Goal: Task Accomplishment & Management: Manage account settings

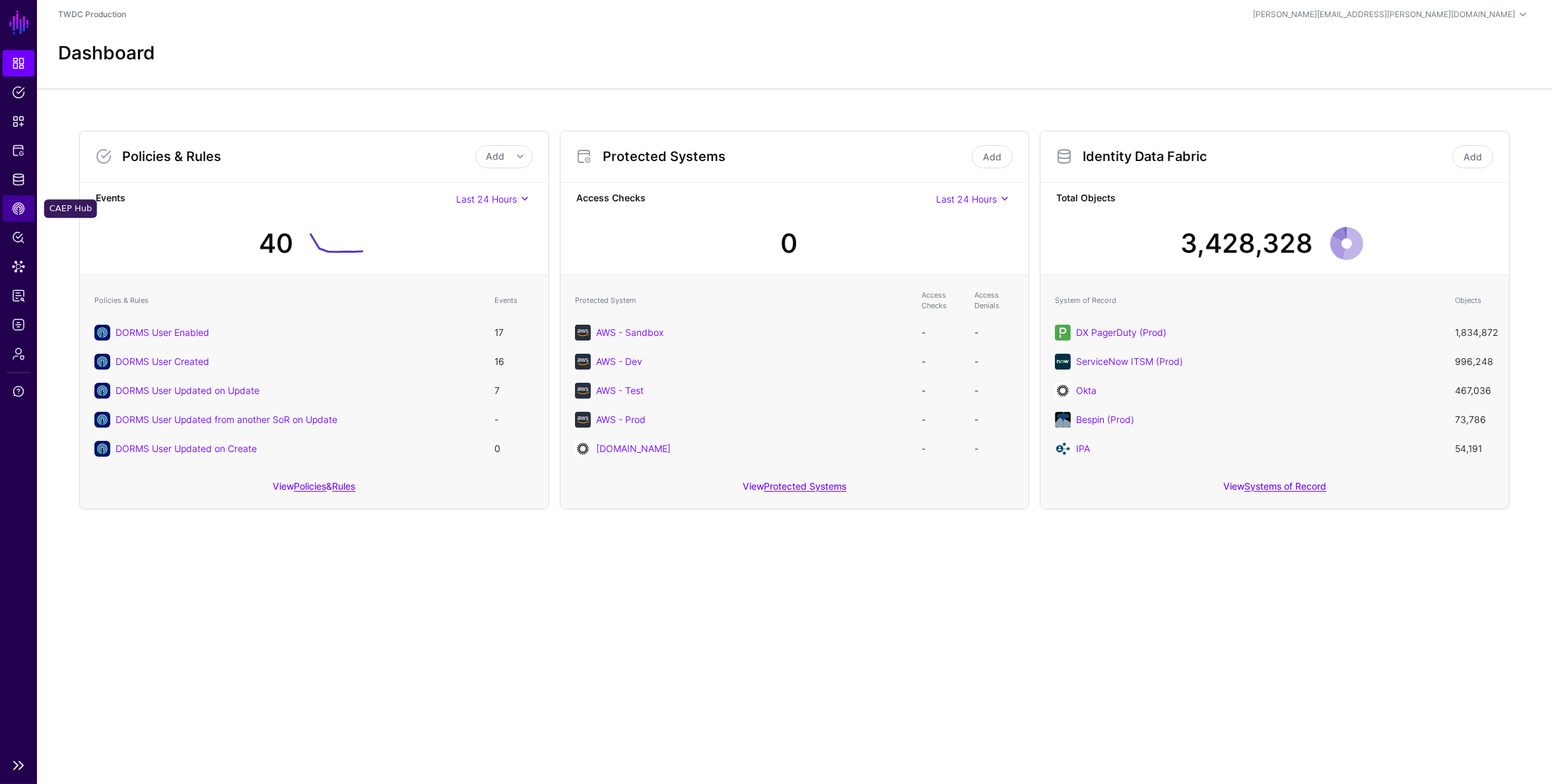
click at [22, 214] on span "CAEP Hub" at bounding box center [18, 208] width 14 height 14
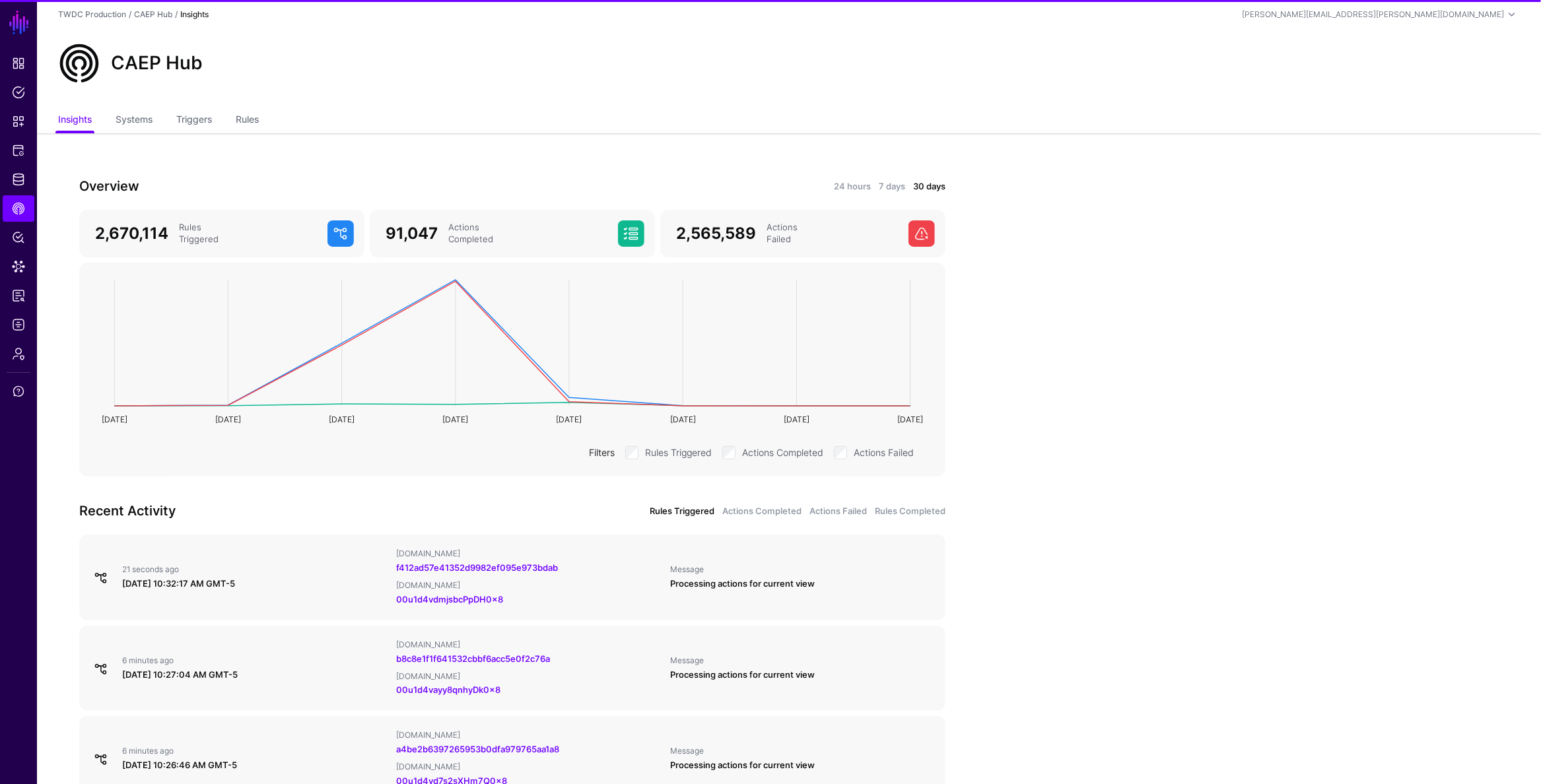
click at [873, 190] on div "24 hours 7 days 30 days" at bounding box center [732, 186] width 425 height 14
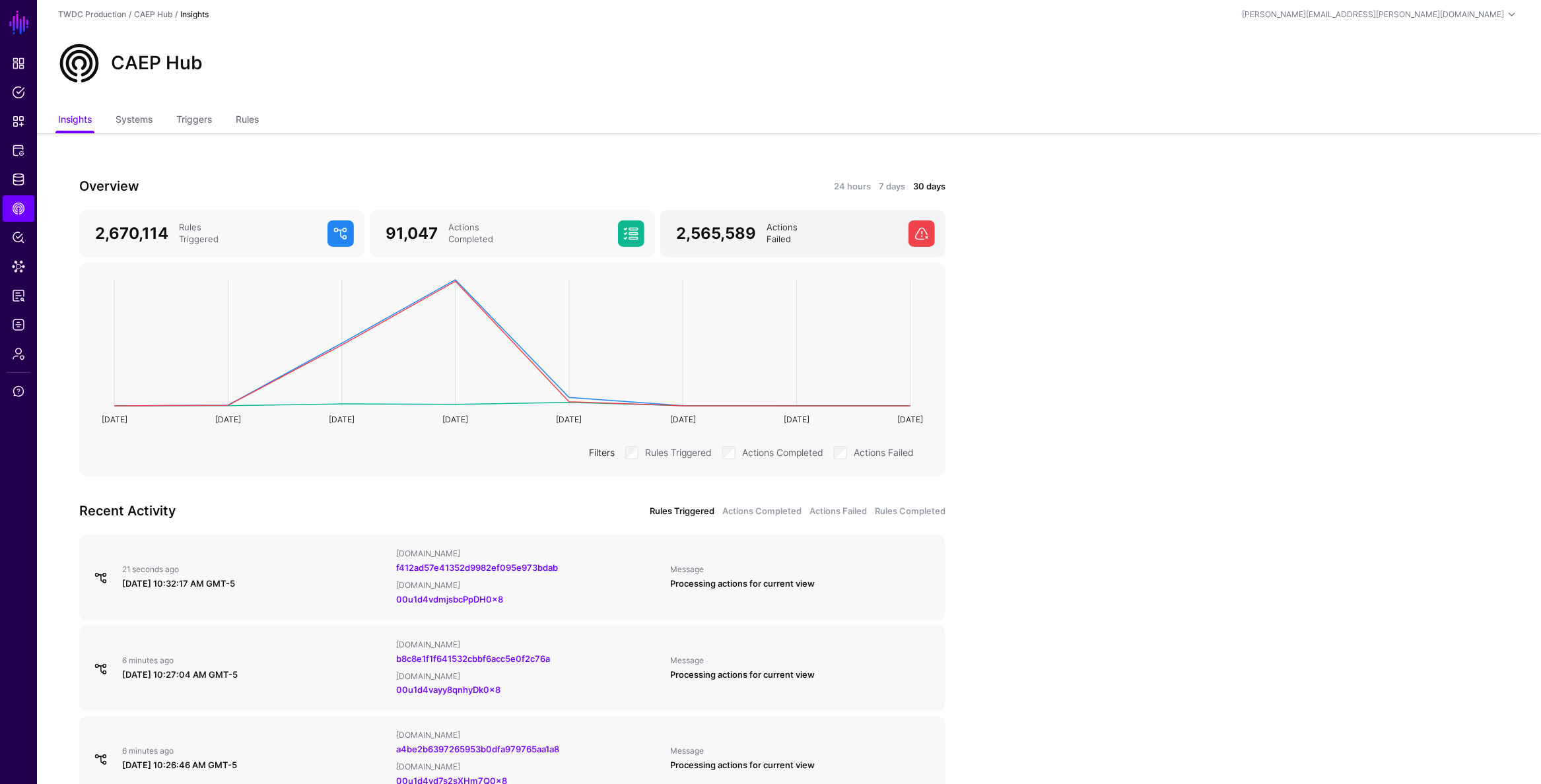
drag, startPoint x: 830, startPoint y: 187, endPoint x: 855, endPoint y: 218, distance: 39.8
click at [830, 187] on div "24 hours 7 days 30 days" at bounding box center [732, 186] width 425 height 14
click at [851, 183] on link "24 hours" at bounding box center [852, 186] width 37 height 14
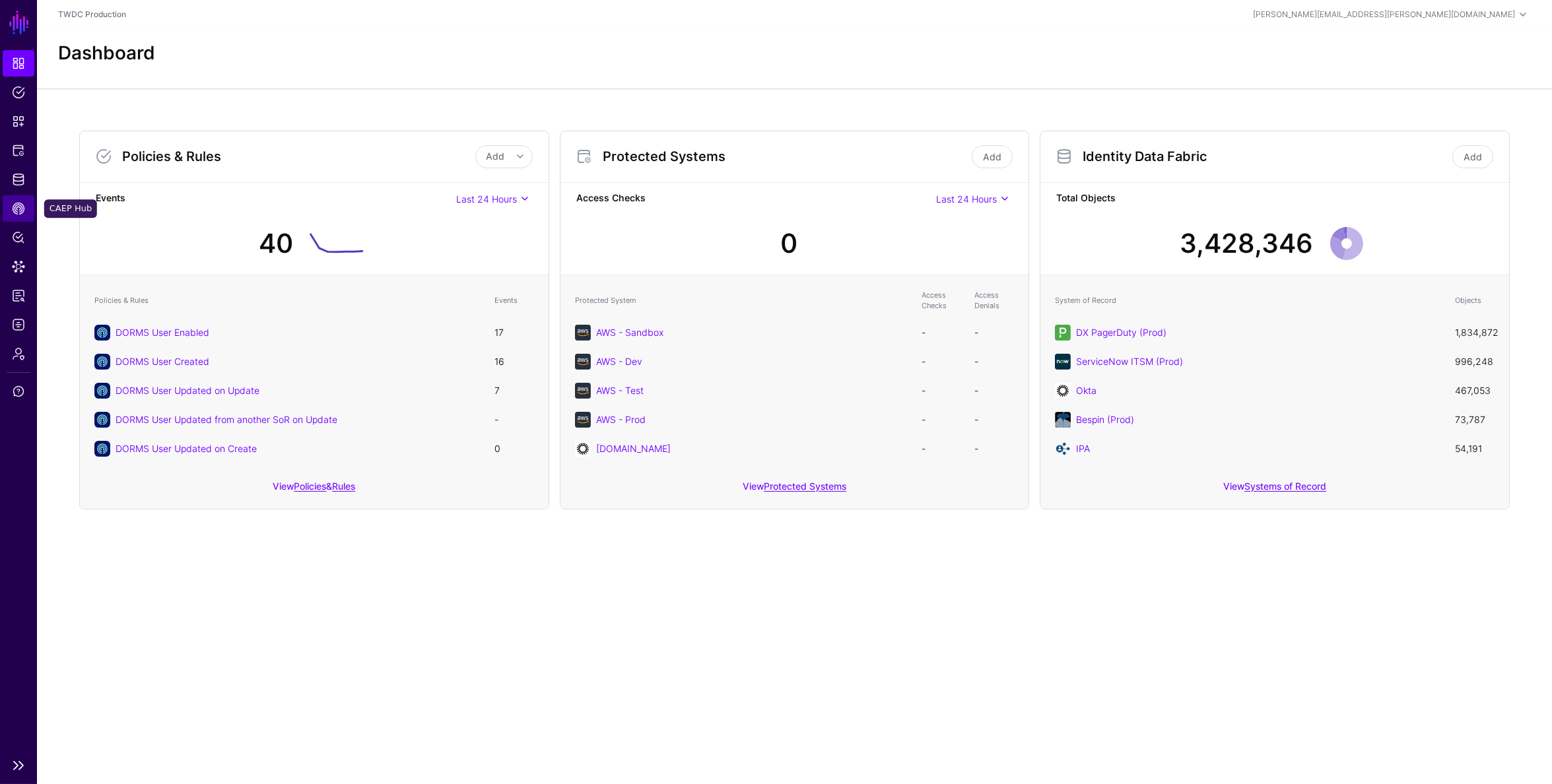
click at [16, 213] on span "CAEP Hub" at bounding box center [18, 208] width 14 height 14
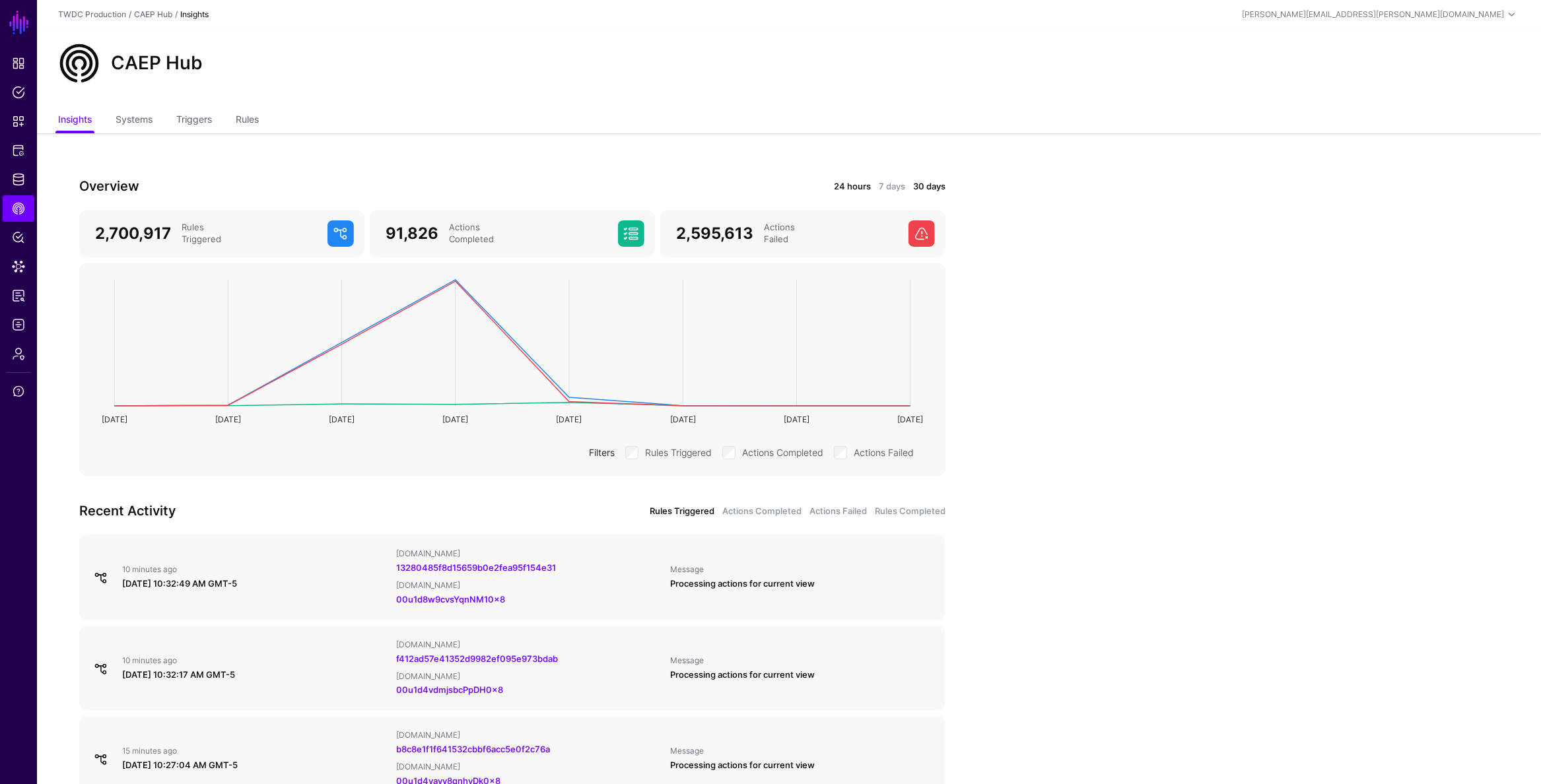
click at [853, 187] on link "24 hours" at bounding box center [852, 186] width 37 height 14
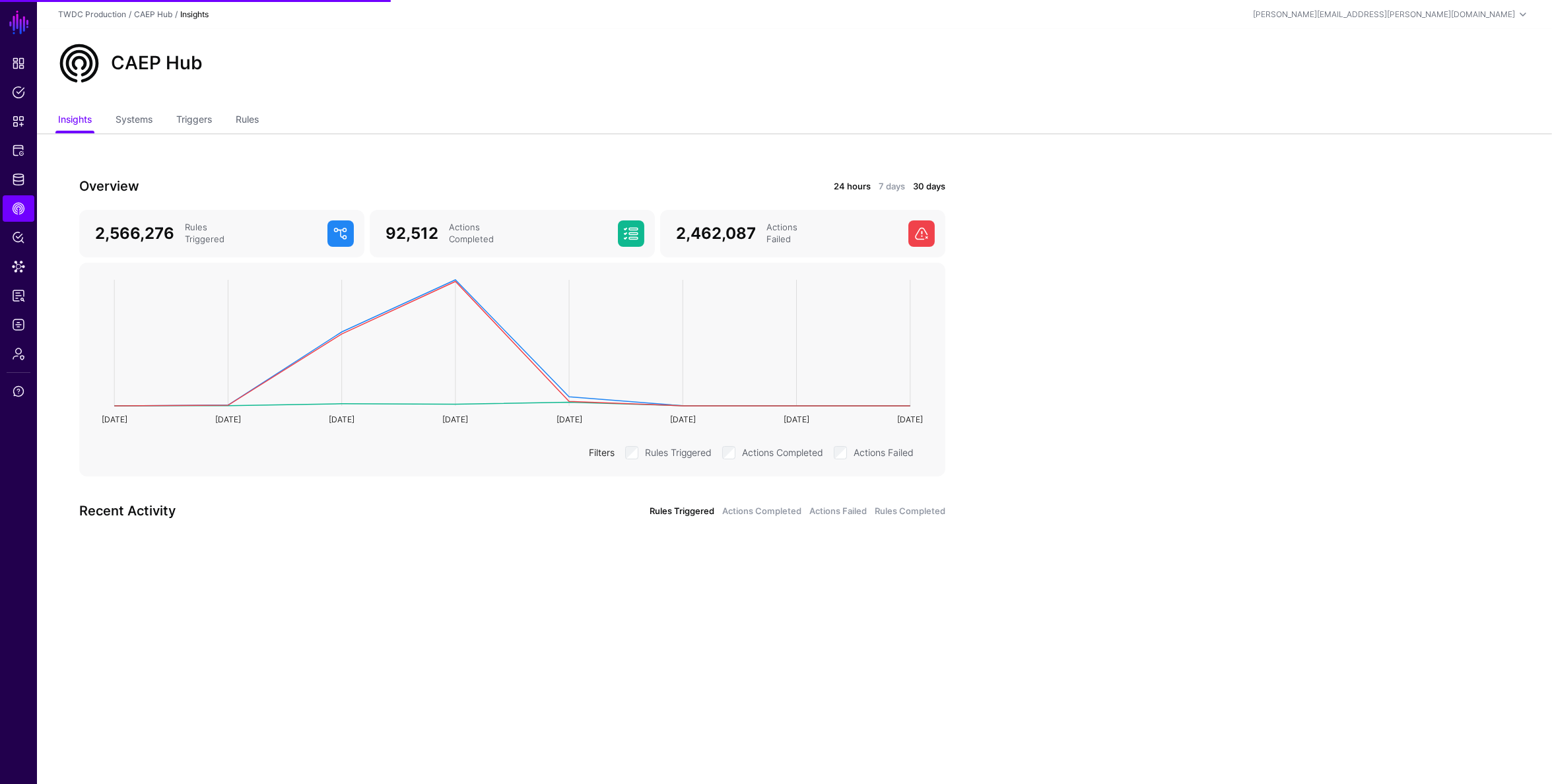
click at [847, 192] on link "24 hours" at bounding box center [852, 186] width 37 height 14
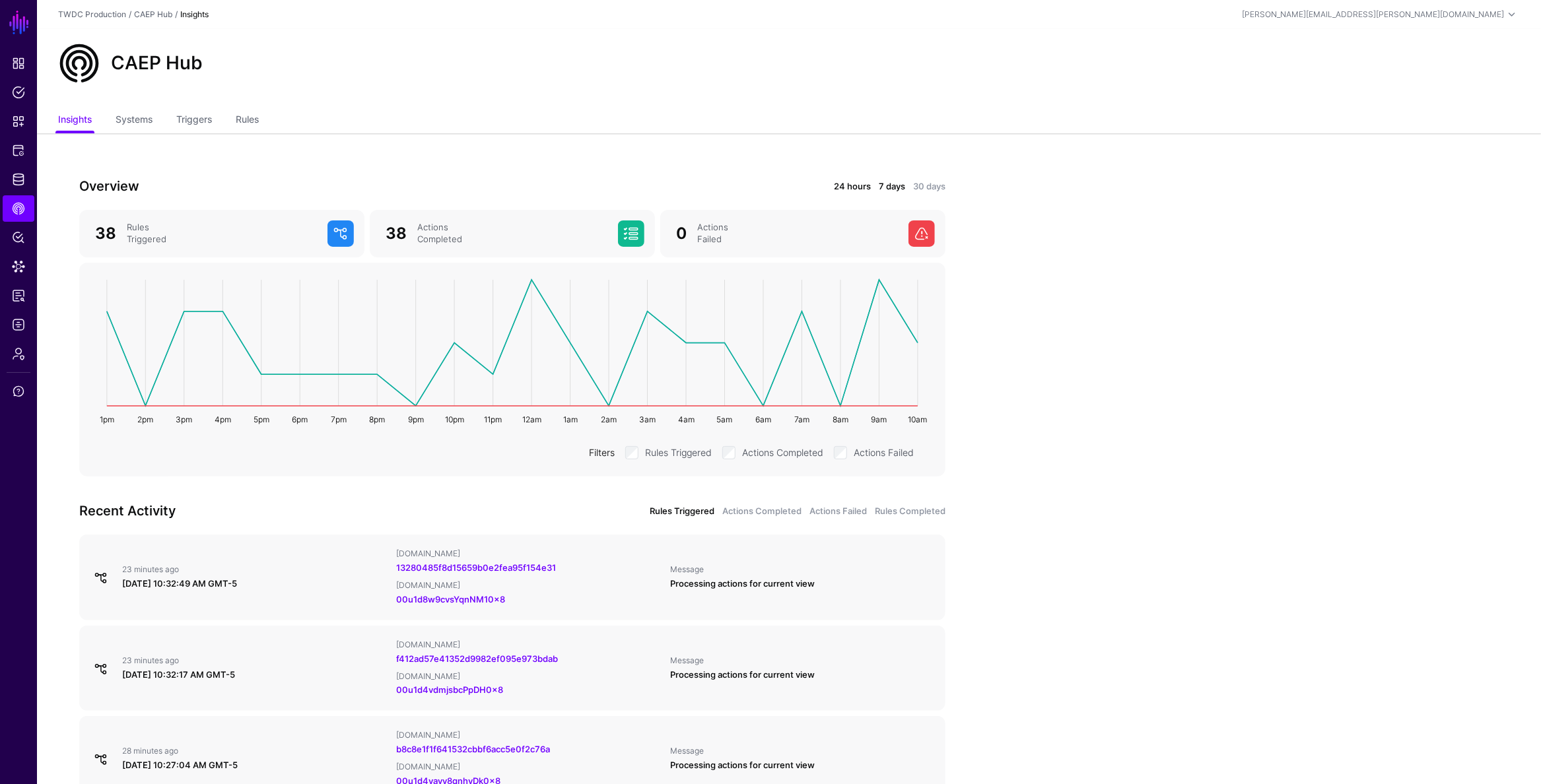
click at [892, 187] on link "7 days" at bounding box center [891, 186] width 26 height 14
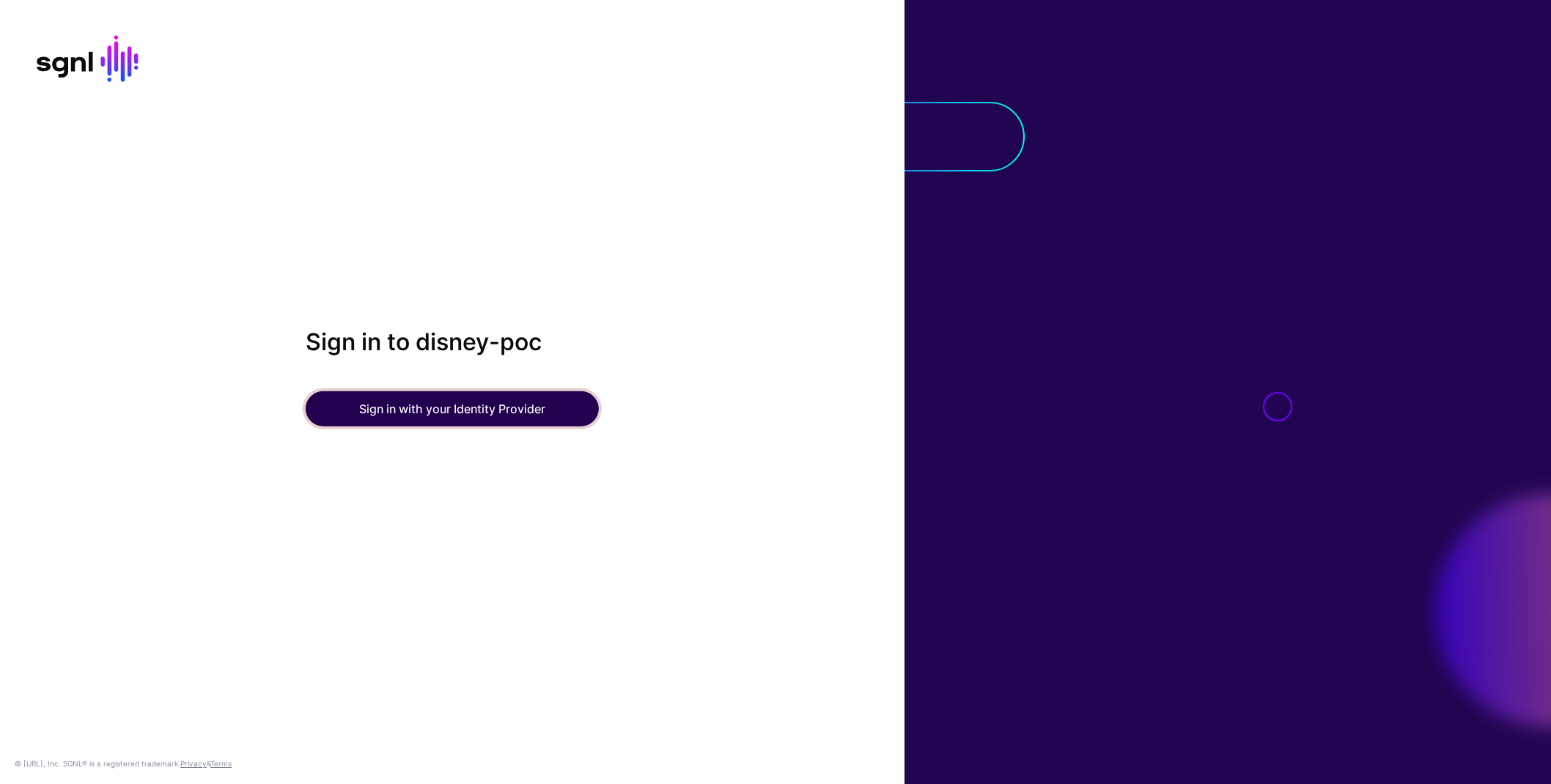
click at [477, 415] on button "Sign in with your Identity Provider" at bounding box center [452, 409] width 293 height 36
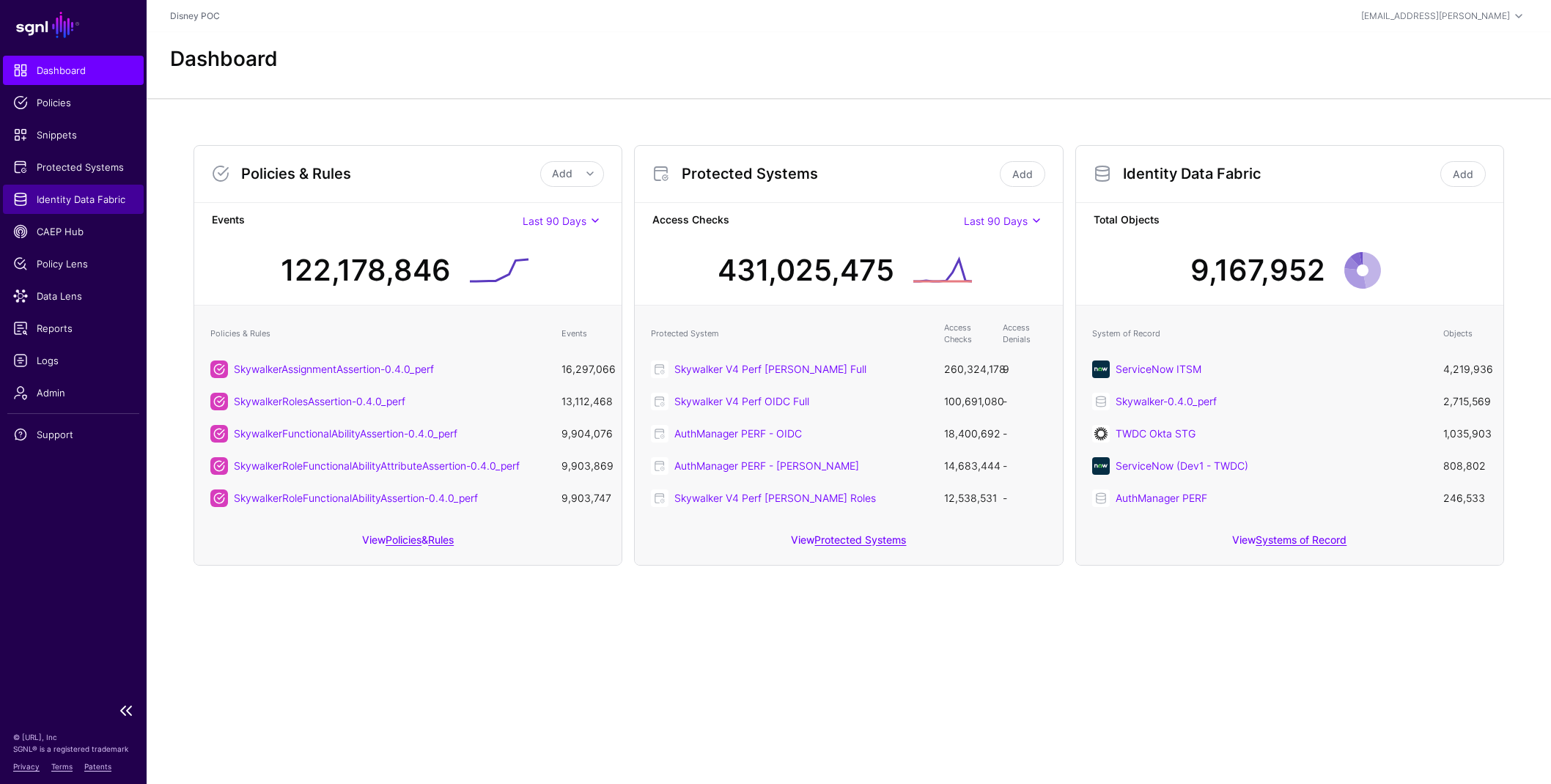
click at [69, 202] on span "Identity Data Fabric" at bounding box center [73, 199] width 120 height 15
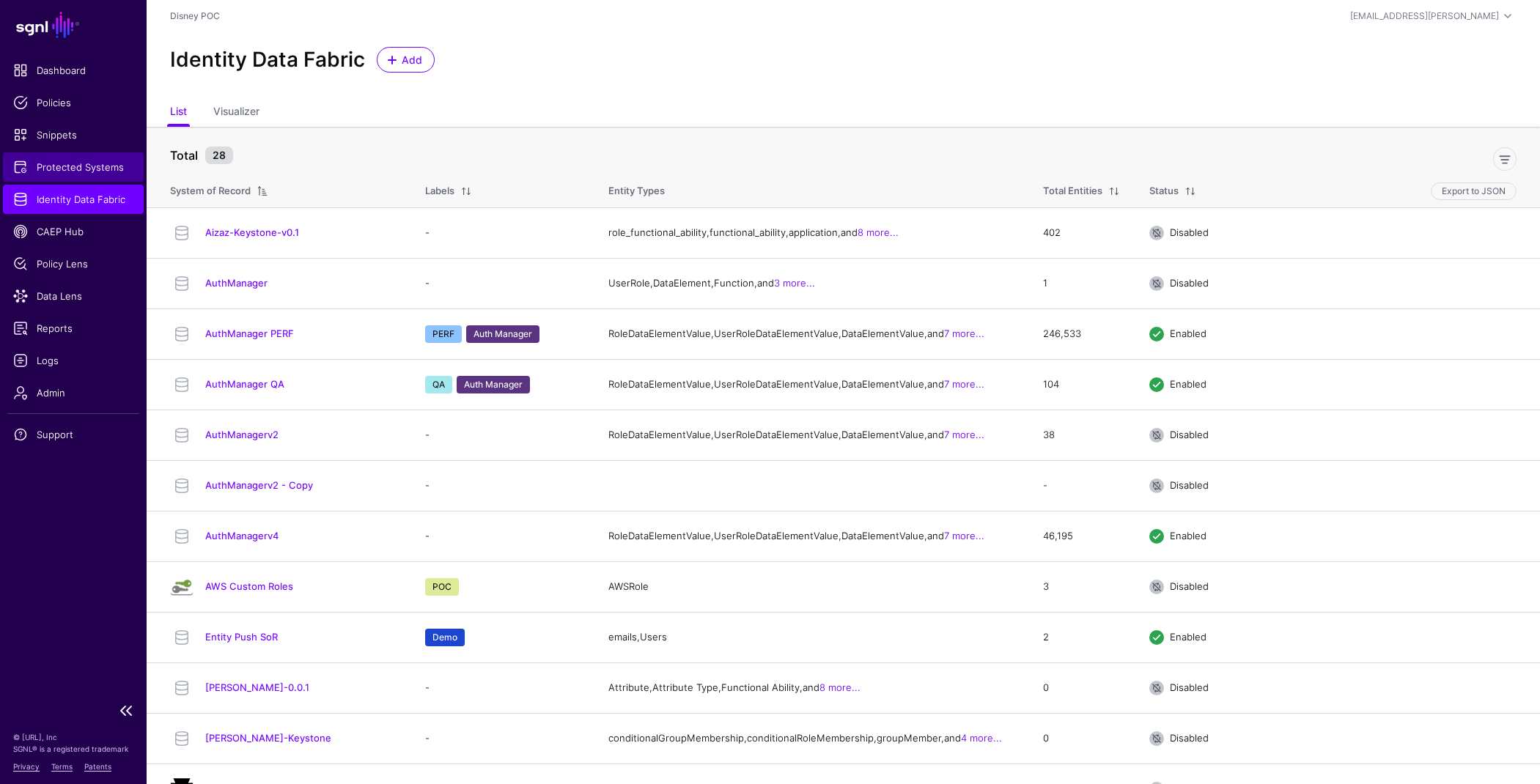
click at [93, 168] on span "Protected Systems" at bounding box center [73, 167] width 120 height 15
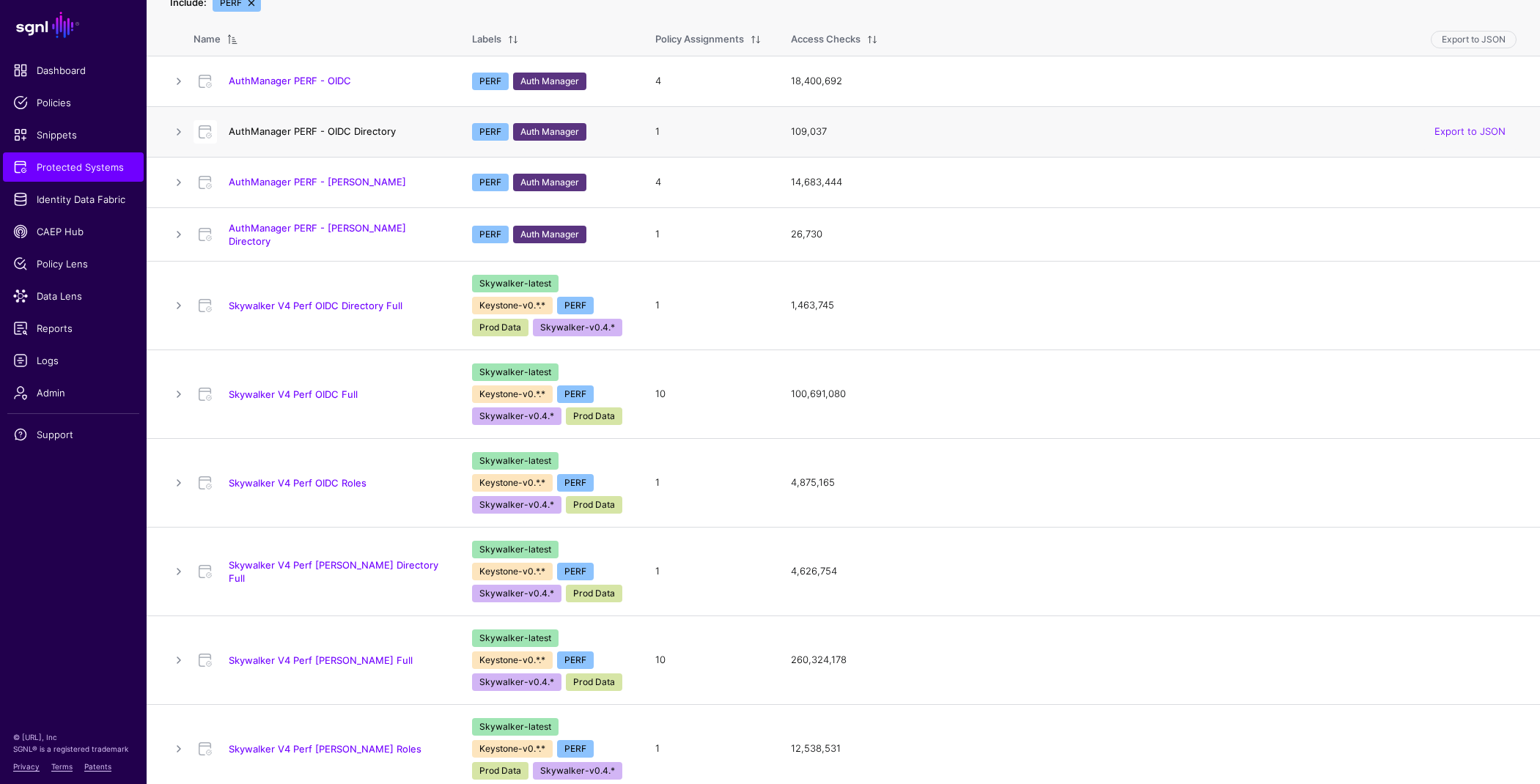
scroll to position [171, 0]
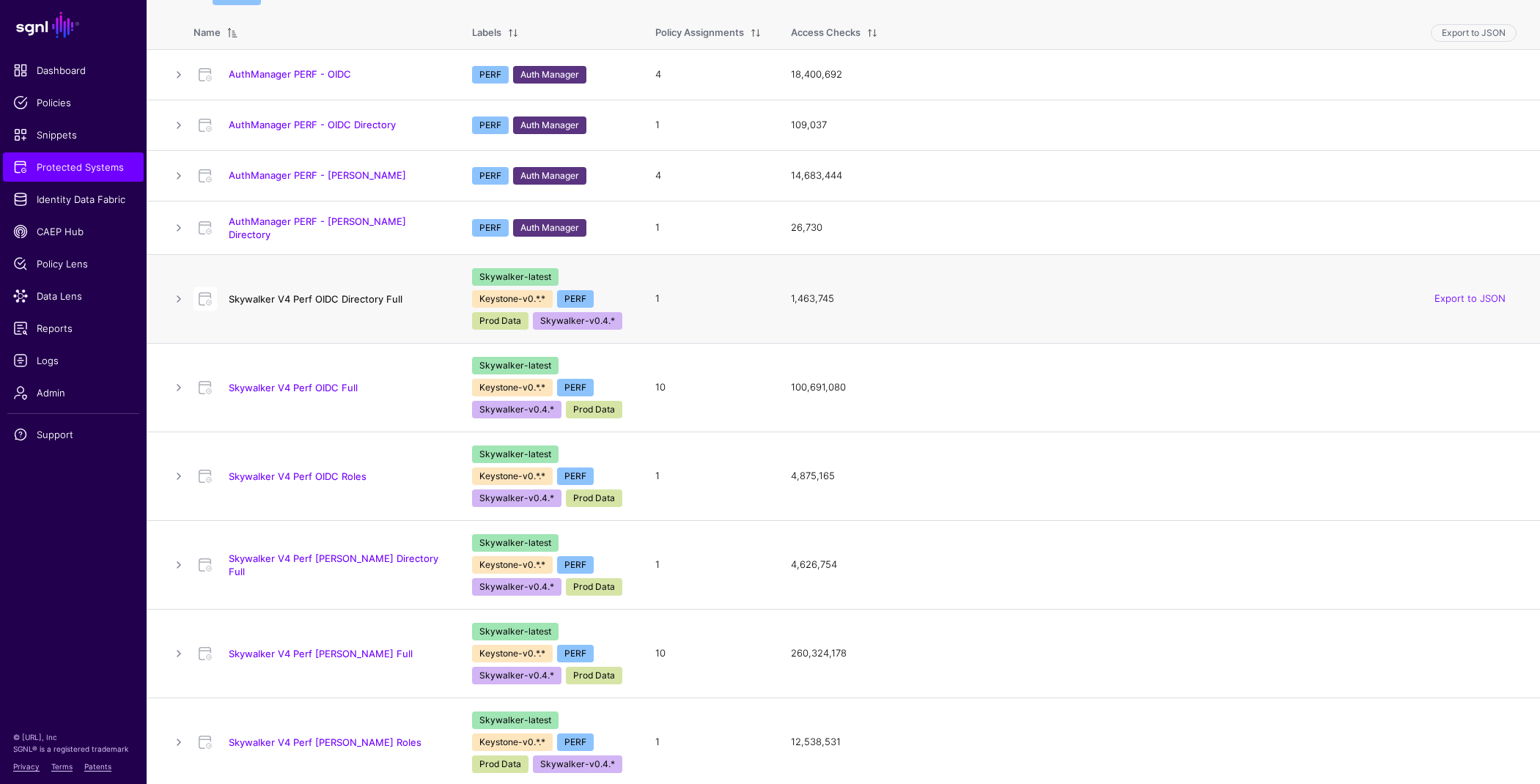
click at [351, 297] on link "Skywalker V4 Perf OIDC Directory Full" at bounding box center [315, 298] width 174 height 12
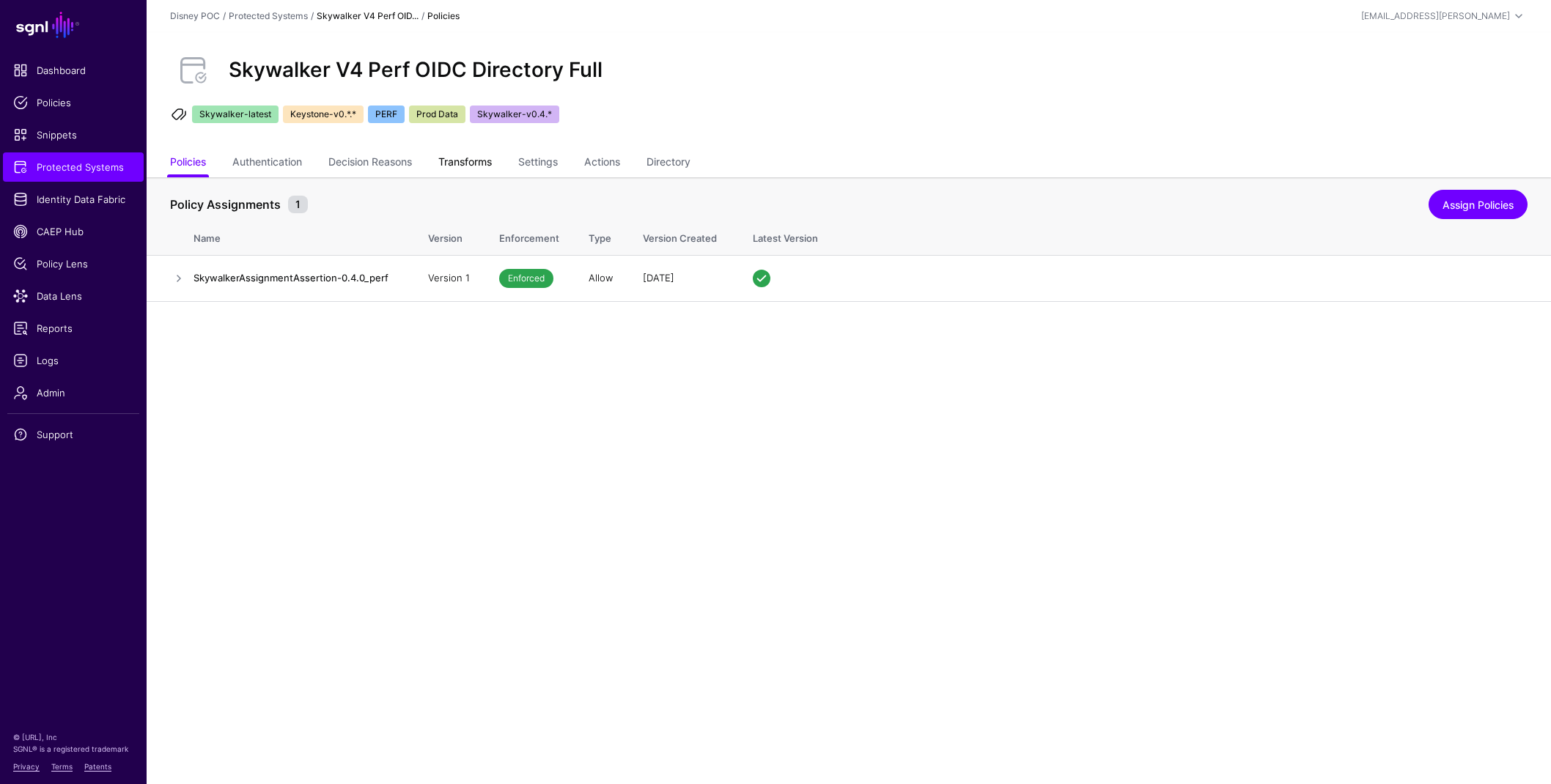
click at [476, 165] on link "Transforms" at bounding box center [465, 162] width 53 height 28
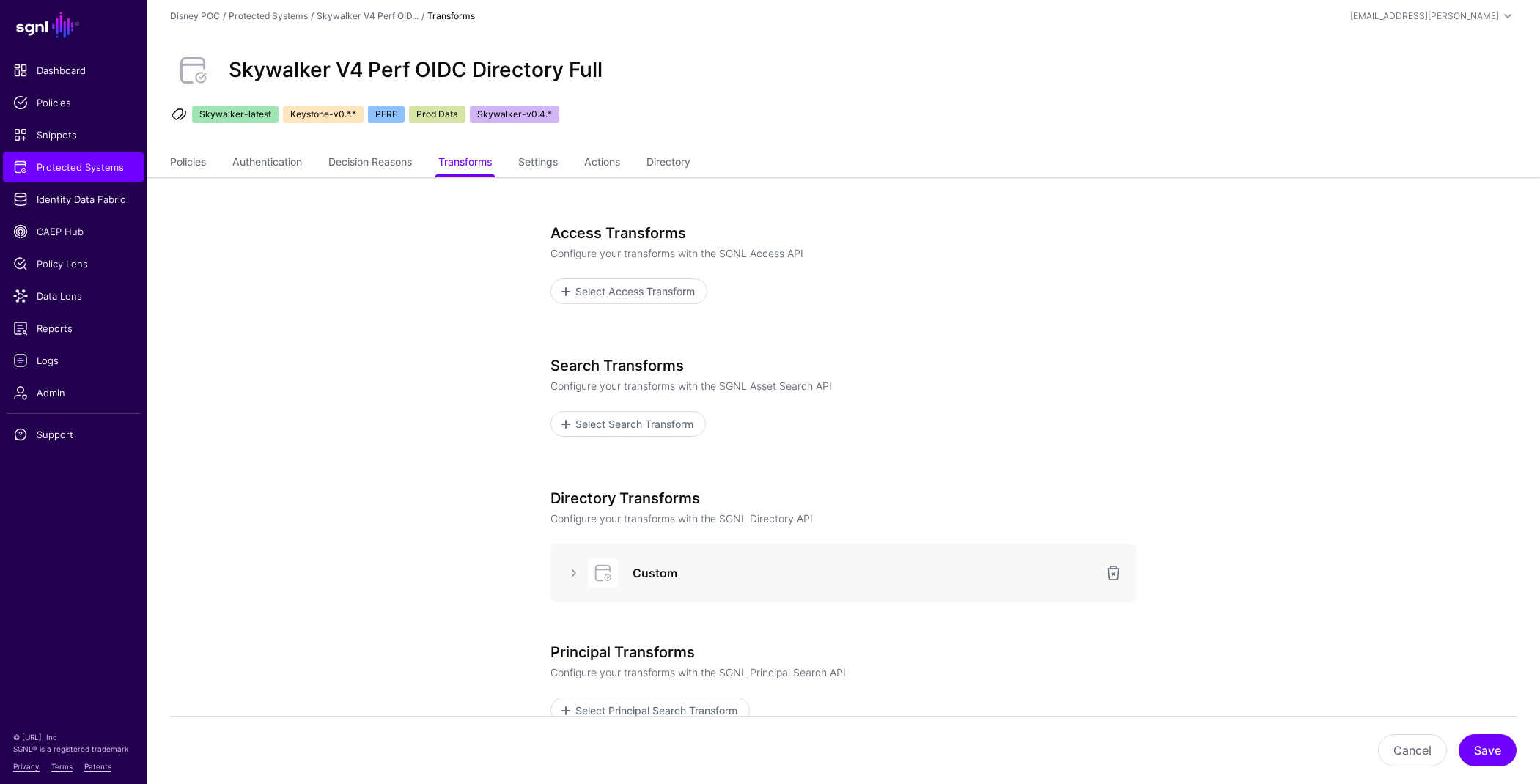
scroll to position [156, 0]
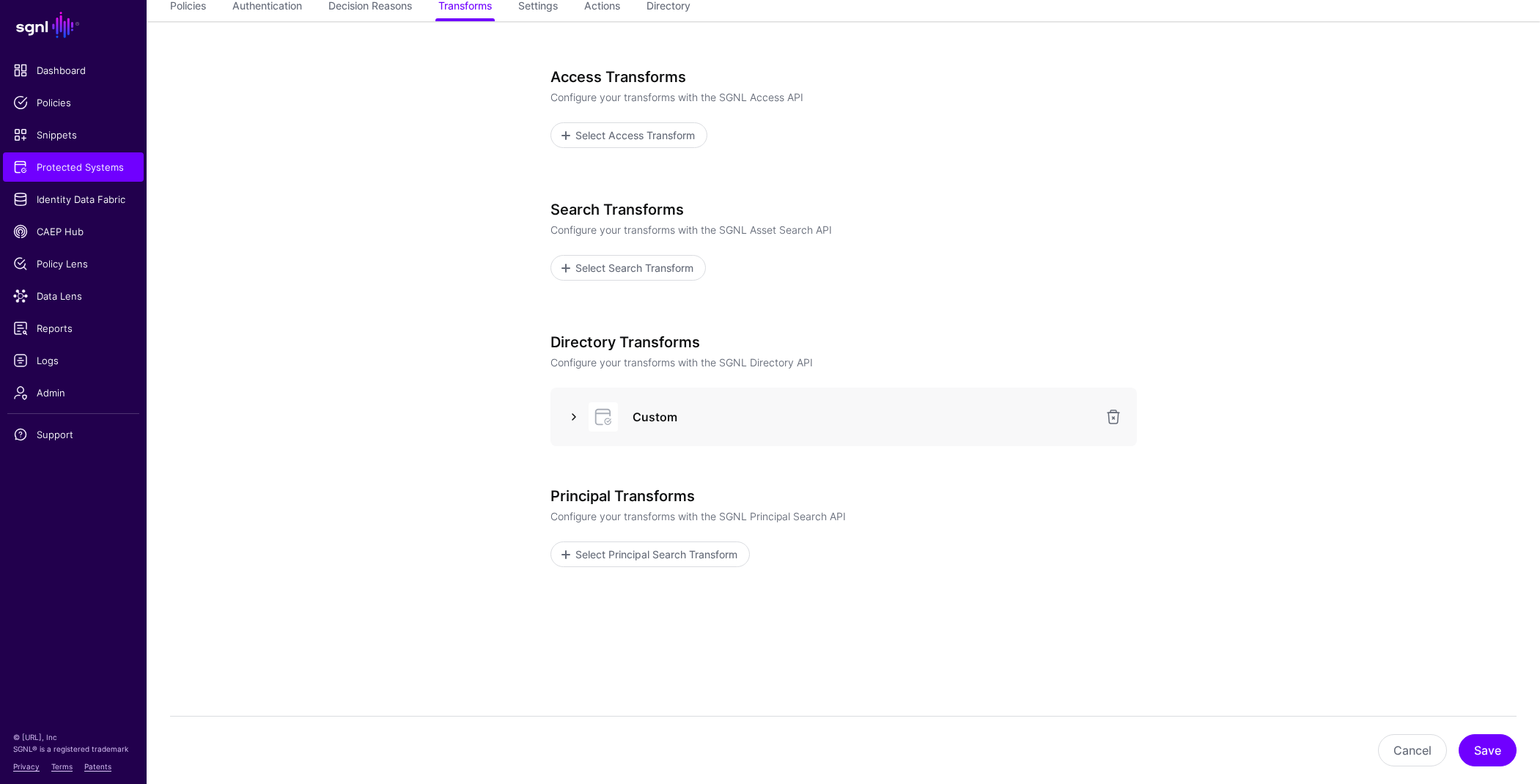
click at [575, 418] on link at bounding box center [574, 417] width 18 height 18
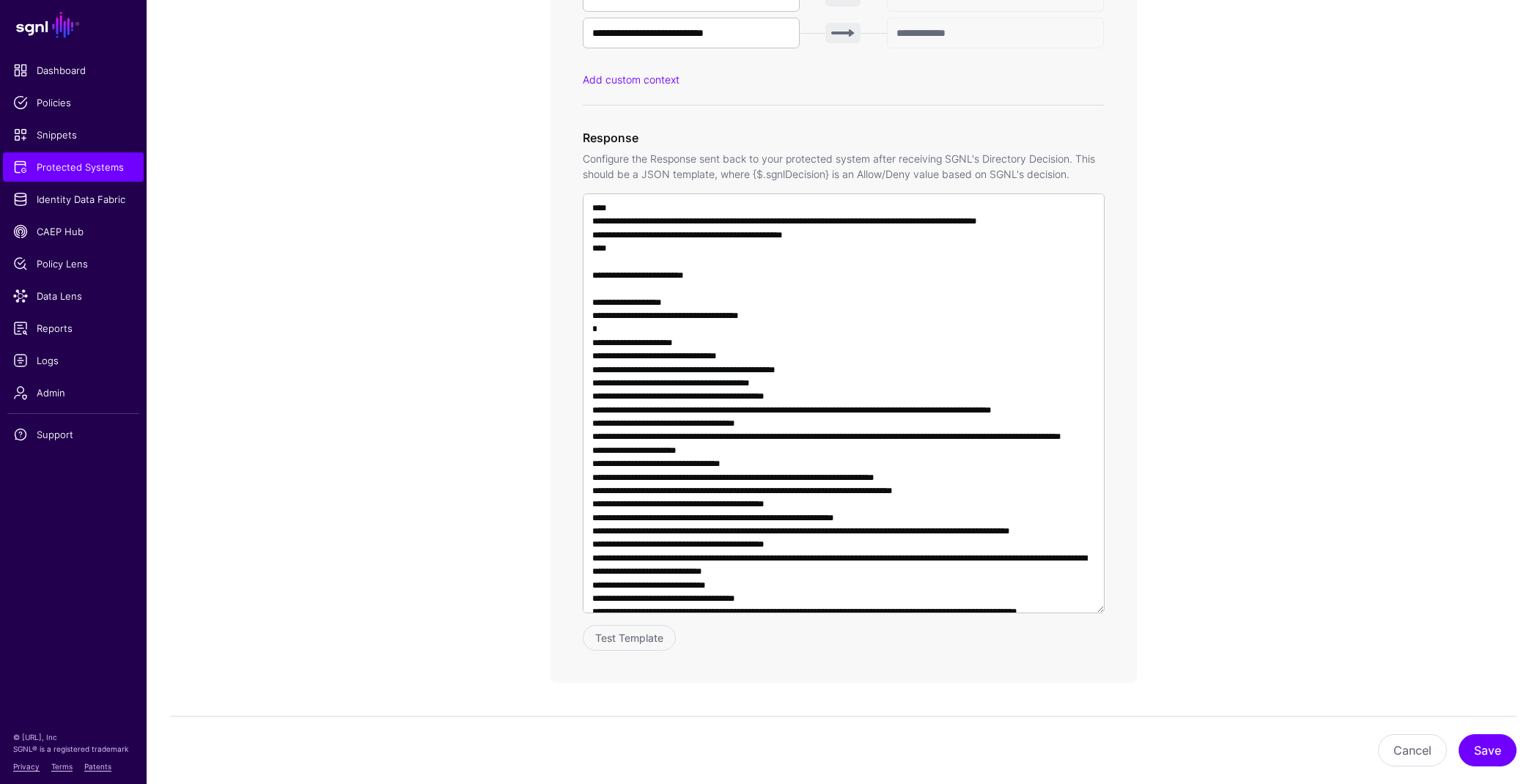
scroll to position [1010, 0]
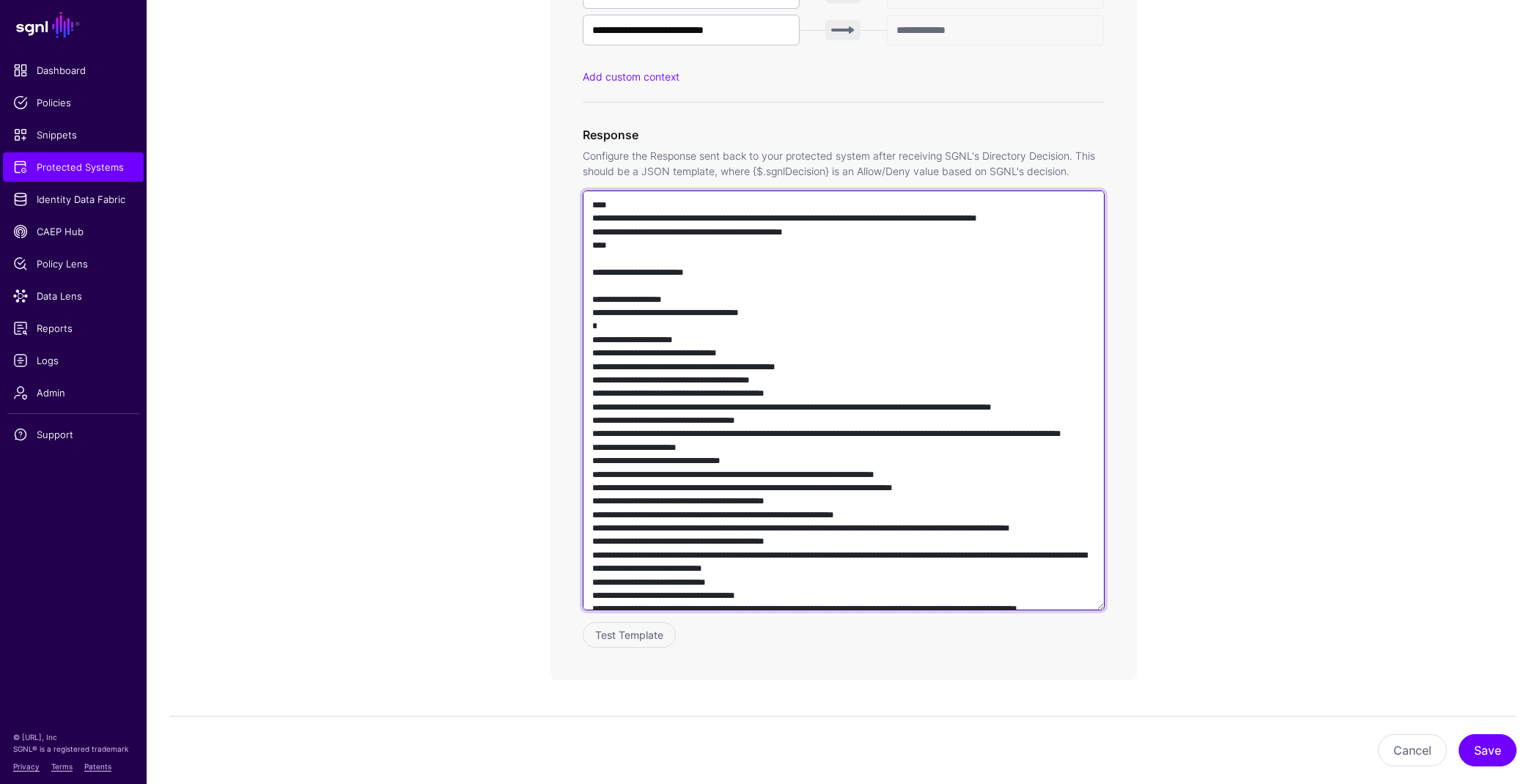
click at [968, 304] on textarea at bounding box center [844, 400] width 522 height 420
click at [741, 367] on textarea at bounding box center [844, 400] width 522 height 420
click at [836, 384] on textarea at bounding box center [844, 400] width 522 height 420
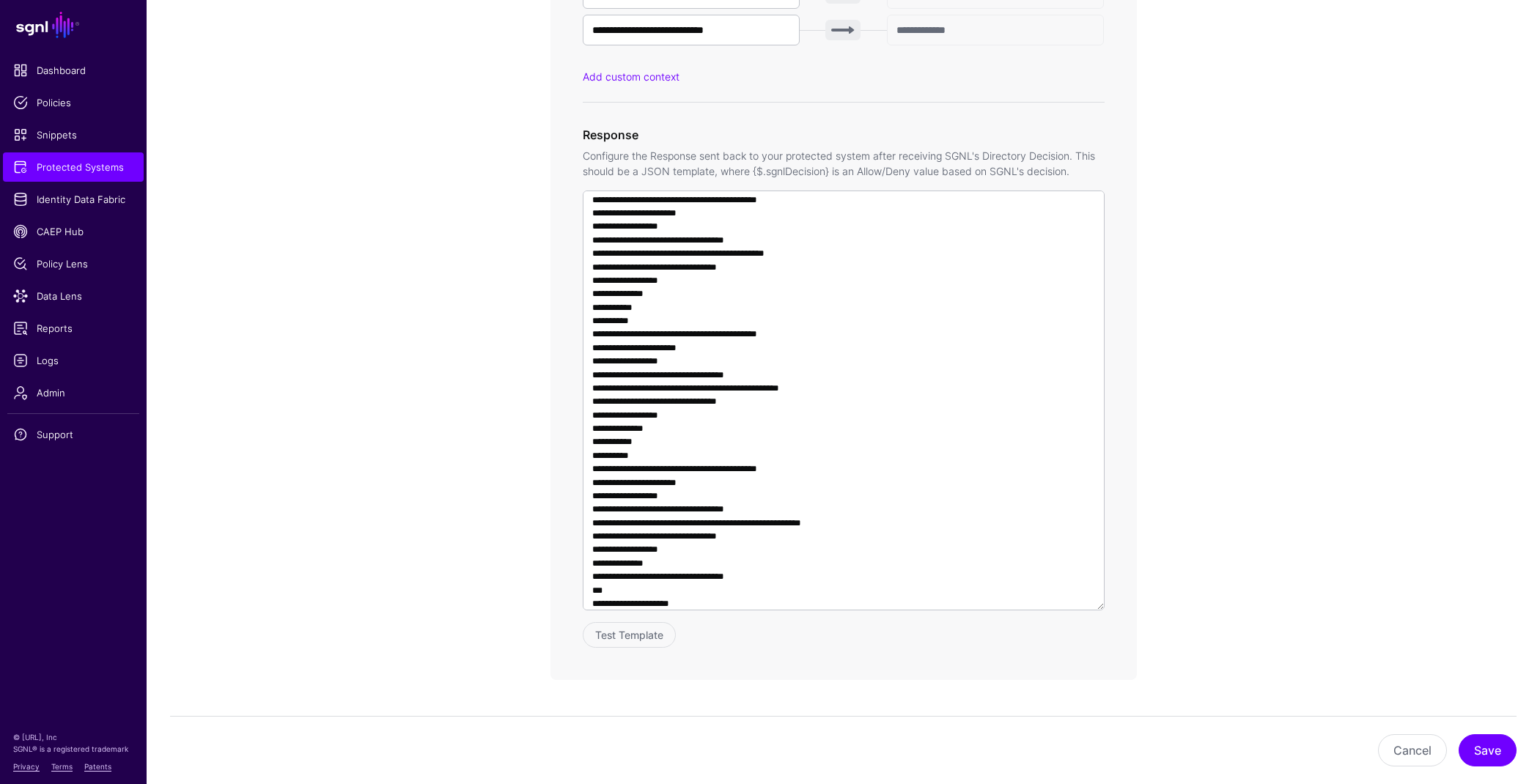
scroll to position [1184, 0]
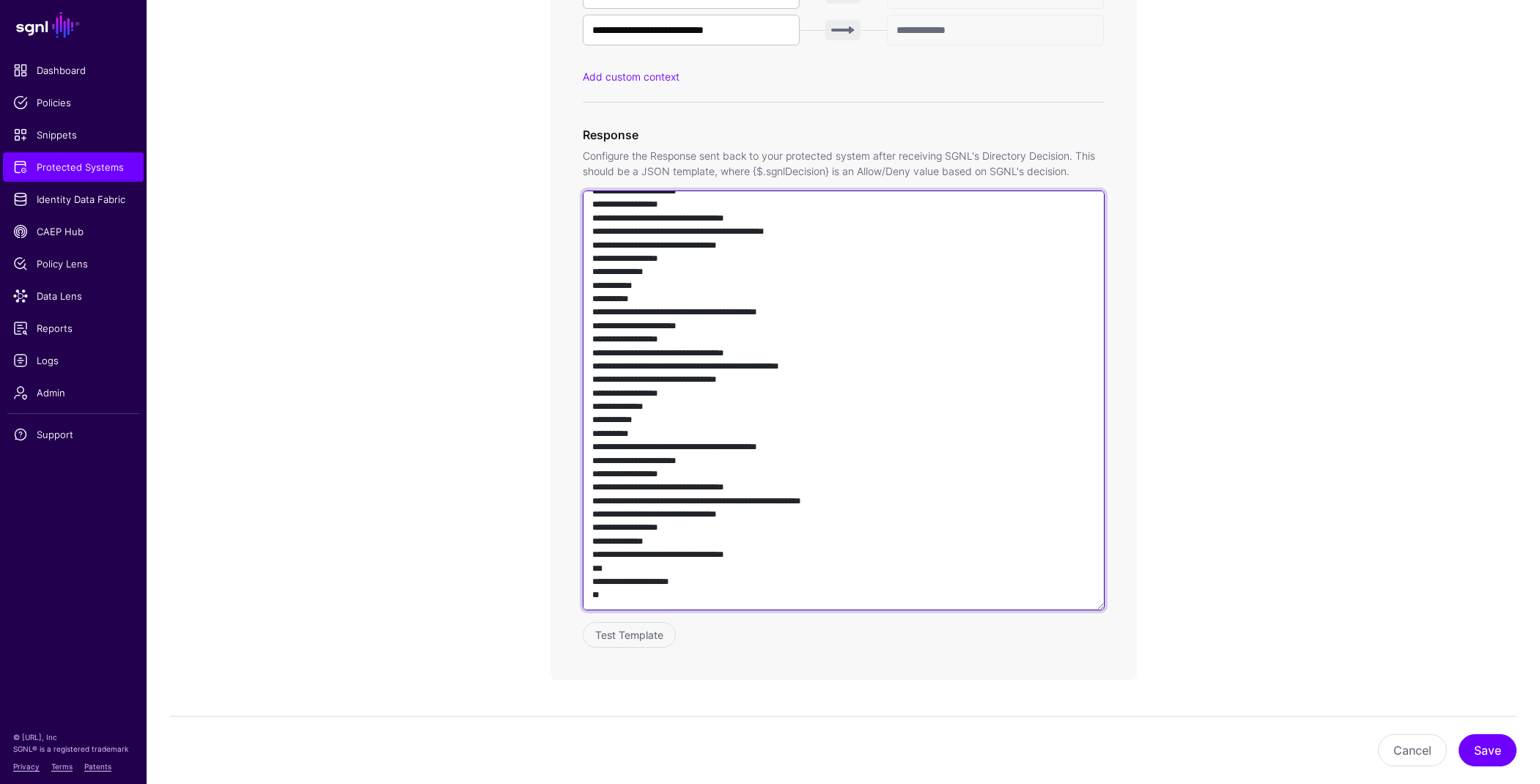
click at [894, 379] on textarea at bounding box center [844, 400] width 522 height 420
paste textarea "**********"
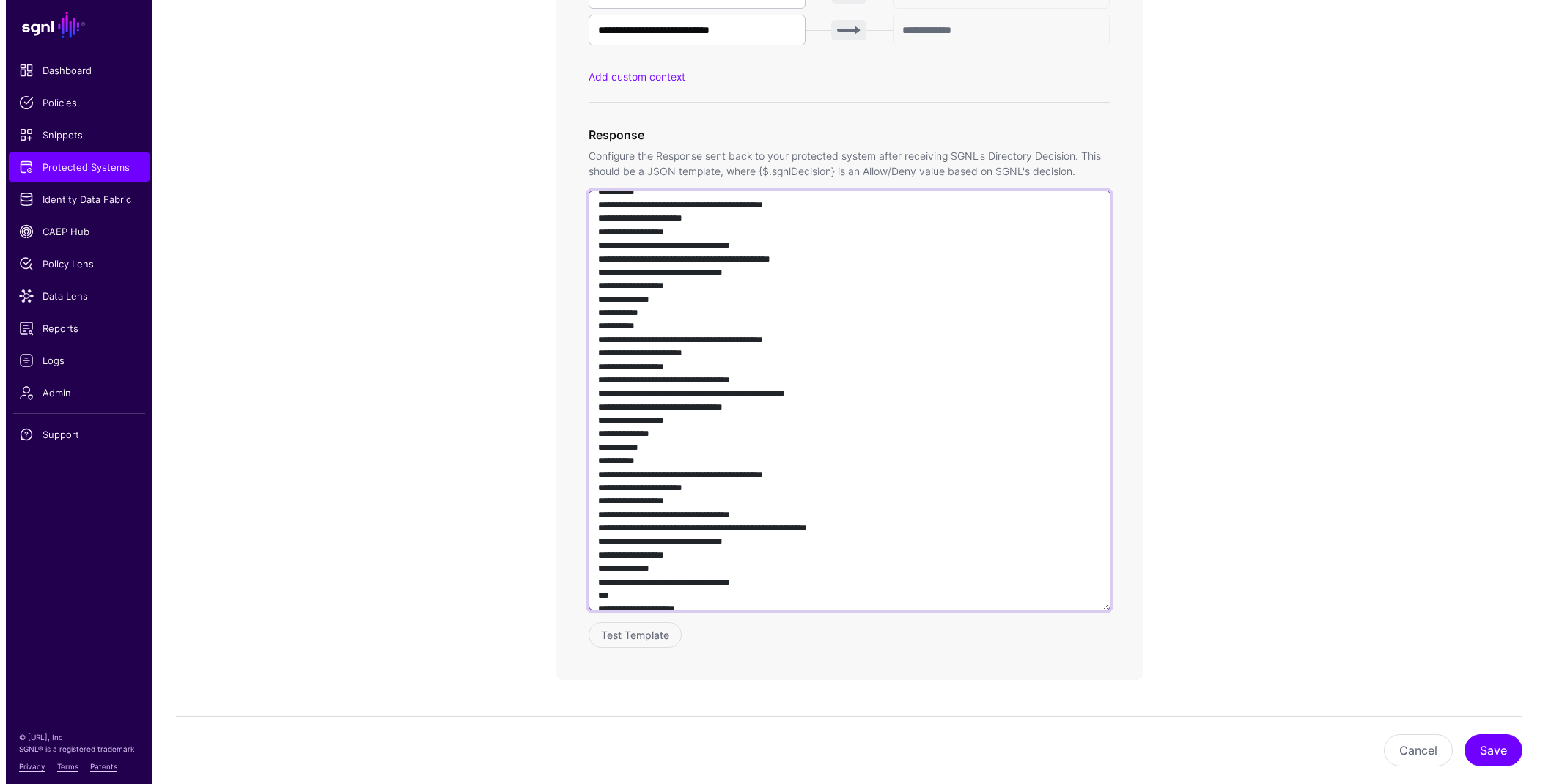
scroll to position [1297, 0]
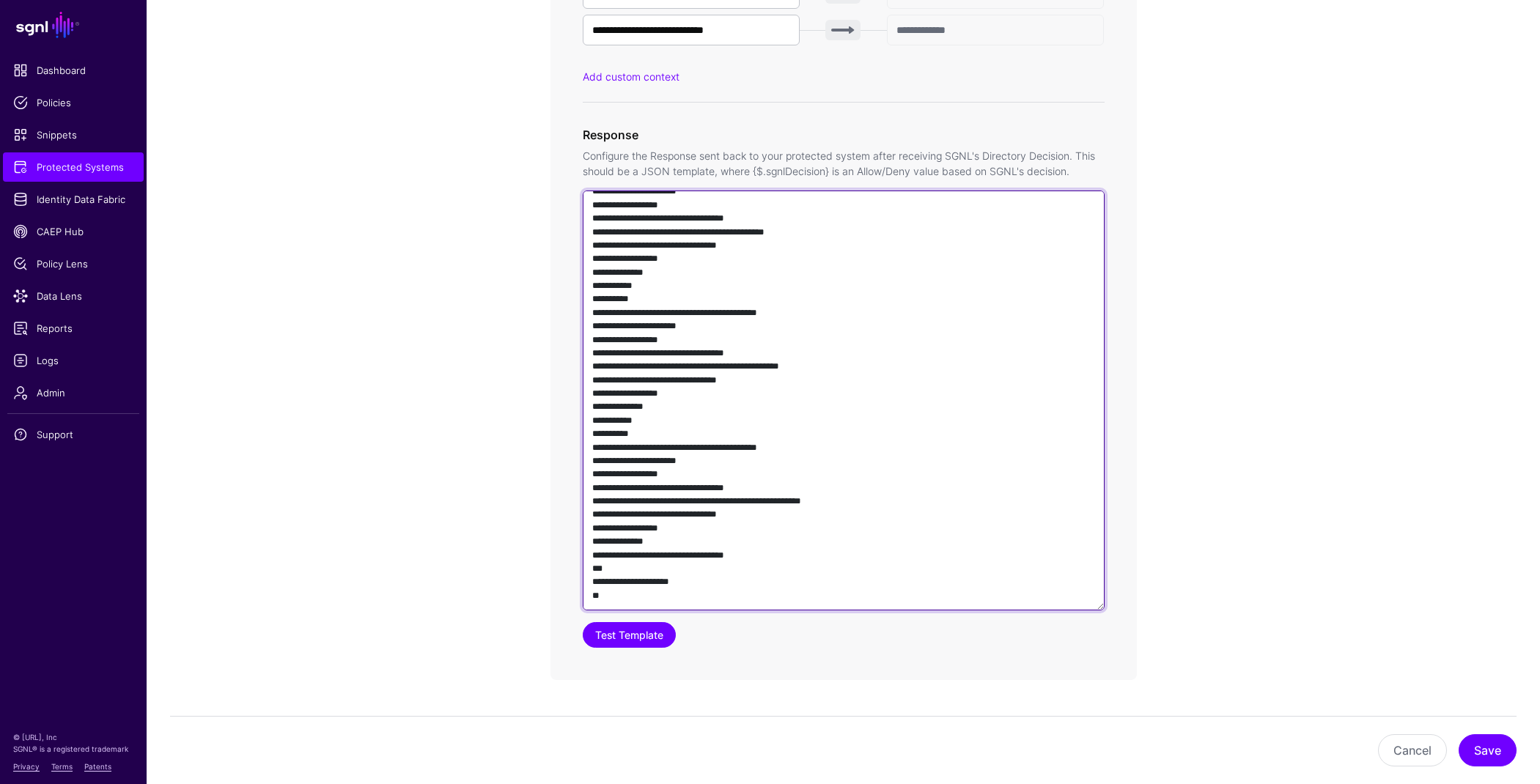
type textarea "**********"
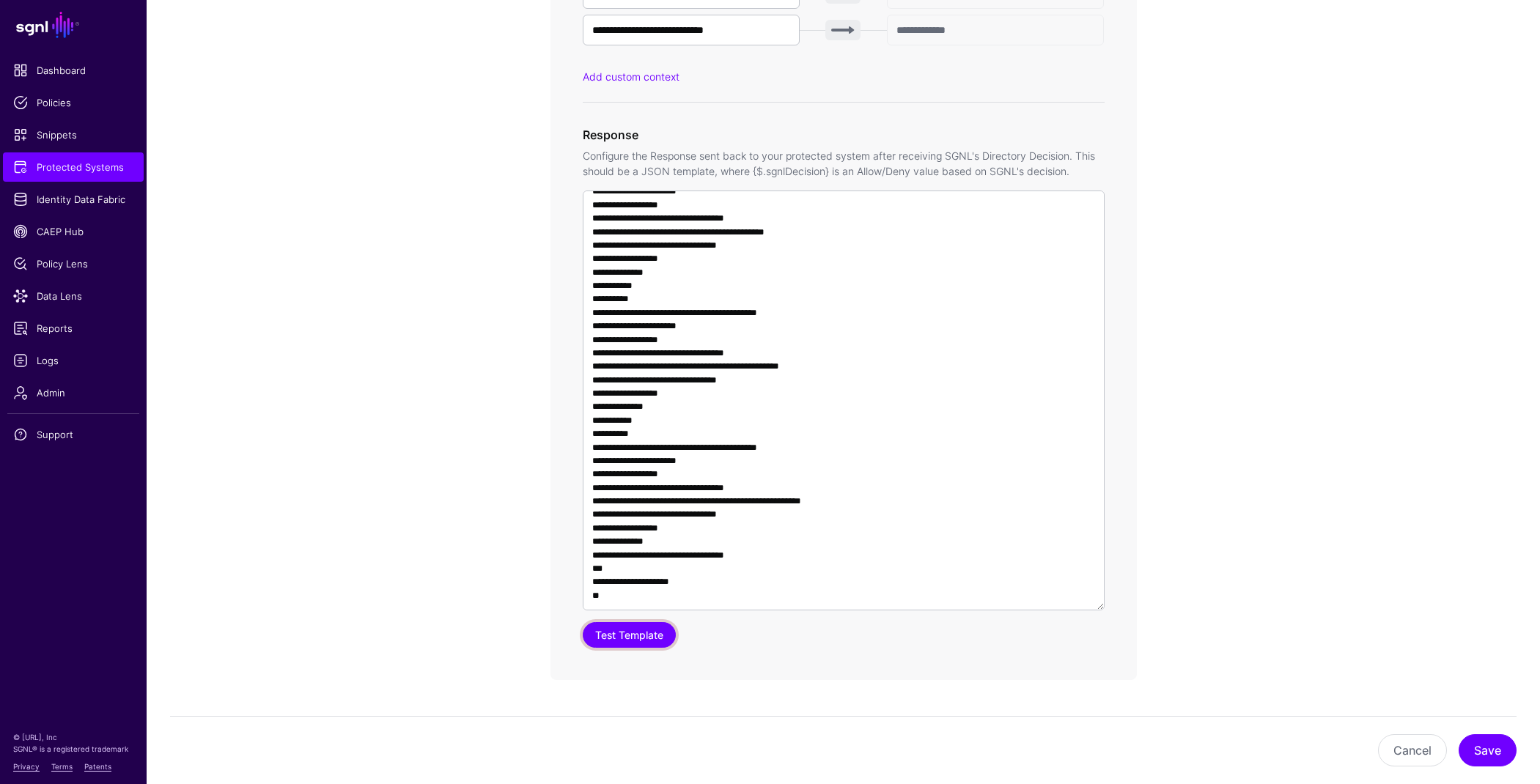
click at [650, 644] on button "Test Template" at bounding box center [629, 635] width 93 height 26
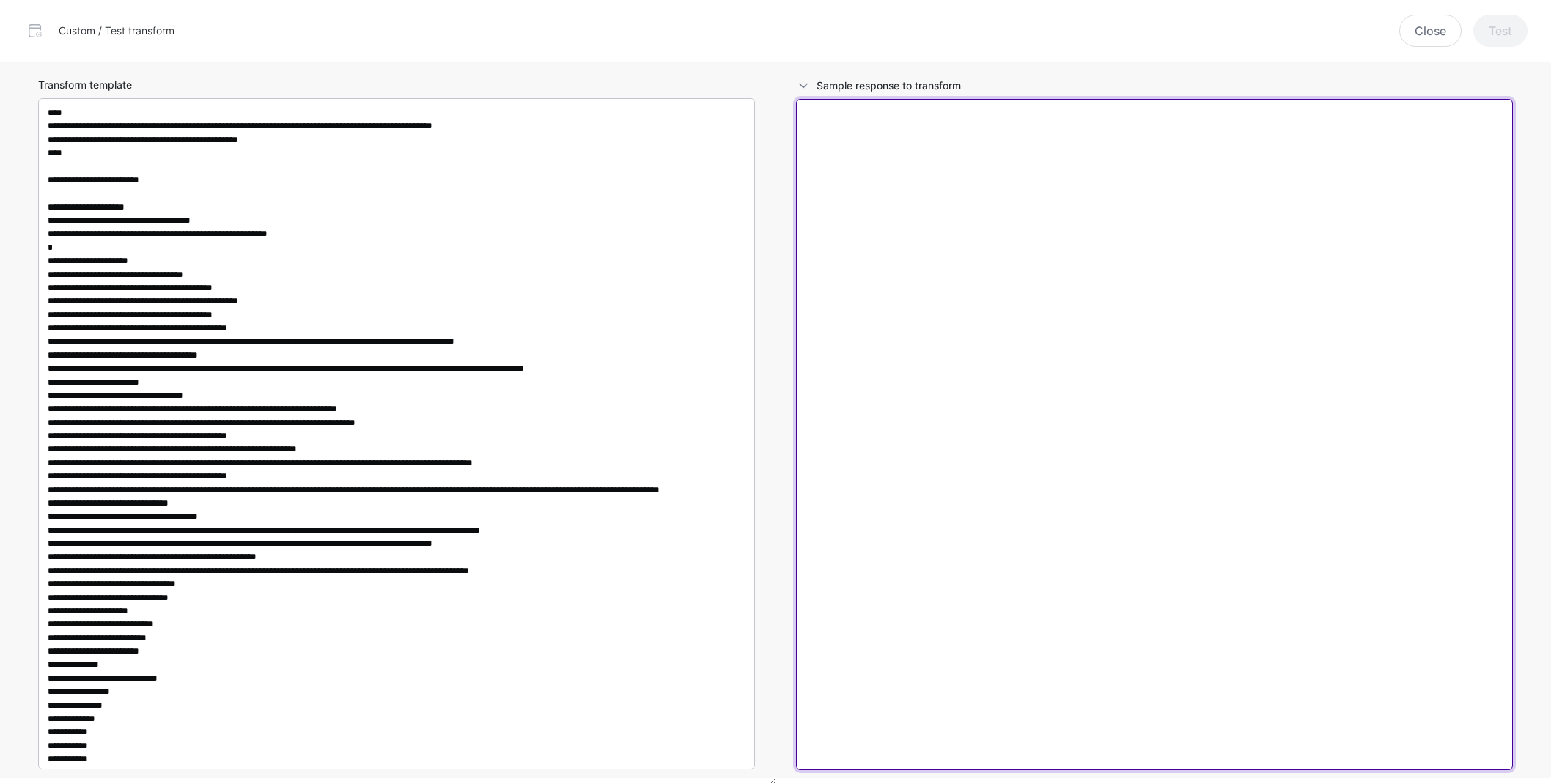
click at [970, 393] on textarea at bounding box center [1154, 434] width 717 height 671
paste textarea "**********"
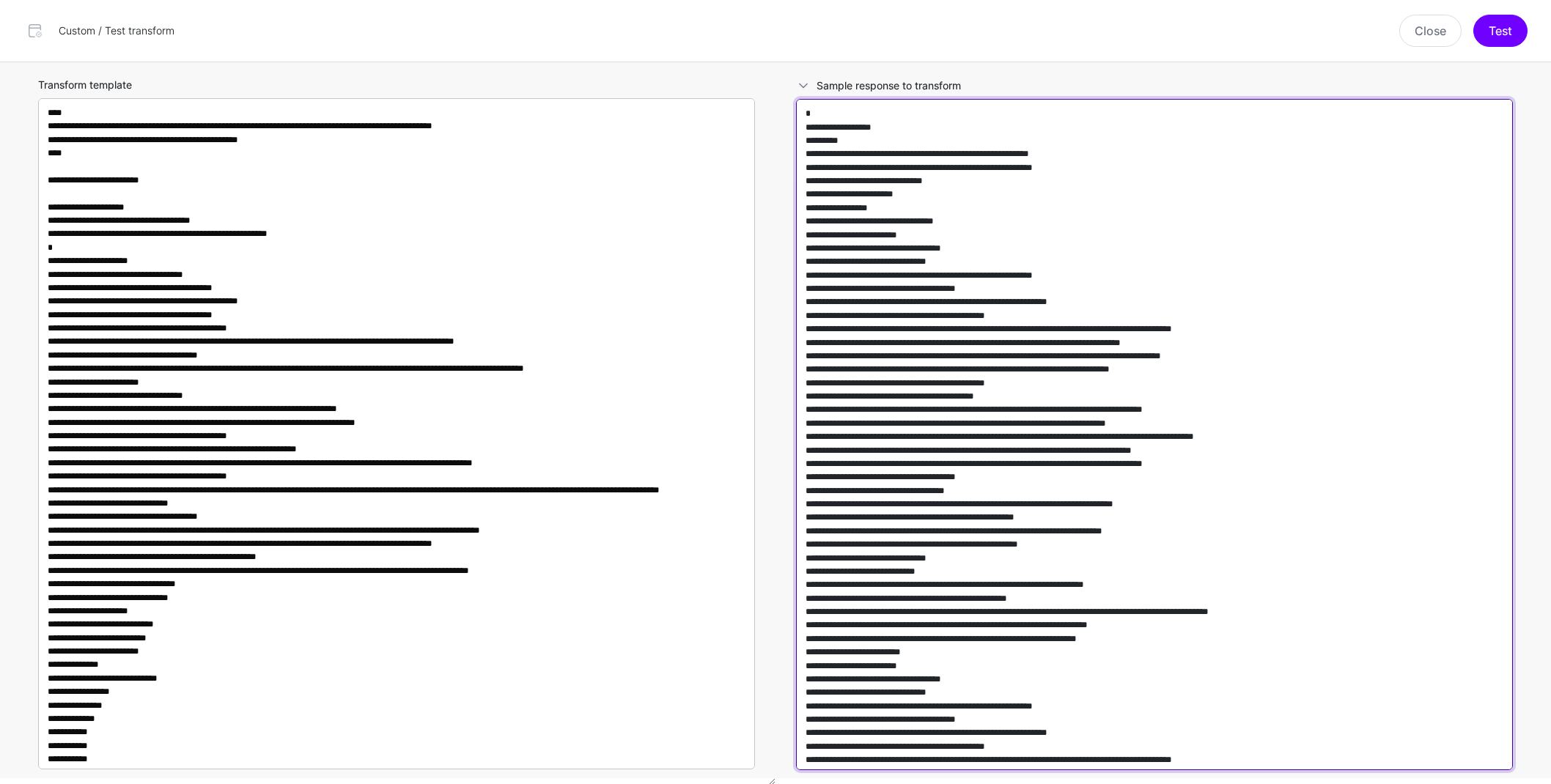
scroll to position [14226, 0]
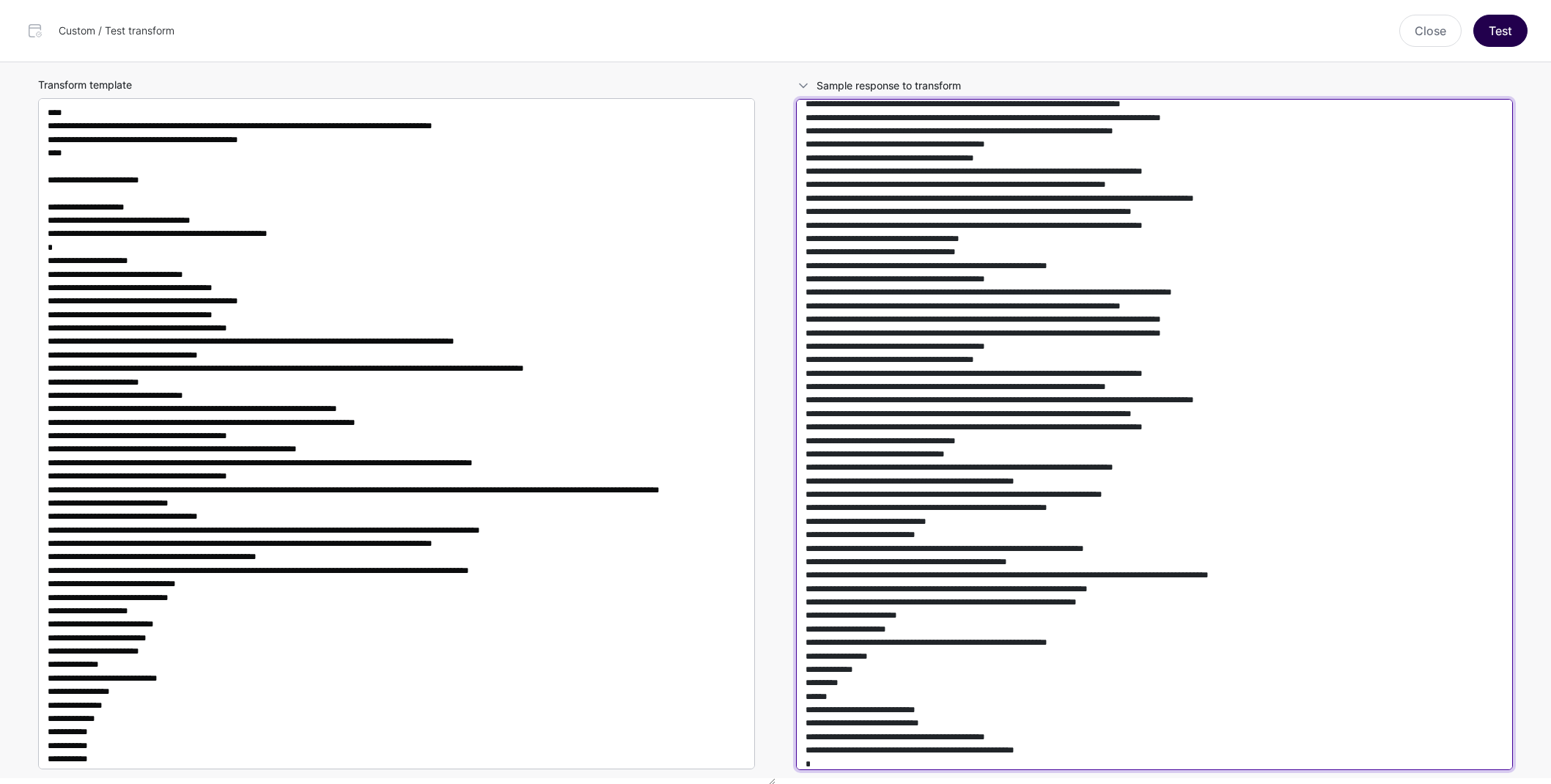
type textarea "**********"
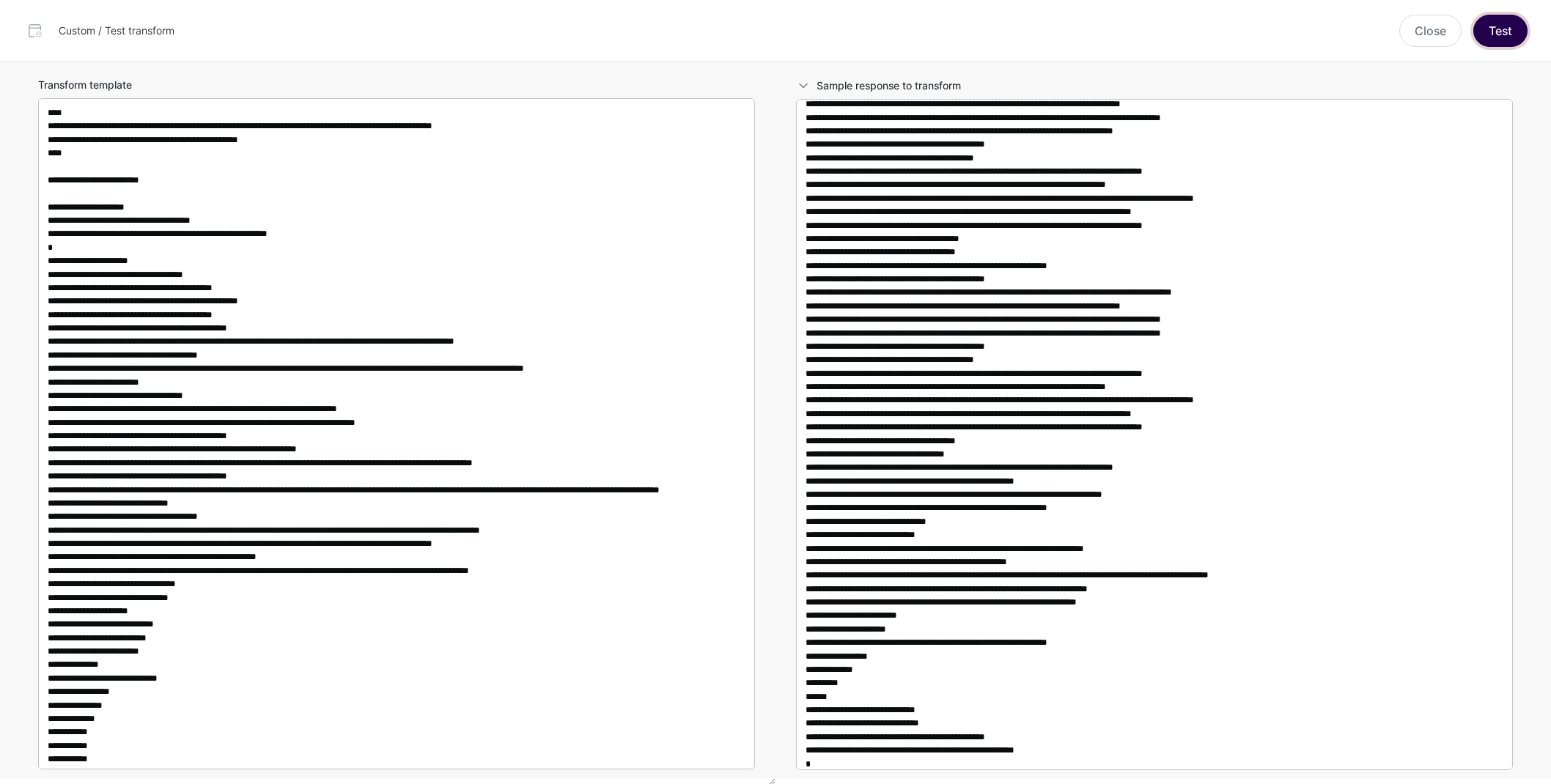
click at [1491, 31] on button "Test" at bounding box center [1500, 31] width 54 height 32
click at [1505, 36] on button "Test" at bounding box center [1500, 31] width 54 height 32
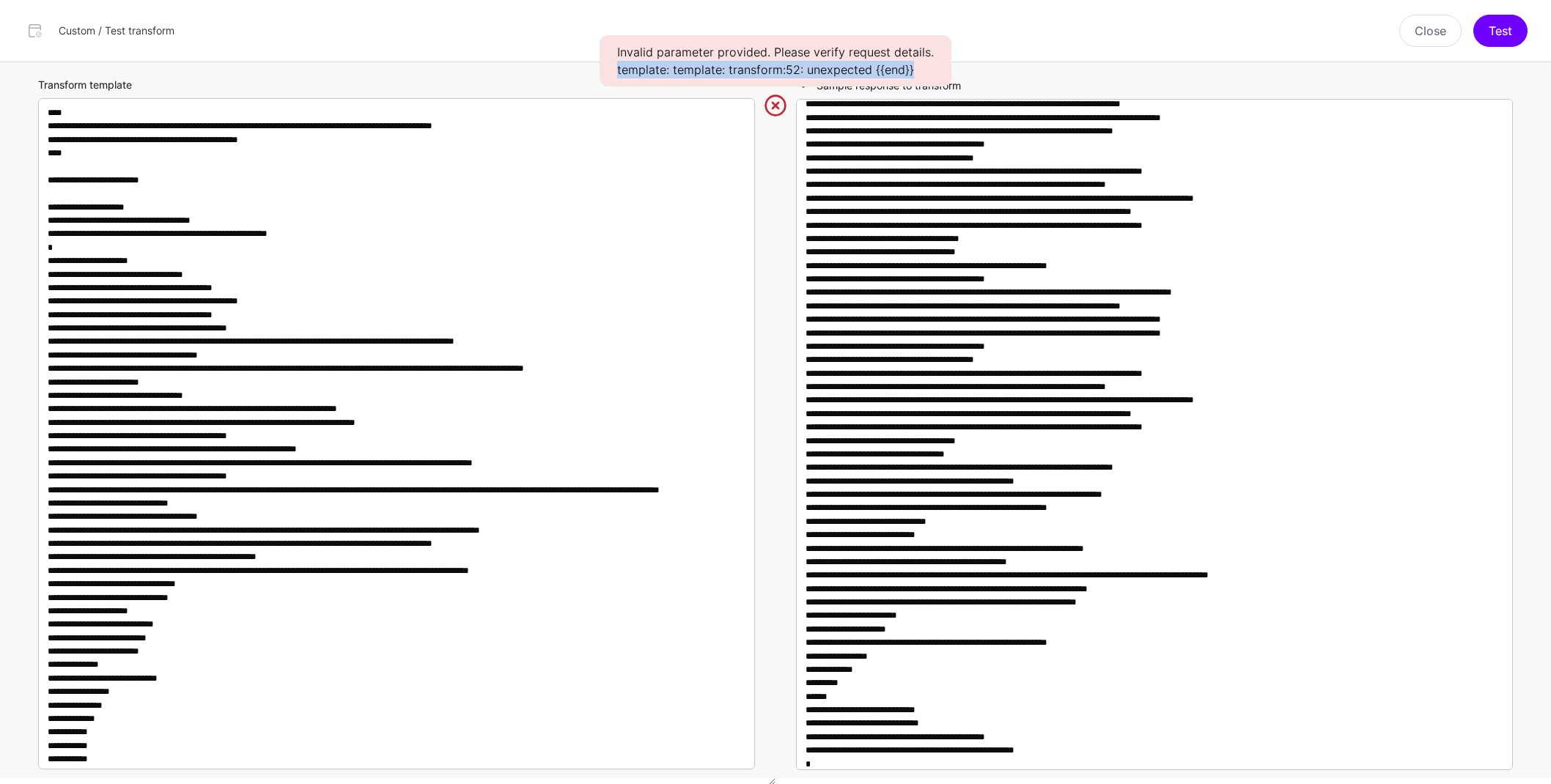
drag, startPoint x: 923, startPoint y: 69, endPoint x: 606, endPoint y: 69, distance: 317.0
click at [606, 69] on div "Invalid parameter provided. Please verify request details. template: template: …" at bounding box center [776, 61] width 352 height 51
copy div "template: template: transform:52: unexpected {{end}}"
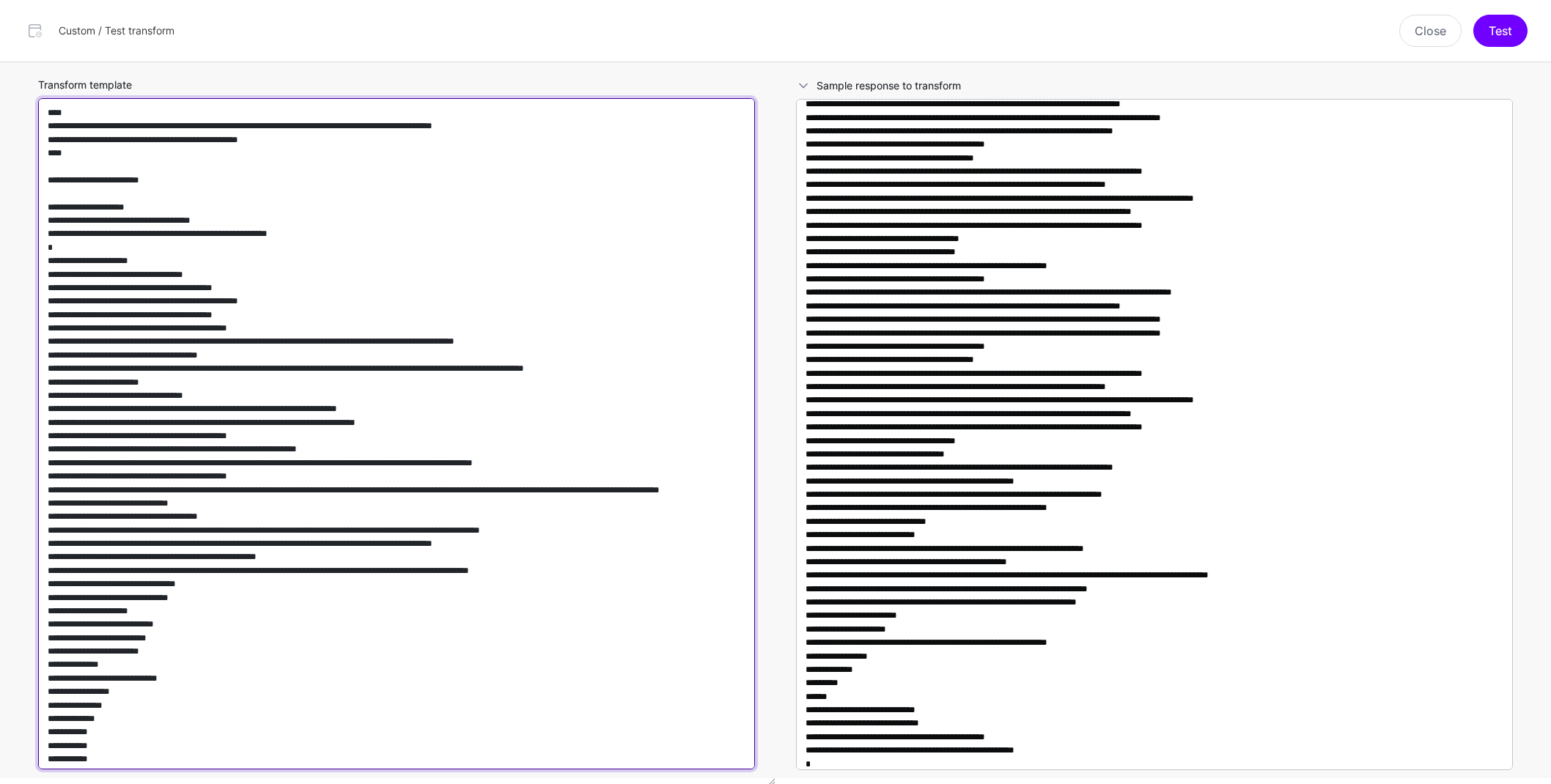
click at [598, 388] on textarea "Transform template" at bounding box center [396, 434] width 717 height 671
paste textarea
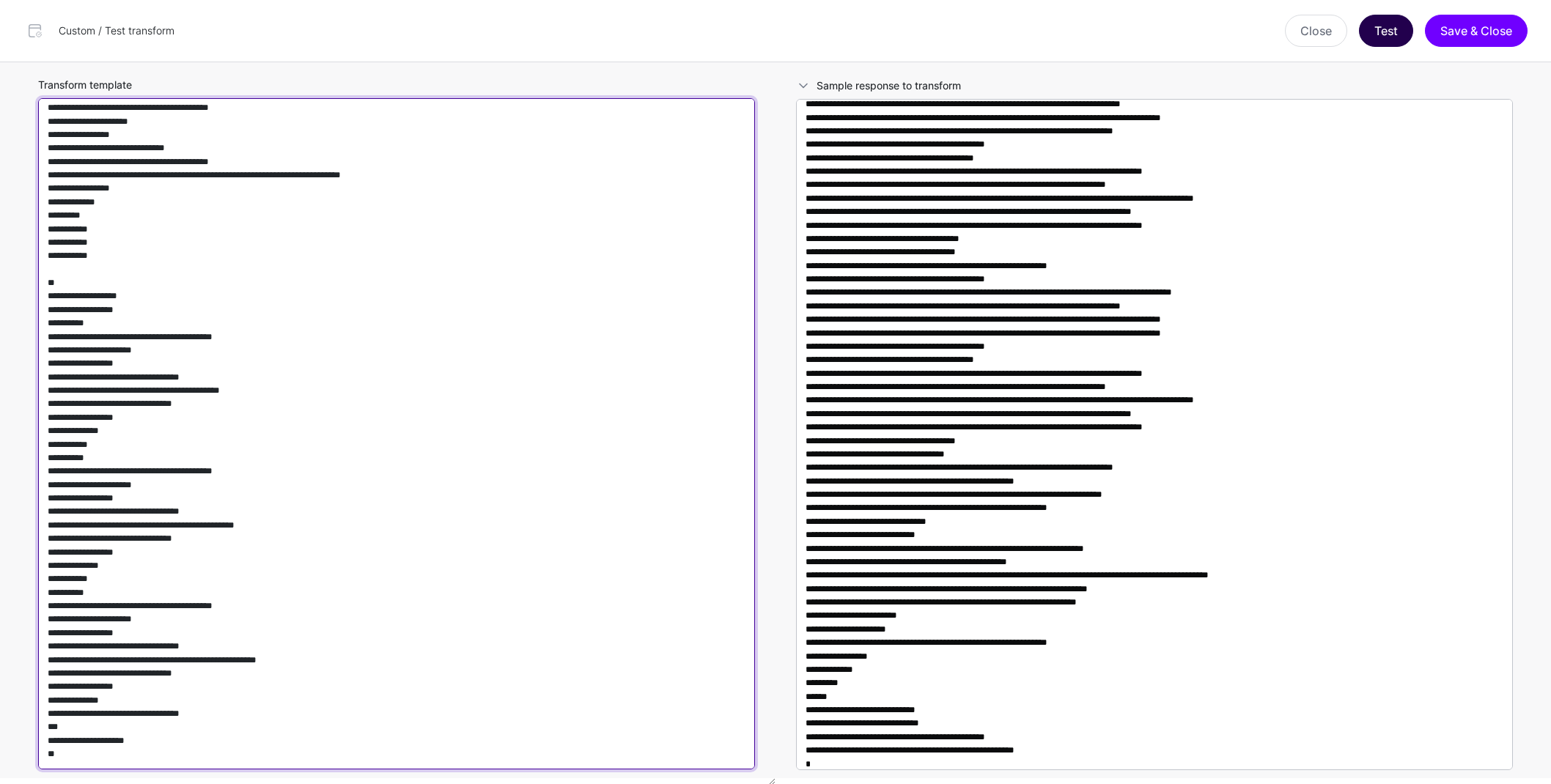
type textarea "**********"
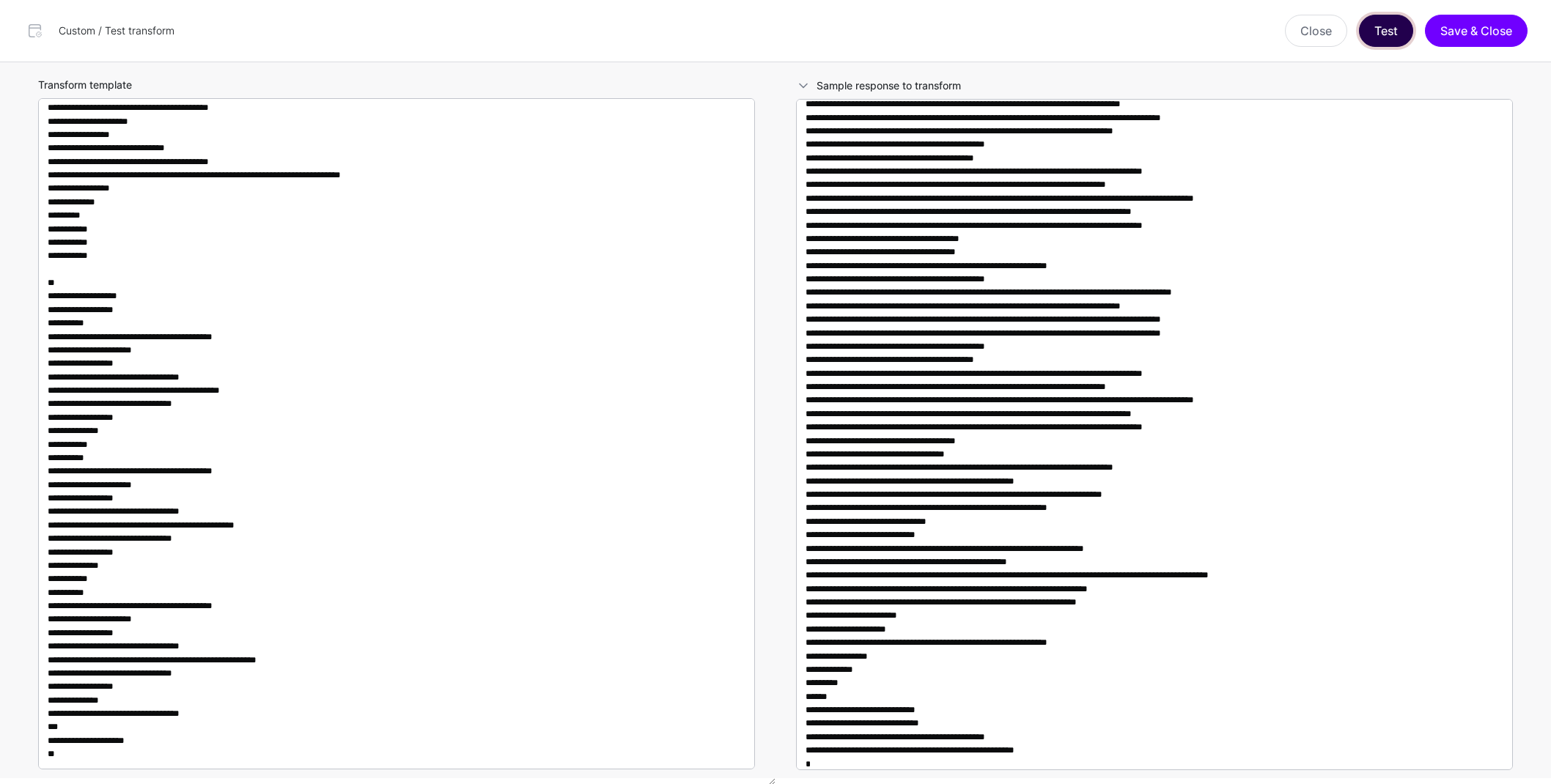
click at [1398, 36] on button "Test" at bounding box center [1386, 31] width 54 height 32
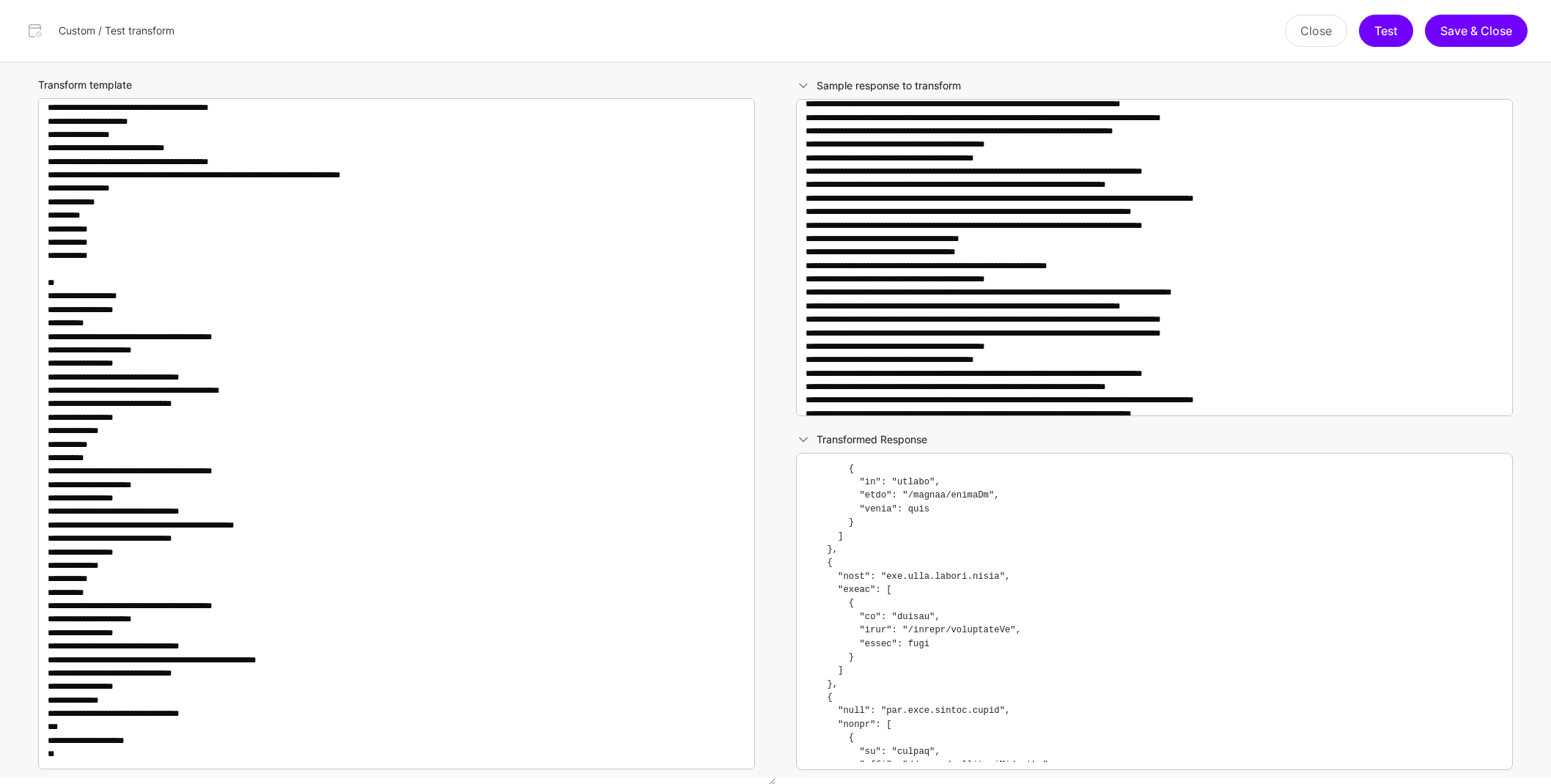
scroll to position [0, 0]
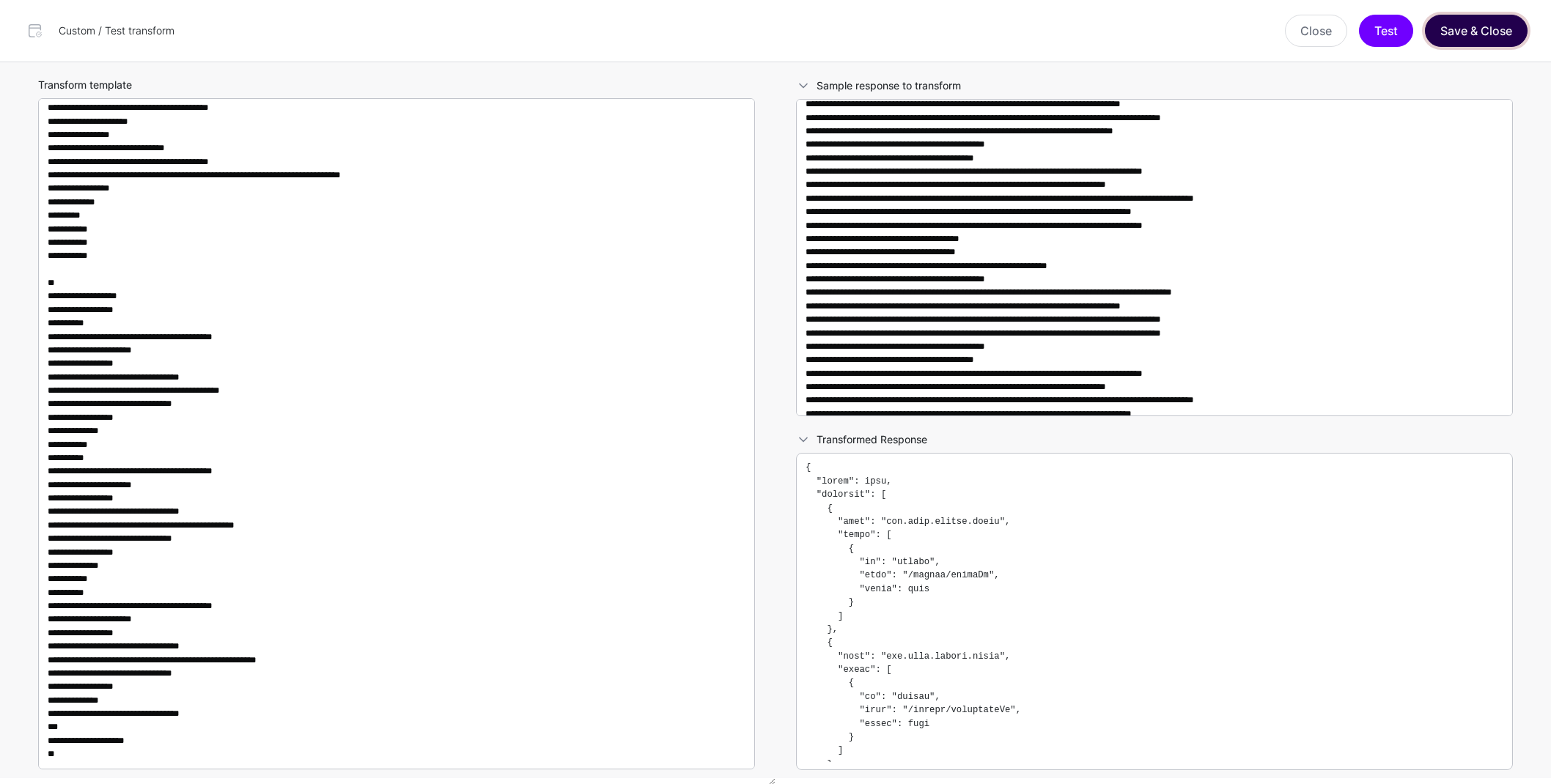
click at [1474, 35] on button "Save & Close" at bounding box center [1476, 31] width 103 height 32
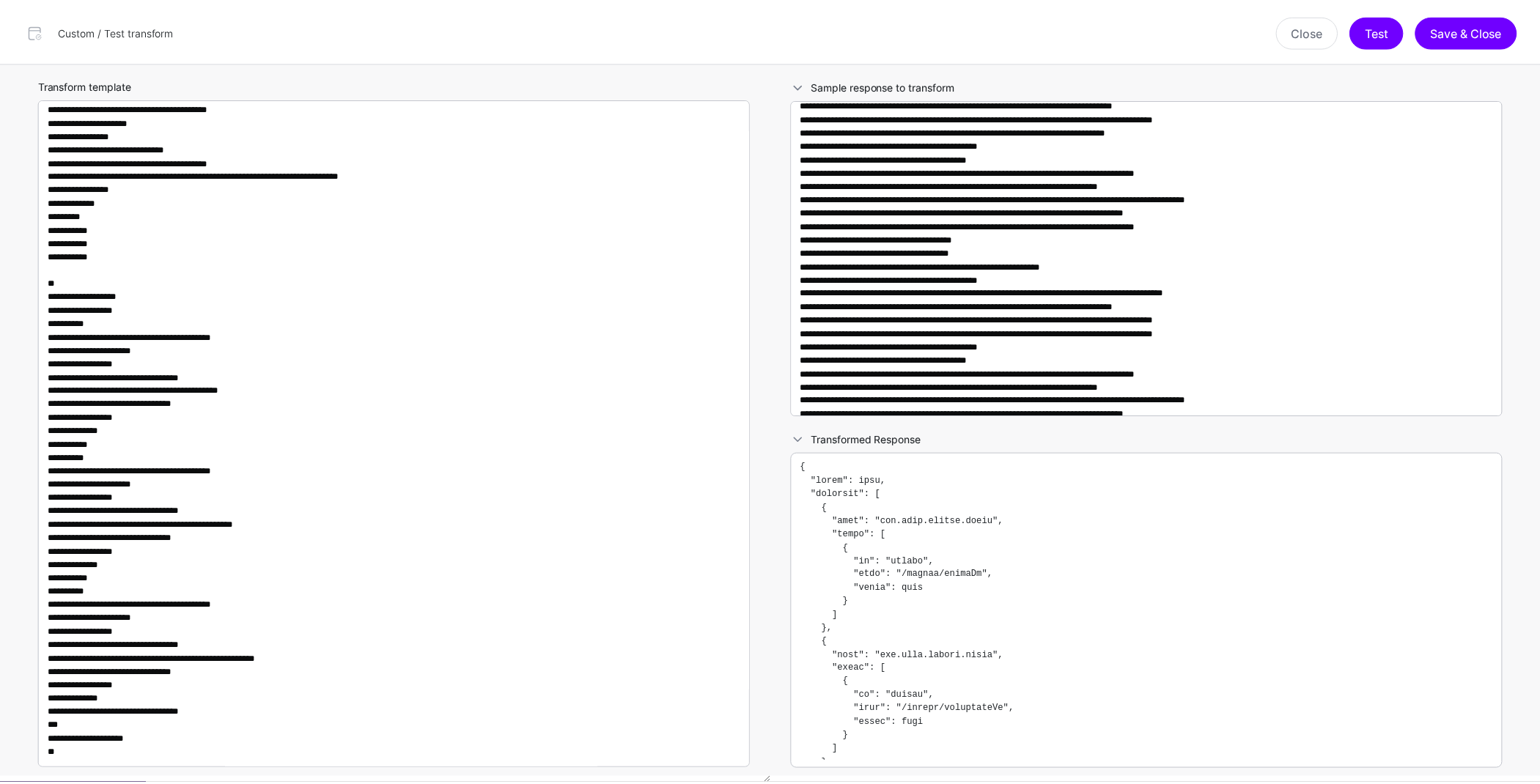
scroll to position [1266, 0]
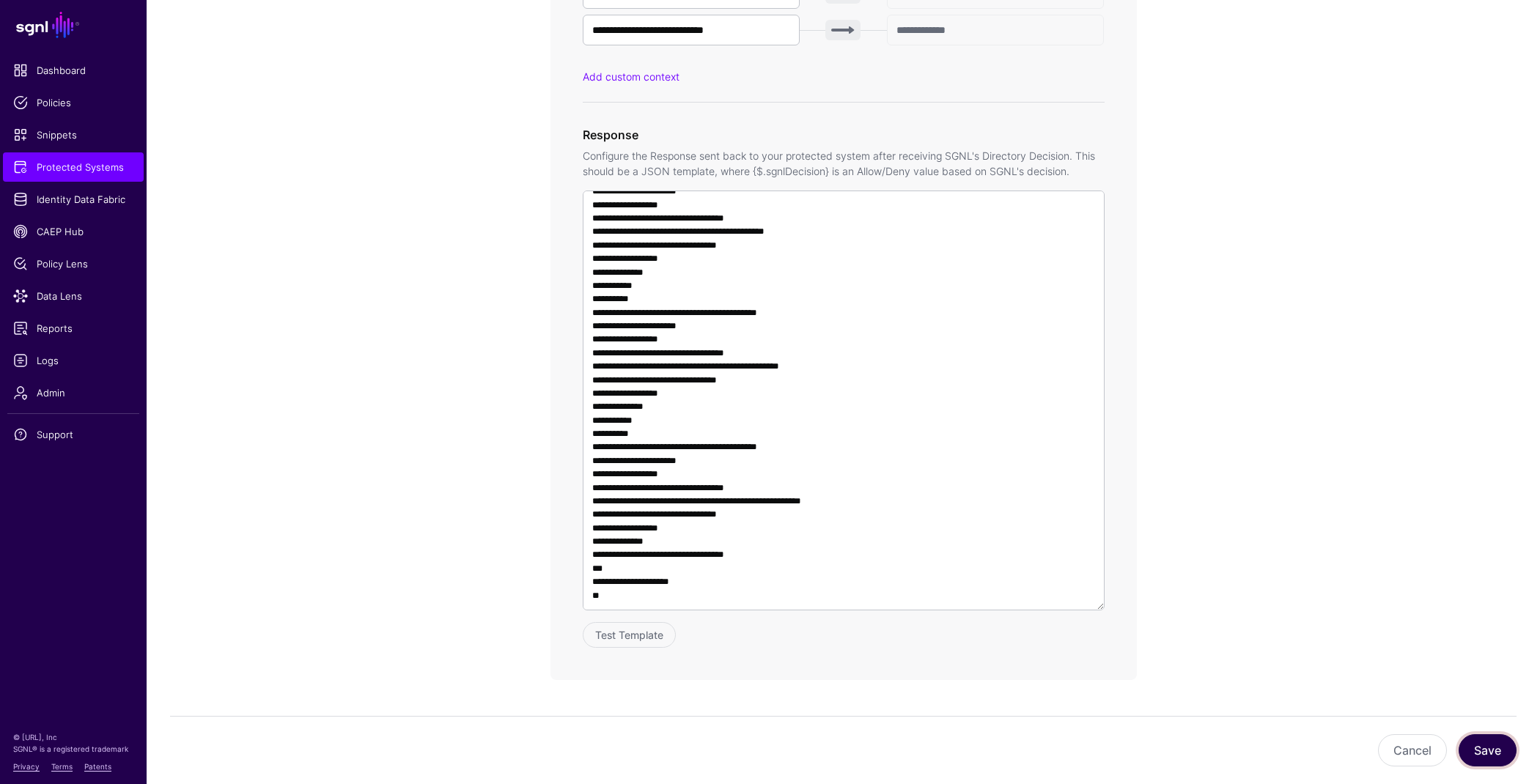
click at [1482, 756] on button "Save" at bounding box center [1487, 750] width 58 height 32
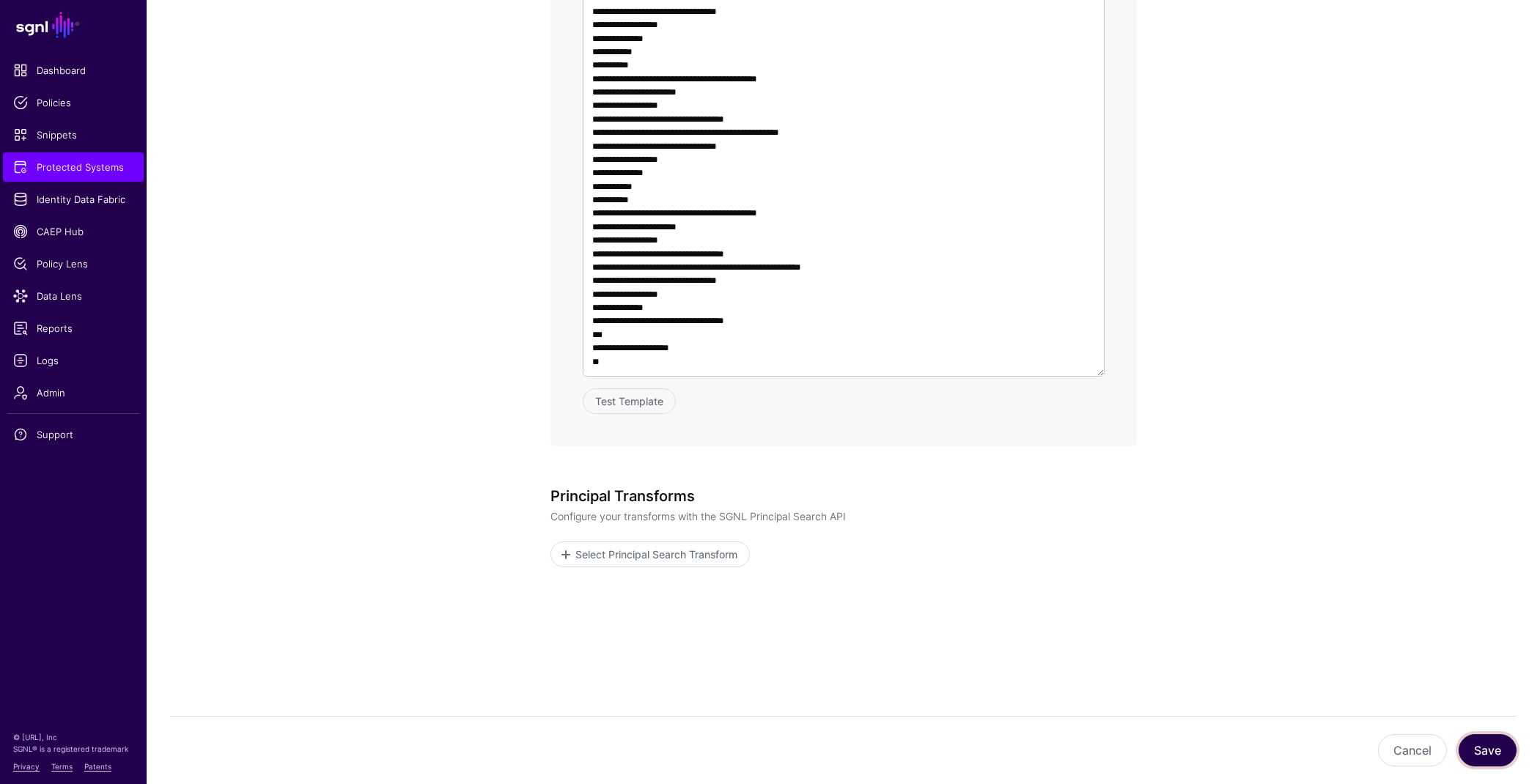
scroll to position [1079, 0]
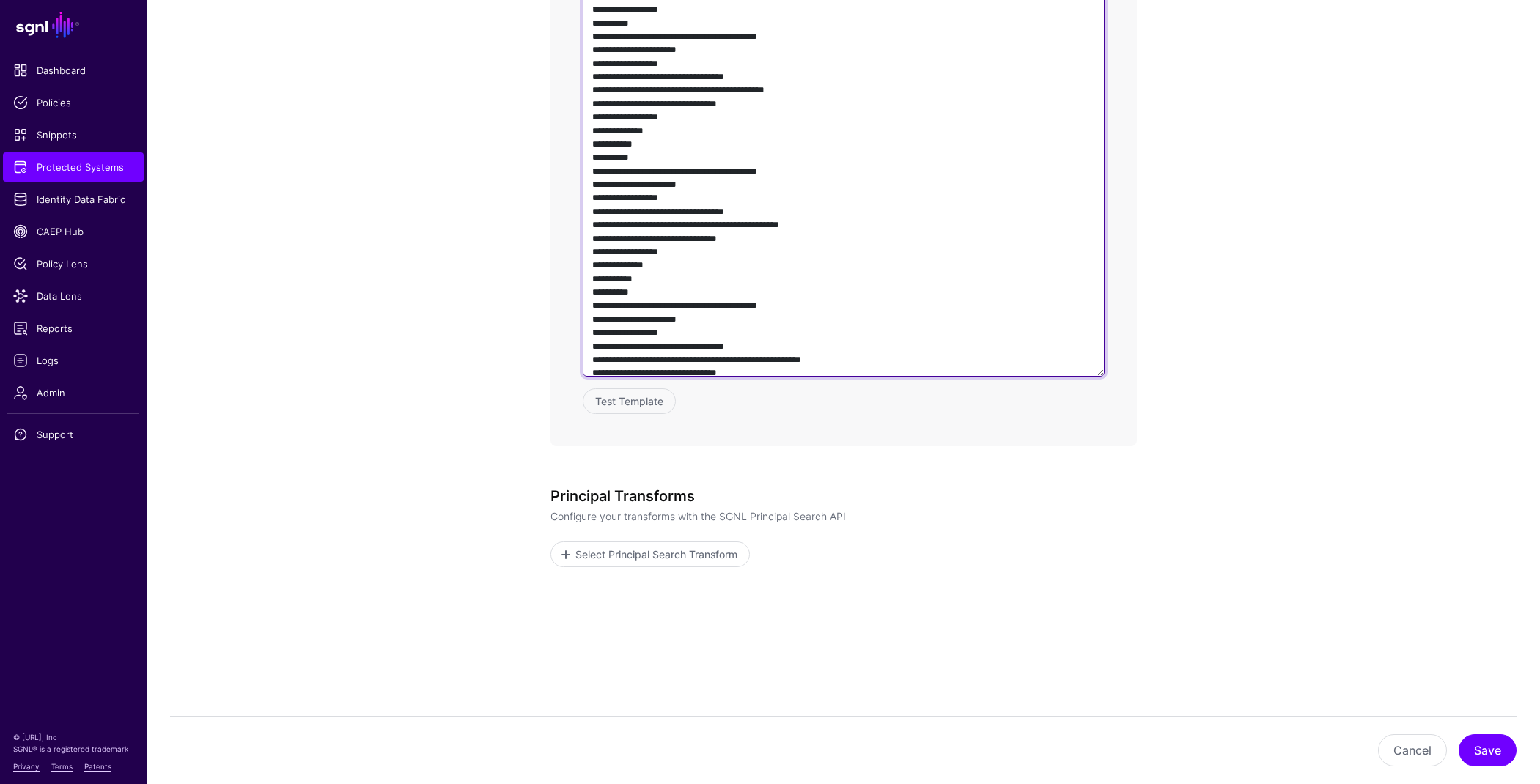
click at [894, 271] on textarea at bounding box center [844, 166] width 522 height 420
paste textarea "*********"
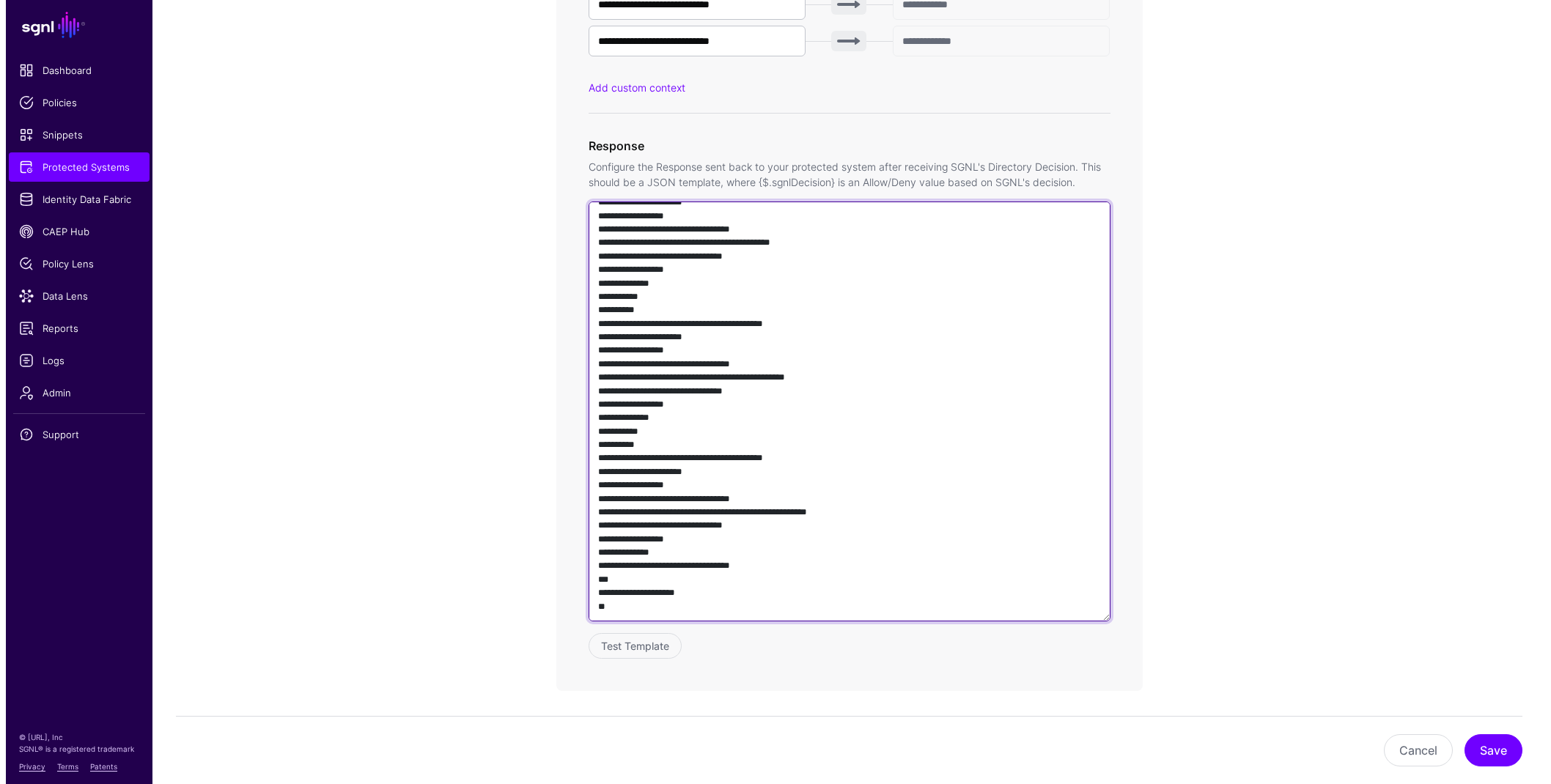
scroll to position [1244, 0]
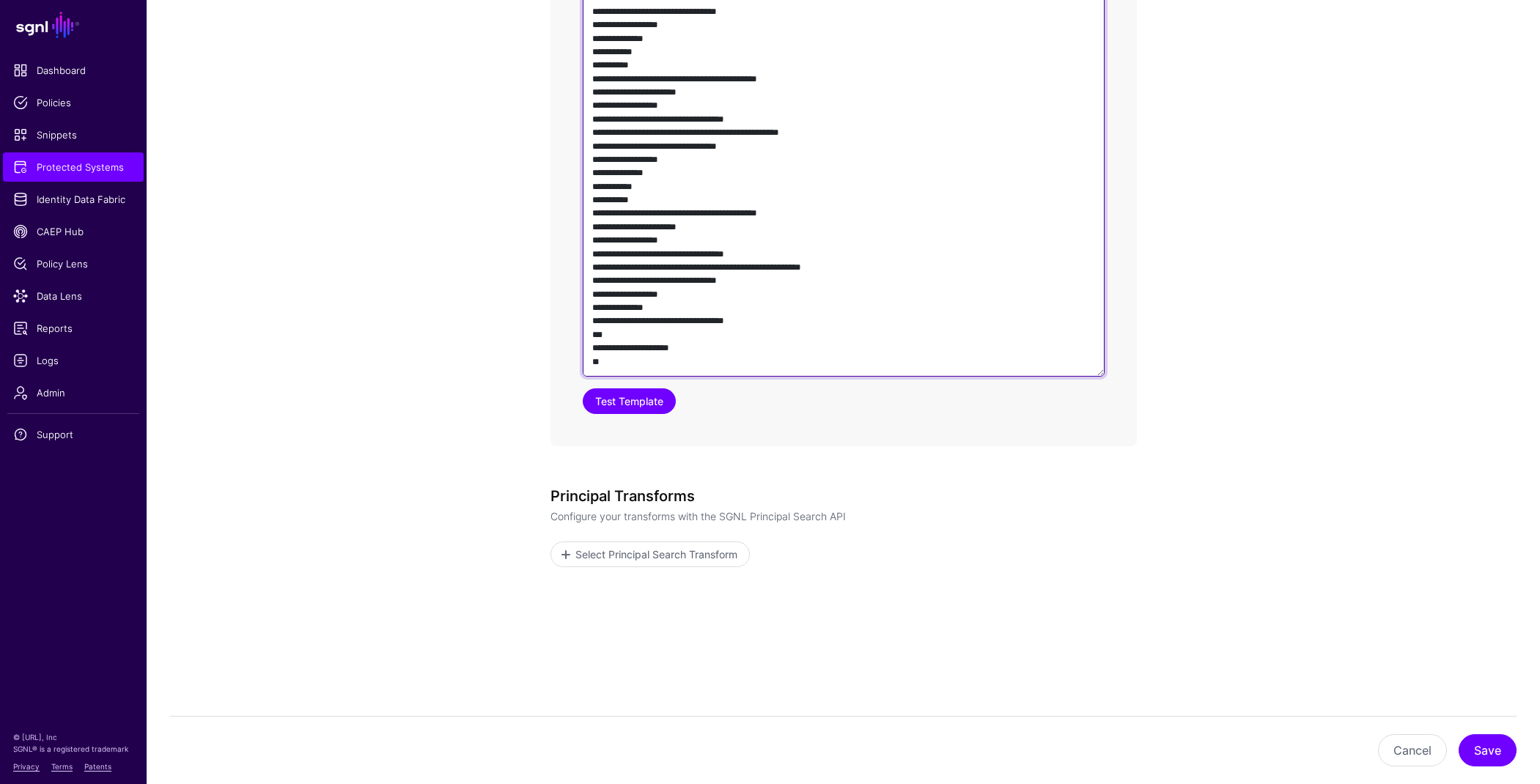
type textarea "**********"
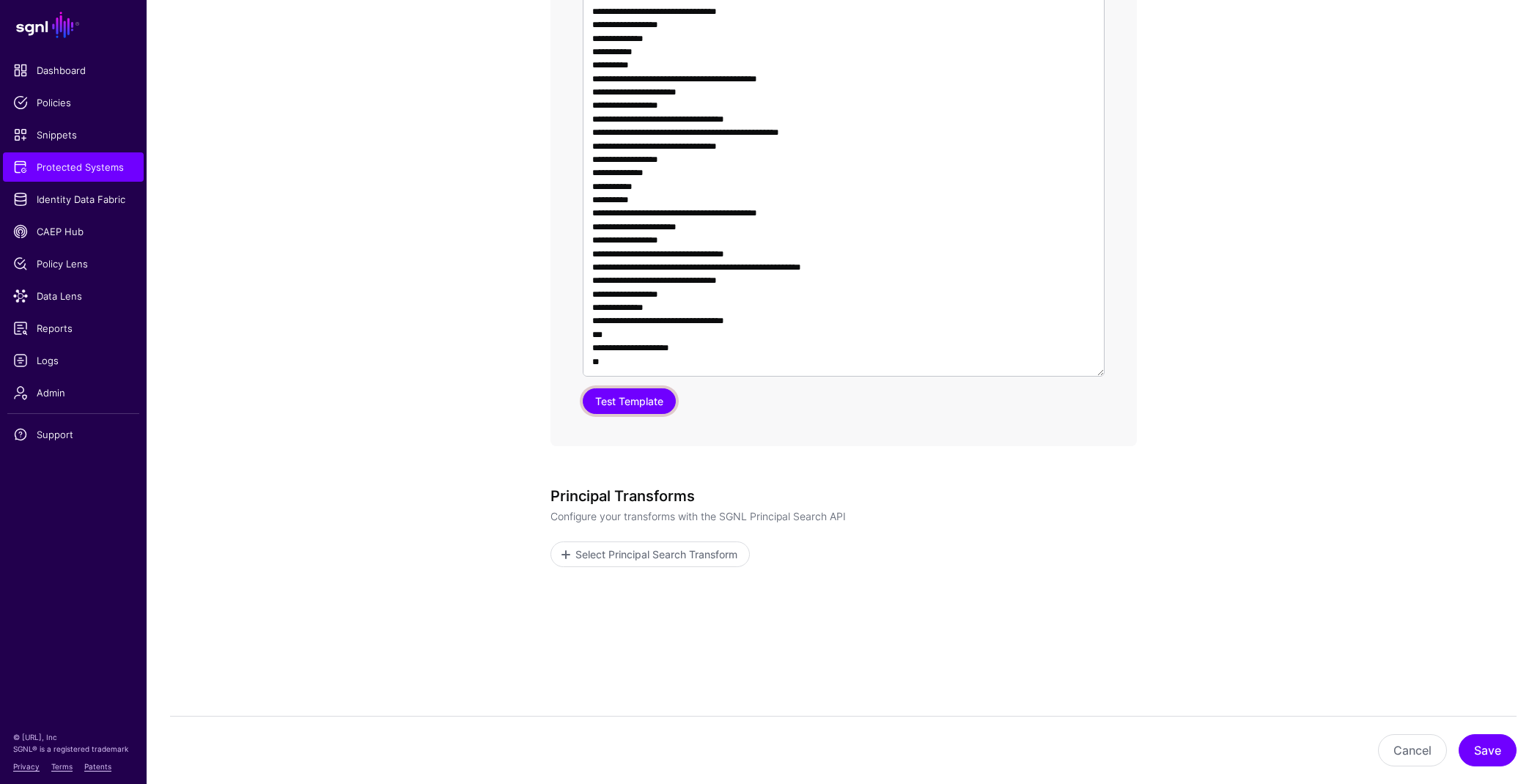
click at [635, 392] on button "Test Template" at bounding box center [629, 400] width 93 height 26
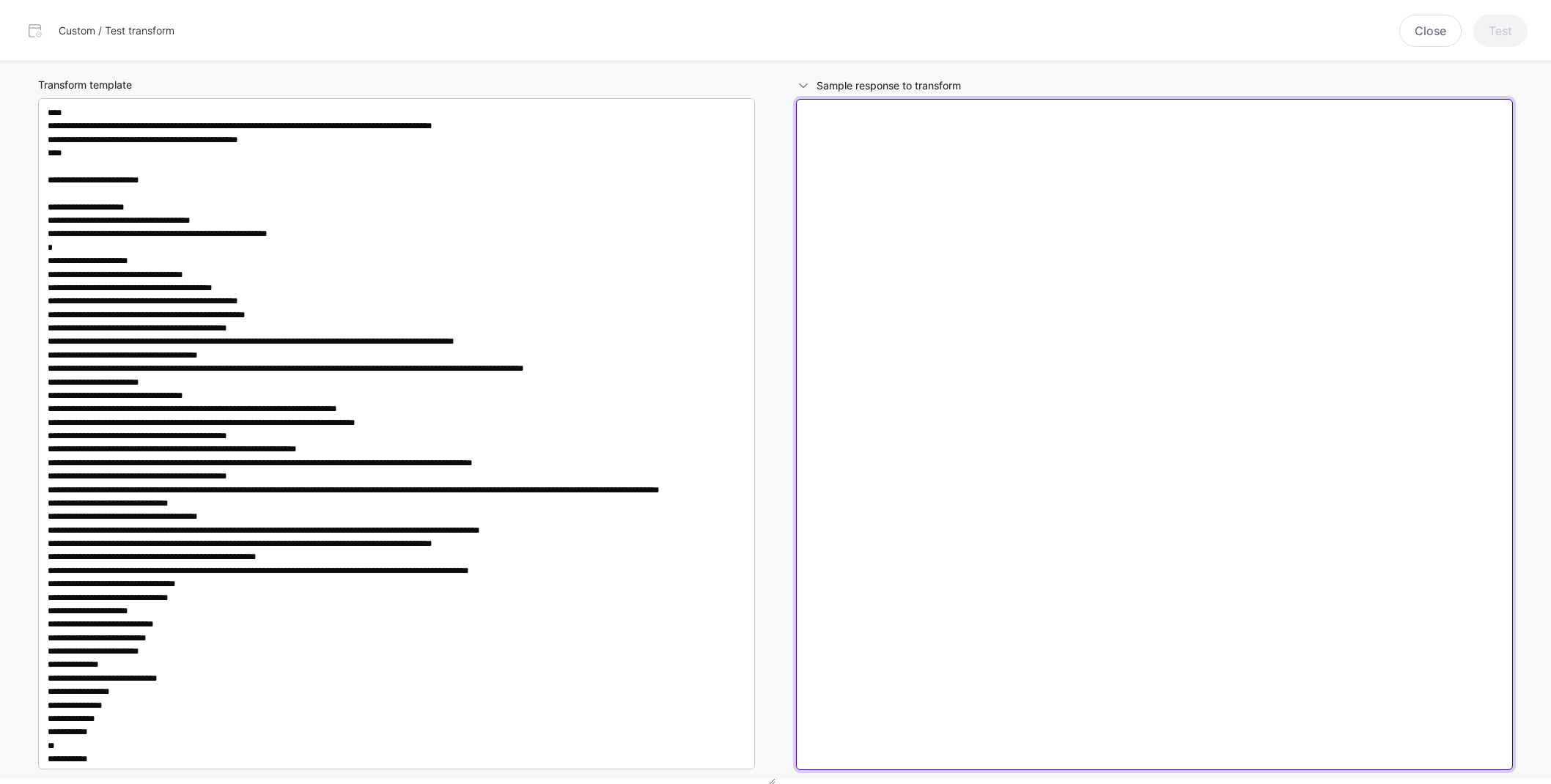
click at [991, 400] on textarea at bounding box center [1154, 434] width 717 height 671
paste textarea "**********"
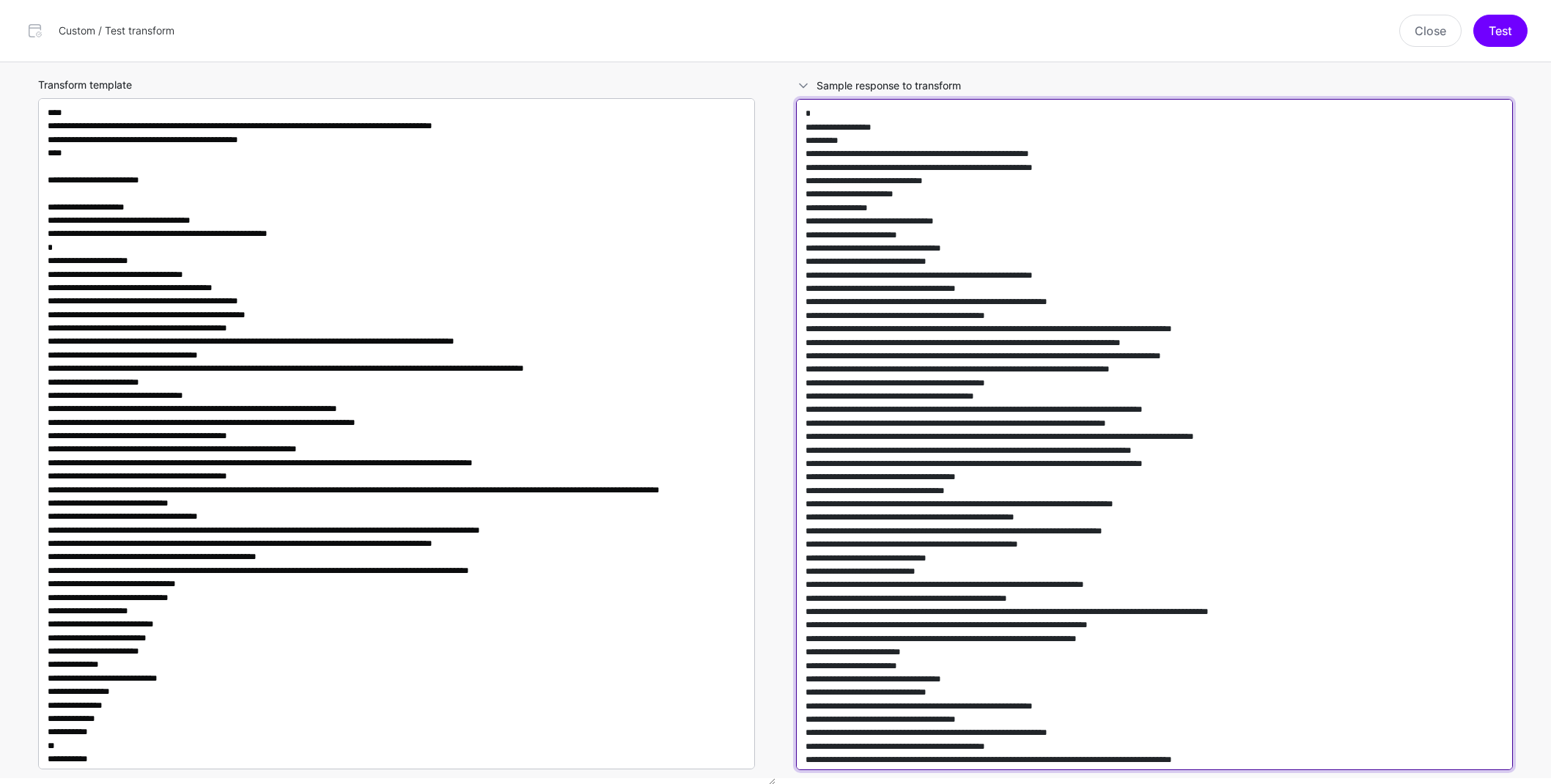
scroll to position [14226, 0]
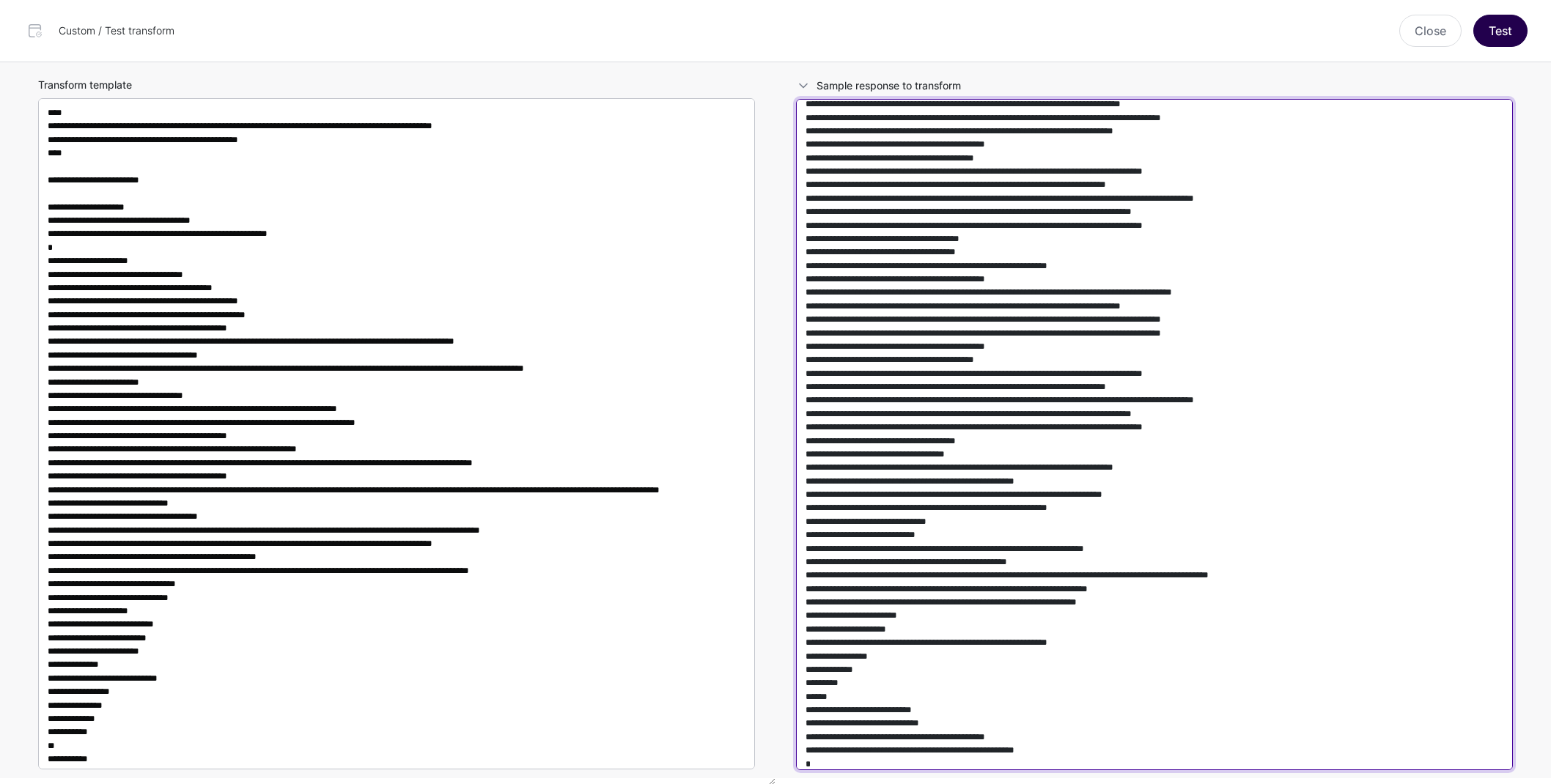
type textarea "**********"
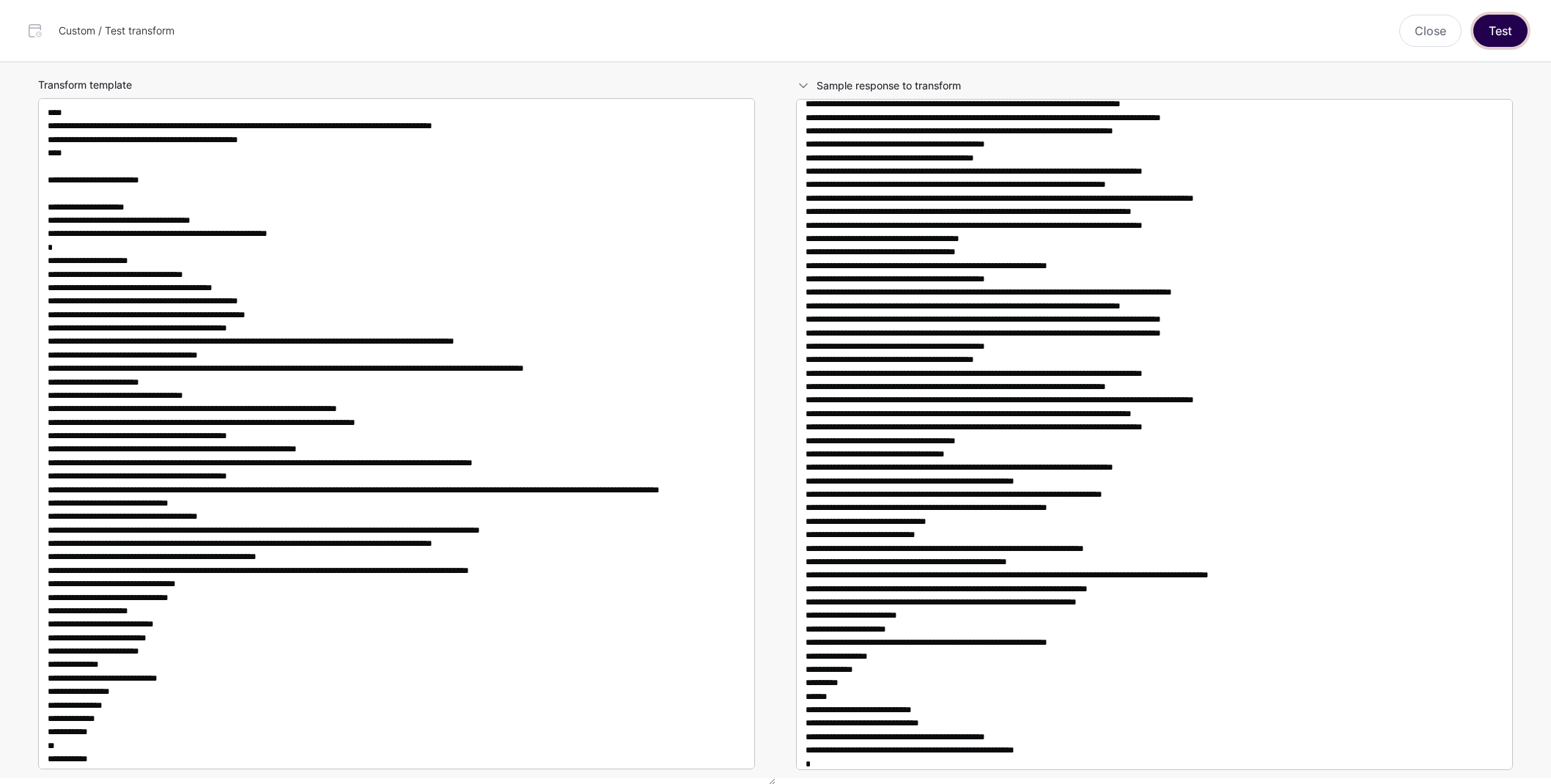
click at [1482, 42] on button "Test" at bounding box center [1500, 31] width 54 height 32
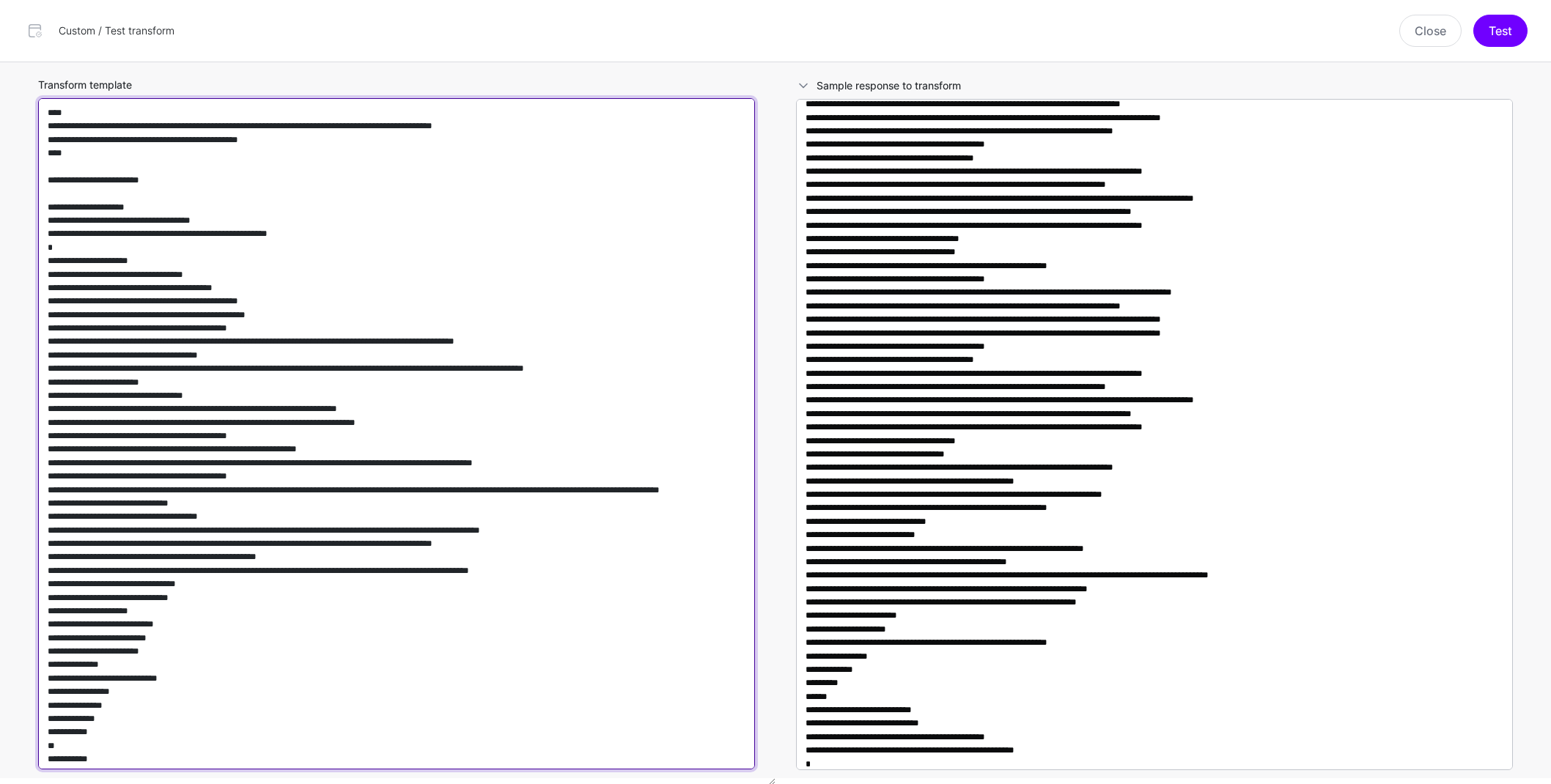
click at [276, 505] on textarea "Transform template" at bounding box center [396, 434] width 717 height 671
paste textarea "**********"
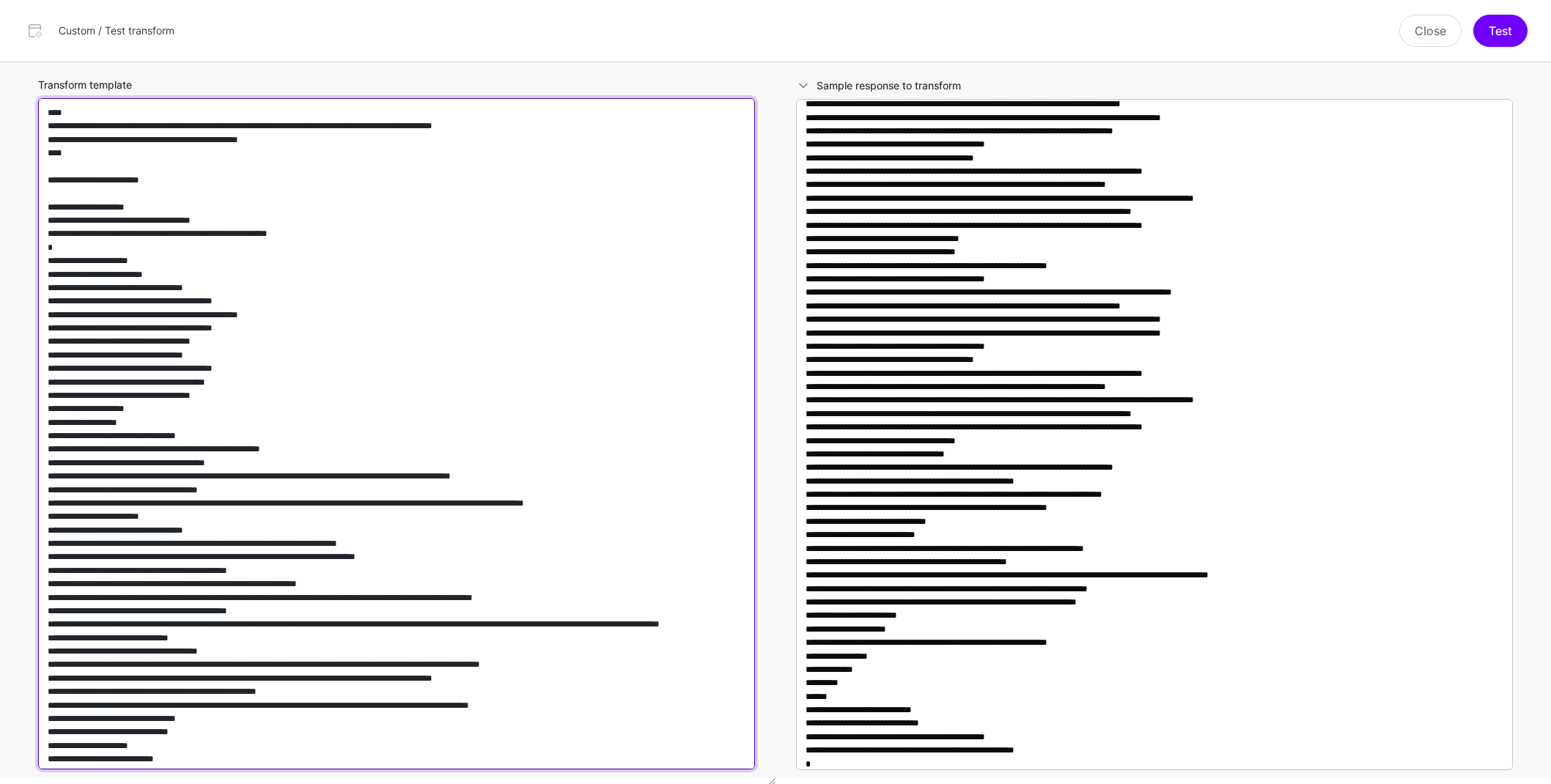
scroll to position [1073, 0]
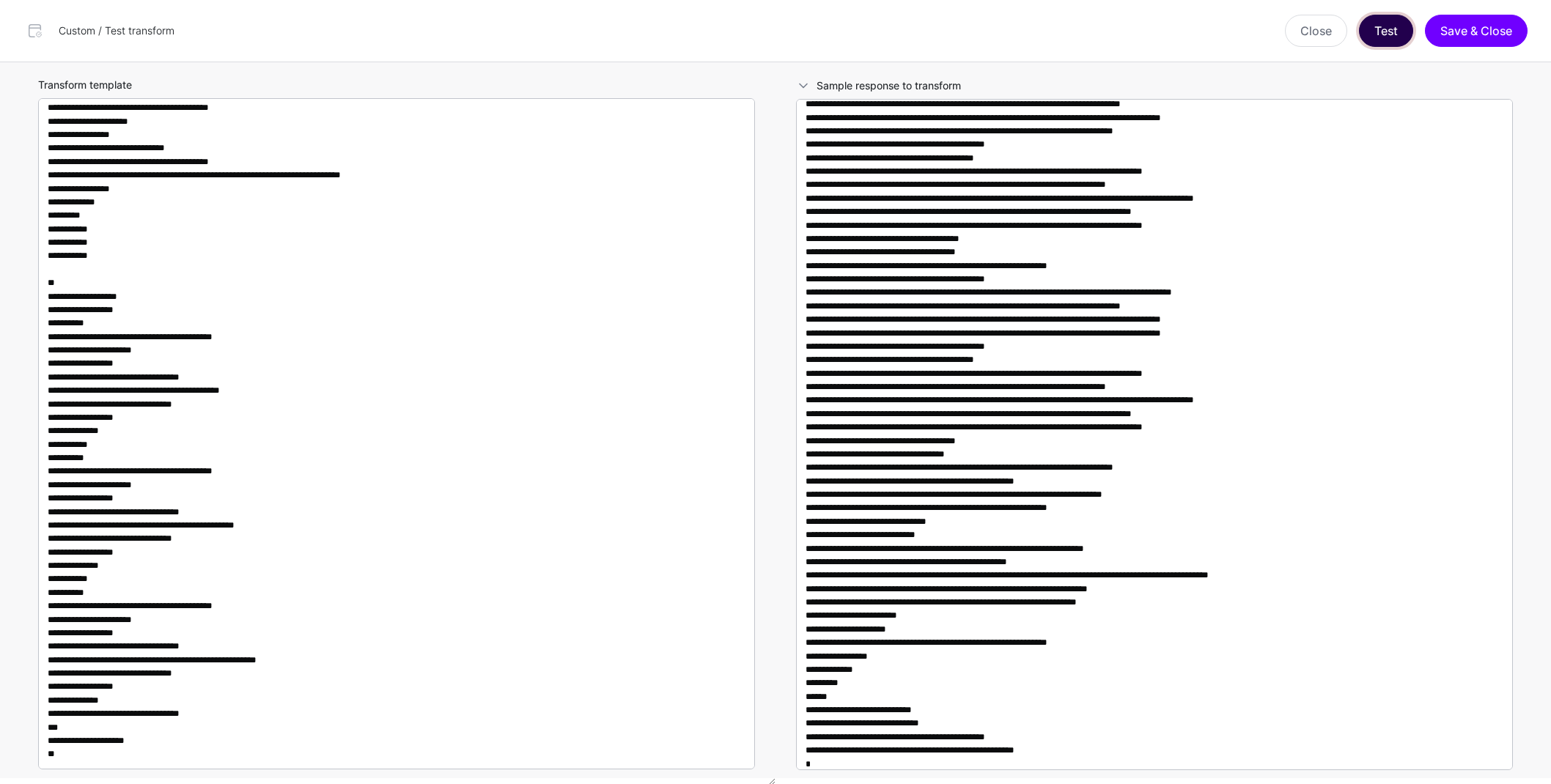
click at [1385, 35] on button "Test" at bounding box center [1386, 31] width 54 height 32
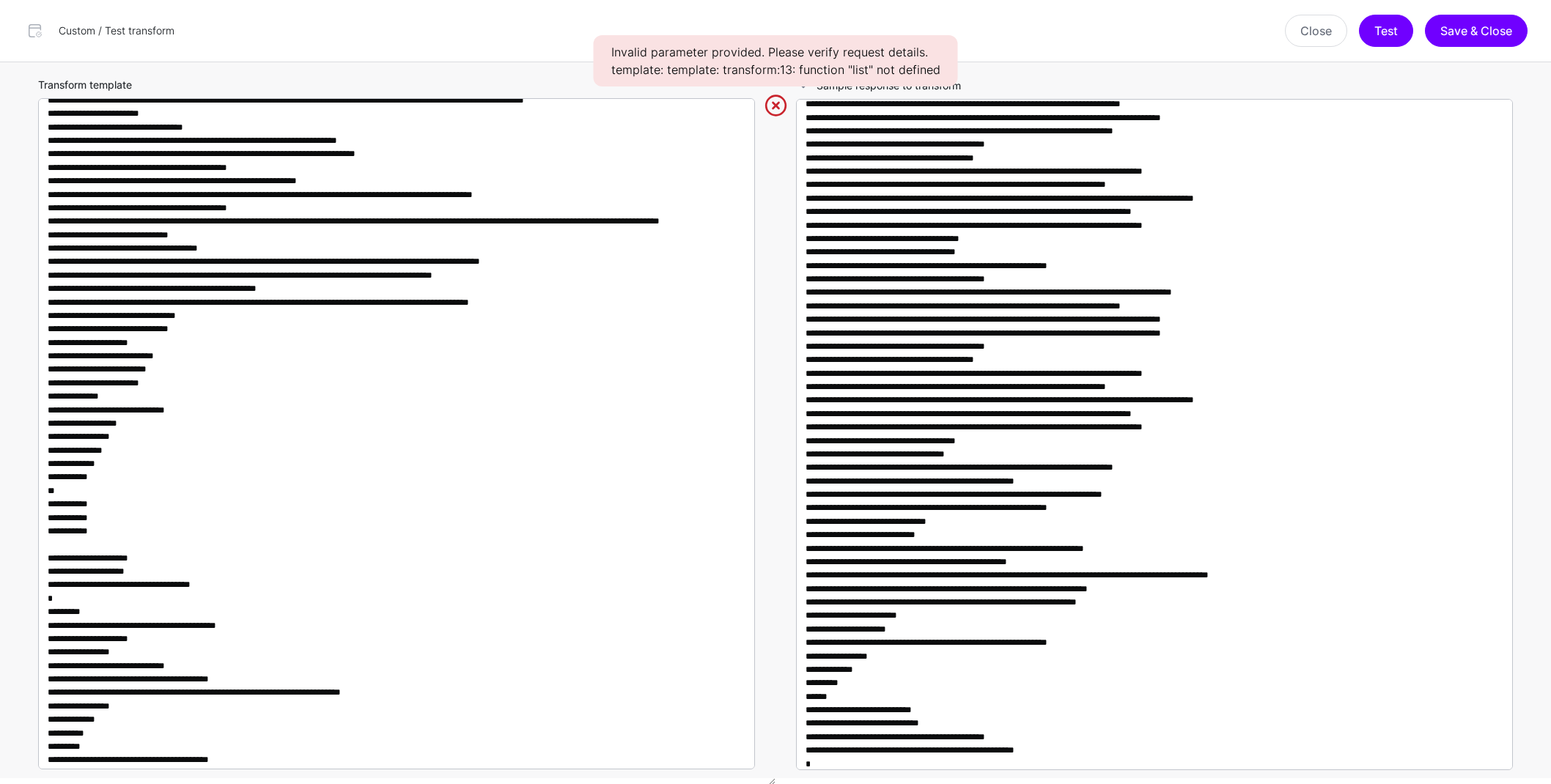
scroll to position [94, 0]
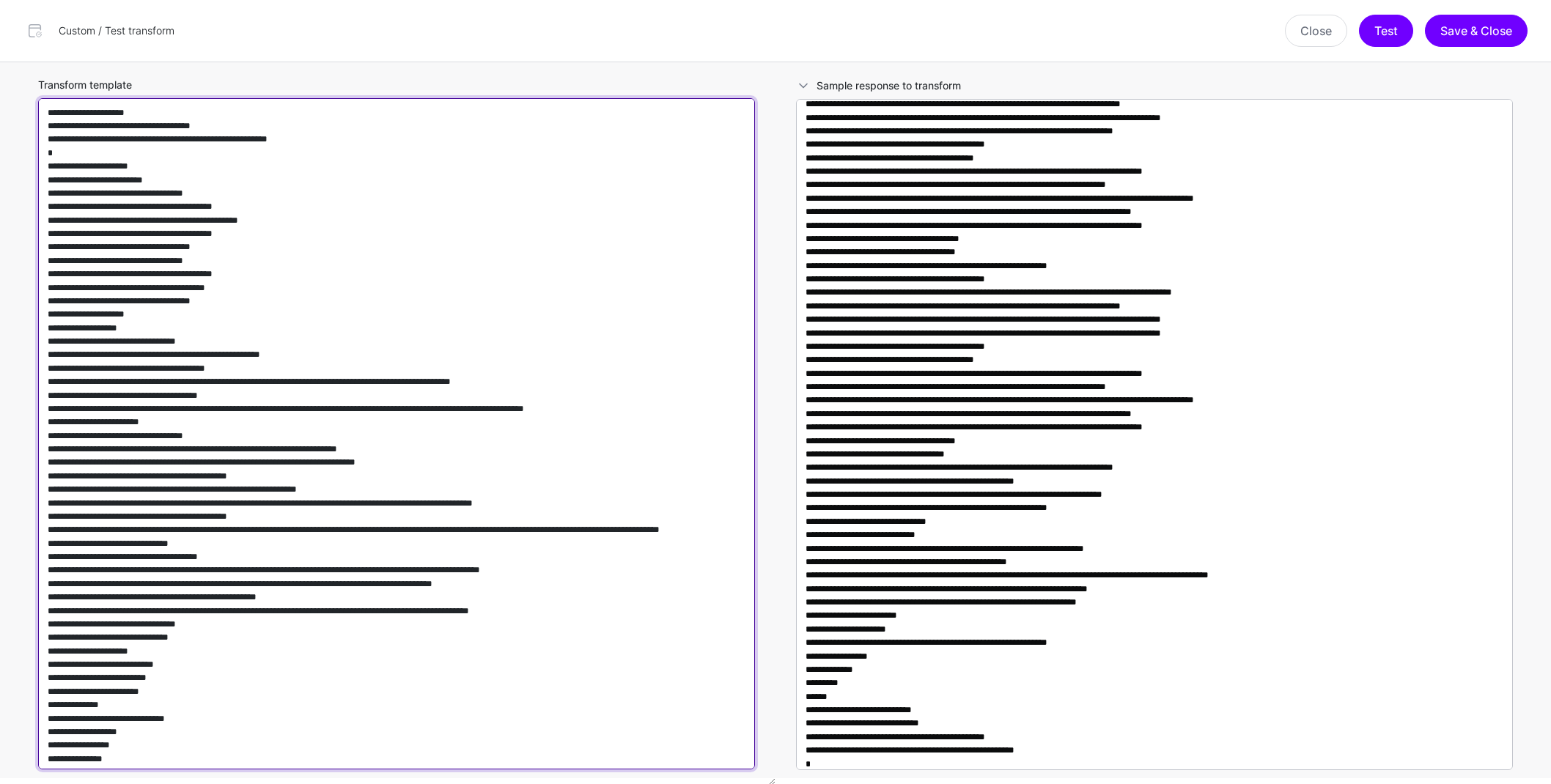
click at [558, 420] on textarea "Transform template" at bounding box center [396, 434] width 717 height 671
paste textarea "********"
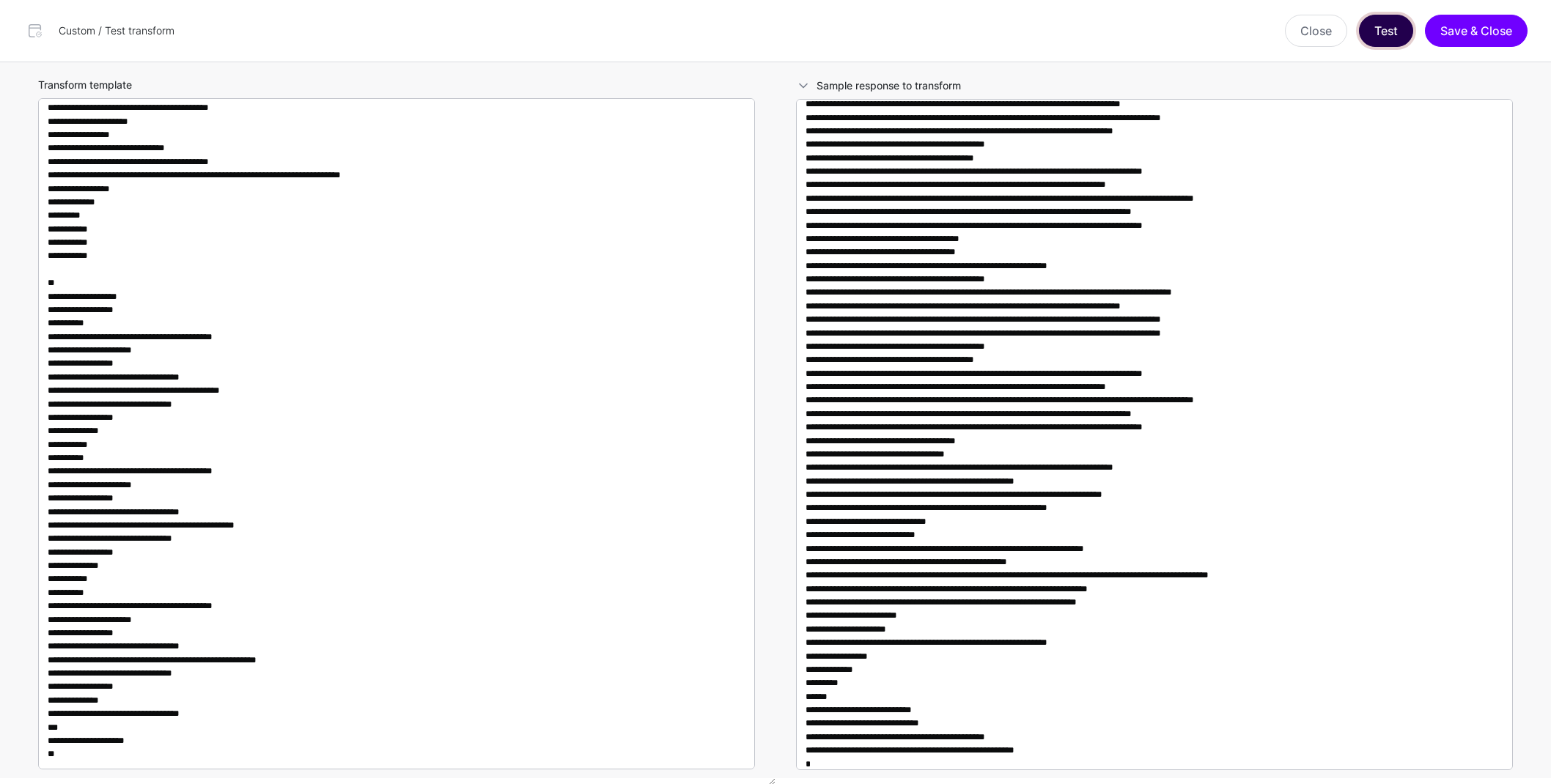
click at [1377, 41] on button "Test" at bounding box center [1386, 31] width 54 height 32
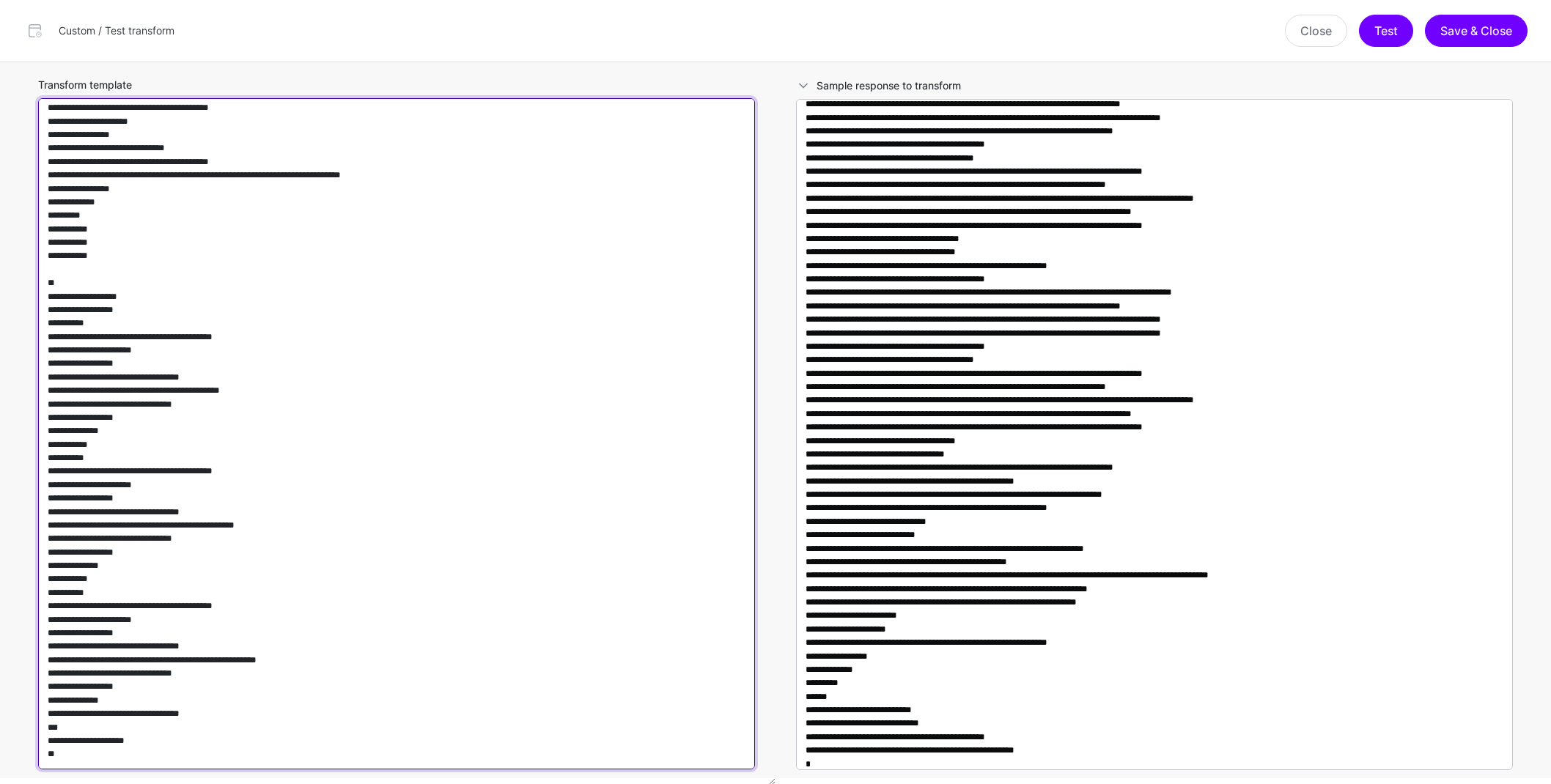
click at [376, 356] on textarea "Transform template" at bounding box center [396, 434] width 717 height 671
paste textarea
type textarea "**********"
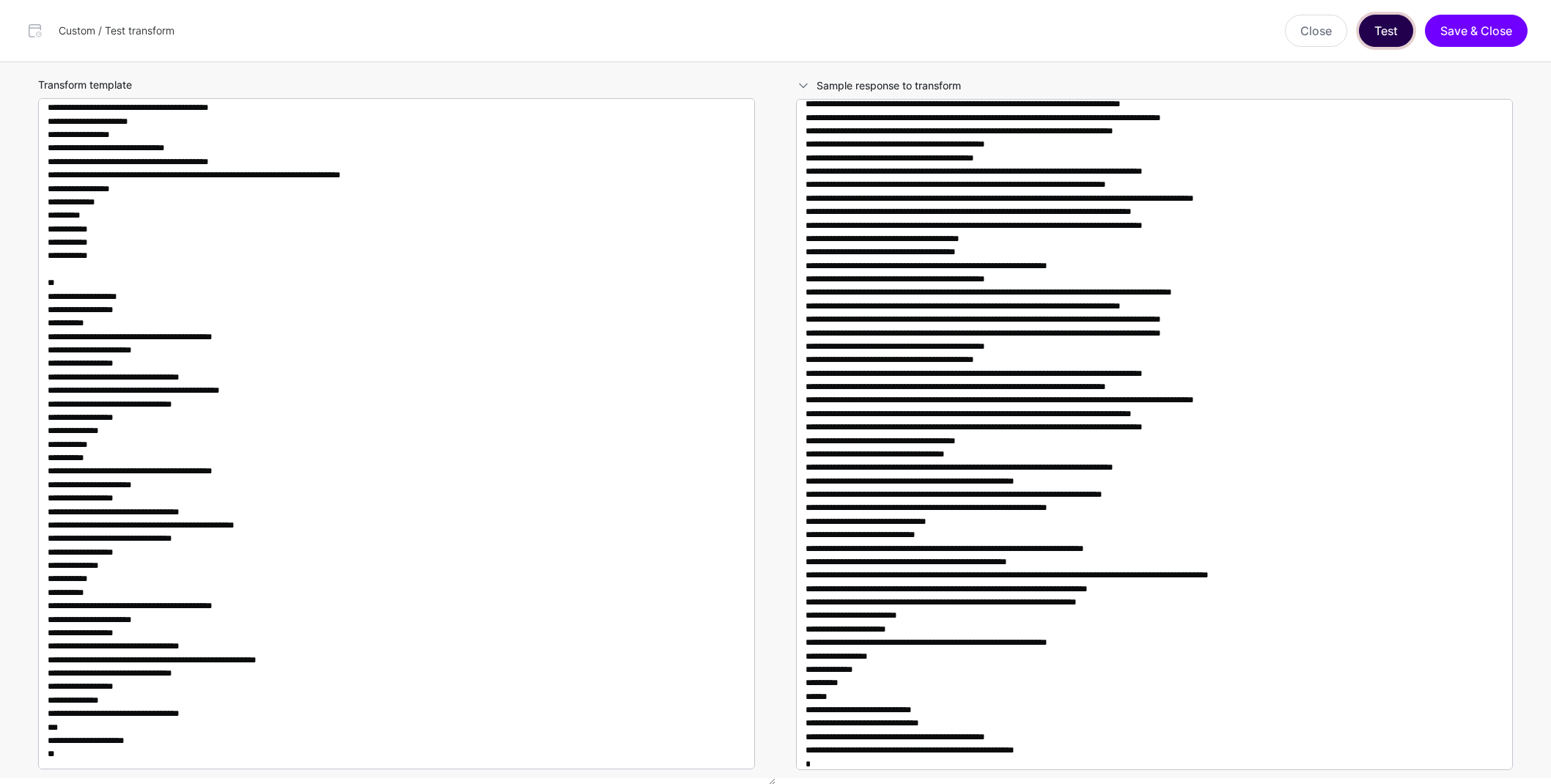
click at [1377, 29] on button "Test" at bounding box center [1386, 31] width 54 height 32
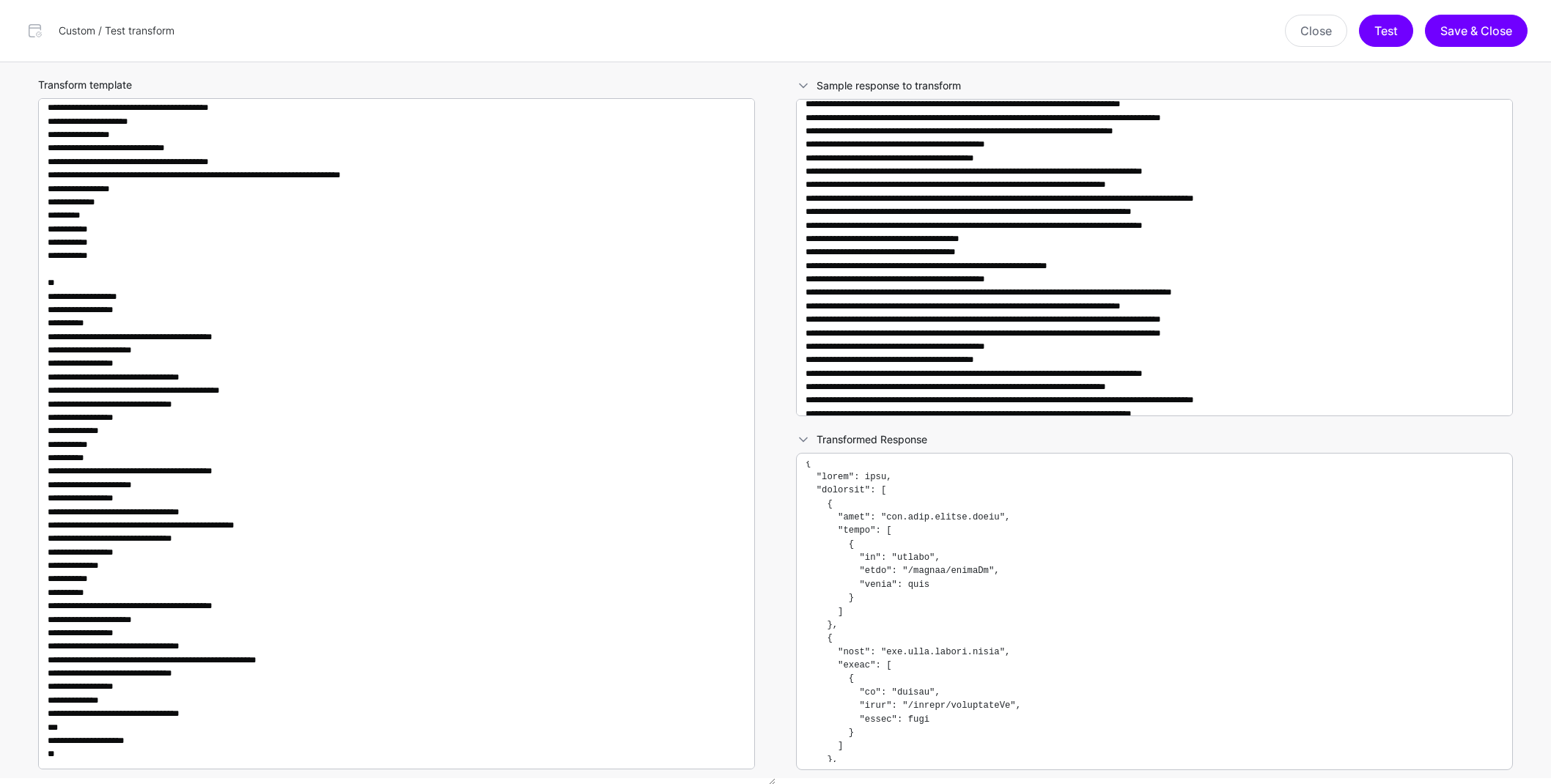
scroll to position [0, 0]
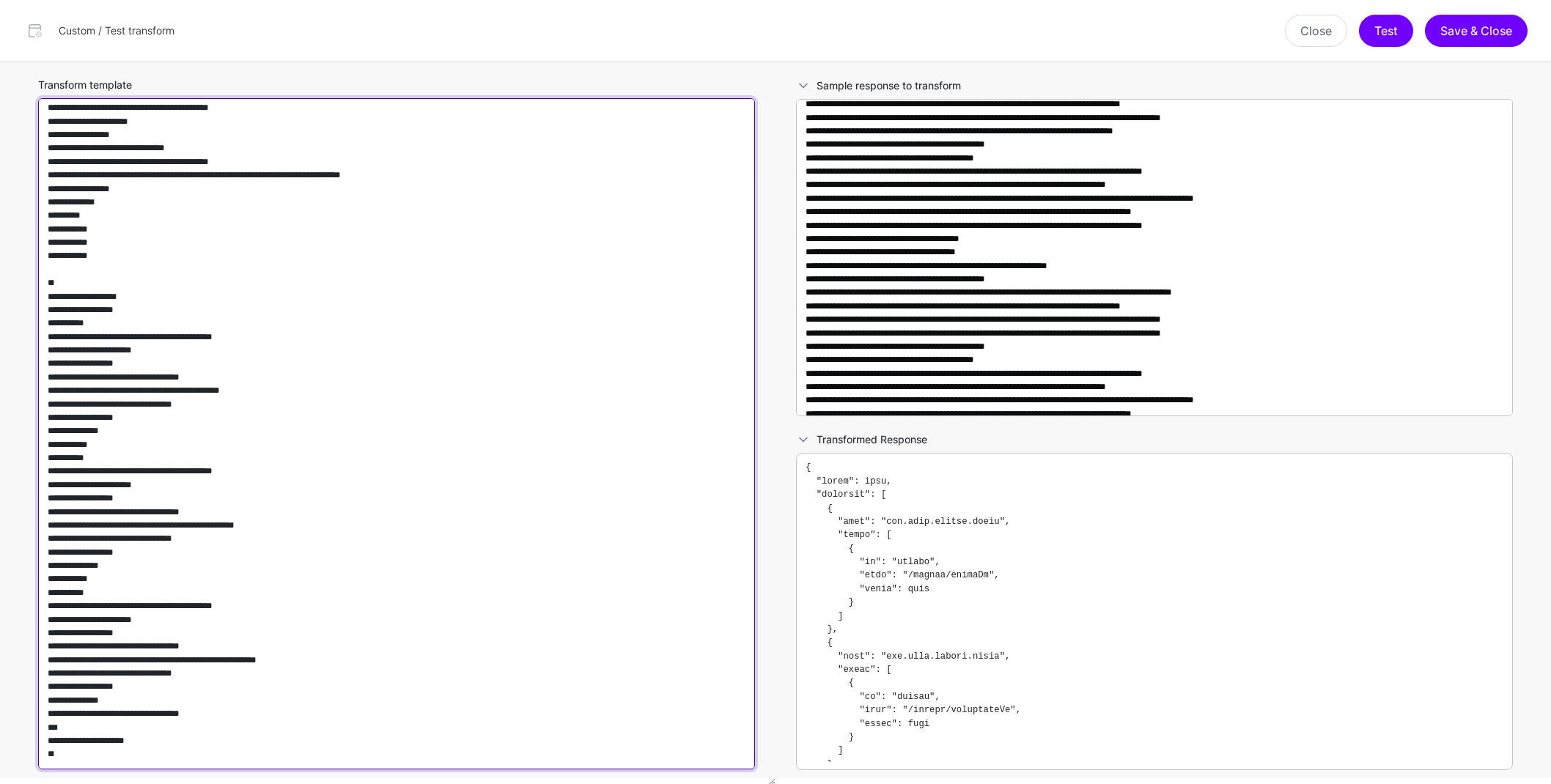
click at [403, 451] on textarea "Transform template" at bounding box center [396, 434] width 717 height 671
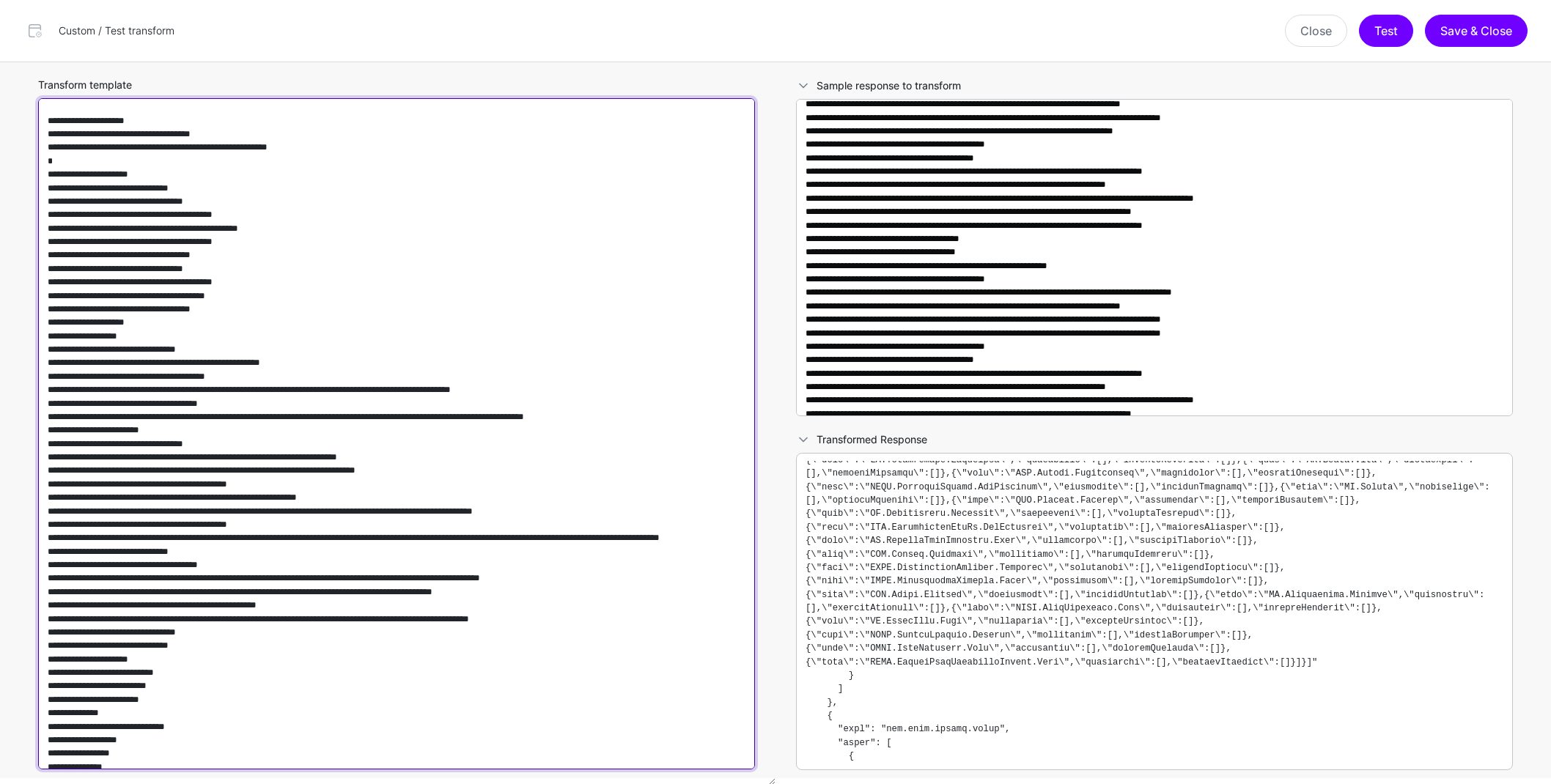
scroll to position [953, 0]
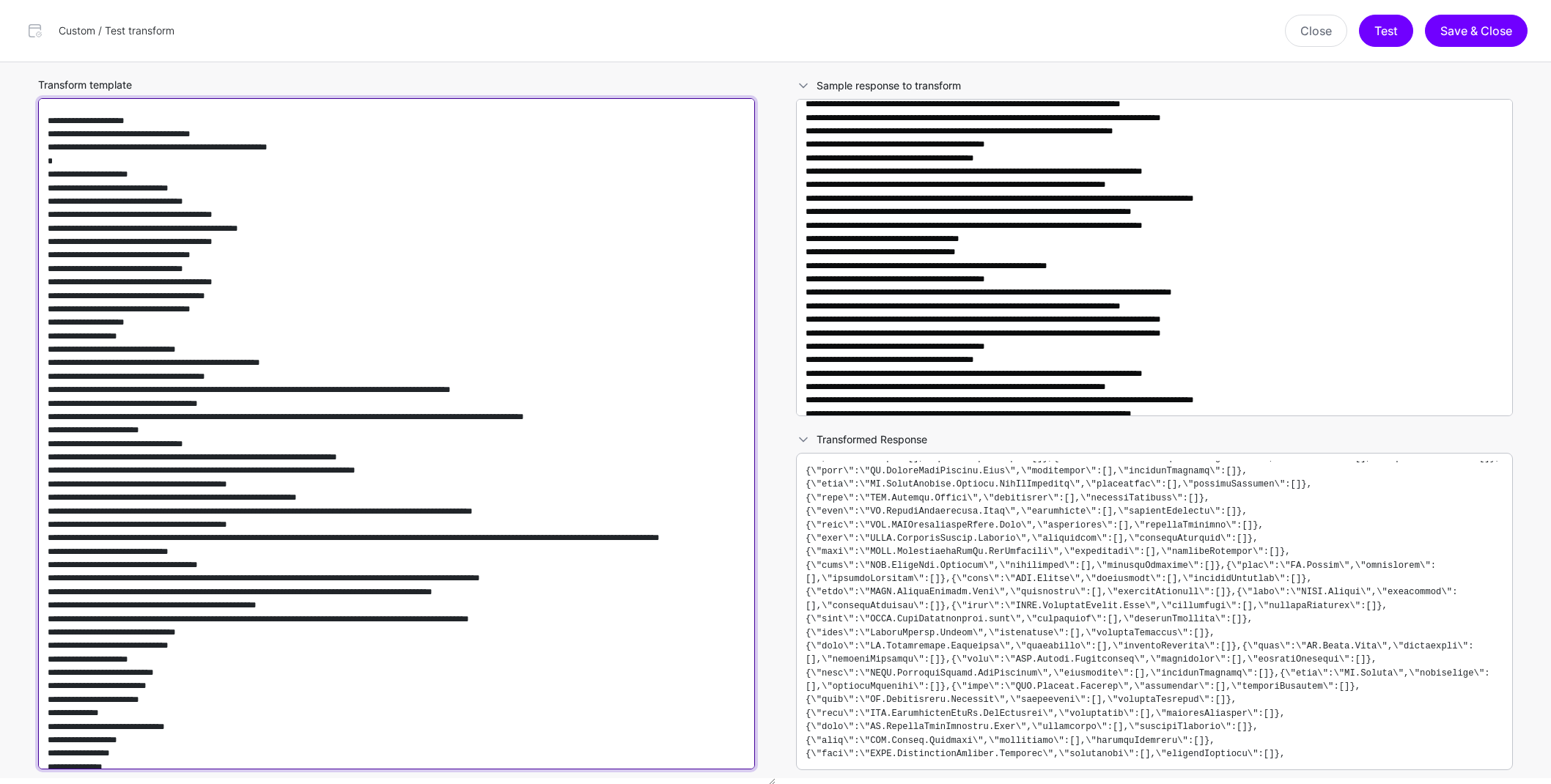
click at [392, 439] on textarea "Transform template" at bounding box center [396, 434] width 717 height 671
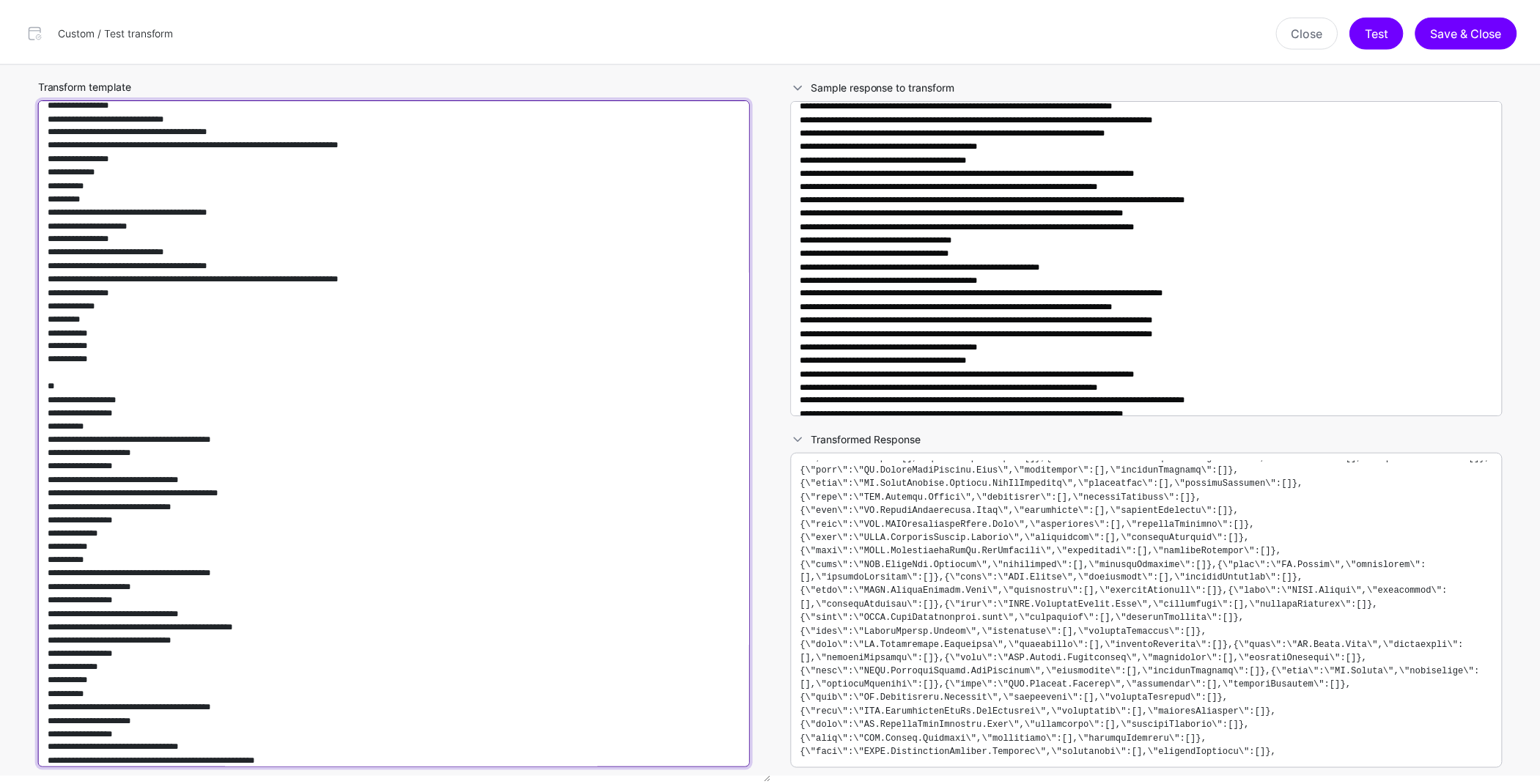
scroll to position [1081, 0]
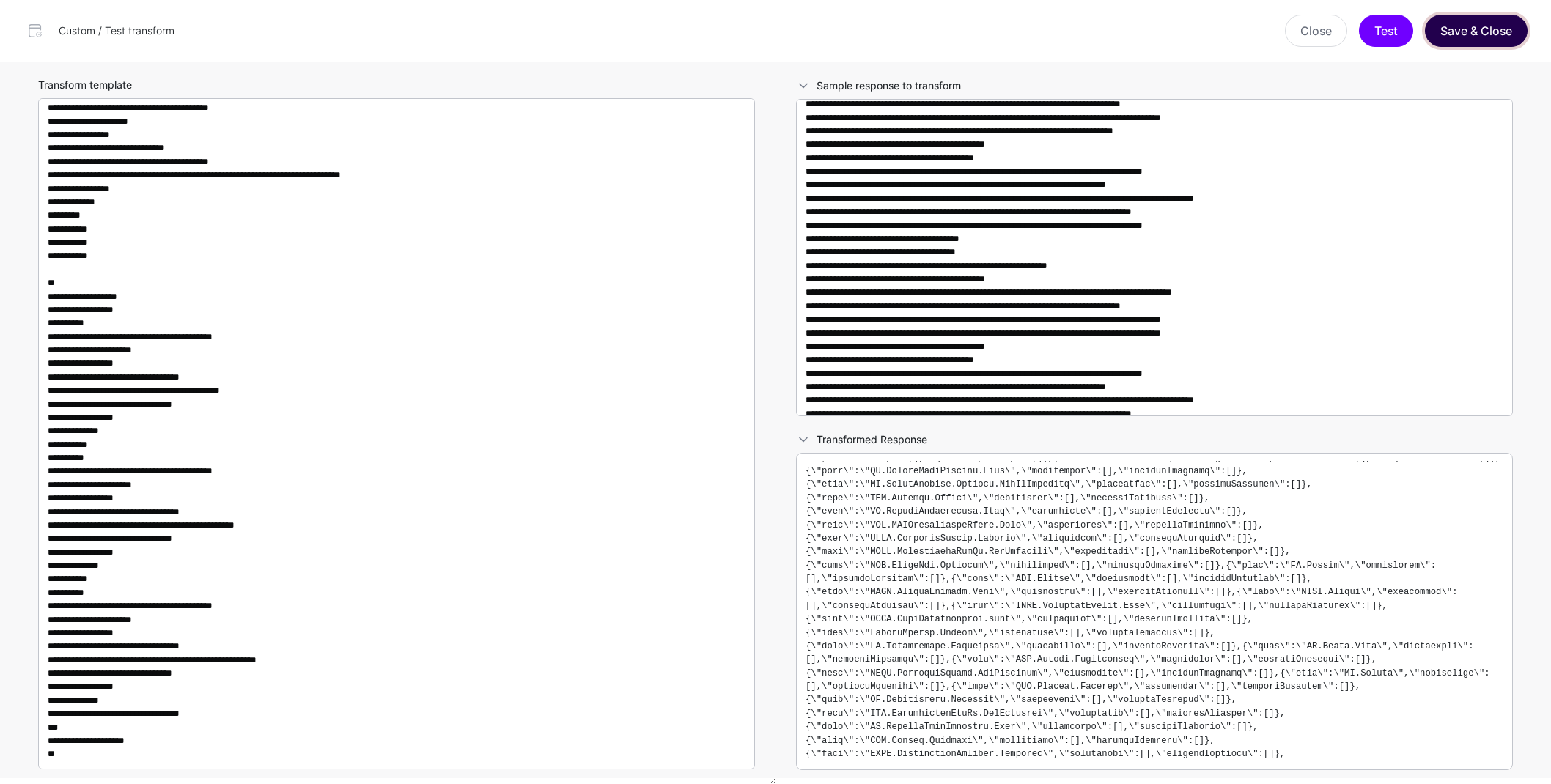
click at [1452, 35] on button "Save & Close" at bounding box center [1476, 31] width 103 height 32
type textarea "**********"
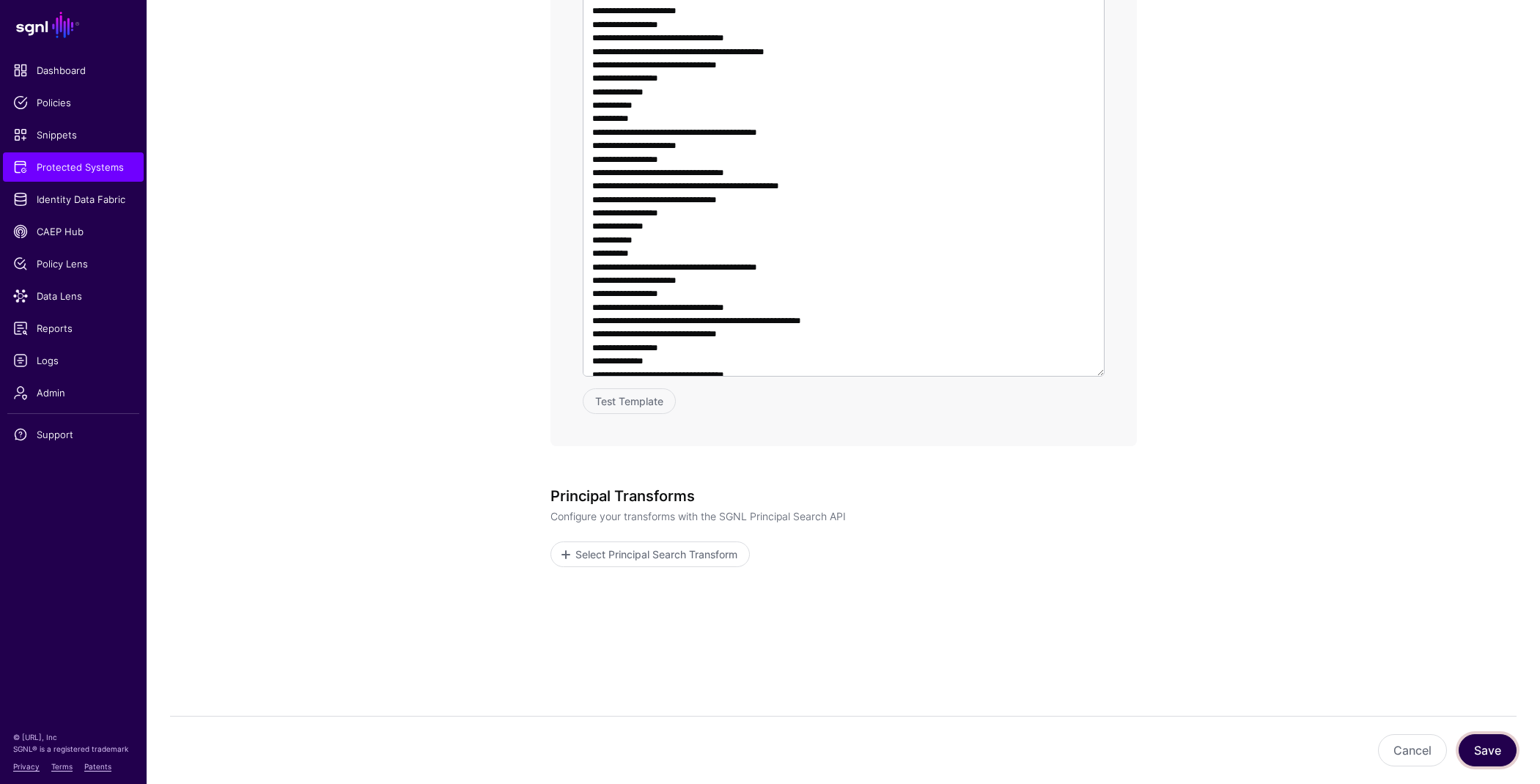
click at [1498, 752] on button "Save" at bounding box center [1487, 750] width 58 height 32
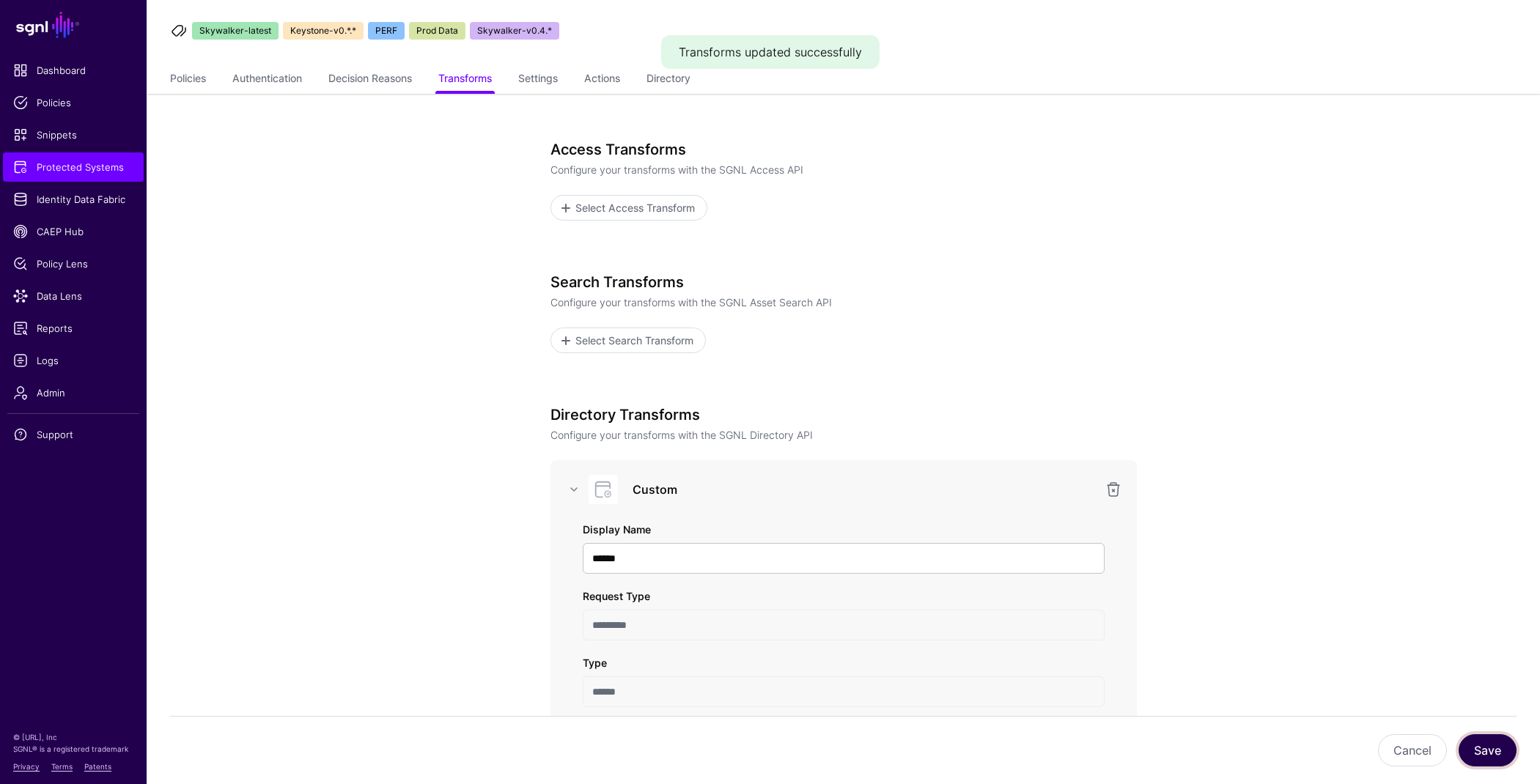
scroll to position [0, 0]
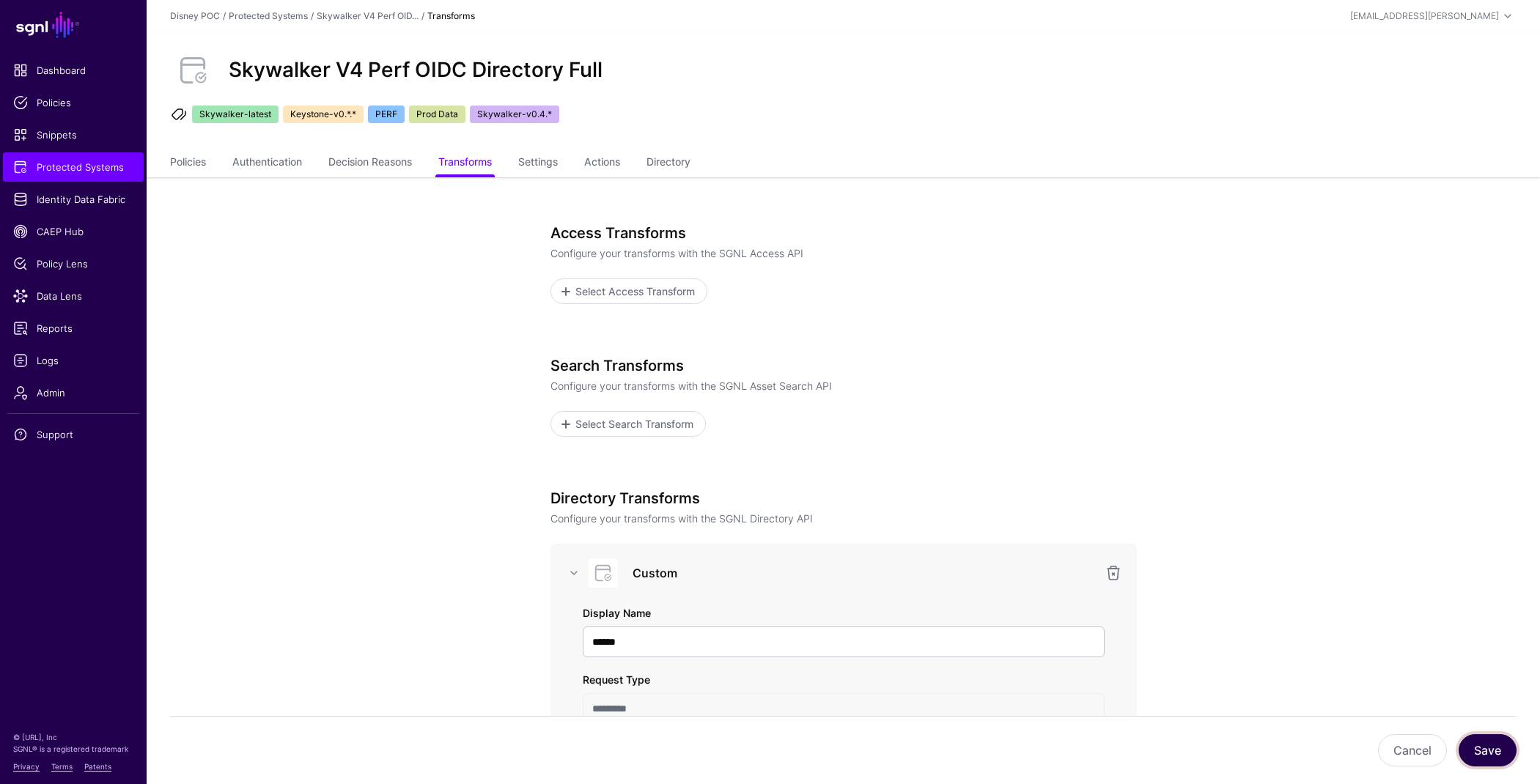
click at [1480, 760] on button "Save" at bounding box center [1487, 750] width 58 height 32
click at [75, 166] on span "Protected Systems" at bounding box center [73, 167] width 120 height 15
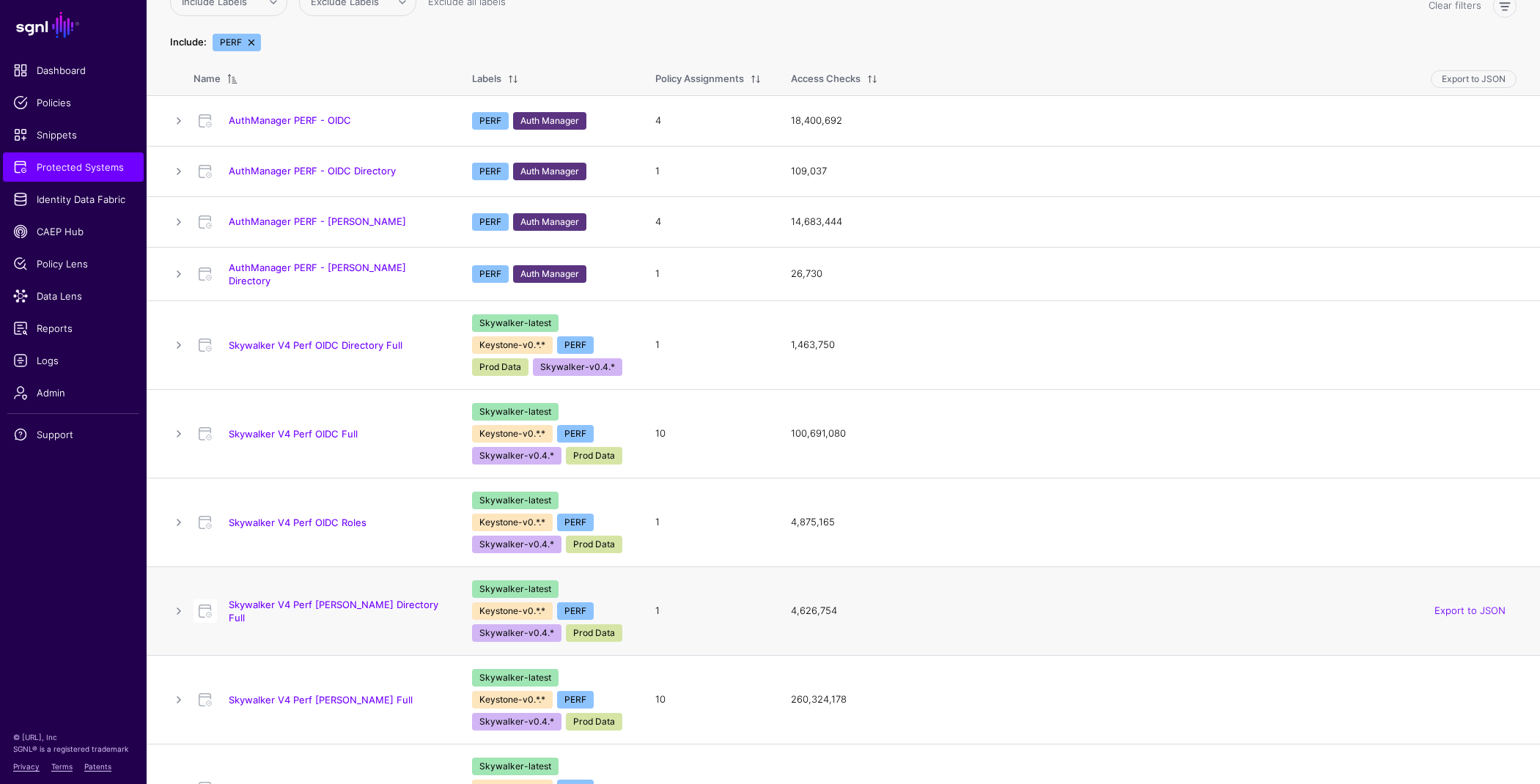
scroll to position [131, 0]
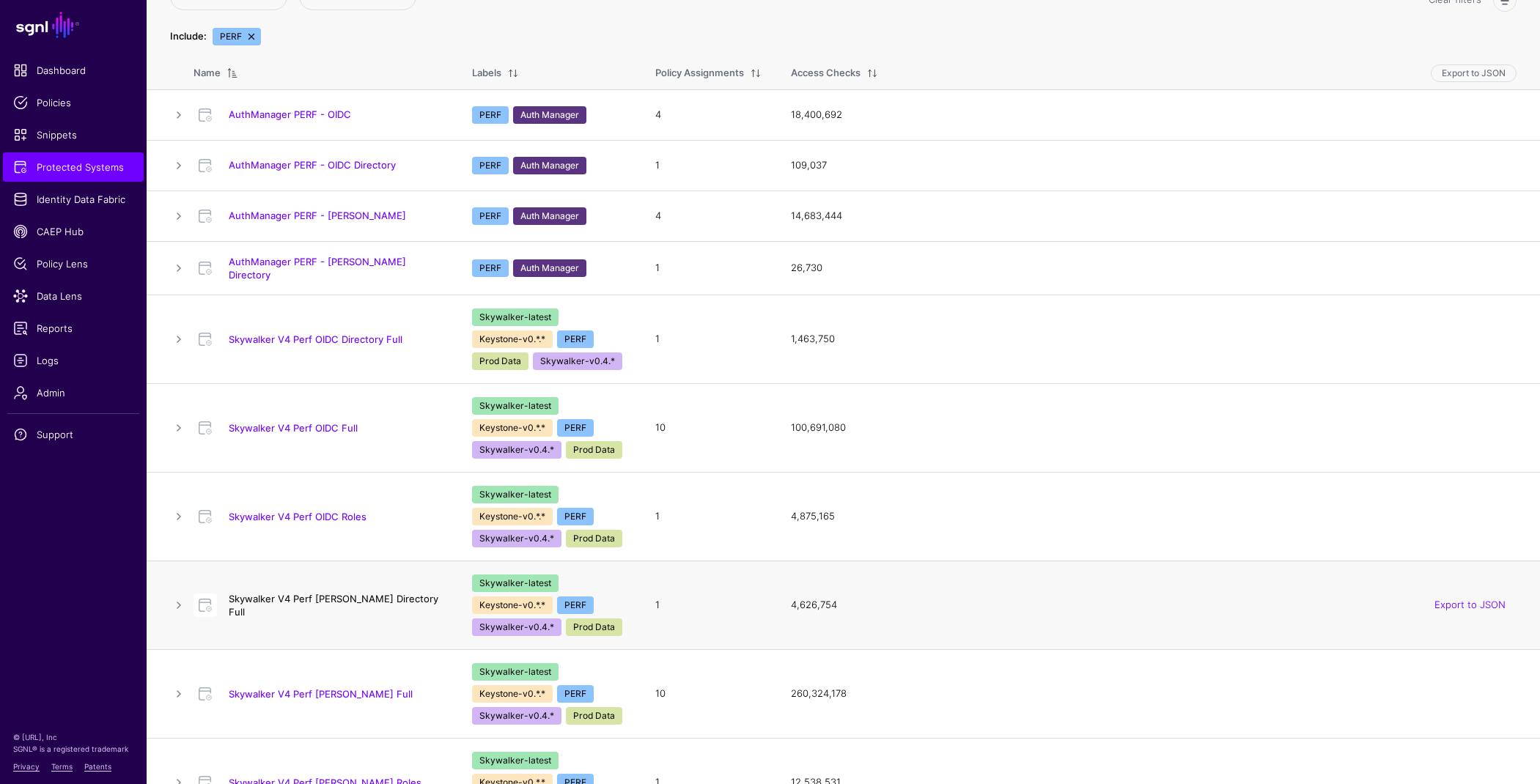
click at [367, 601] on link "Skywalker V4 Perf SAML Directory Full" at bounding box center [333, 606] width 210 height 25
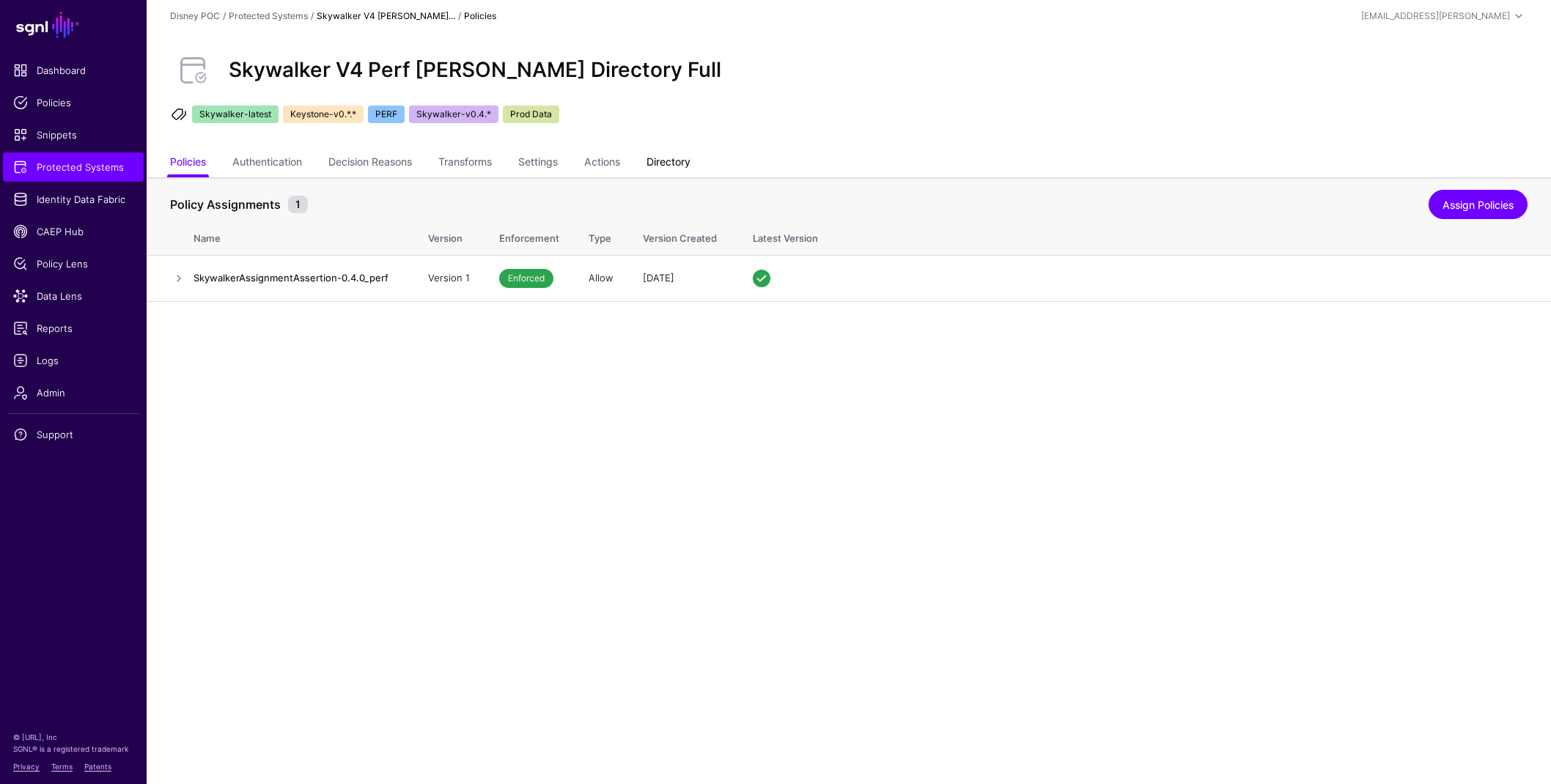
click at [674, 164] on link "Directory" at bounding box center [669, 162] width 44 height 28
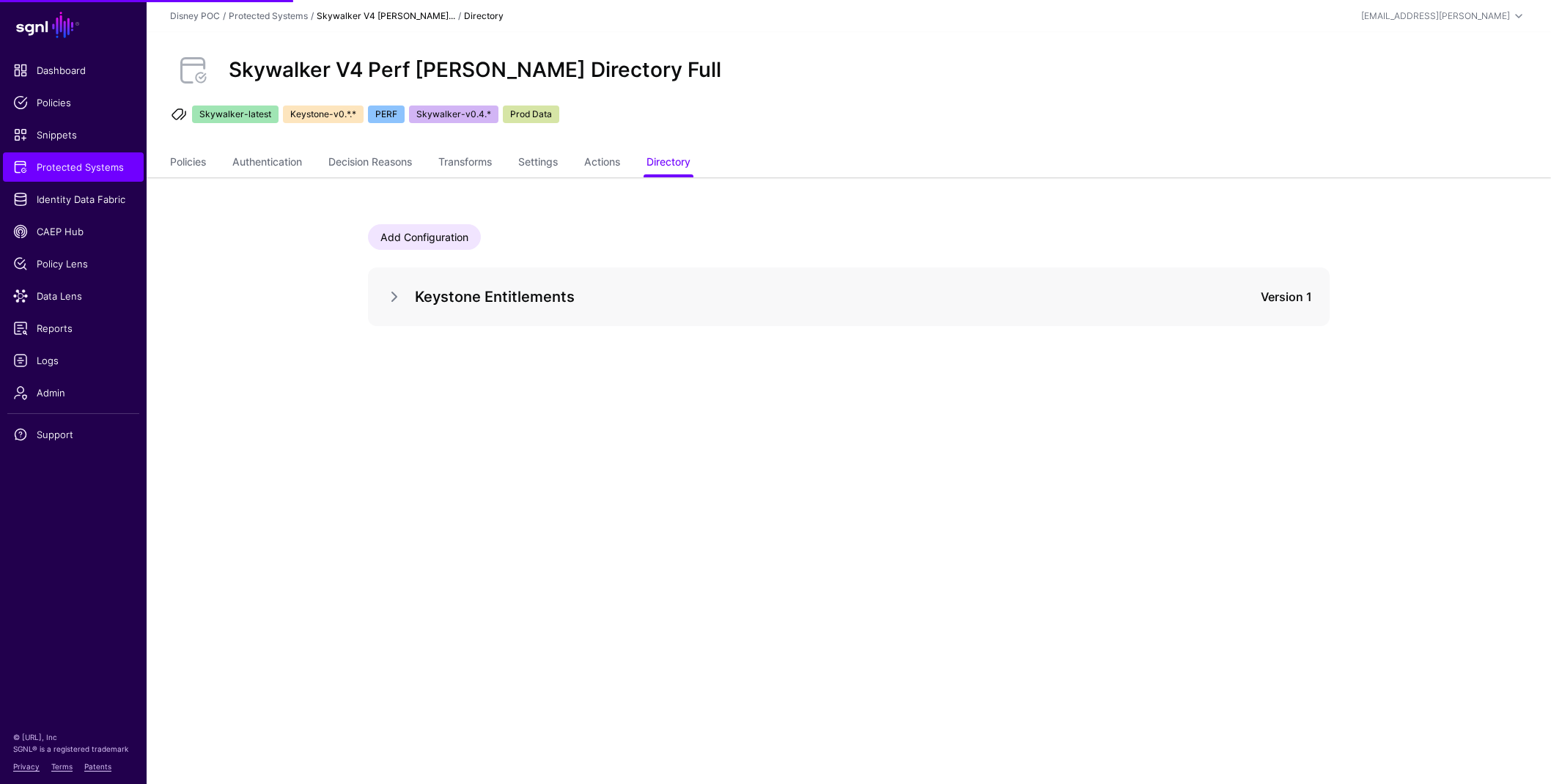
click at [396, 286] on div "Keystone Entitlements Version 1" at bounding box center [848, 297] width 927 height 23
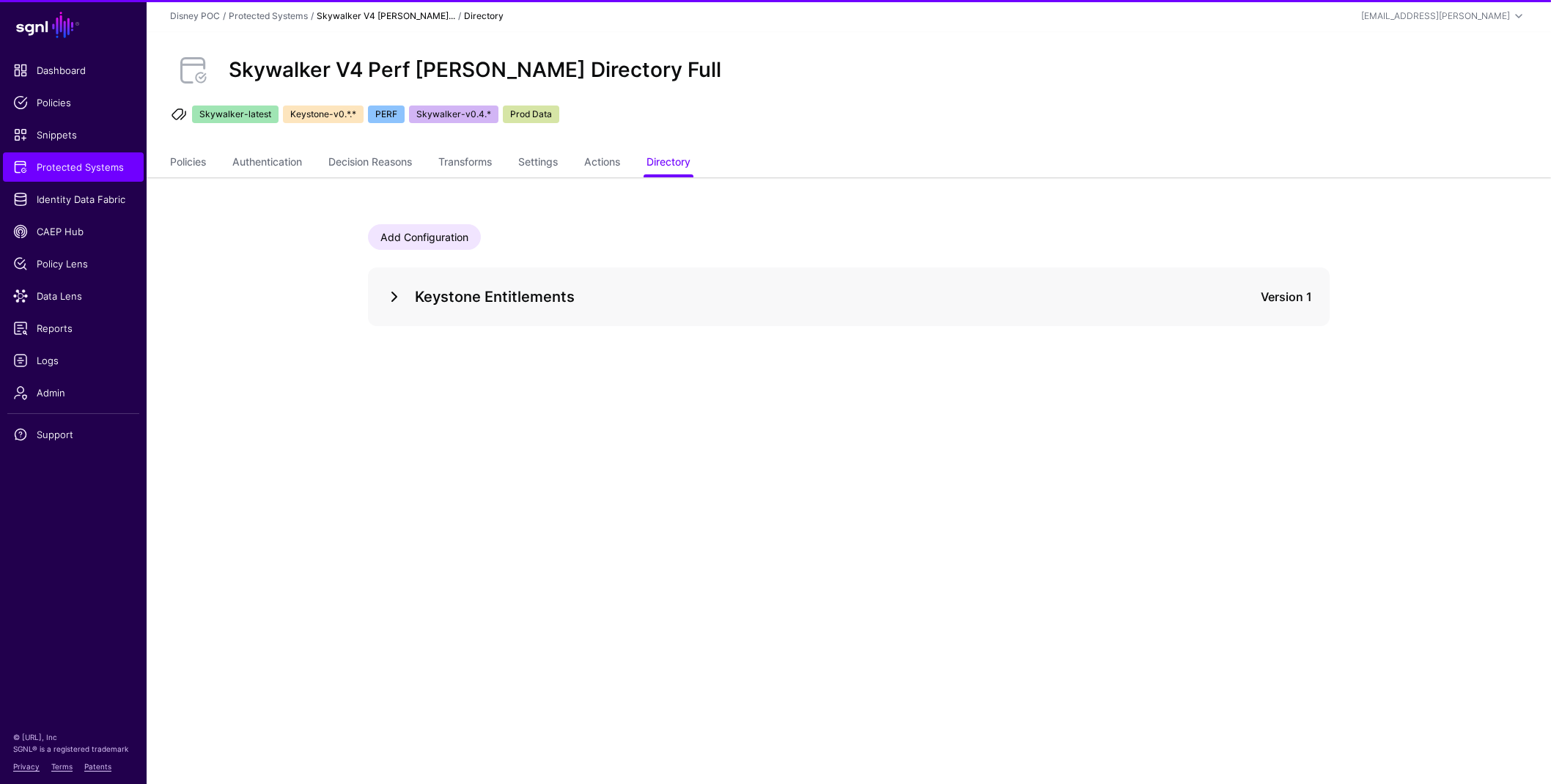
click at [396, 298] on link at bounding box center [394, 297] width 18 height 18
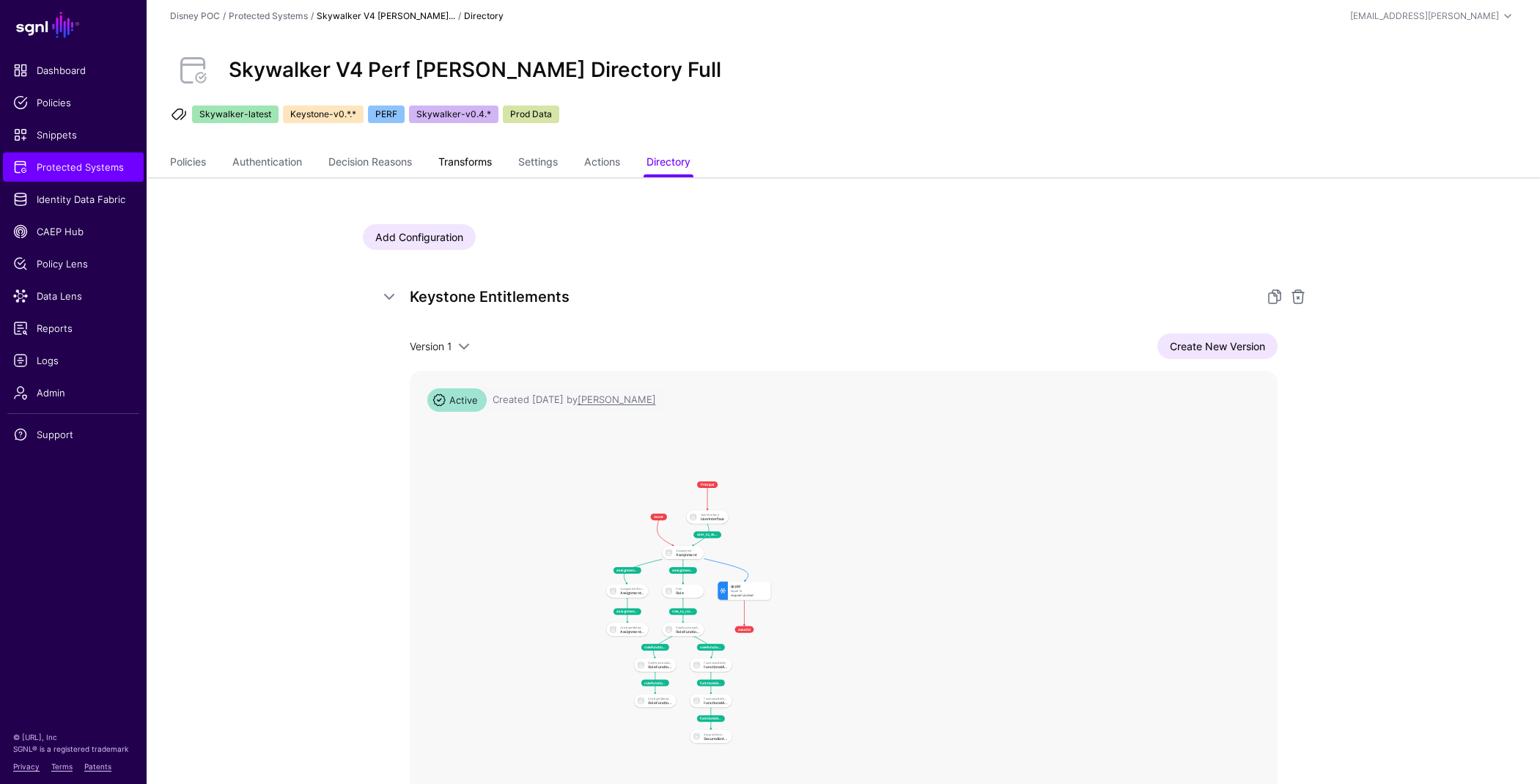
click at [485, 162] on link "Transforms" at bounding box center [464, 162] width 53 height 28
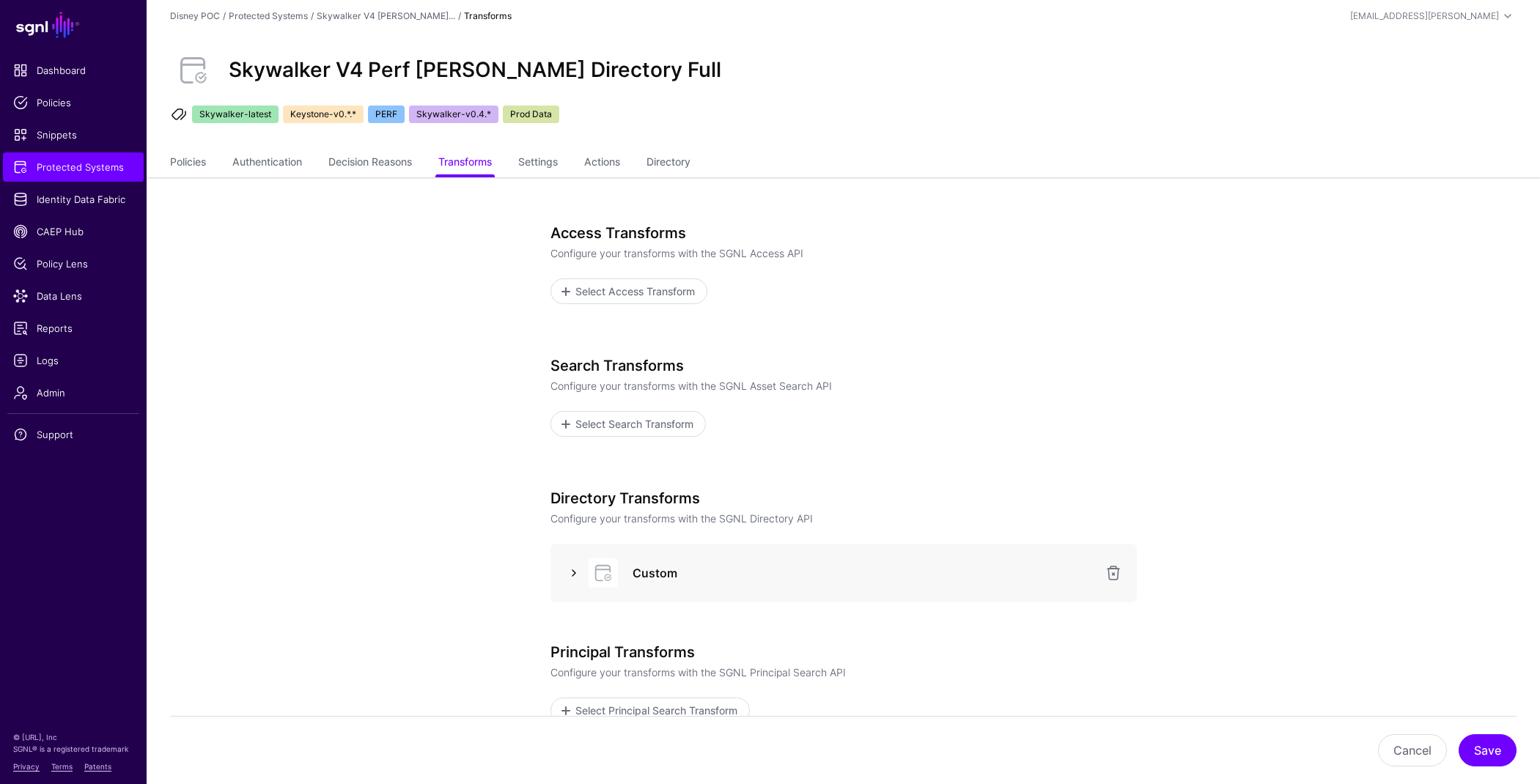
click at [572, 574] on link at bounding box center [574, 573] width 18 height 18
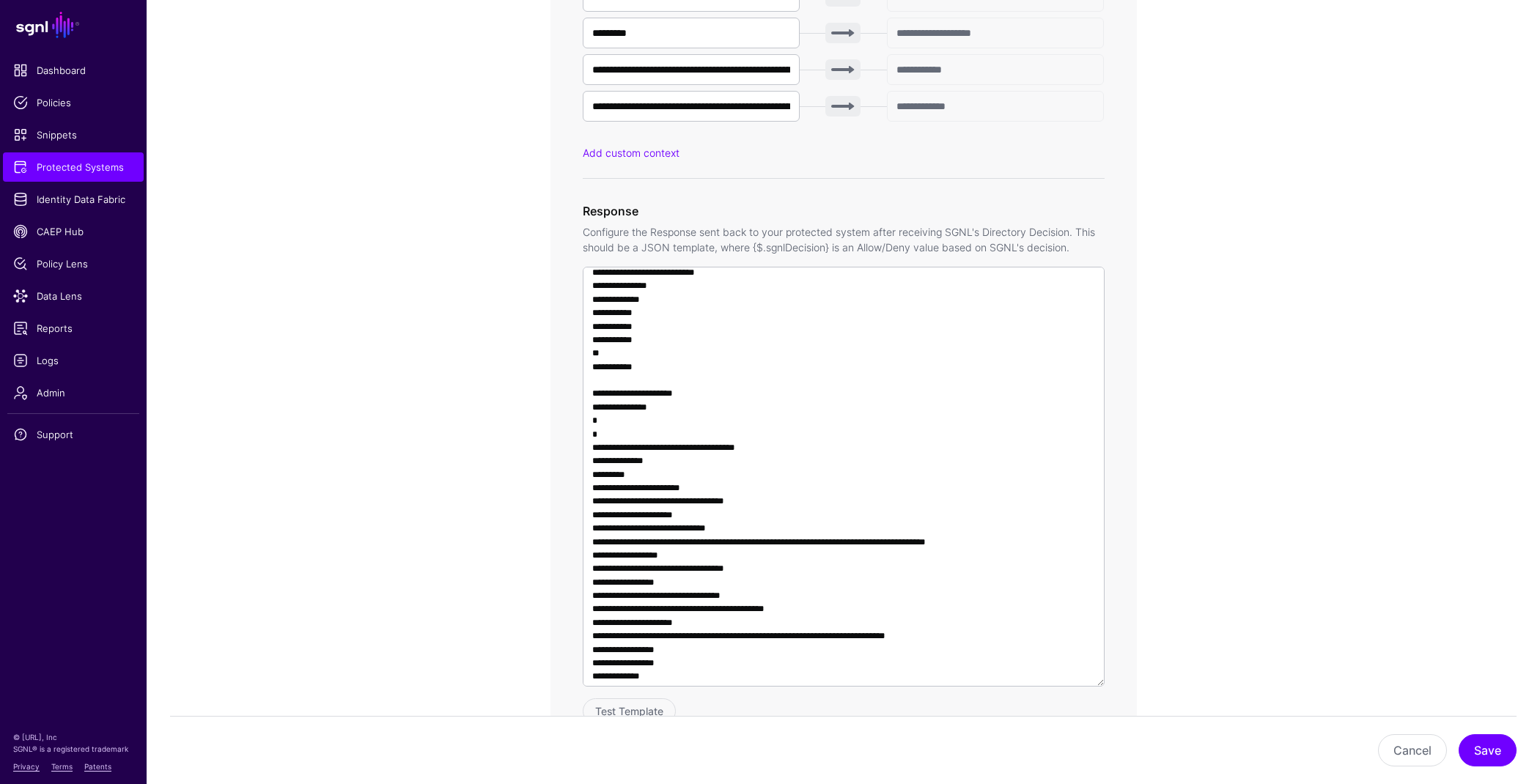
scroll to position [554, 0]
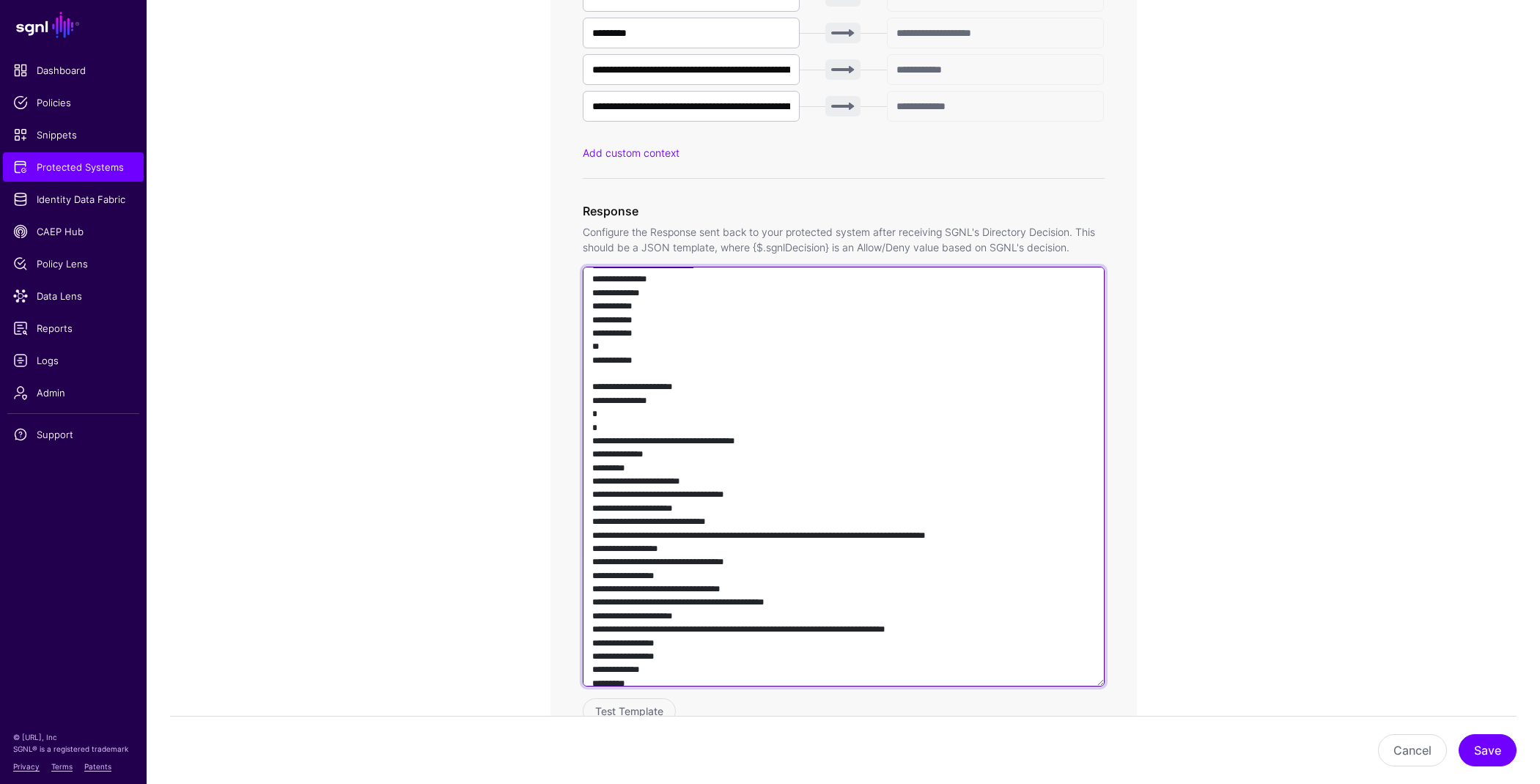
drag, startPoint x: 664, startPoint y: 459, endPoint x: 584, endPoint y: 391, distance: 105.0
click at [583, 388] on textarea at bounding box center [844, 476] width 522 height 420
click at [592, 396] on textarea at bounding box center [844, 476] width 522 height 420
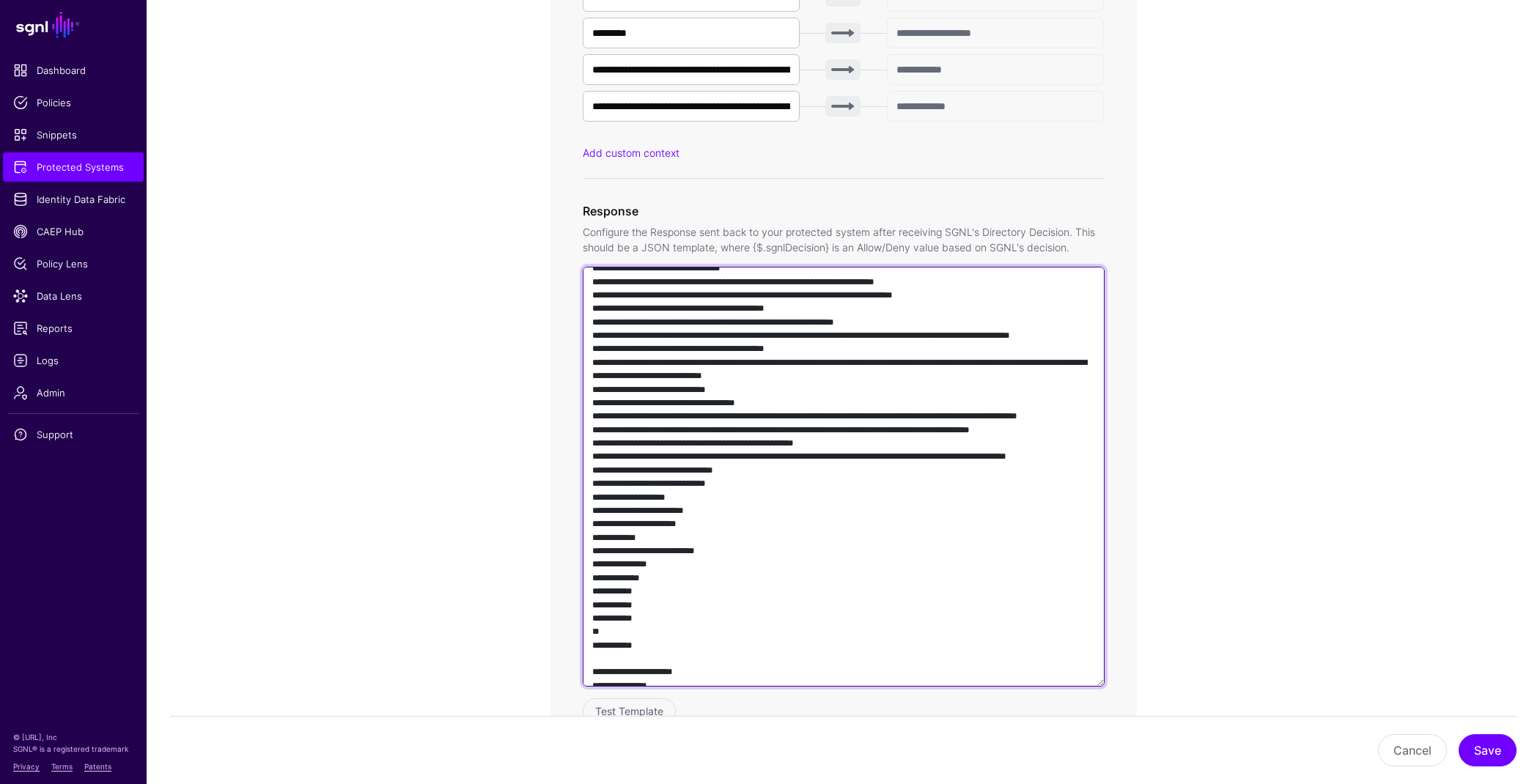
scroll to position [0, 0]
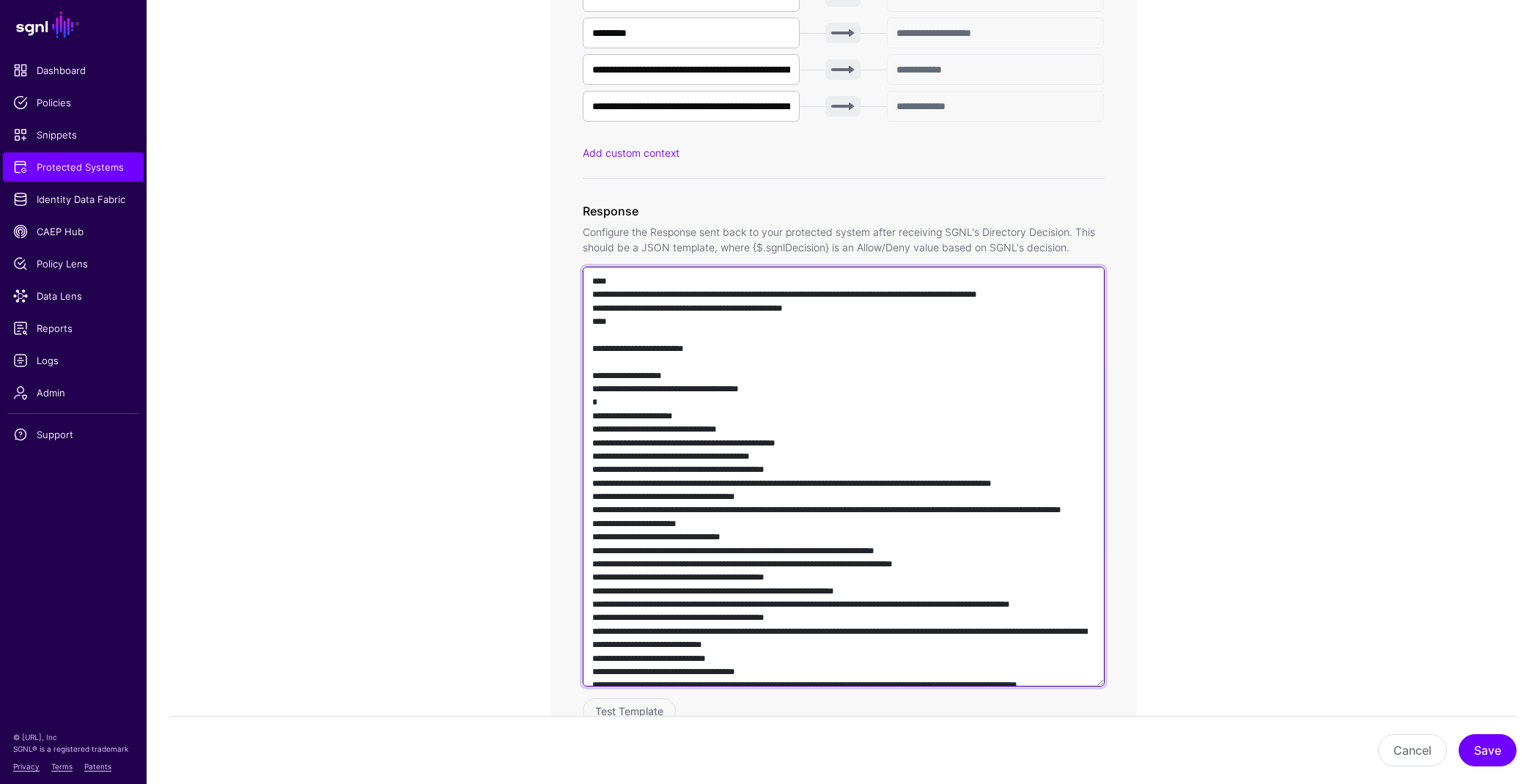
drag, startPoint x: 663, startPoint y: 453, endPoint x: 576, endPoint y: 278, distance: 195.4
click at [576, 278] on div "**********" at bounding box center [844, 182] width 586 height 1146
paste textarea "**********"
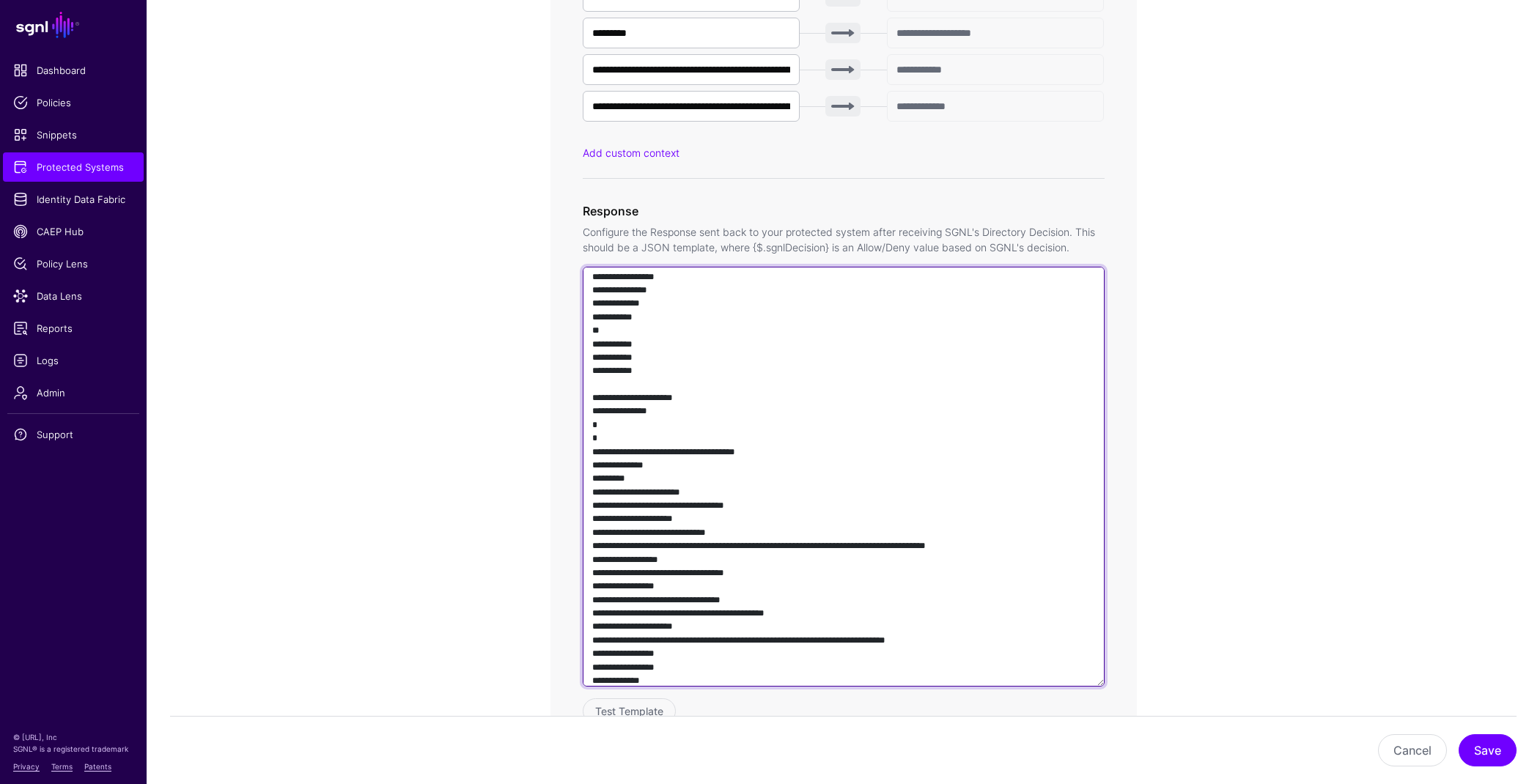
scroll to position [751, 0]
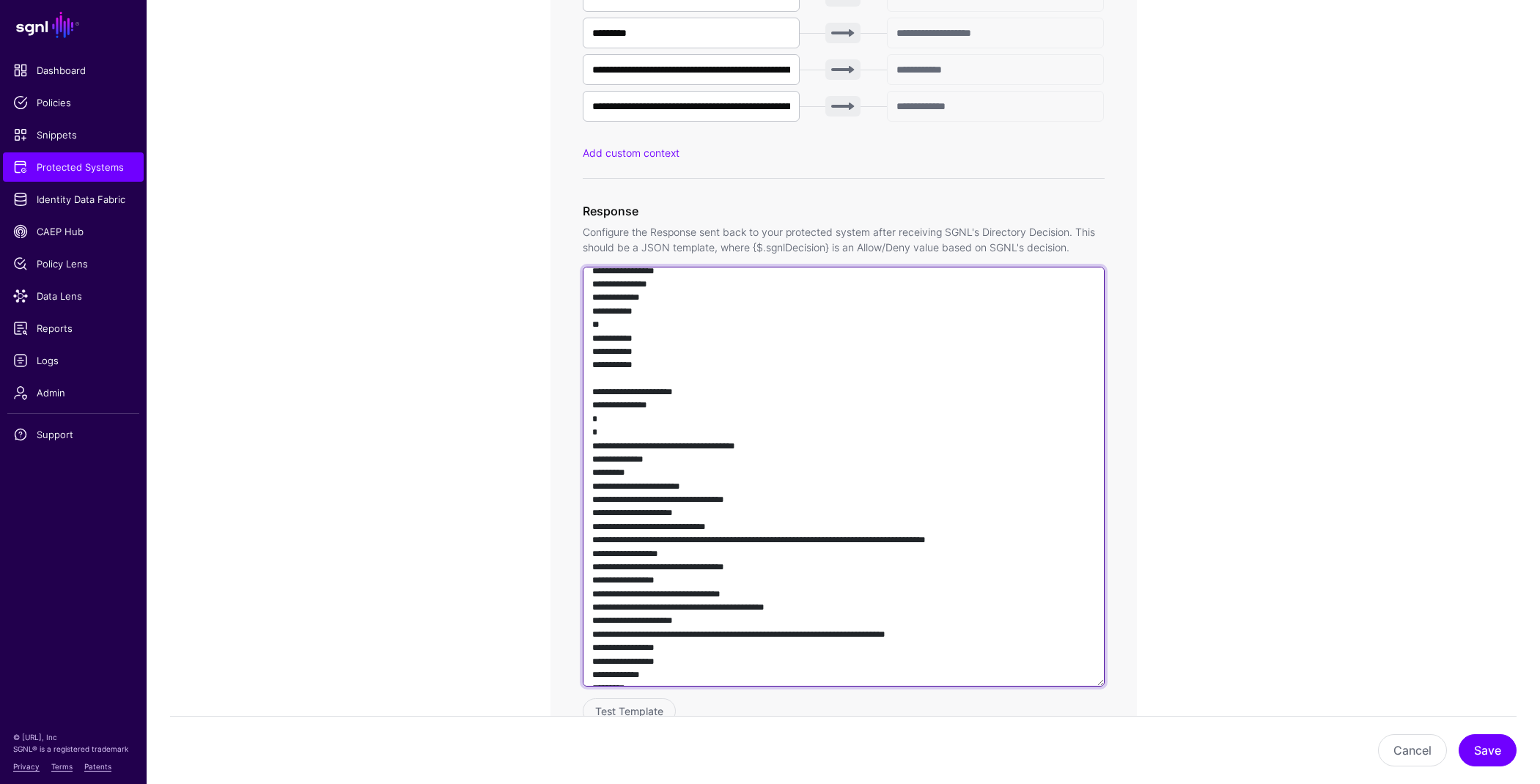
drag, startPoint x: 679, startPoint y: 501, endPoint x: 568, endPoint y: 493, distance: 111.3
click at [568, 493] on div "**********" at bounding box center [844, 182] width 586 height 1146
paste textarea "**********"
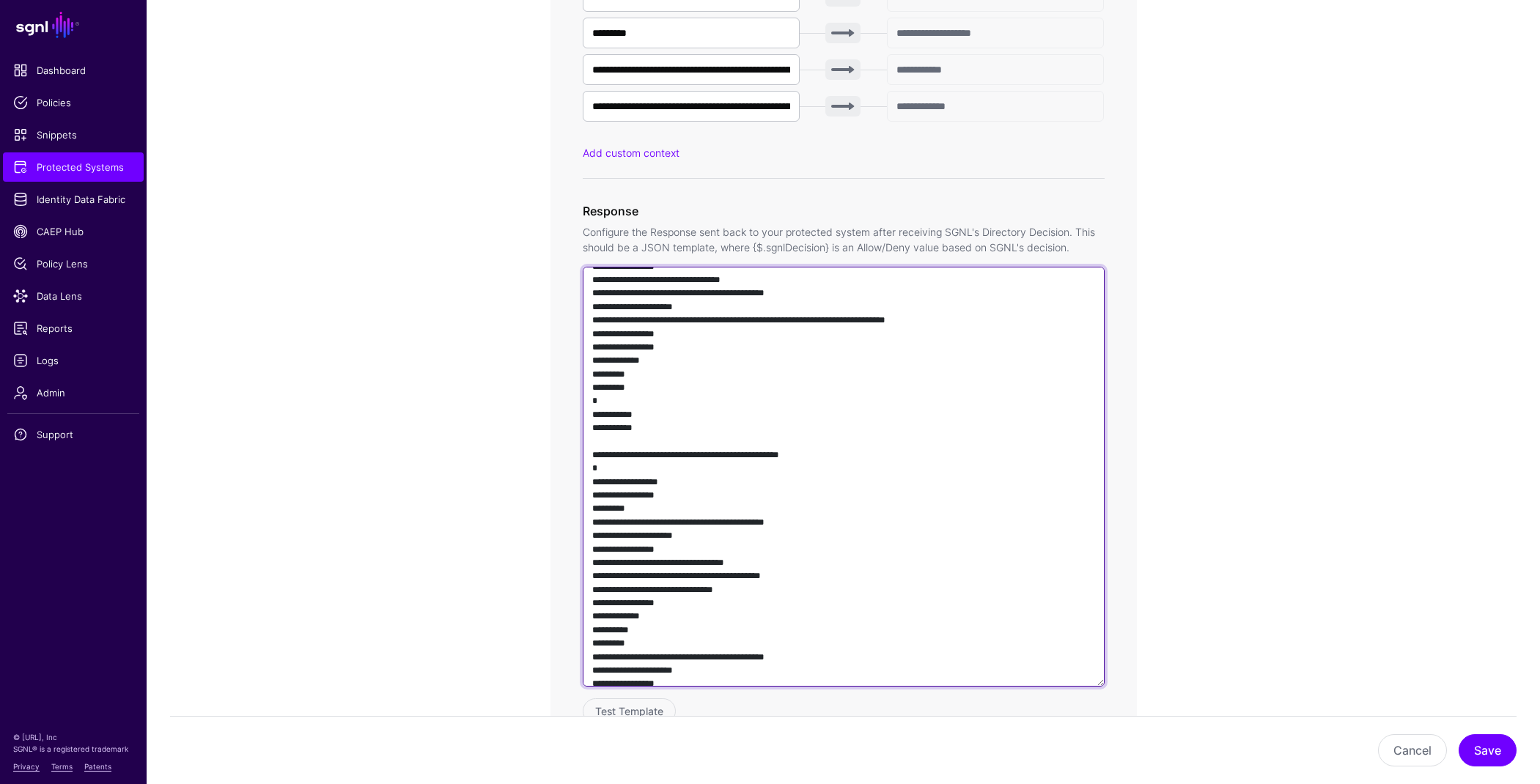
scroll to position [1165, 0]
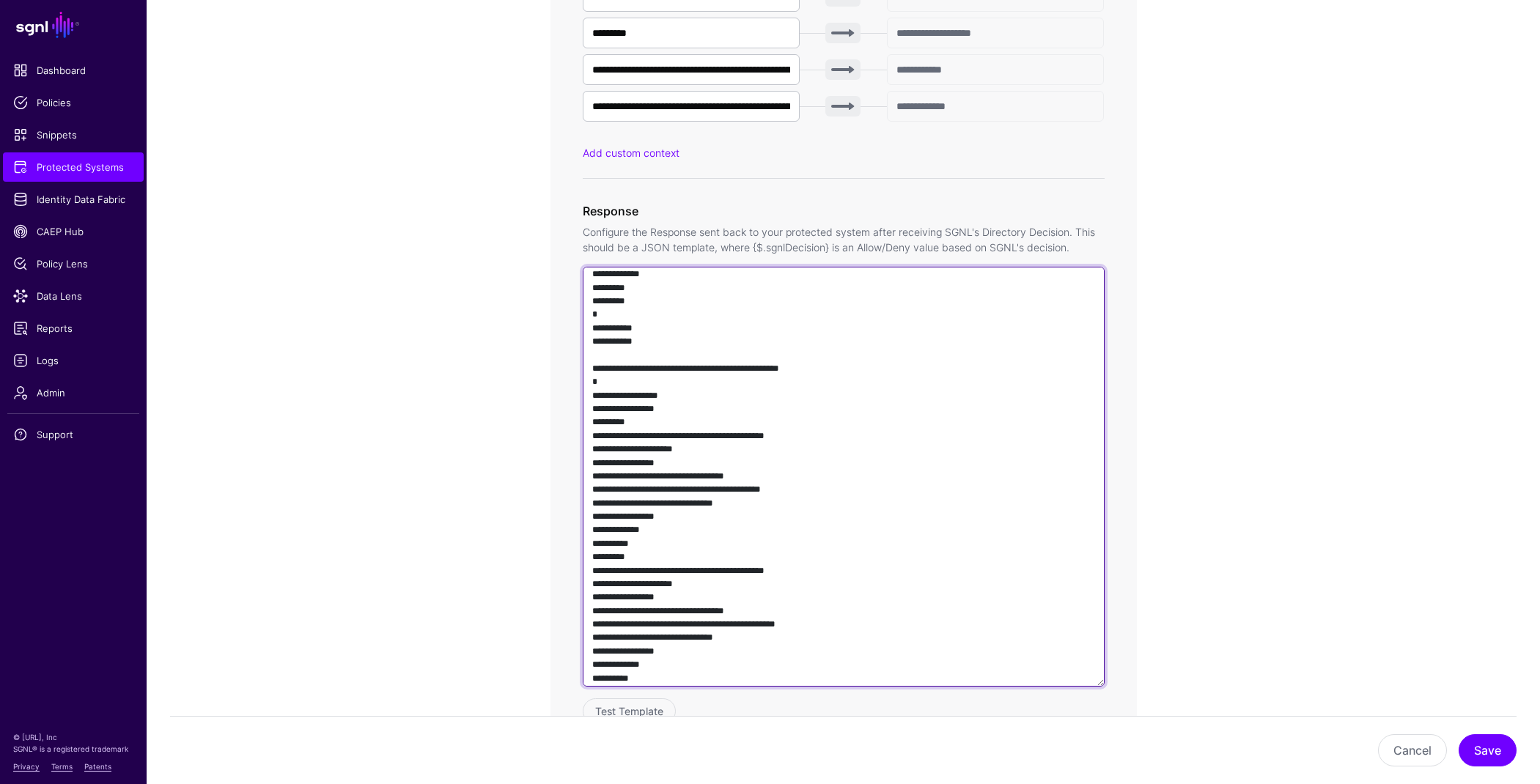
drag, startPoint x: 655, startPoint y: 449, endPoint x: 553, endPoint y: 448, distance: 102.0
click at [553, 448] on div "**********" at bounding box center [844, 182] width 586 height 1146
click at [691, 447] on textarea at bounding box center [844, 476] width 522 height 420
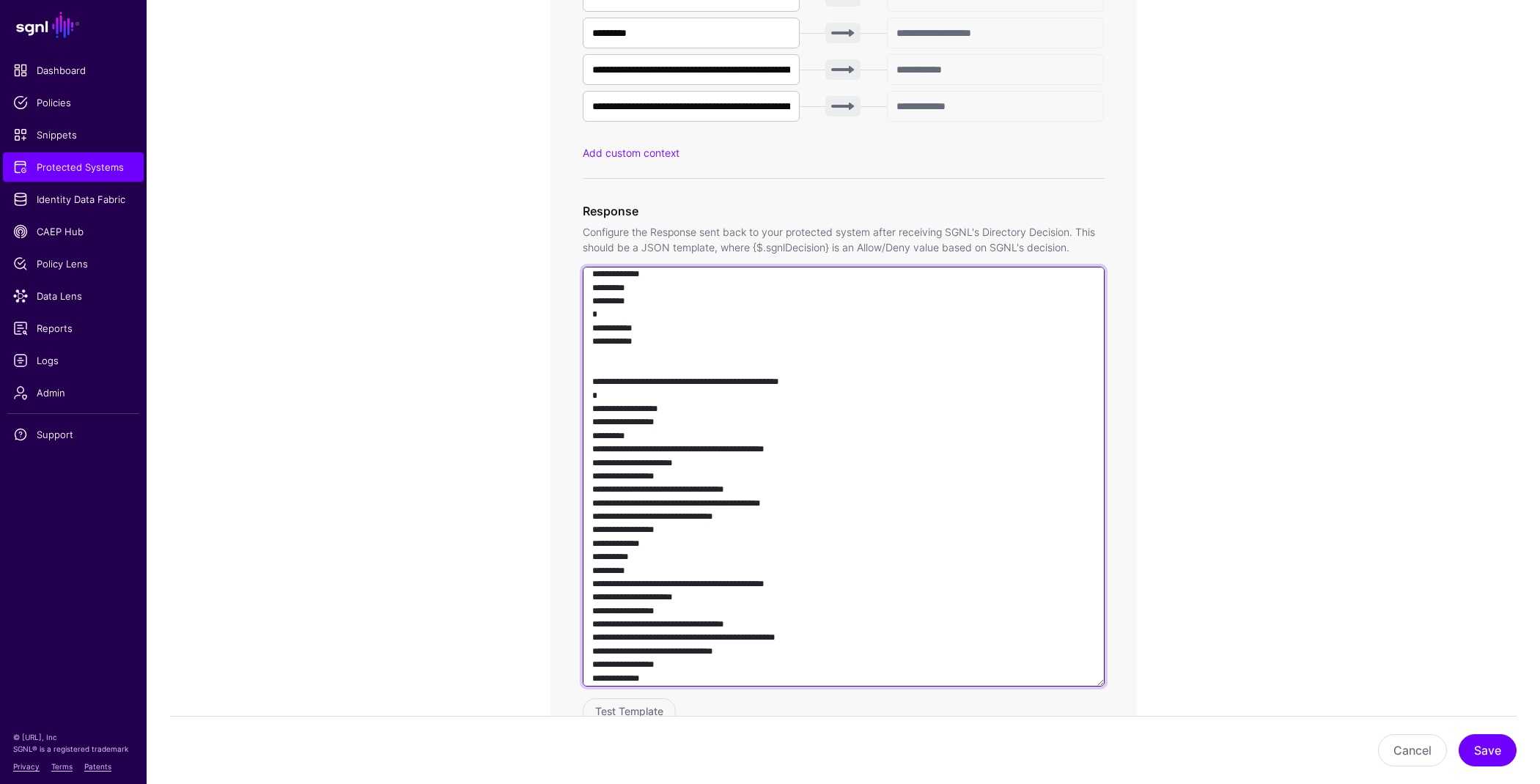
paste textarea "**********"
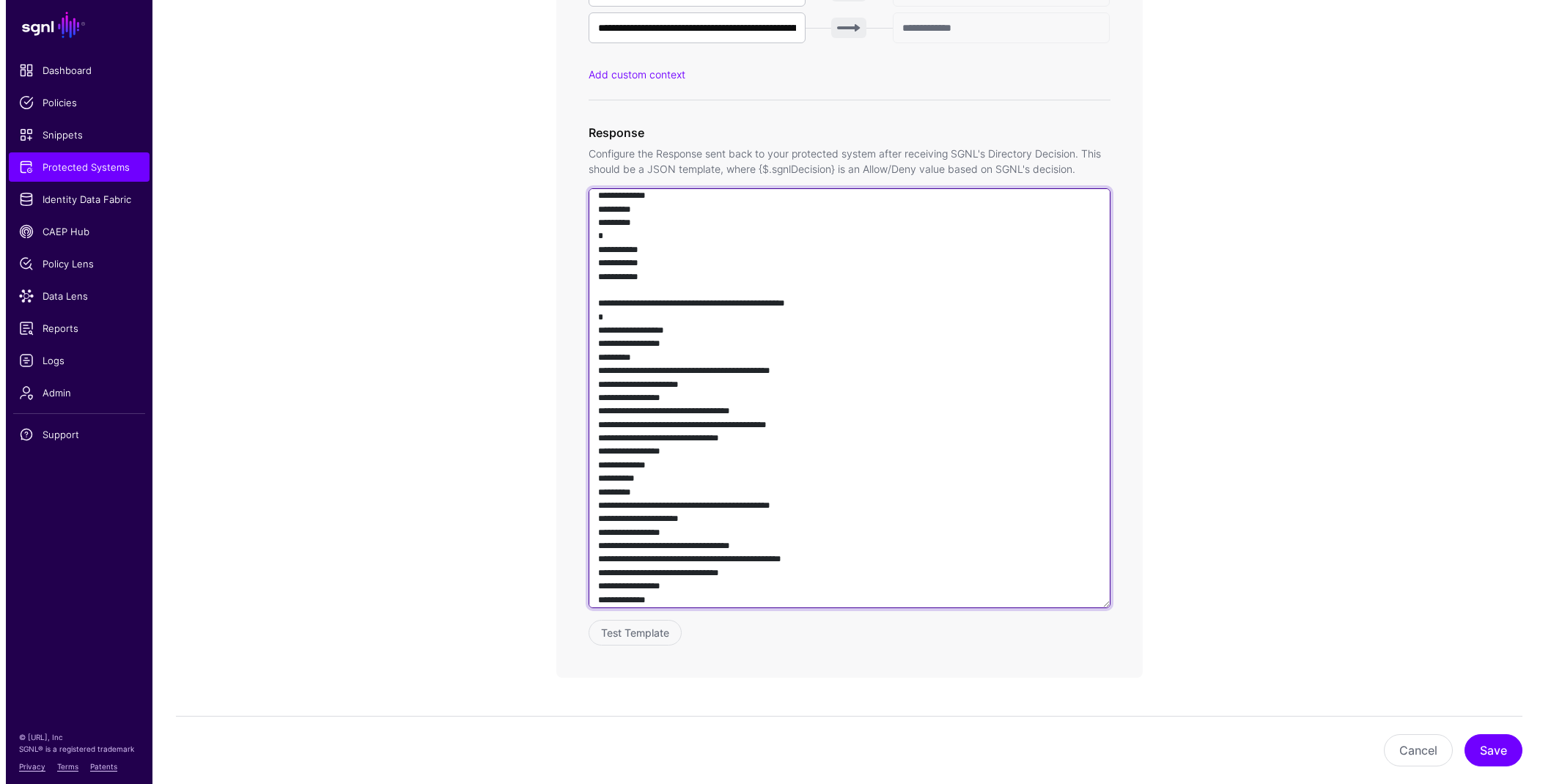
scroll to position [1013, 0]
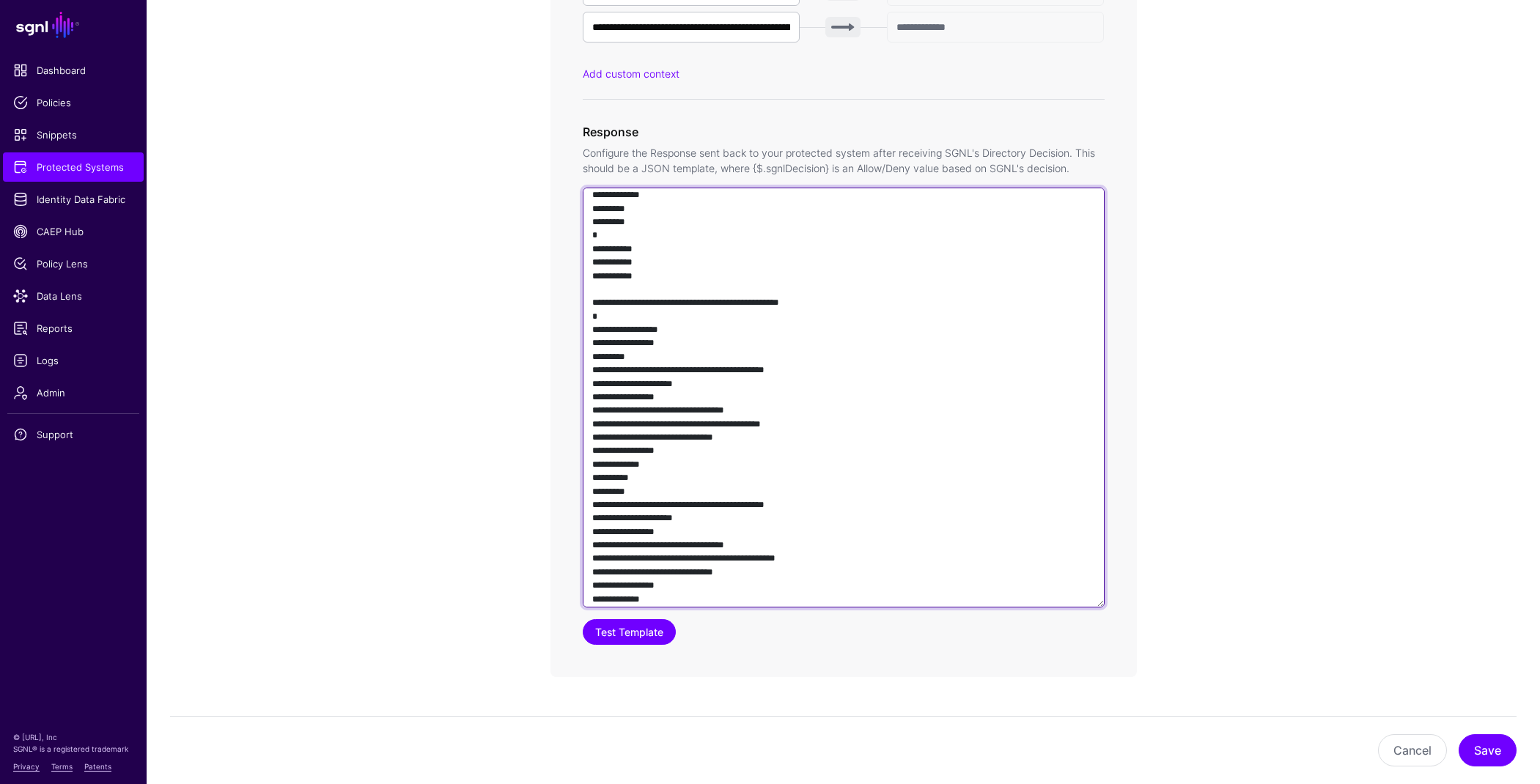
type textarea "**********"
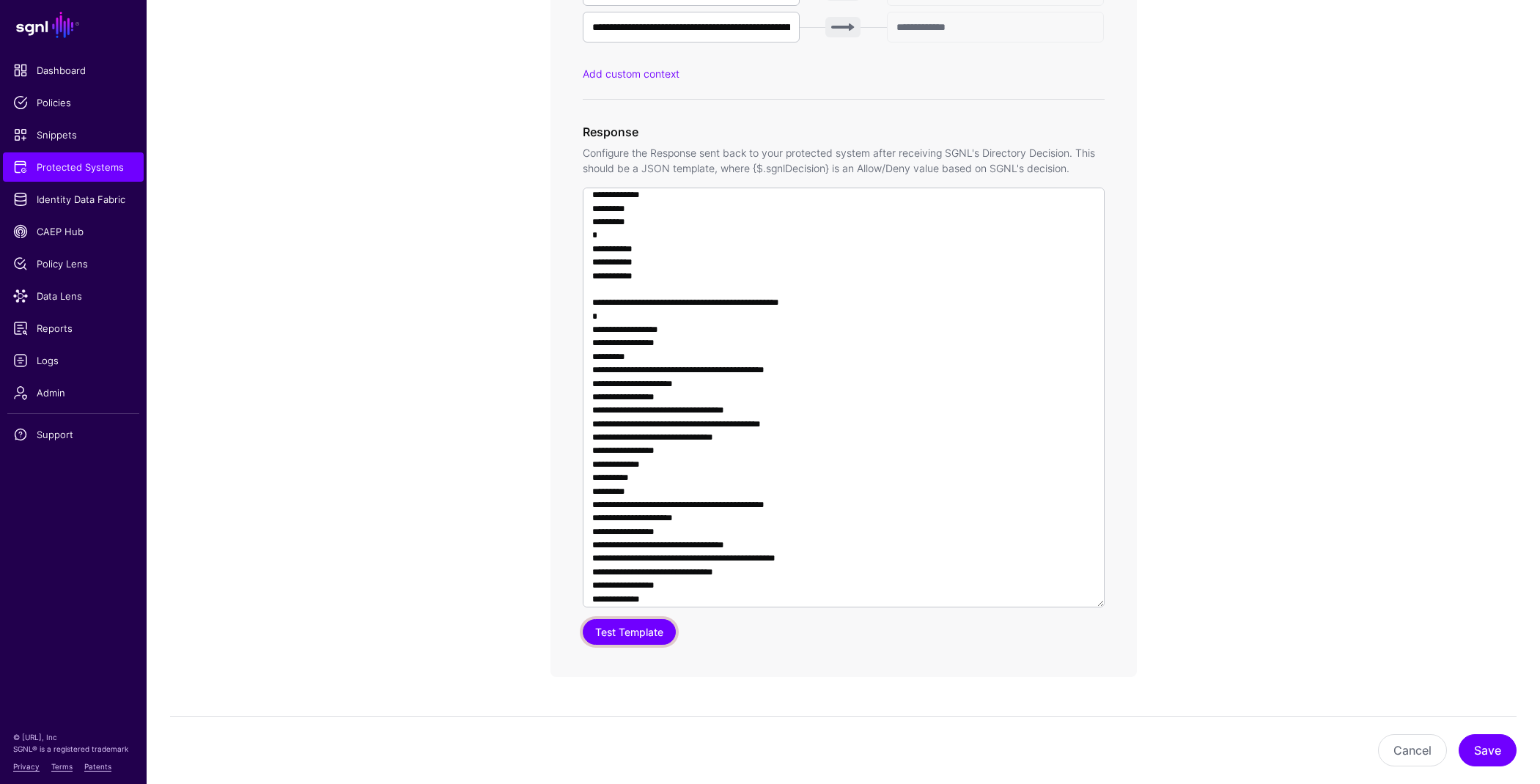
click at [646, 643] on button "Test Template" at bounding box center [629, 631] width 93 height 26
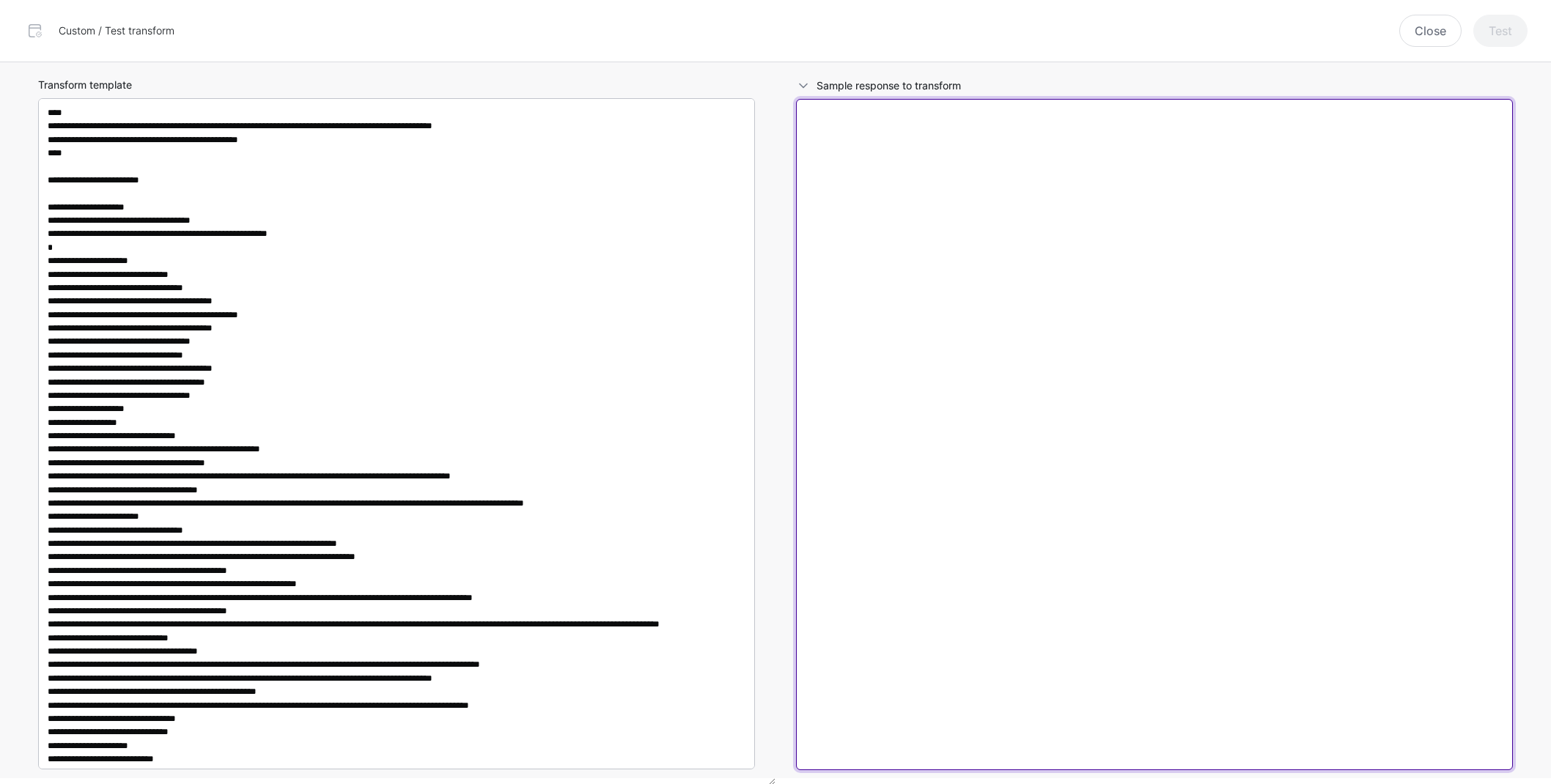
click at [1137, 421] on textarea at bounding box center [1154, 434] width 717 height 671
paste textarea "**********"
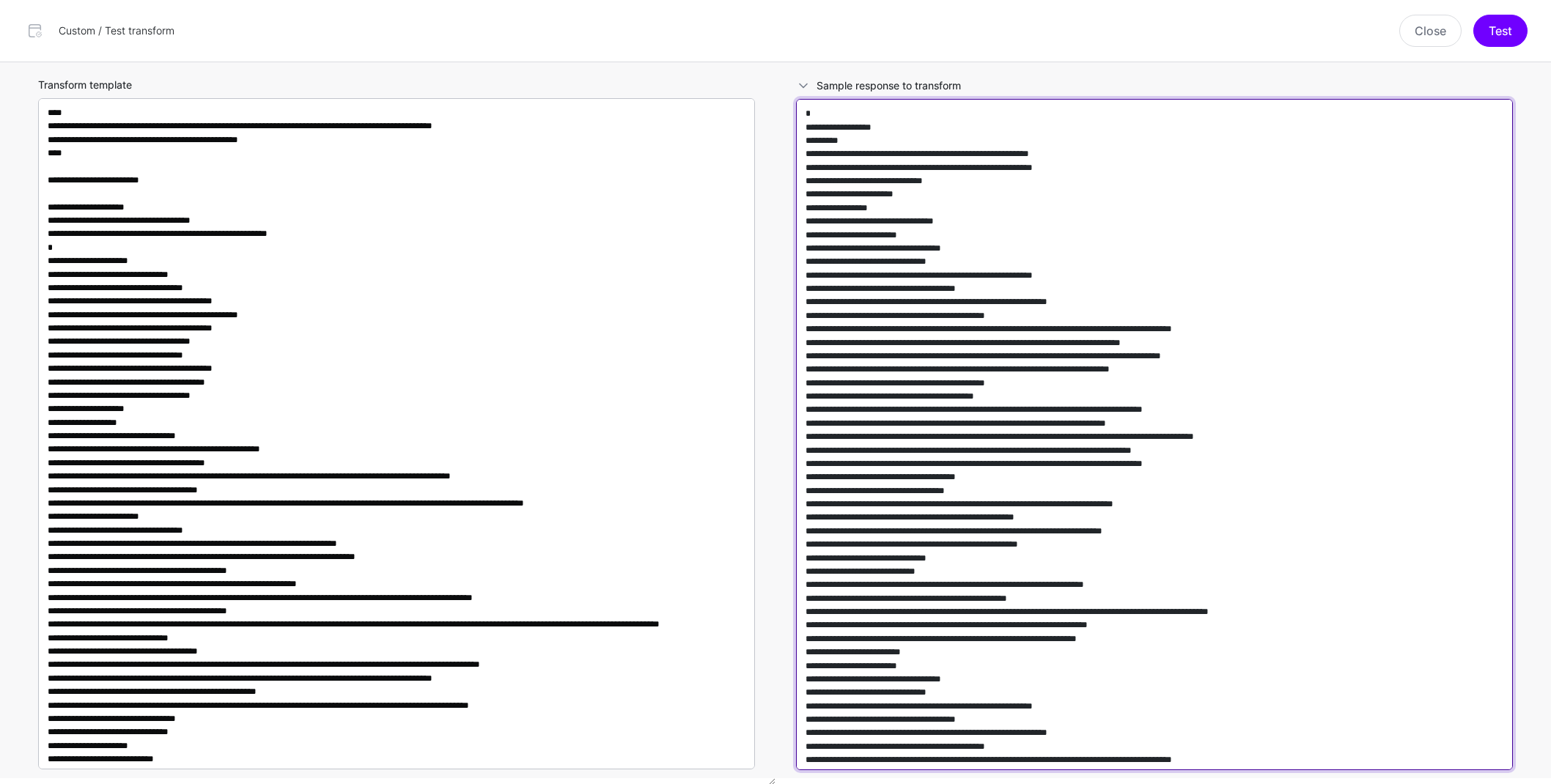
scroll to position [14226, 0]
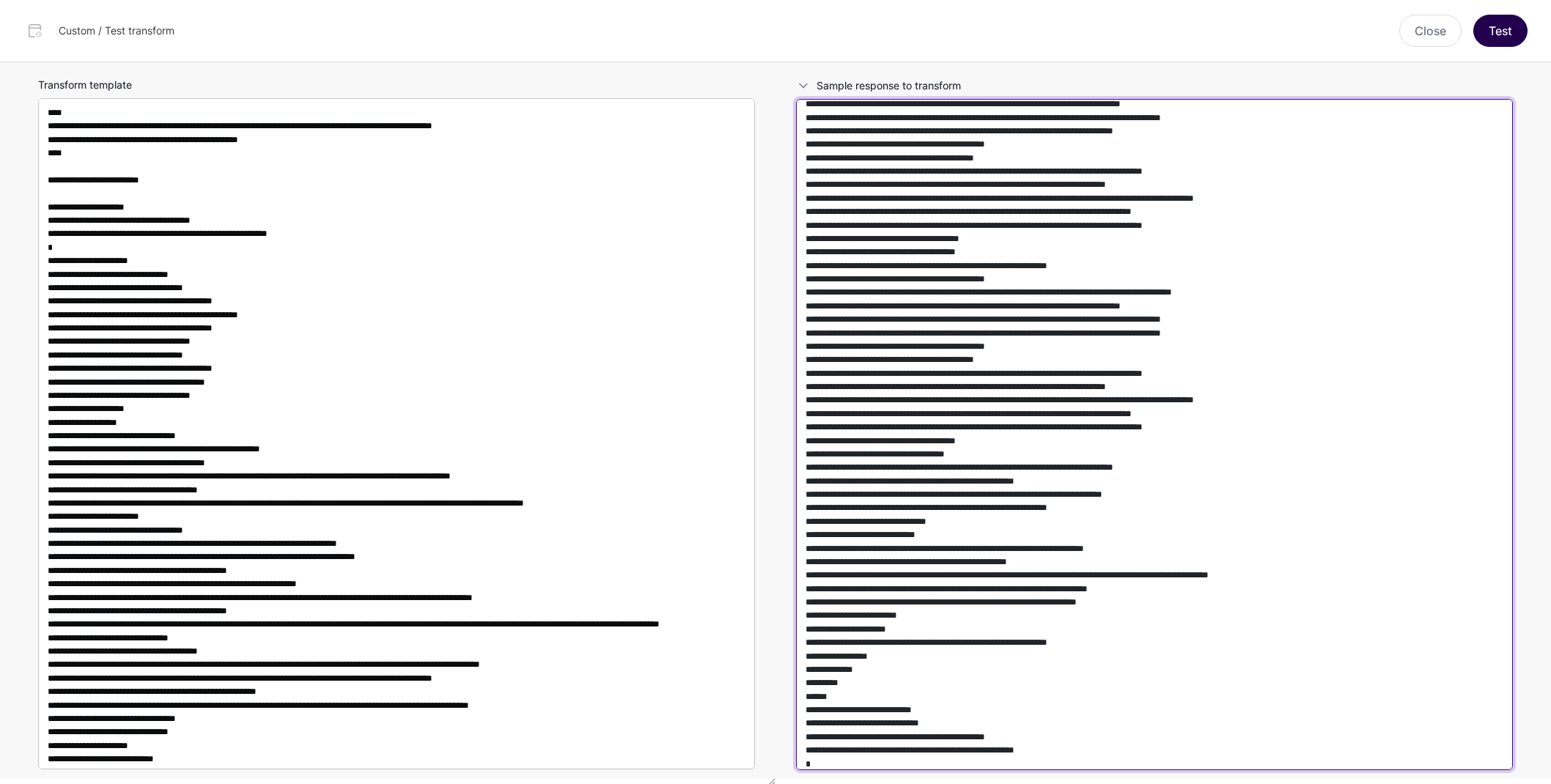
type textarea "**********"
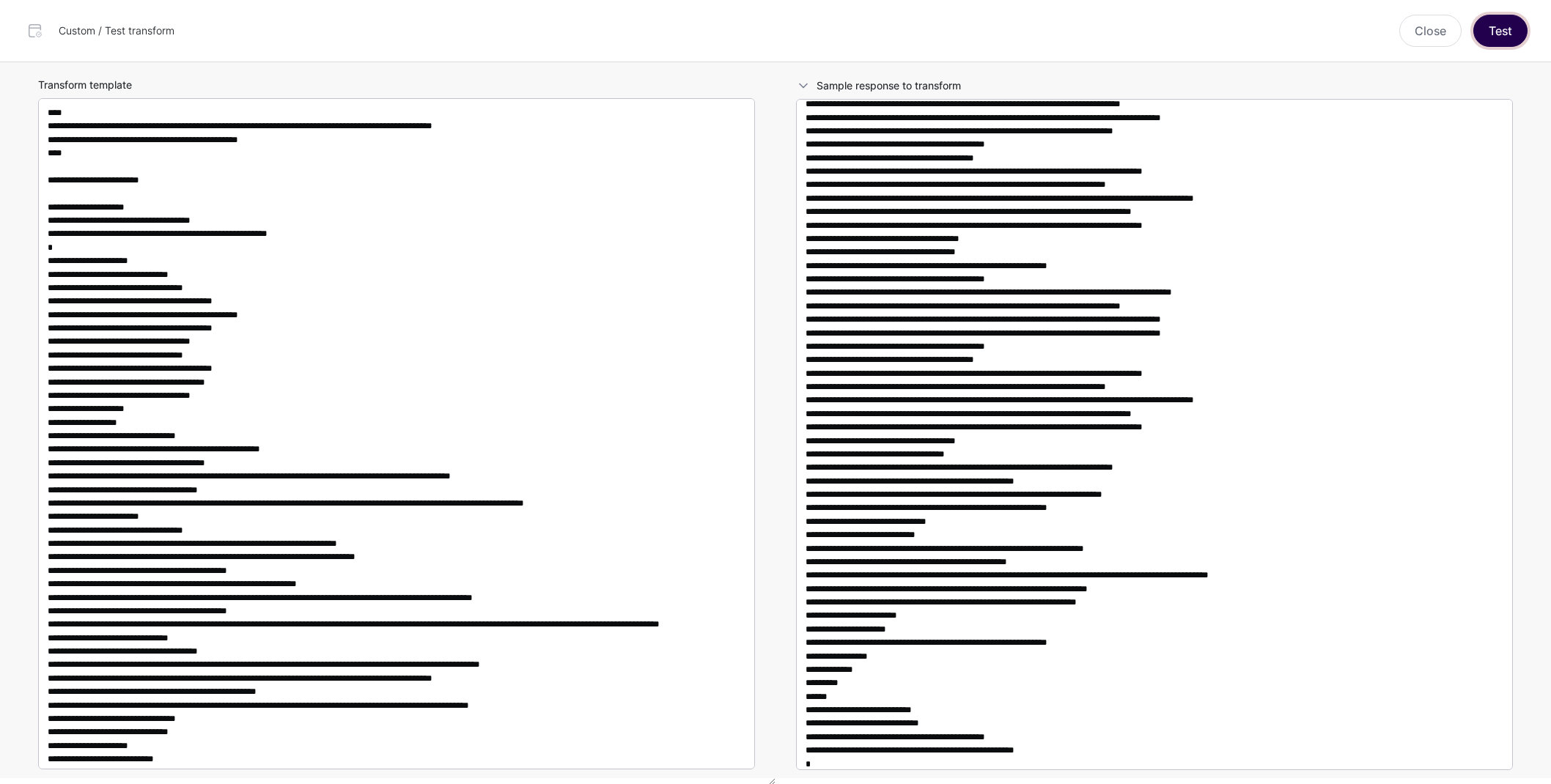
click at [1508, 39] on button "Test" at bounding box center [1500, 31] width 54 height 32
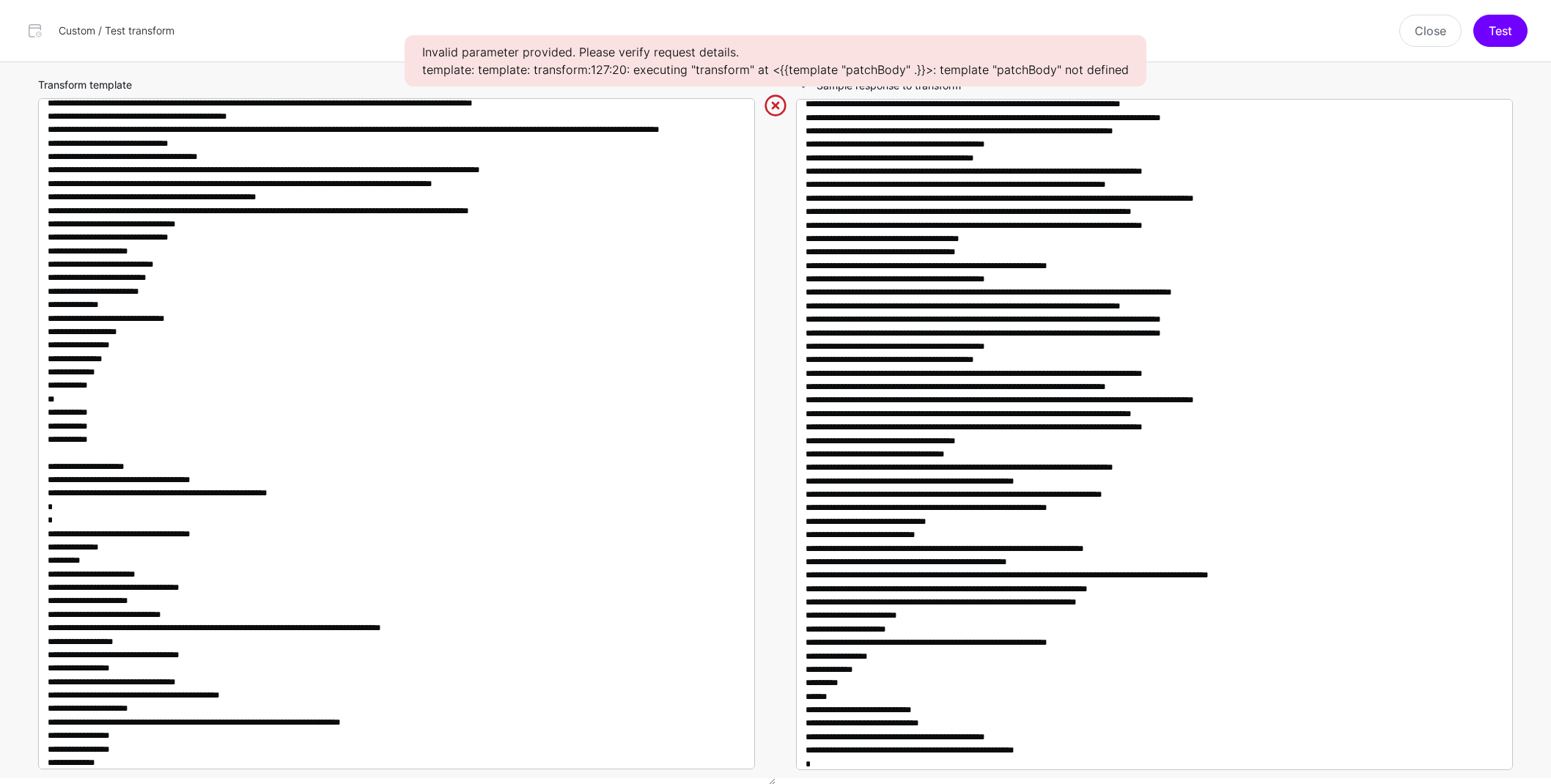
scroll to position [513, 0]
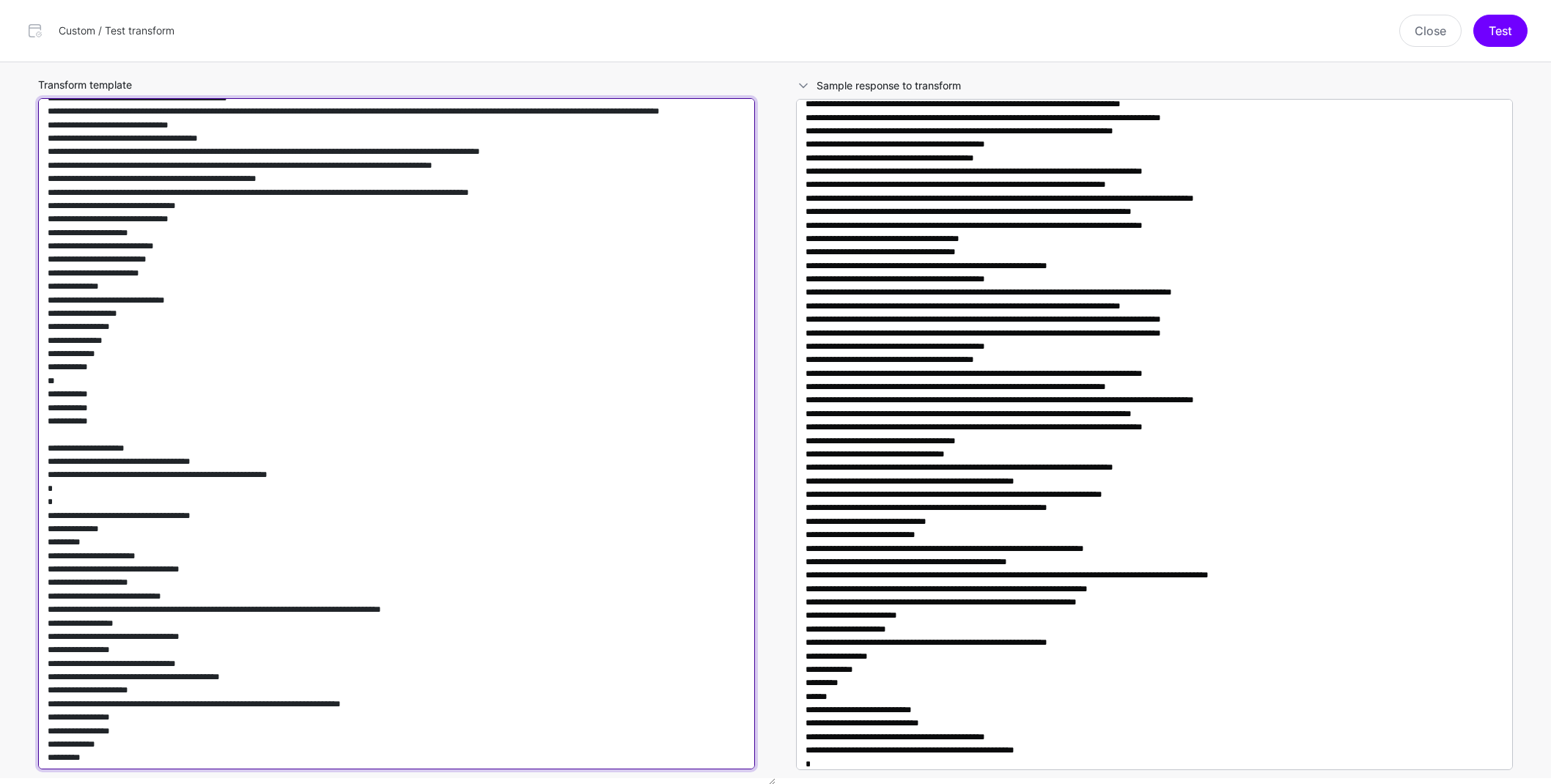
click at [74, 464] on textarea "Transform template" at bounding box center [396, 434] width 717 height 671
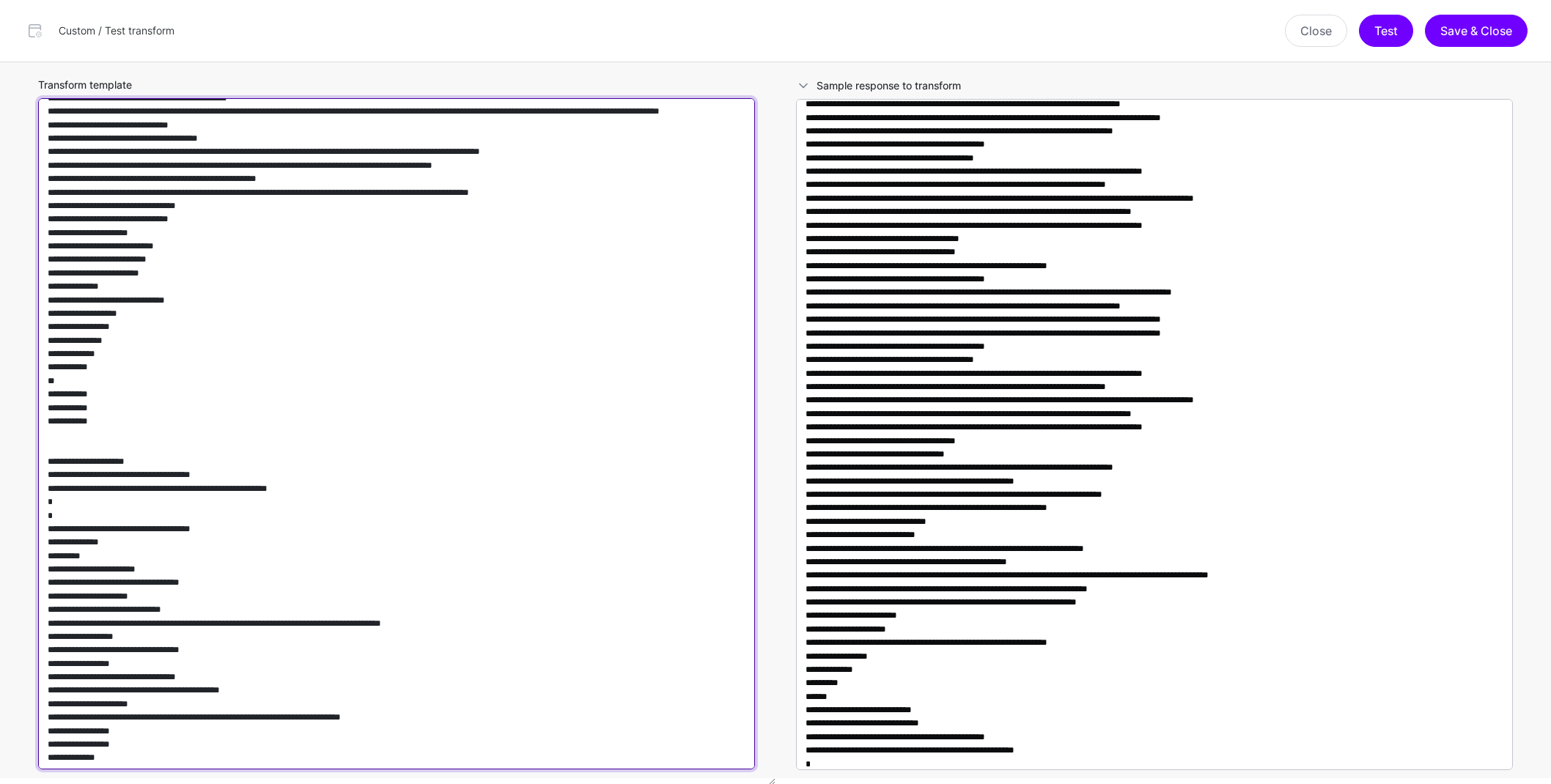
paste textarea "**********"
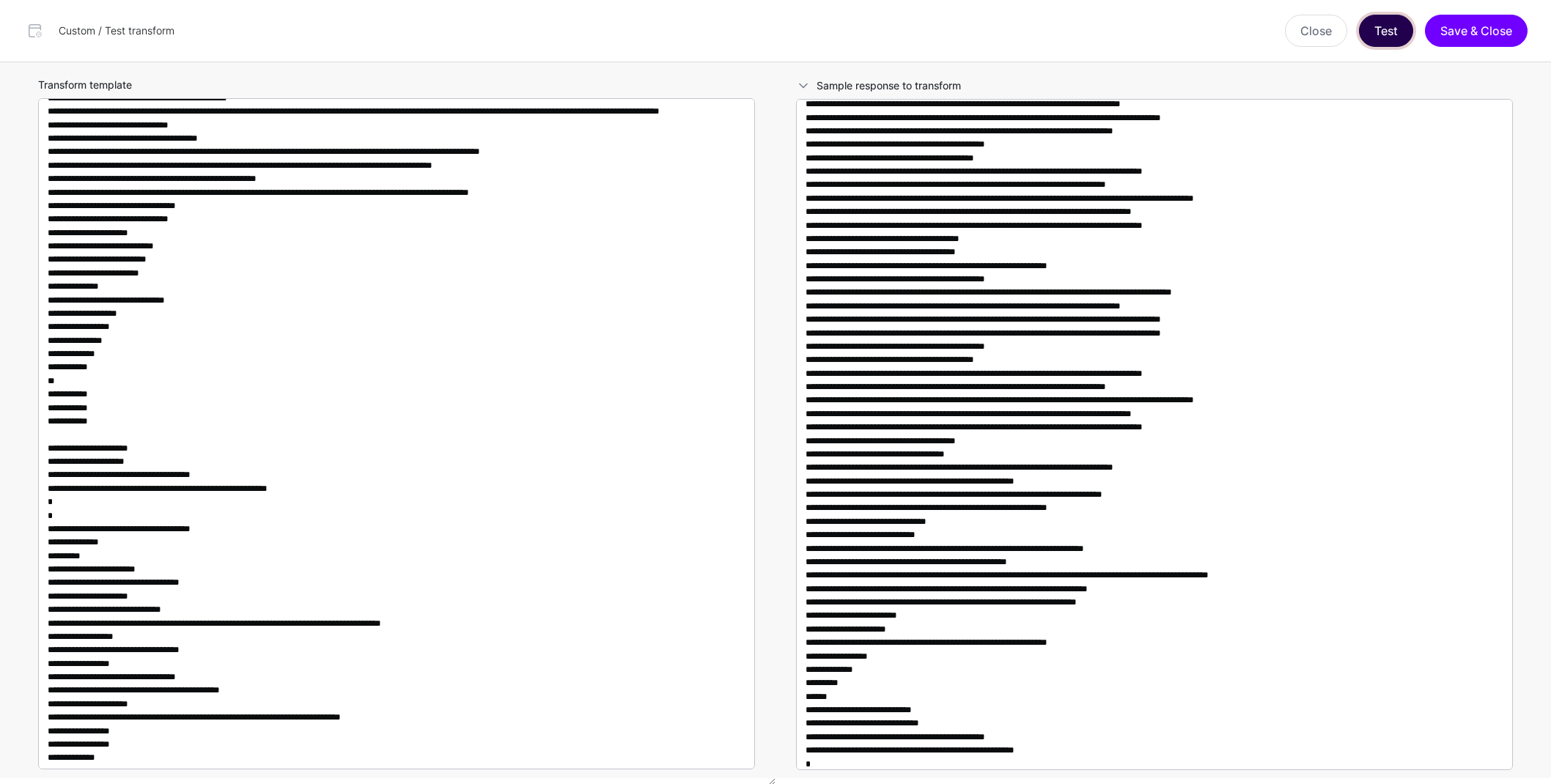
drag, startPoint x: 1390, startPoint y: 36, endPoint x: 1377, endPoint y: 47, distance: 17.0
click at [1390, 36] on button "Test" at bounding box center [1386, 31] width 54 height 32
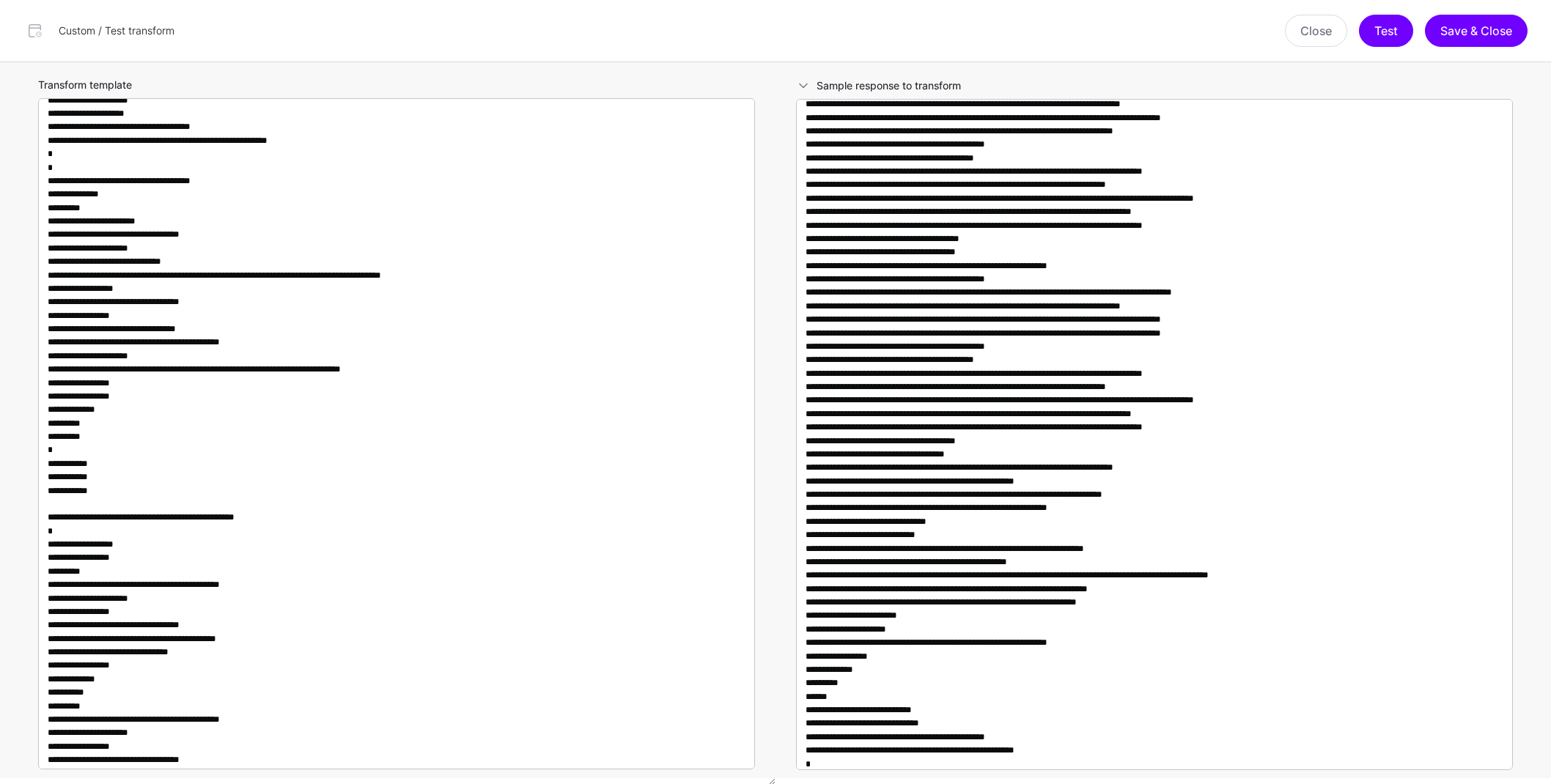
scroll to position [888, 0]
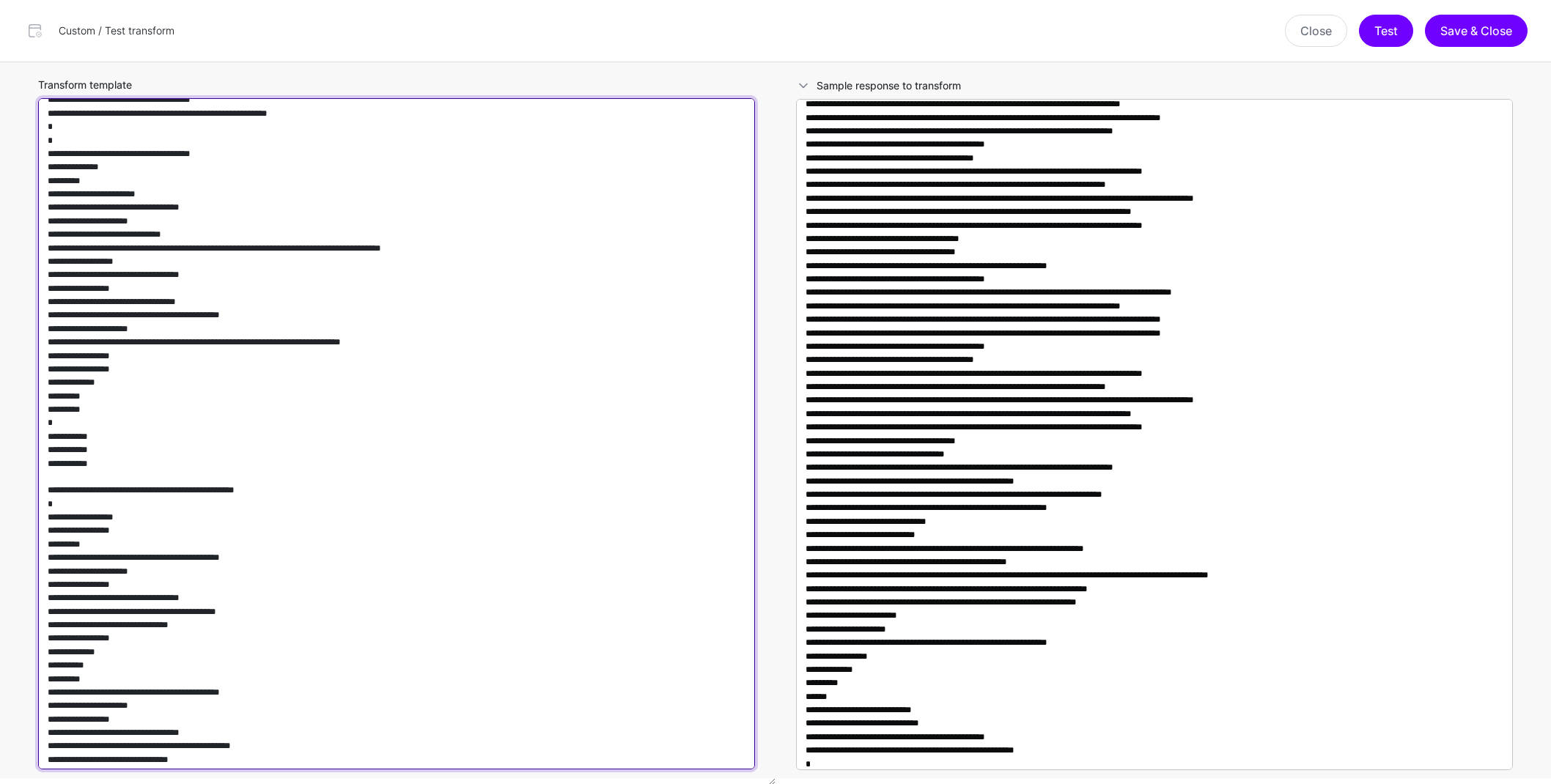
drag, startPoint x: 117, startPoint y: 493, endPoint x: 18, endPoint y: 493, distance: 99.0
click at [6, 493] on div "Transform template Sample response to transform" at bounding box center [776, 424] width 1551 height 723
click at [82, 493] on textarea "Transform template" at bounding box center [396, 434] width 717 height 671
drag, startPoint x: 111, startPoint y: 493, endPoint x: 35, endPoint y: 493, distance: 76.0
click at [35, 493] on div "Transform template" at bounding box center [396, 423] width 746 height 722
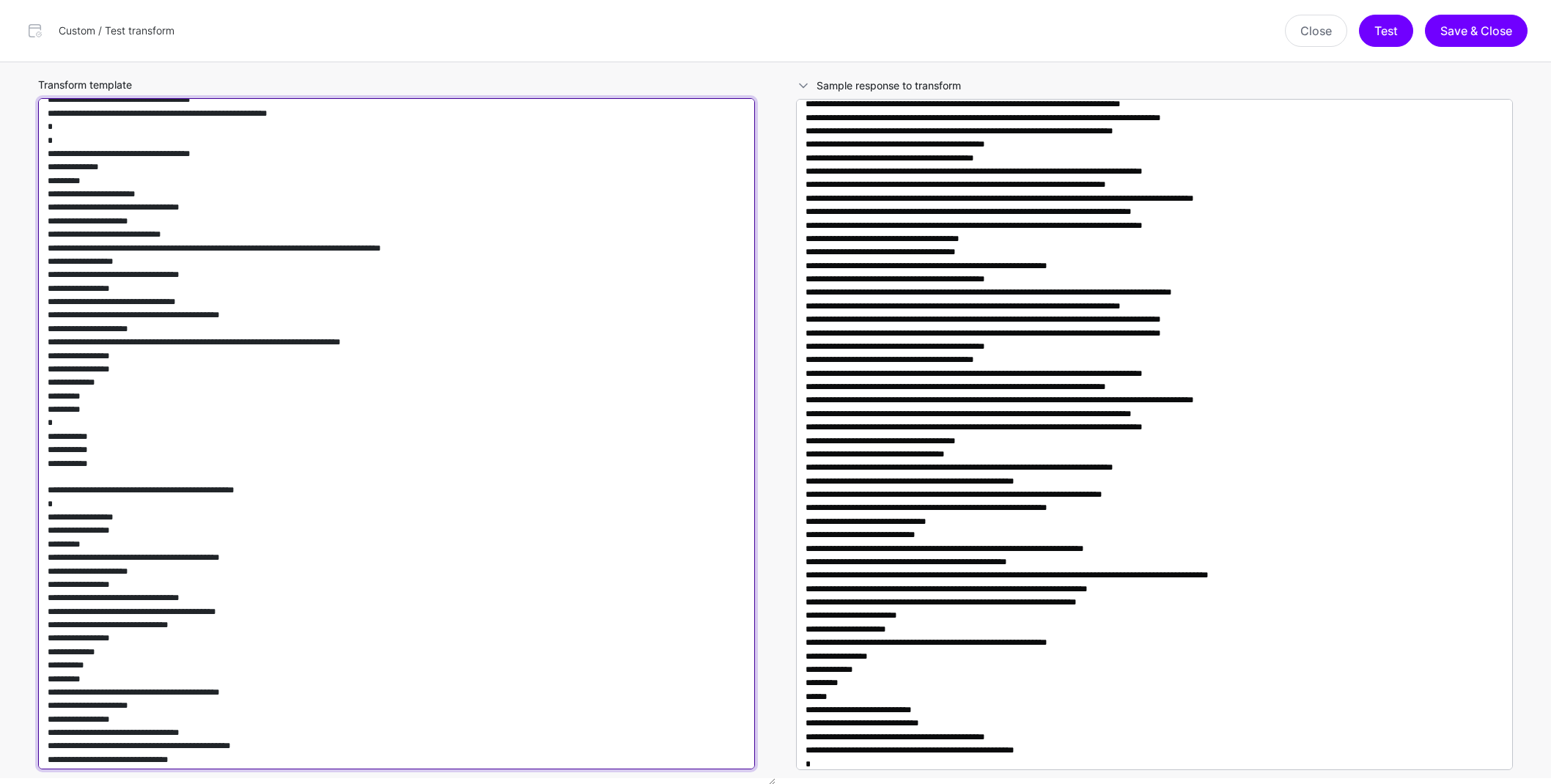
click at [120, 487] on textarea "Transform template" at bounding box center [396, 434] width 717 height 671
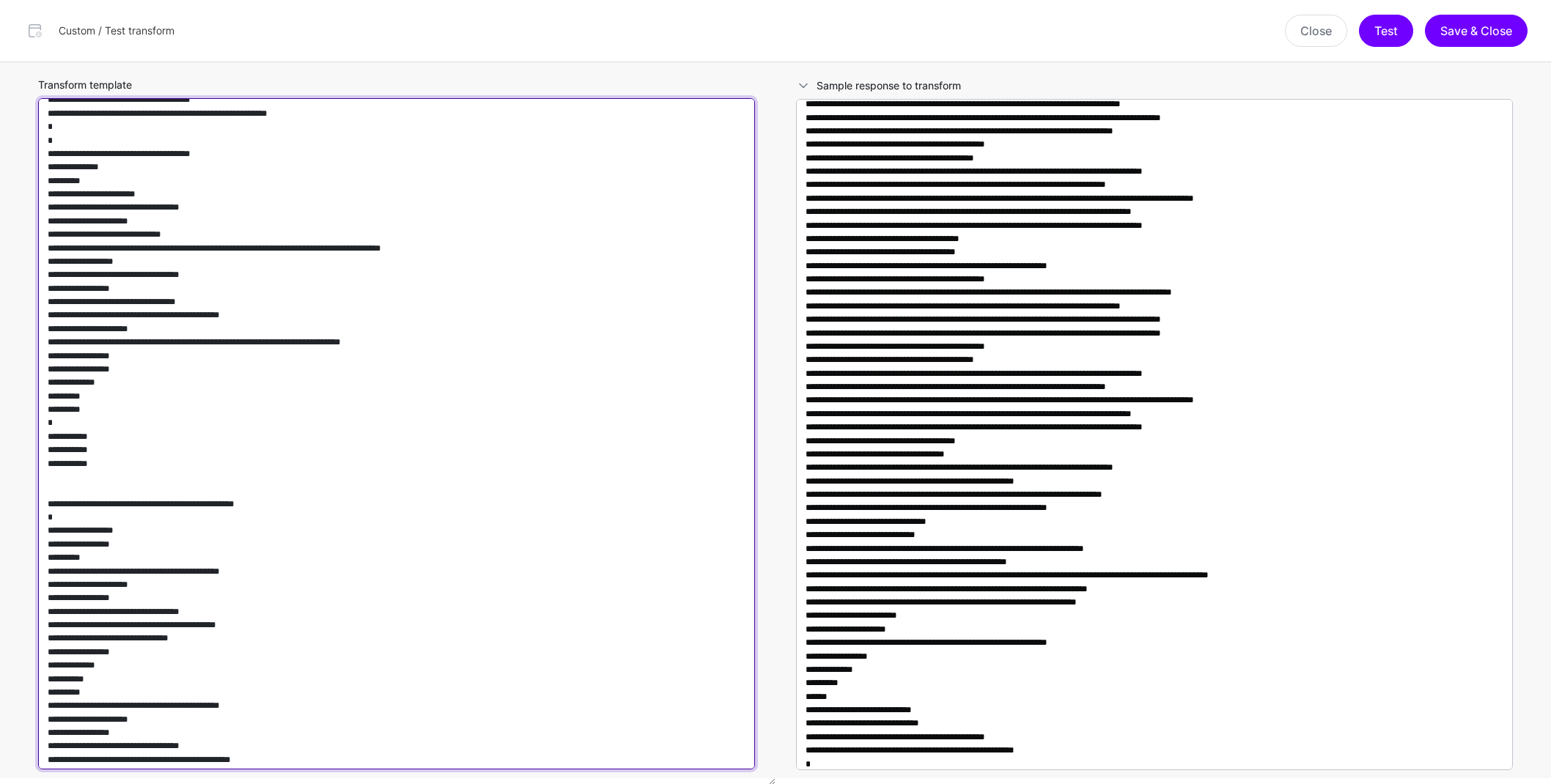
paste textarea "**********"
type textarea "**********"
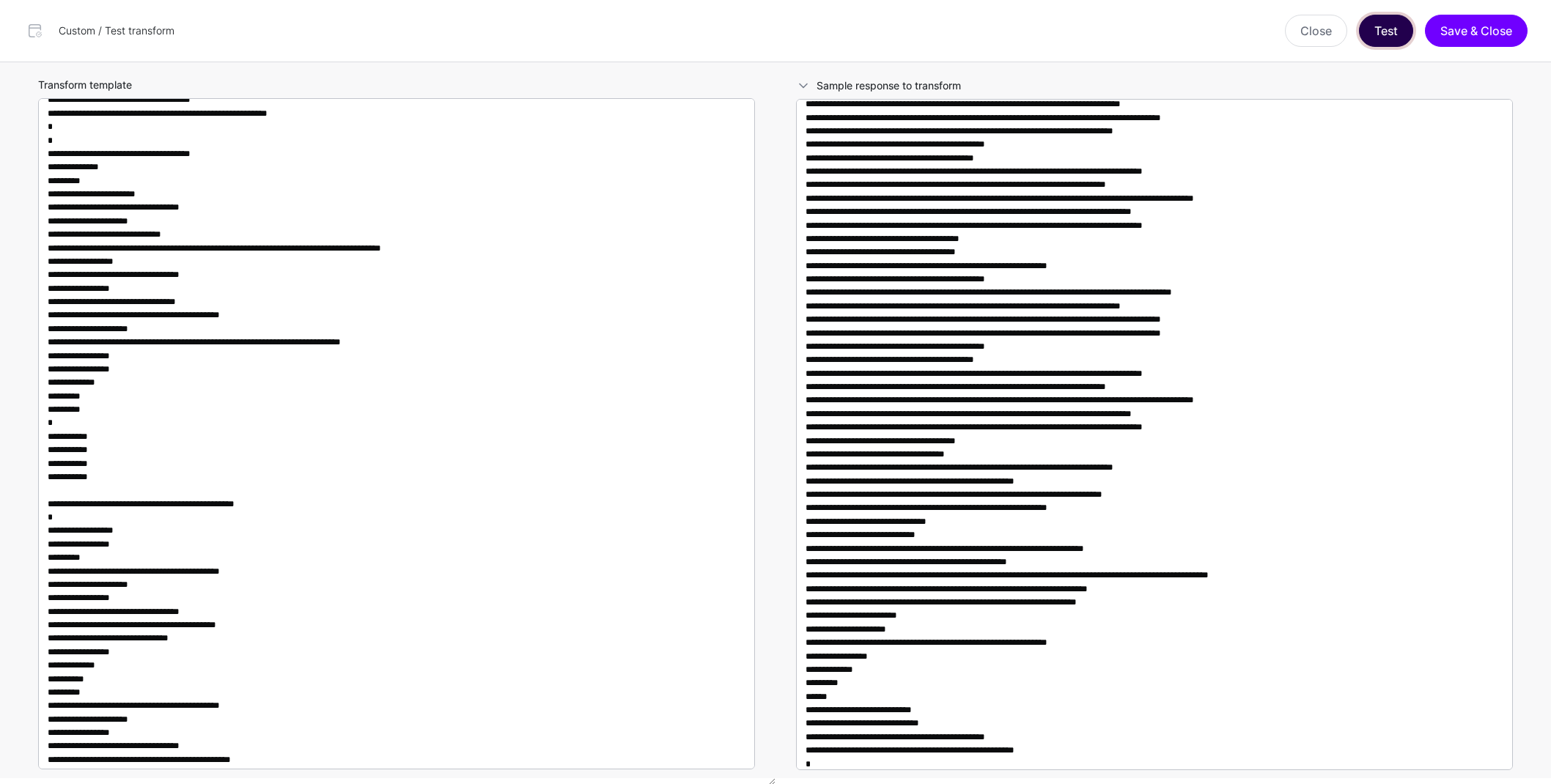
click at [1378, 32] on button "Test" at bounding box center [1386, 31] width 54 height 32
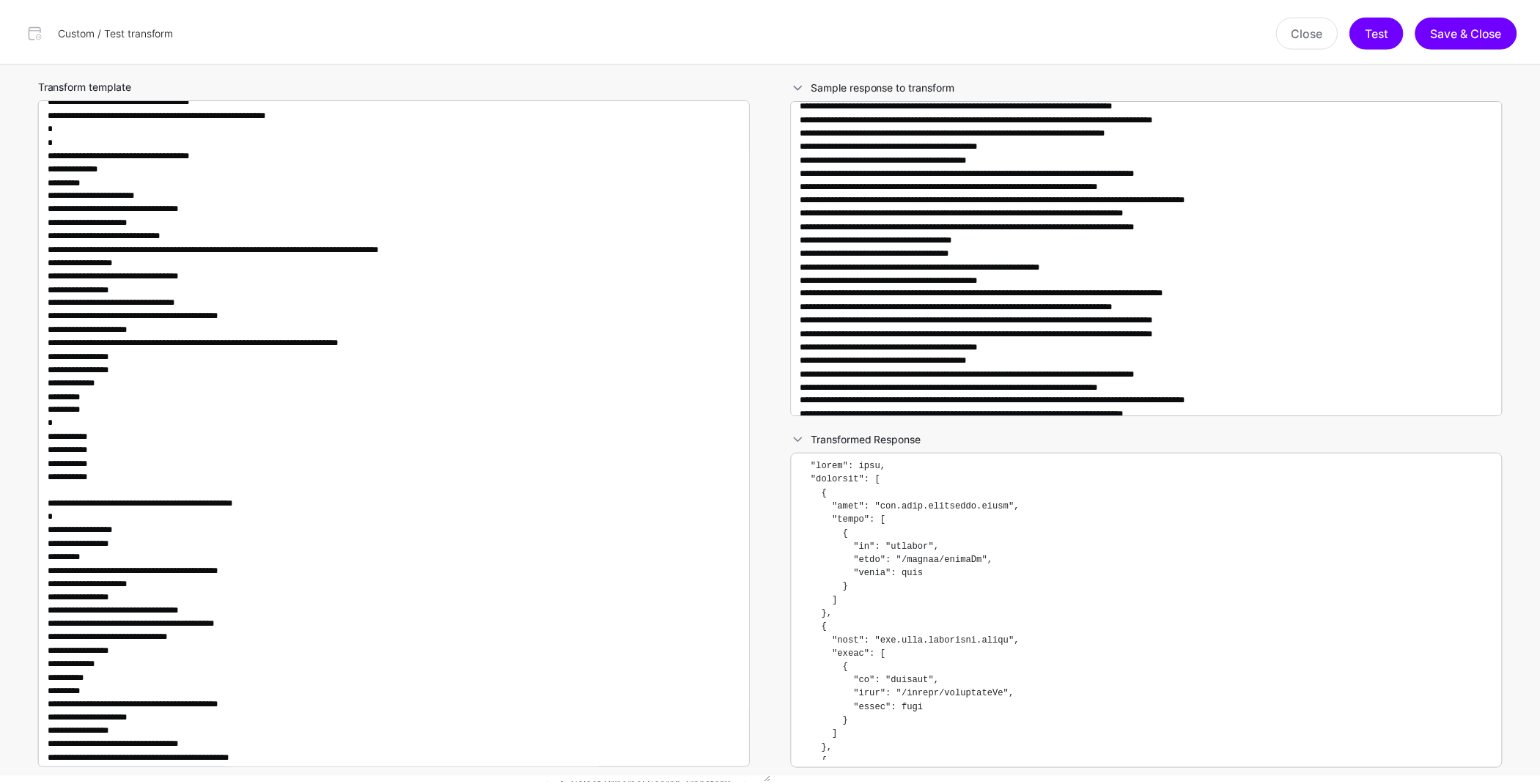
scroll to position [0, 0]
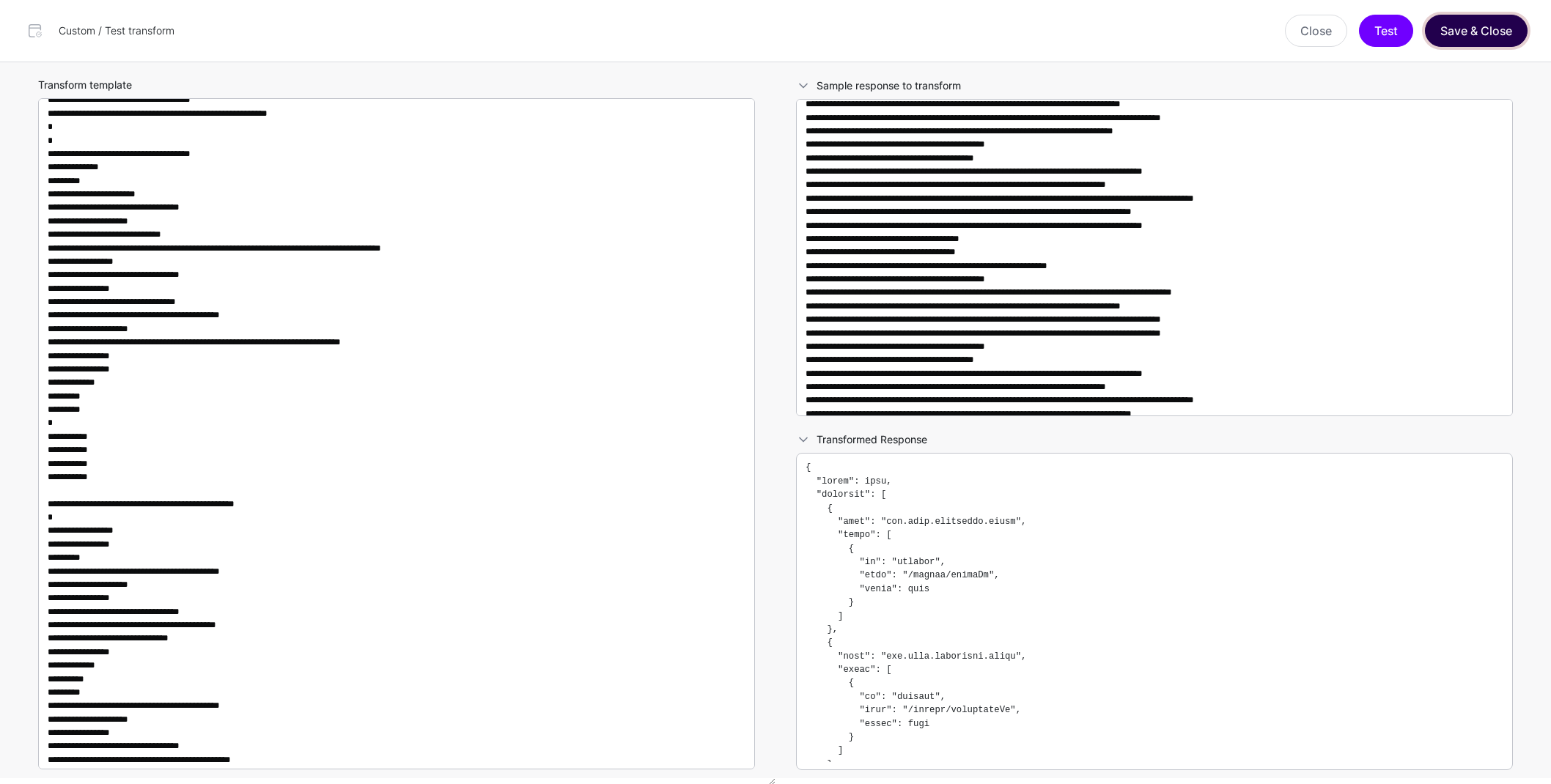
click at [1461, 28] on button "Save & Close" at bounding box center [1476, 31] width 103 height 32
type textarea "**********"
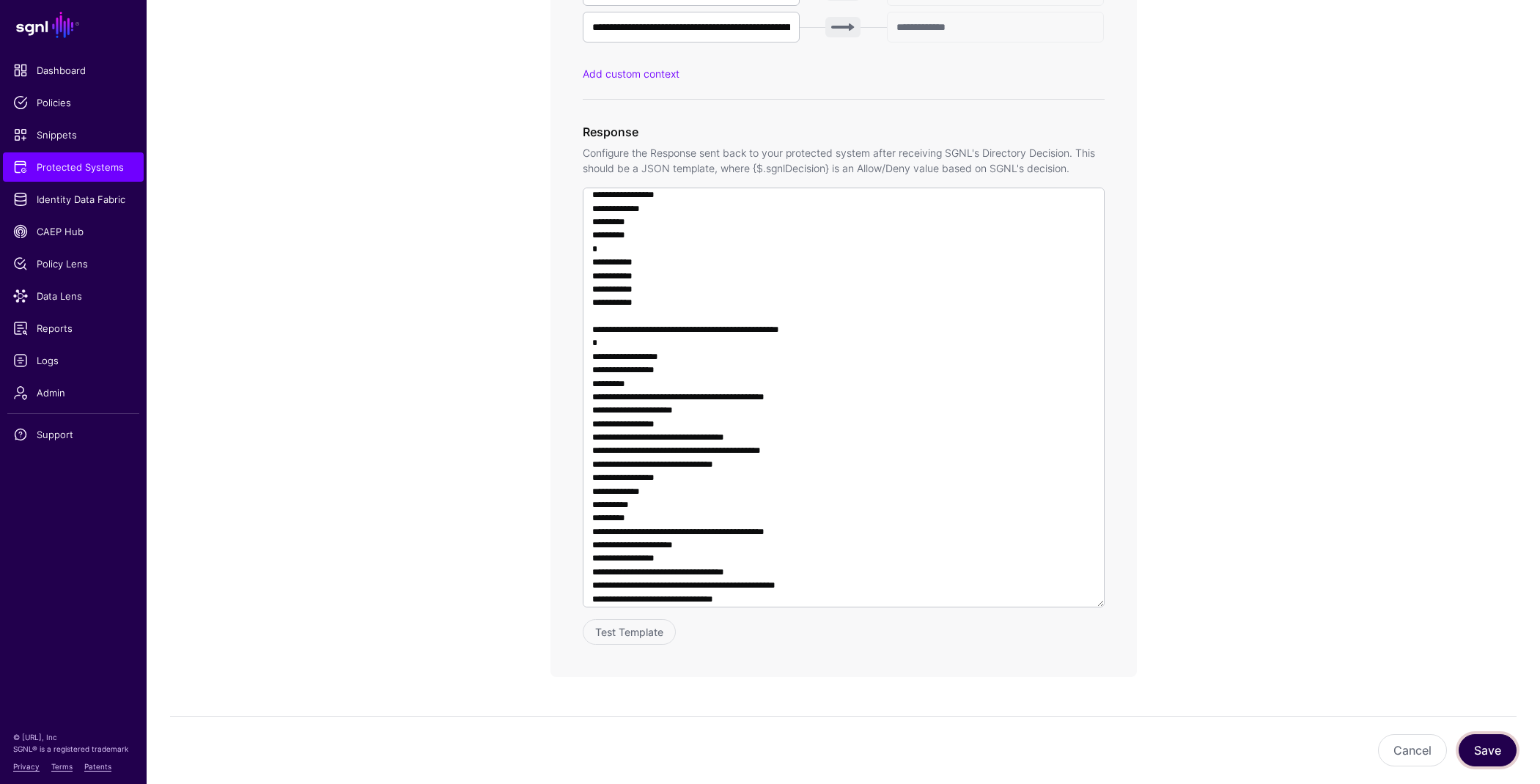
click at [1485, 744] on button "Save" at bounding box center [1487, 750] width 58 height 32
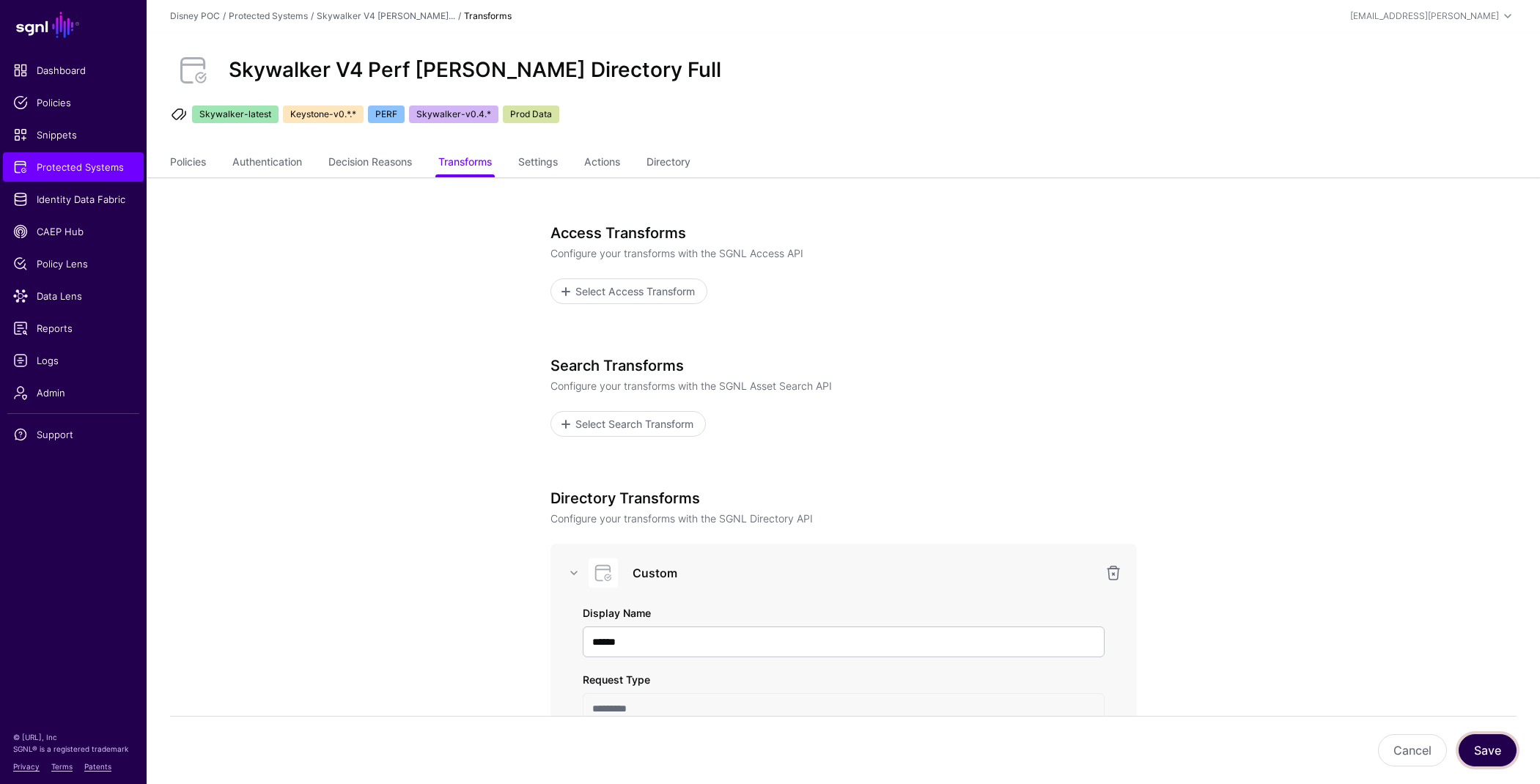
click at [1488, 755] on button "Save" at bounding box center [1487, 750] width 58 height 32
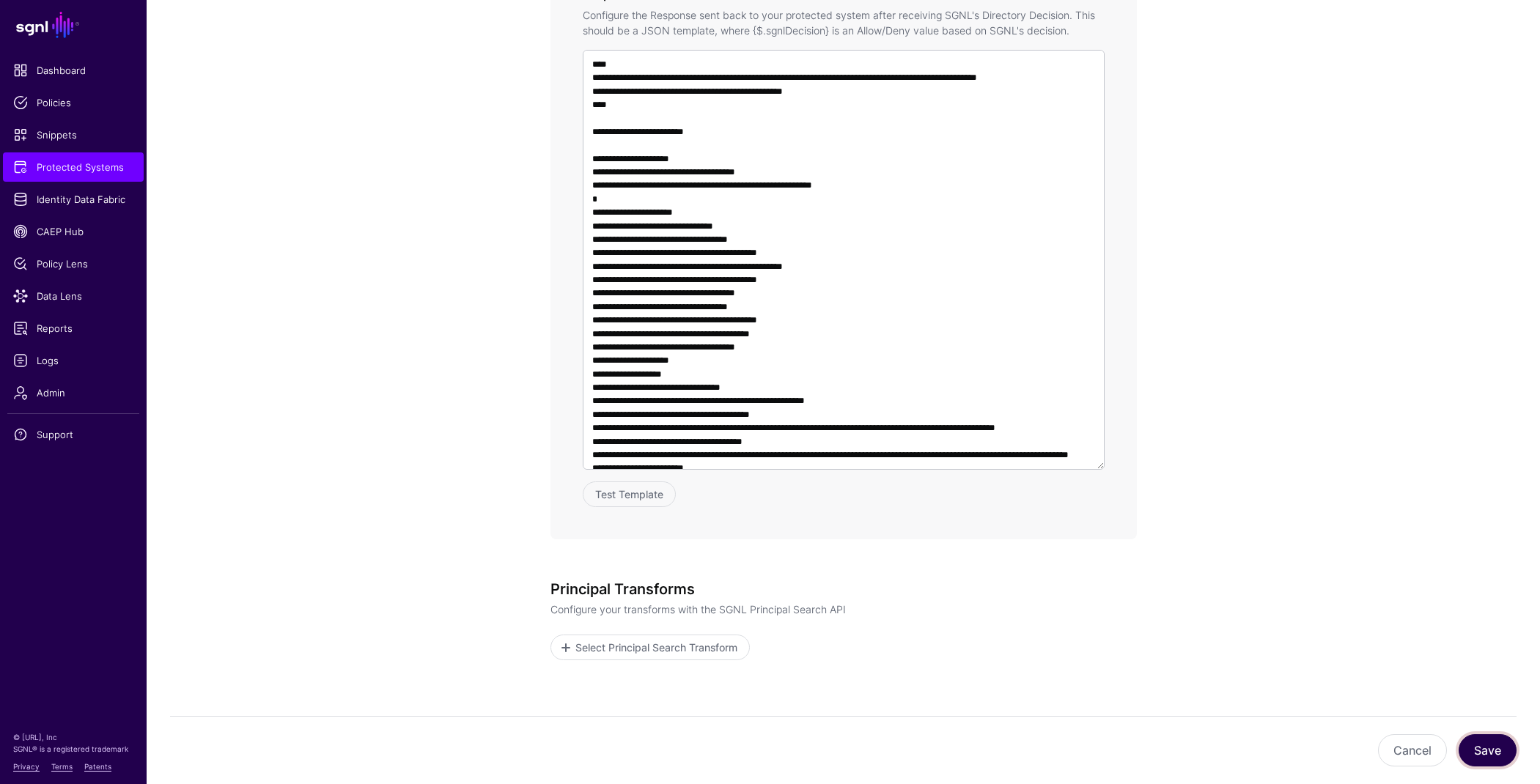
click at [1482, 738] on button "Save" at bounding box center [1487, 750] width 58 height 32
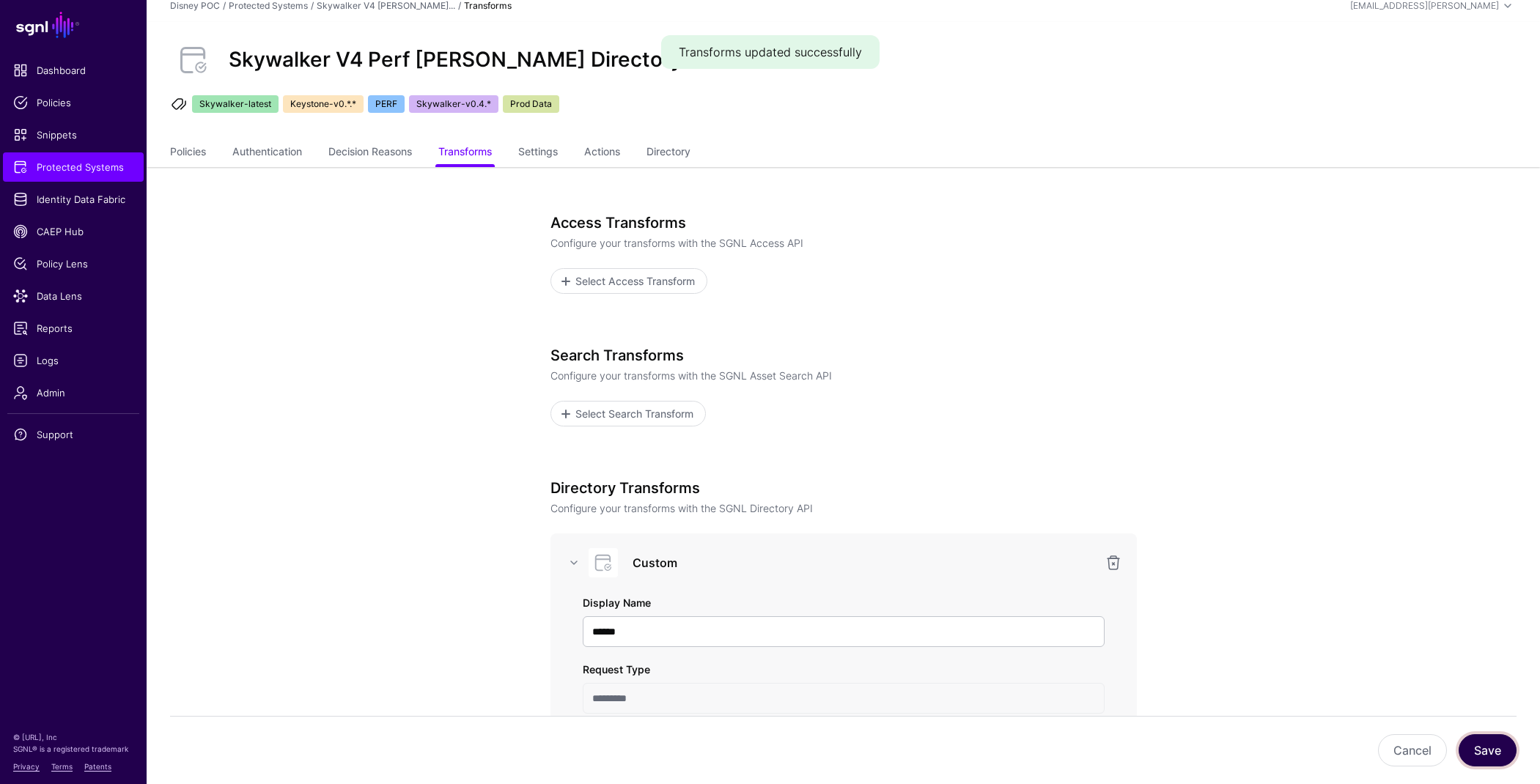
scroll to position [0, 0]
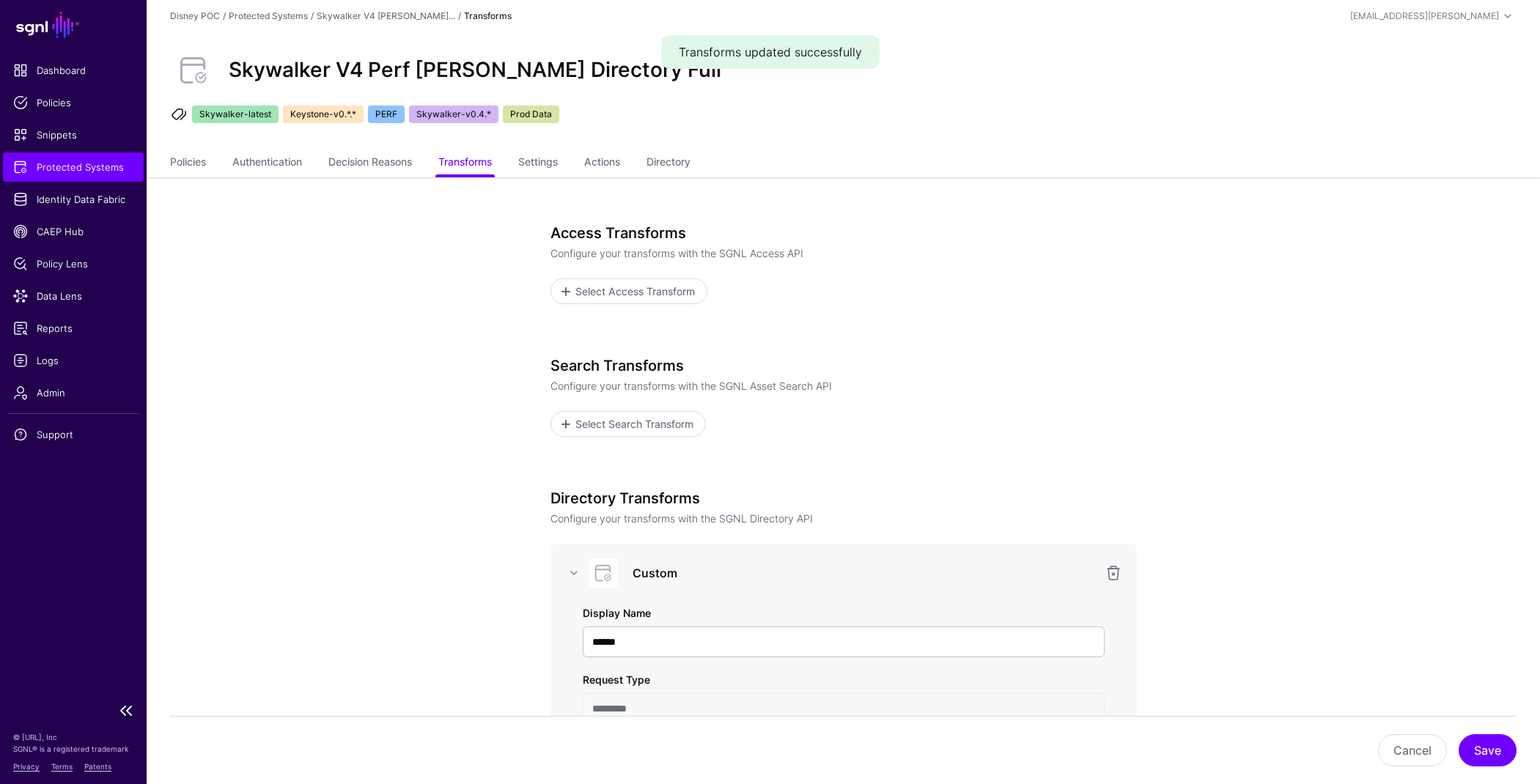
click at [65, 176] on link "Protected Systems" at bounding box center [73, 167] width 140 height 29
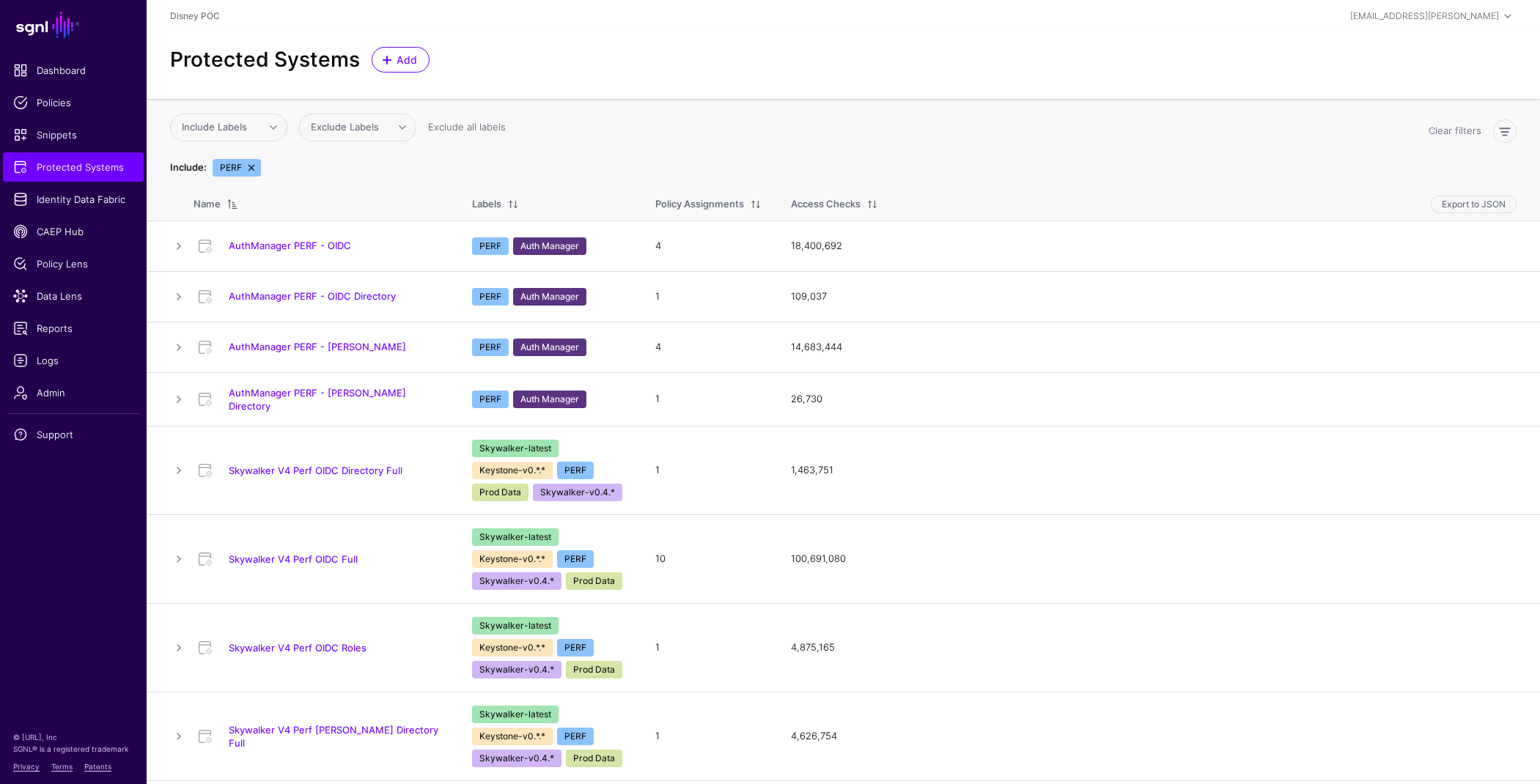
click at [336, 297] on link "AuthManager PERF - OIDC Directory" at bounding box center [312, 296] width 167 height 12
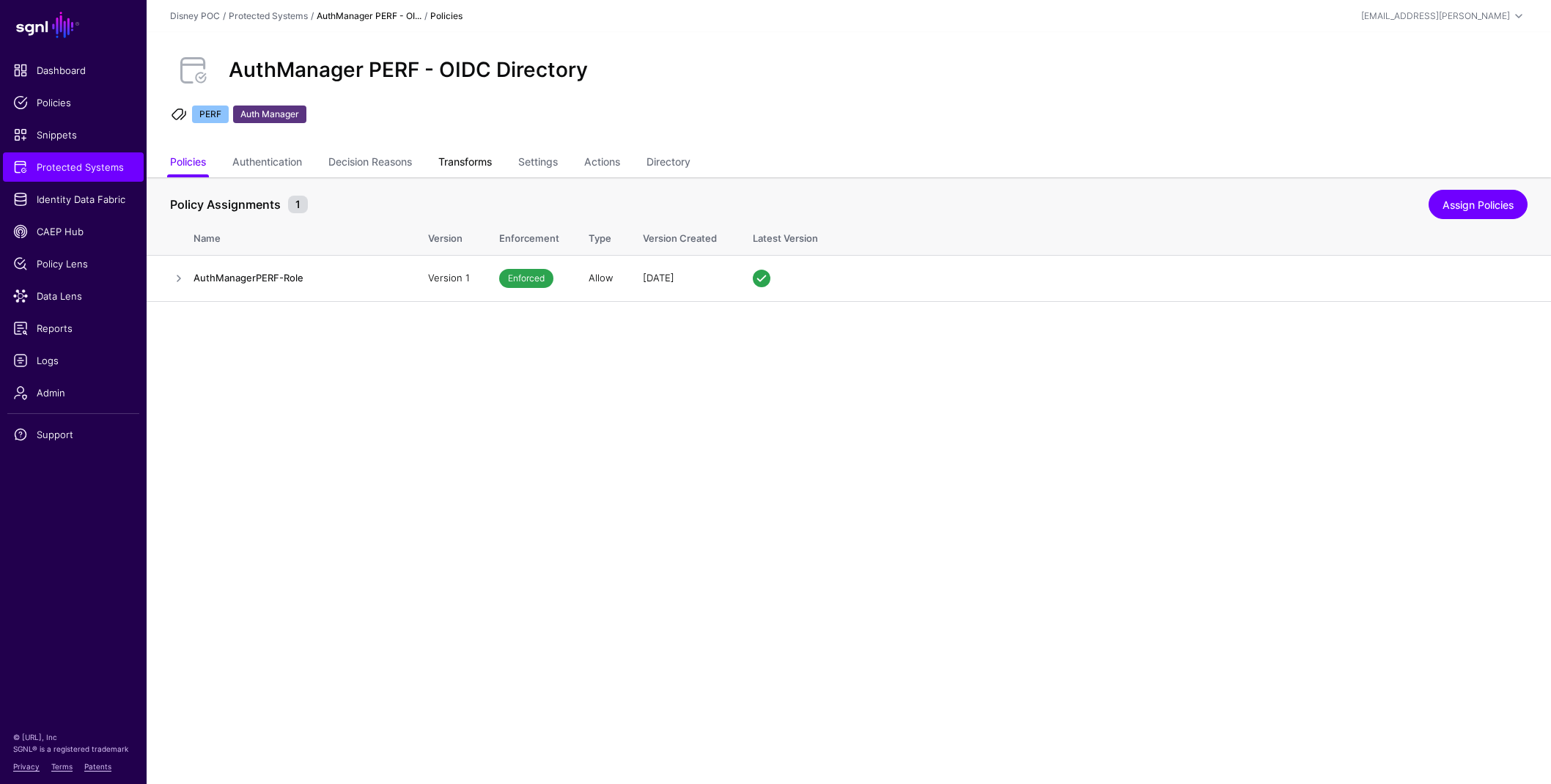
click at [488, 160] on link "Transforms" at bounding box center [465, 162] width 53 height 28
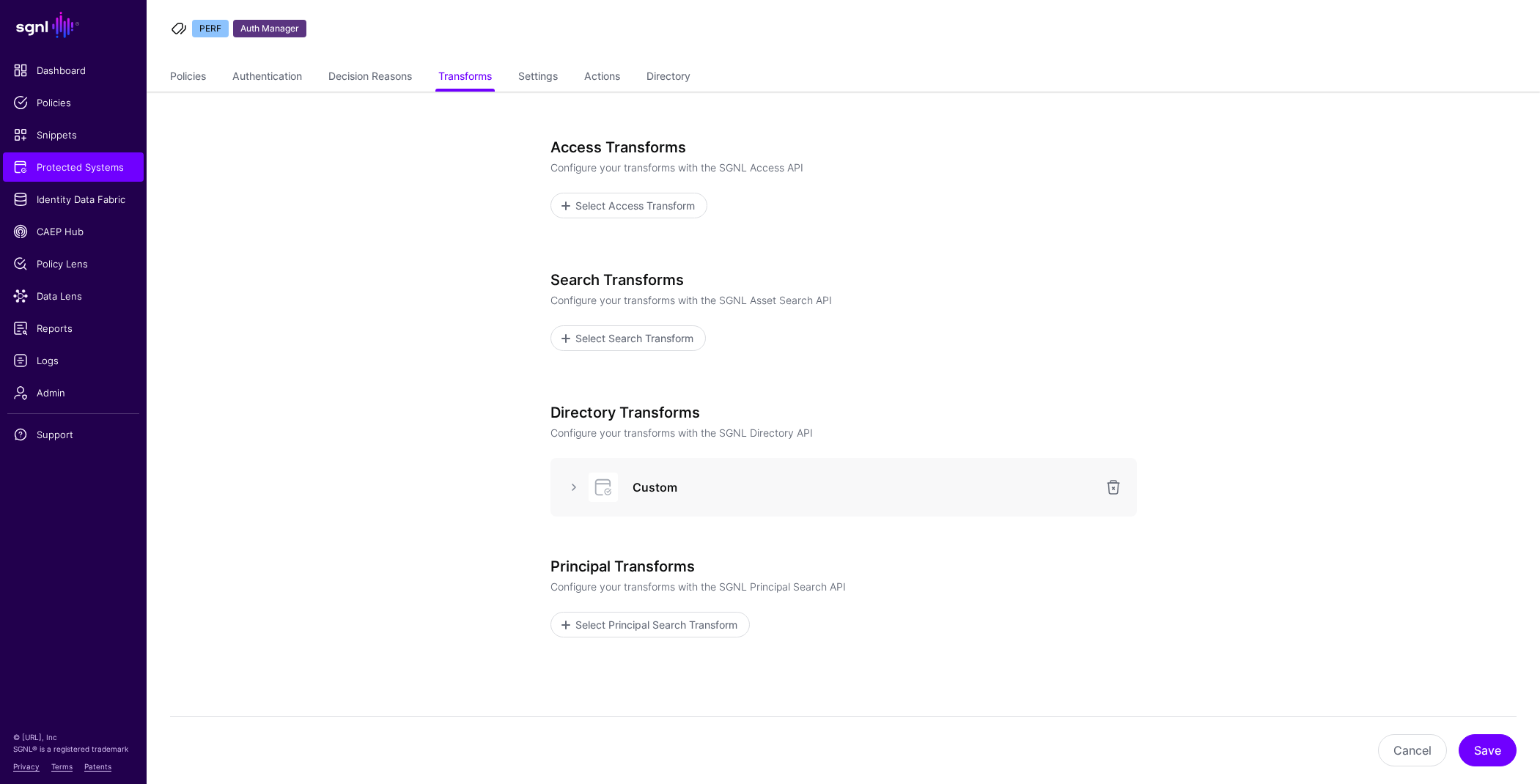
scroll to position [86, 0]
click at [569, 485] on link at bounding box center [574, 487] width 18 height 18
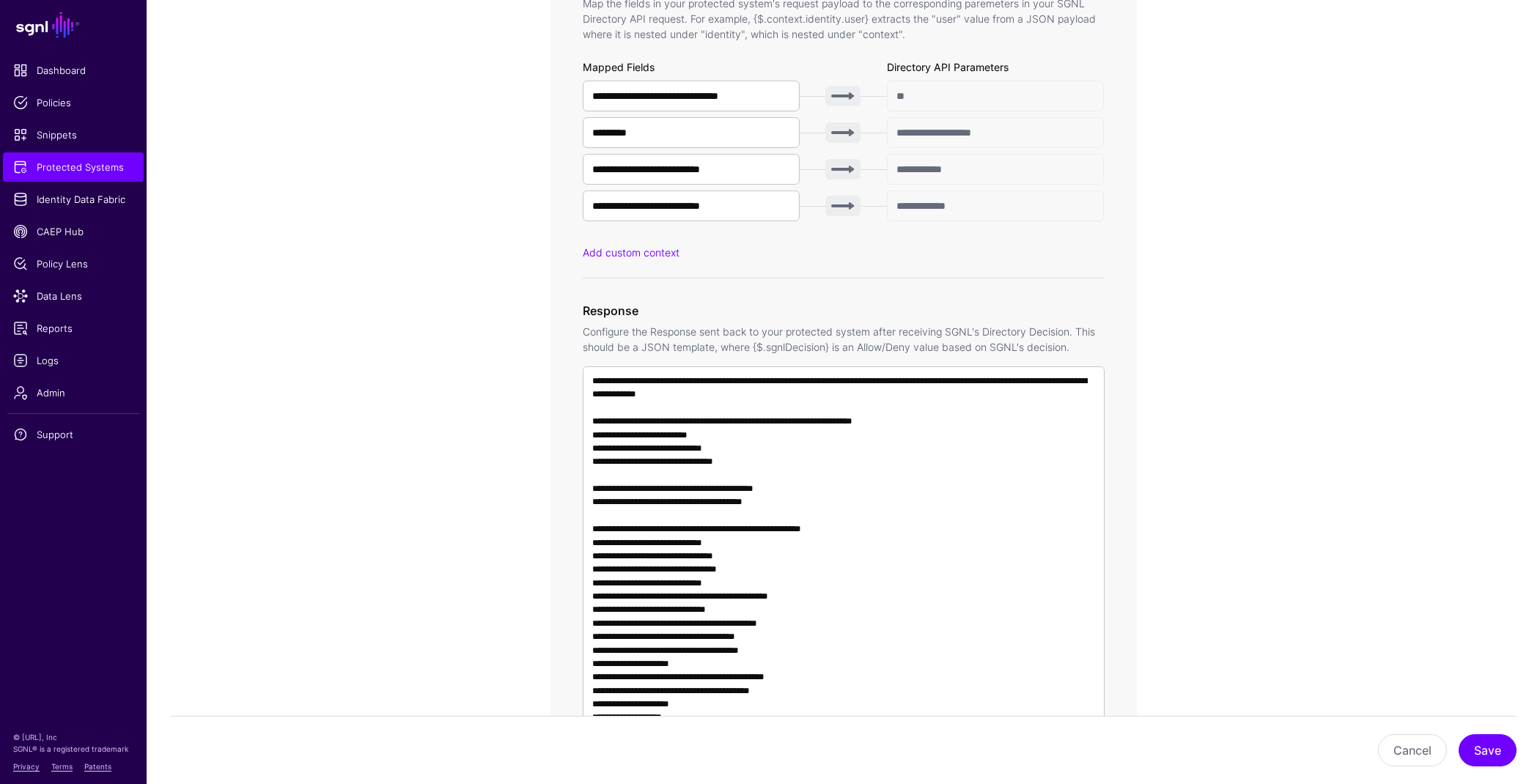
scroll to position [194, 0]
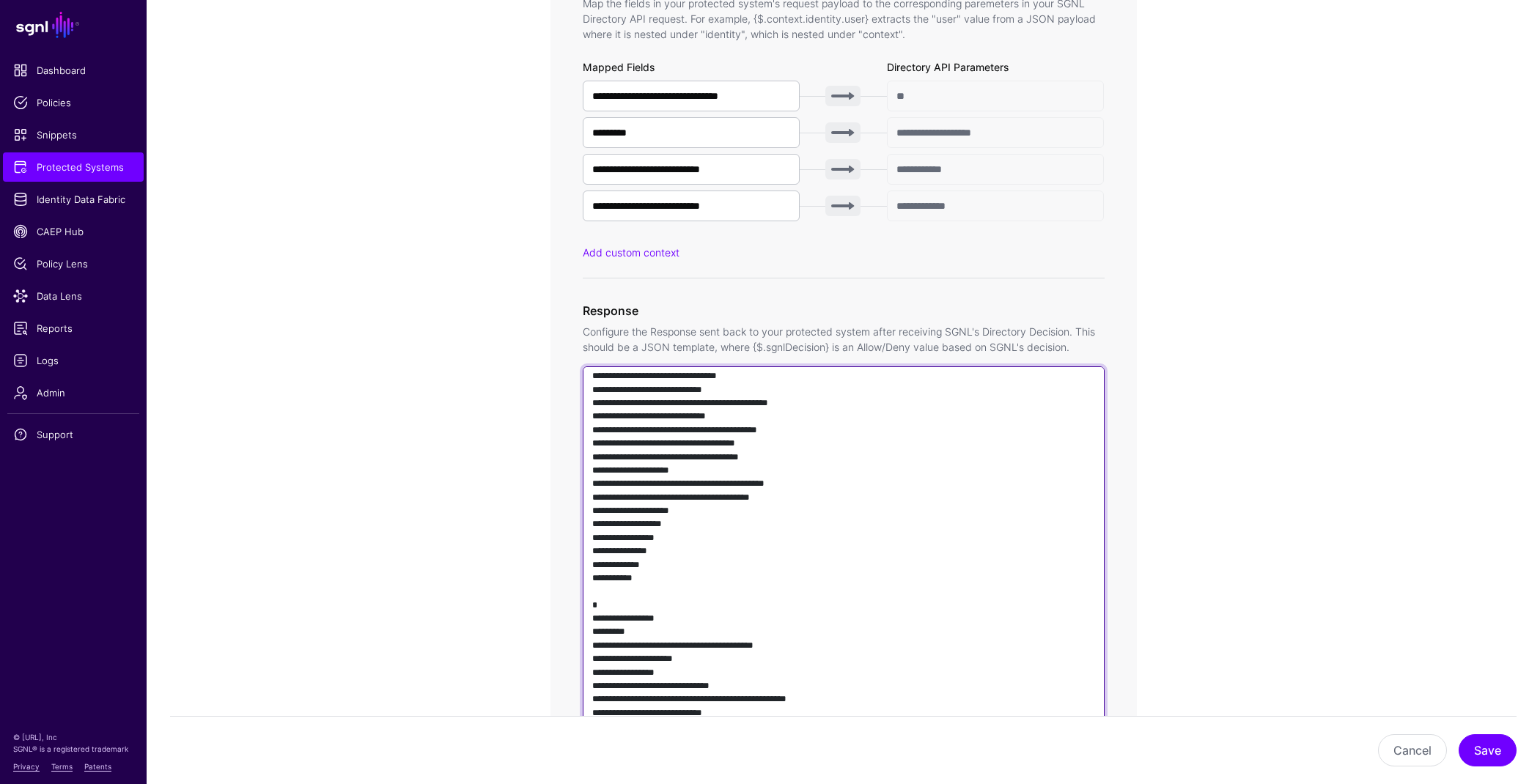
click at [845, 416] on textarea at bounding box center [844, 576] width 522 height 420
paste textarea "**********"
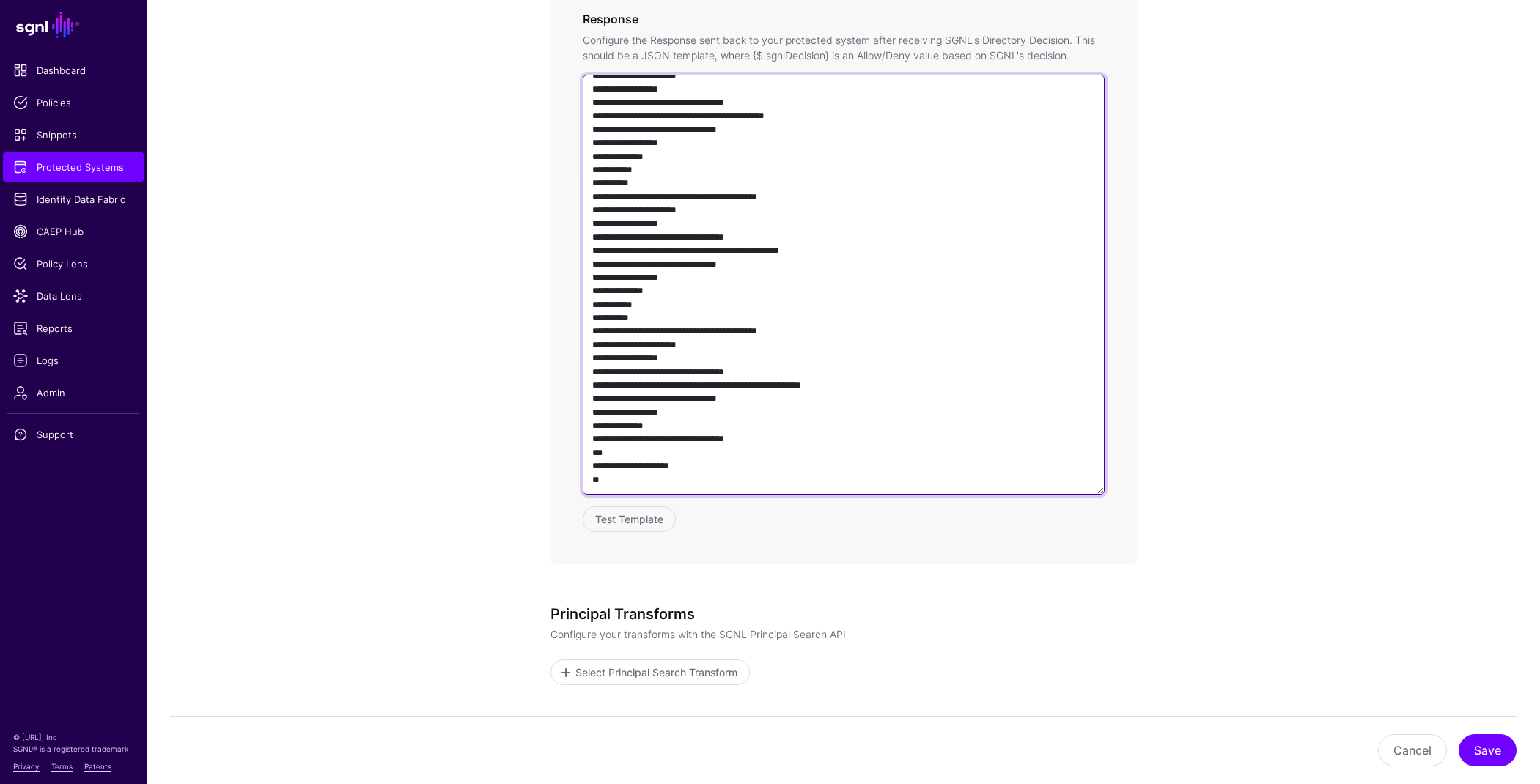
scroll to position [1244, 0]
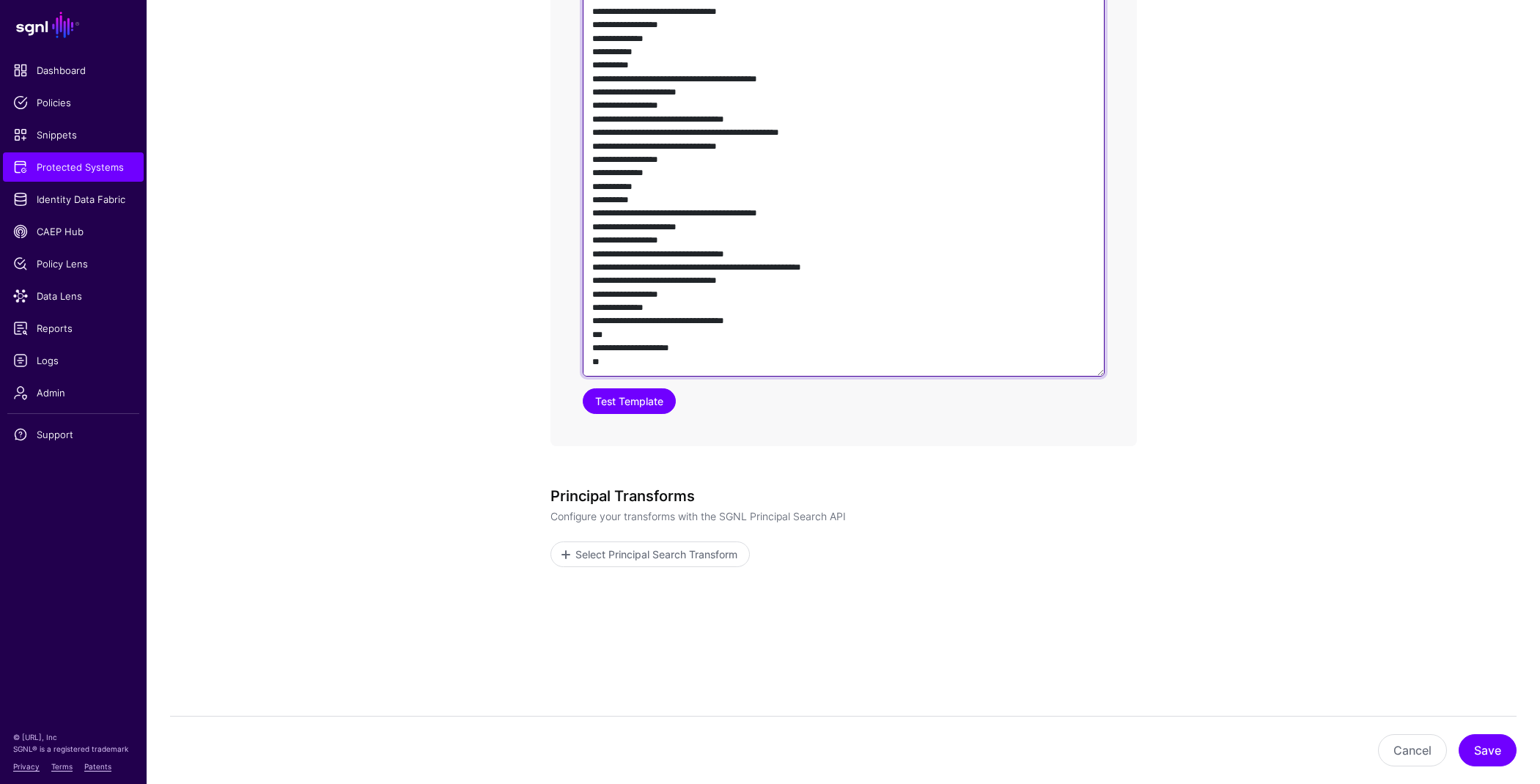
type textarea "**********"
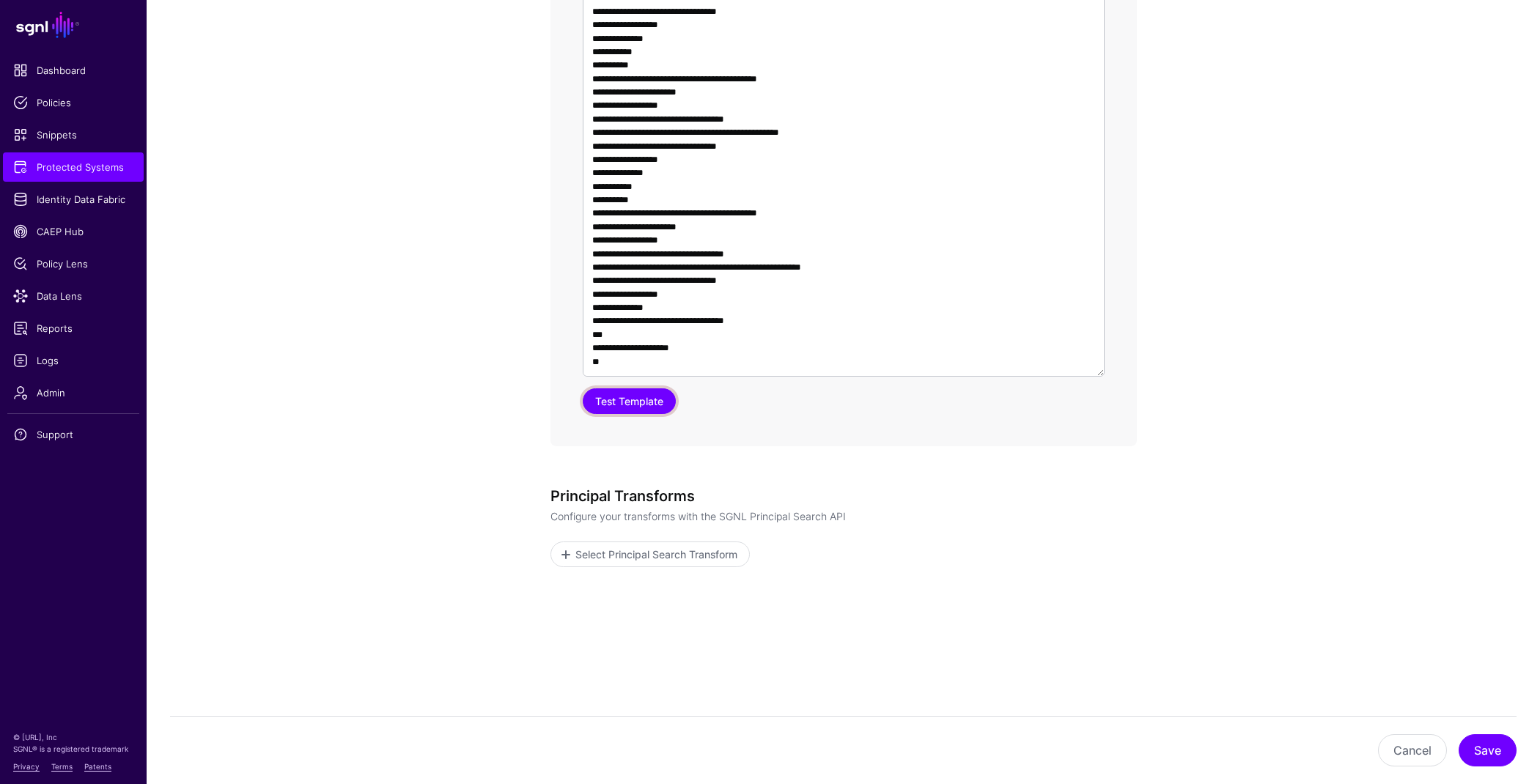
click at [614, 407] on button "Test Template" at bounding box center [629, 400] width 93 height 26
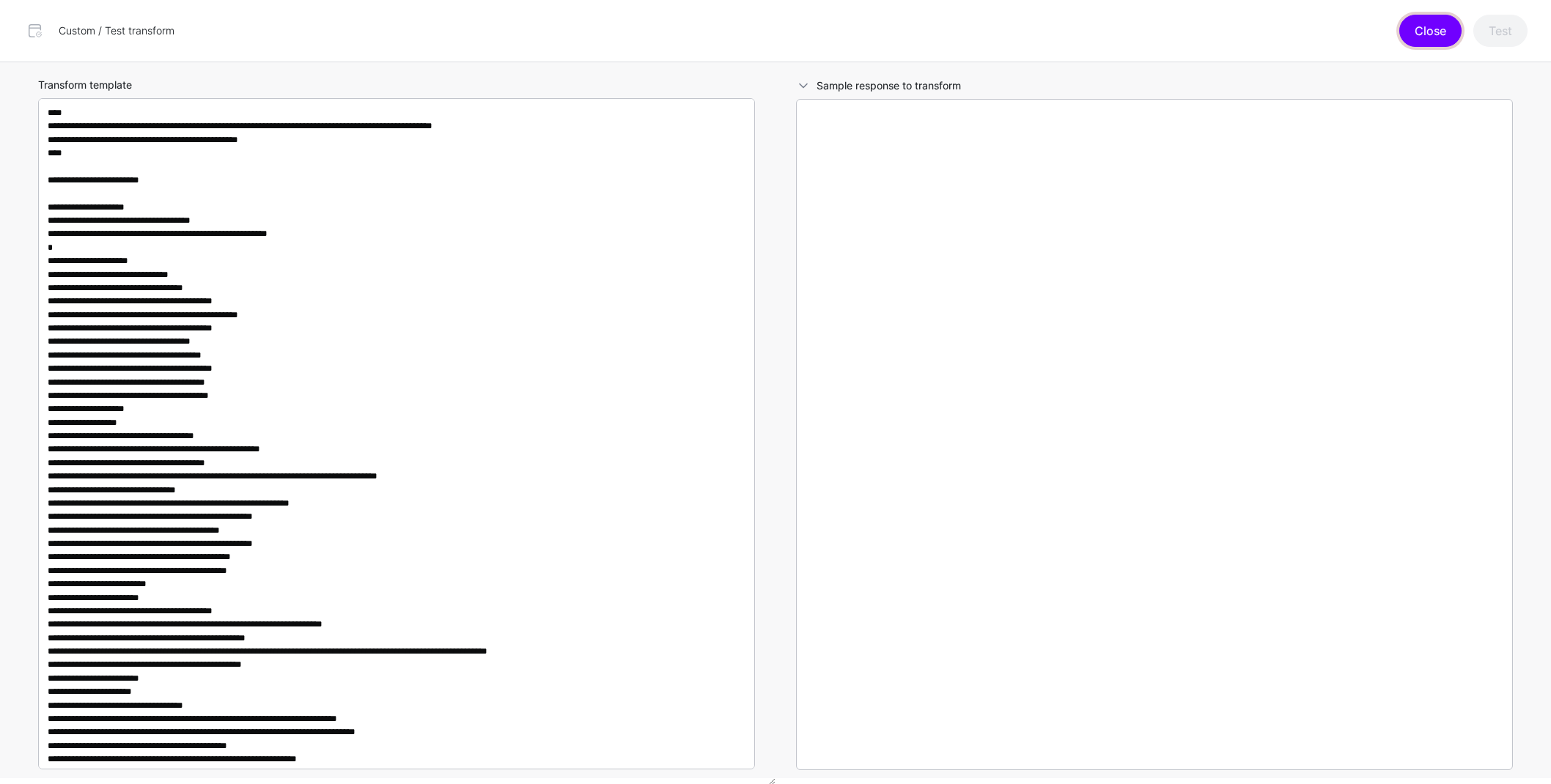
click at [1437, 35] on button "Close" at bounding box center [1430, 31] width 62 height 32
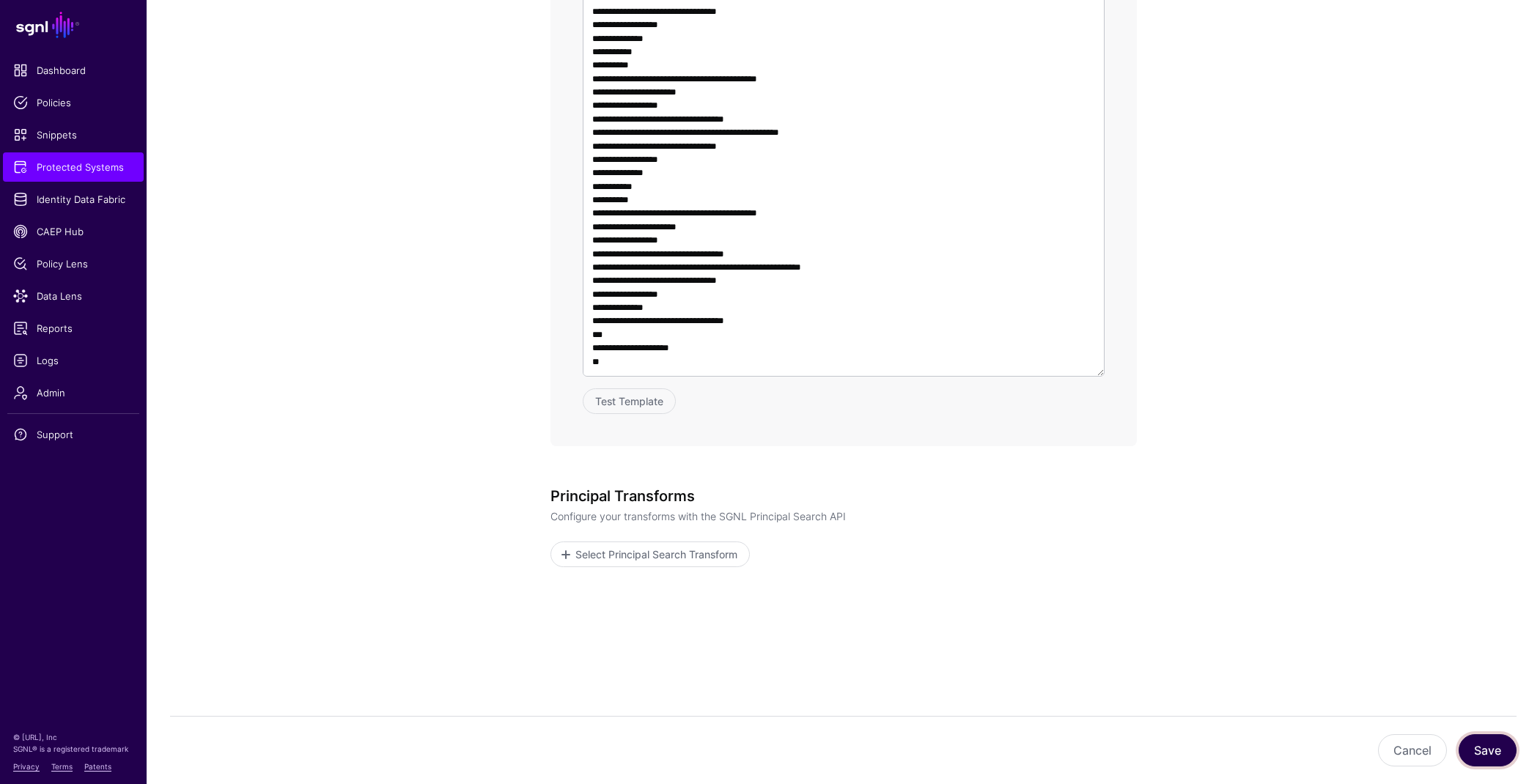
click at [1481, 754] on button "Save" at bounding box center [1487, 750] width 58 height 32
click at [1493, 752] on button "Save" at bounding box center [1487, 750] width 58 height 32
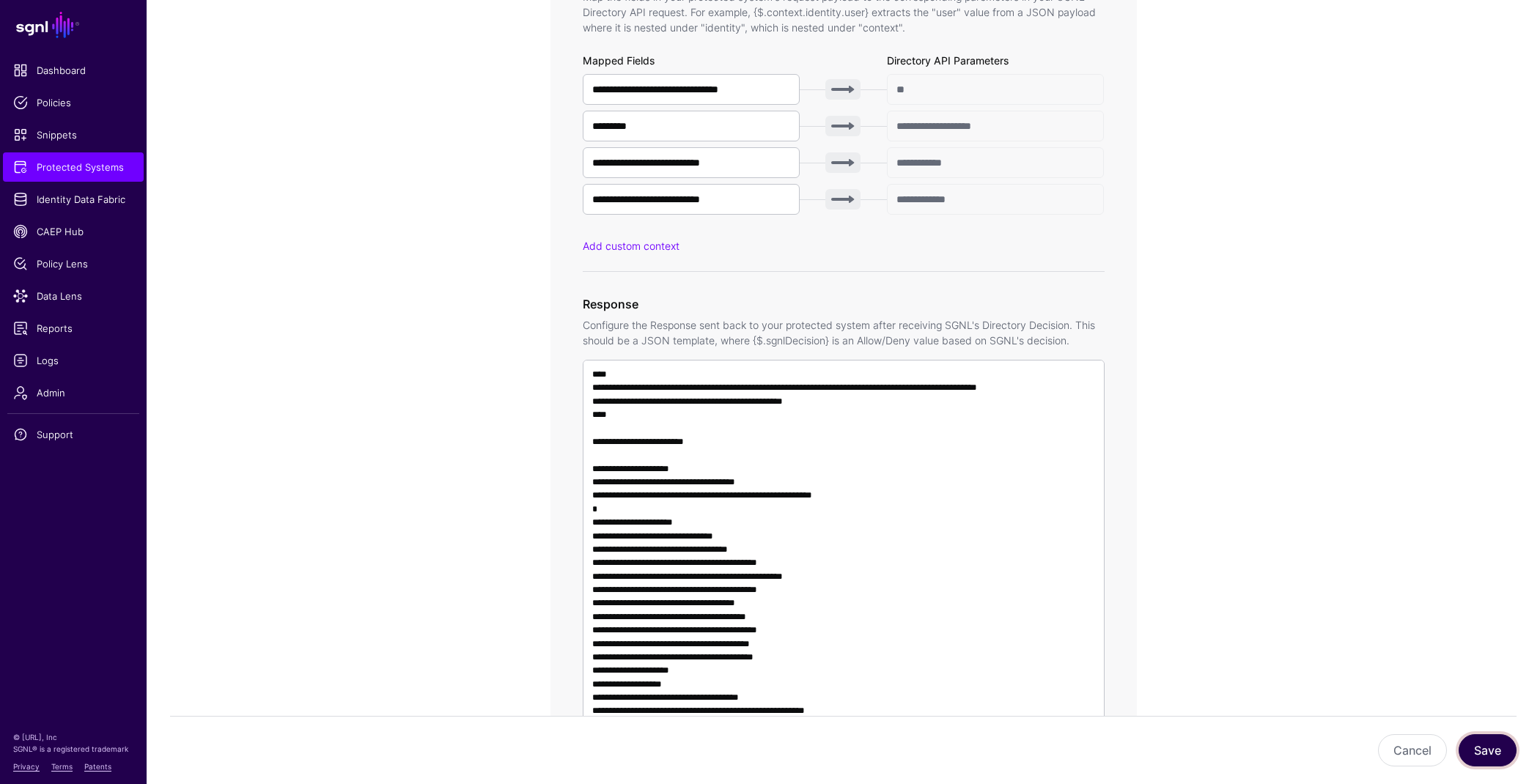
scroll to position [777, 0]
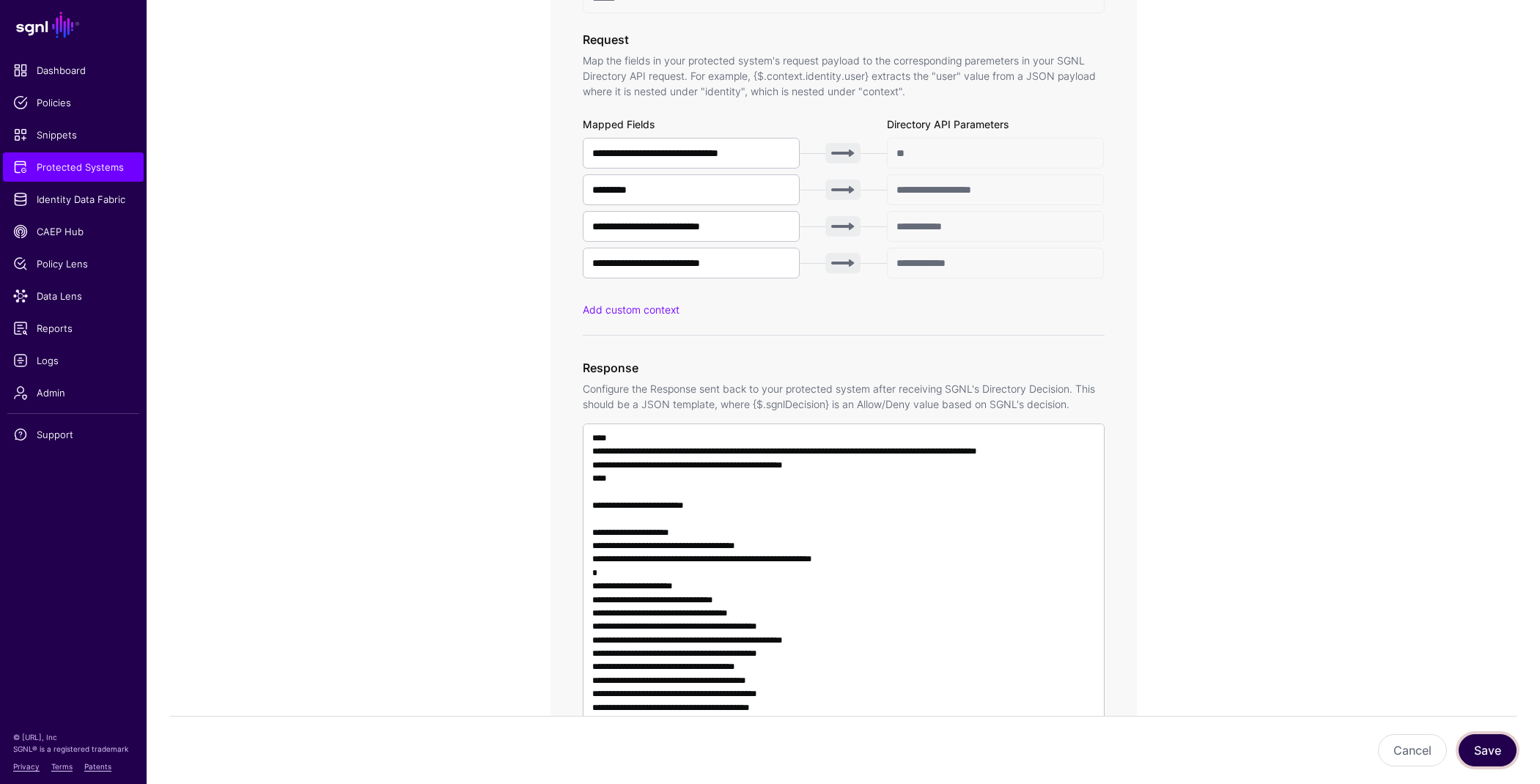
click at [1487, 752] on button "Save" at bounding box center [1487, 750] width 58 height 32
click at [1406, 755] on button "Cancel" at bounding box center [1412, 750] width 69 height 32
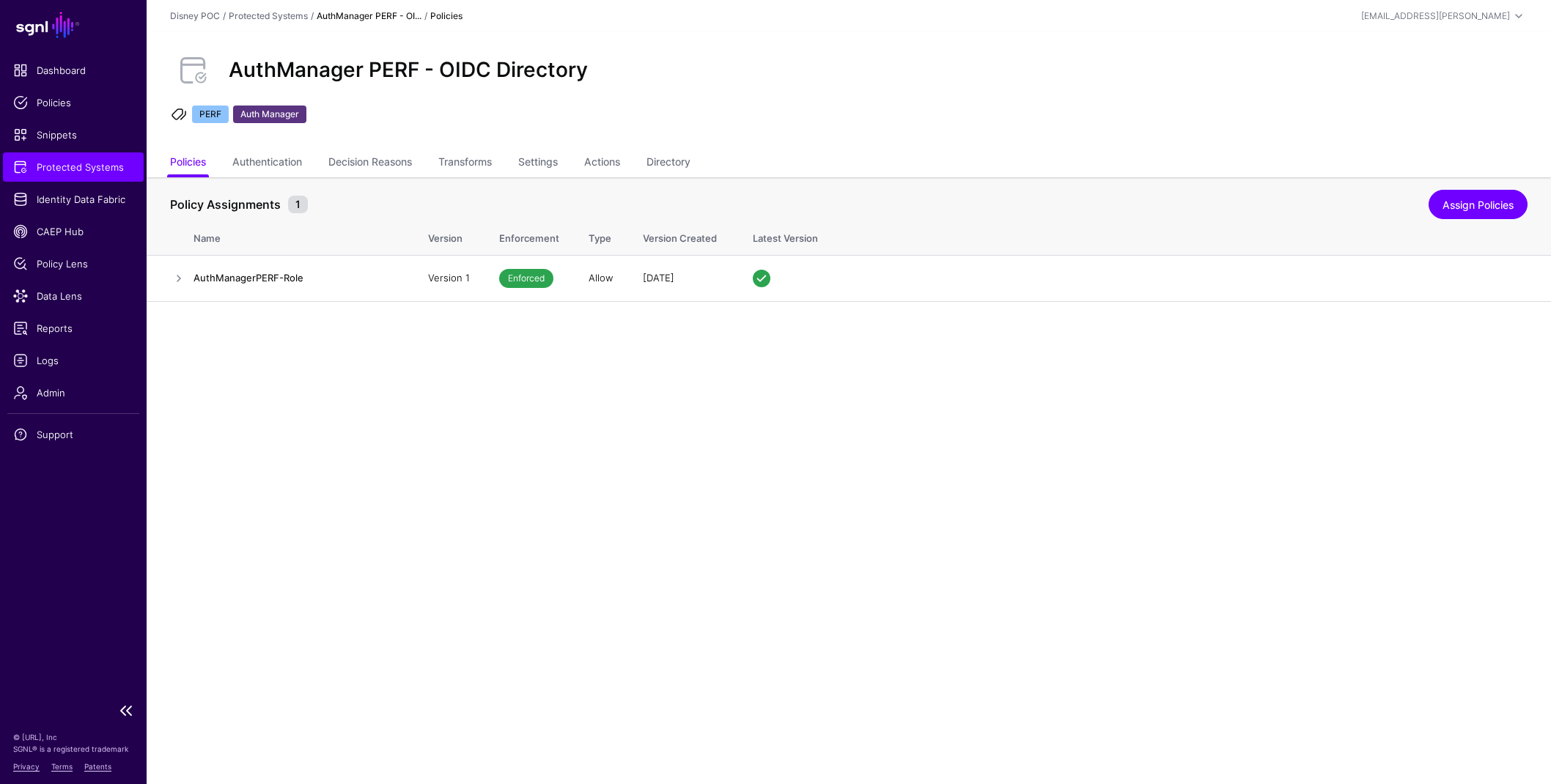
click at [85, 163] on span "Protected Systems" at bounding box center [73, 167] width 120 height 15
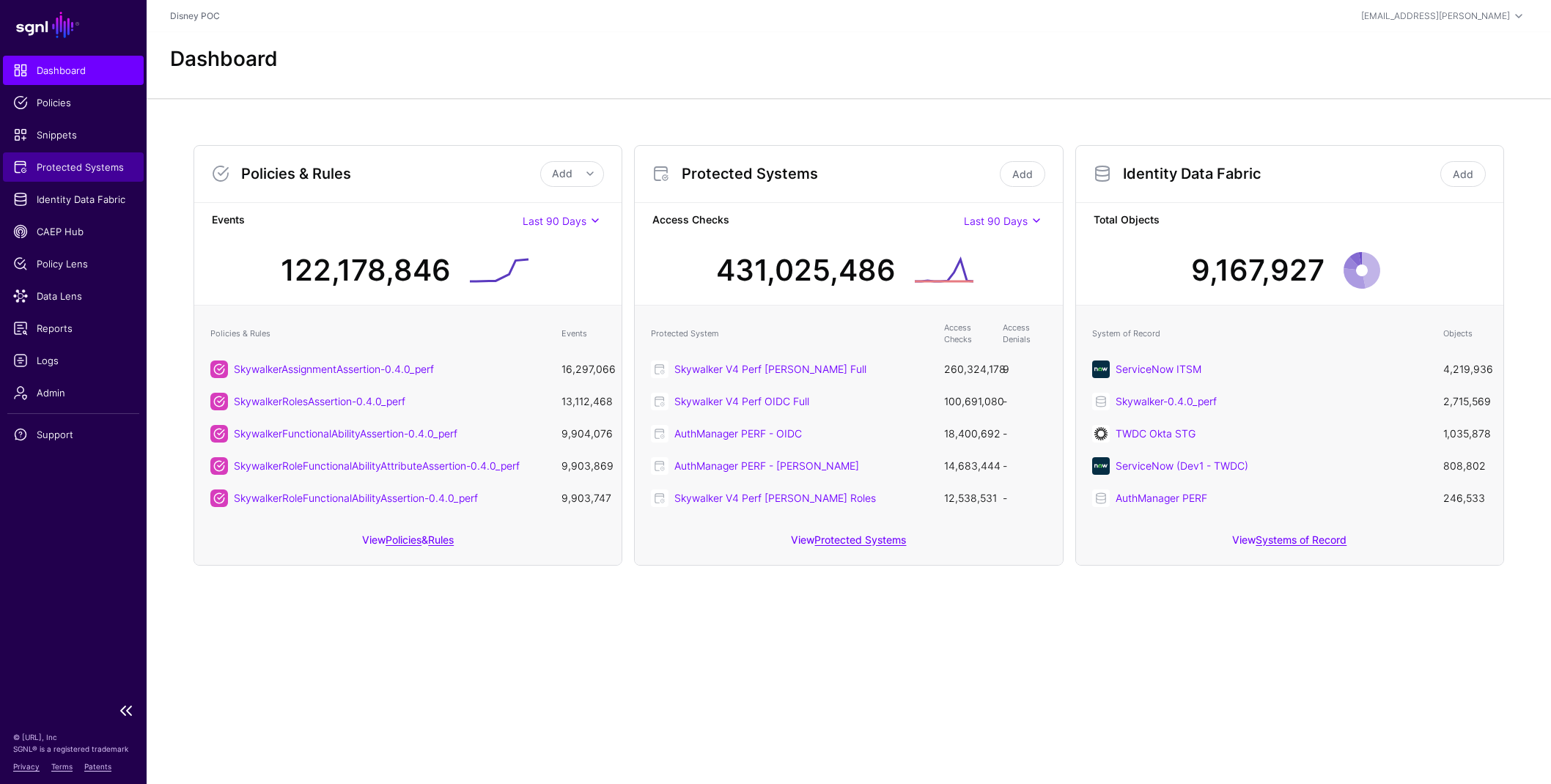
click at [77, 171] on span "Protected Systems" at bounding box center [73, 167] width 120 height 15
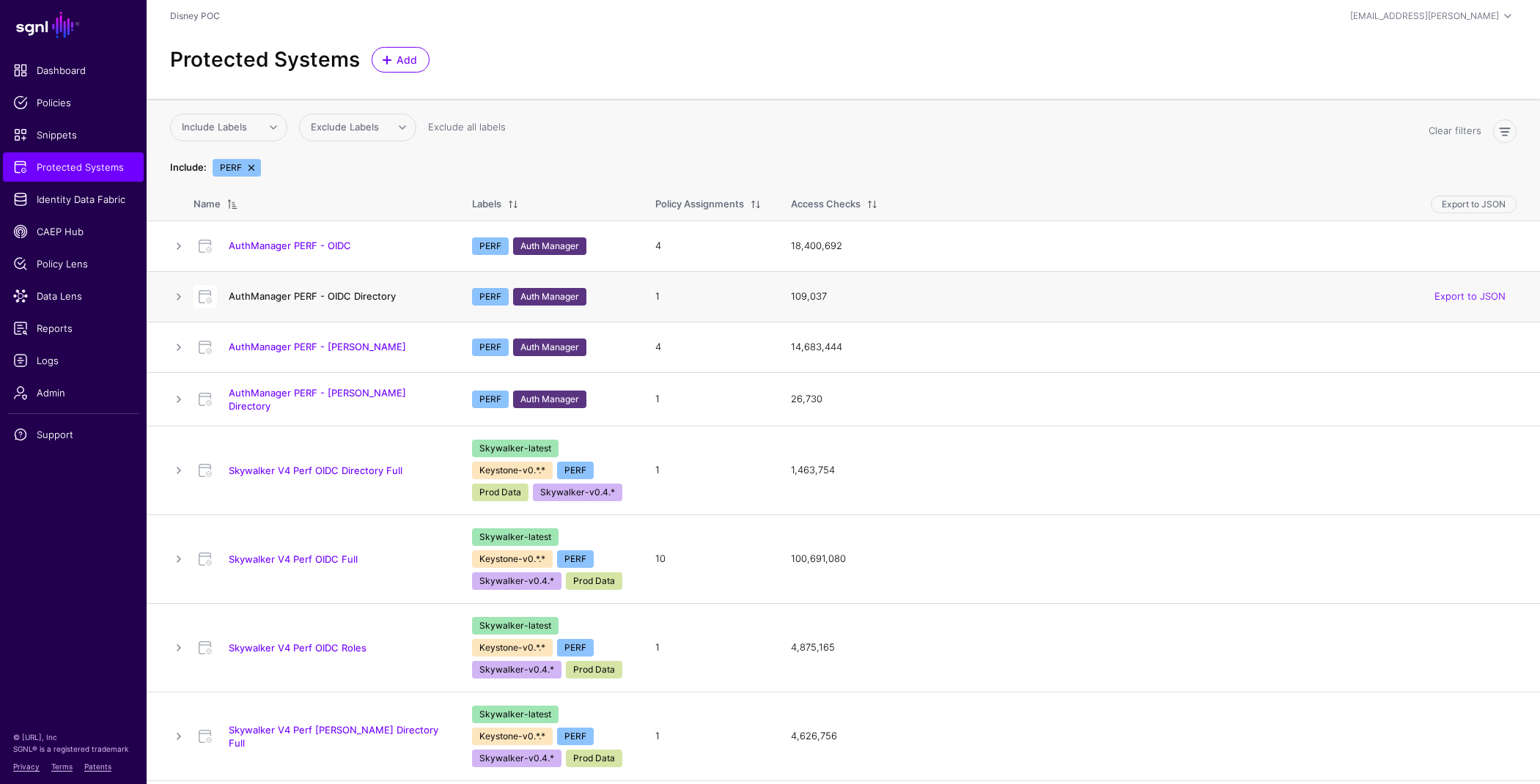
click at [366, 298] on link "AuthManager PERF - OIDC Directory" at bounding box center [312, 296] width 167 height 12
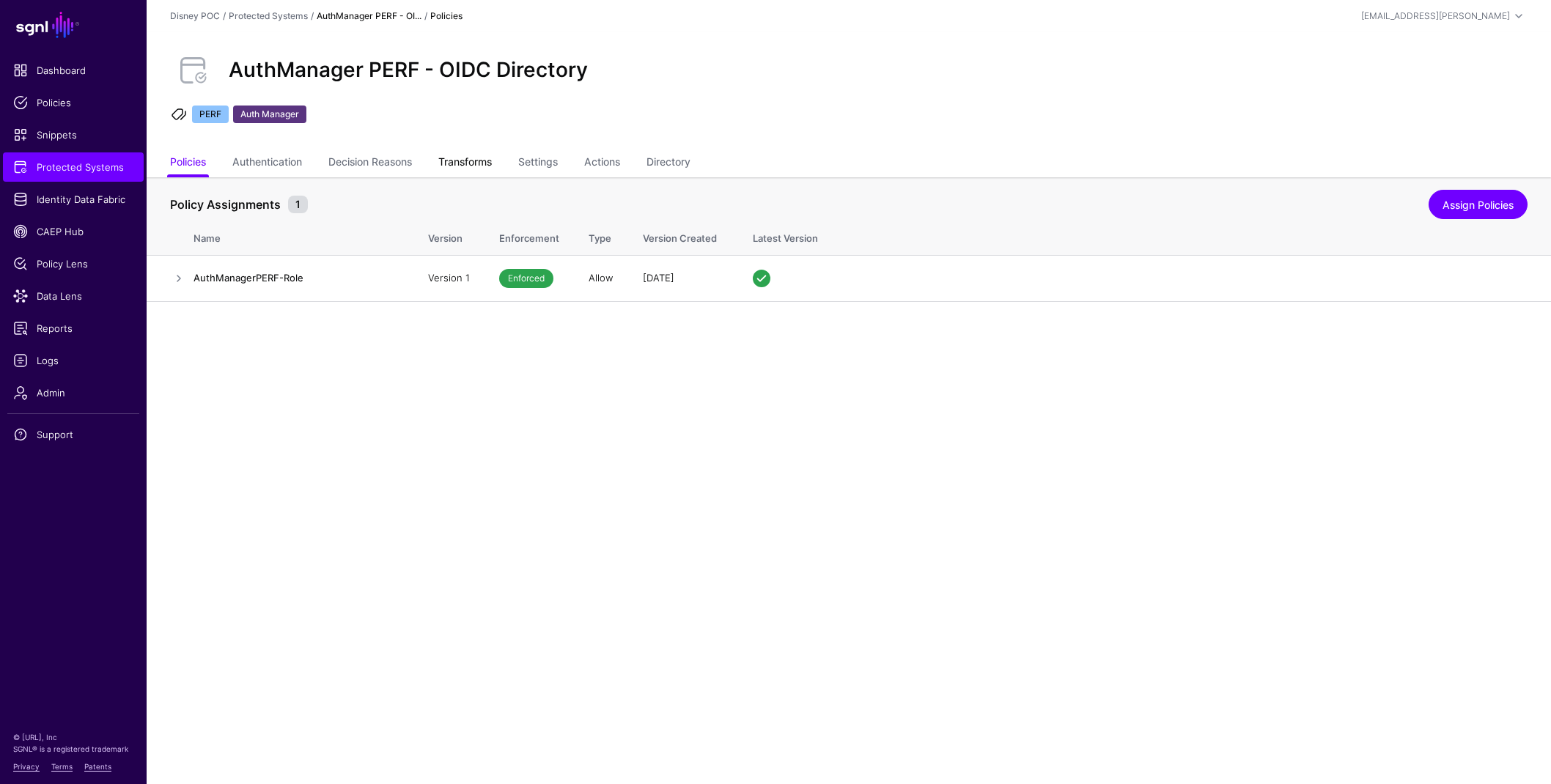
click at [476, 161] on link "Transforms" at bounding box center [465, 162] width 53 height 28
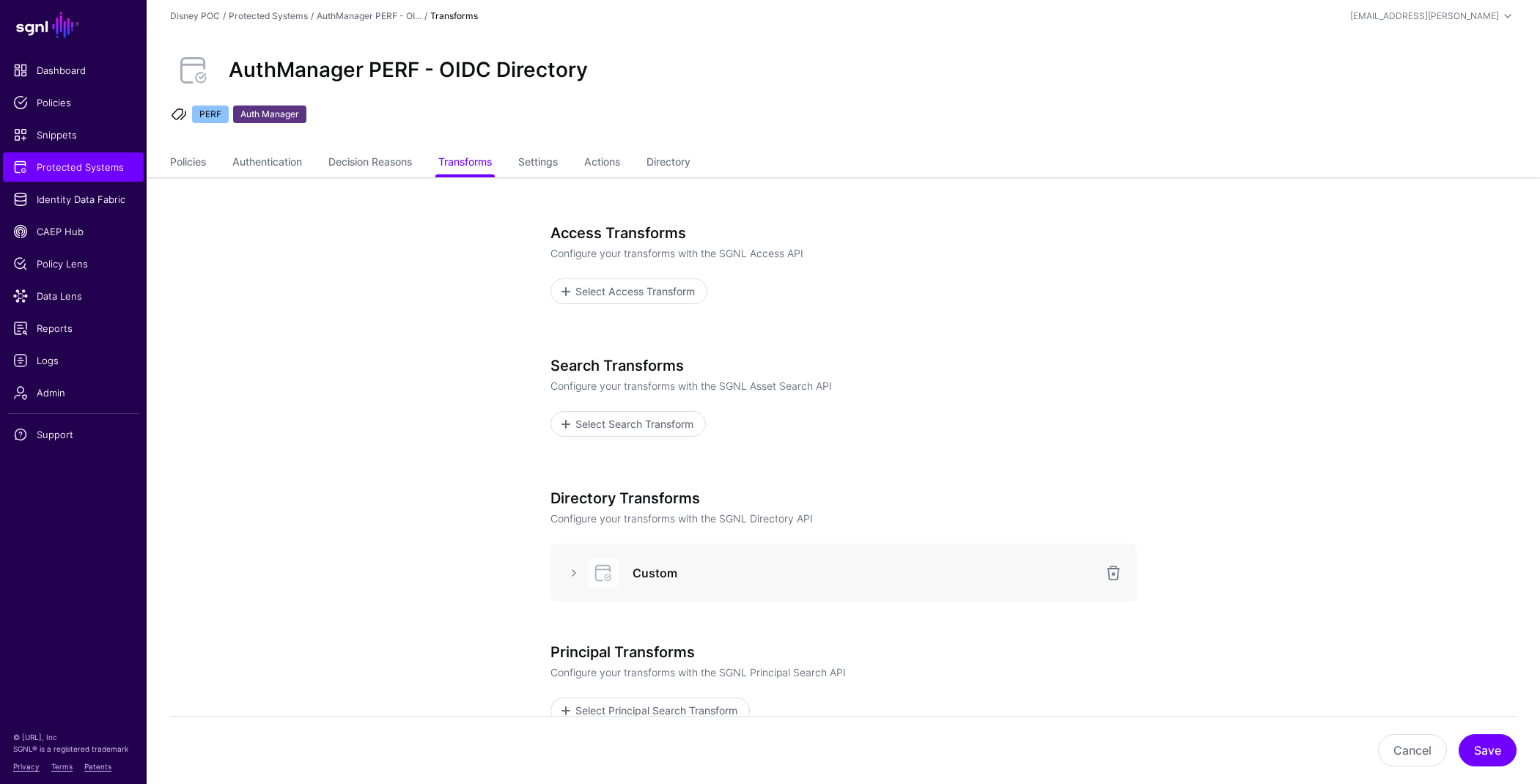
scroll to position [156, 0]
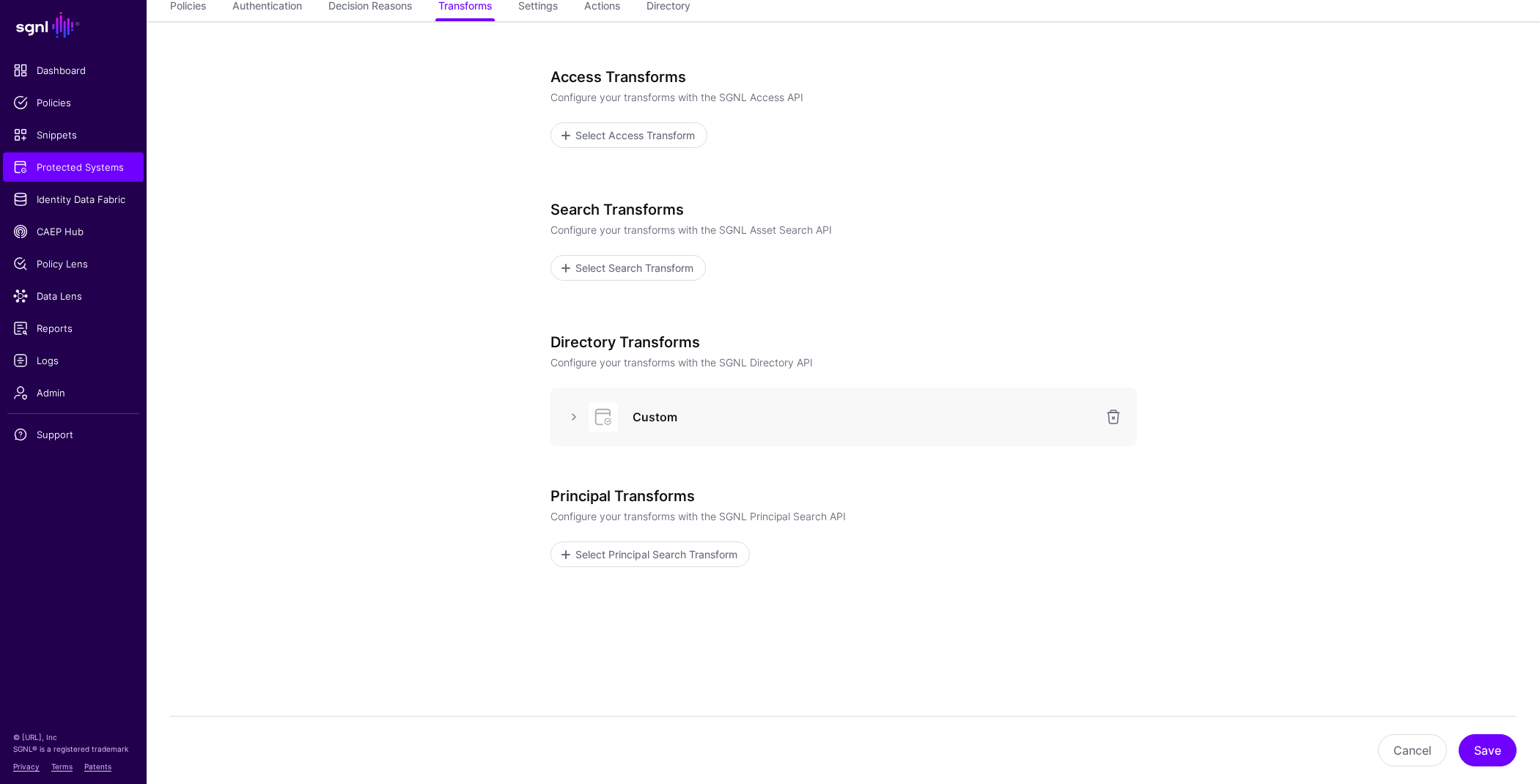
click at [576, 432] on div "Custom" at bounding box center [844, 417] width 586 height 59
click at [574, 418] on link at bounding box center [574, 417] width 18 height 18
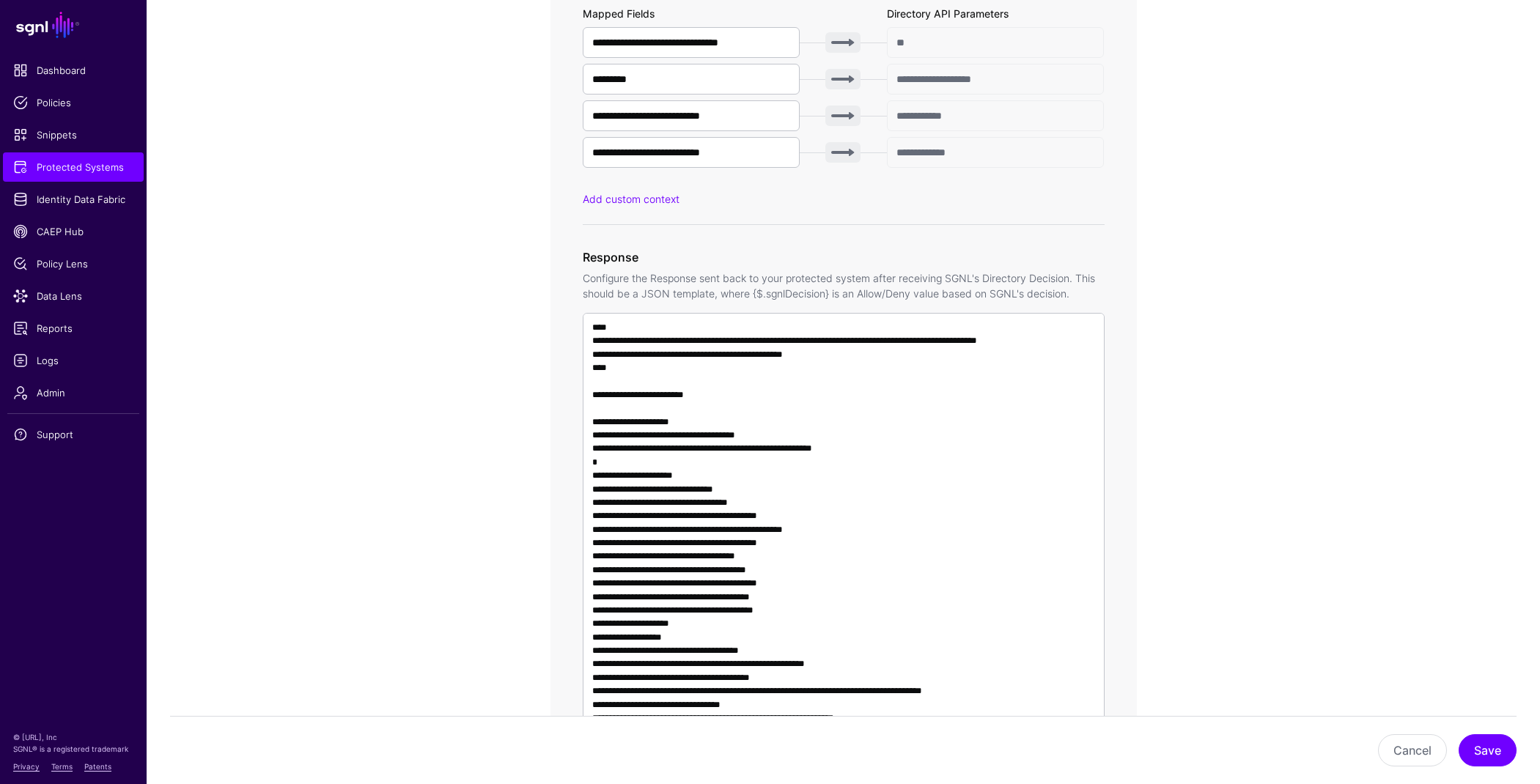
scroll to position [895, 0]
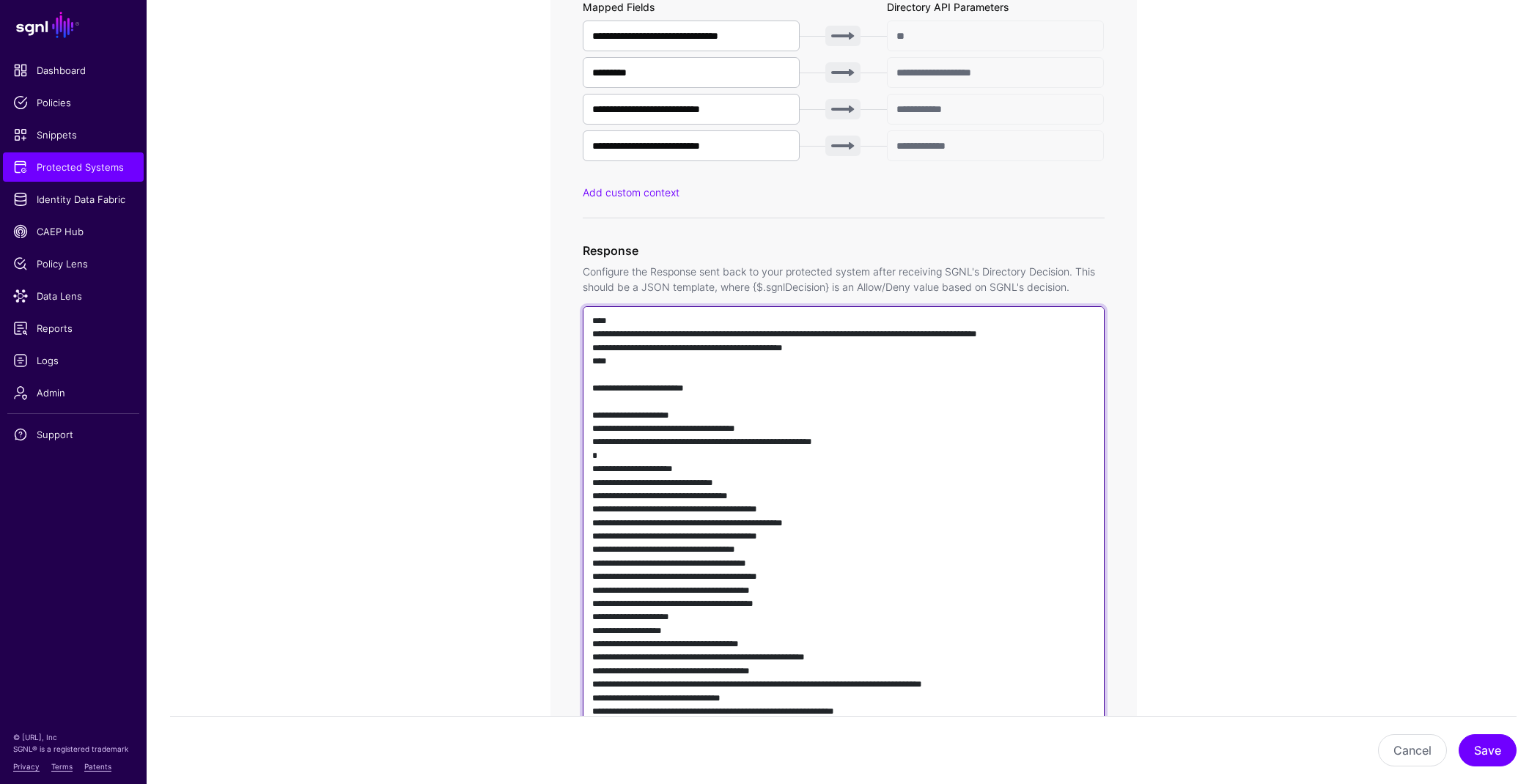
click at [816, 418] on textarea at bounding box center [844, 516] width 522 height 420
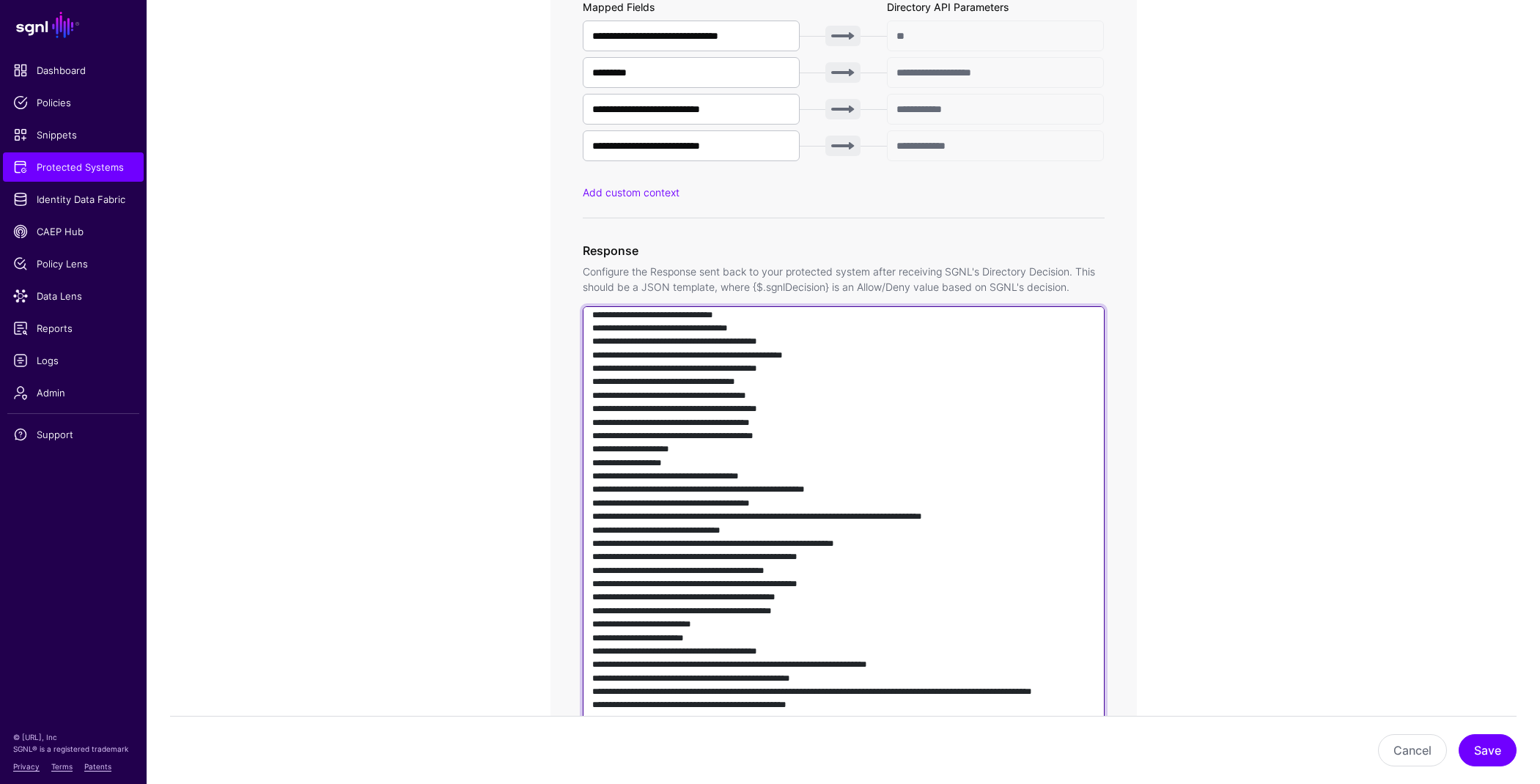
scroll to position [170, 0]
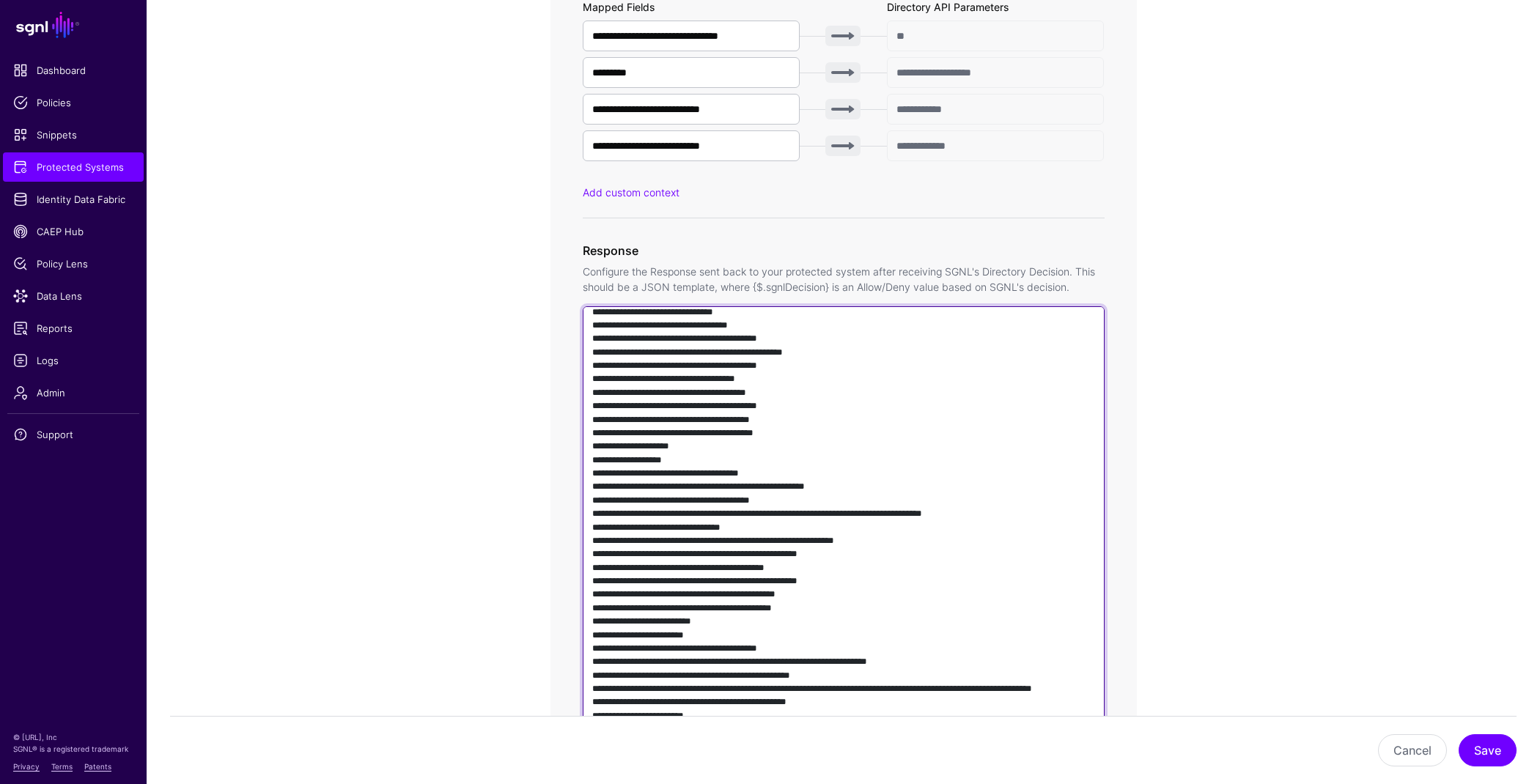
click at [790, 474] on textarea at bounding box center [844, 516] width 522 height 420
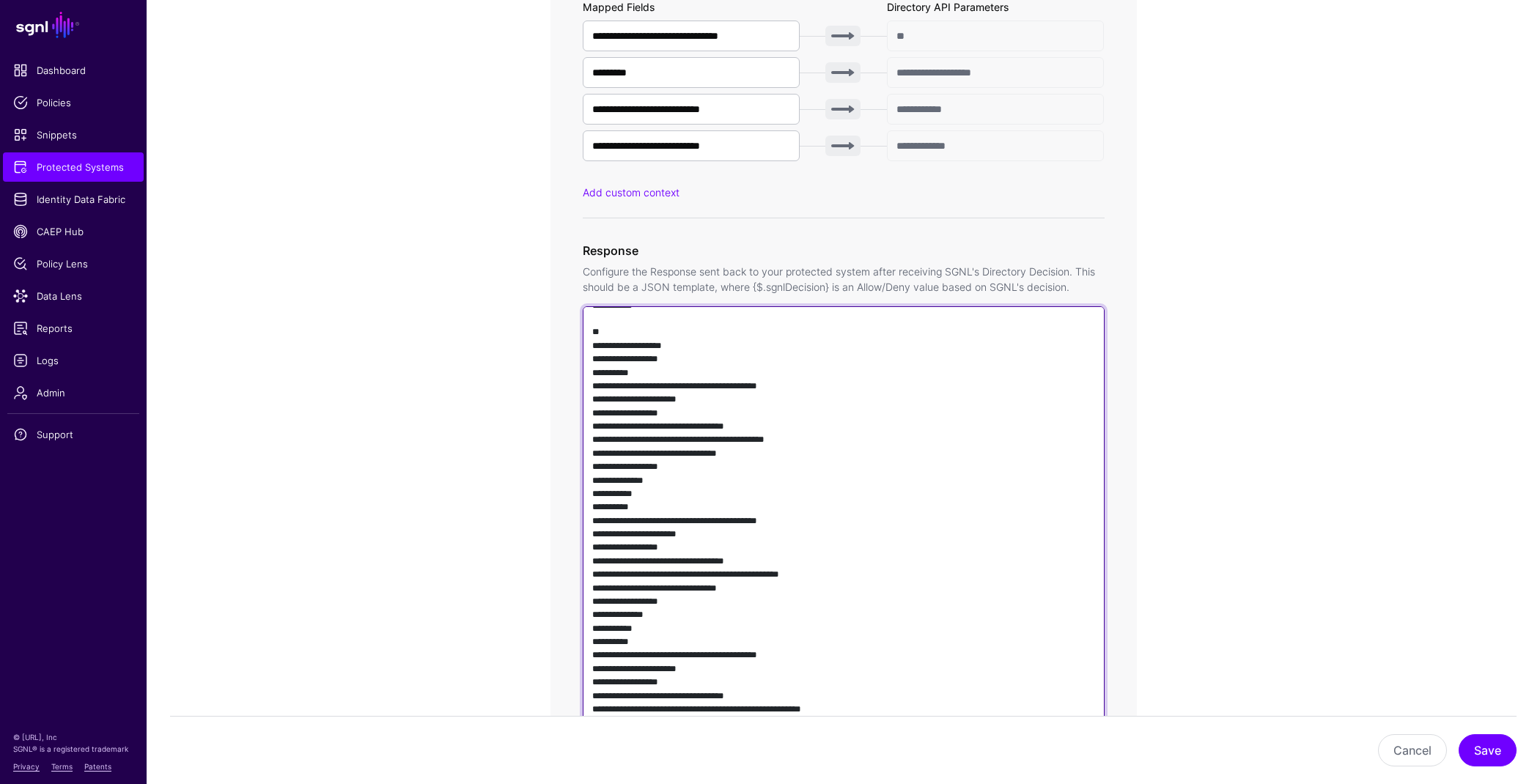
scroll to position [1575, 0]
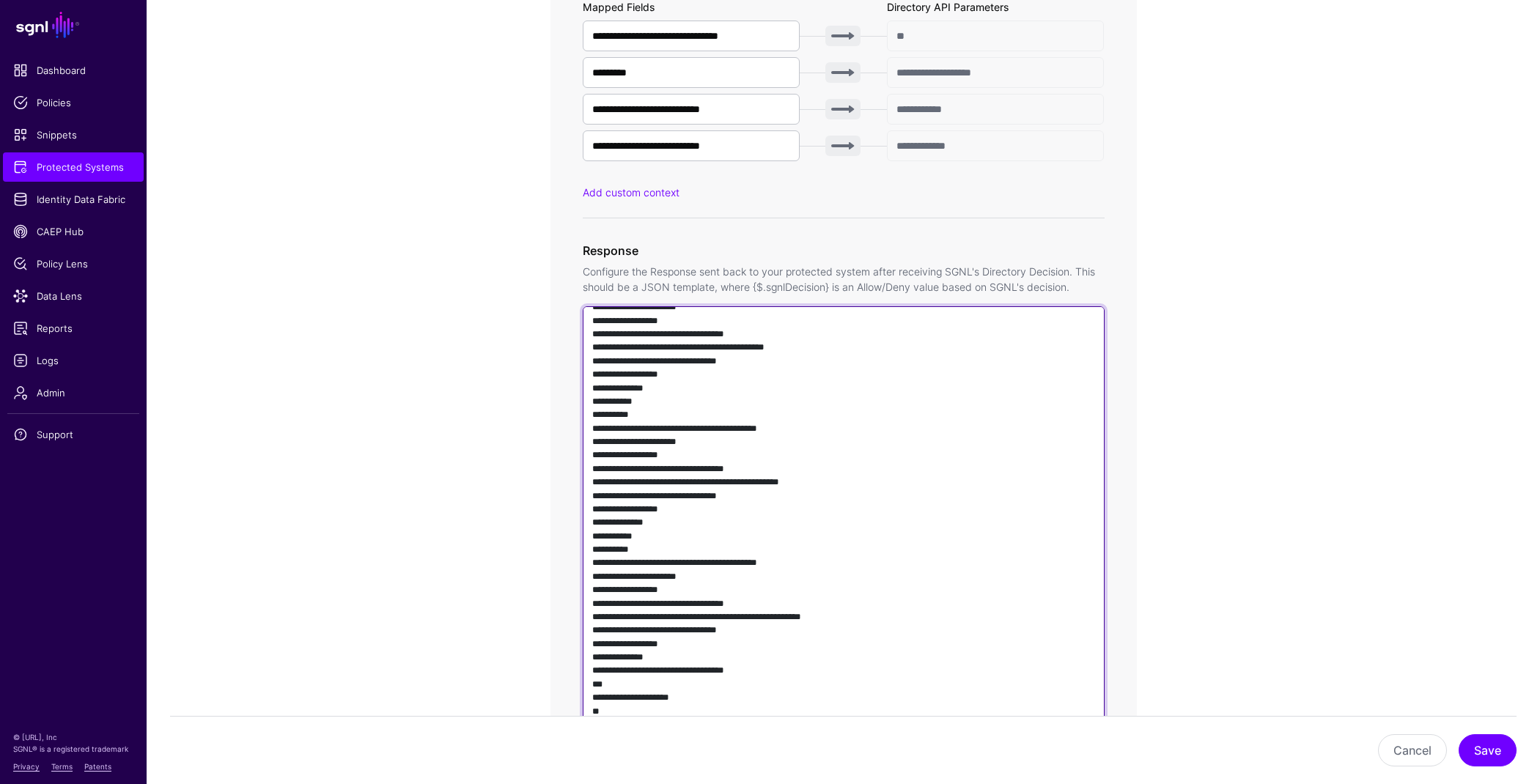
click at [883, 501] on textarea at bounding box center [844, 516] width 522 height 420
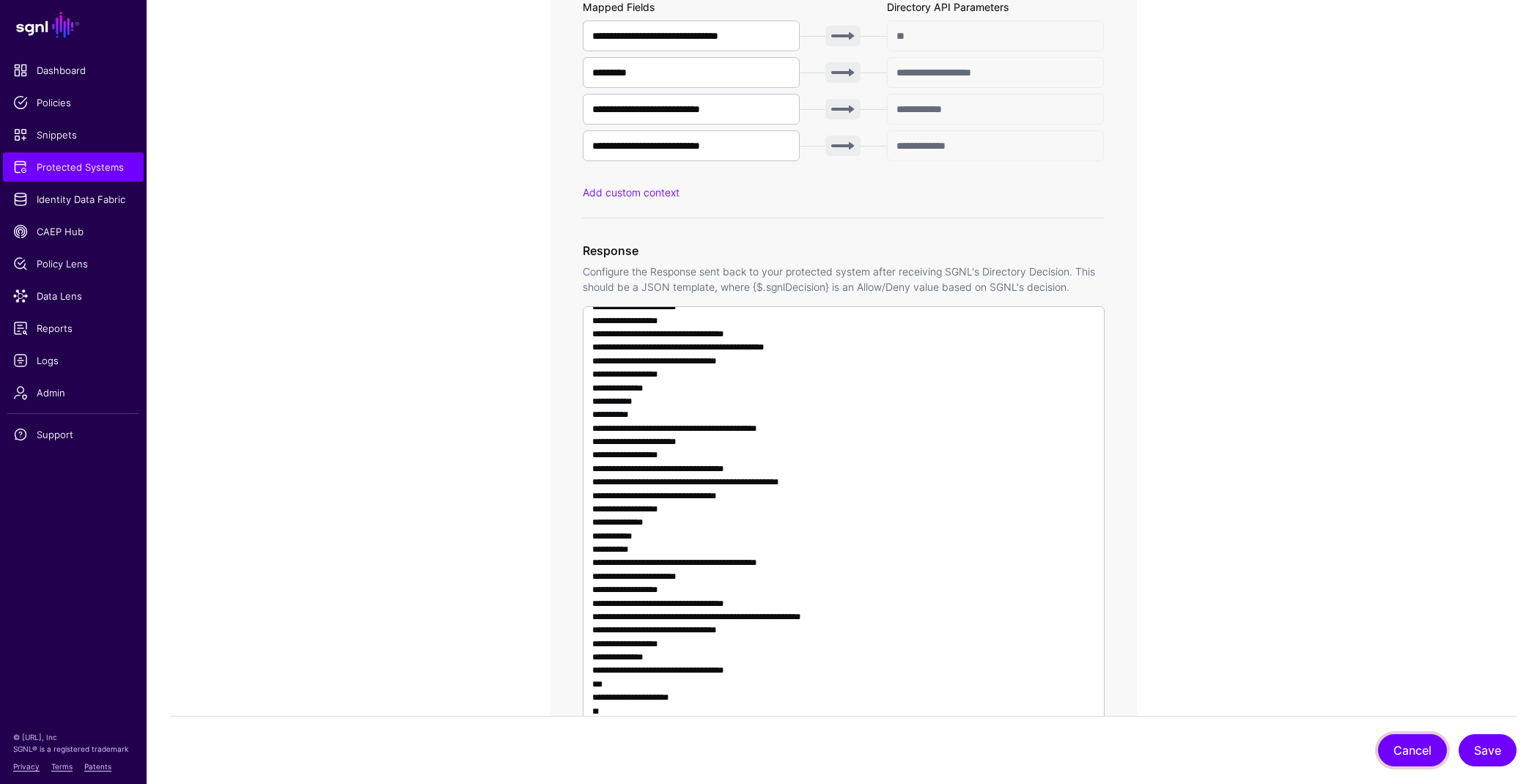
click at [1412, 750] on button "Cancel" at bounding box center [1412, 750] width 69 height 32
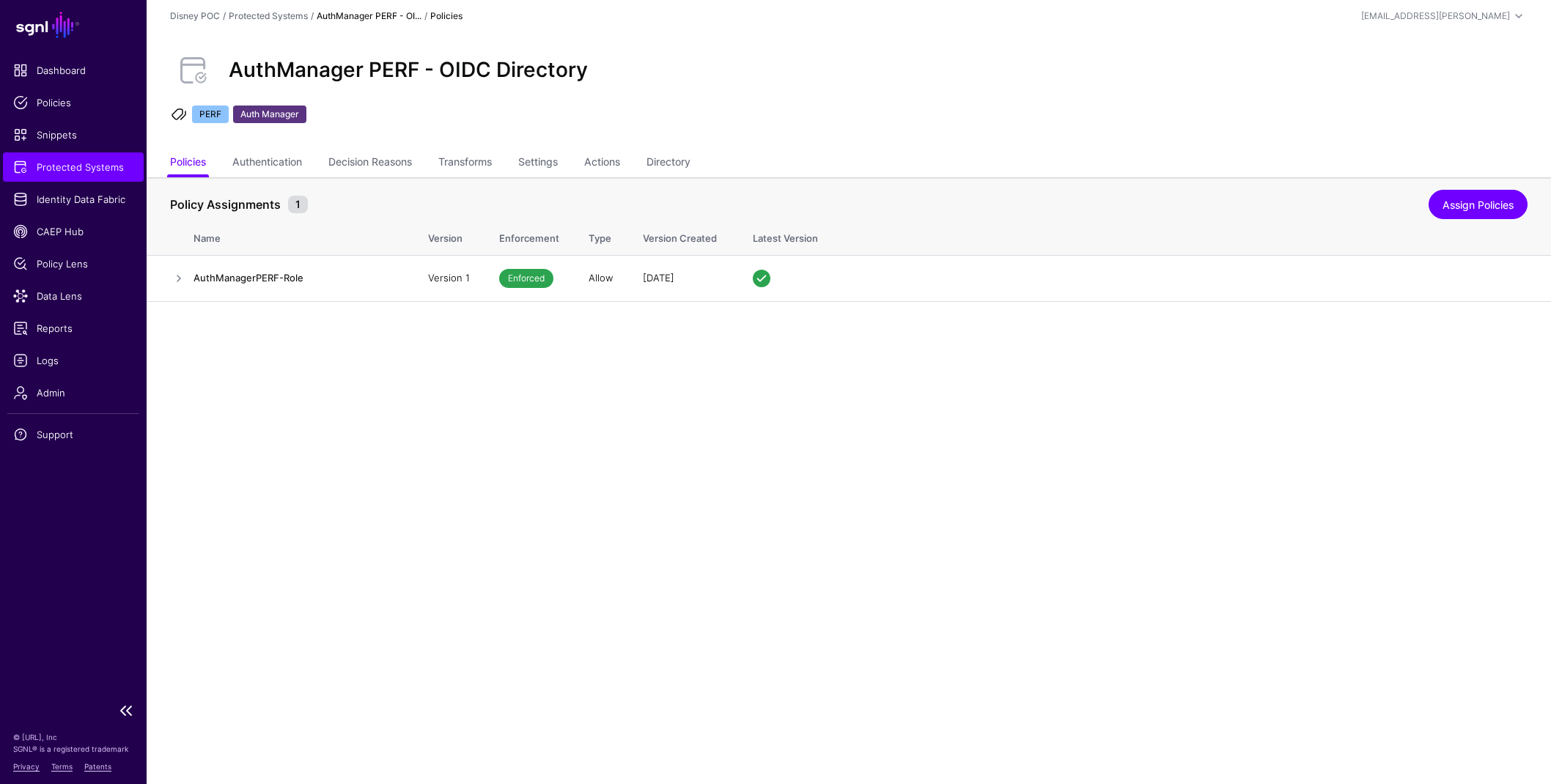
click at [86, 168] on span "Protected Systems" at bounding box center [73, 167] width 120 height 15
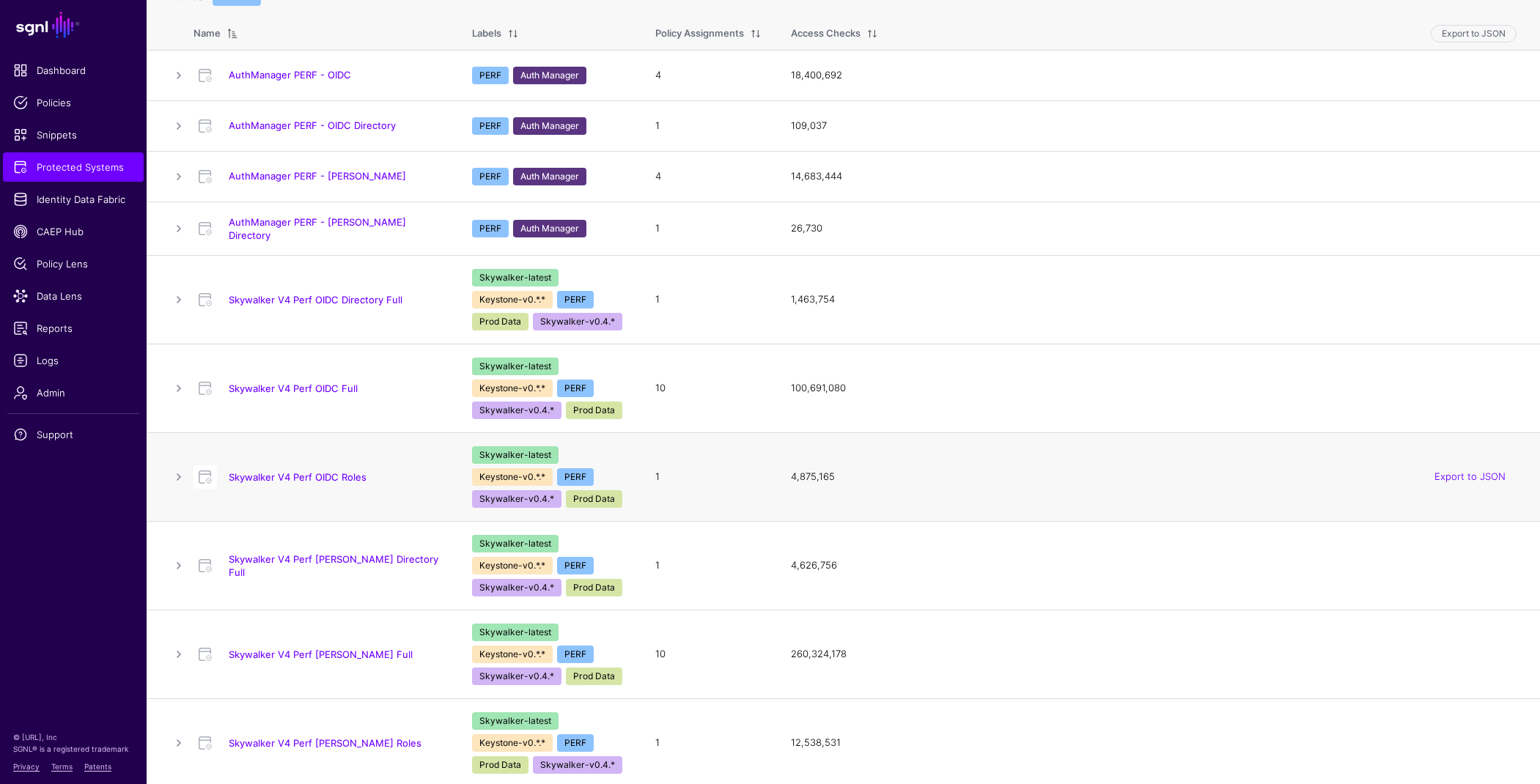
scroll to position [171, 0]
click at [333, 297] on link "Skywalker V4 Perf OIDC Directory Full" at bounding box center [315, 298] width 174 height 12
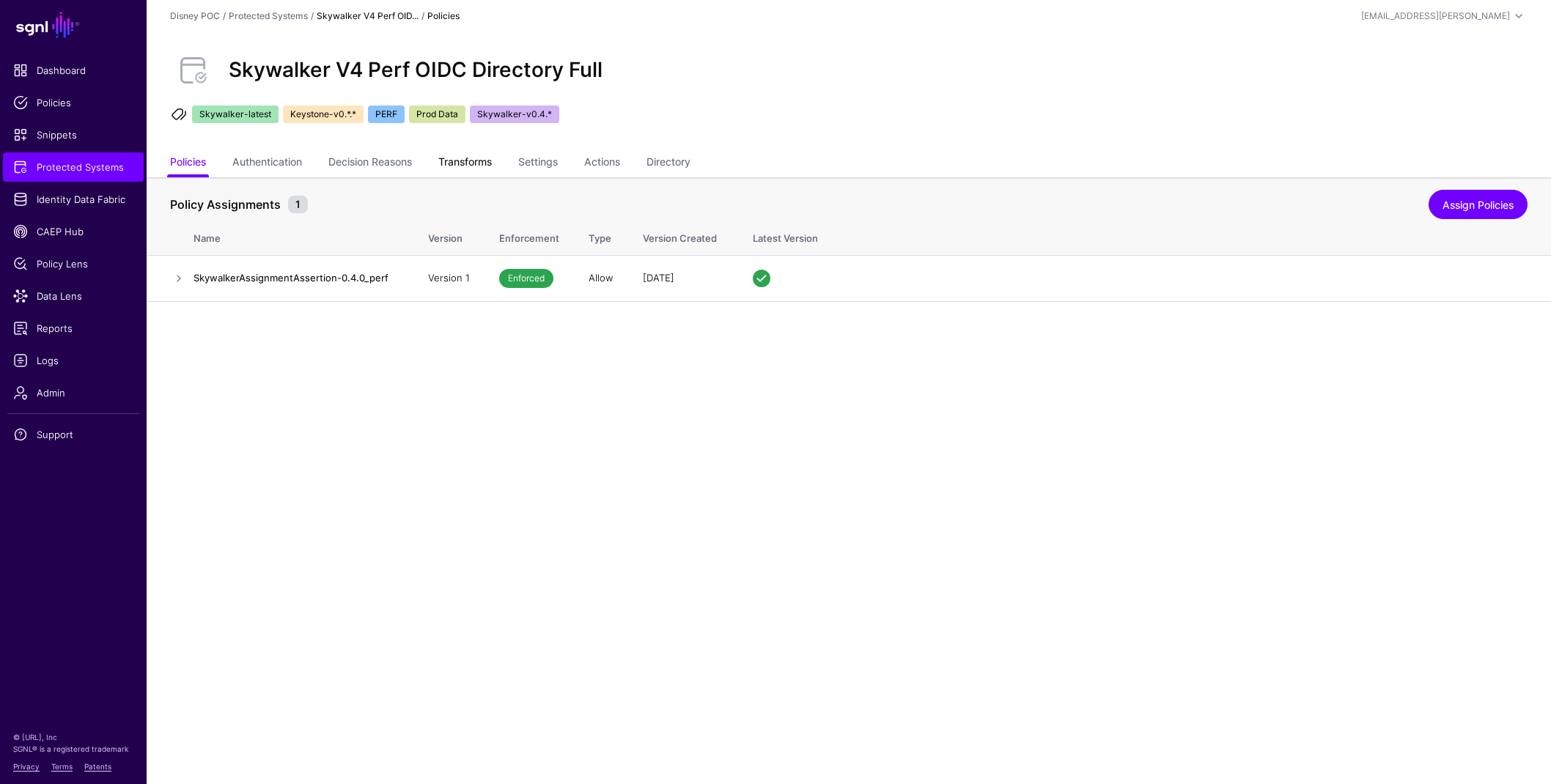
click at [470, 162] on link "Transforms" at bounding box center [465, 162] width 53 height 28
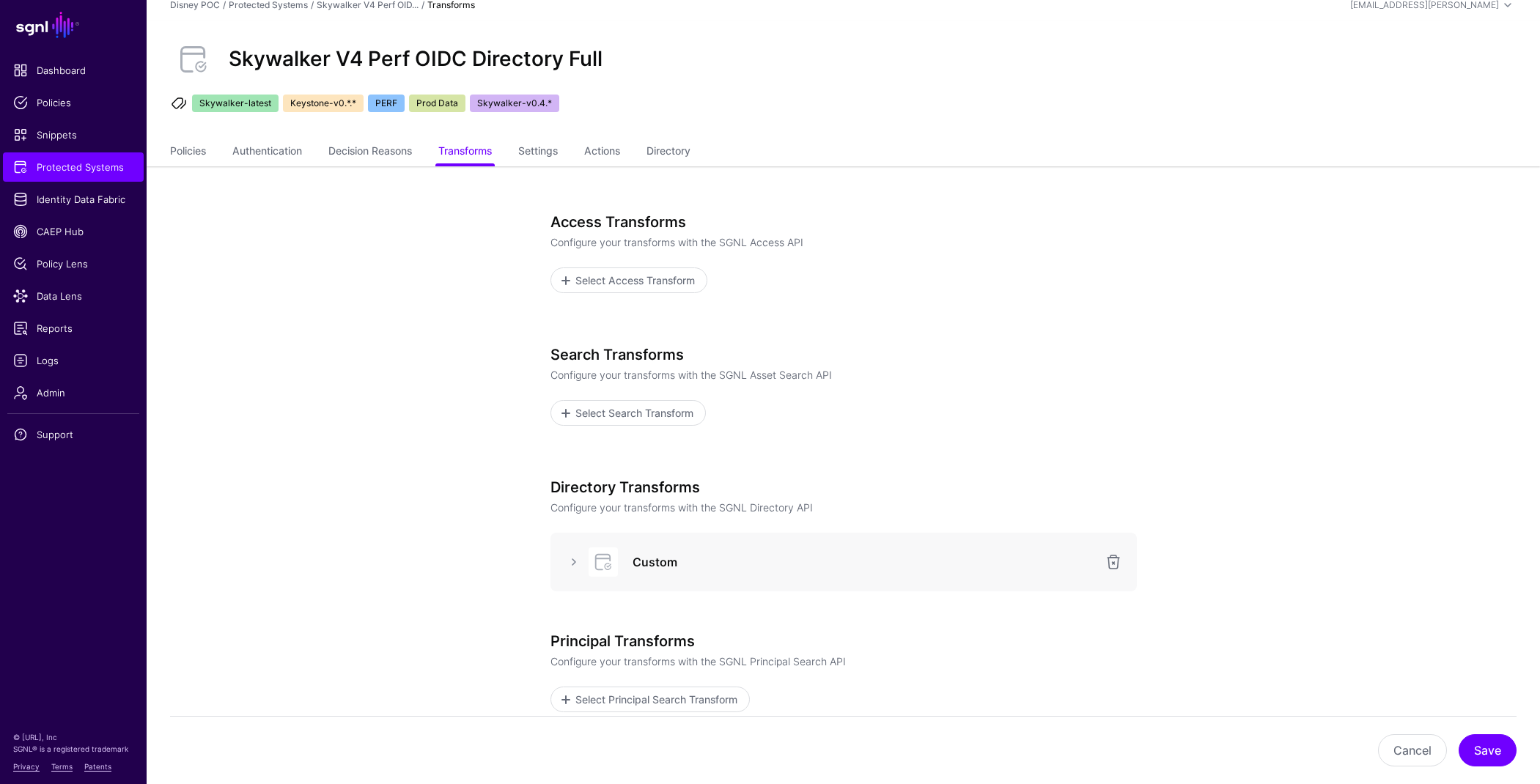
scroll to position [19, 0]
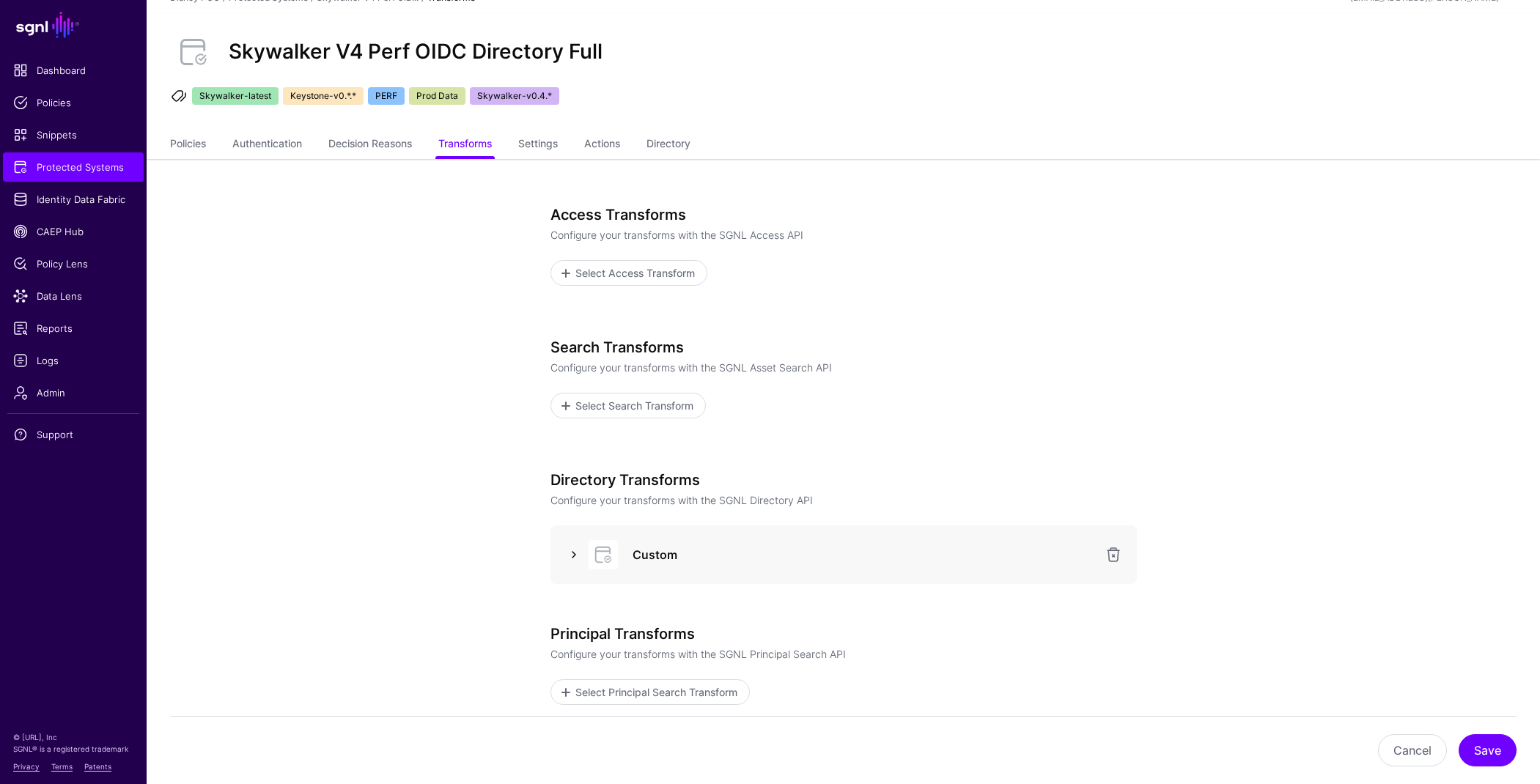
click at [570, 546] on link at bounding box center [574, 555] width 18 height 18
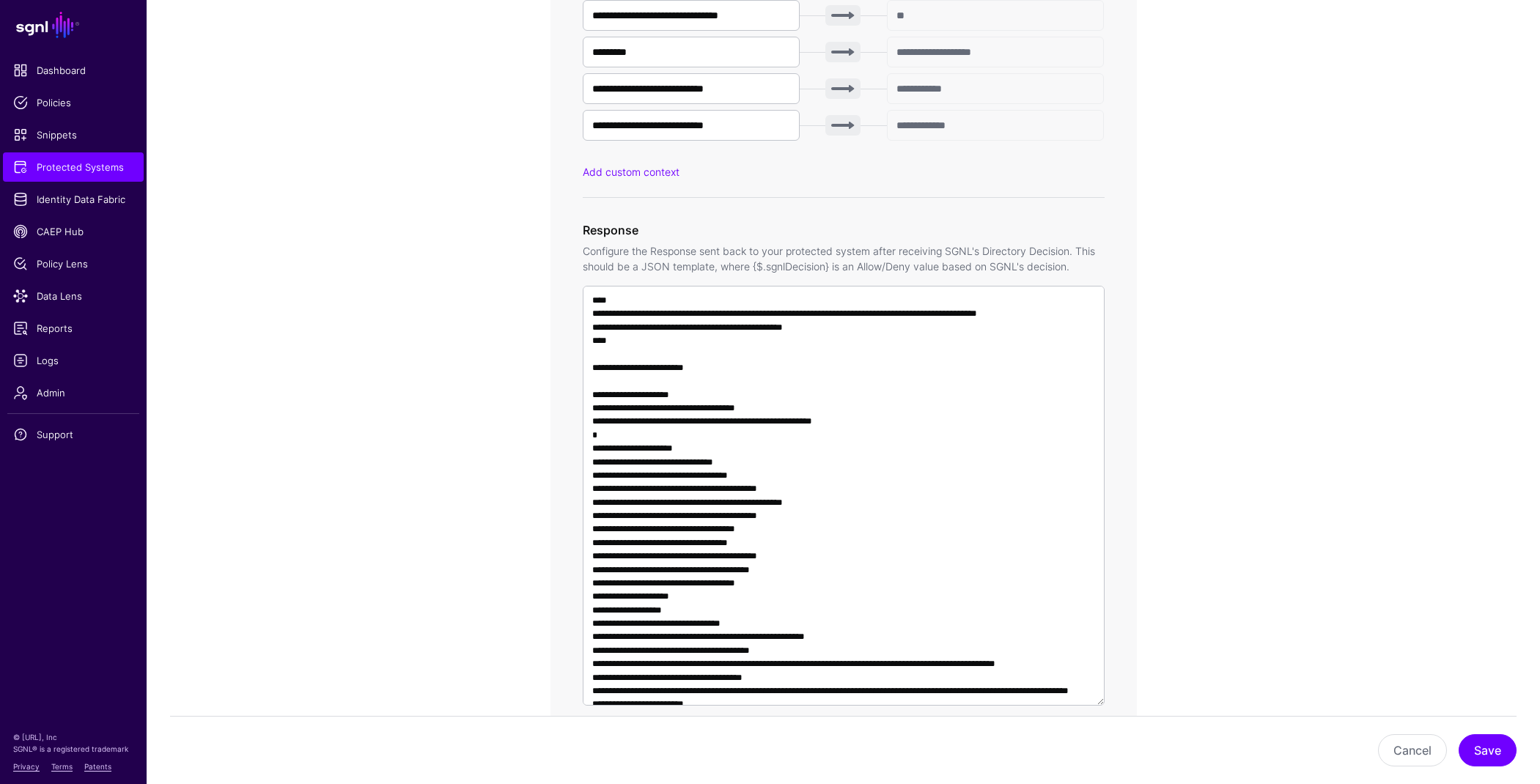
scroll to position [1202, 0]
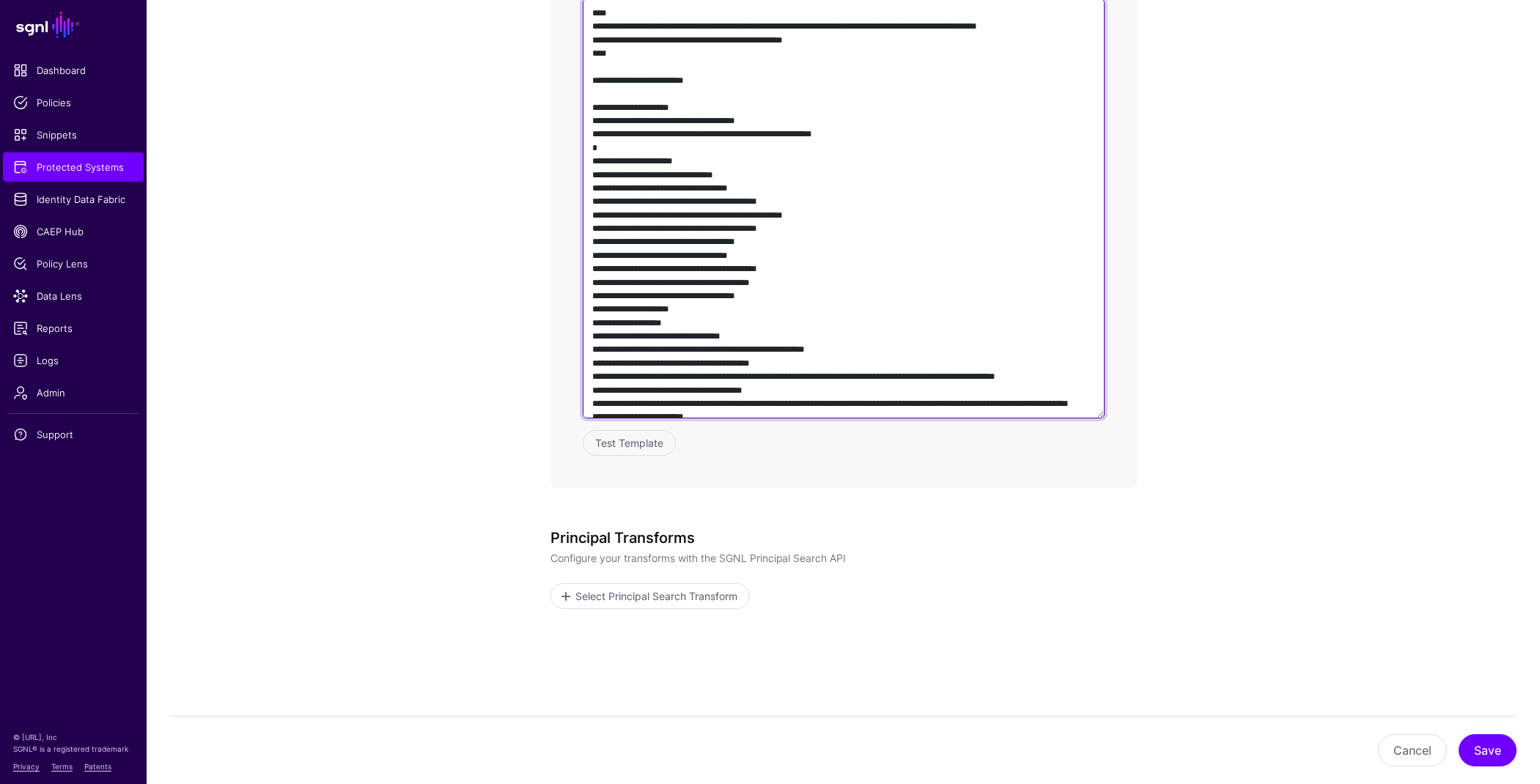
click at [880, 375] on textarea at bounding box center [844, 208] width 522 height 420
paste textarea "**********"
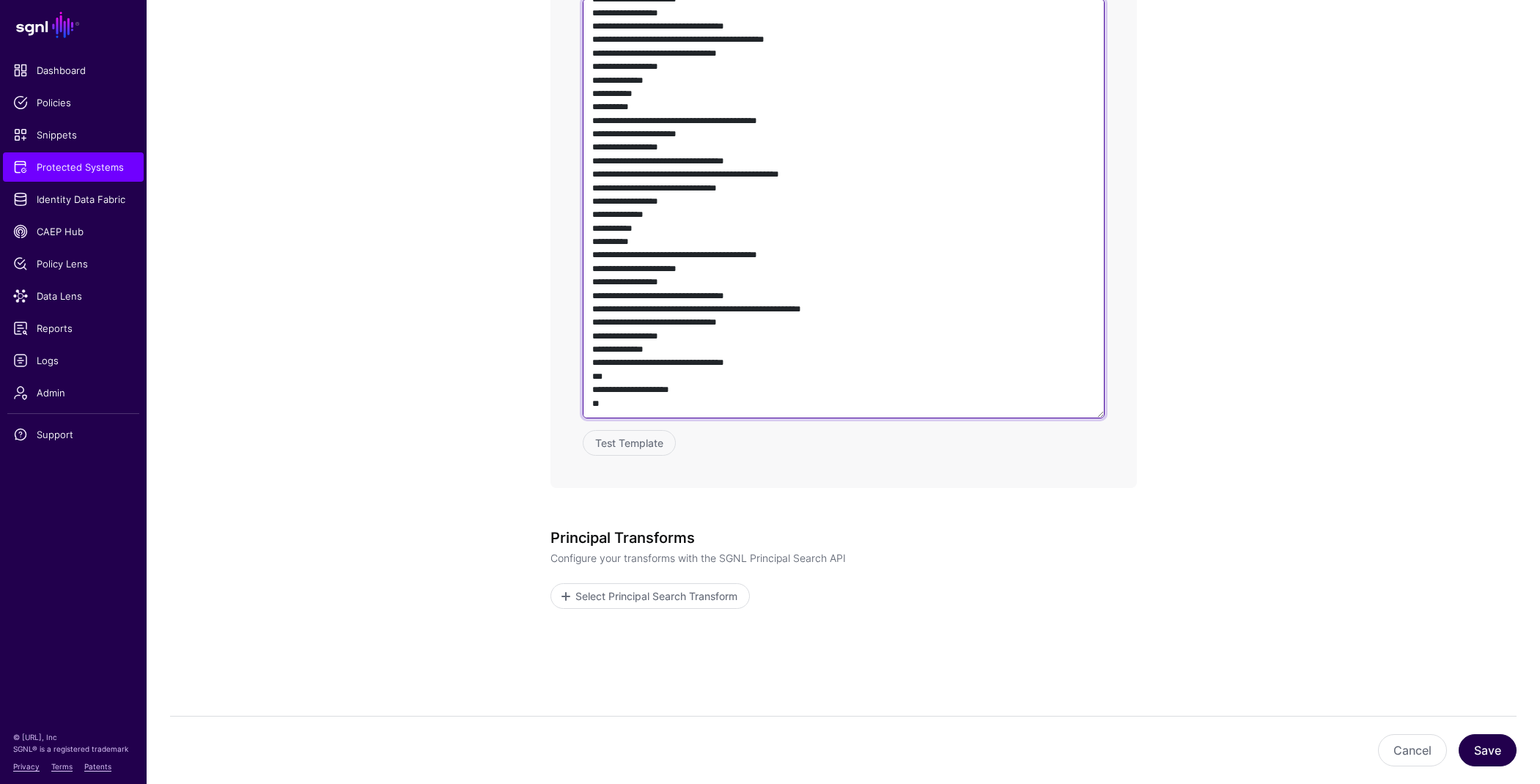
type textarea "**********"
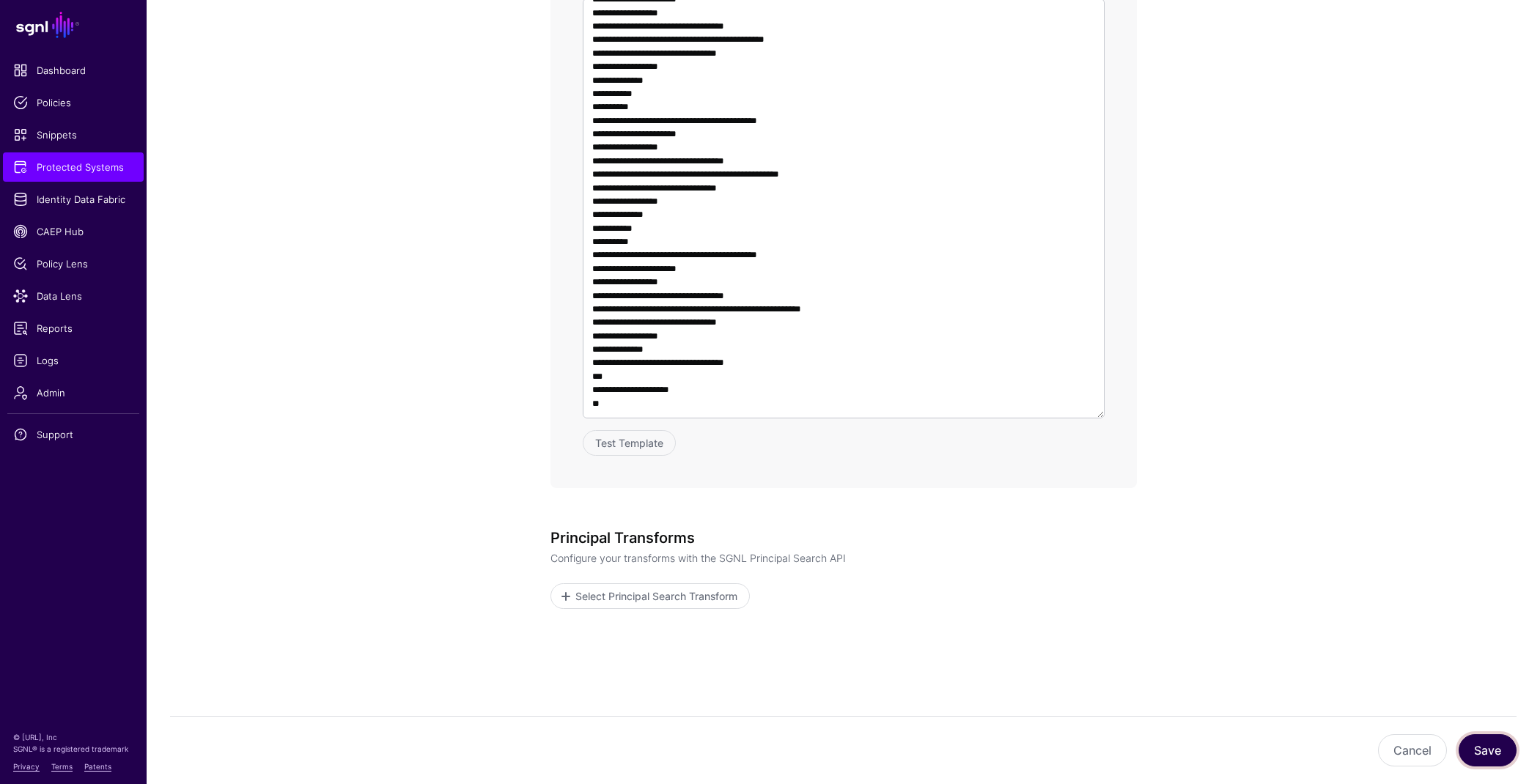
click at [1504, 755] on button "Save" at bounding box center [1487, 750] width 58 height 32
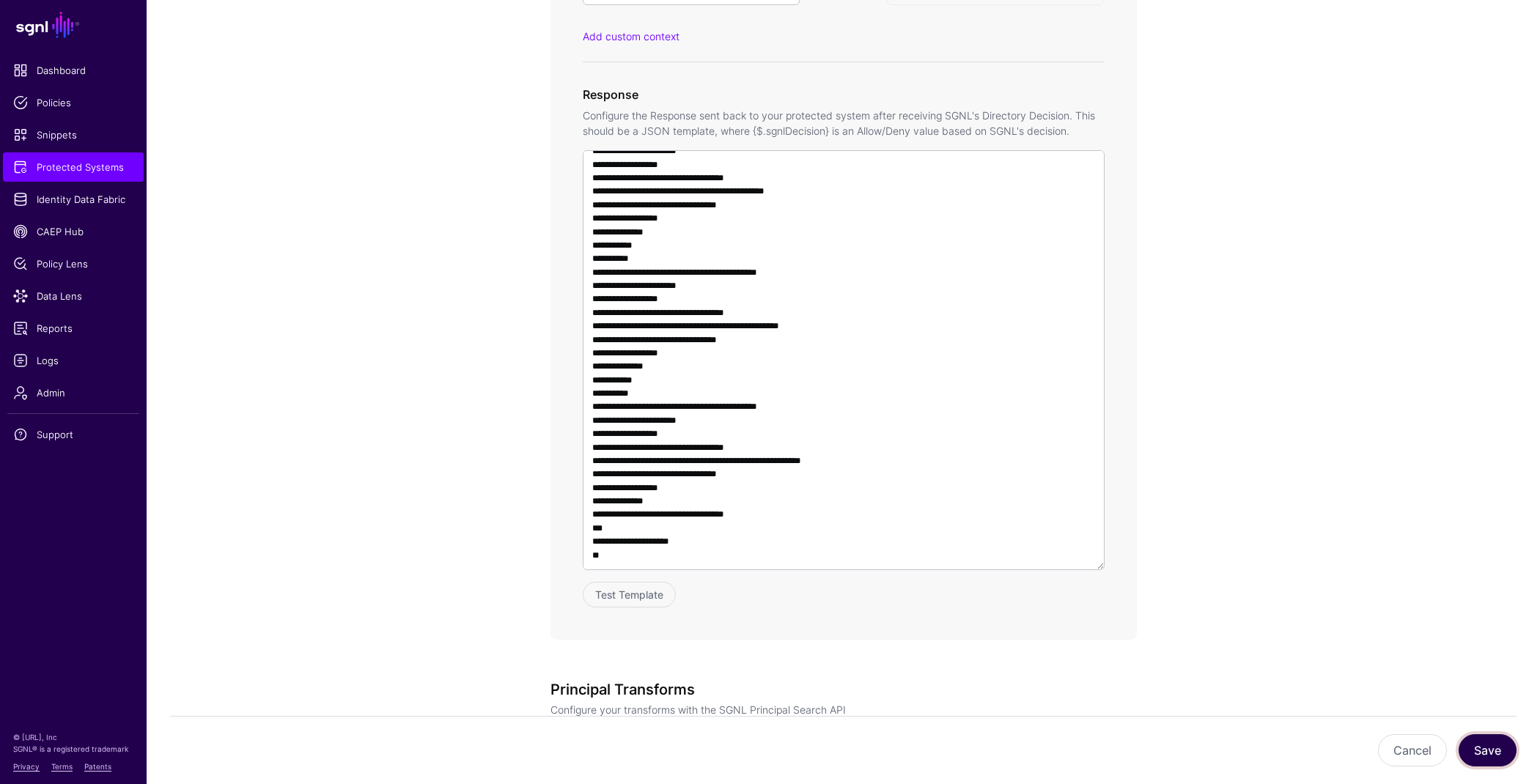
scroll to position [454, 0]
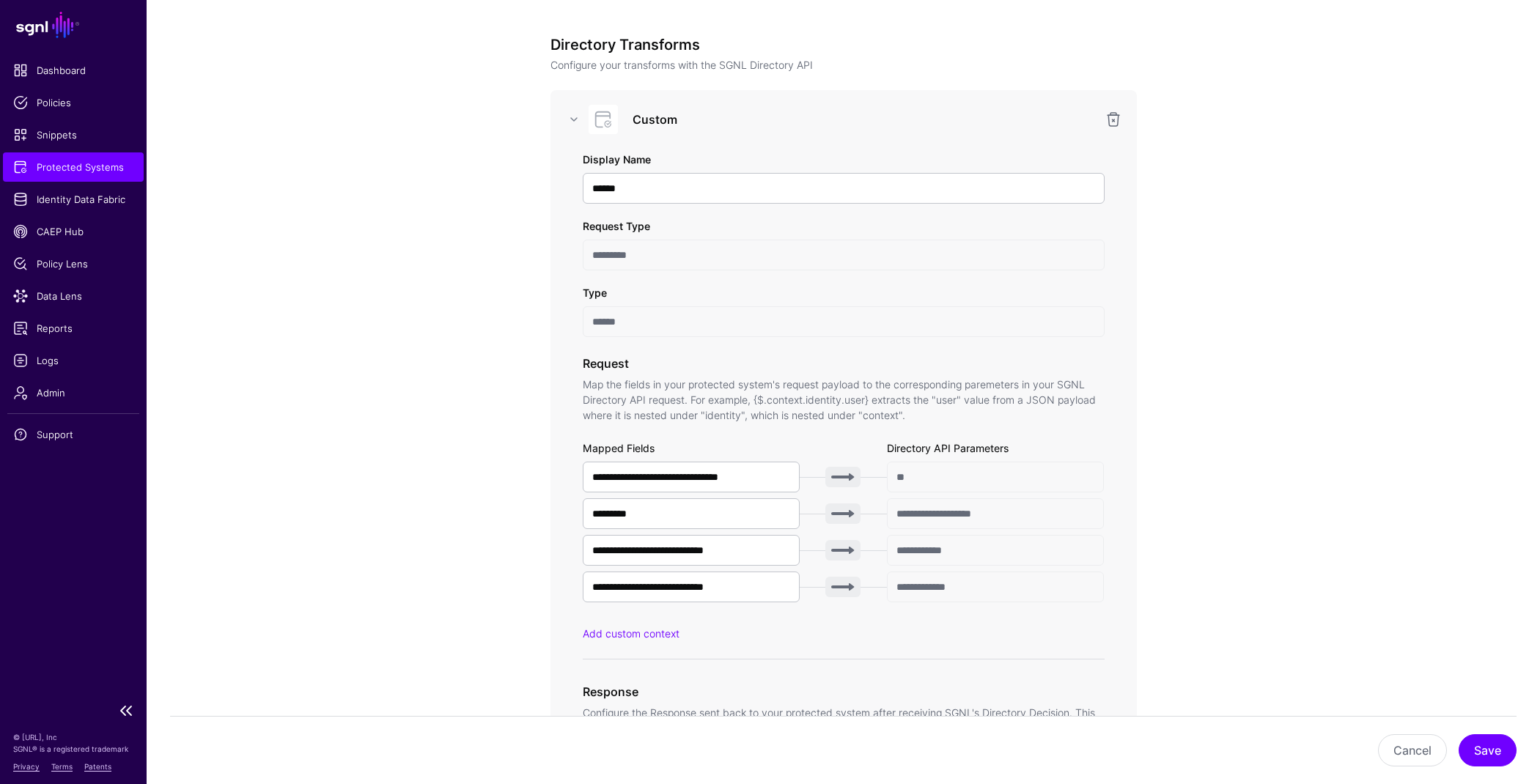
click at [87, 162] on span "Protected Systems" at bounding box center [73, 167] width 120 height 15
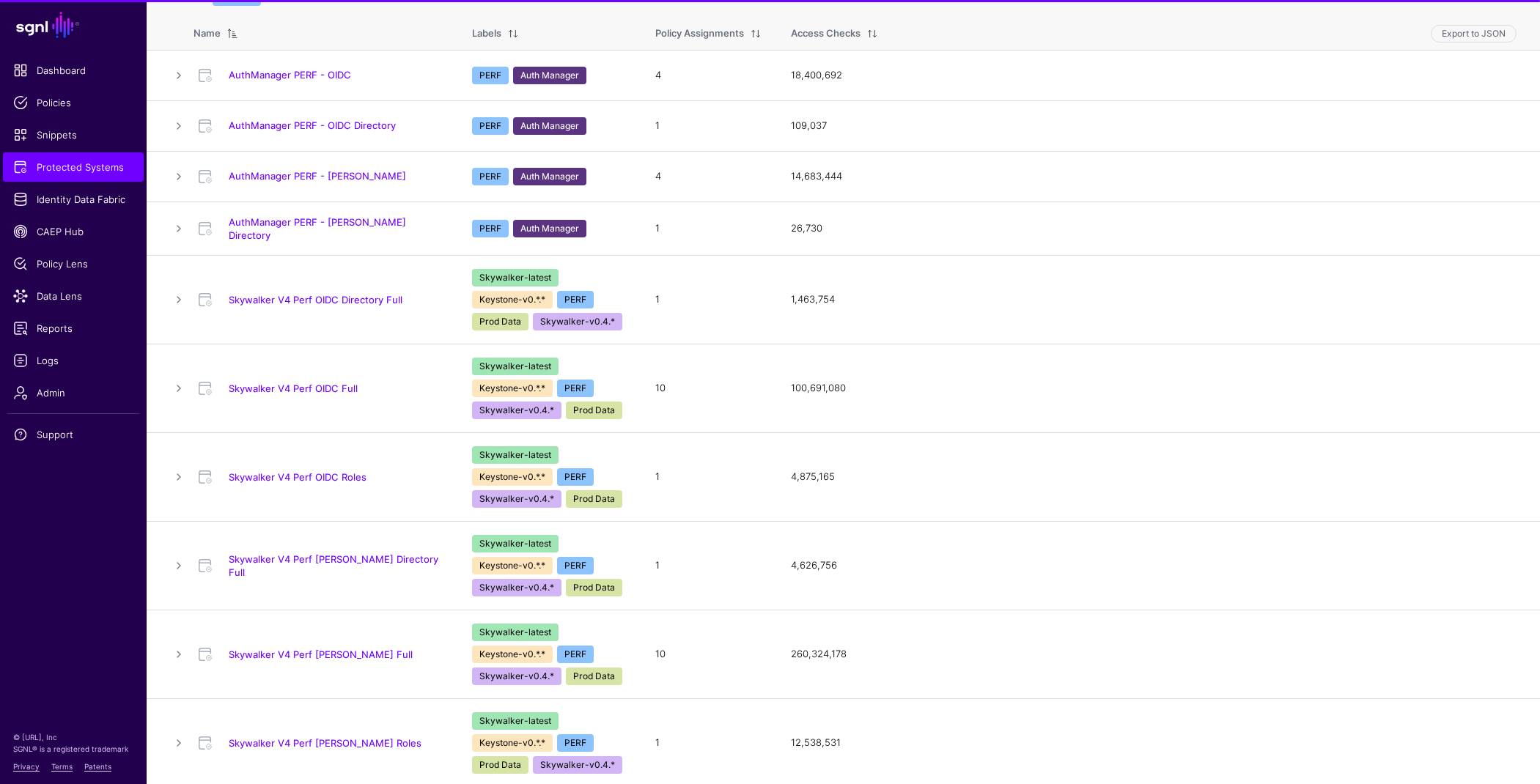
scroll to position [171, 0]
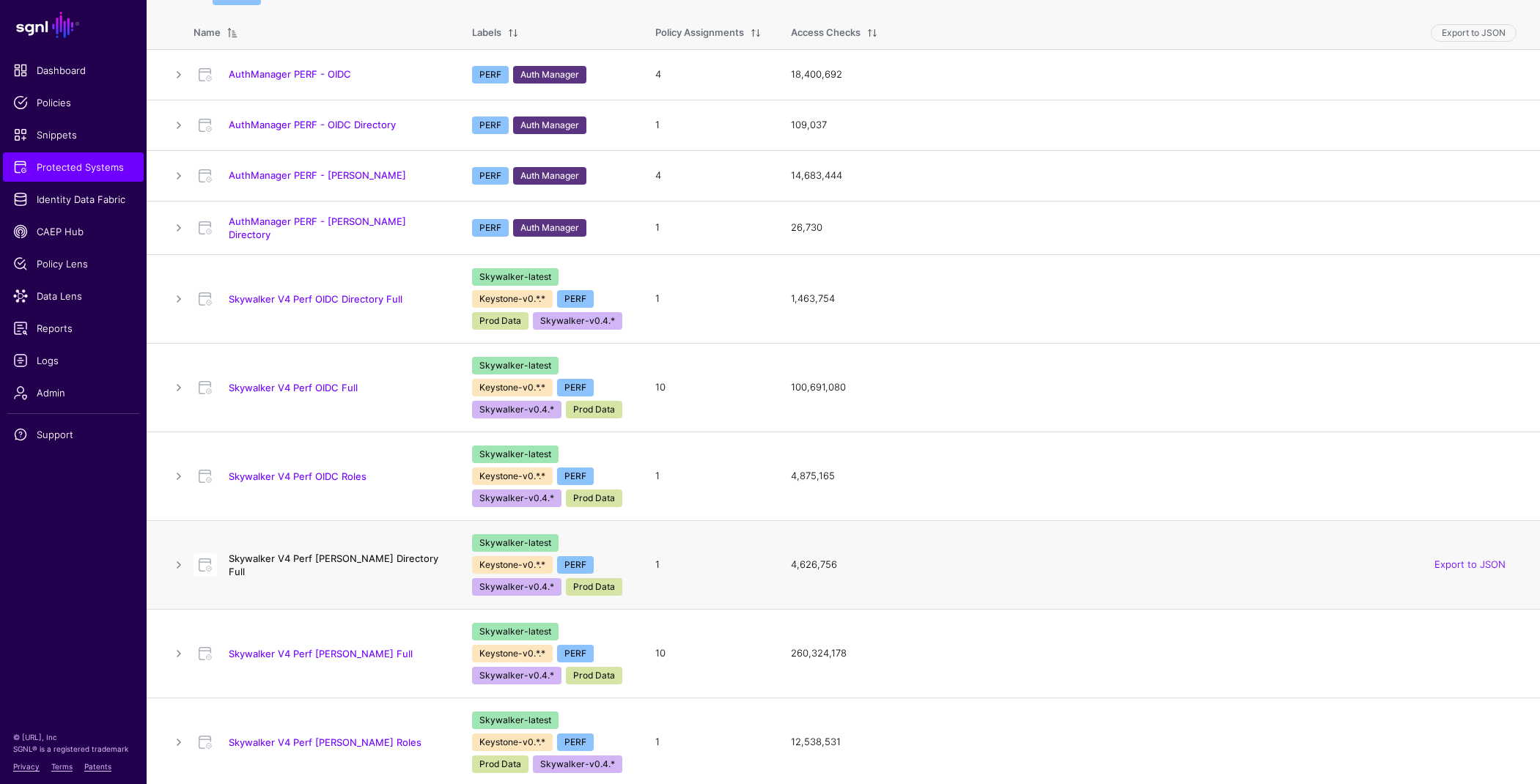
click at [364, 561] on link "Skywalker V4 Perf SAML Directory Full" at bounding box center [333, 565] width 210 height 25
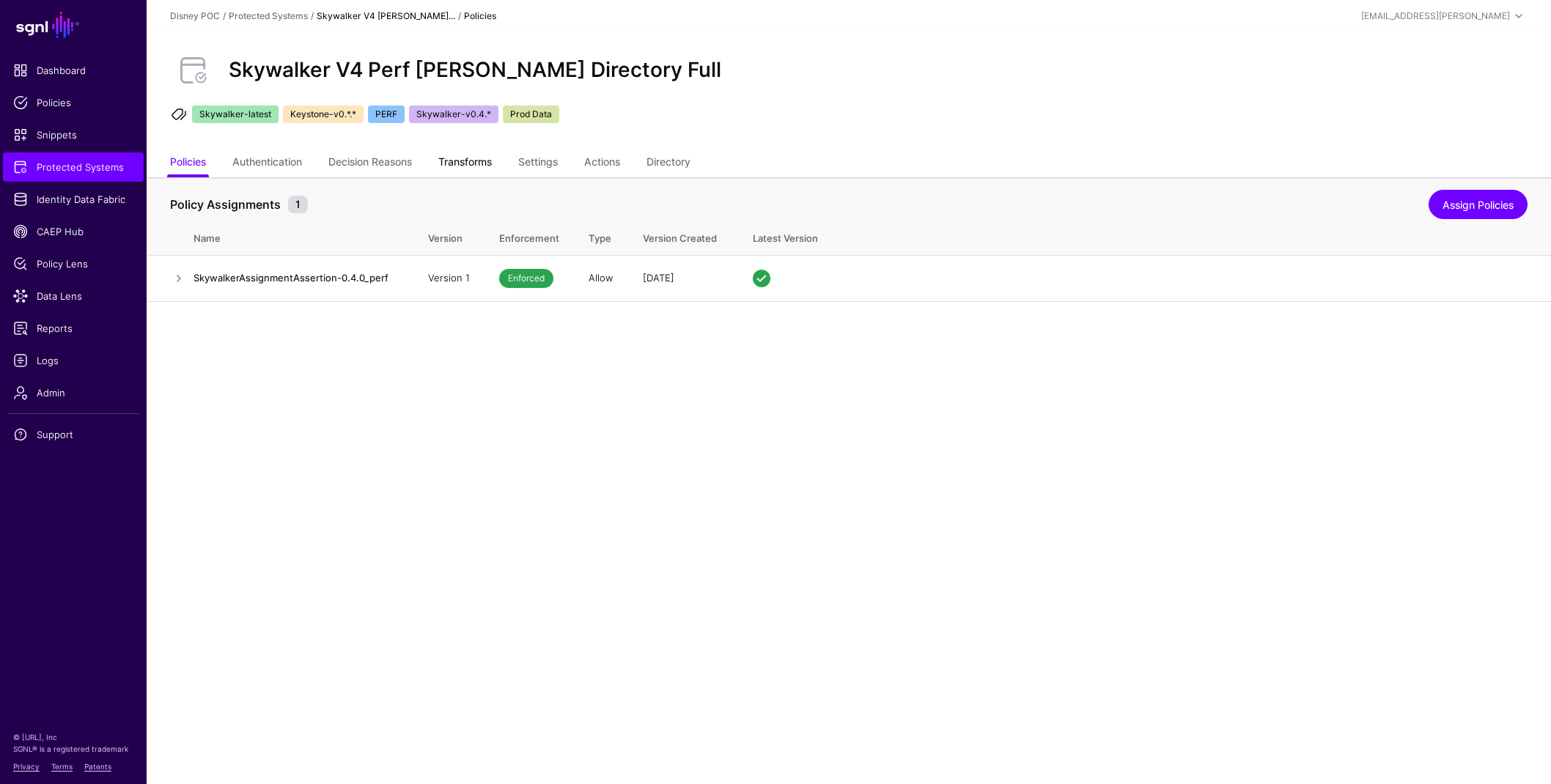
click at [474, 160] on link "Transforms" at bounding box center [465, 162] width 53 height 28
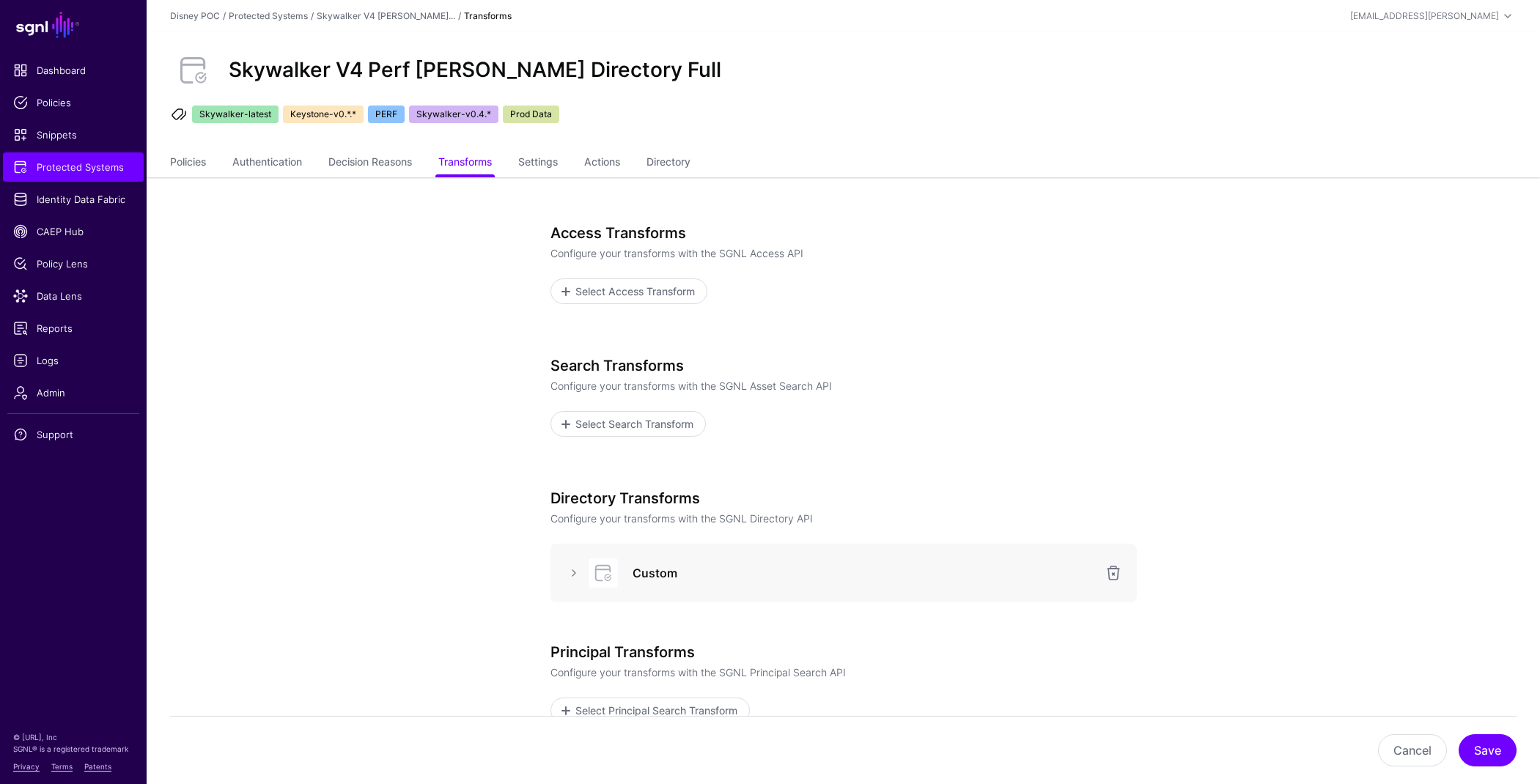
scroll to position [156, 0]
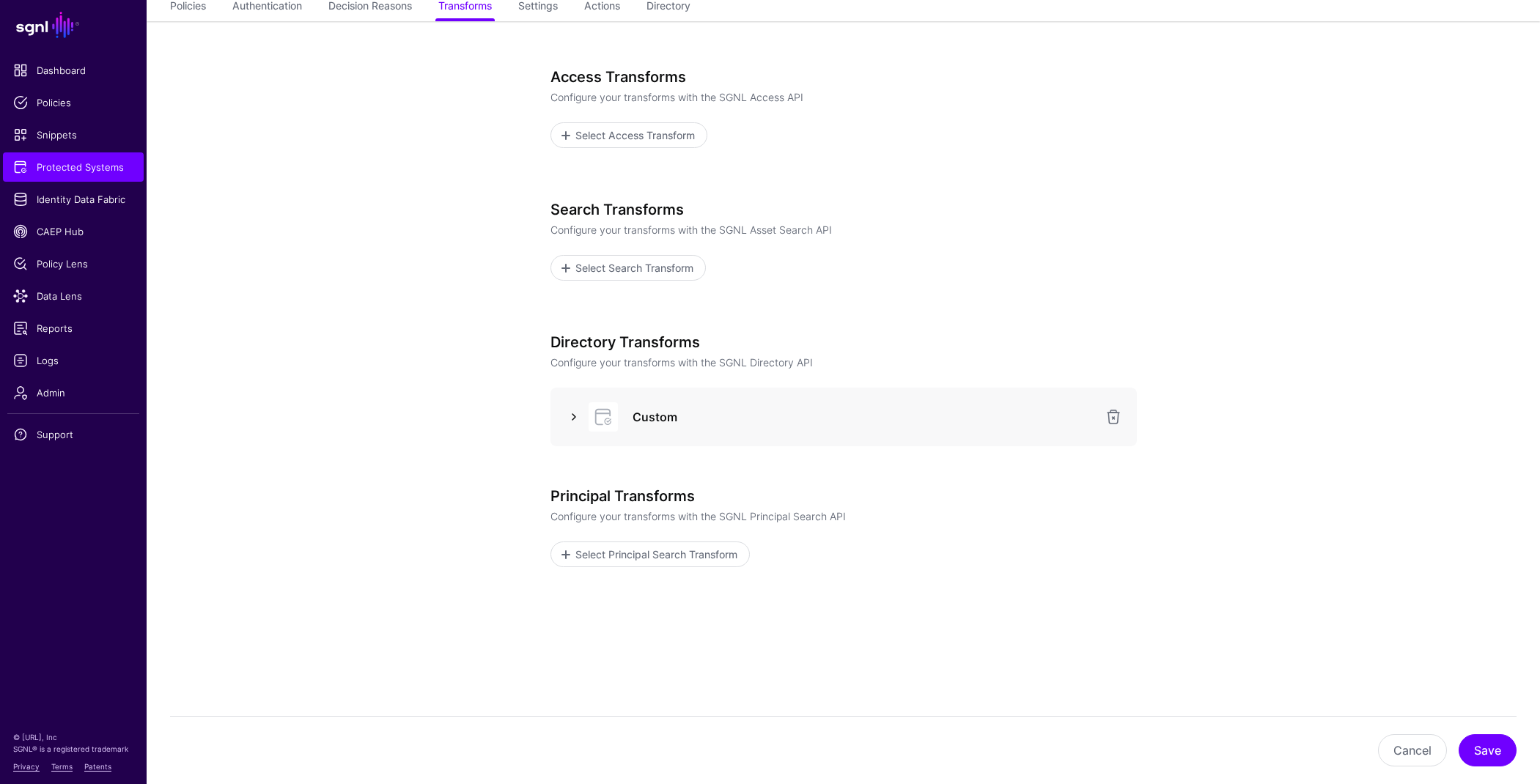
click at [573, 418] on link at bounding box center [574, 417] width 18 height 18
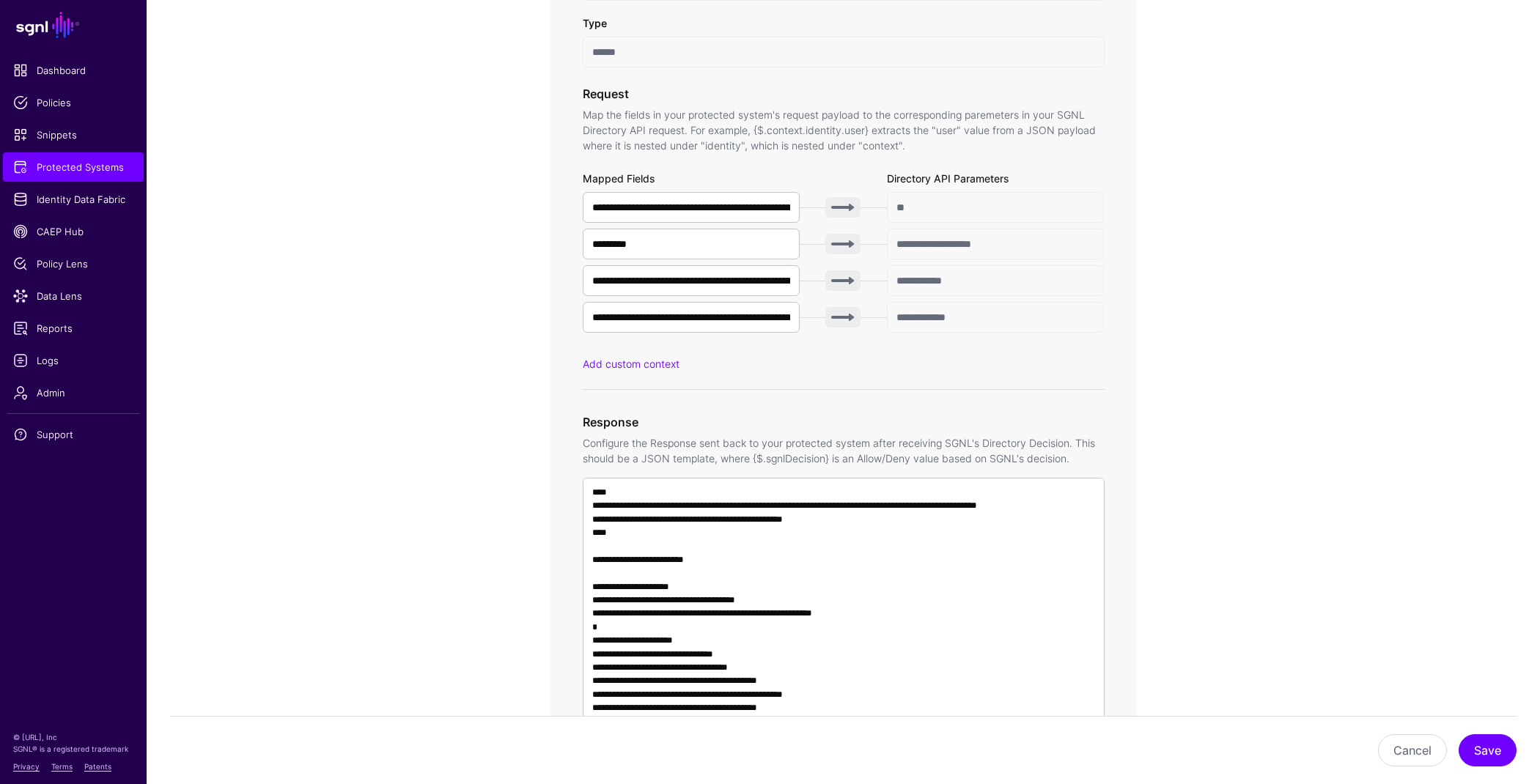
scroll to position [1151, 0]
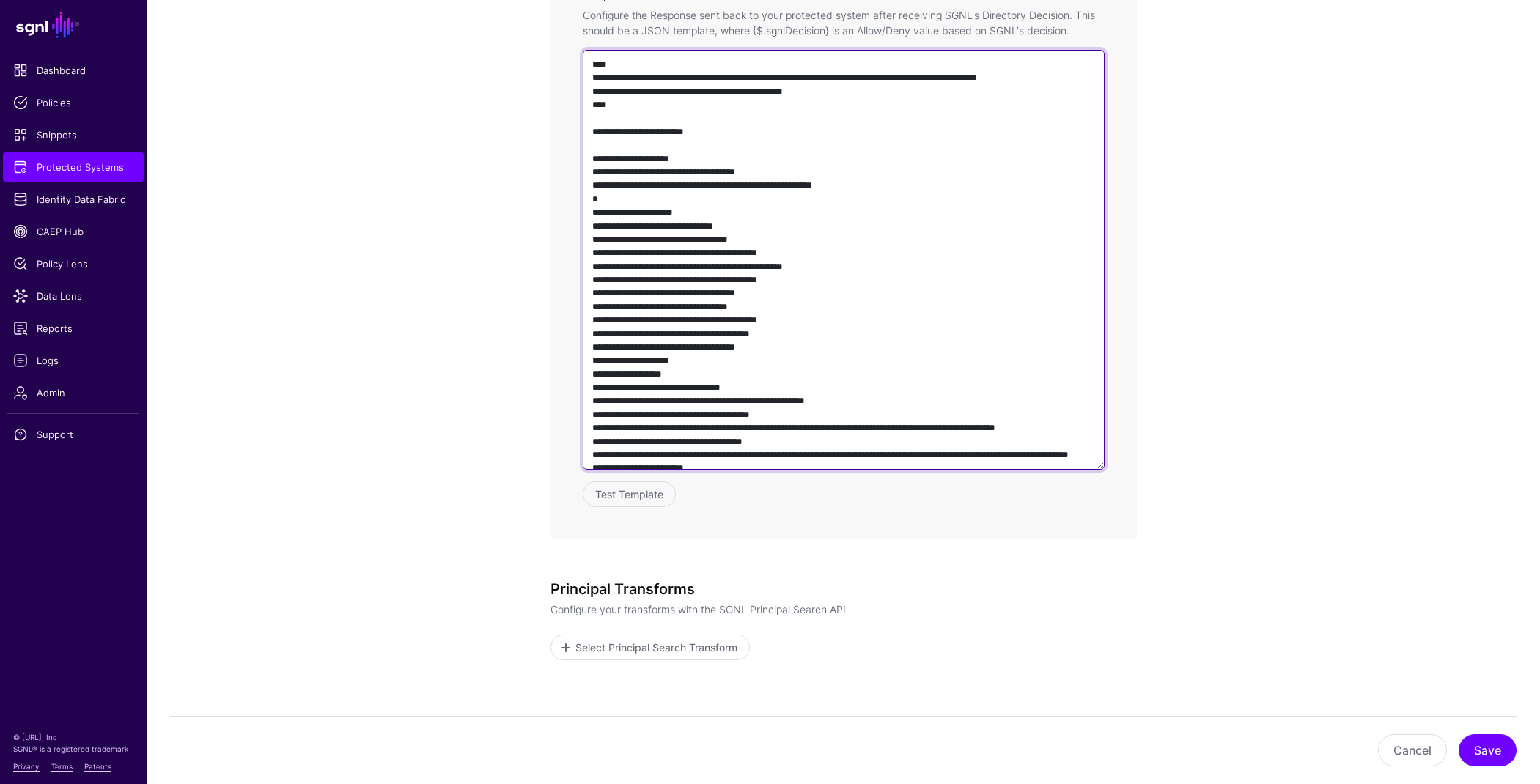
click at [852, 320] on textarea at bounding box center [844, 259] width 522 height 420
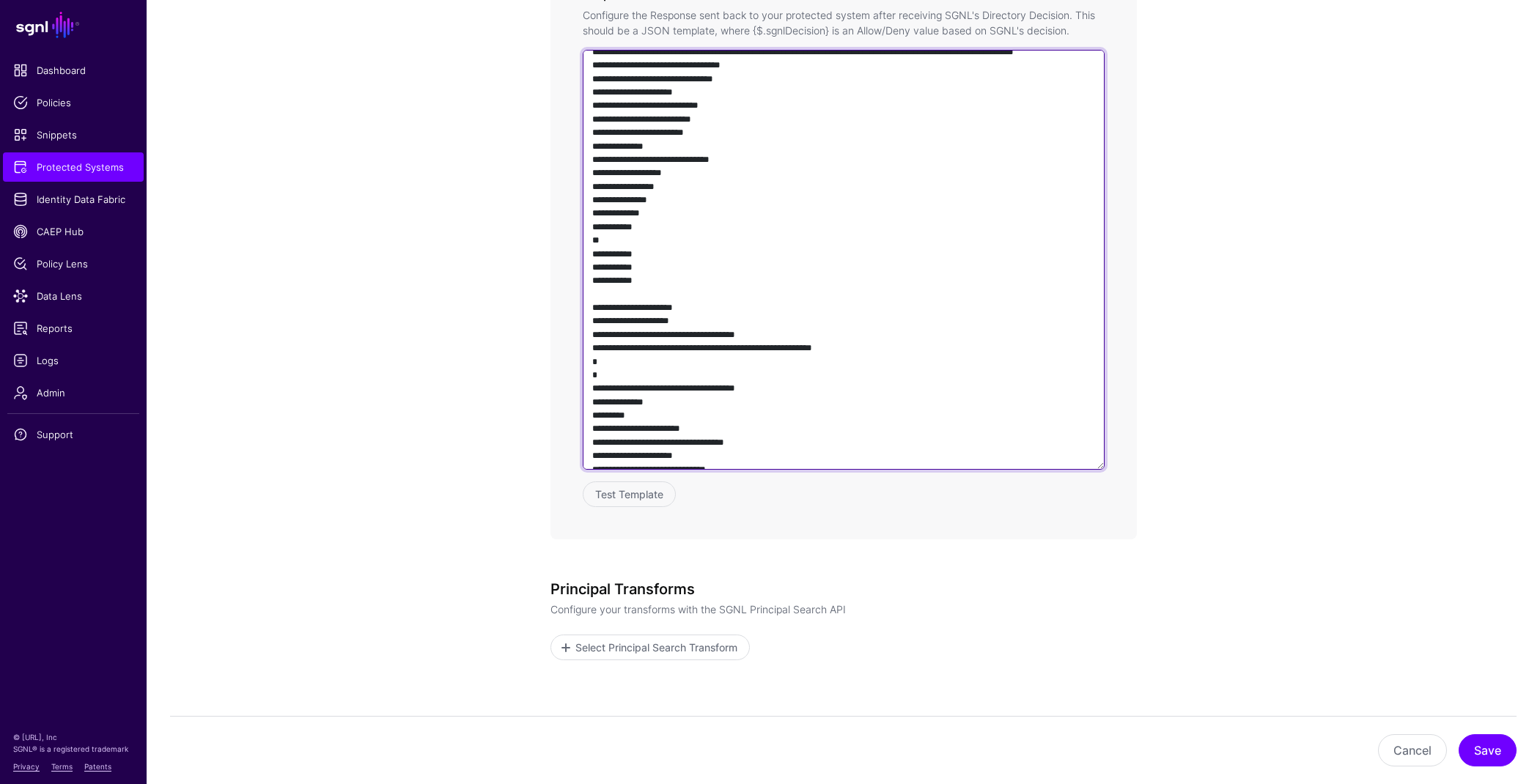
scroll to position [646, 0]
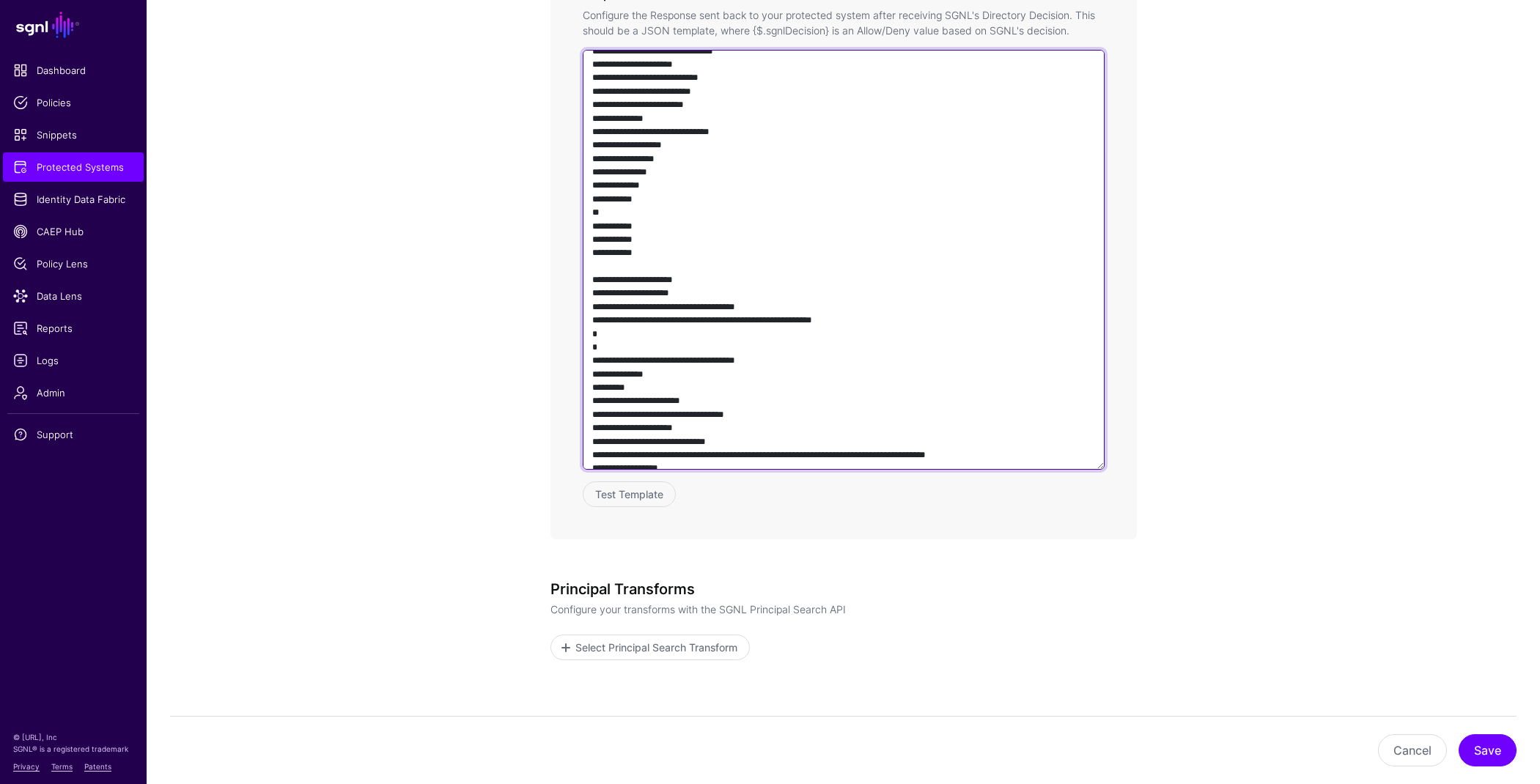
drag, startPoint x: 591, startPoint y: 170, endPoint x: 847, endPoint y: 345, distance: 310.1
click at [847, 345] on textarea at bounding box center [844, 259] width 522 height 420
paste textarea "**********"
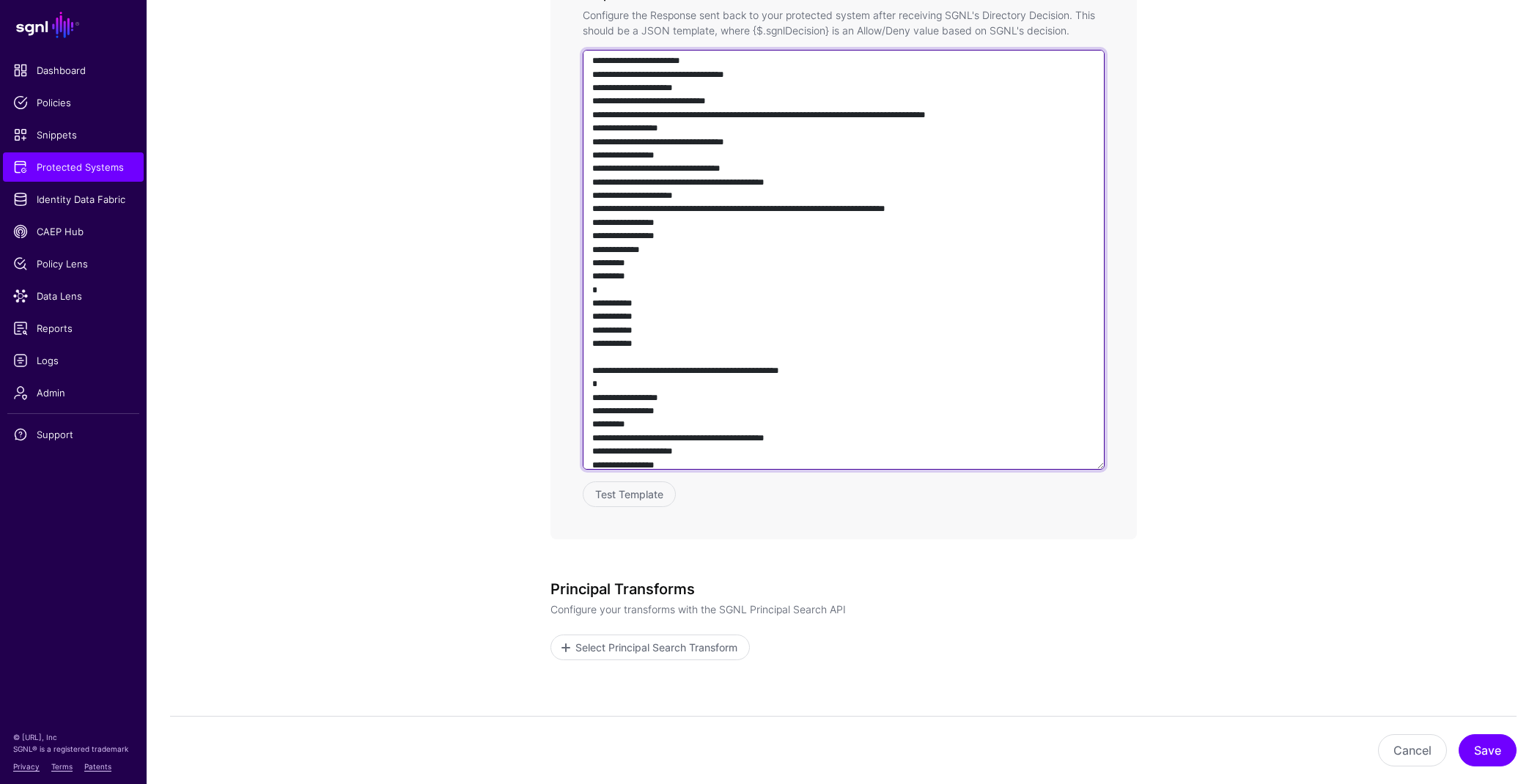
scroll to position [1627, 0]
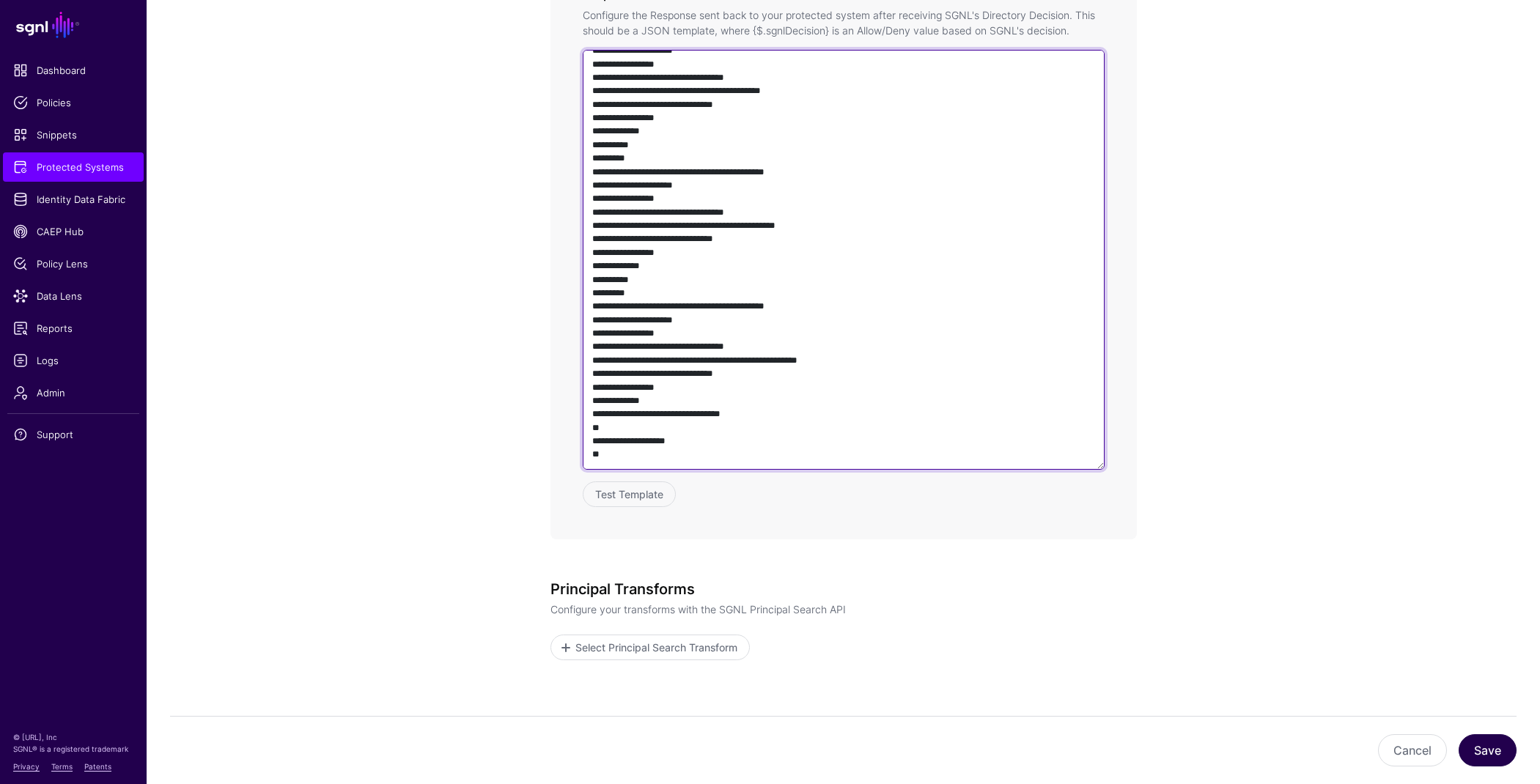
type textarea "**********"
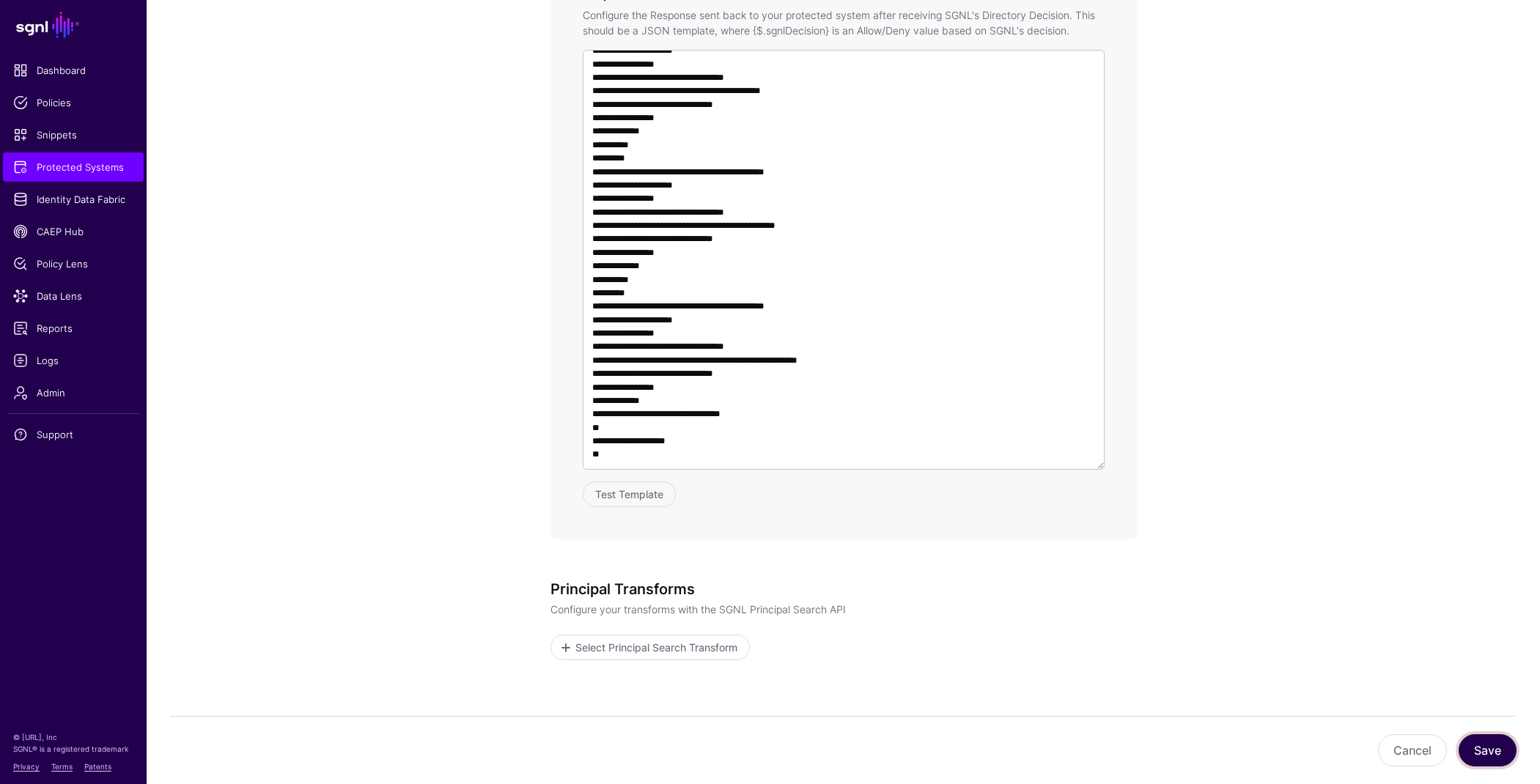
click at [1482, 757] on button "Save" at bounding box center [1487, 750] width 58 height 32
click at [91, 172] on span "Protected Systems" at bounding box center [73, 167] width 120 height 15
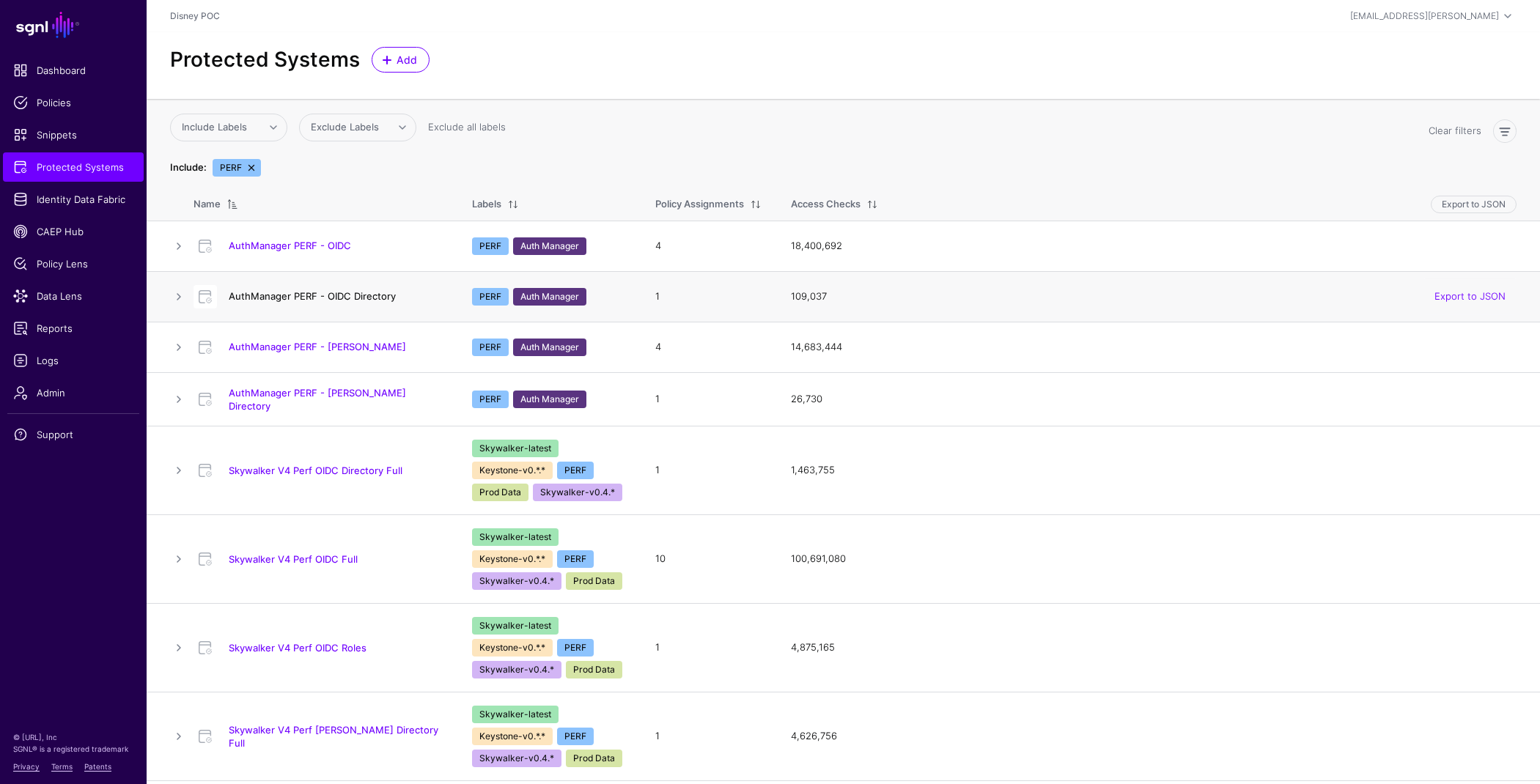
click at [362, 292] on link "AuthManager PERF - OIDC Directory" at bounding box center [312, 296] width 167 height 12
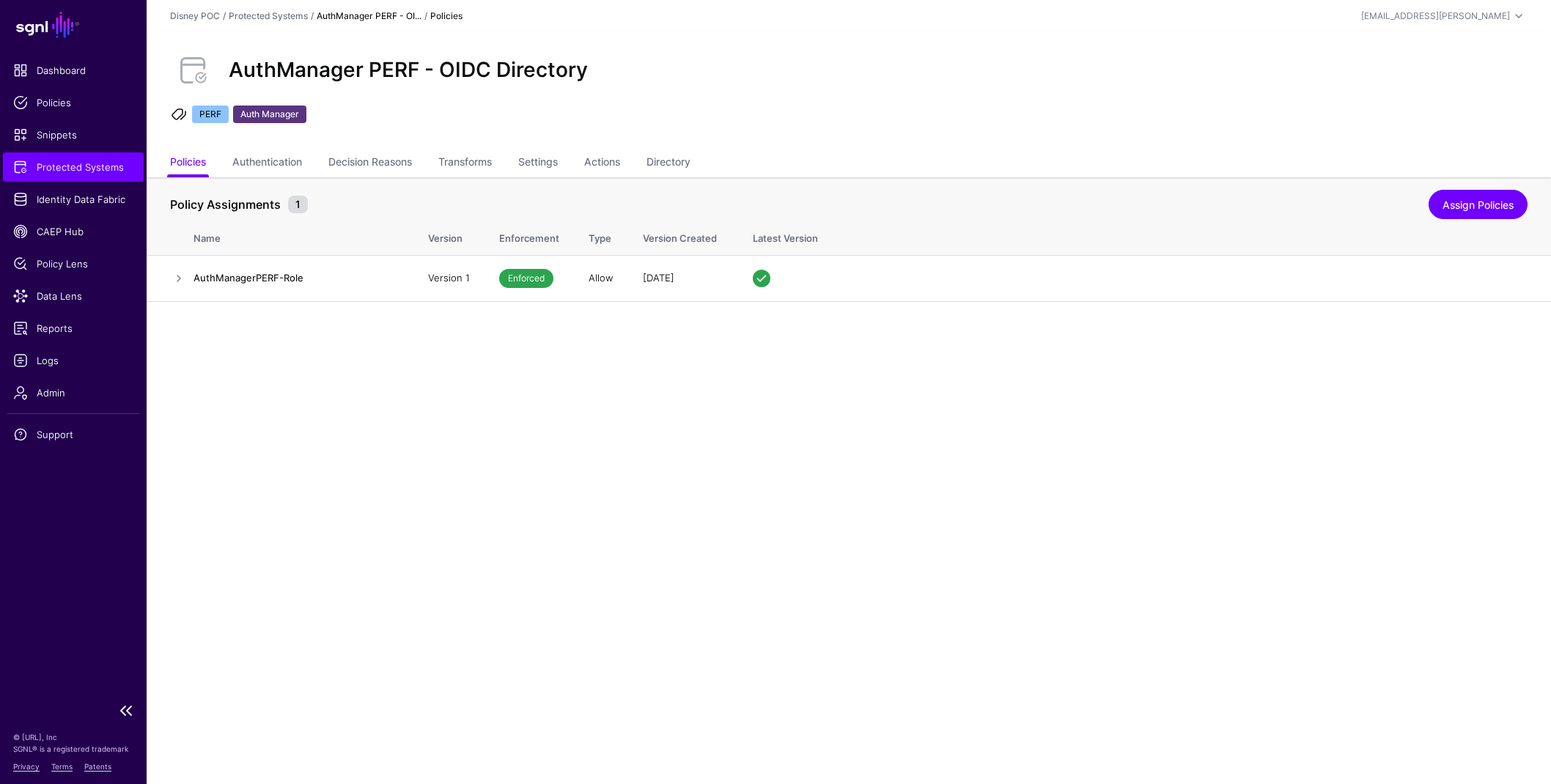
click at [60, 170] on span "Protected Systems" at bounding box center [73, 167] width 120 height 15
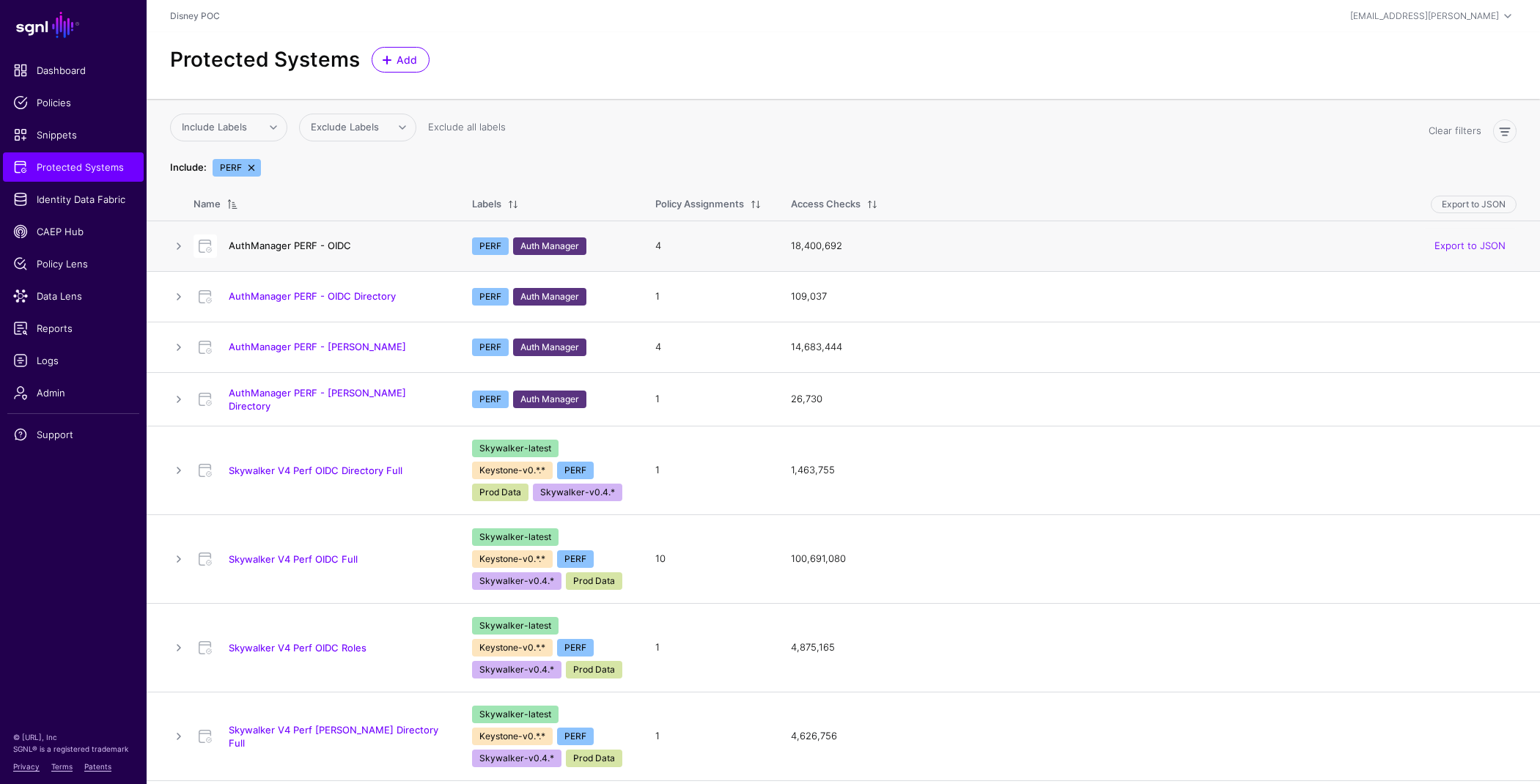
click at [329, 247] on link "AuthManager PERF - OIDC" at bounding box center [290, 245] width 123 height 12
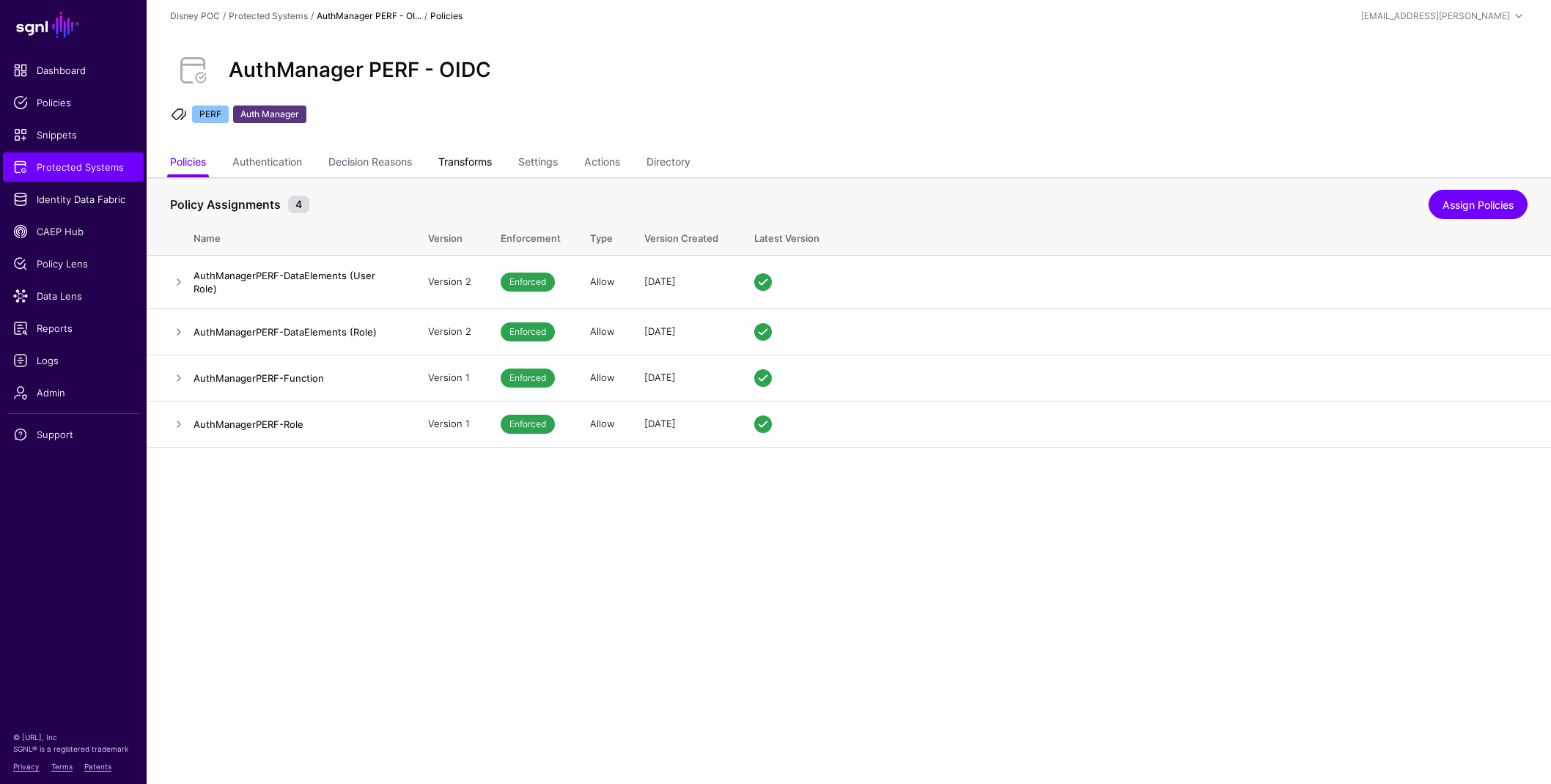
click at [473, 165] on link "Transforms" at bounding box center [465, 162] width 53 height 28
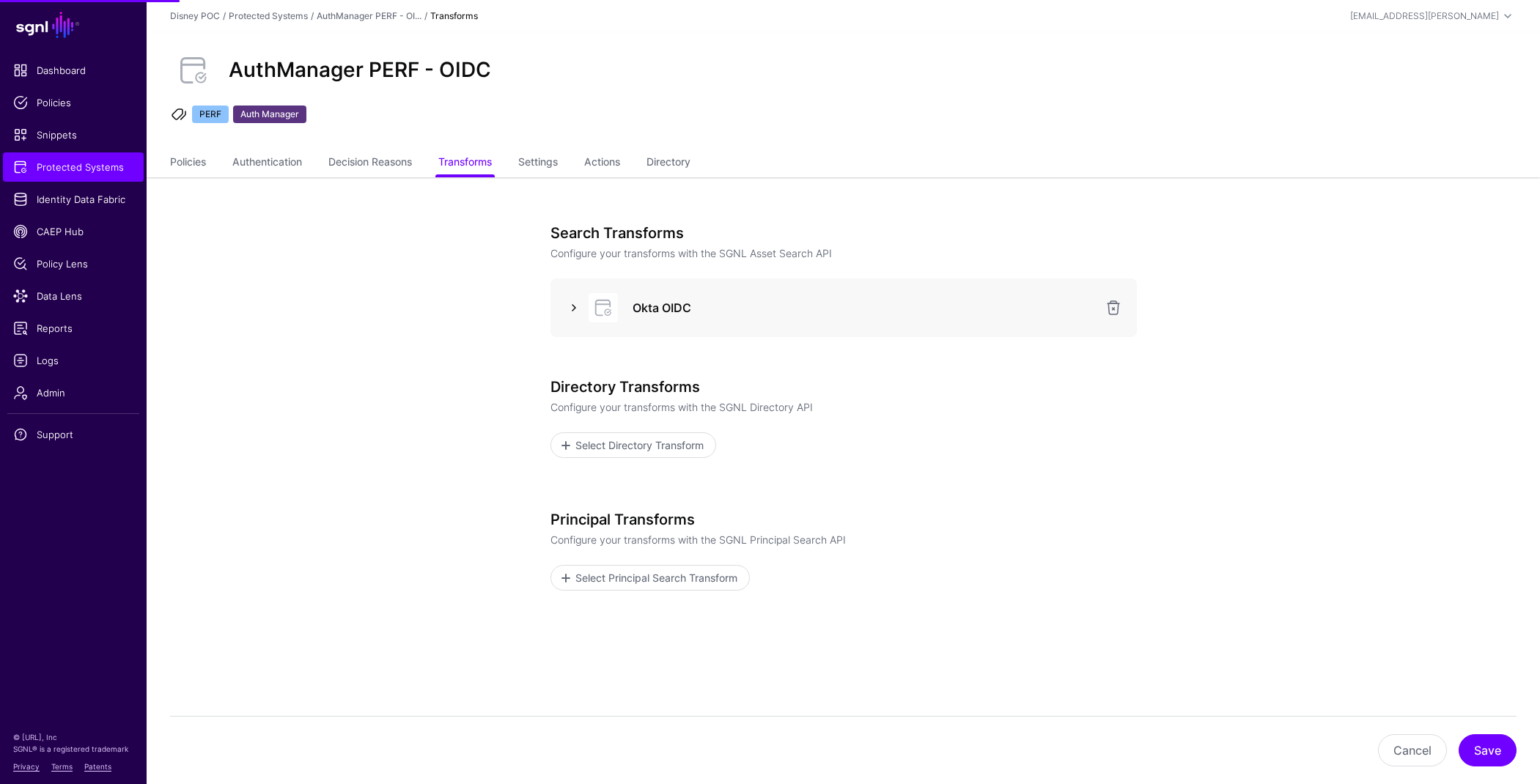
click at [572, 304] on link at bounding box center [574, 308] width 18 height 18
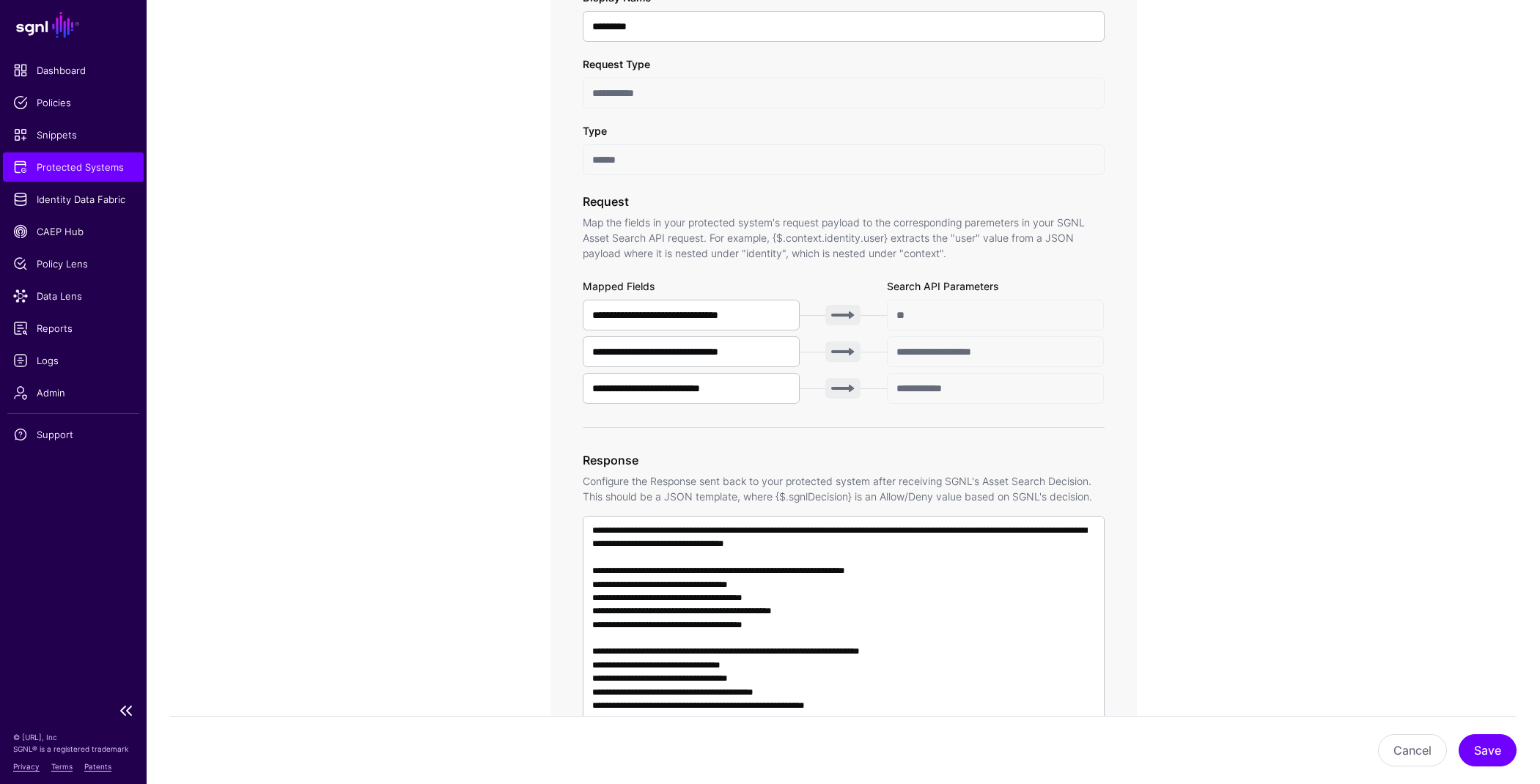
scroll to position [270, 0]
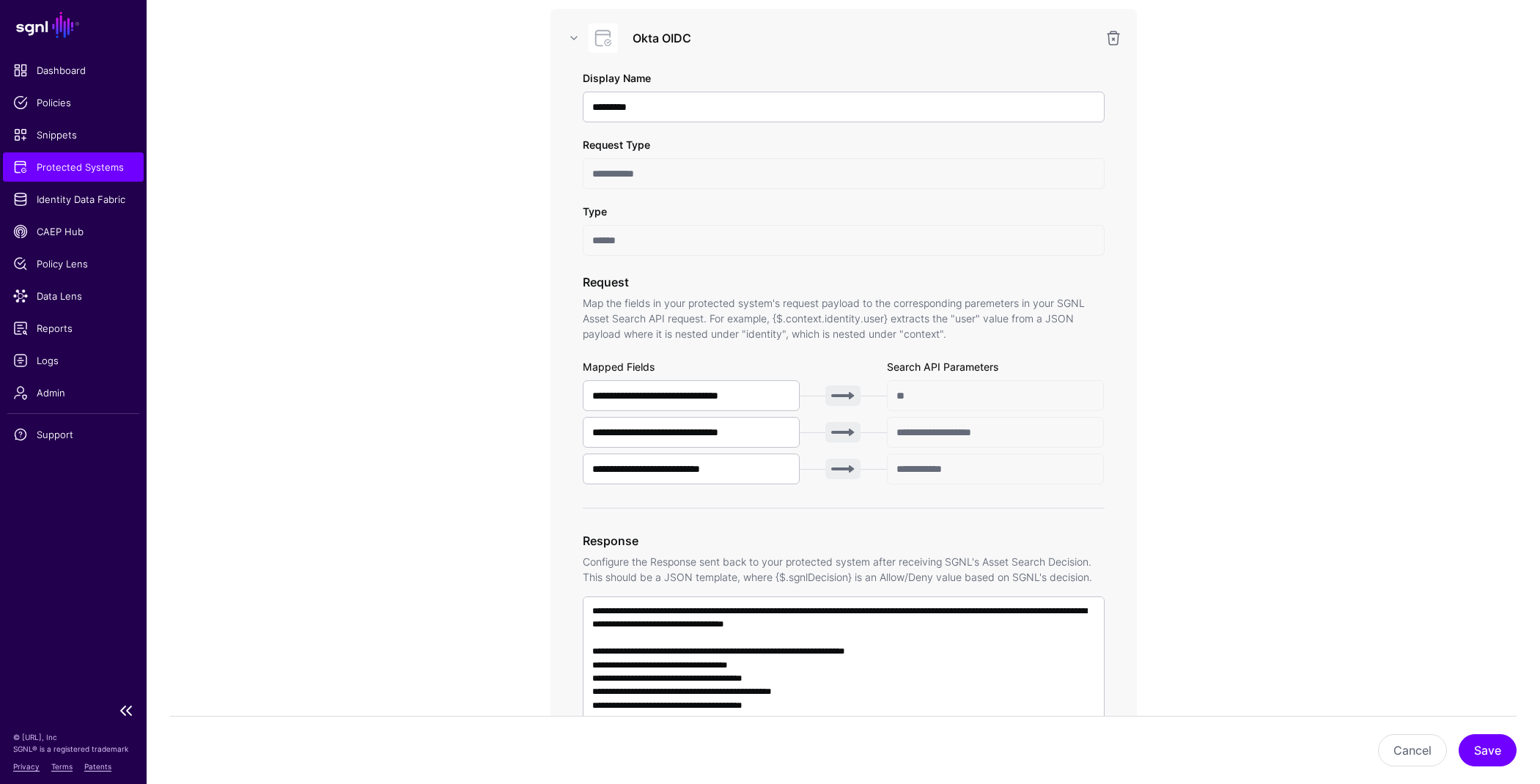
click at [78, 157] on link "Protected Systems" at bounding box center [73, 167] width 140 height 29
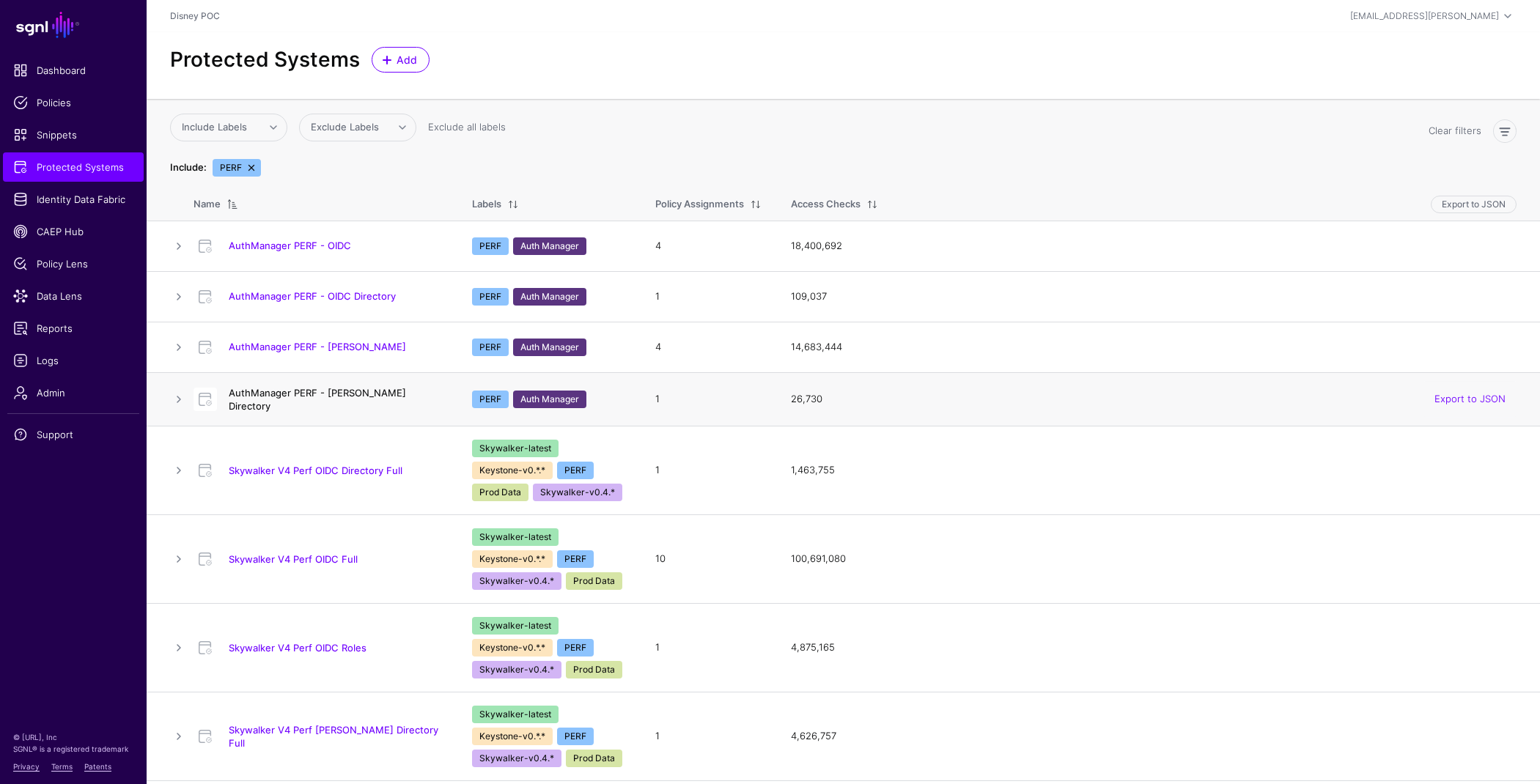
click at [343, 395] on link "AuthManager PERF - SAML Directory" at bounding box center [317, 400] width 178 height 25
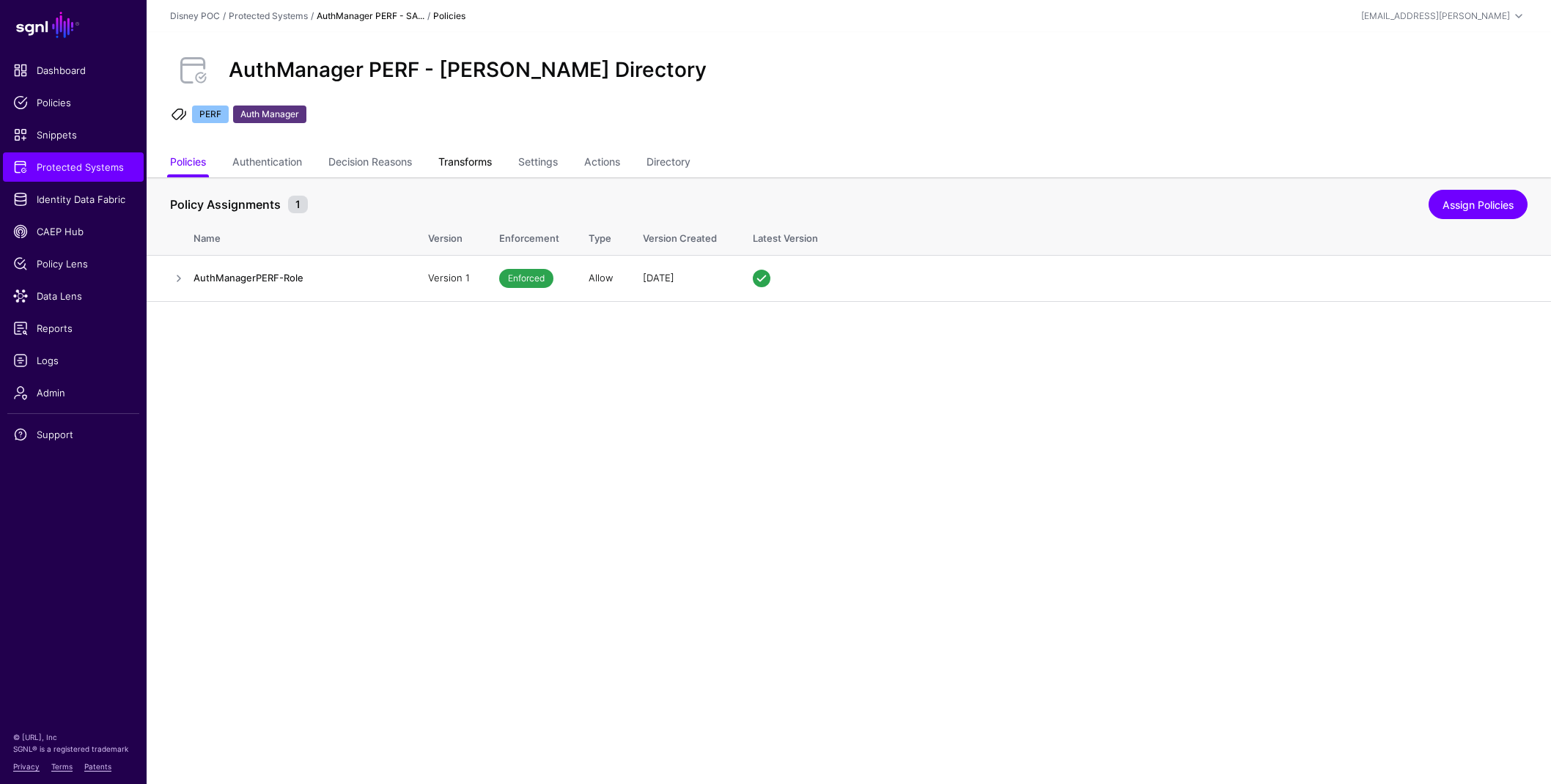
click at [479, 161] on link "Transforms" at bounding box center [465, 162] width 53 height 28
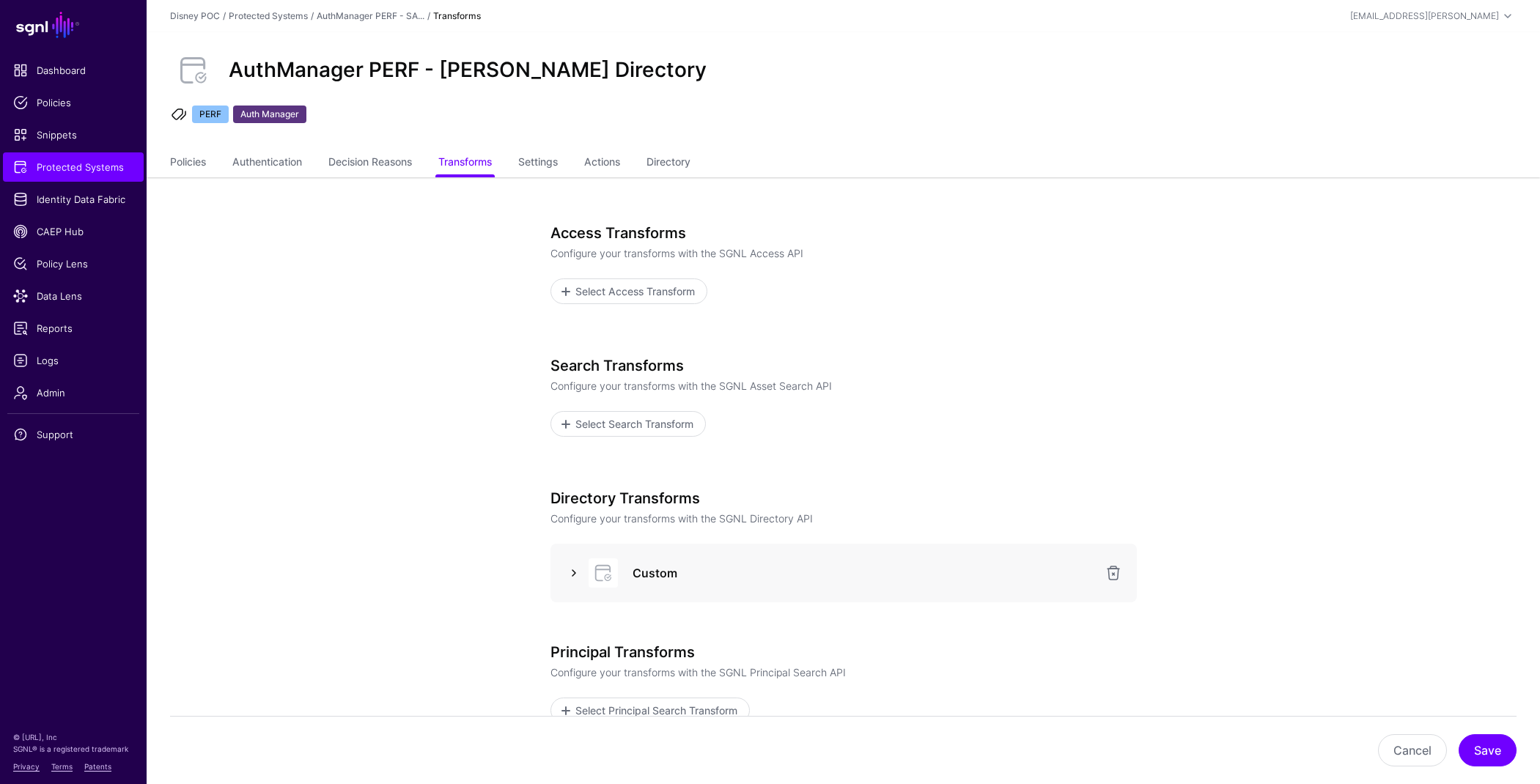
click at [573, 567] on link at bounding box center [574, 573] width 18 height 18
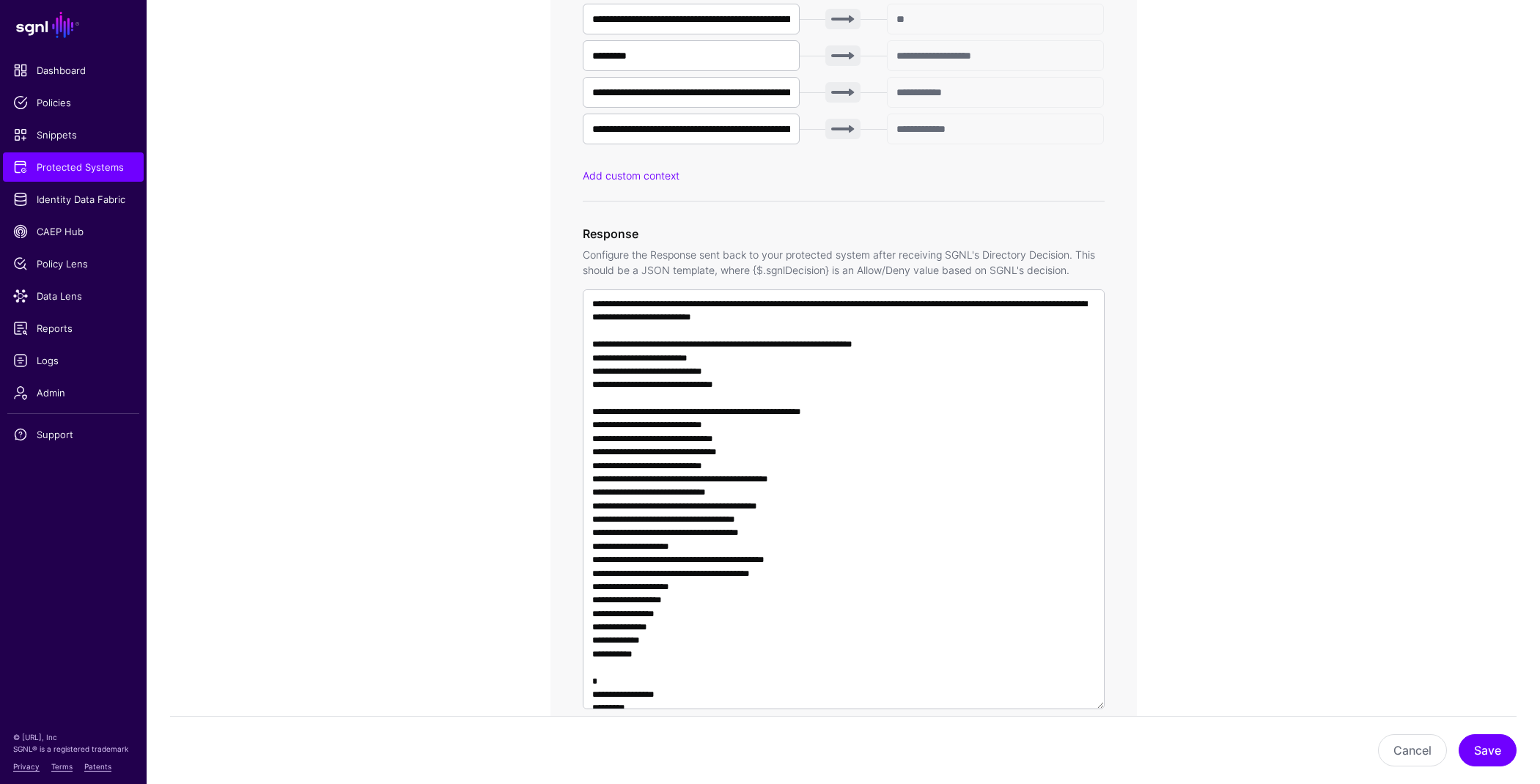
scroll to position [908, 0]
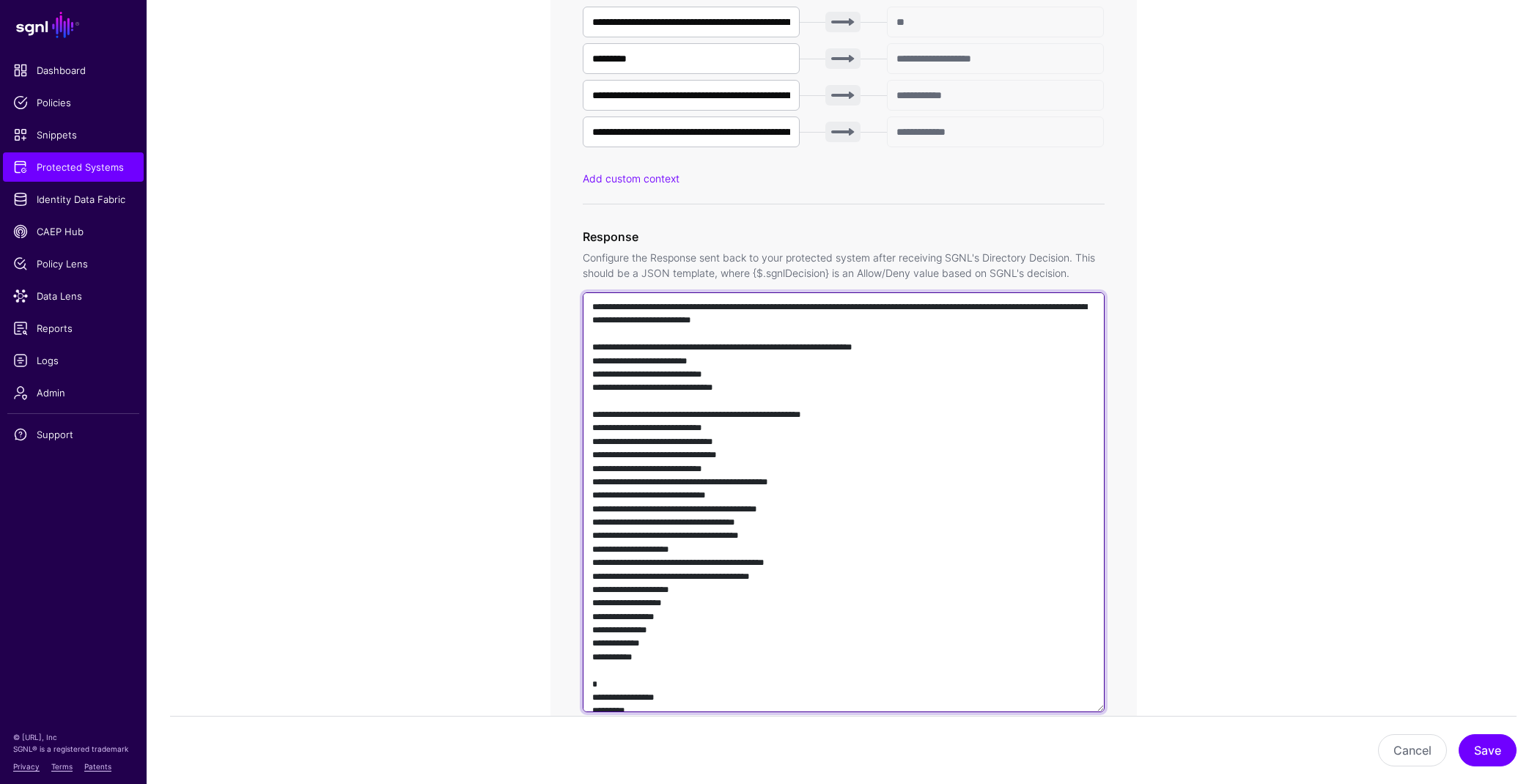
click at [831, 307] on textarea at bounding box center [844, 502] width 522 height 420
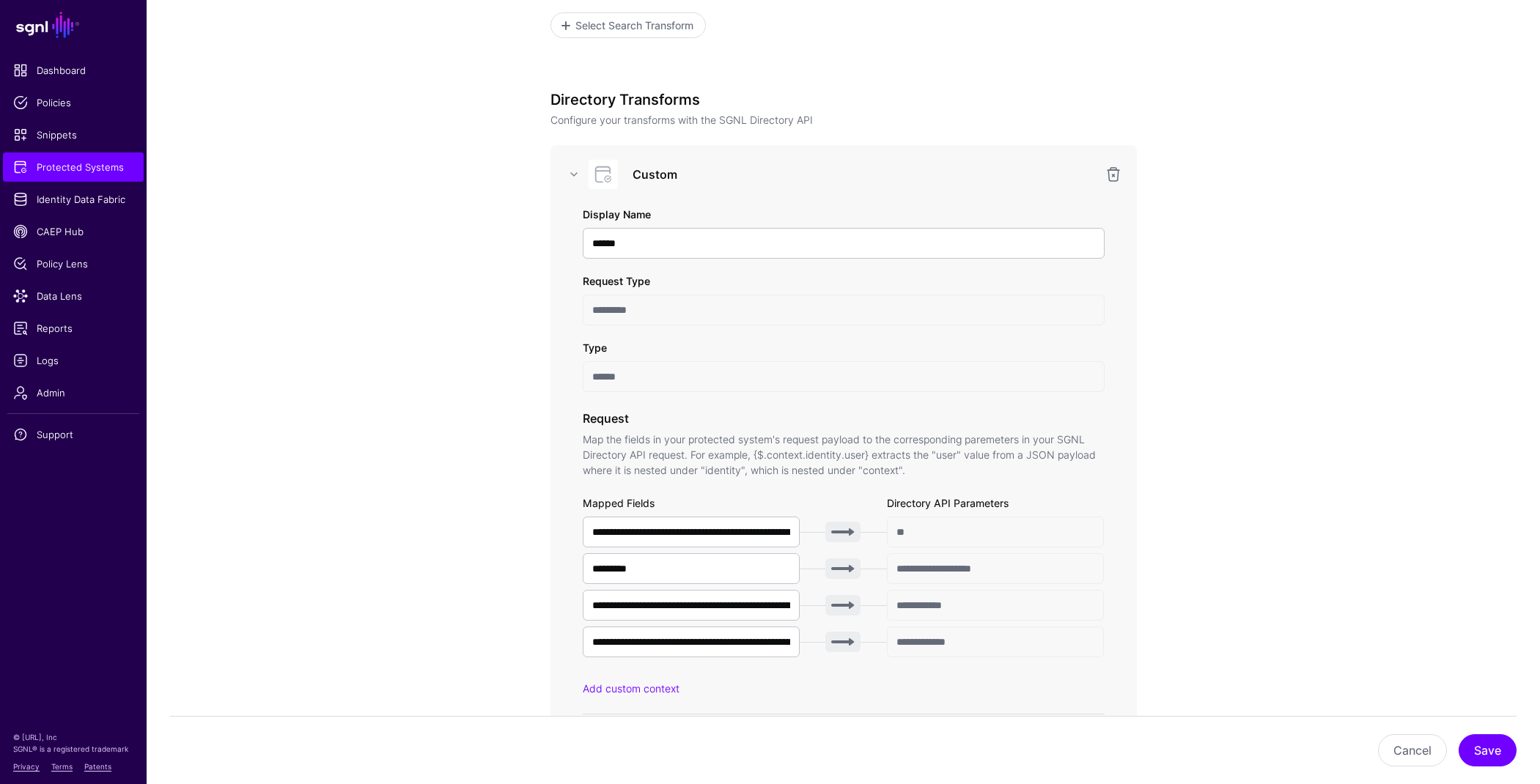
scroll to position [946, 0]
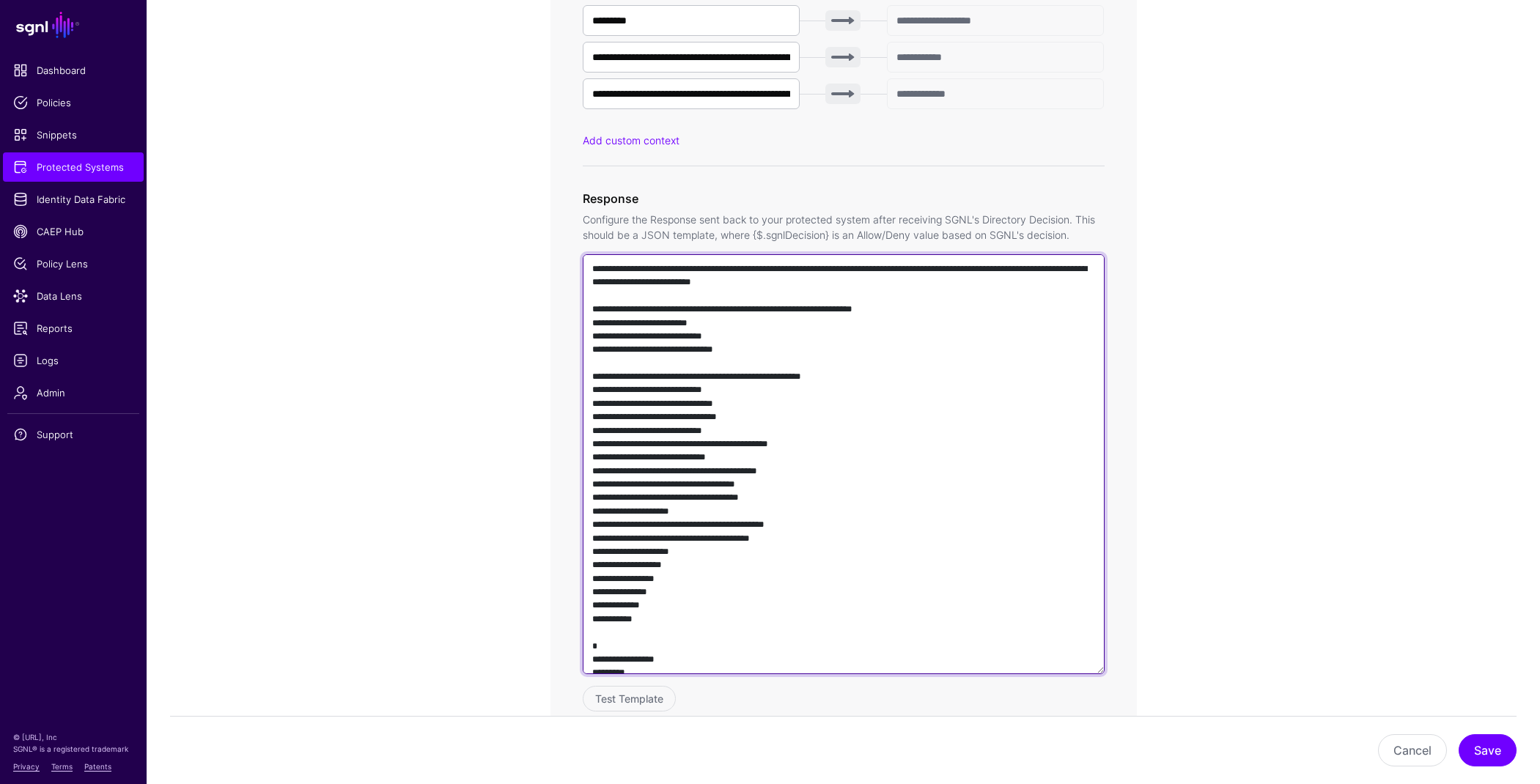
click at [828, 302] on textarea at bounding box center [844, 463] width 522 height 420
click at [830, 264] on textarea at bounding box center [844, 463] width 522 height 420
click at [898, 304] on textarea at bounding box center [844, 463] width 522 height 420
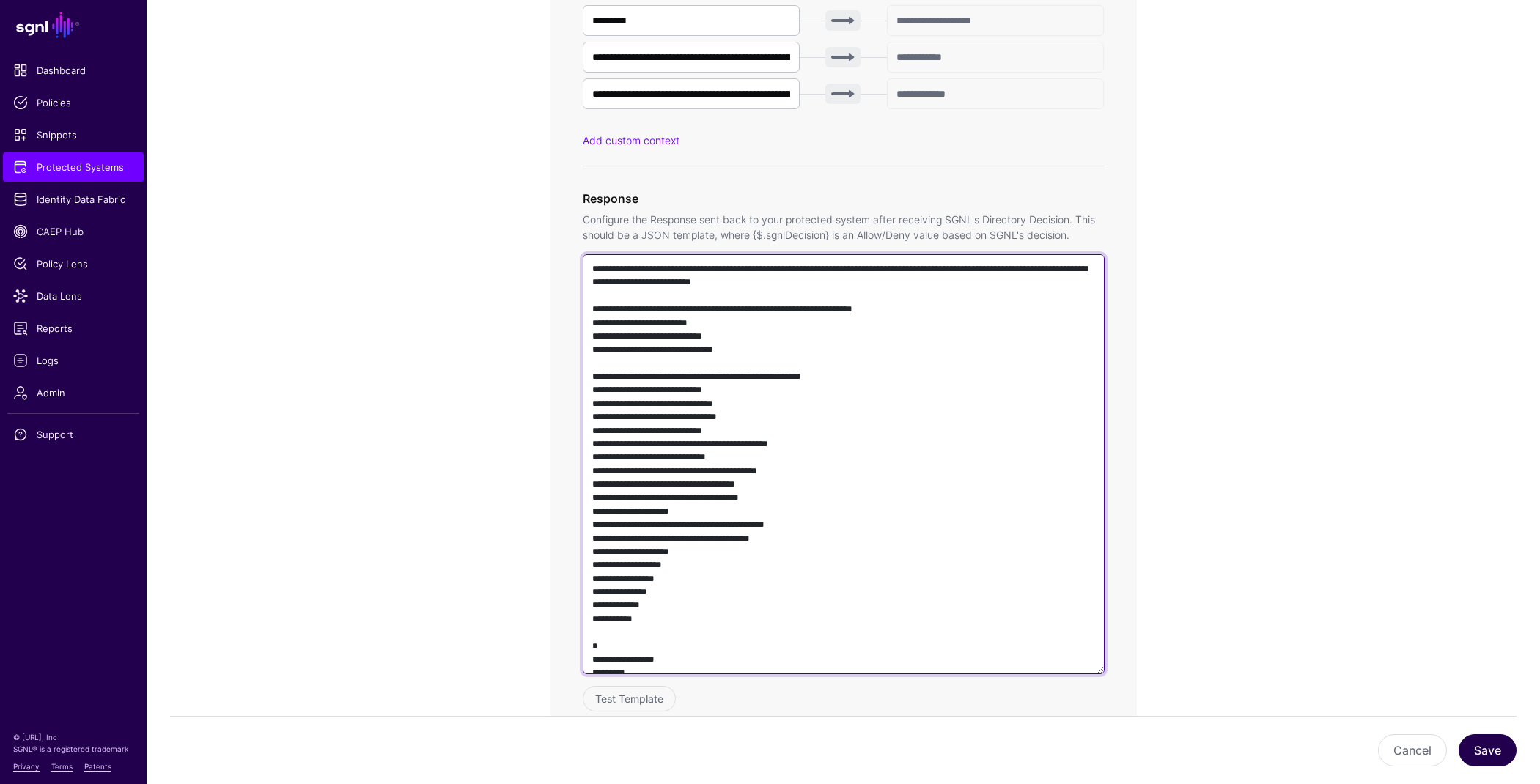
type textarea "**********"
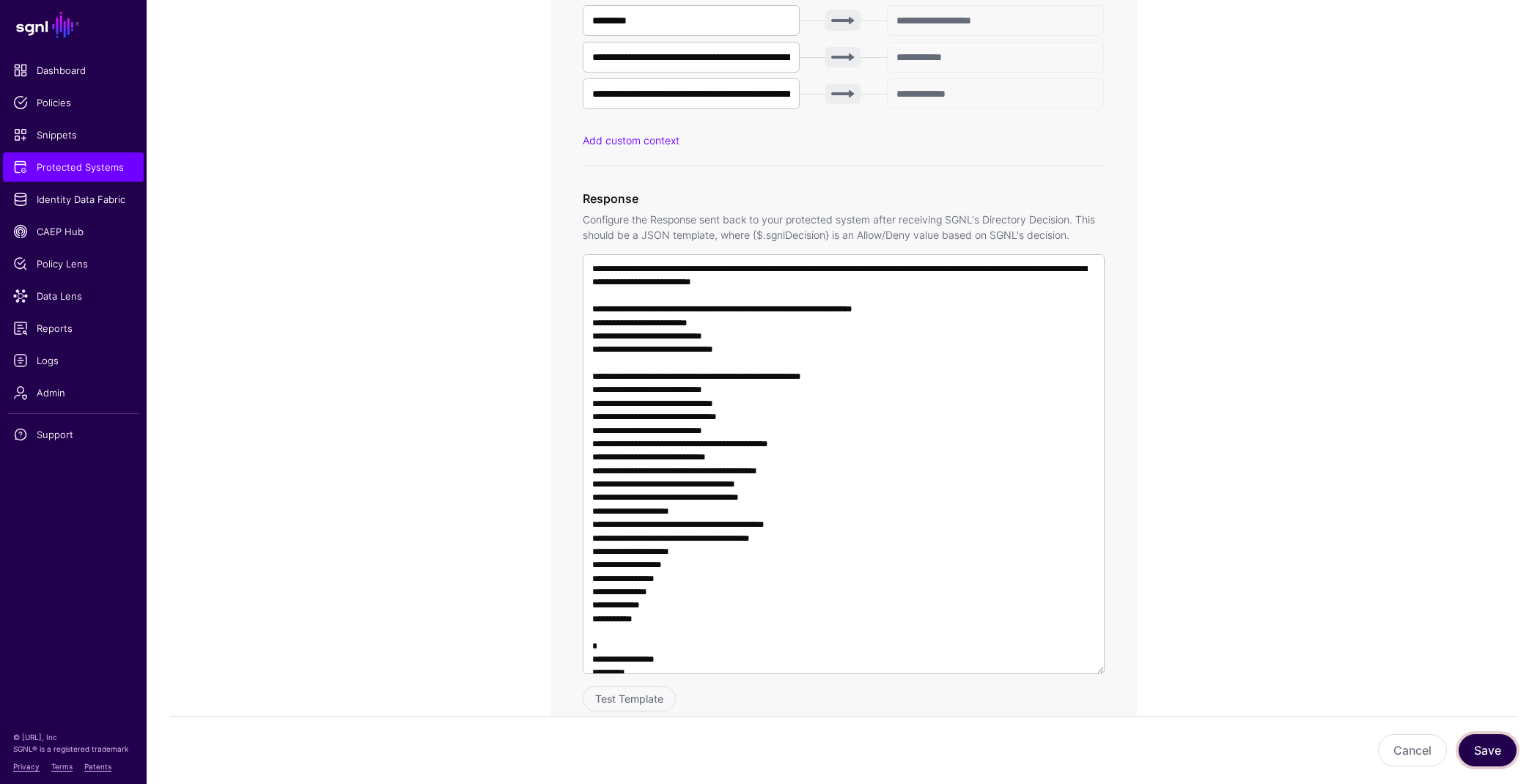
click at [1482, 748] on button "Save" at bounding box center [1487, 750] width 58 height 32
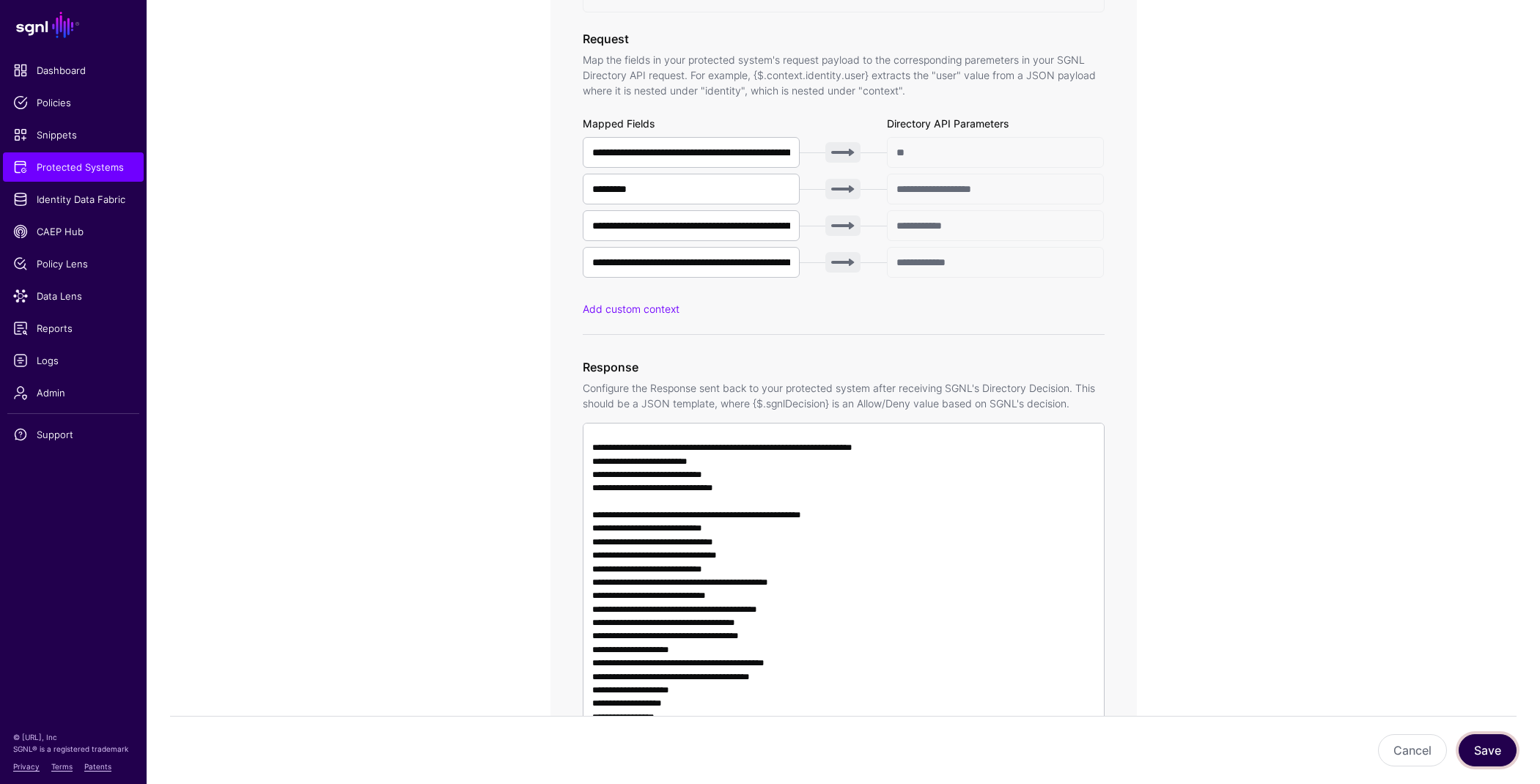
scroll to position [44, 0]
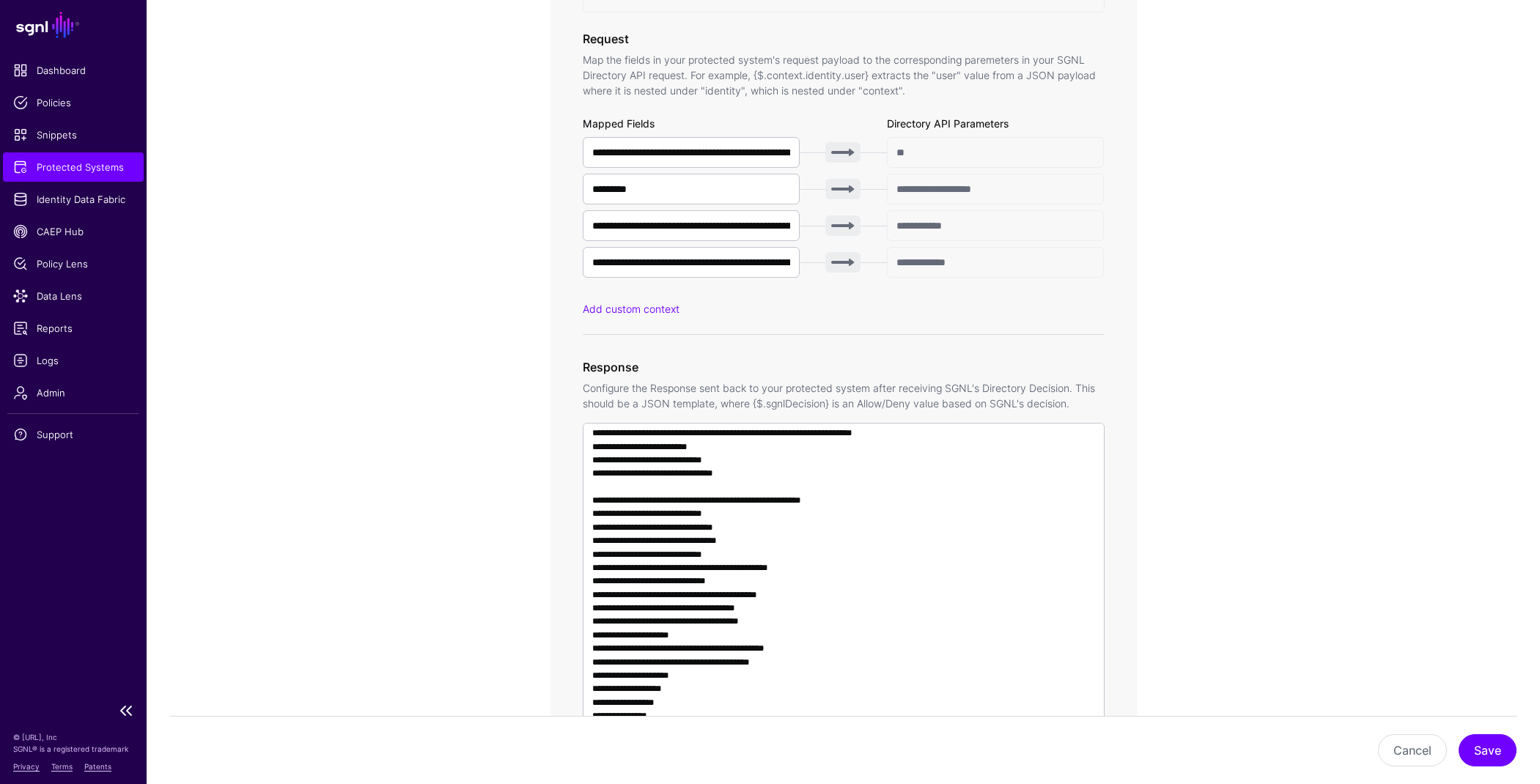
click at [46, 168] on span "Protected Systems" at bounding box center [73, 167] width 120 height 15
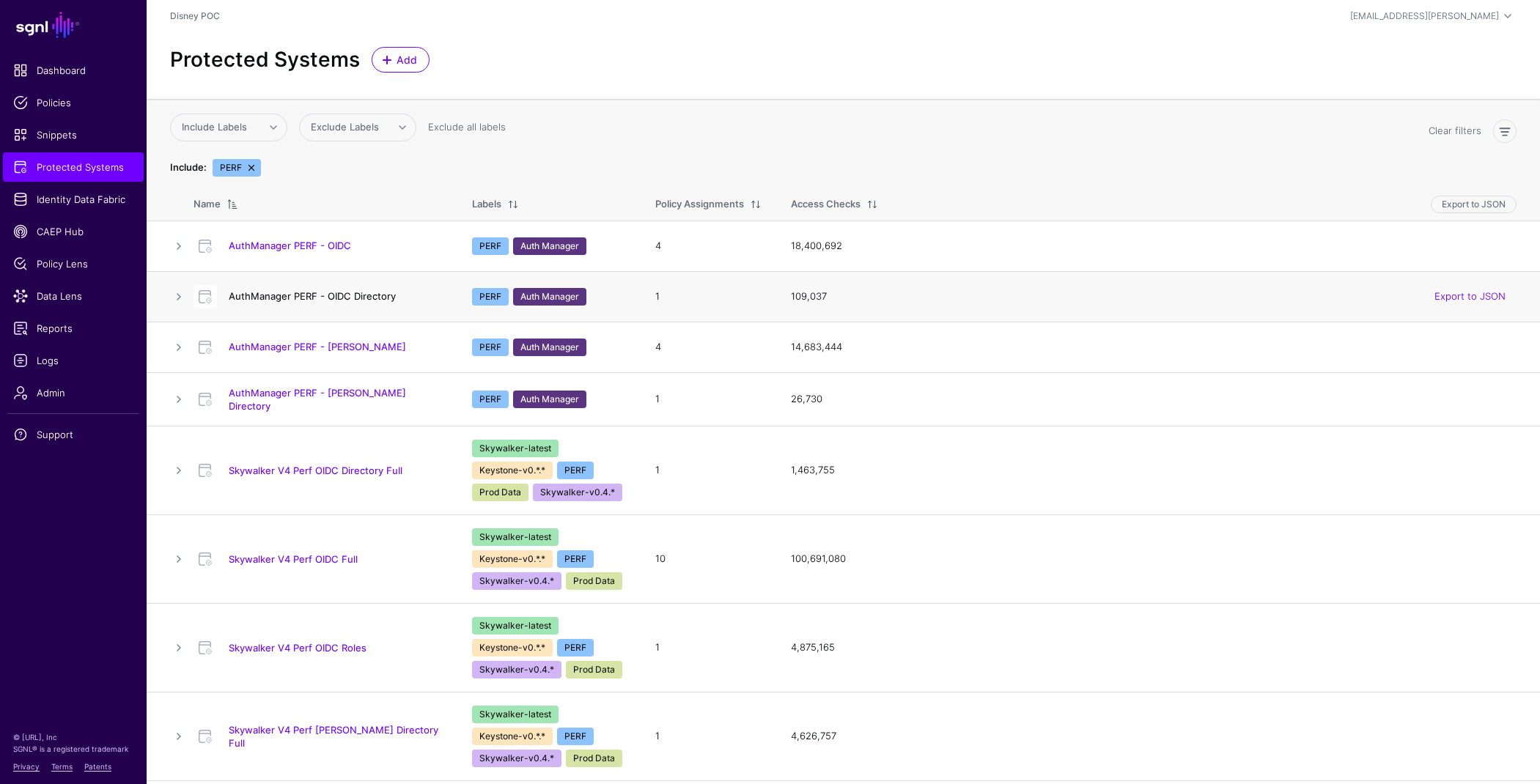
click at [329, 298] on link "AuthManager PERF - OIDC Directory" at bounding box center [312, 296] width 167 height 12
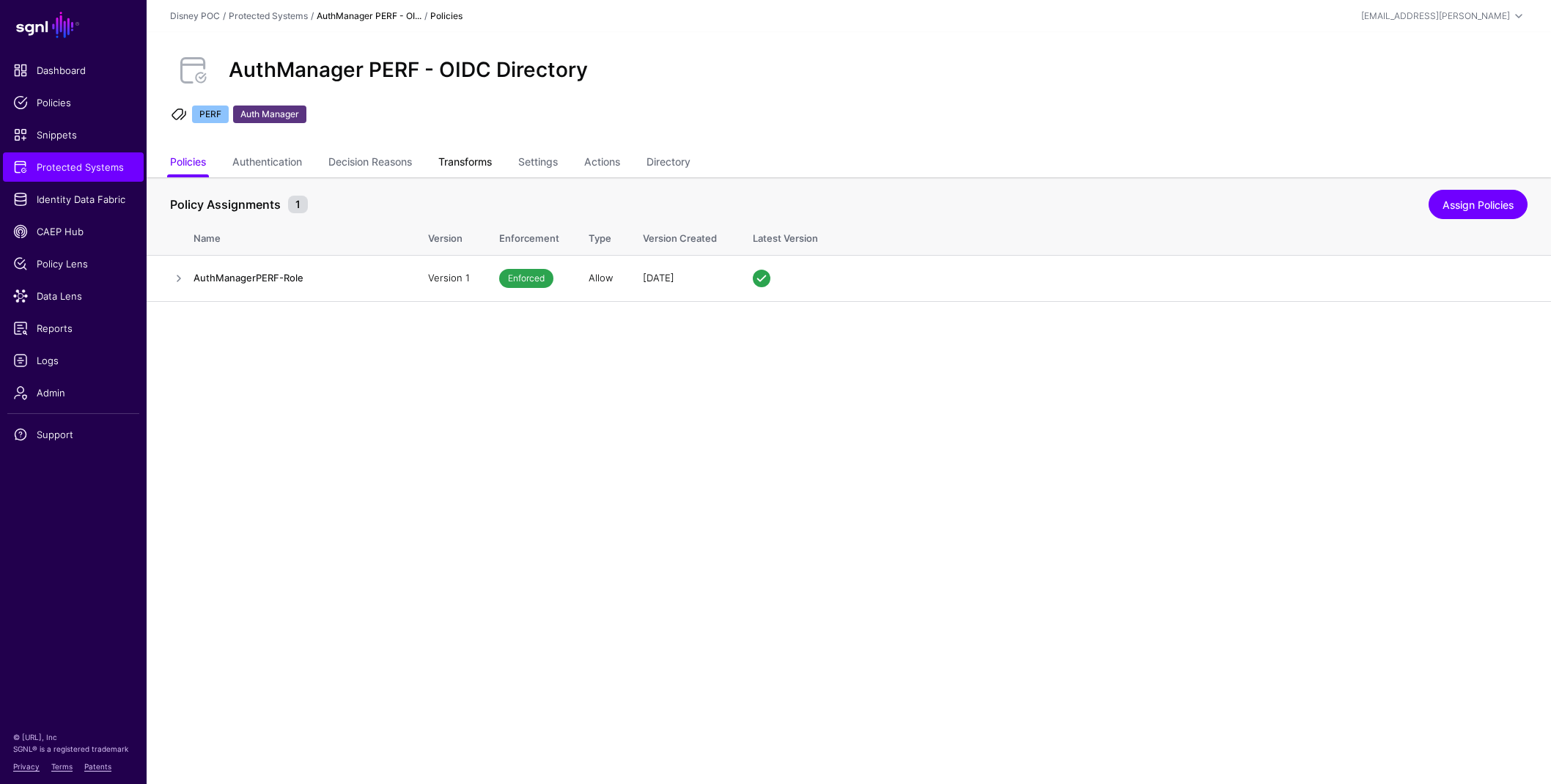
click at [476, 156] on link "Transforms" at bounding box center [465, 162] width 53 height 28
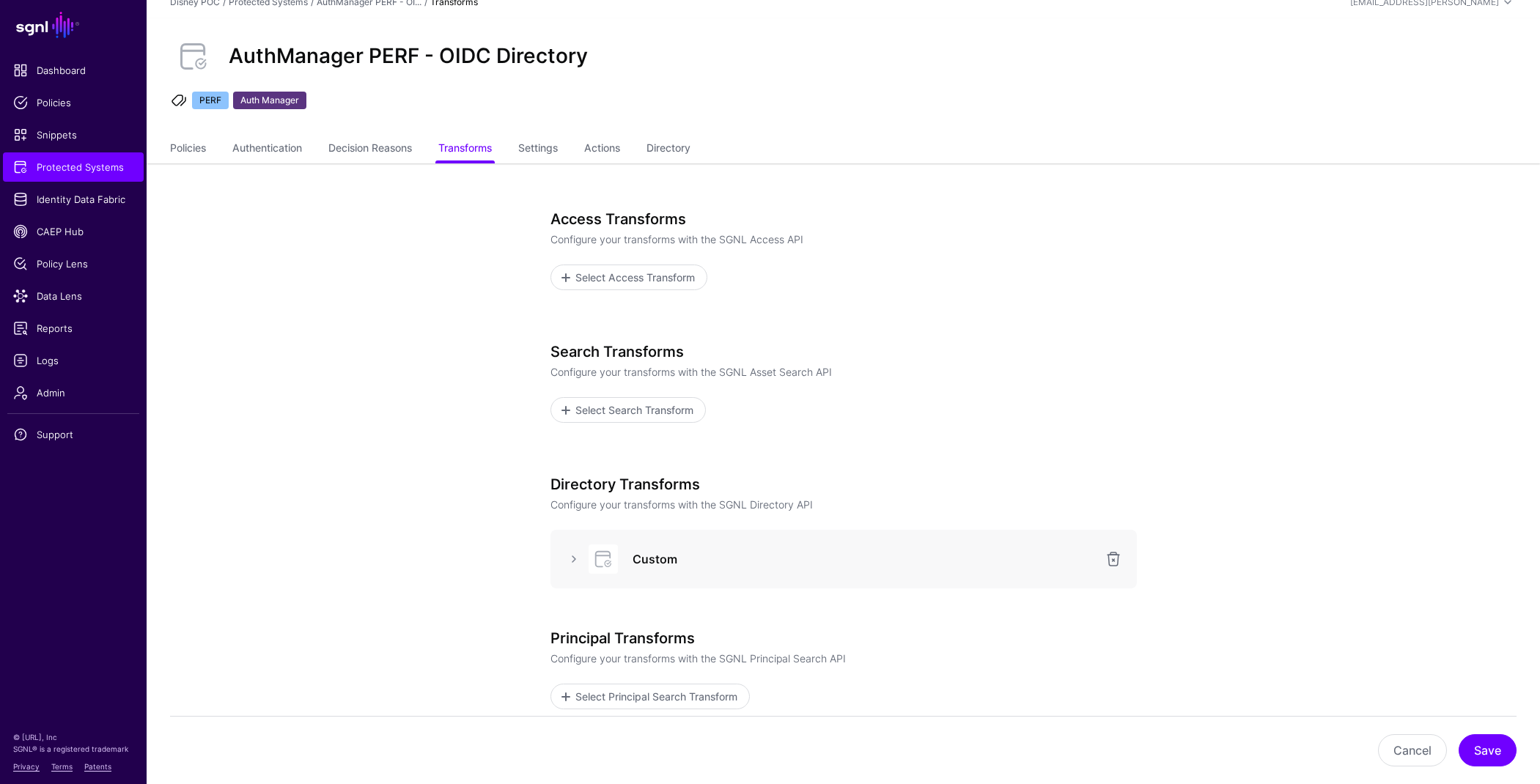
scroll to position [20, 0]
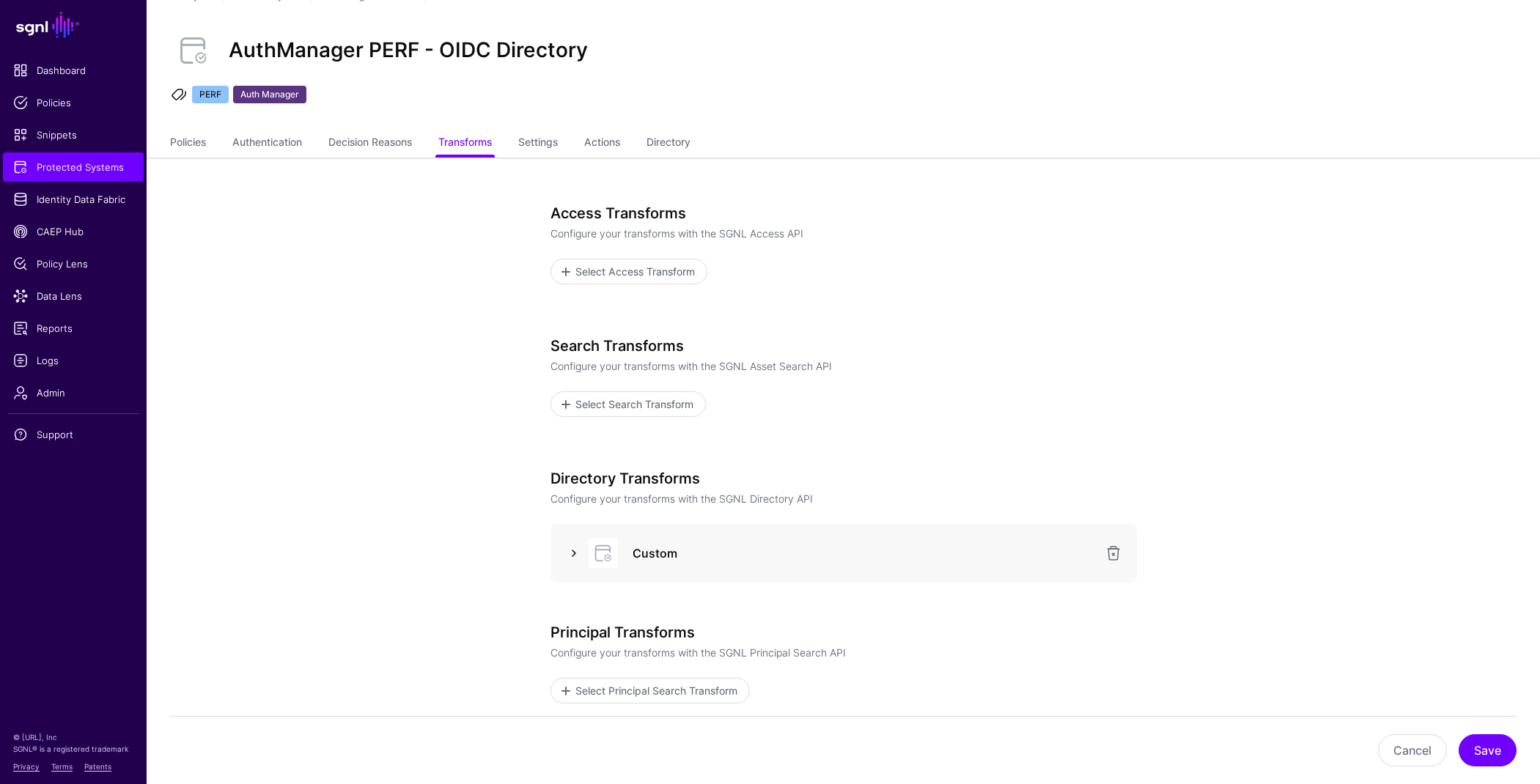
click at [578, 555] on link at bounding box center [574, 553] width 18 height 18
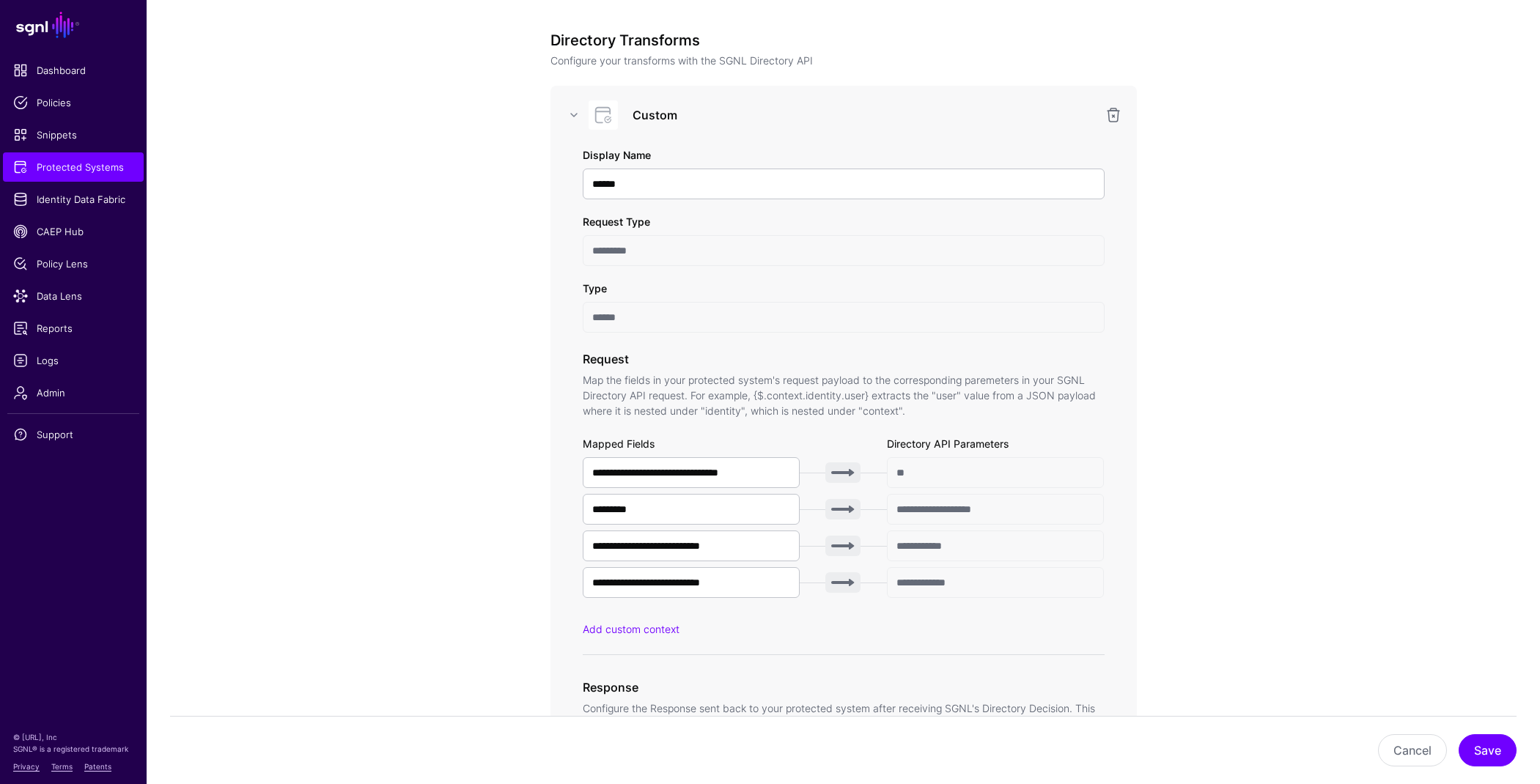
scroll to position [942, 0]
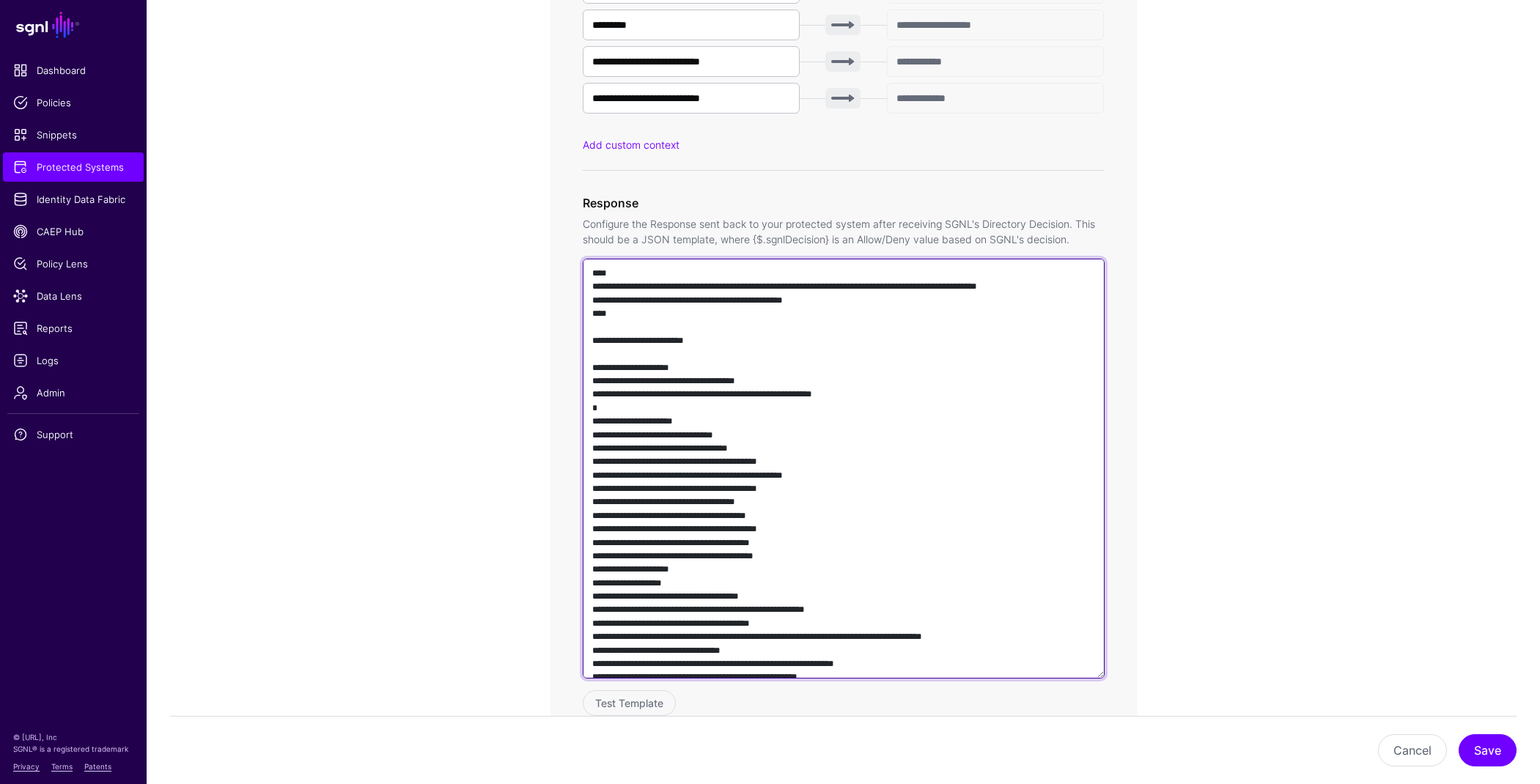
click at [825, 440] on textarea at bounding box center [844, 468] width 522 height 420
paste textarea "**********"
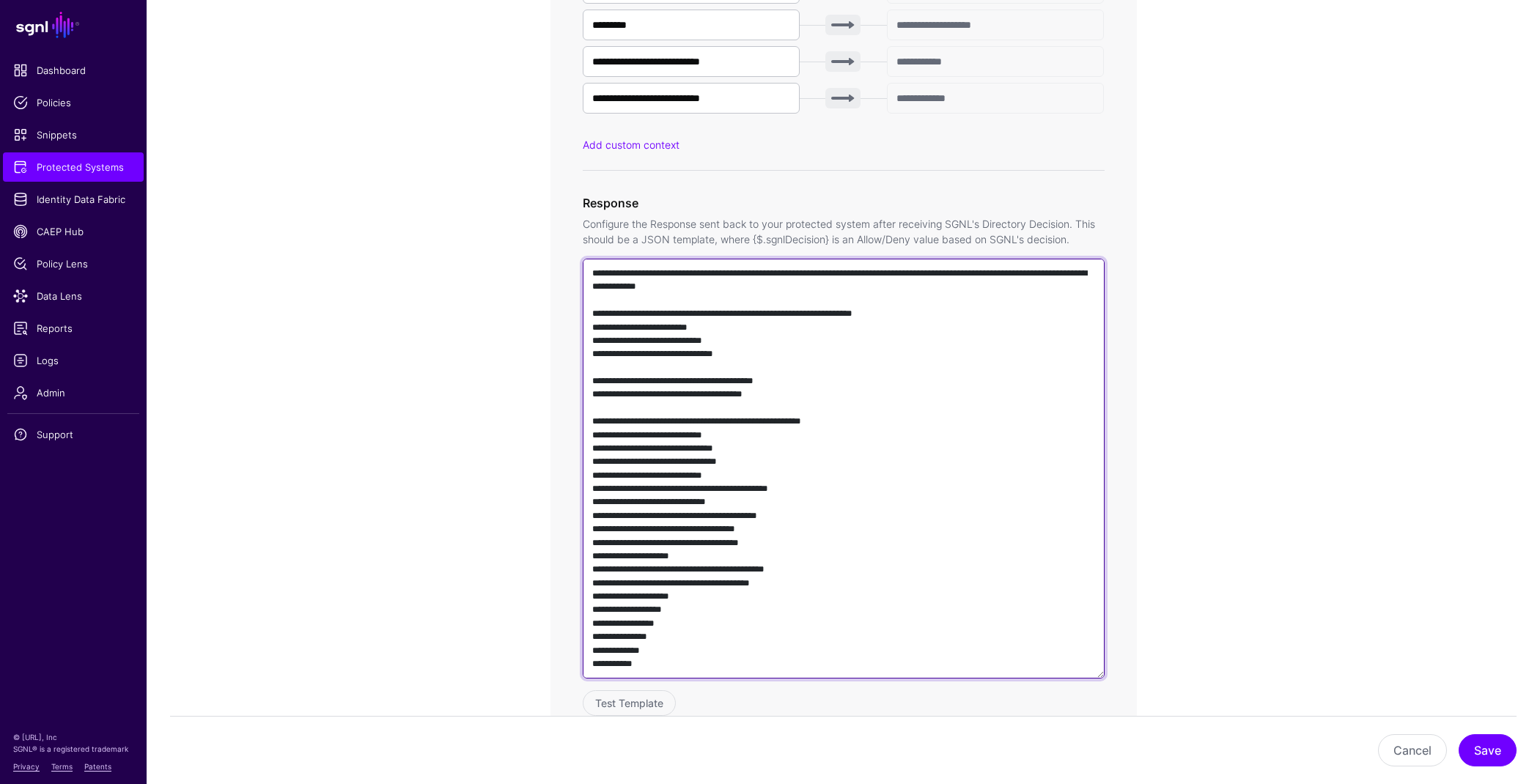
scroll to position [1540, 0]
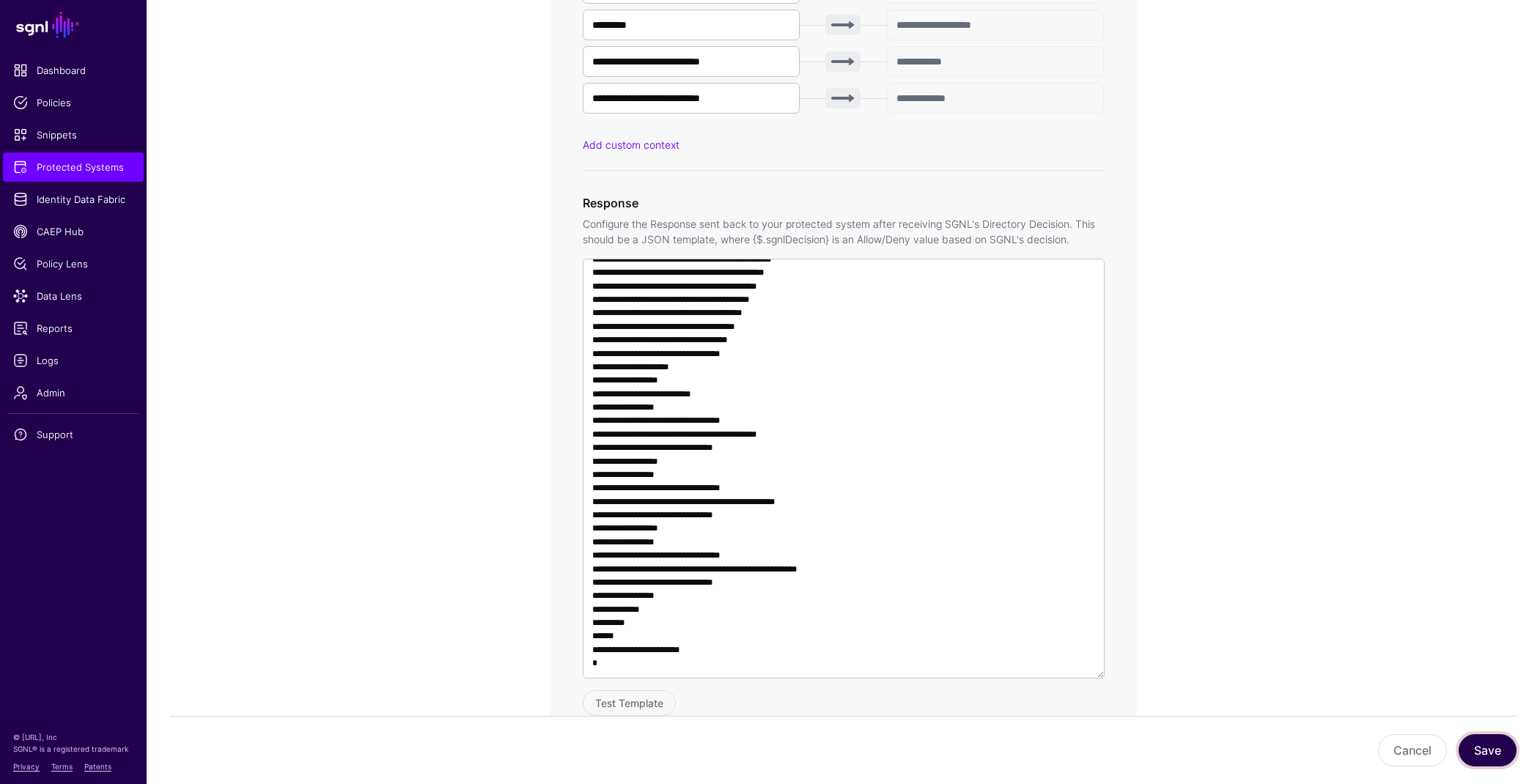
click at [1475, 756] on button "Save" at bounding box center [1487, 750] width 58 height 32
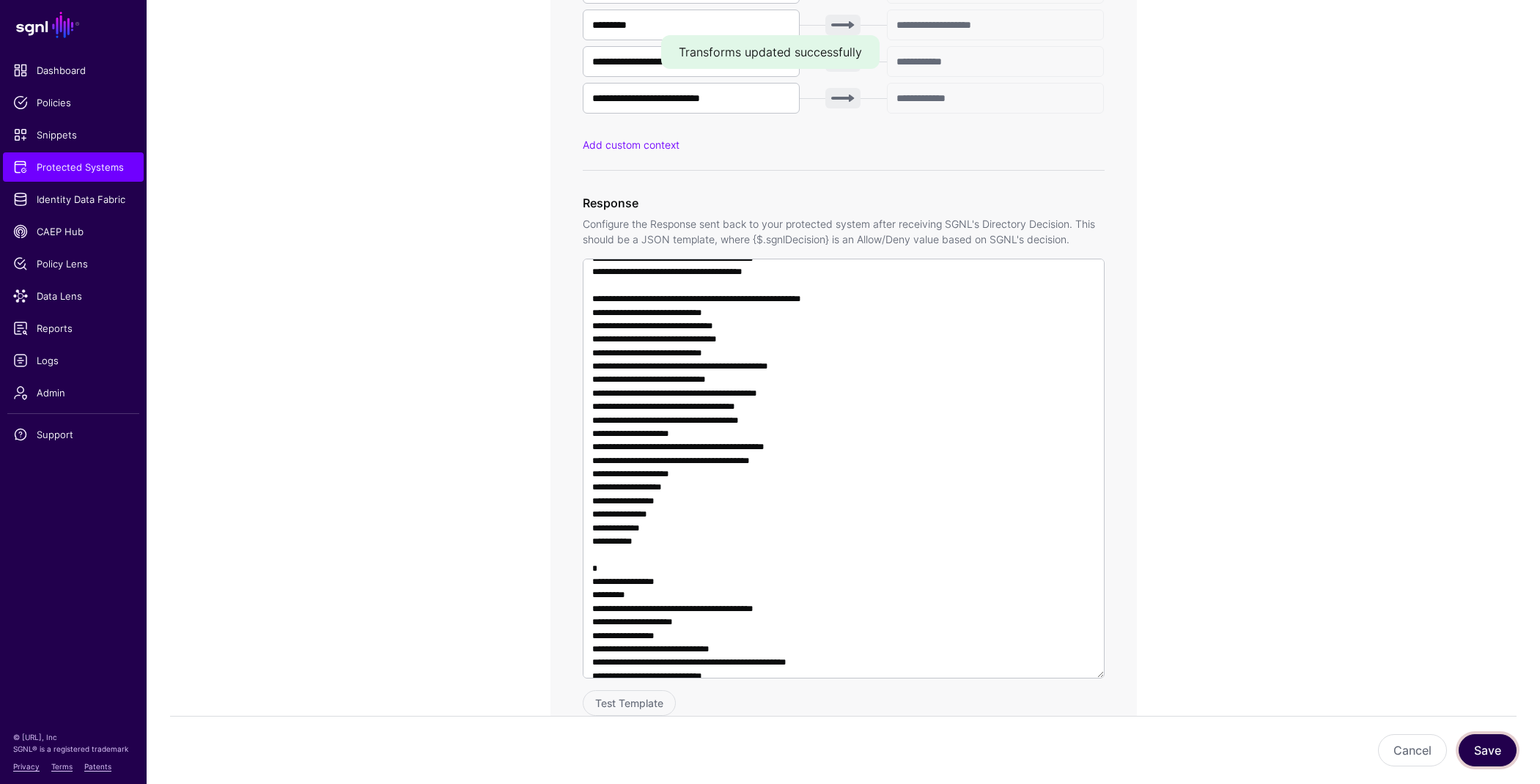
scroll to position [0, 0]
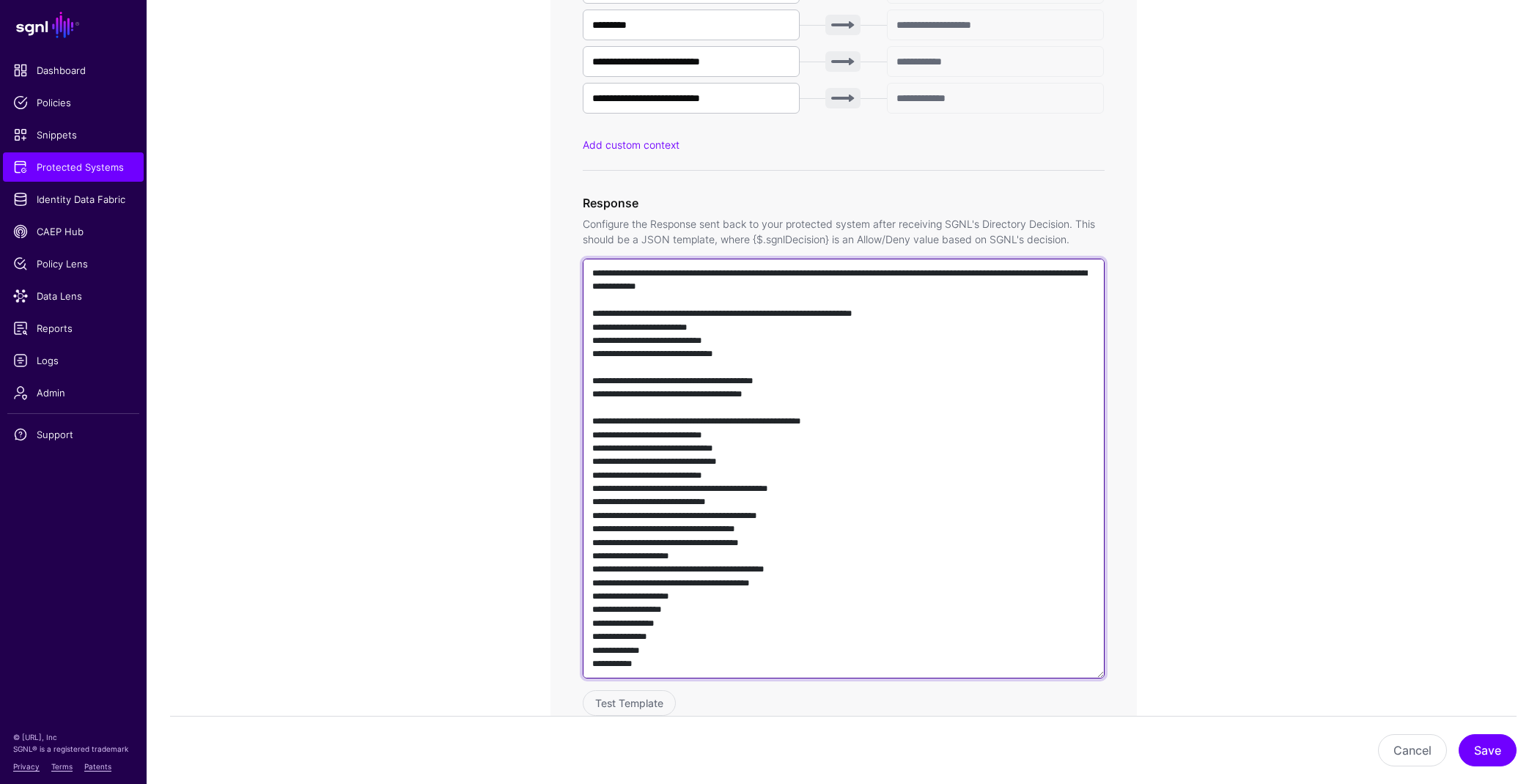
click at [895, 462] on textarea at bounding box center [844, 468] width 522 height 420
paste textarea "**********"
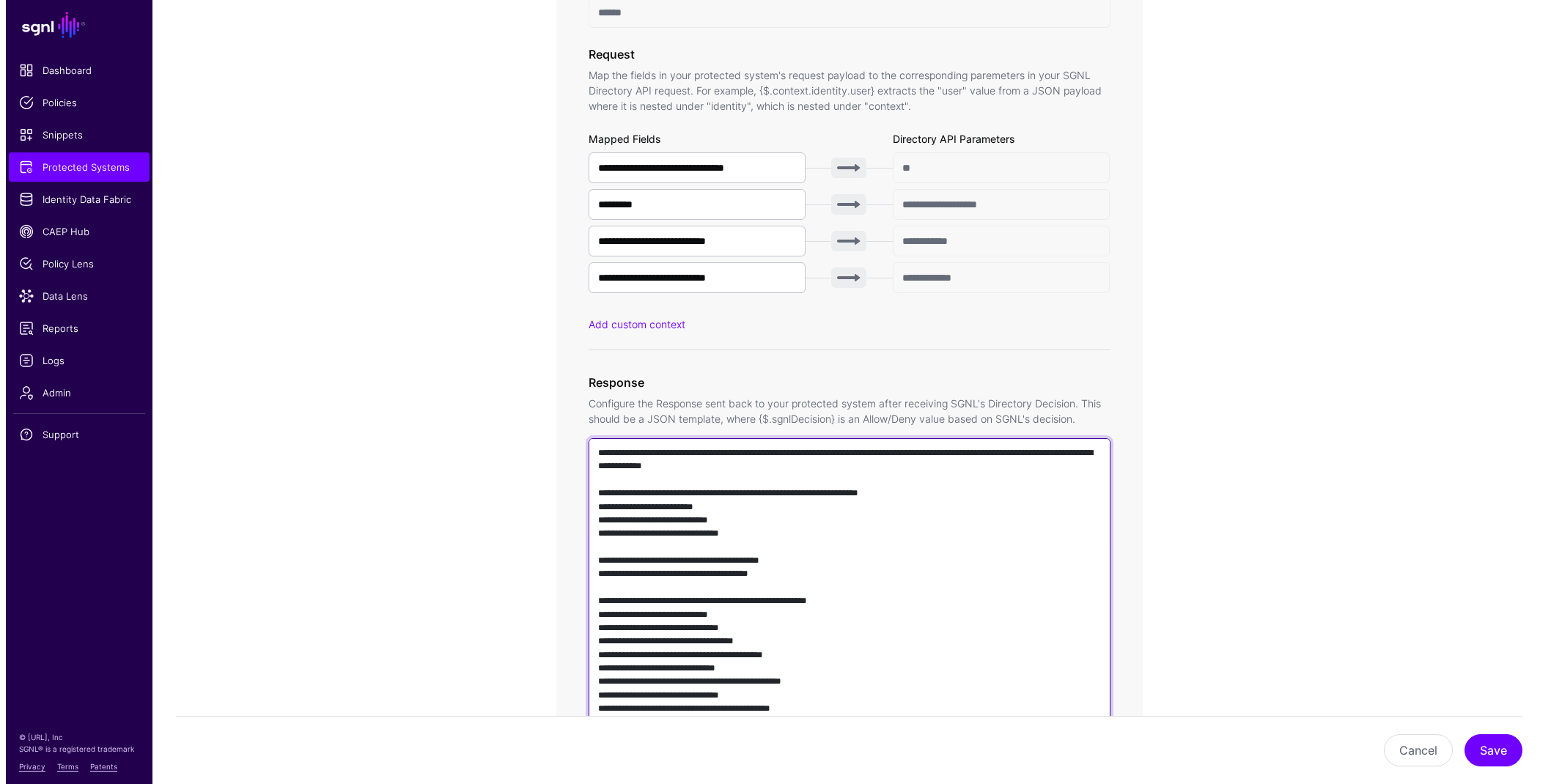
scroll to position [1244, 0]
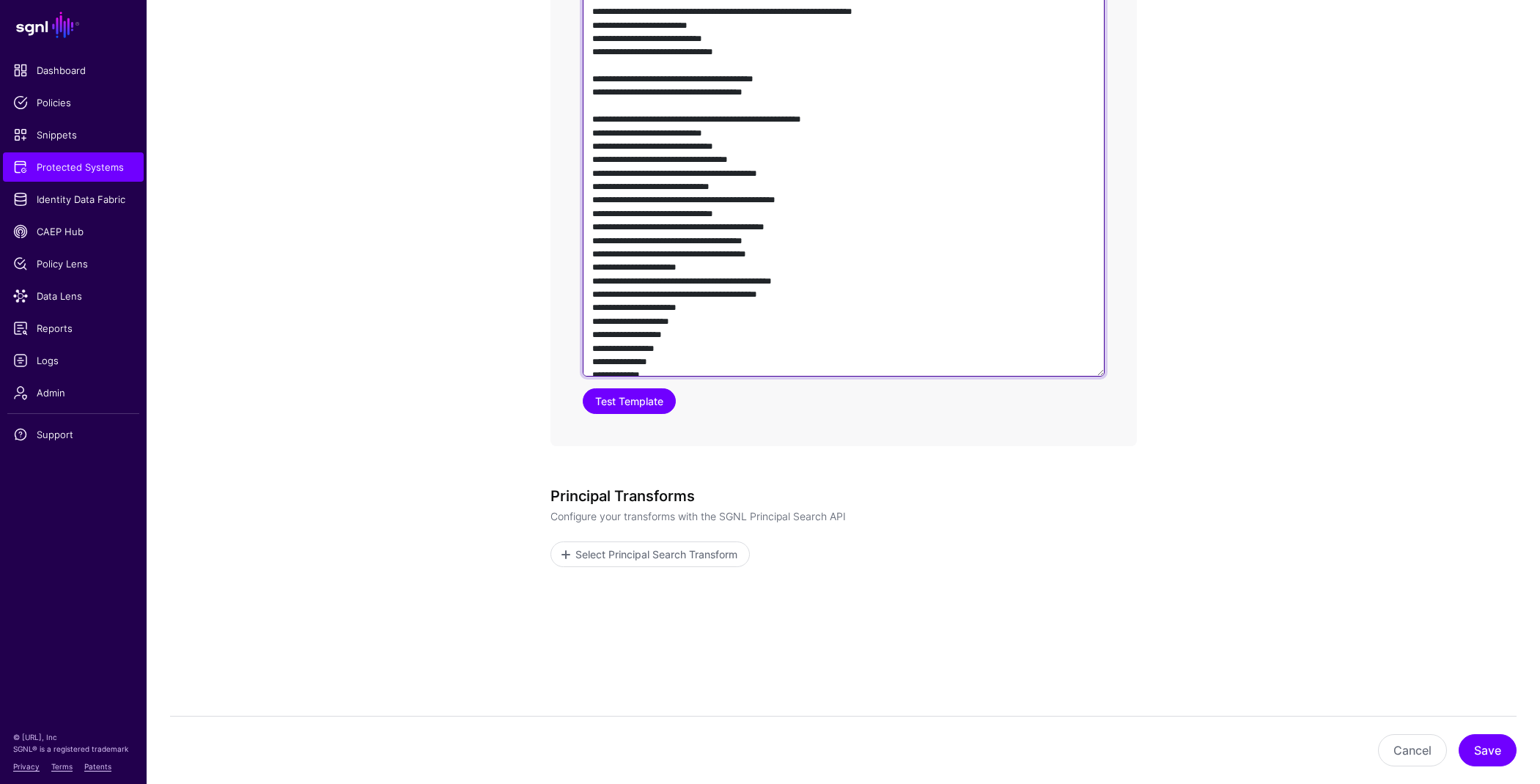
type textarea "**********"
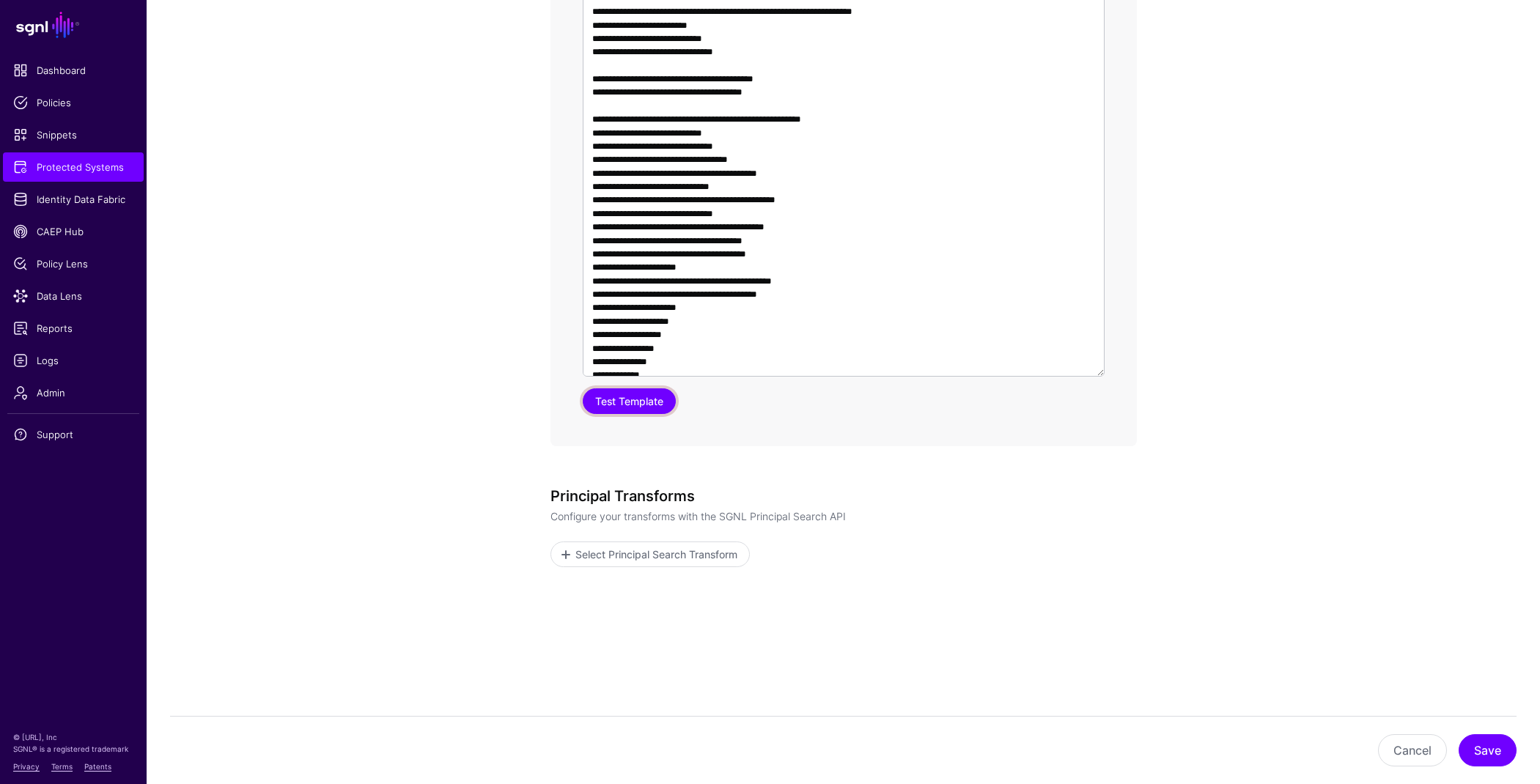
click at [623, 404] on button "Test Template" at bounding box center [629, 400] width 93 height 26
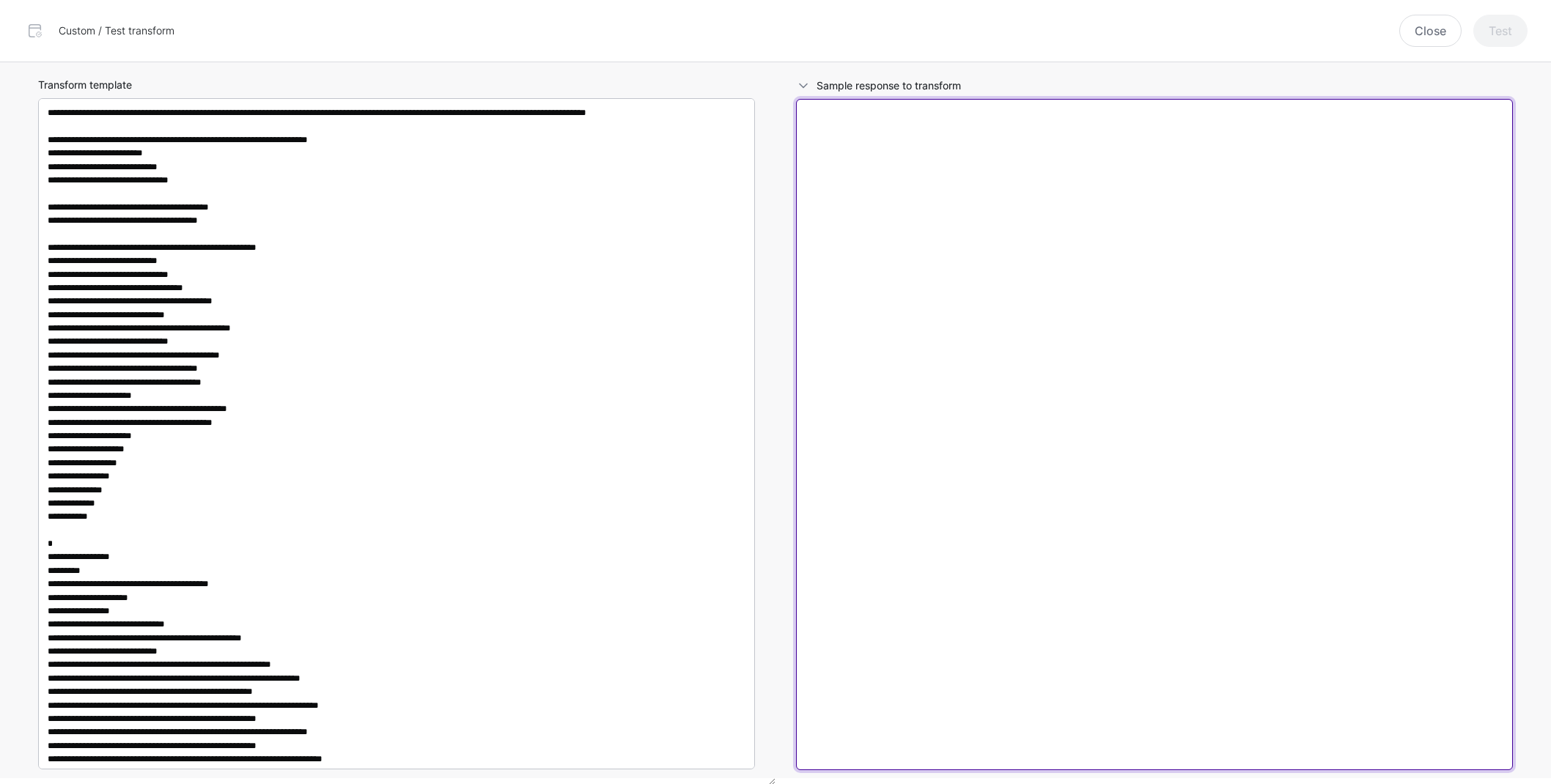
click at [1118, 513] on textarea at bounding box center [1154, 434] width 717 height 671
paste textarea "**********"
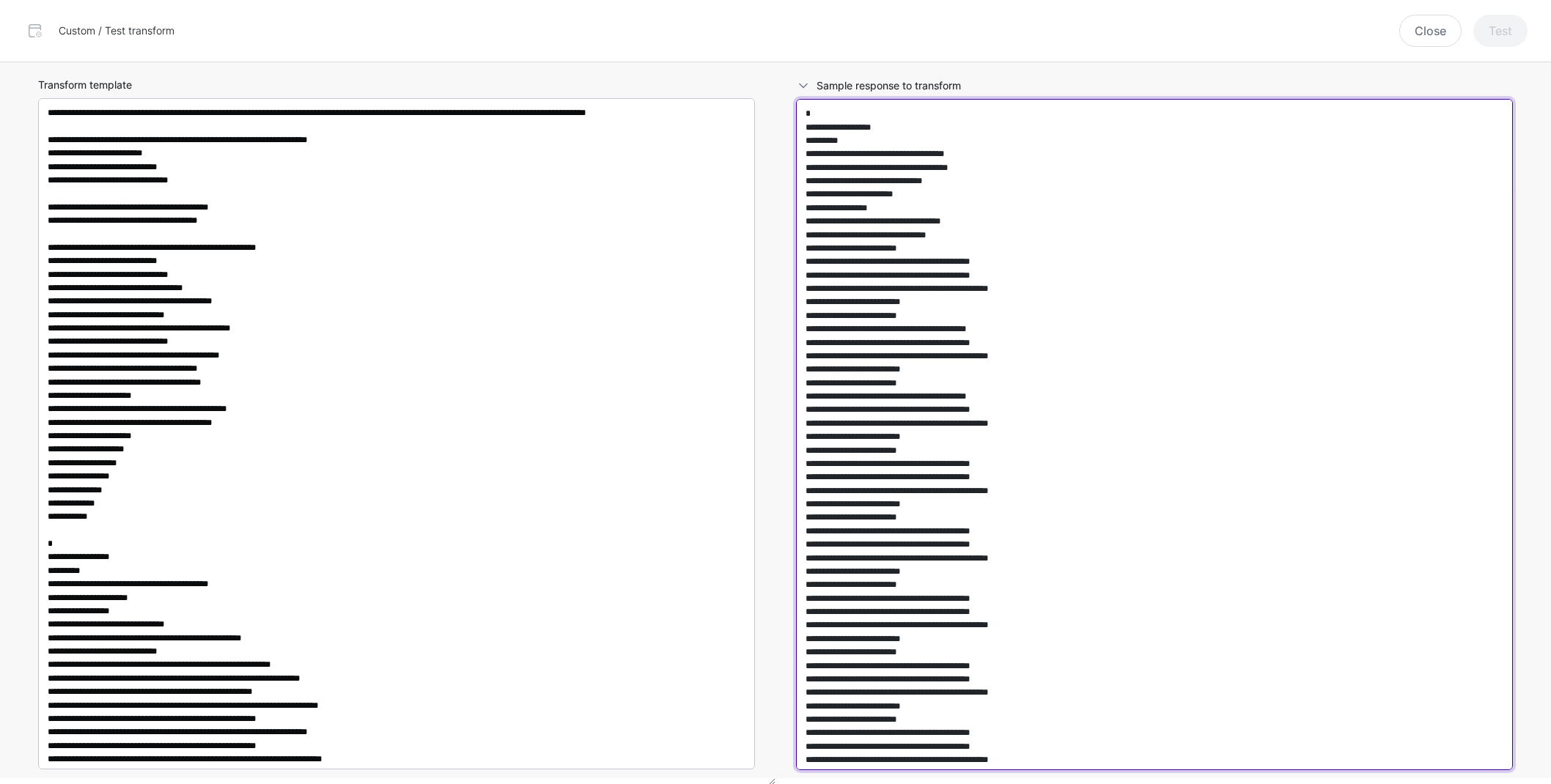
scroll to position [7468, 0]
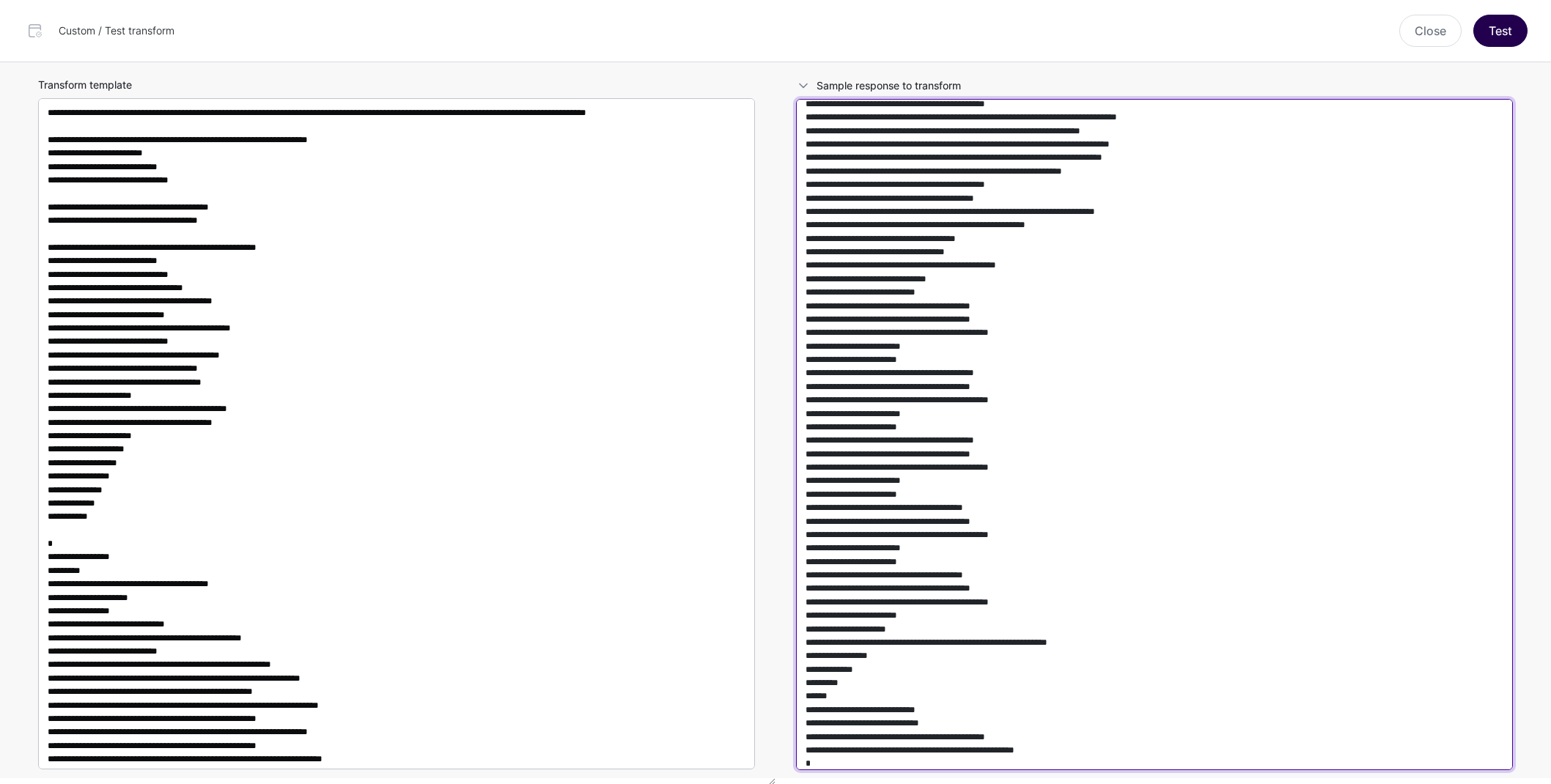
type textarea "**********"
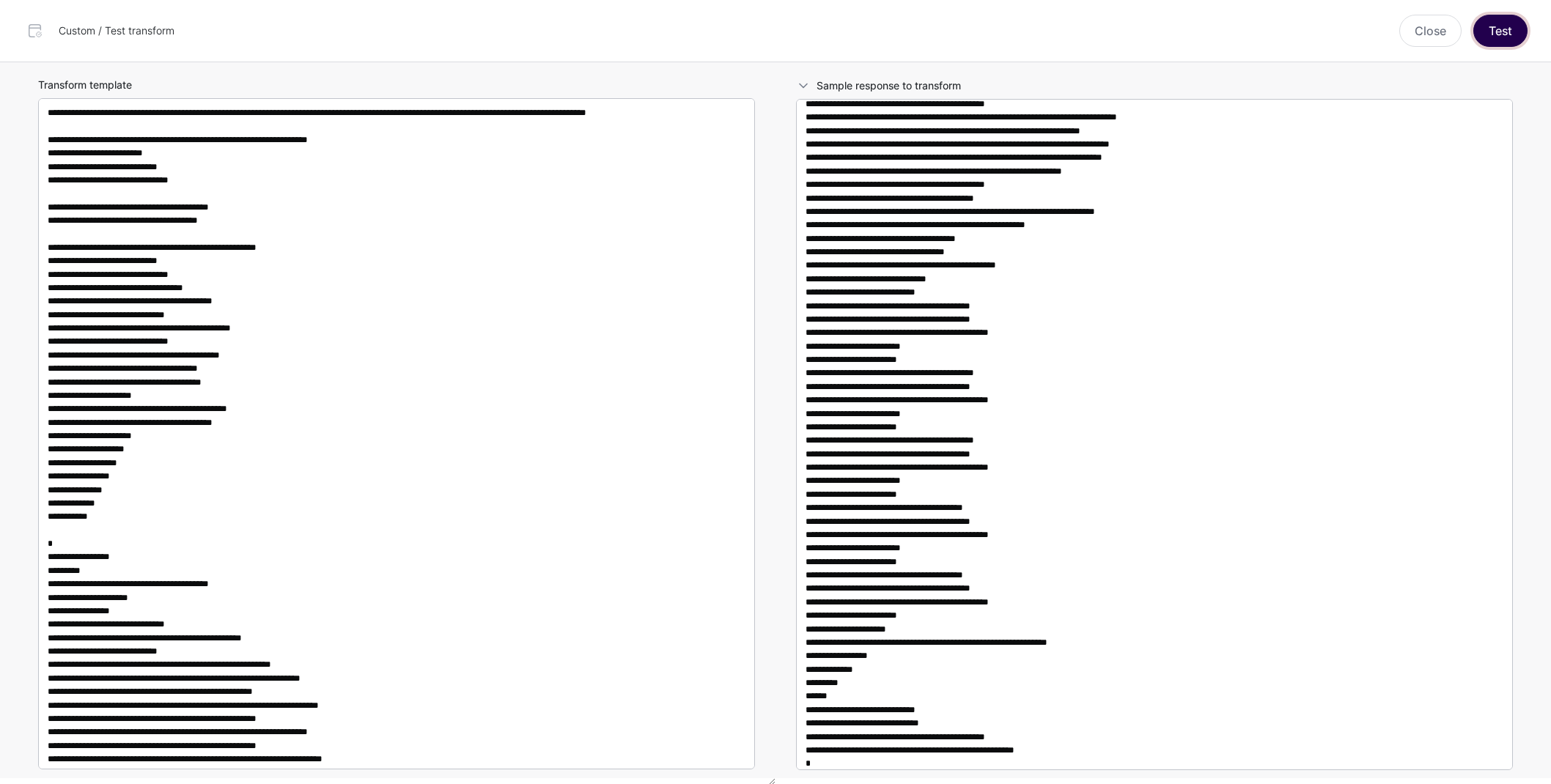
drag, startPoint x: 1510, startPoint y: 29, endPoint x: 1486, endPoint y: 80, distance: 56.4
click at [1510, 29] on button "Test" at bounding box center [1500, 31] width 54 height 32
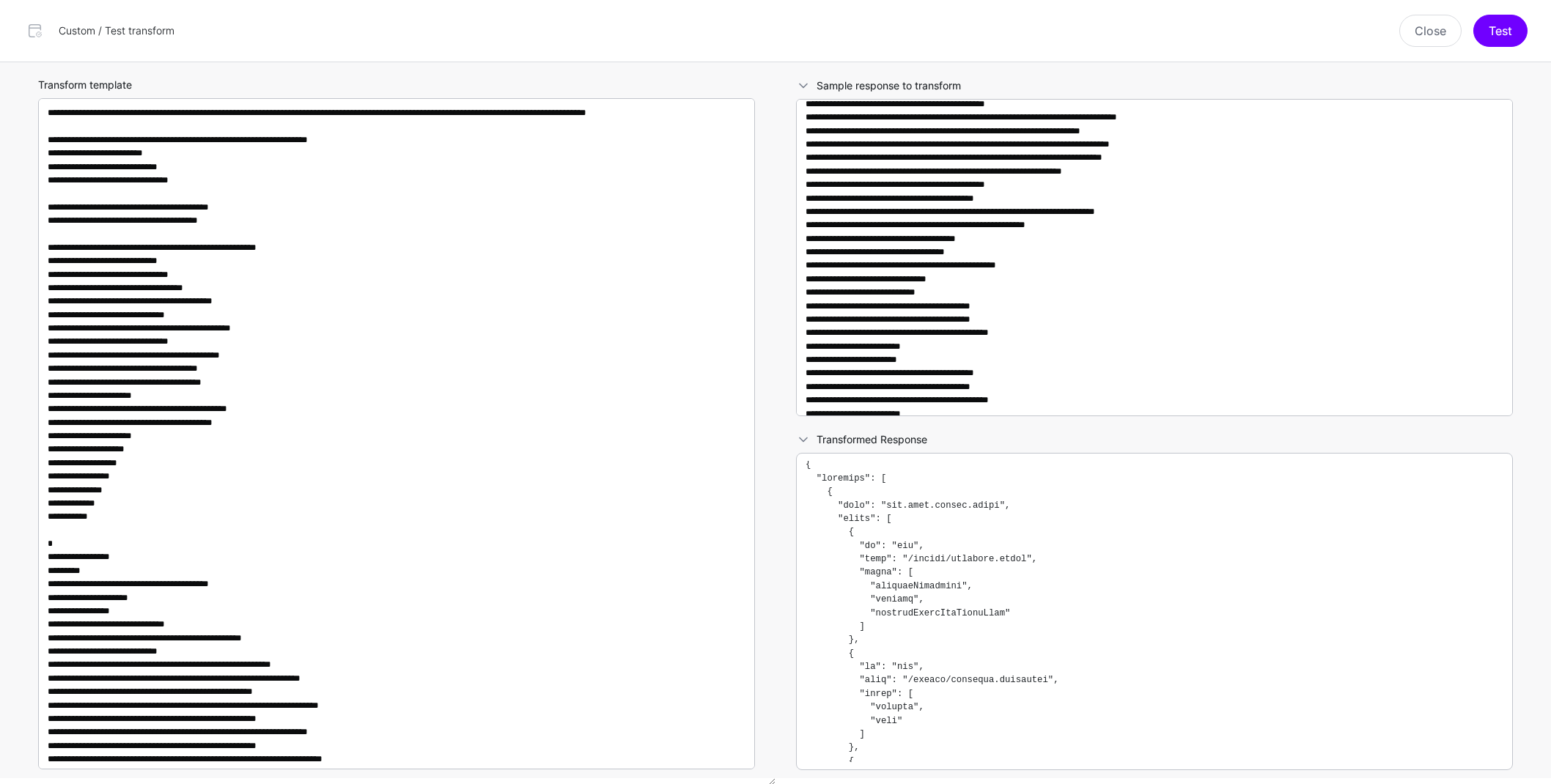
scroll to position [0, 0]
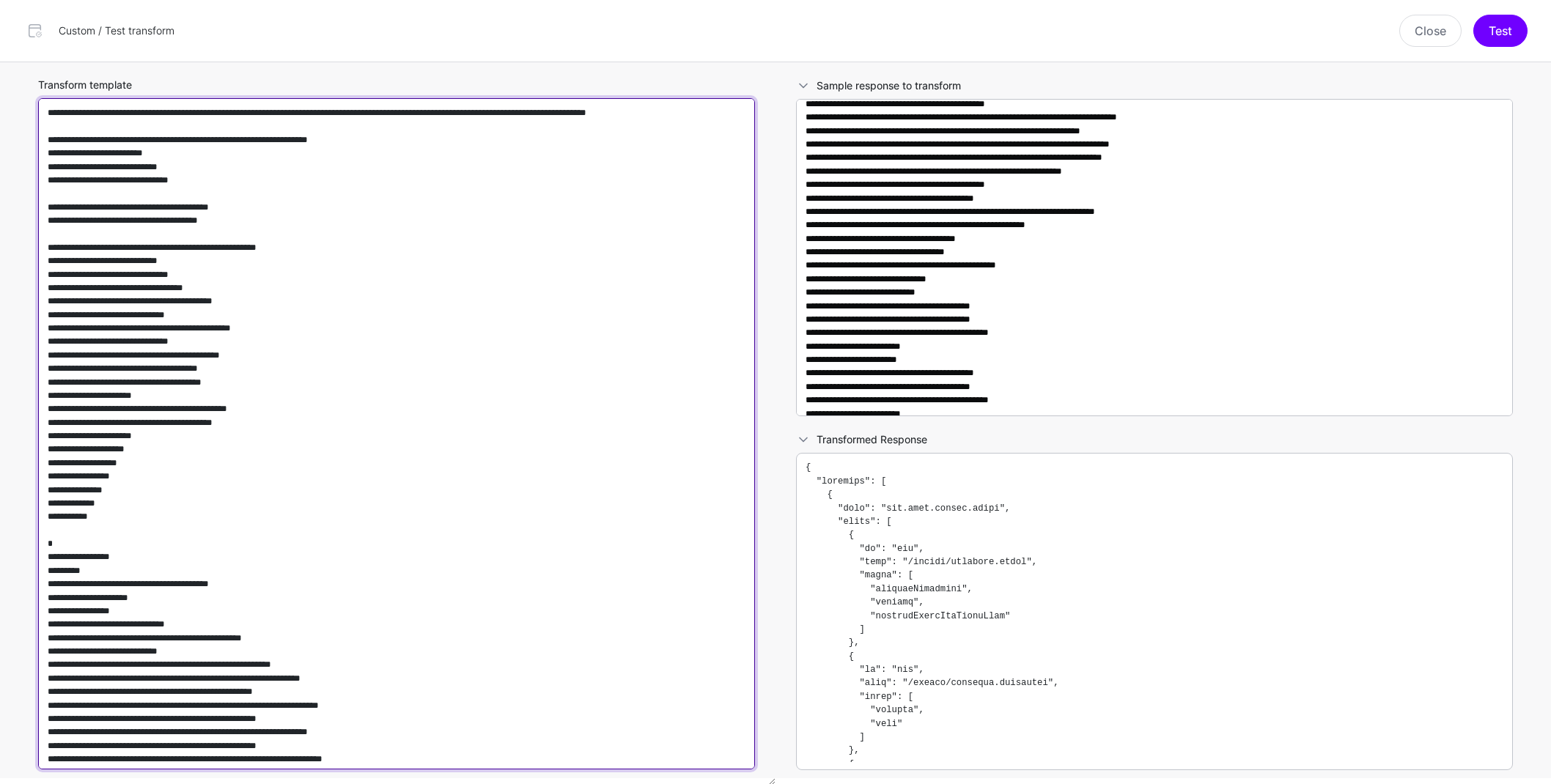
click at [445, 507] on textarea "Transform template" at bounding box center [396, 434] width 717 height 671
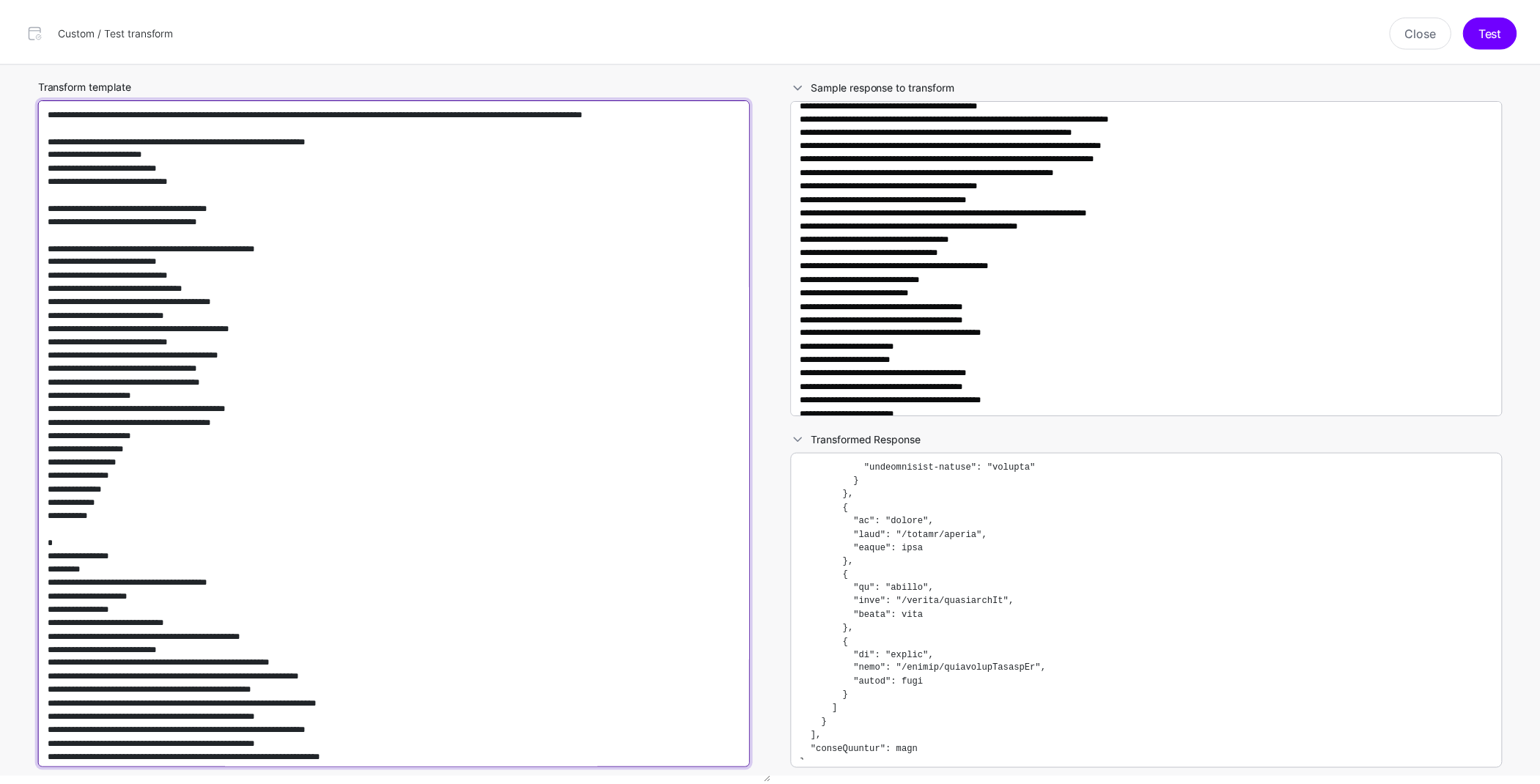
scroll to position [413, 0]
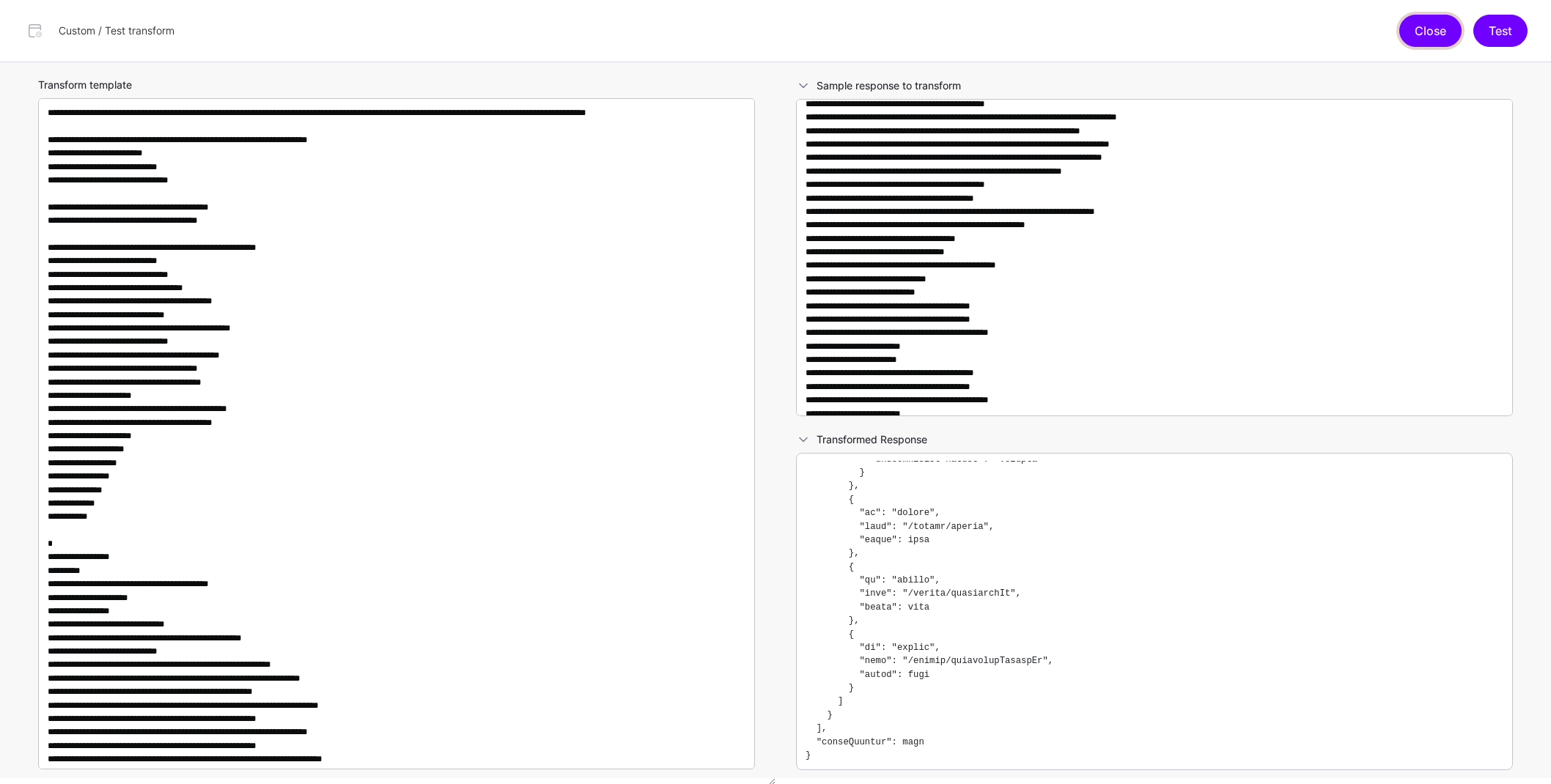
click at [1427, 31] on button "Close" at bounding box center [1430, 31] width 62 height 32
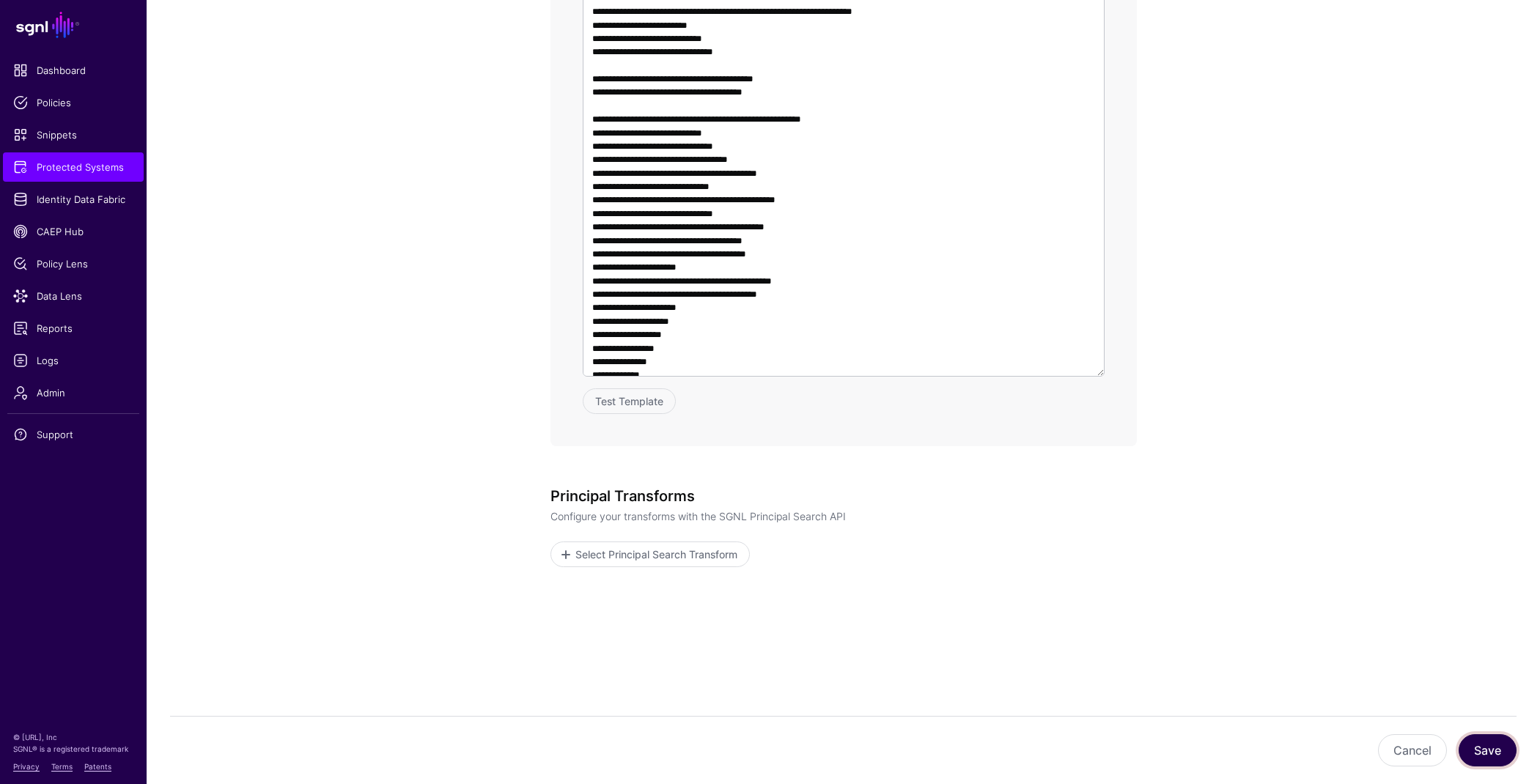
click at [1480, 746] on button "Save" at bounding box center [1487, 750] width 58 height 32
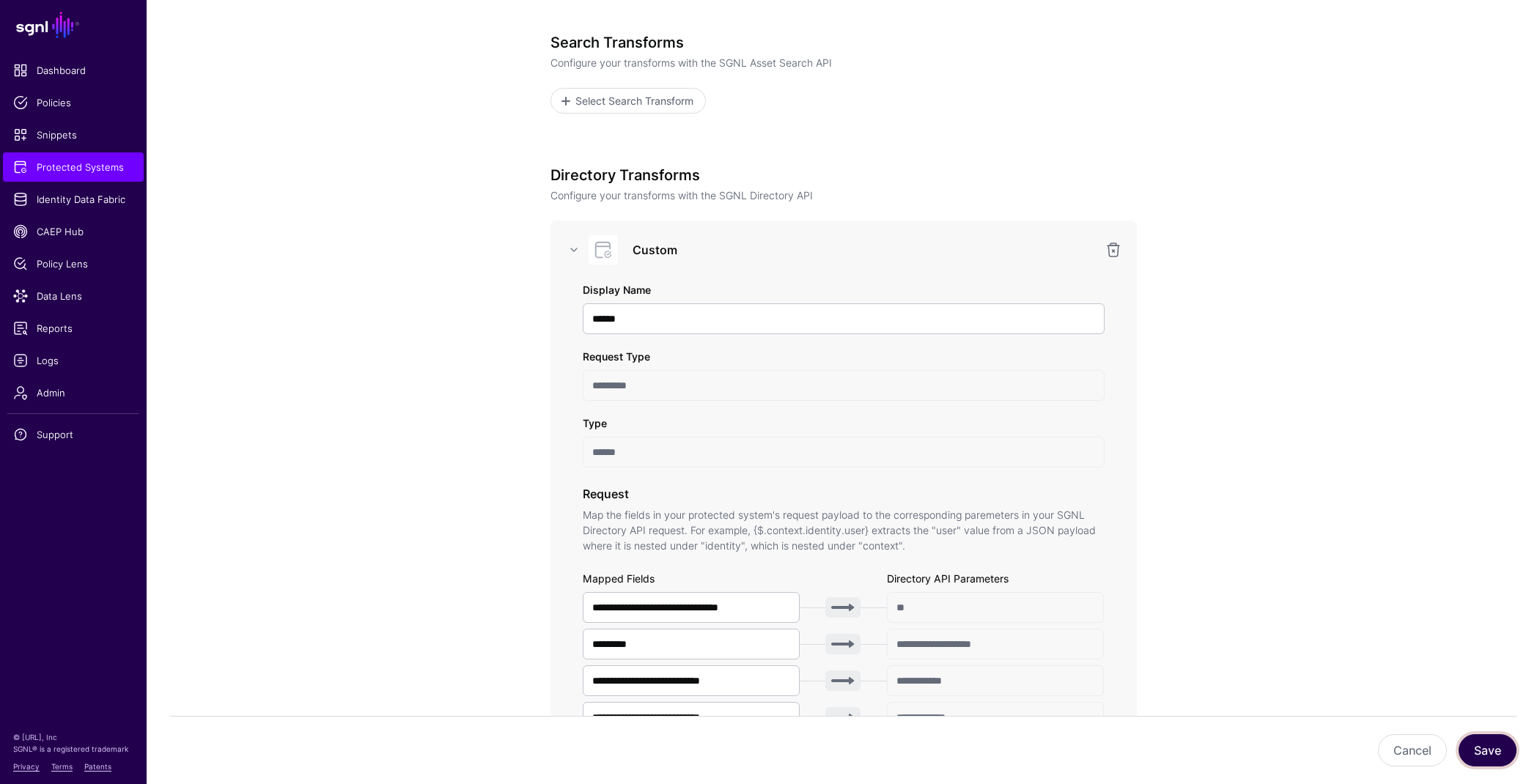
scroll to position [681, 0]
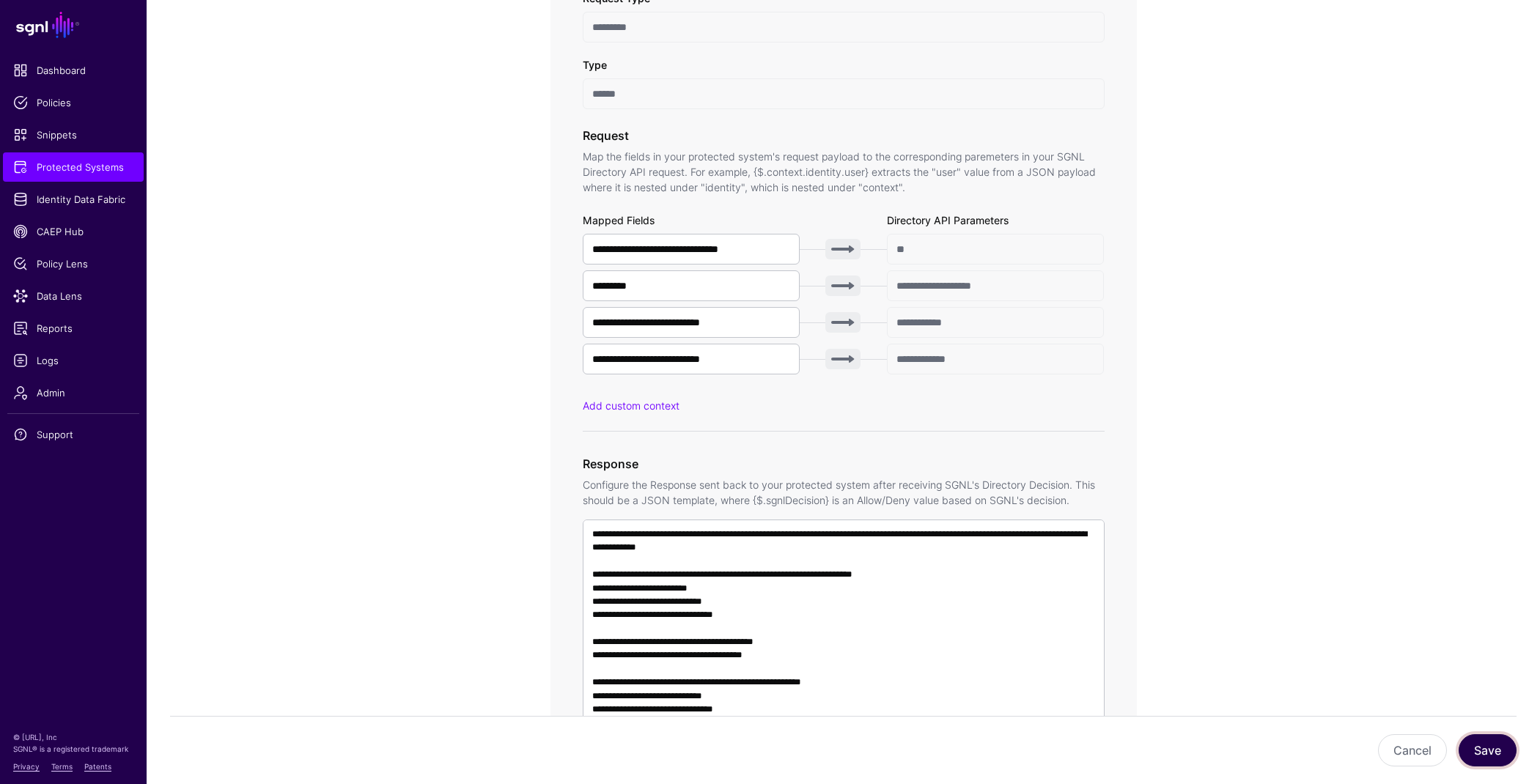
click at [1504, 753] on button "Save" at bounding box center [1487, 750] width 58 height 32
click at [1417, 748] on button "Cancel" at bounding box center [1412, 750] width 69 height 32
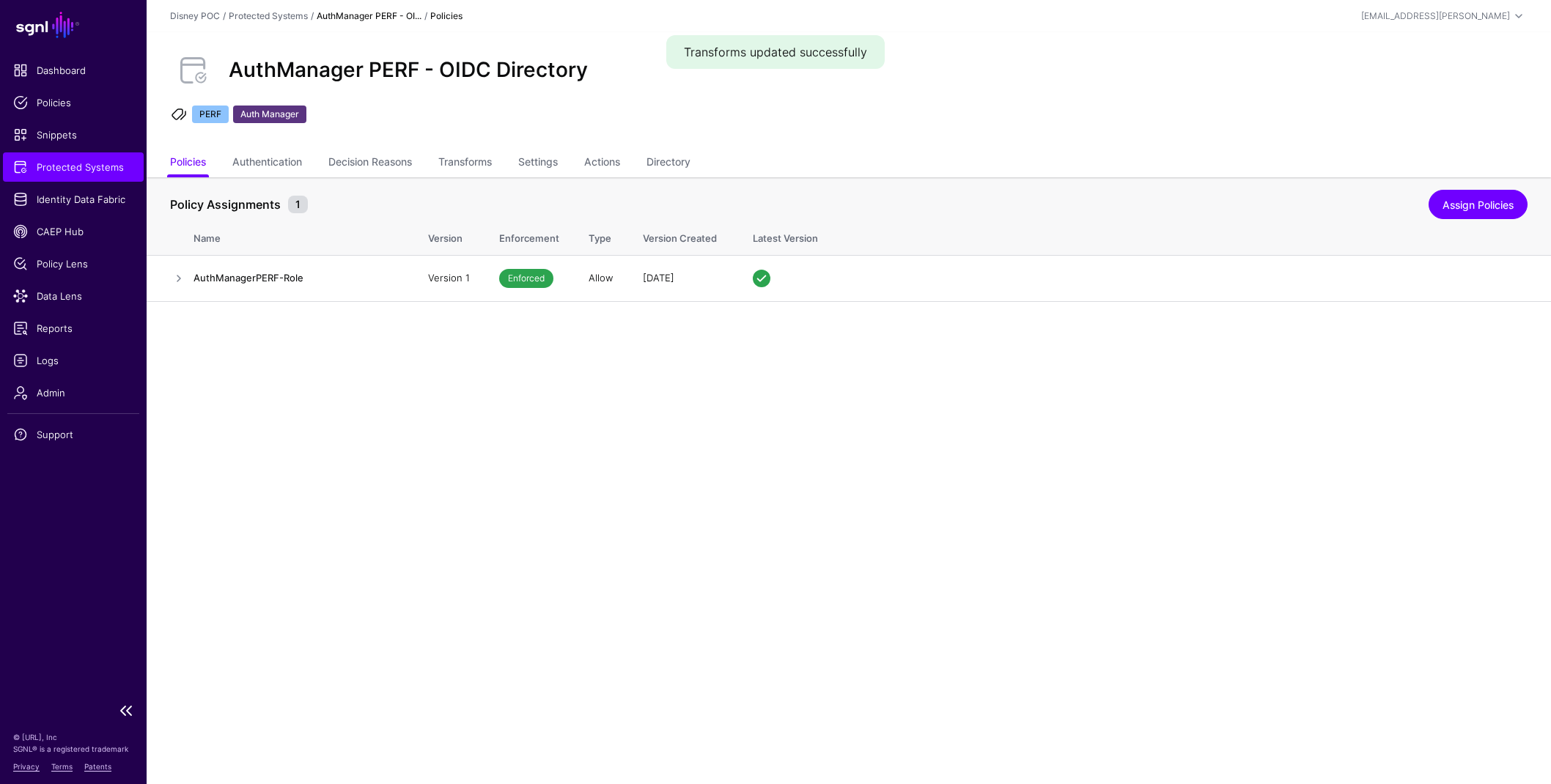
click at [60, 168] on span "Protected Systems" at bounding box center [73, 167] width 120 height 15
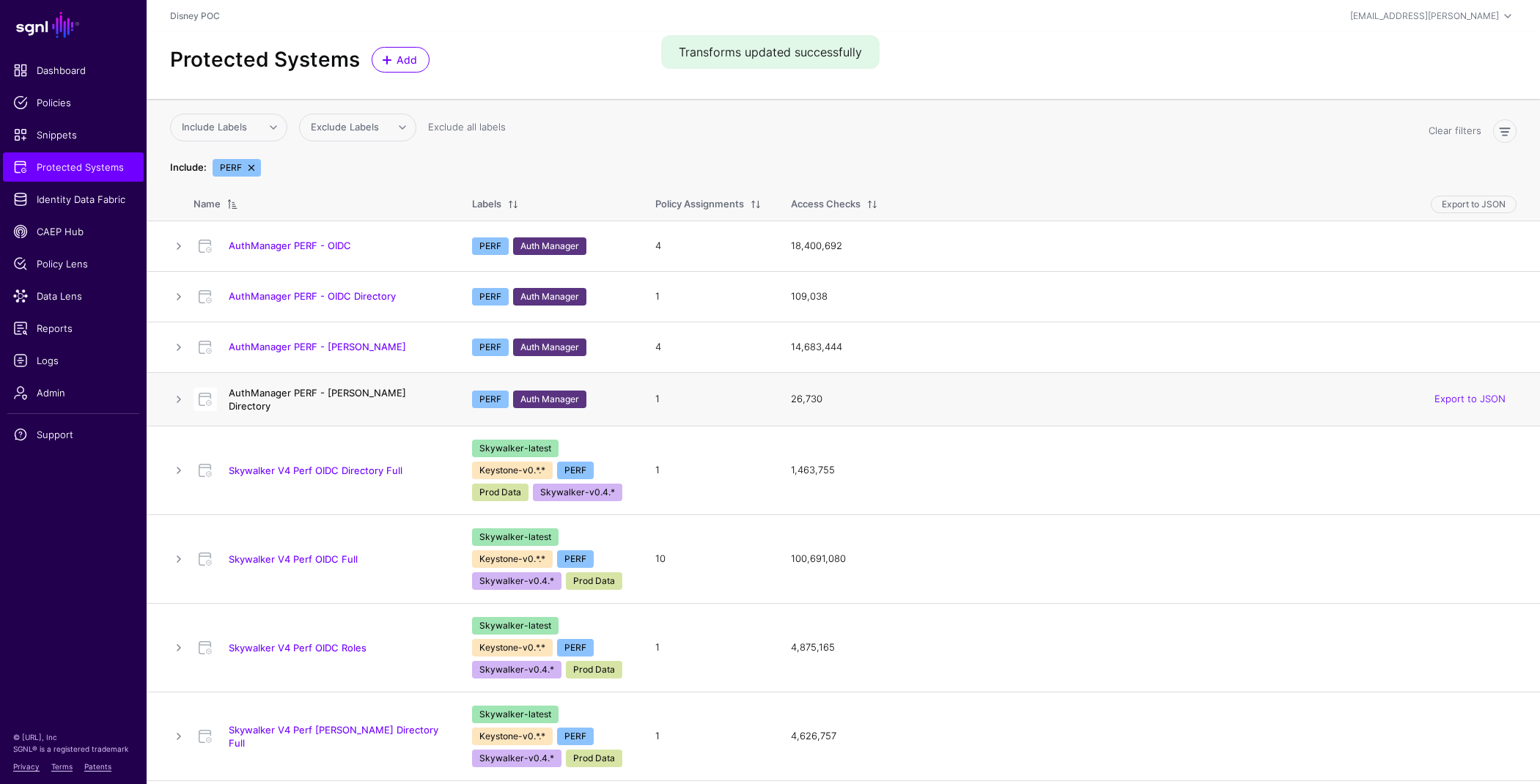
click at [370, 400] on link "AuthManager PERF - SAML Directory" at bounding box center [317, 400] width 178 height 25
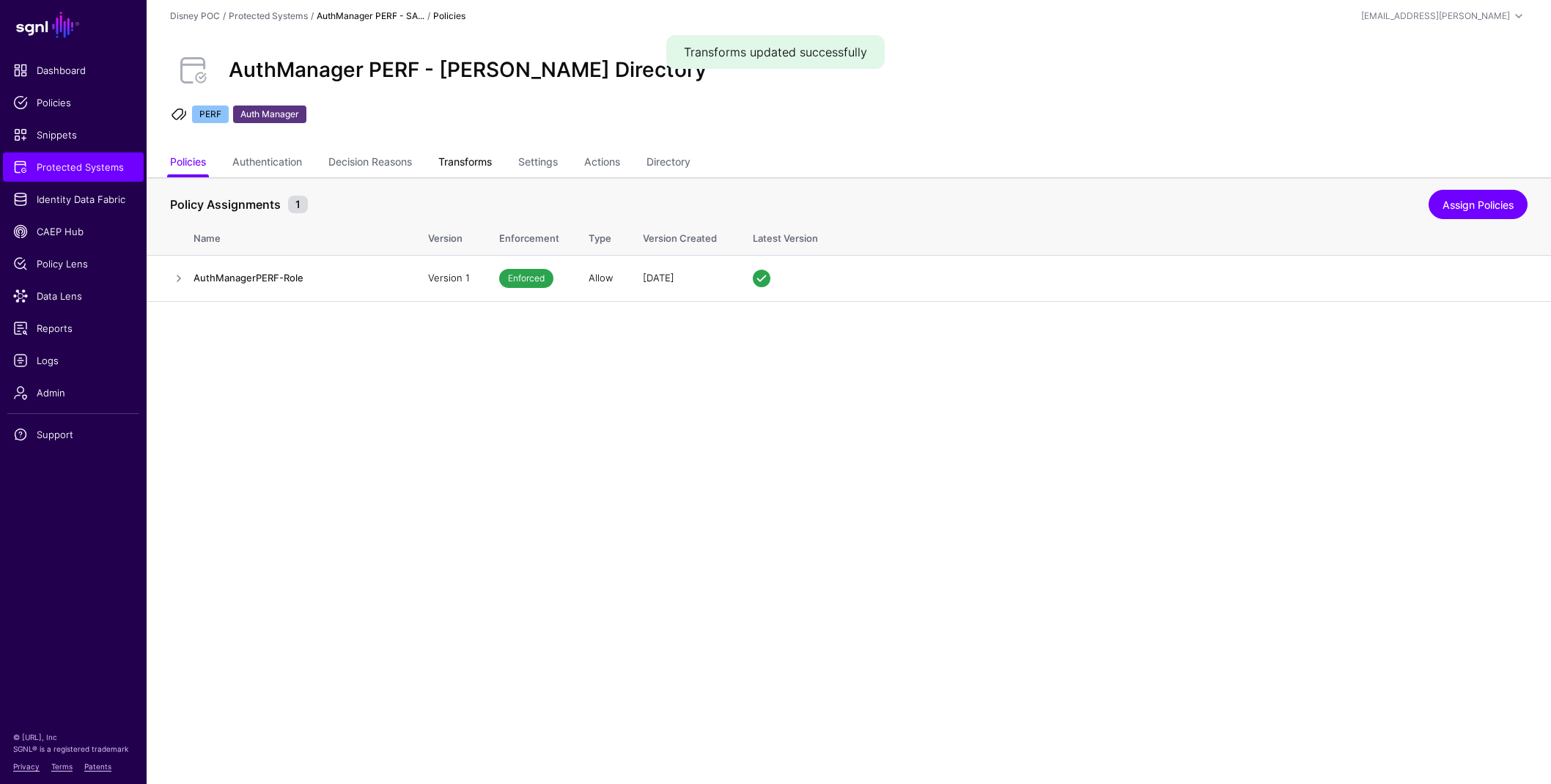
click at [455, 158] on link "Transforms" at bounding box center [465, 162] width 53 height 28
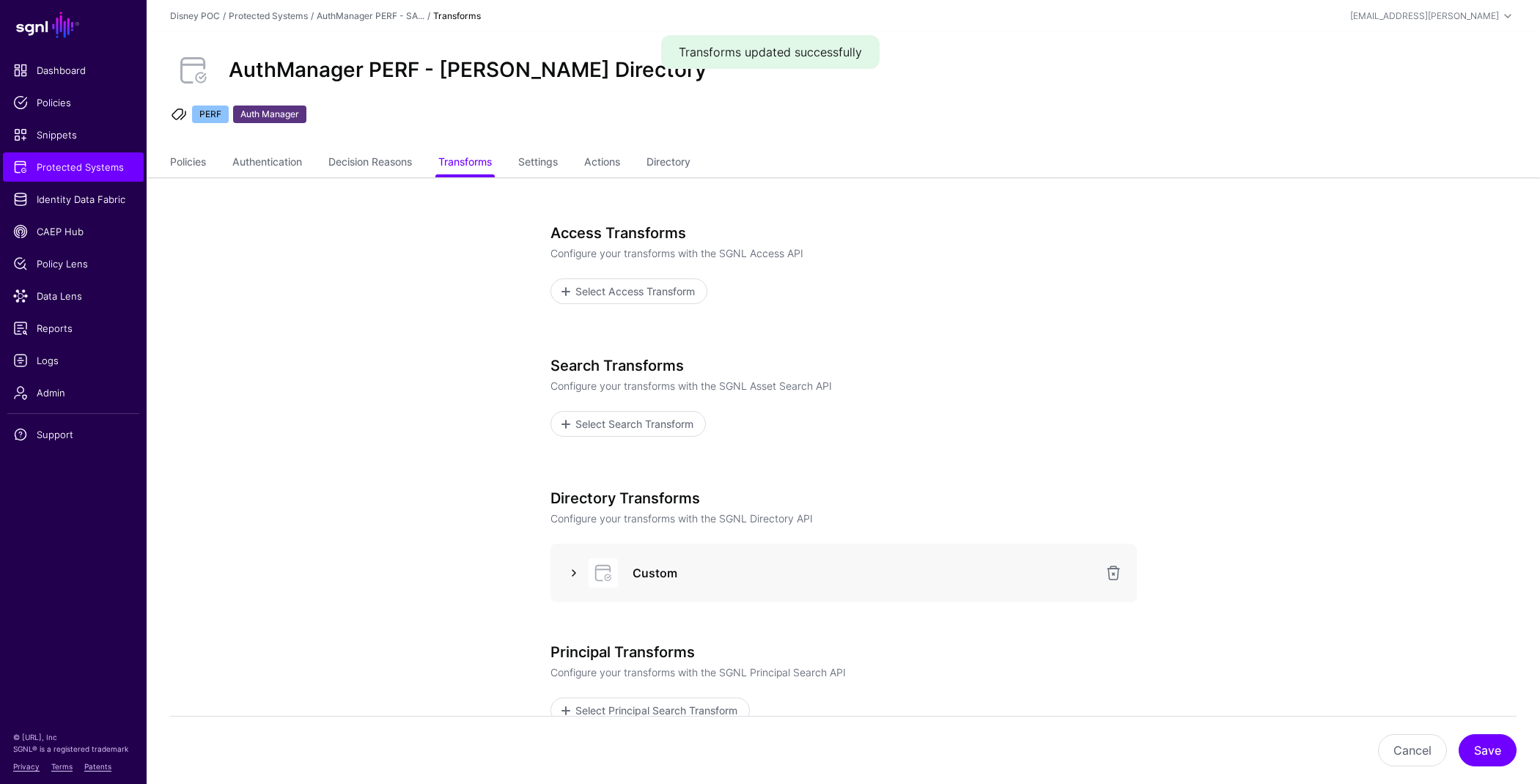
click at [571, 568] on link at bounding box center [574, 573] width 18 height 18
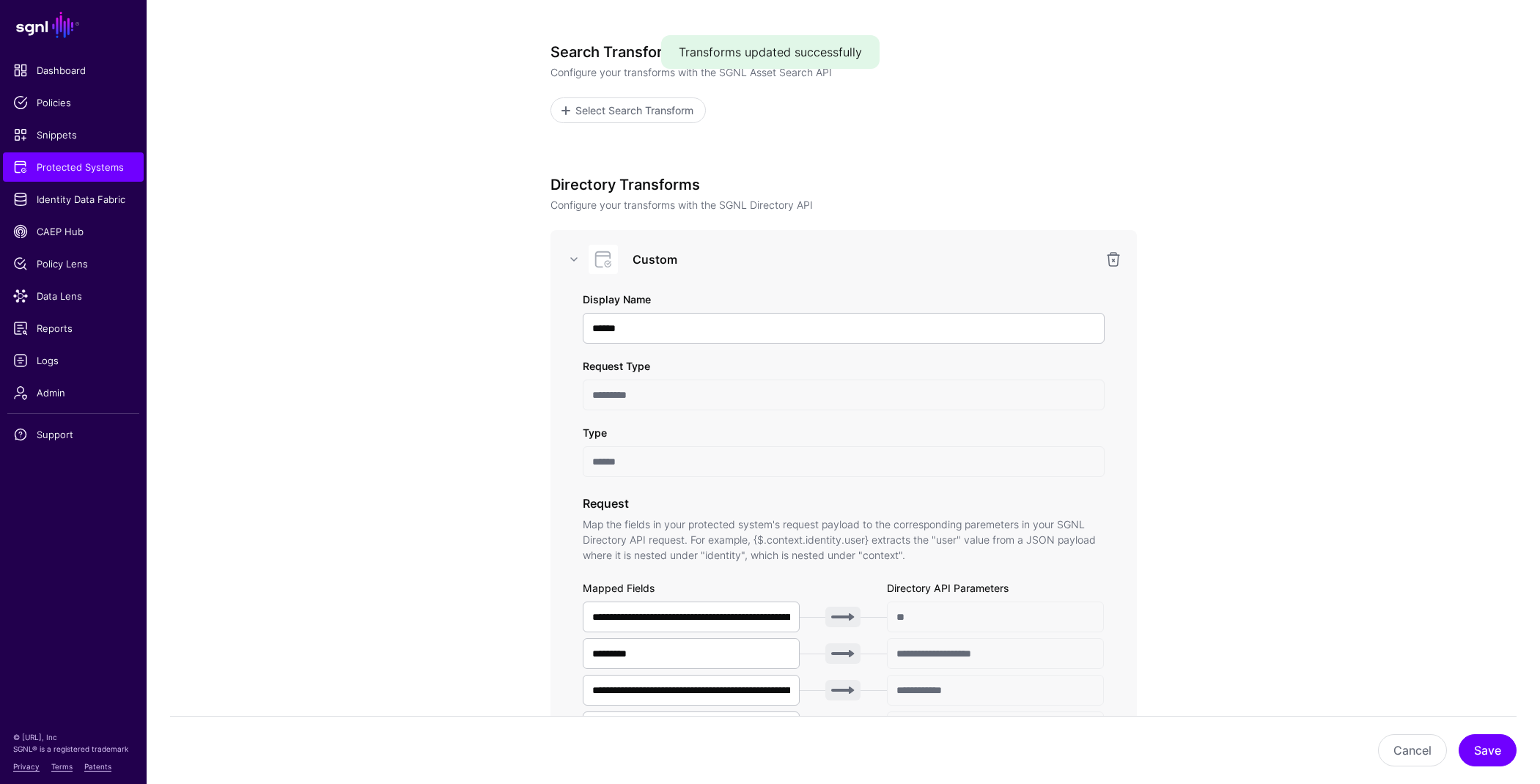
scroll to position [752, 0]
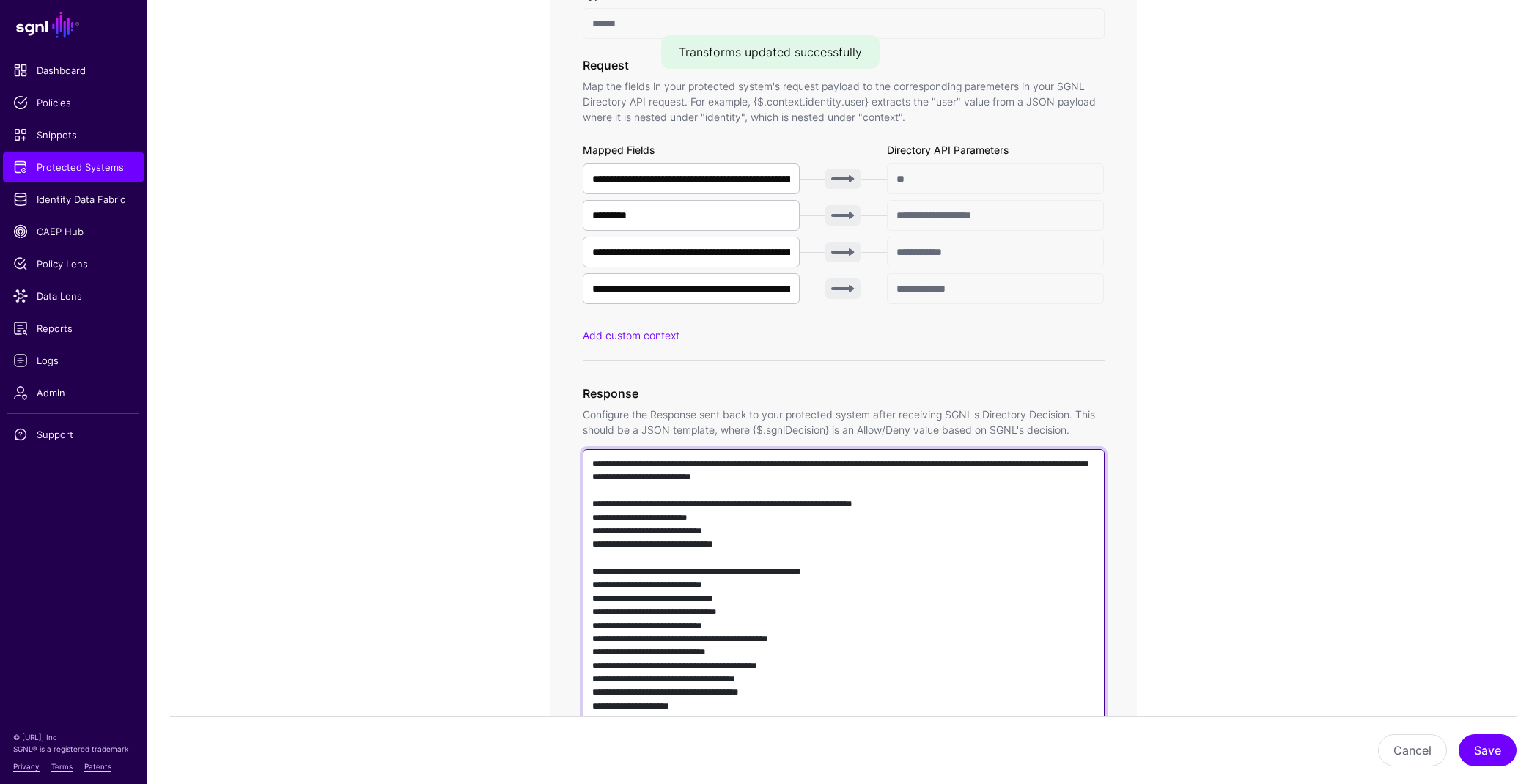
click at [782, 528] on textarea at bounding box center [844, 659] width 522 height 420
paste textarea "**********"
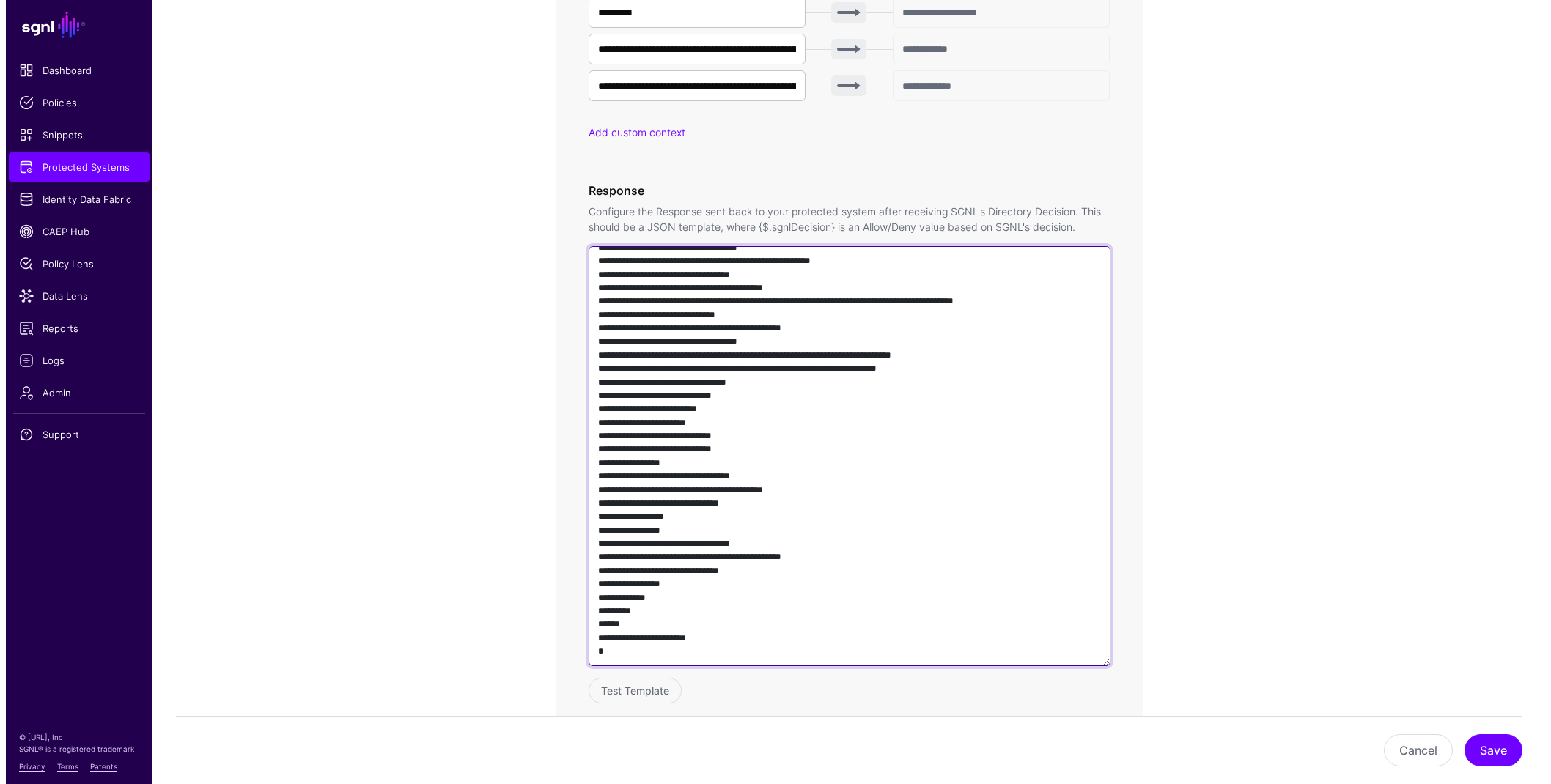
scroll to position [1244, 0]
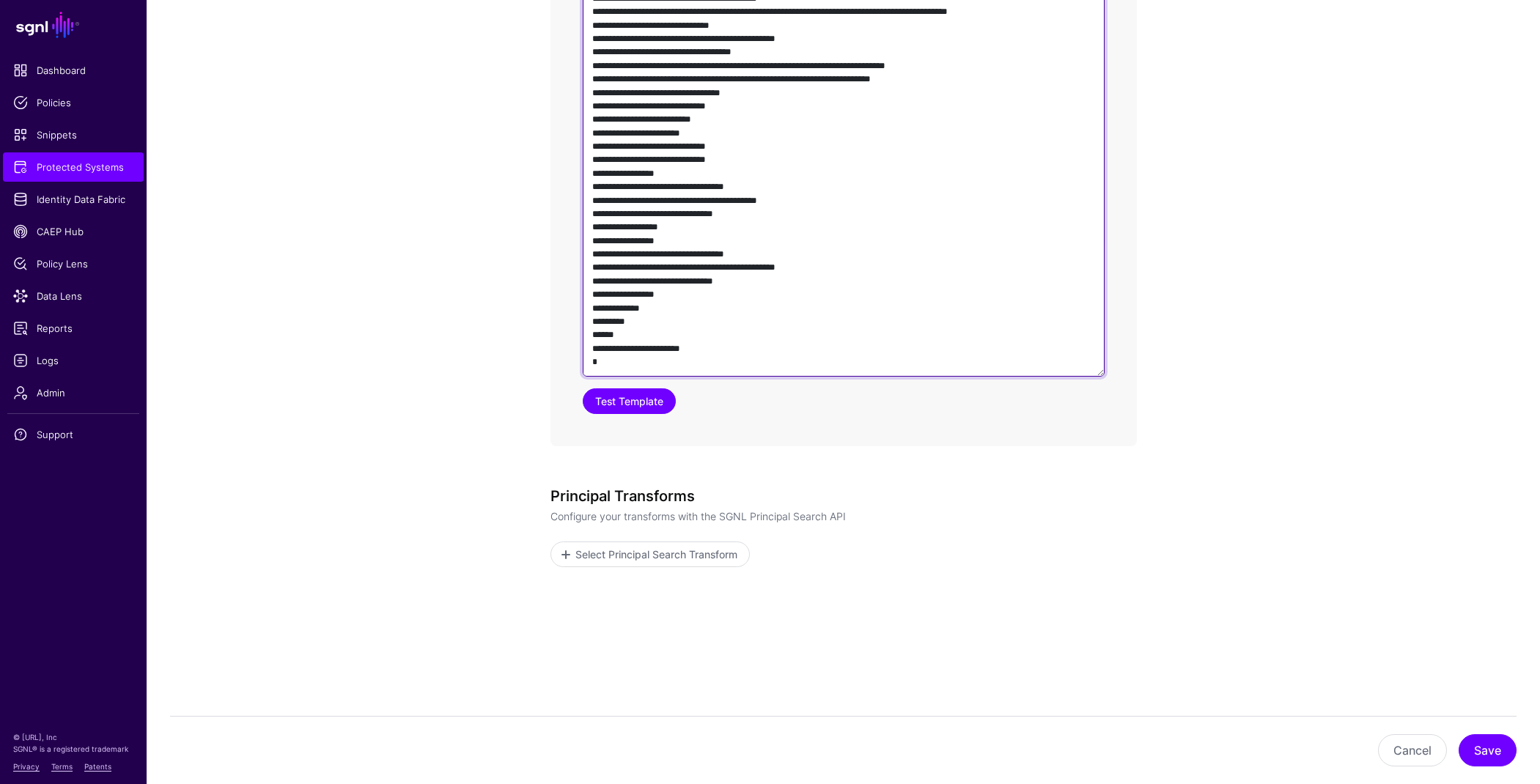
type textarea "**********"
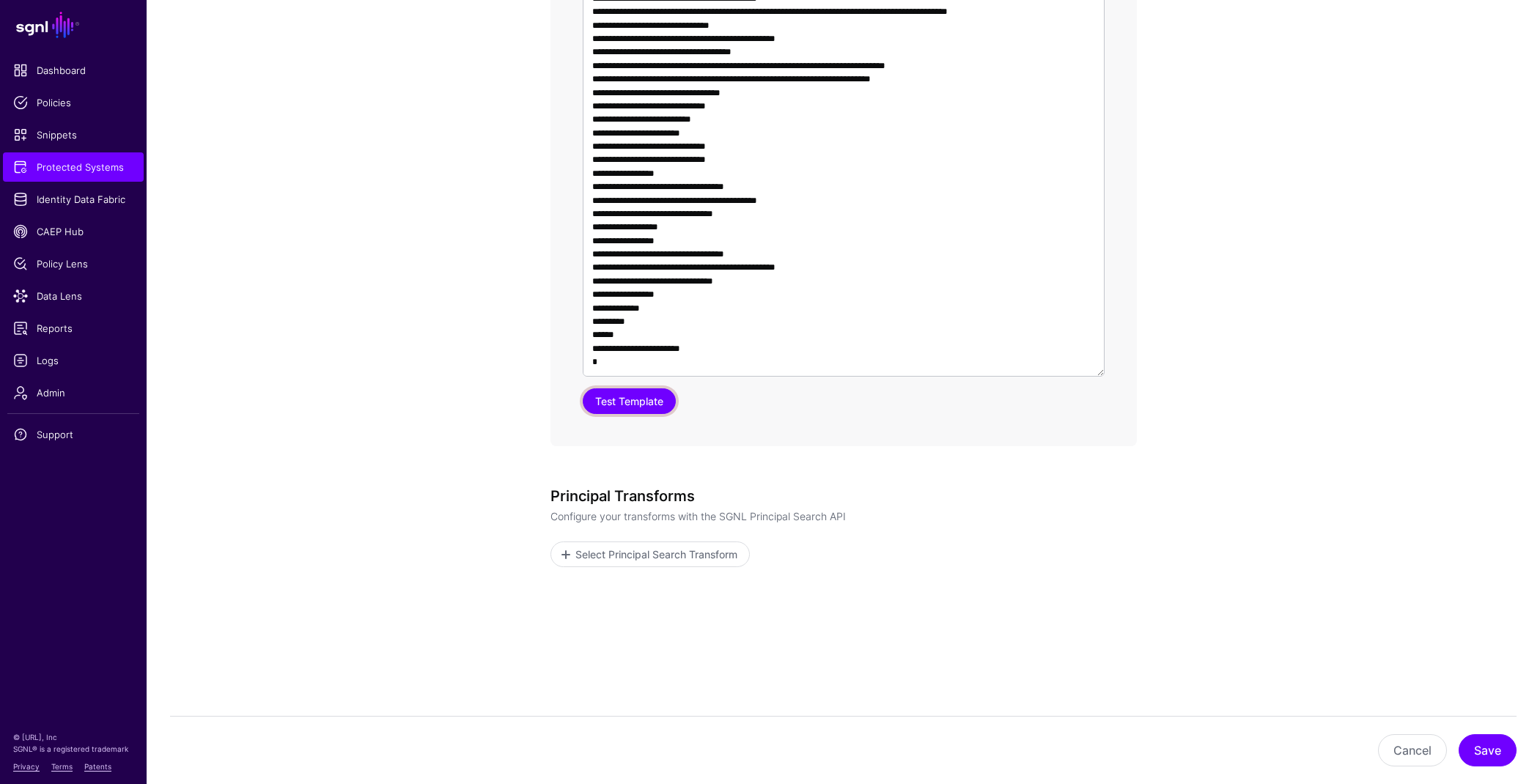
click at [638, 398] on button "Test Template" at bounding box center [629, 400] width 93 height 26
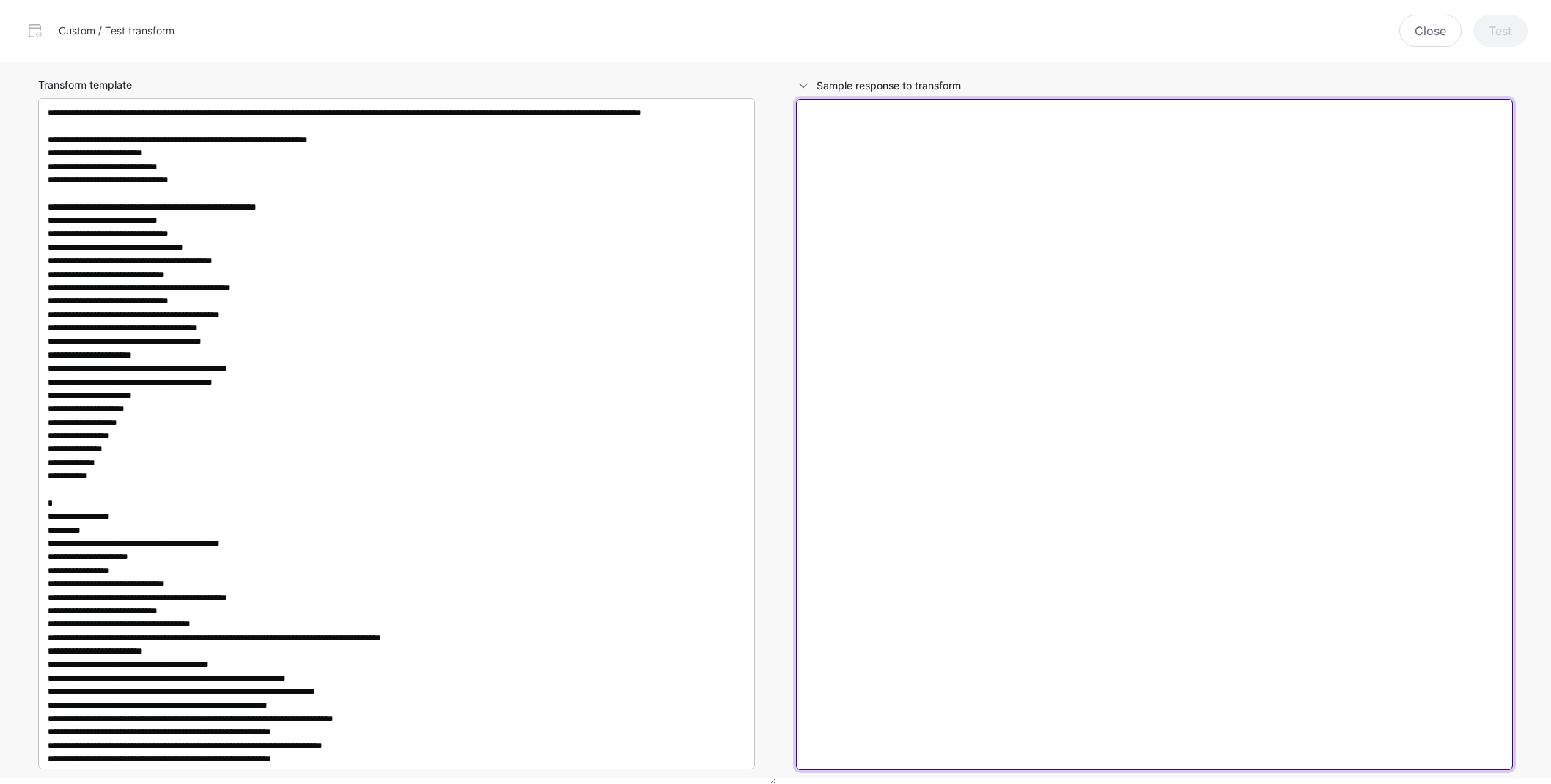
click at [1013, 372] on textarea at bounding box center [1154, 434] width 717 height 671
paste textarea "**********"
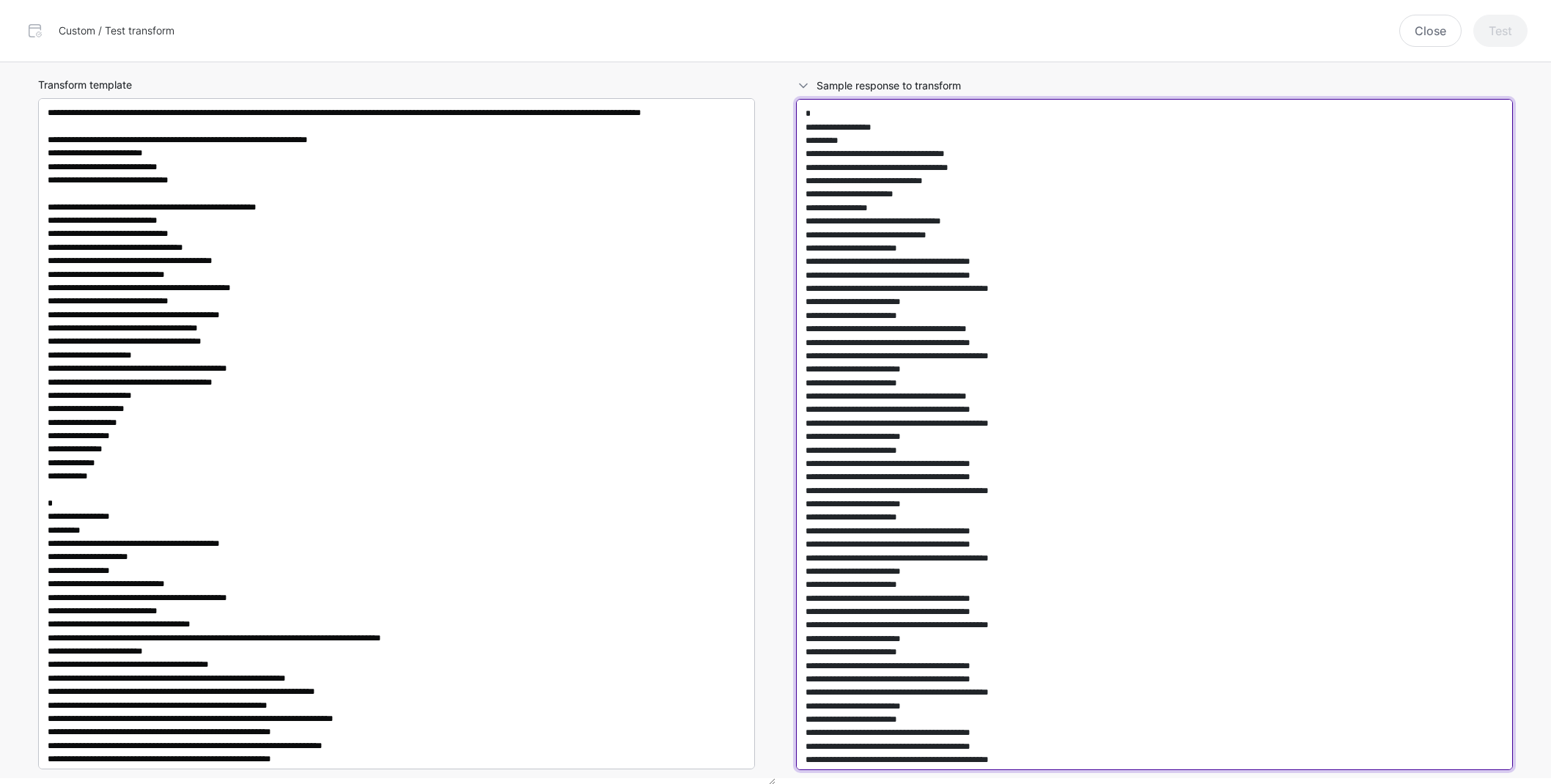
scroll to position [7468, 0]
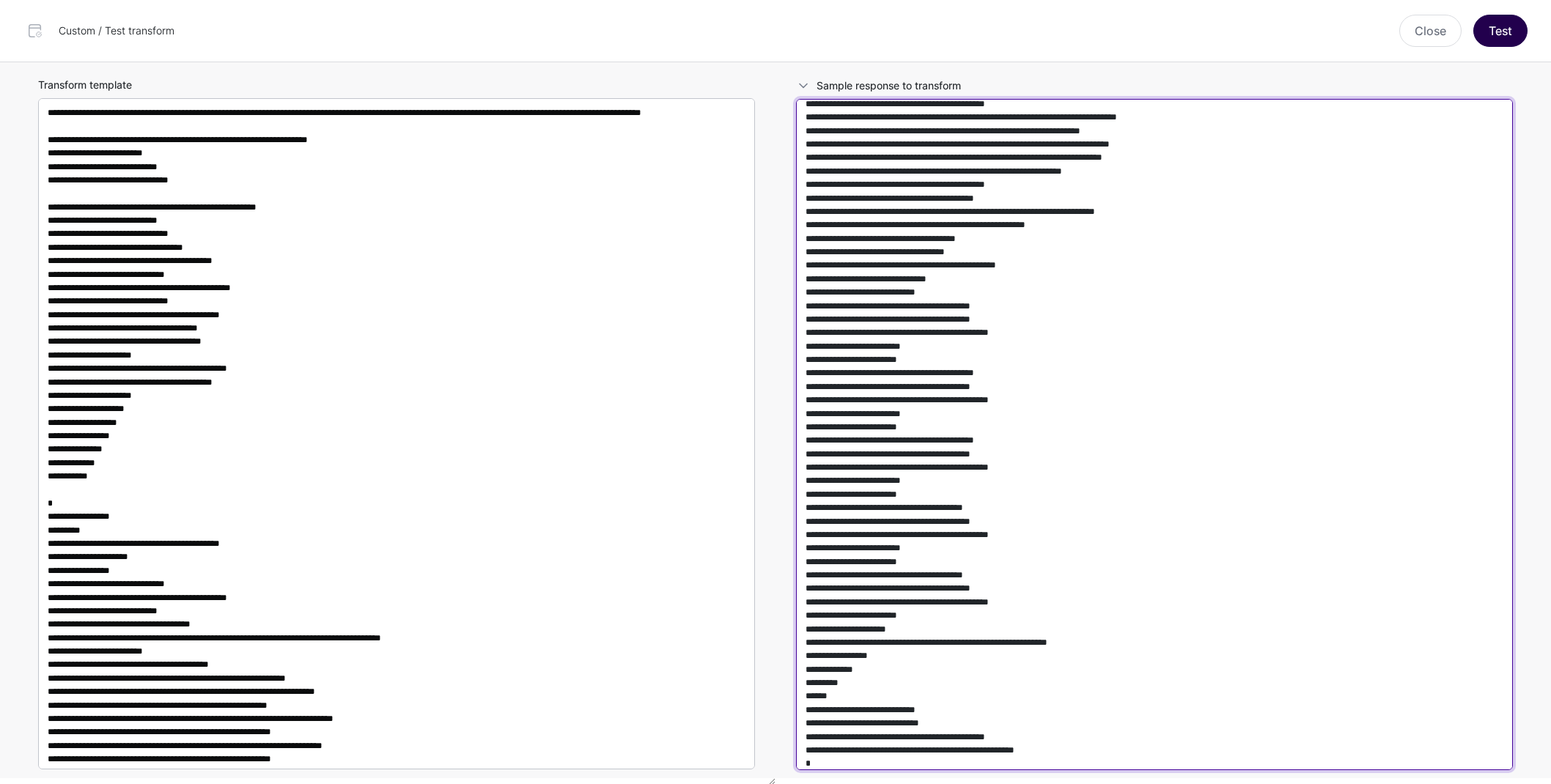
type textarea "**********"
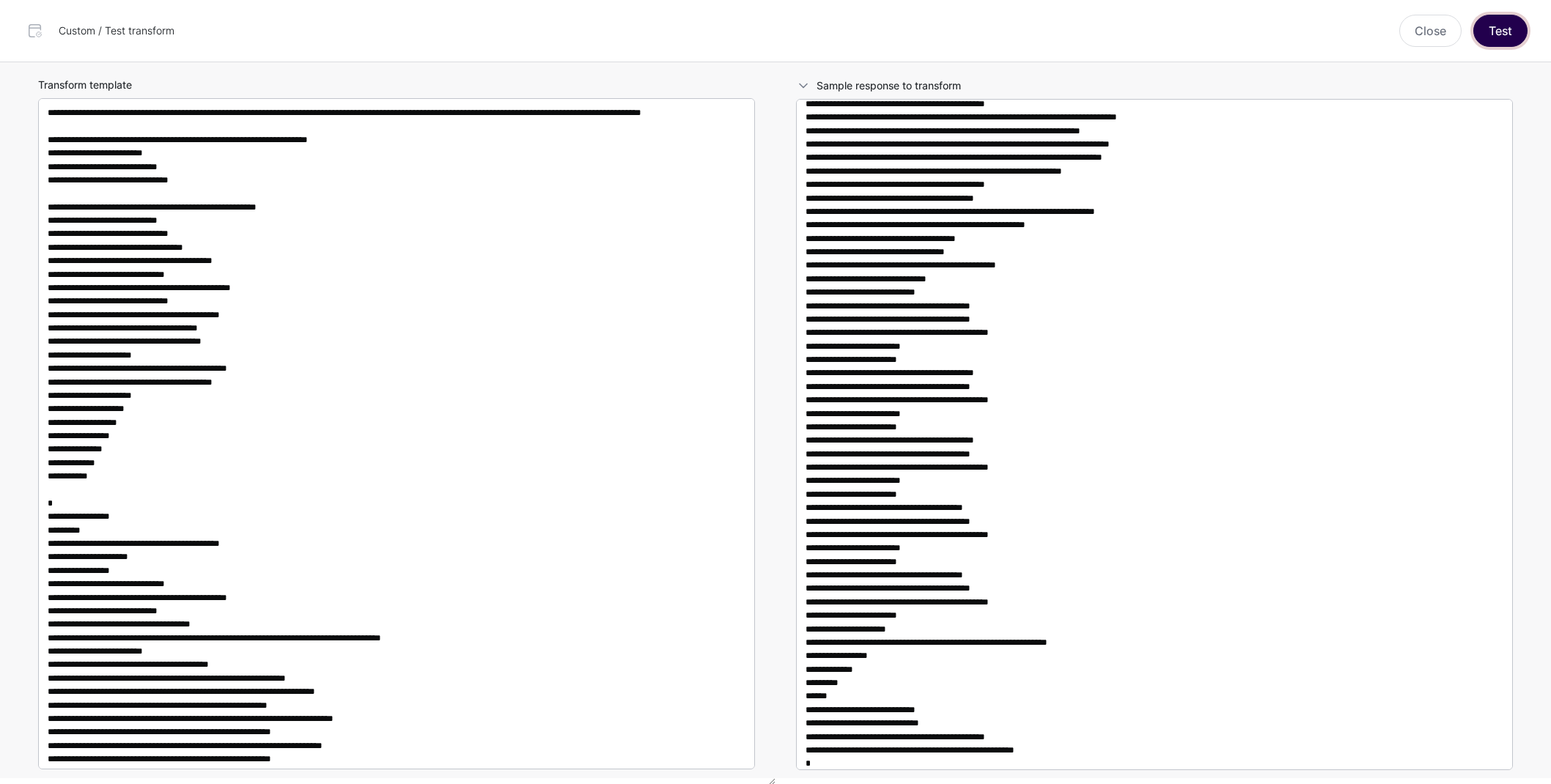
click at [1493, 35] on button "Test" at bounding box center [1500, 31] width 54 height 32
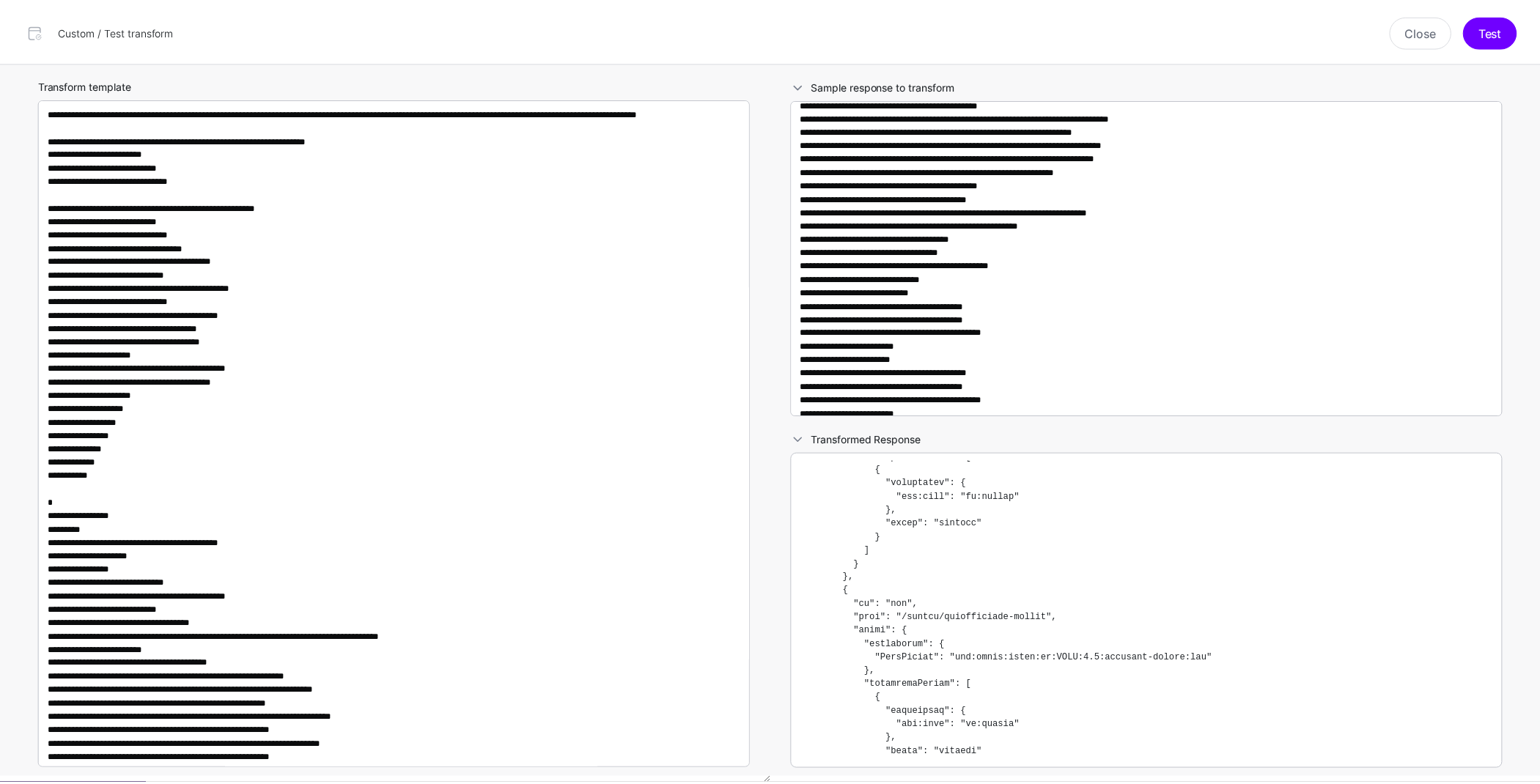
scroll to position [1812, 0]
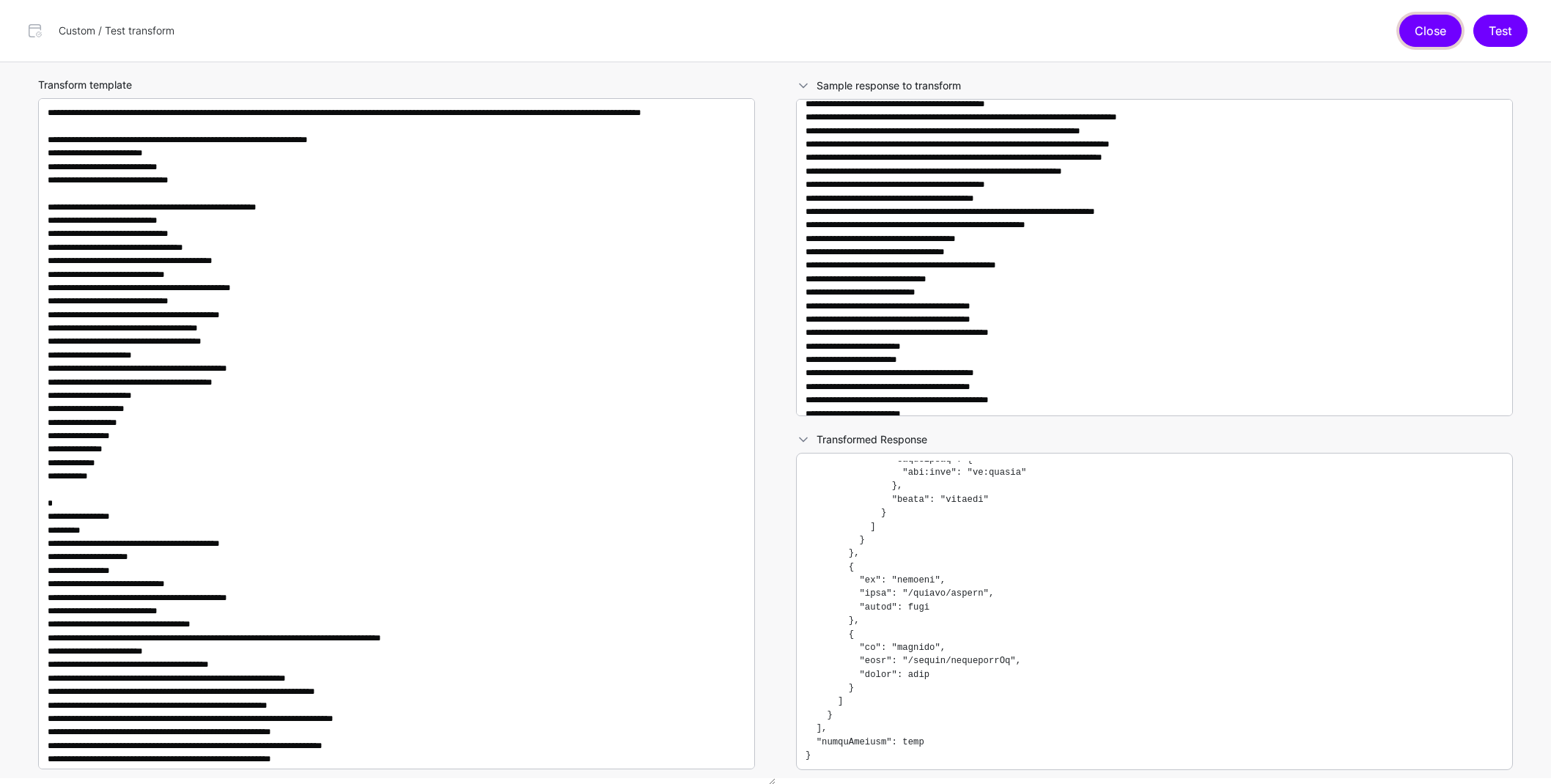
click at [1418, 38] on button "Close" at bounding box center [1430, 31] width 62 height 32
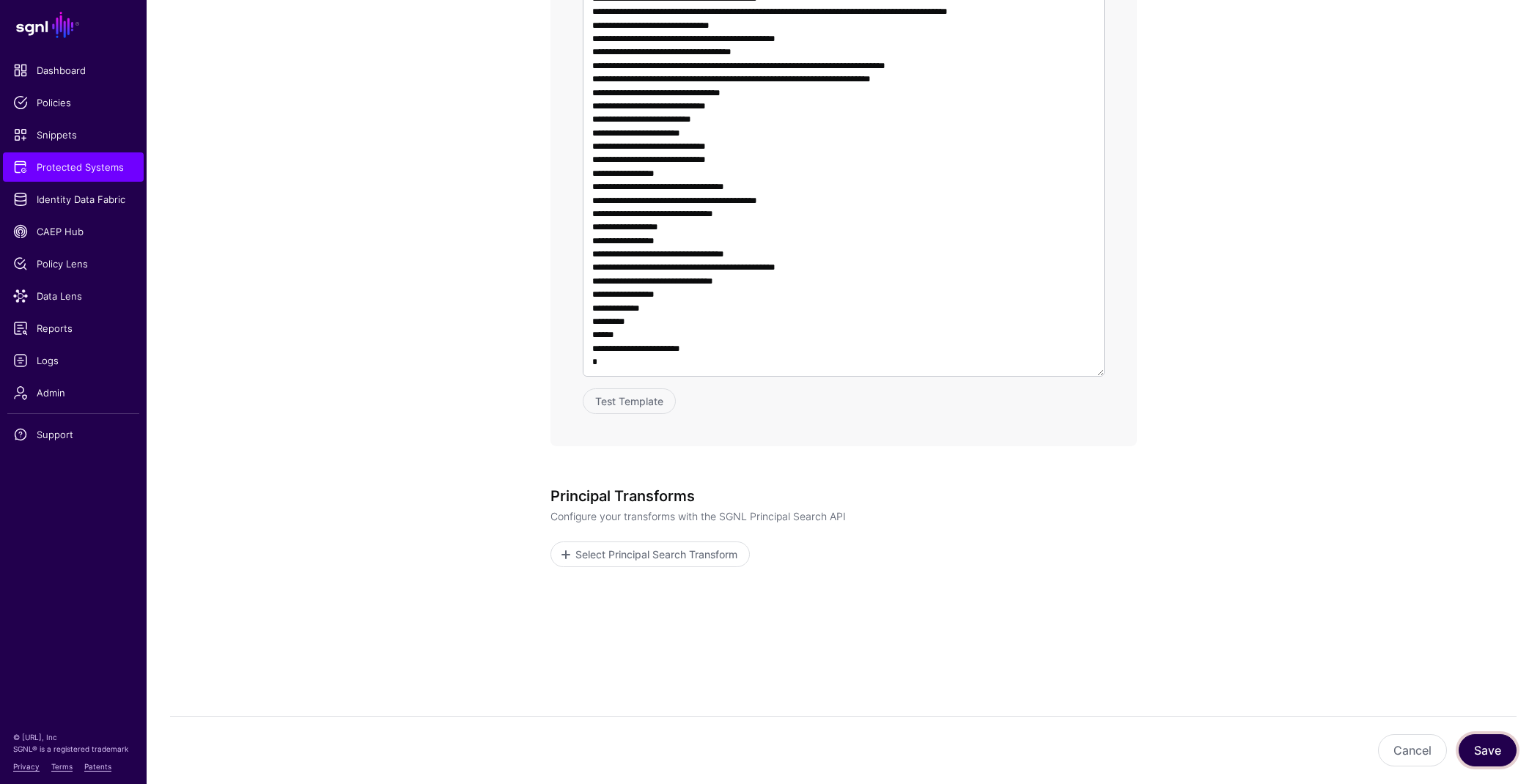
click at [1478, 739] on button "Save" at bounding box center [1487, 750] width 58 height 32
click at [1484, 749] on button "Save" at bounding box center [1487, 750] width 58 height 32
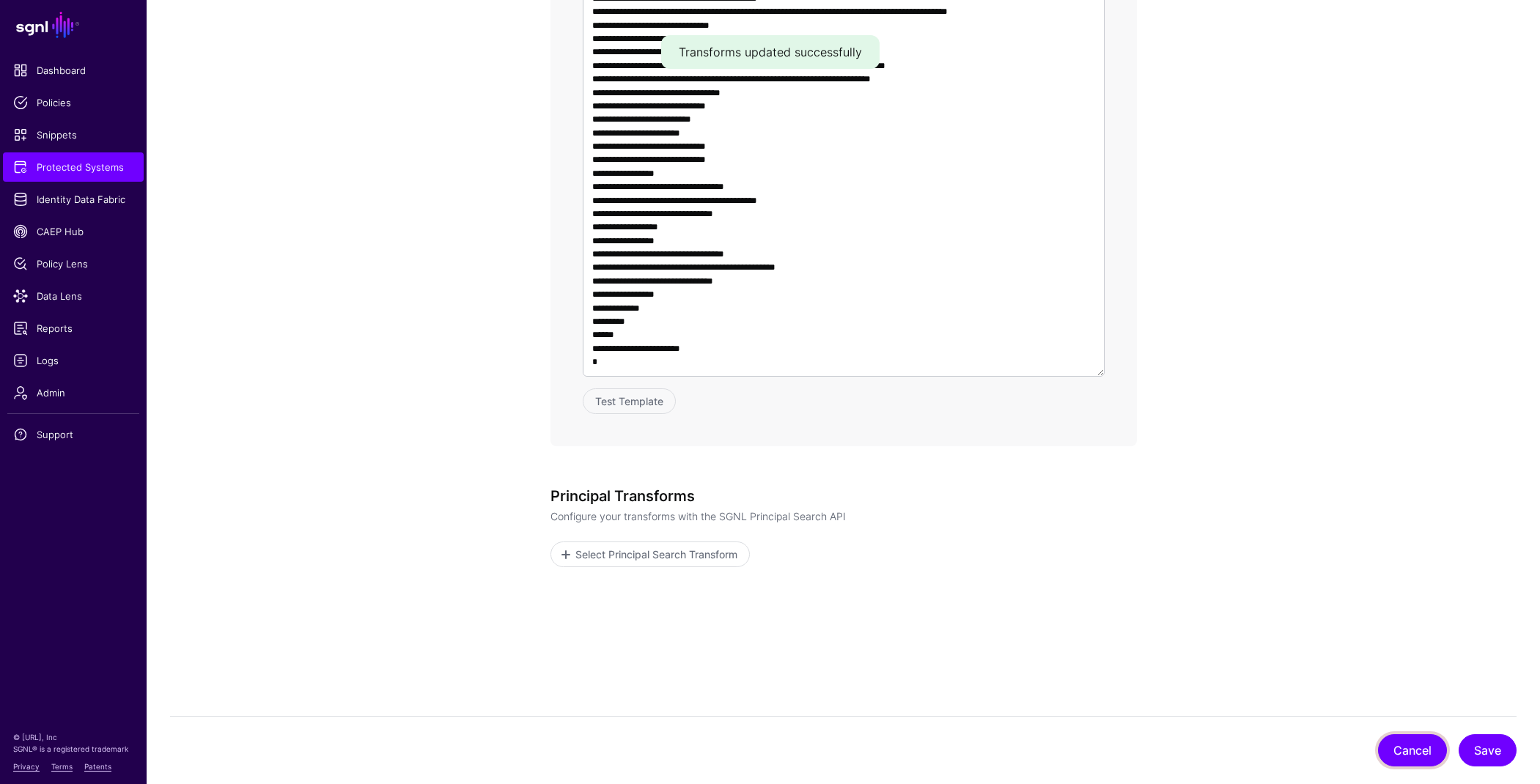
click at [1410, 750] on button "Cancel" at bounding box center [1412, 750] width 69 height 32
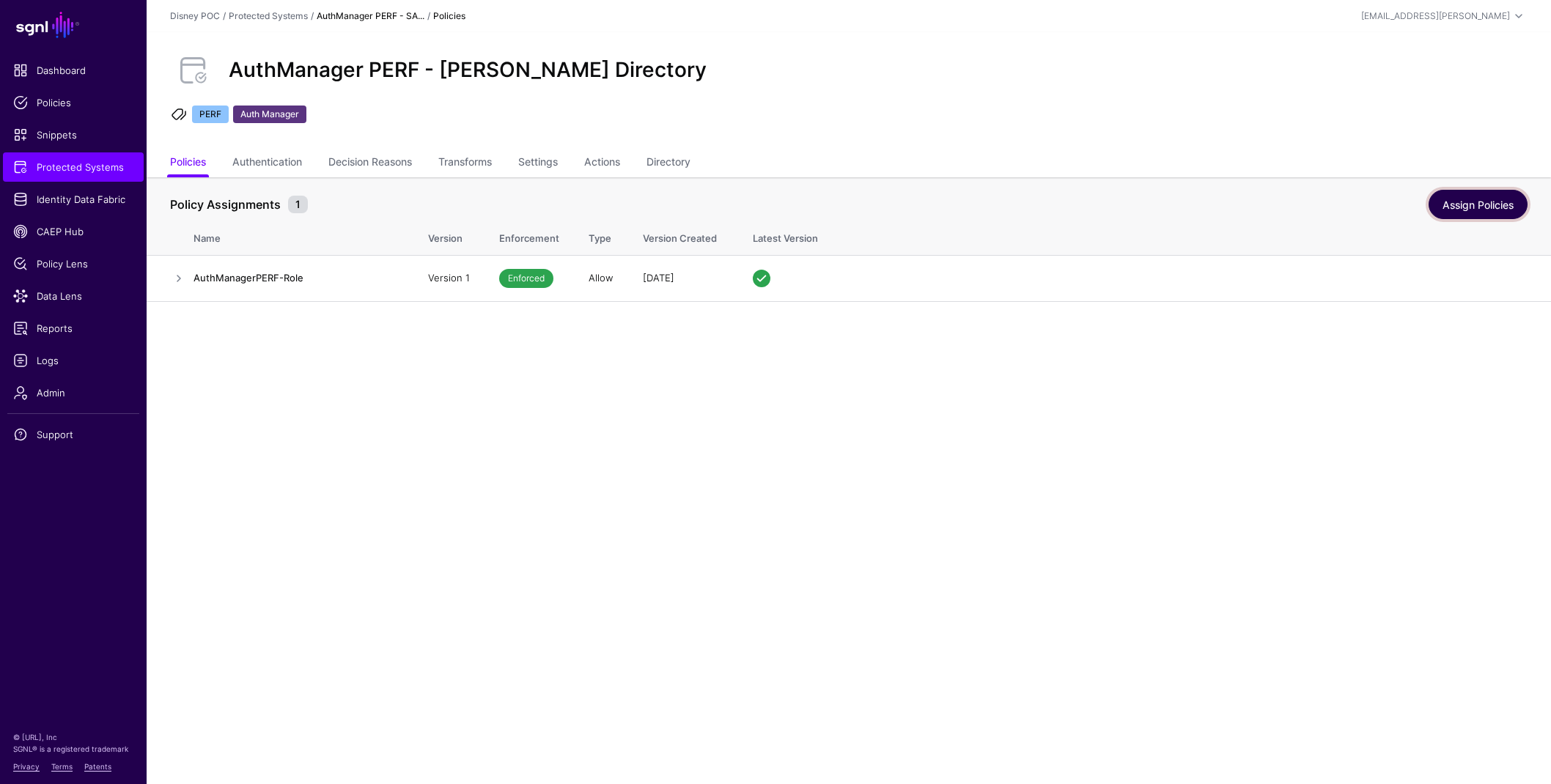
click at [1482, 205] on link "Assign Policies" at bounding box center [1477, 204] width 99 height 29
click at [1471, 212] on link "Assign Policies" at bounding box center [1477, 204] width 99 height 29
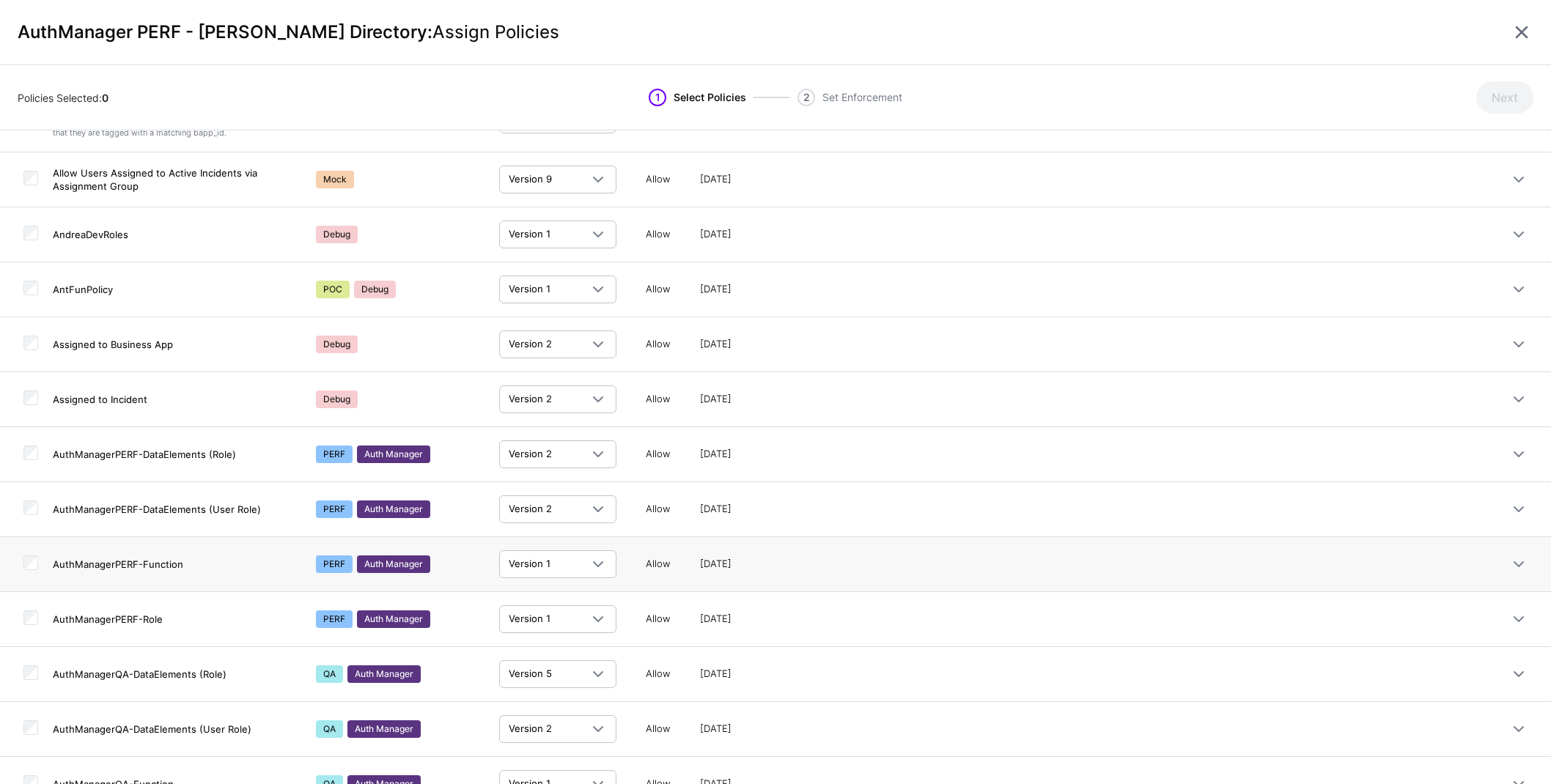
scroll to position [471, 0]
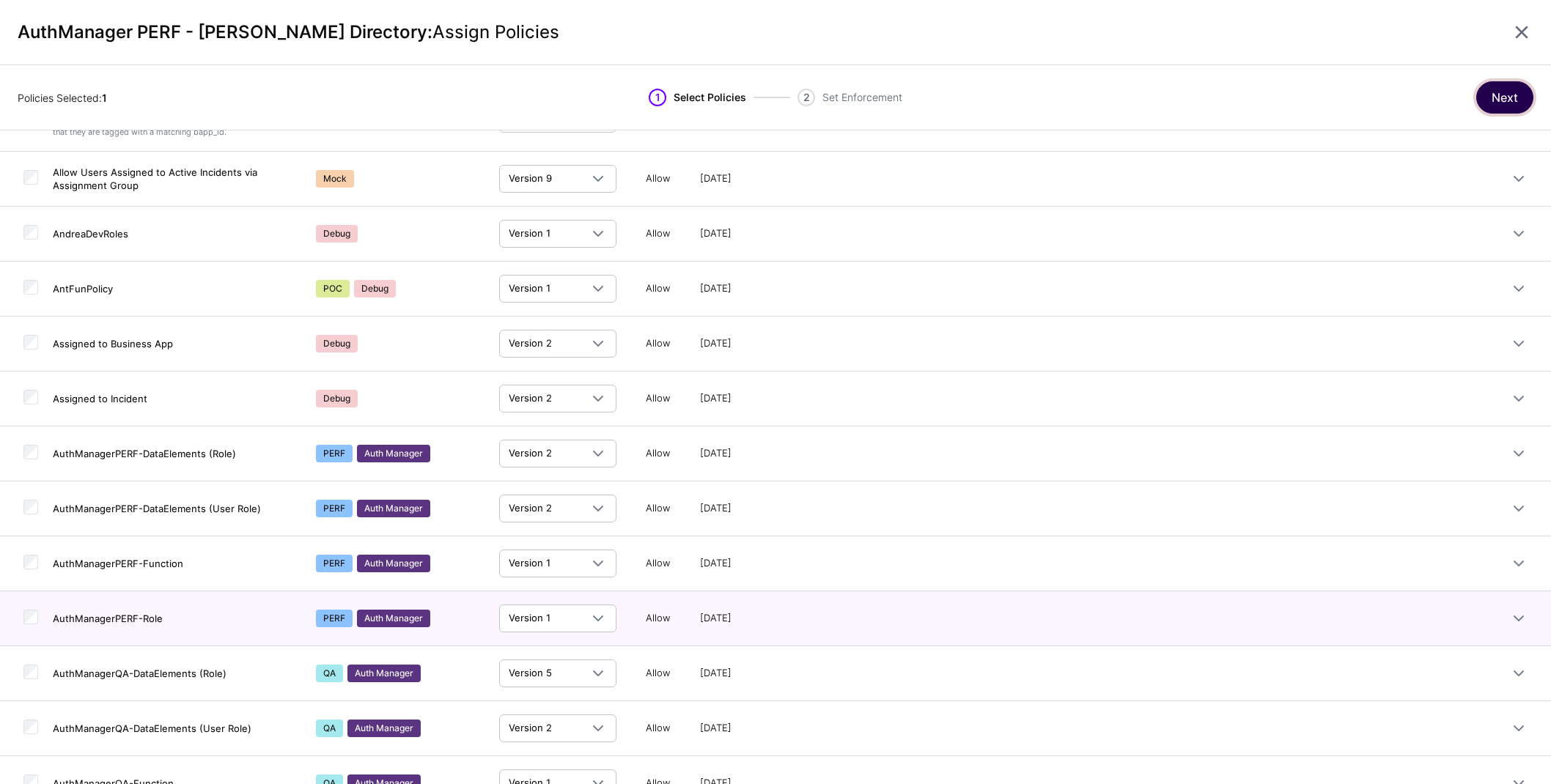
click at [1503, 99] on button "Next" at bounding box center [1505, 98] width 57 height 32
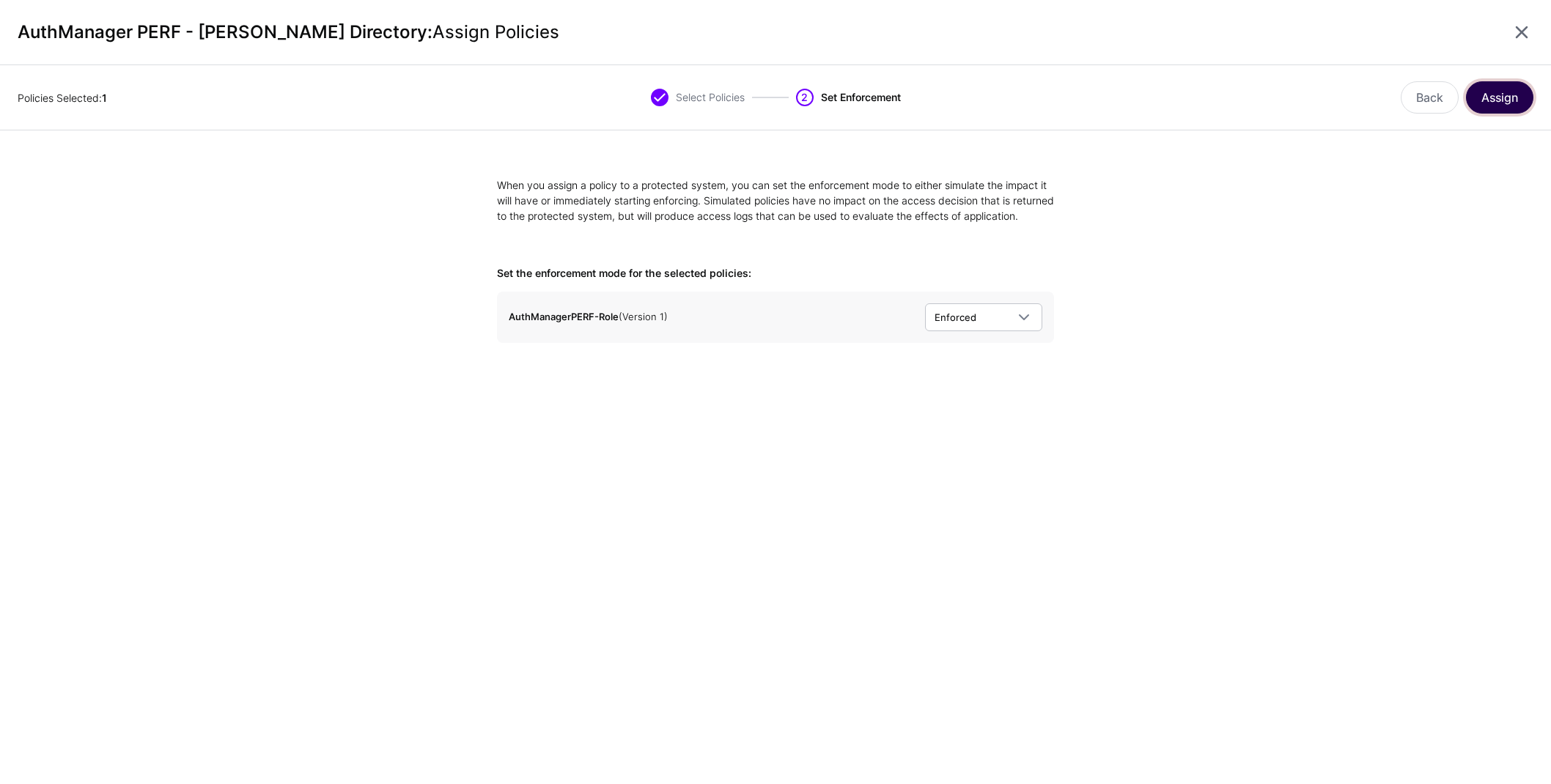
click at [1502, 106] on button "Assign" at bounding box center [1499, 98] width 68 height 32
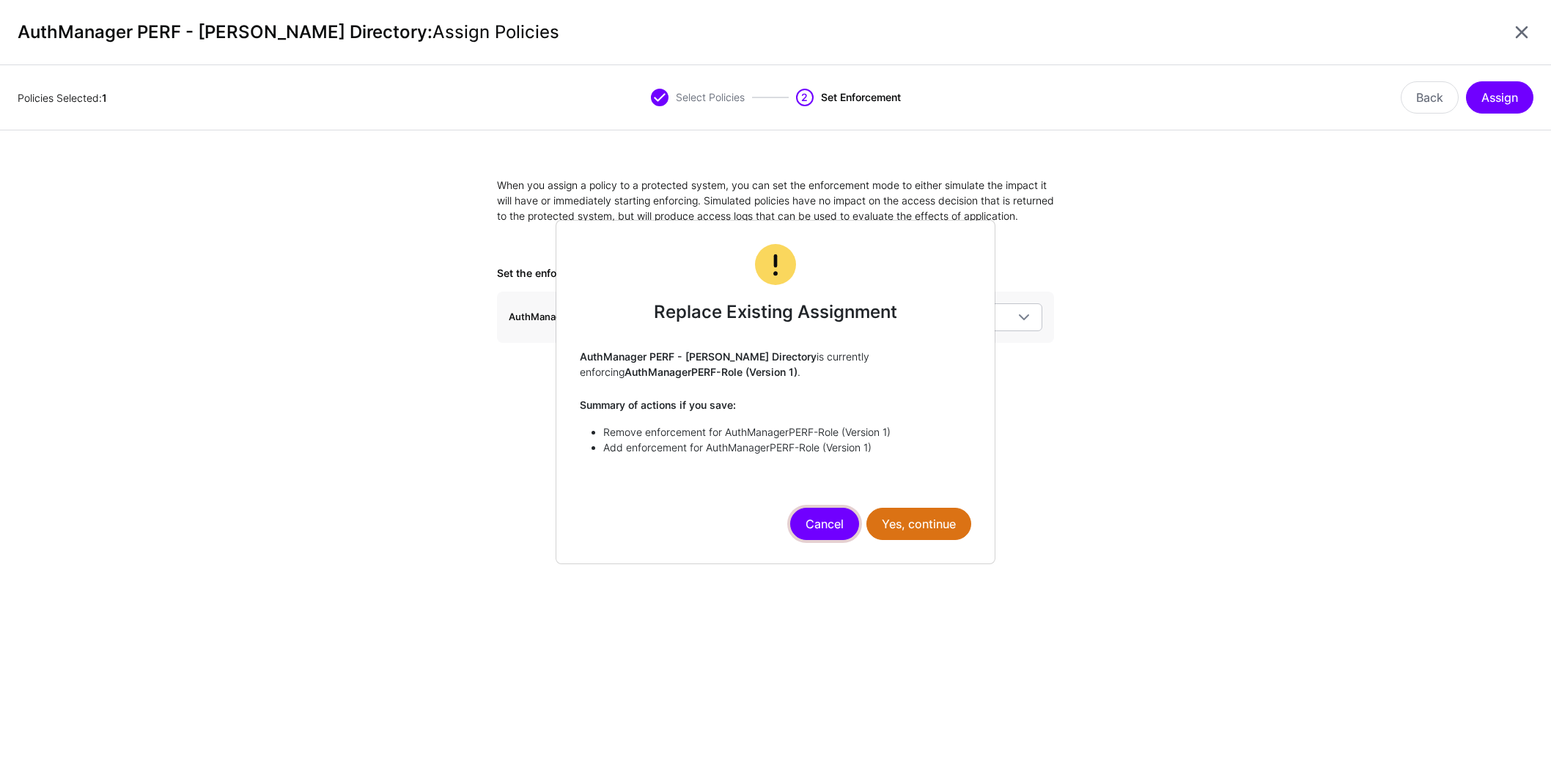
click at [826, 527] on button "Cancel" at bounding box center [825, 524] width 69 height 32
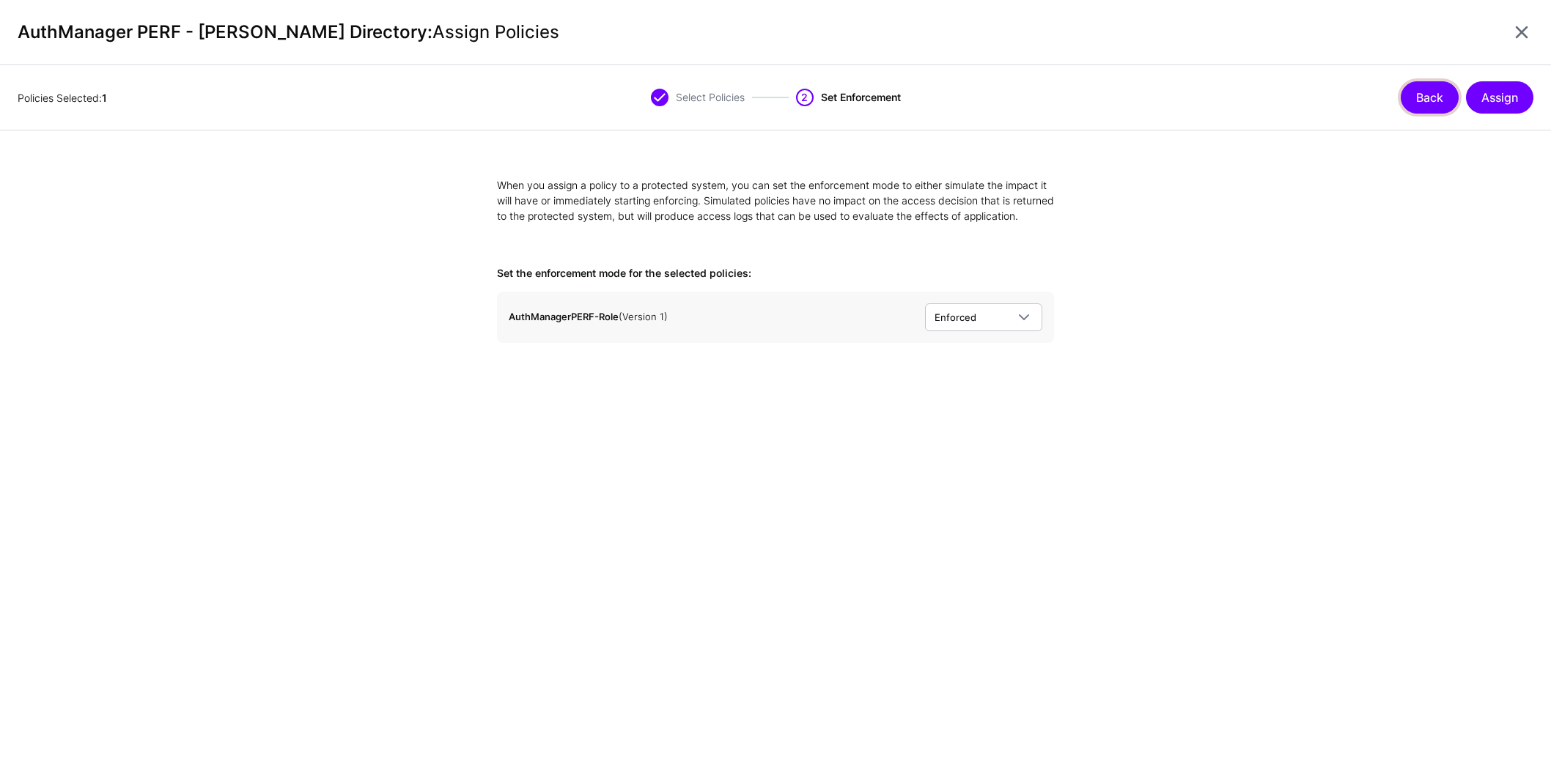
click at [1430, 99] on button "Back" at bounding box center [1429, 98] width 58 height 32
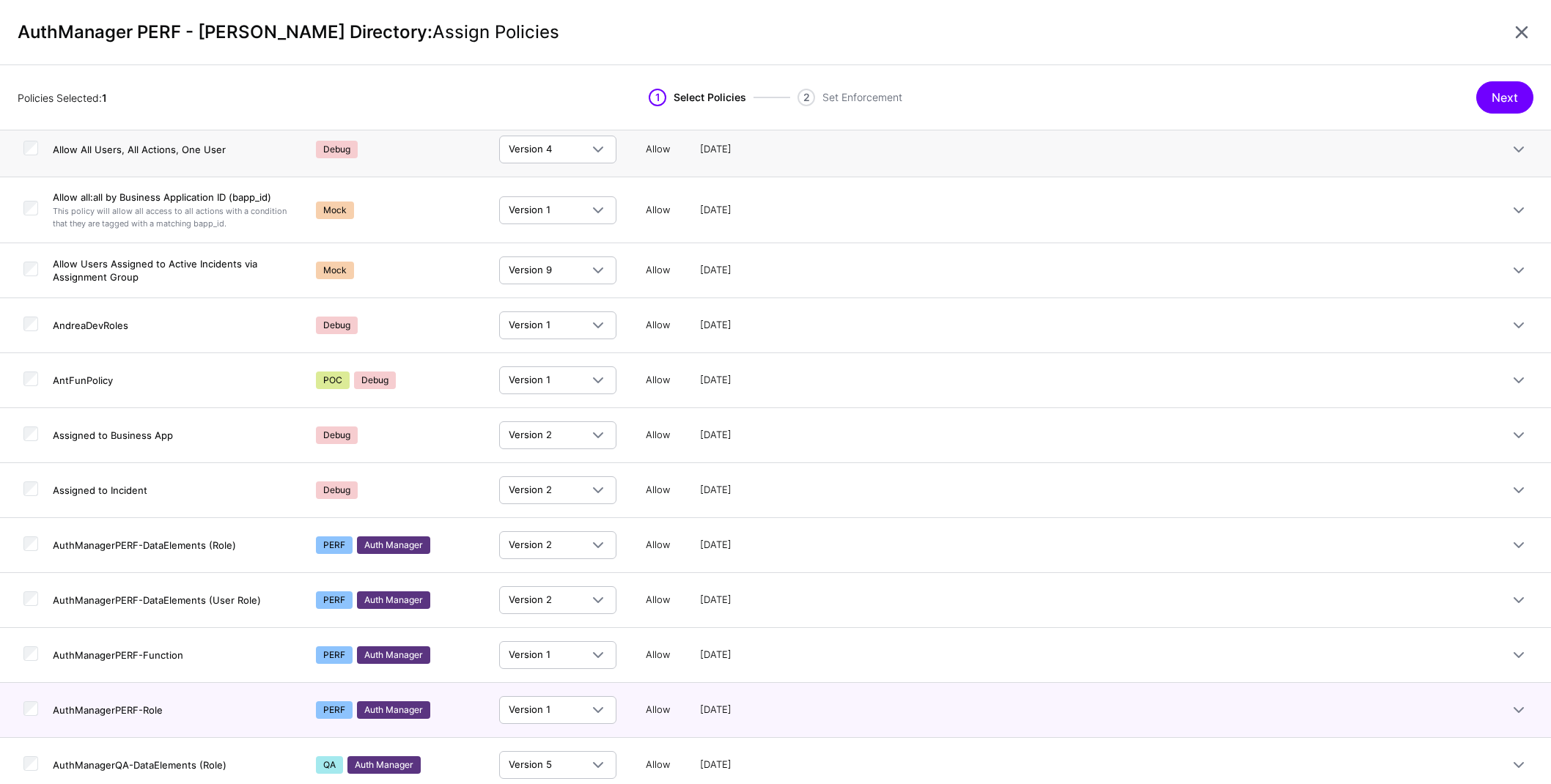
scroll to position [396, 0]
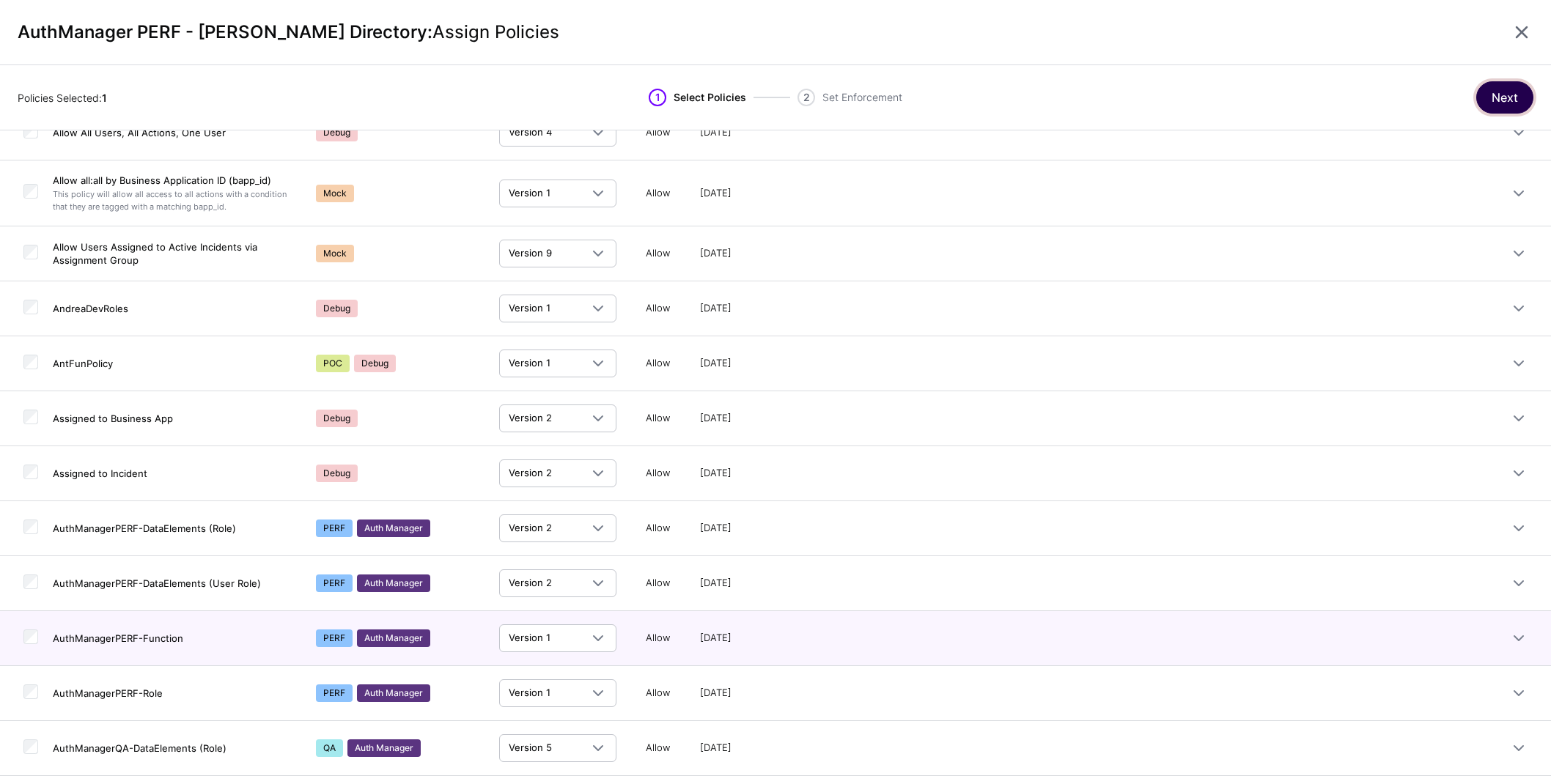
click at [1507, 97] on button "Next" at bounding box center [1505, 98] width 57 height 32
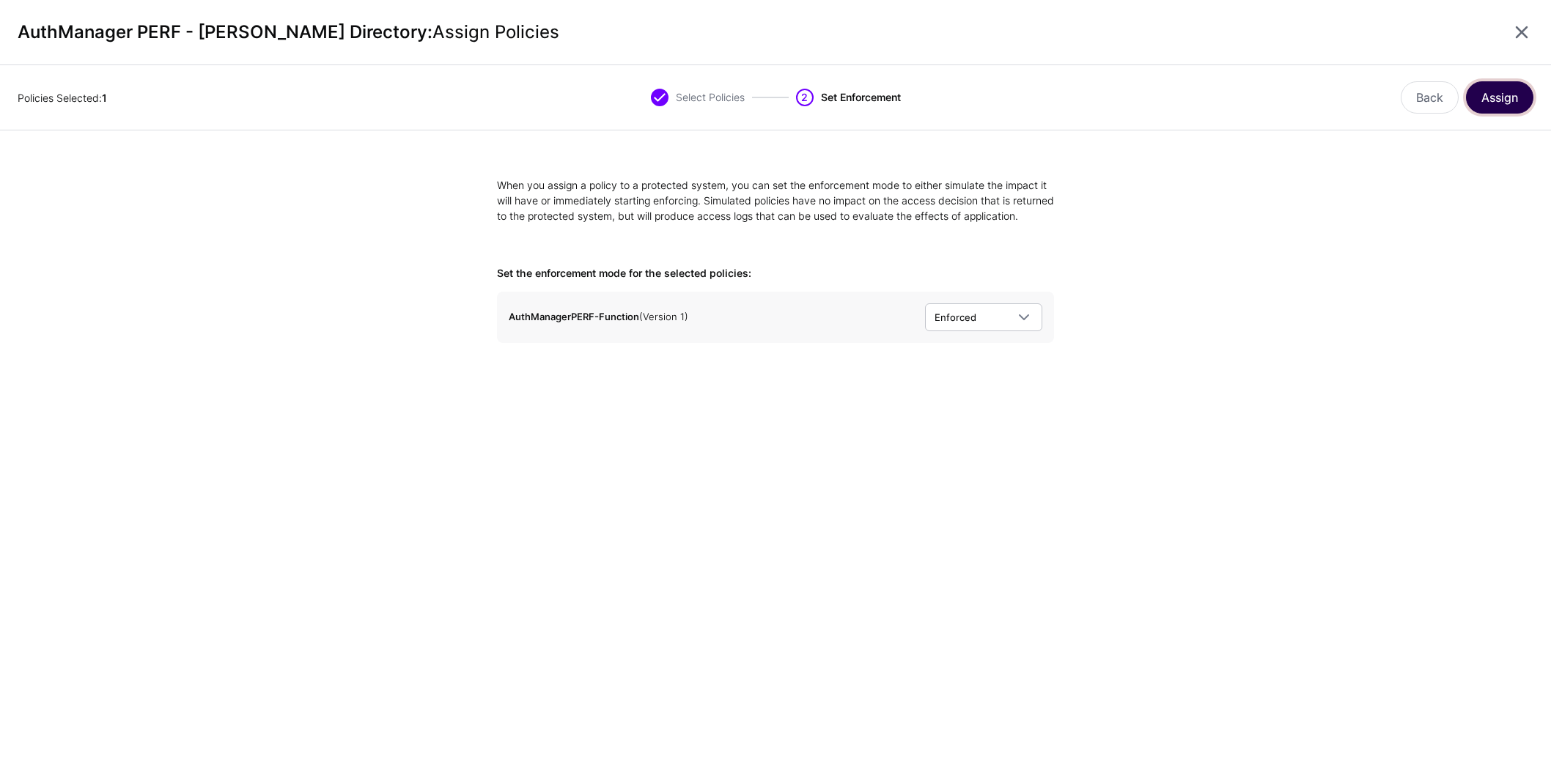
click at [1507, 97] on button "Assign" at bounding box center [1499, 98] width 68 height 32
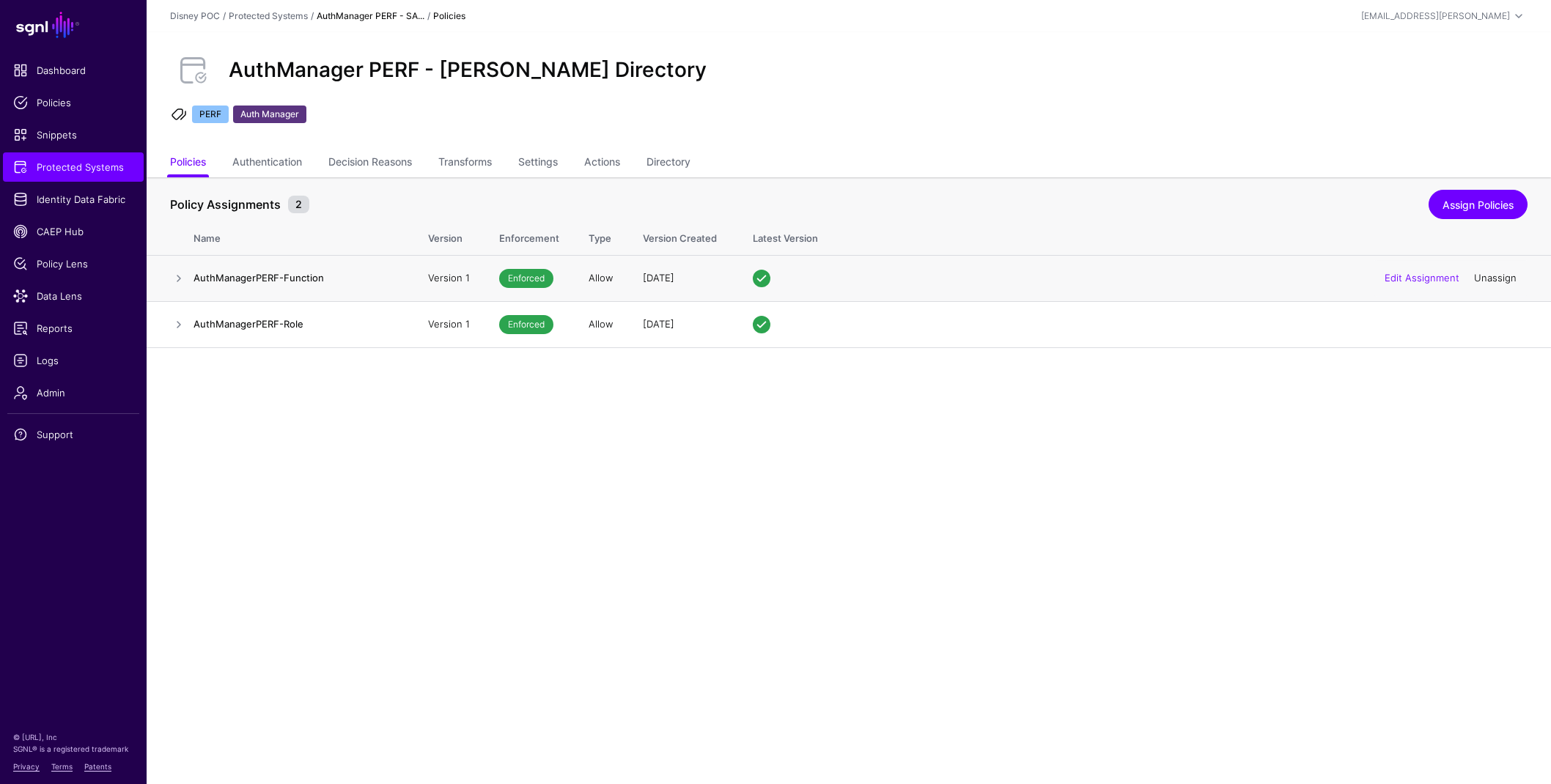
click at [1504, 281] on link "Unassign" at bounding box center [1495, 277] width 43 height 12
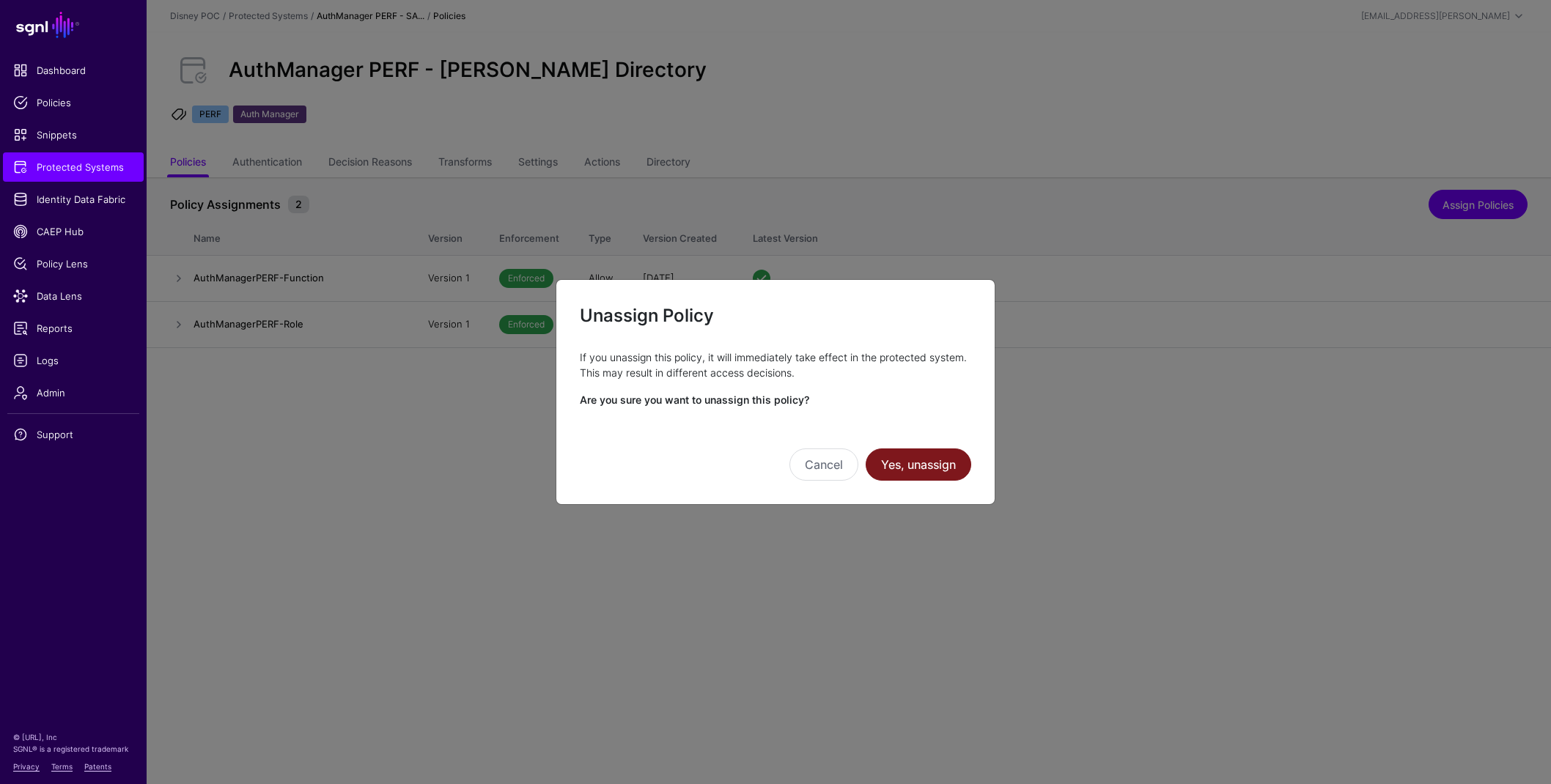
click at [939, 479] on button "Yes, unassign" at bounding box center [919, 464] width 106 height 32
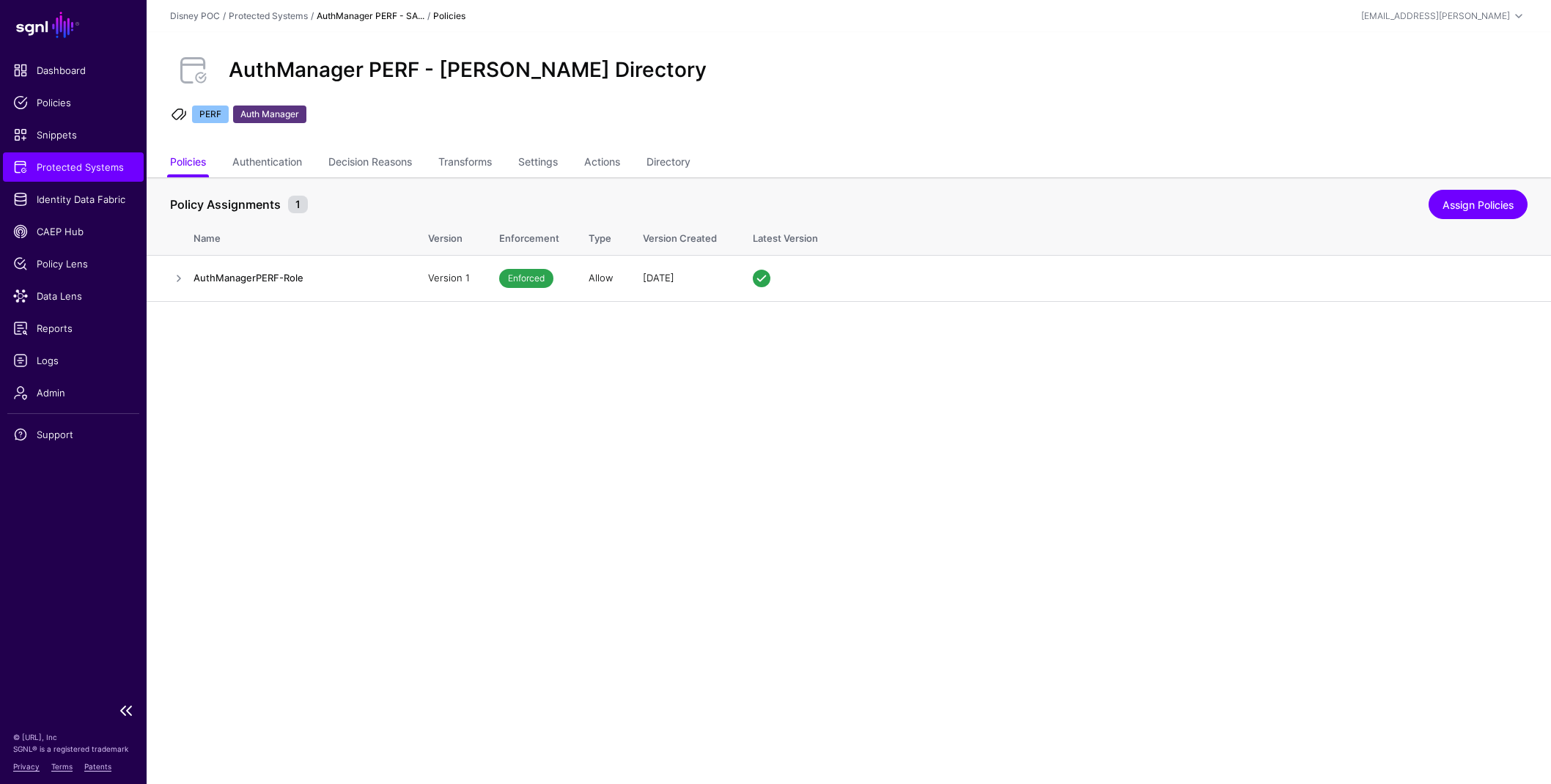
drag, startPoint x: 81, startPoint y: 169, endPoint x: 123, endPoint y: 173, distance: 42.2
click at [81, 169] on span "Protected Systems" at bounding box center [73, 167] width 120 height 15
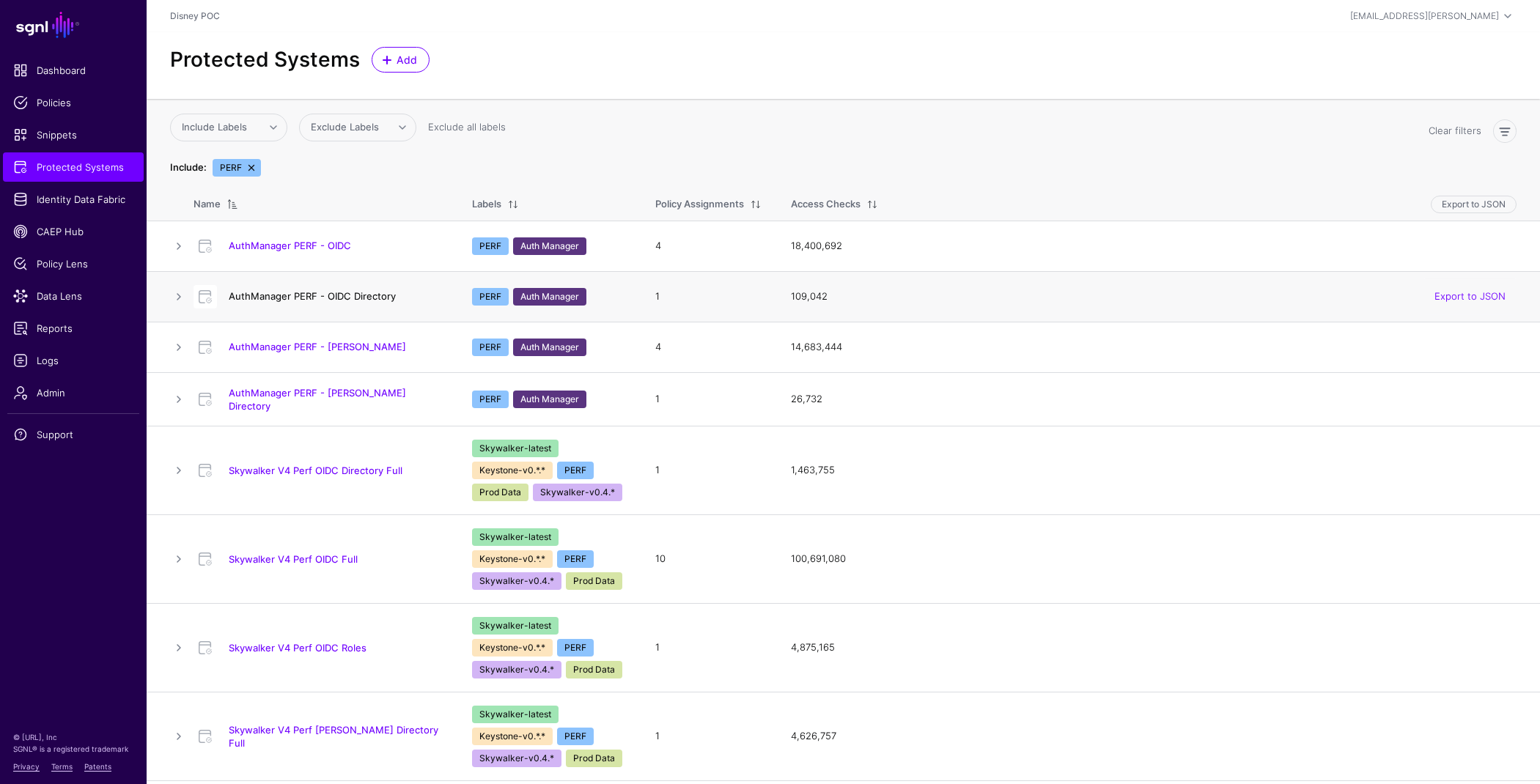
click at [321, 299] on link "AuthManager PERF - OIDC Directory" at bounding box center [312, 296] width 167 height 12
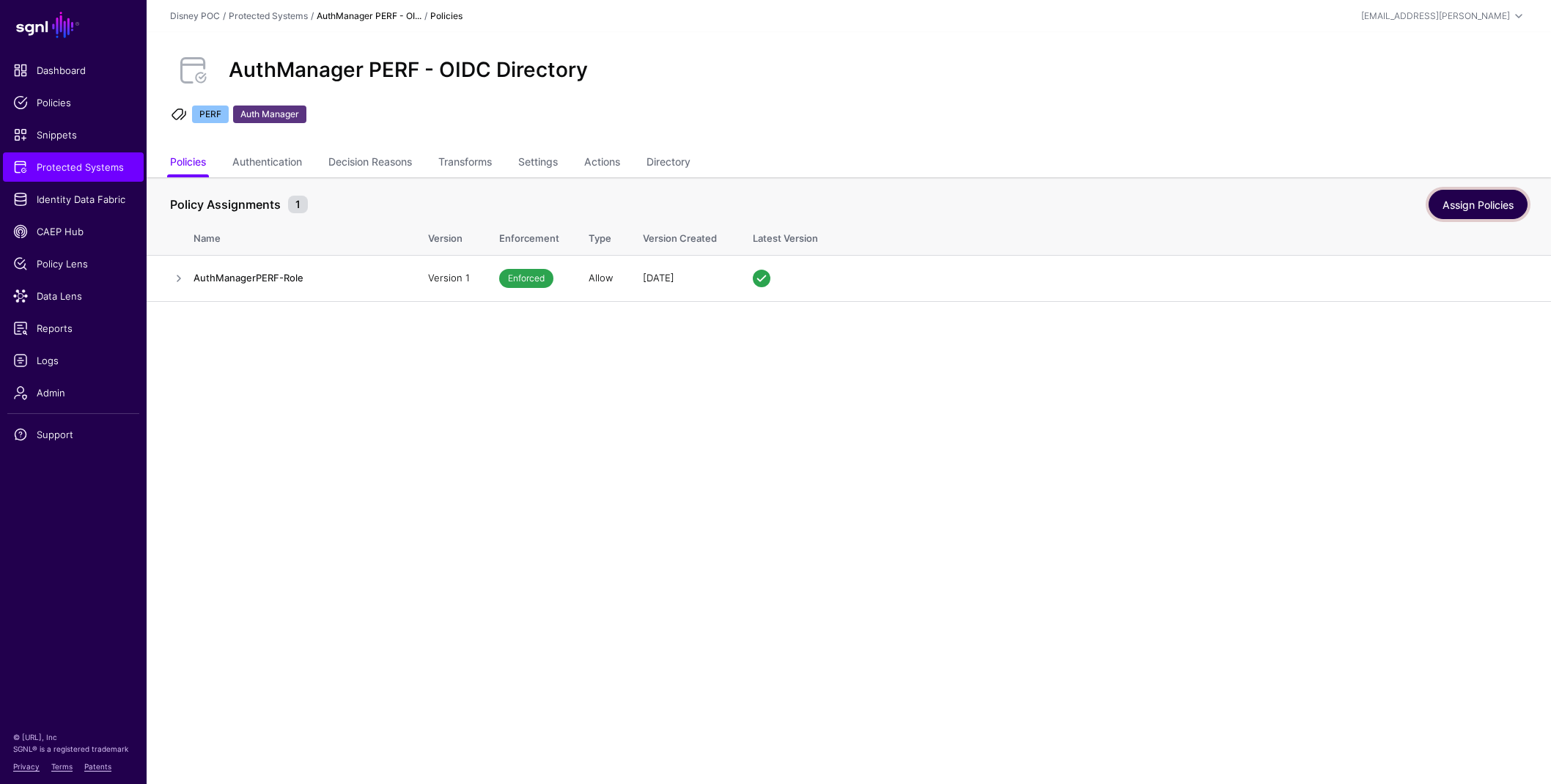
click at [1499, 200] on link "Assign Policies" at bounding box center [1477, 204] width 99 height 29
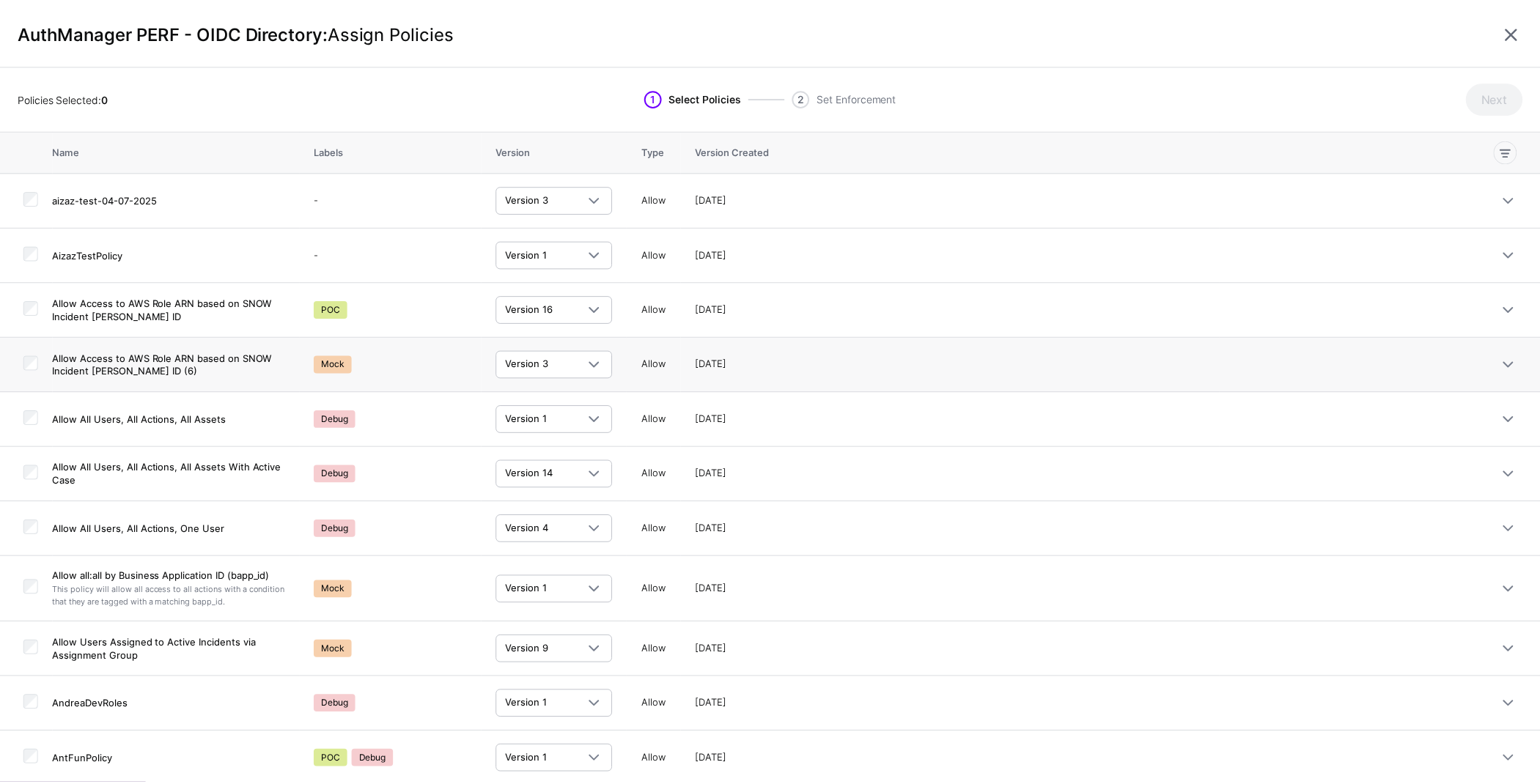
scroll to position [467, 0]
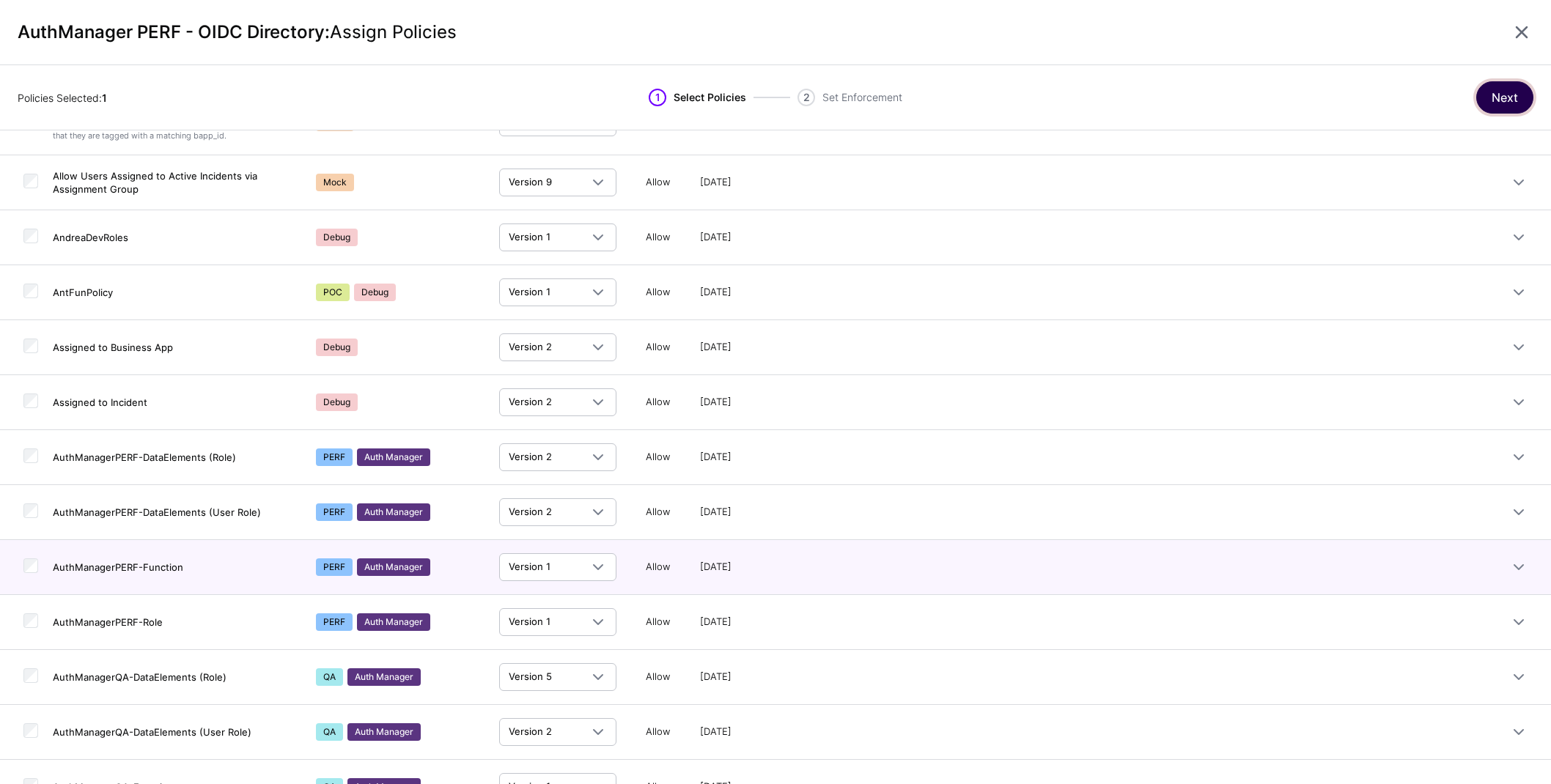
click at [1512, 96] on button "Next" at bounding box center [1505, 98] width 57 height 32
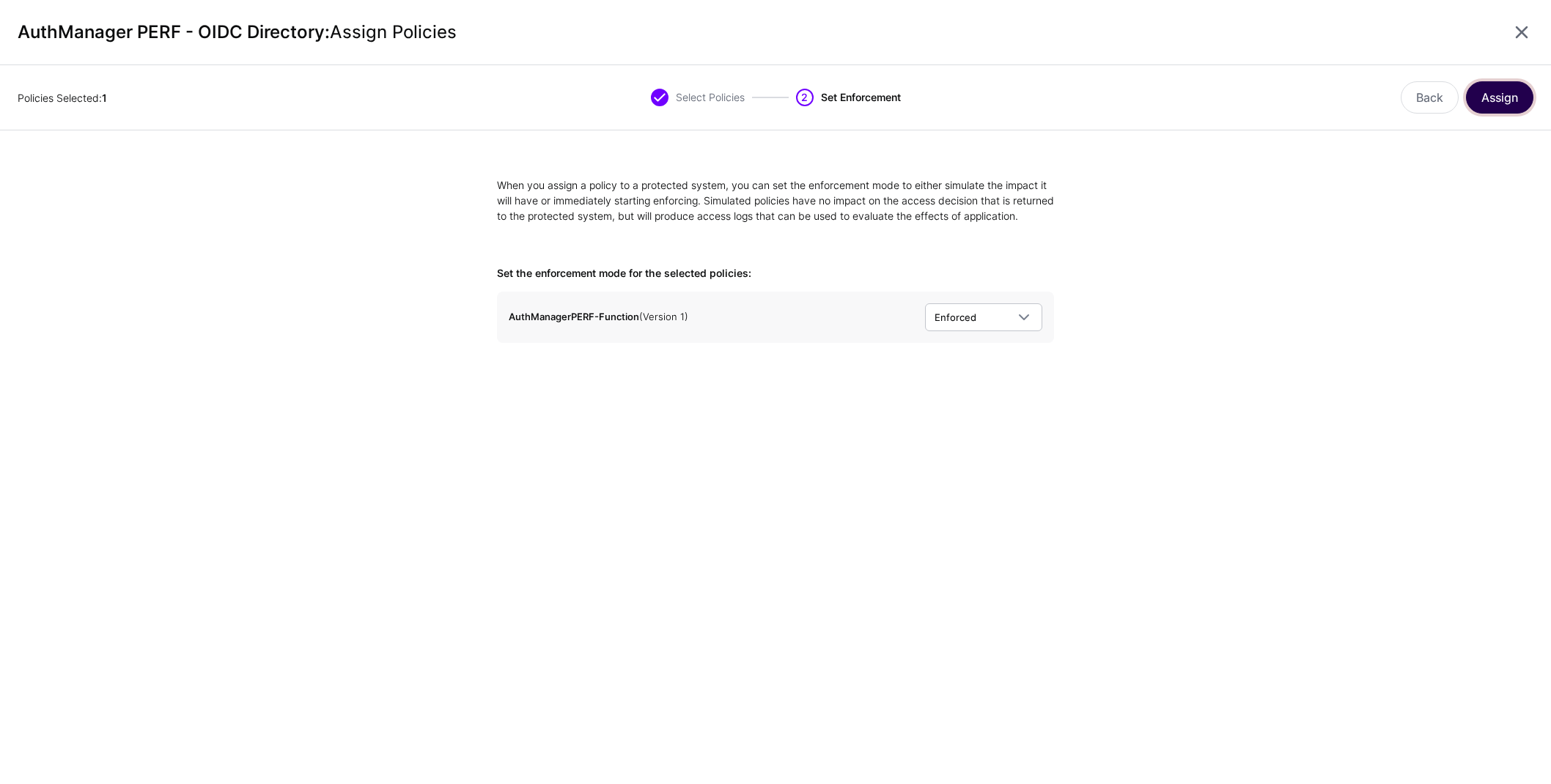
click at [1512, 96] on button "Assign" at bounding box center [1499, 98] width 68 height 32
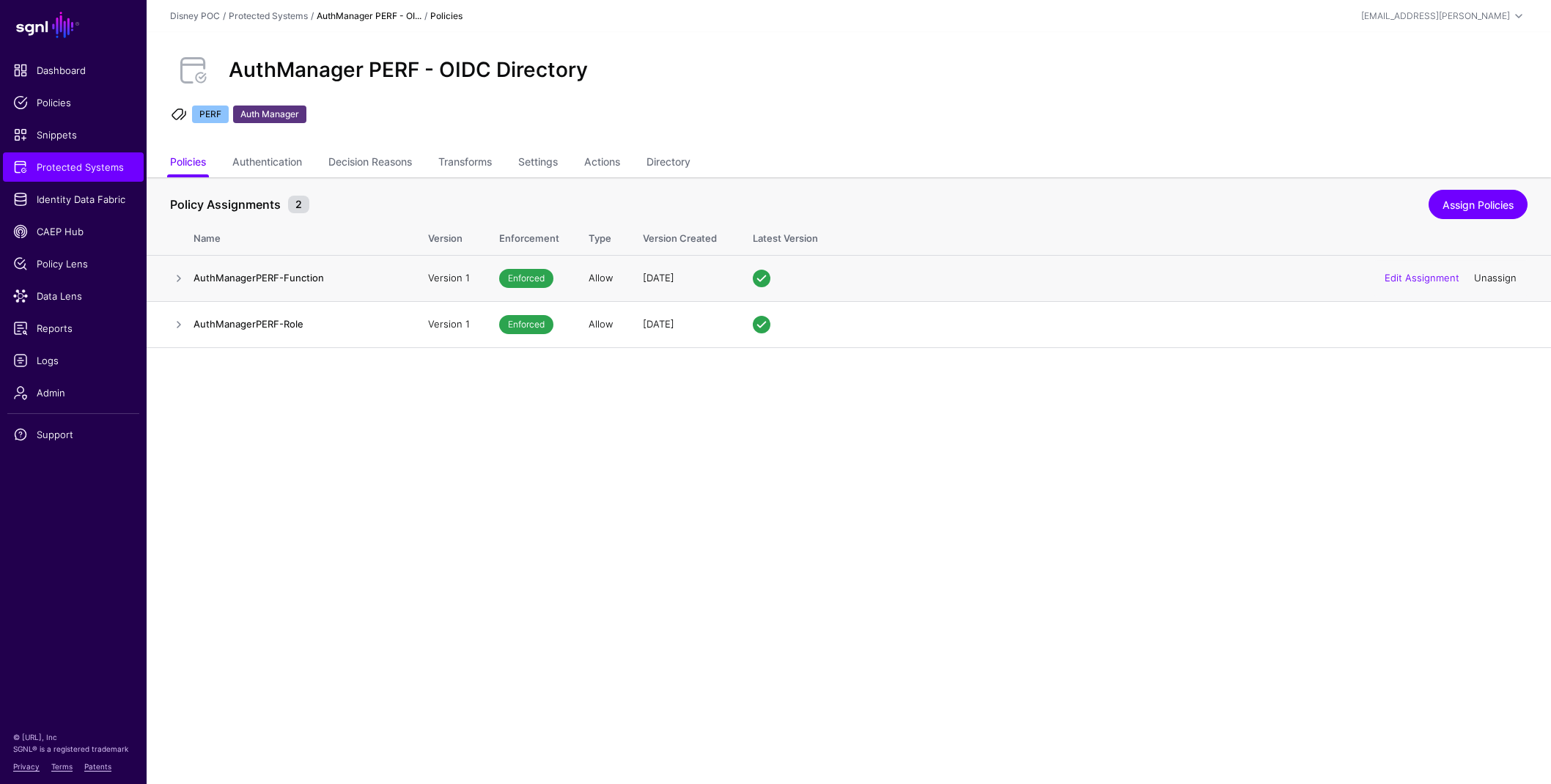
click at [1504, 279] on link "Unassign" at bounding box center [1495, 277] width 43 height 12
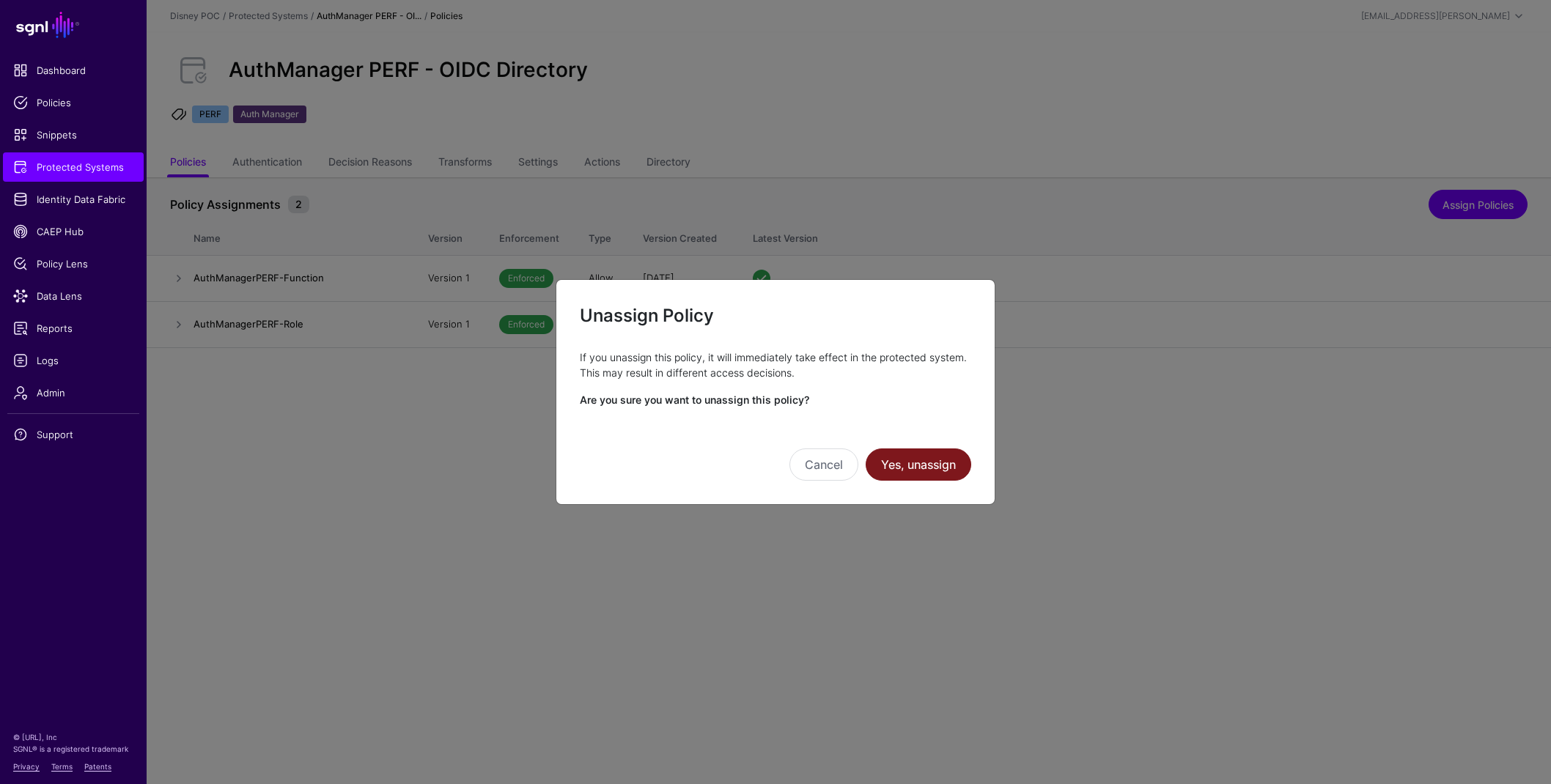
click at [927, 463] on button "Yes, unassign" at bounding box center [919, 464] width 106 height 32
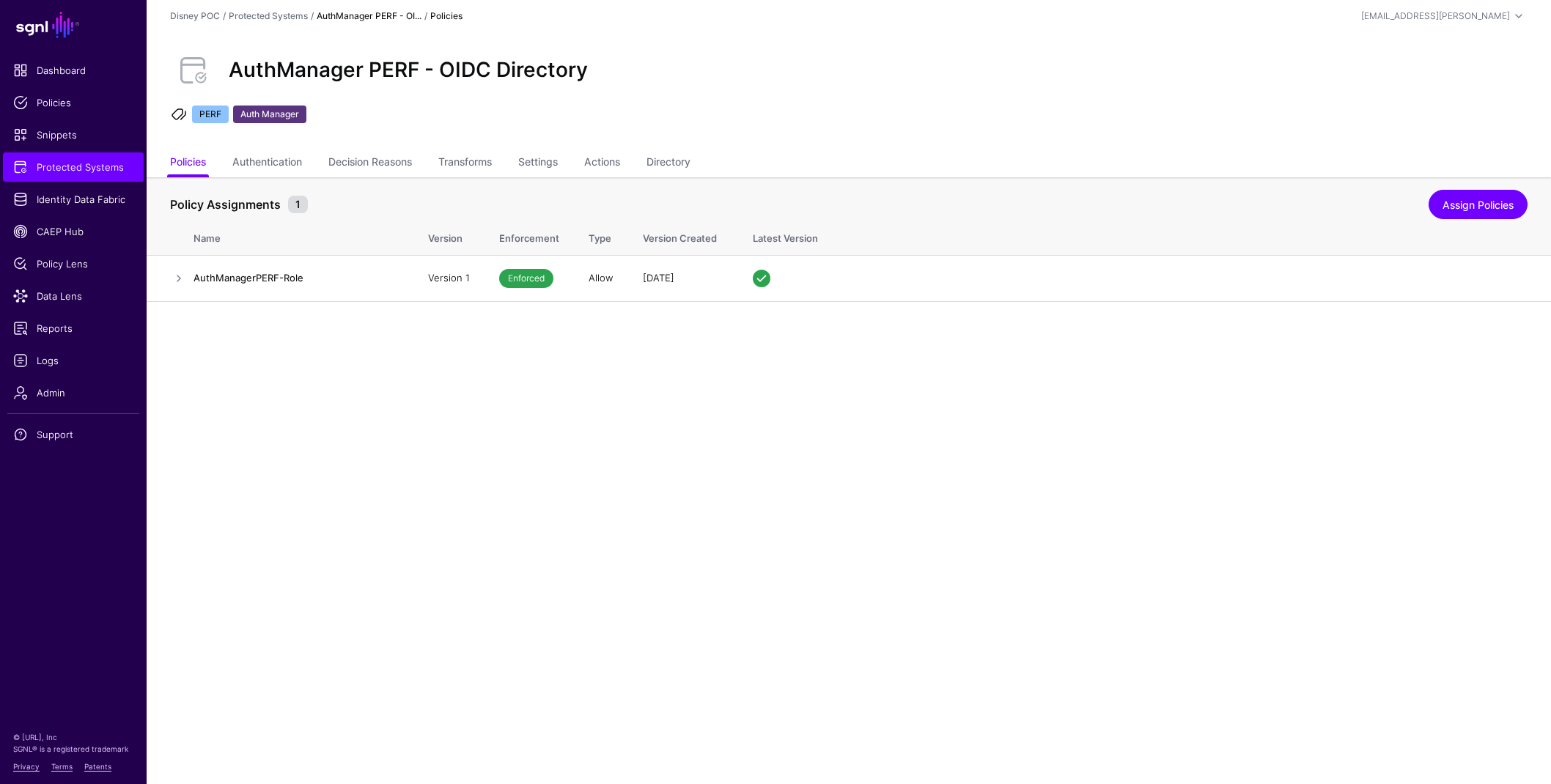
click at [698, 469] on main "SGNL Dashboard Policies Snippets Protected Systems Identity Data Fabric CAEP Hu…" at bounding box center [776, 392] width 1551 height 784
click at [274, 386] on main "SGNL Dashboard Policies Snippets Protected Systems Identity Data Fabric CAEP Hu…" at bounding box center [776, 392] width 1551 height 784
click at [675, 166] on link "Directory" at bounding box center [669, 162] width 44 height 28
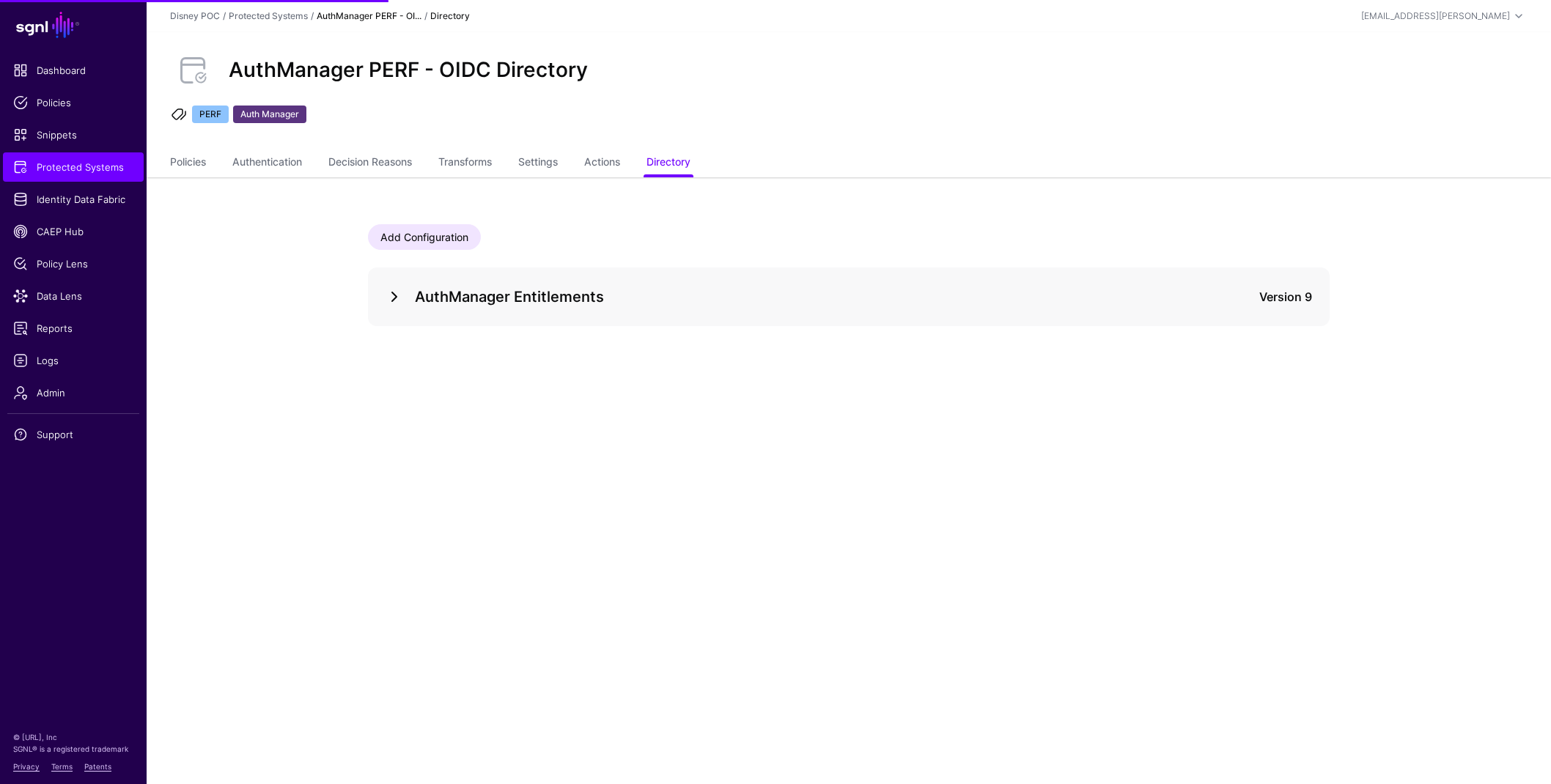
click at [391, 296] on link at bounding box center [394, 297] width 18 height 18
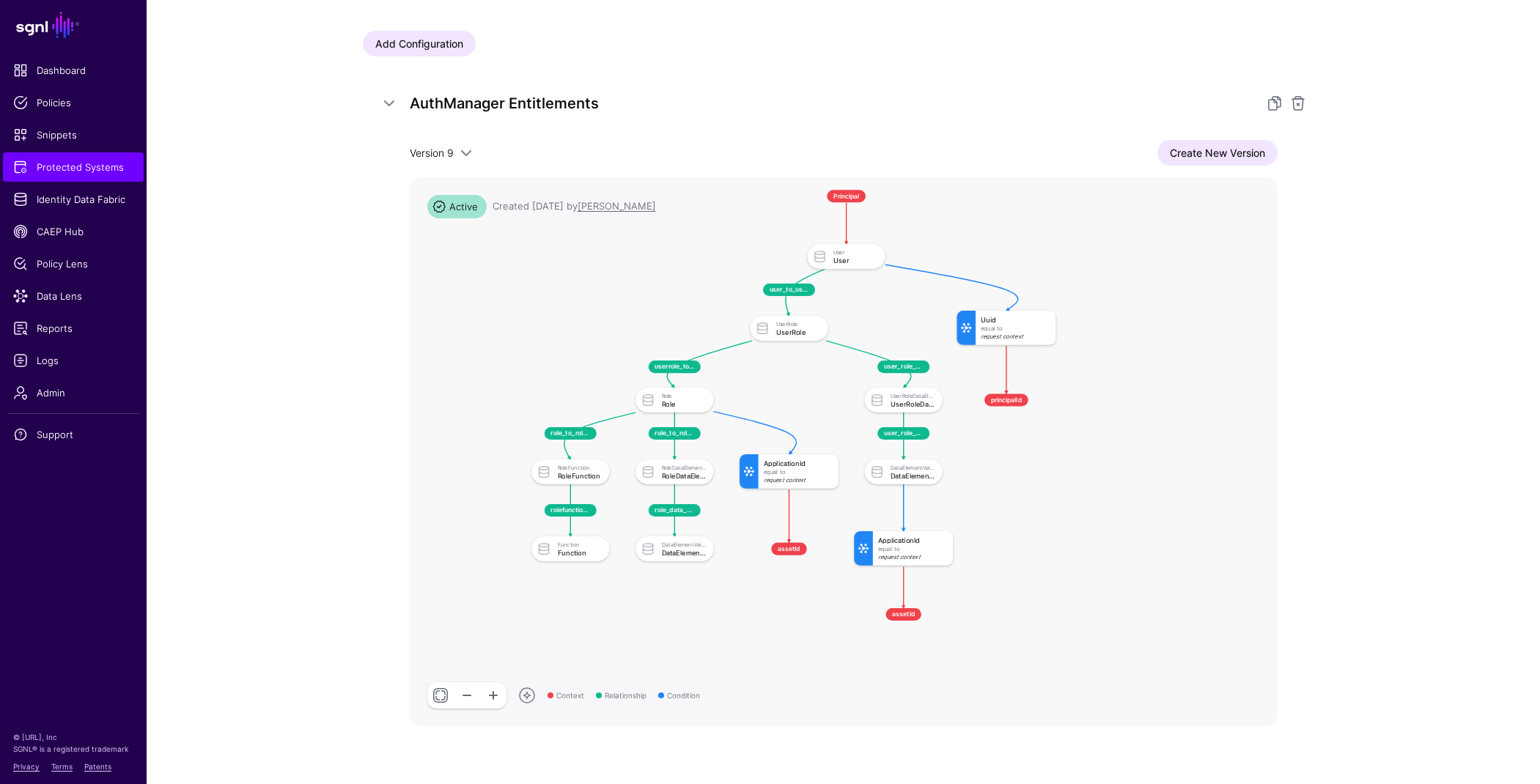
scroll to position [196, 0]
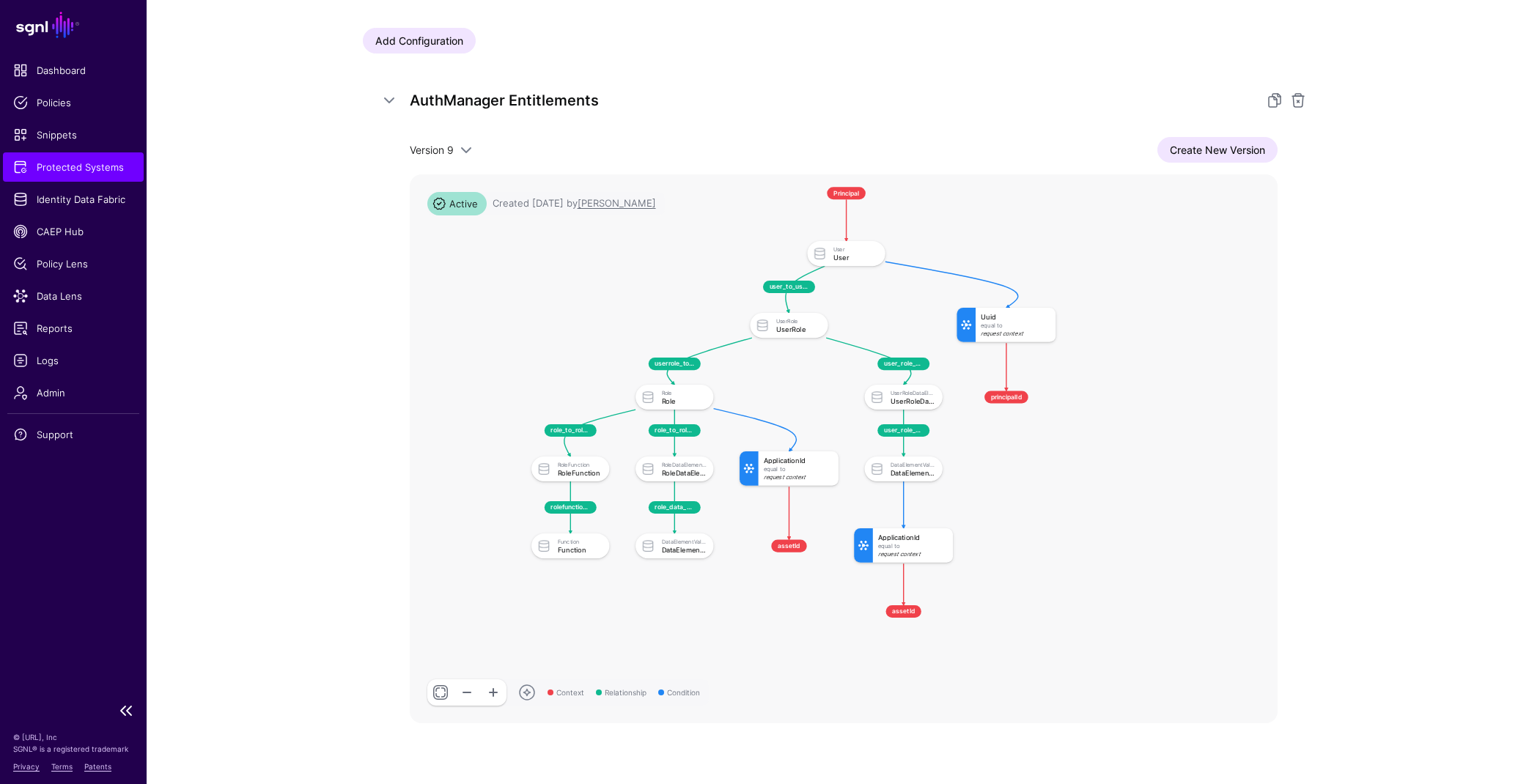
click at [87, 175] on link "Protected Systems" at bounding box center [73, 167] width 140 height 29
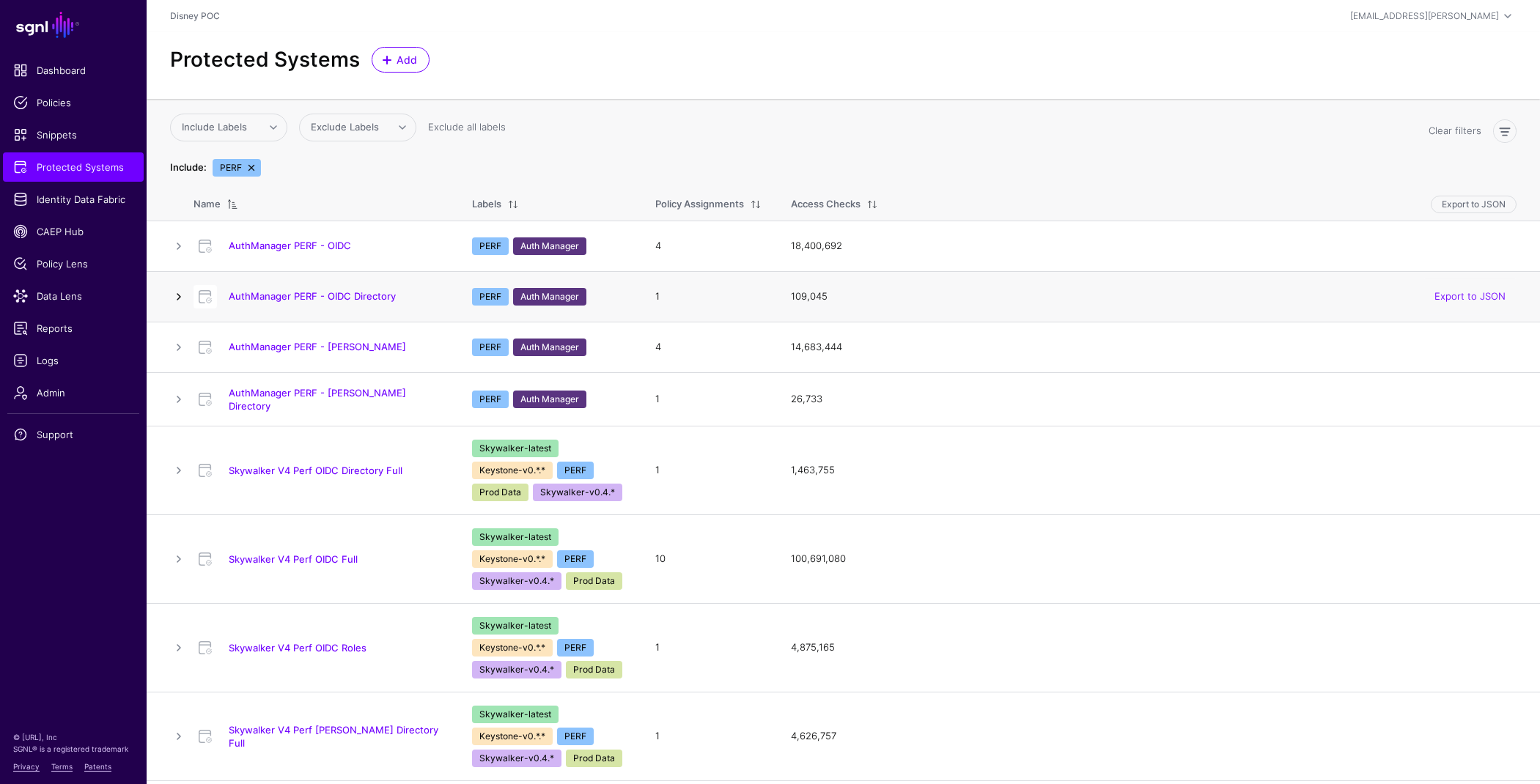
click at [174, 297] on link at bounding box center [179, 297] width 18 height 18
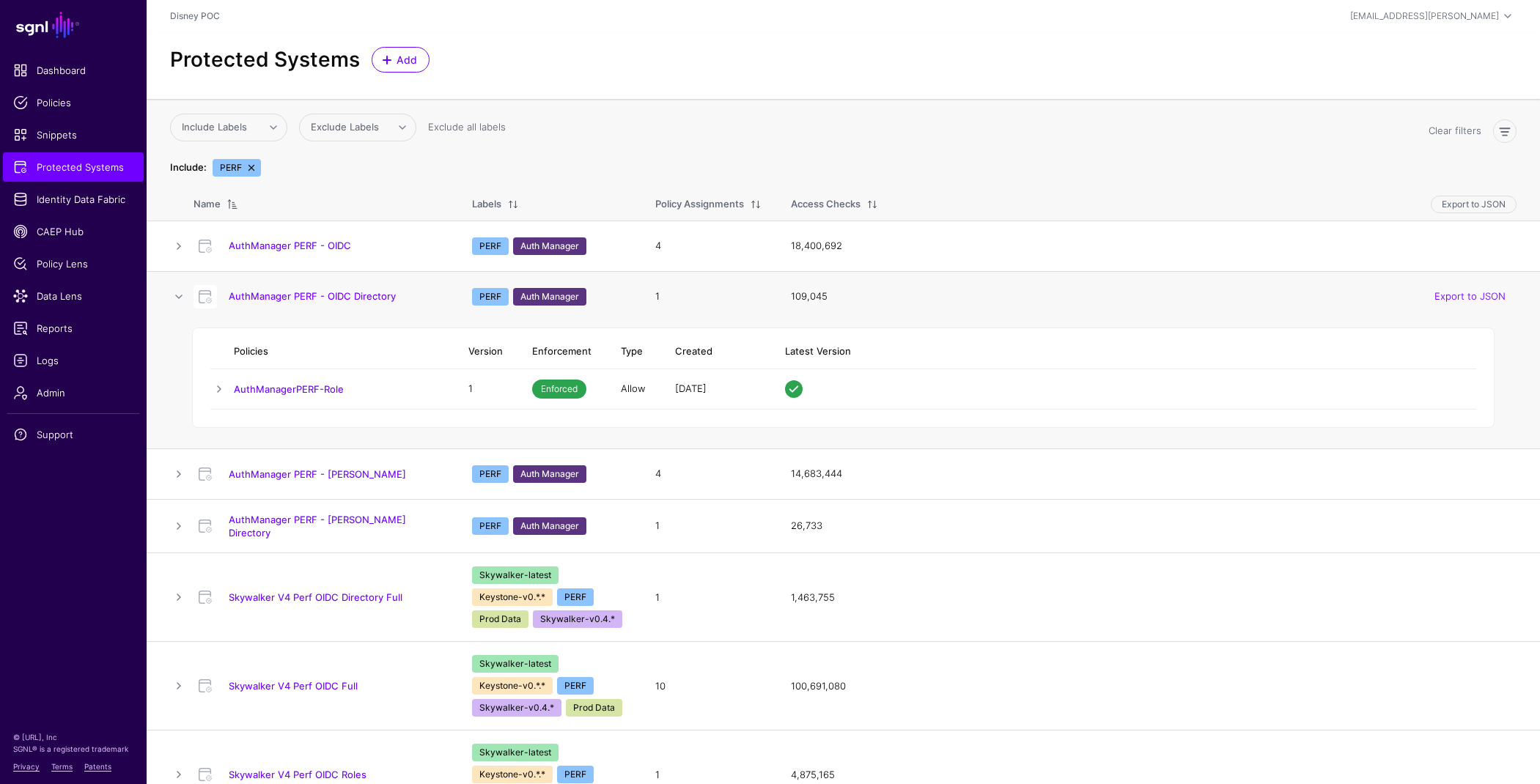
click at [287, 289] on h4 "AuthManager PERF - OIDC Directory" at bounding box center [335, 296] width 214 height 13
click at [287, 297] on link "AuthManager PERF - OIDC Directory" at bounding box center [312, 296] width 167 height 12
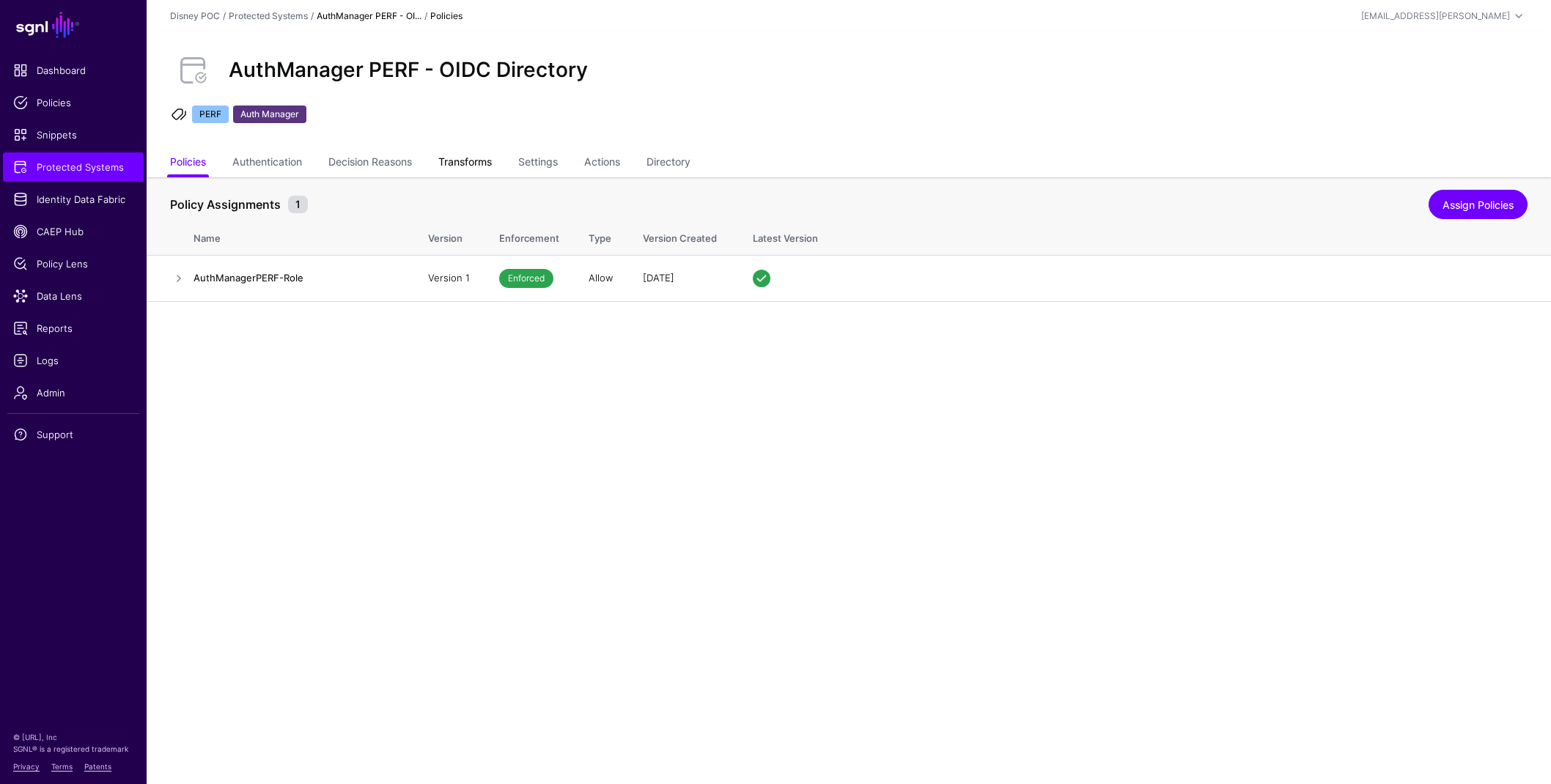
click at [473, 162] on link "Transforms" at bounding box center [465, 162] width 53 height 28
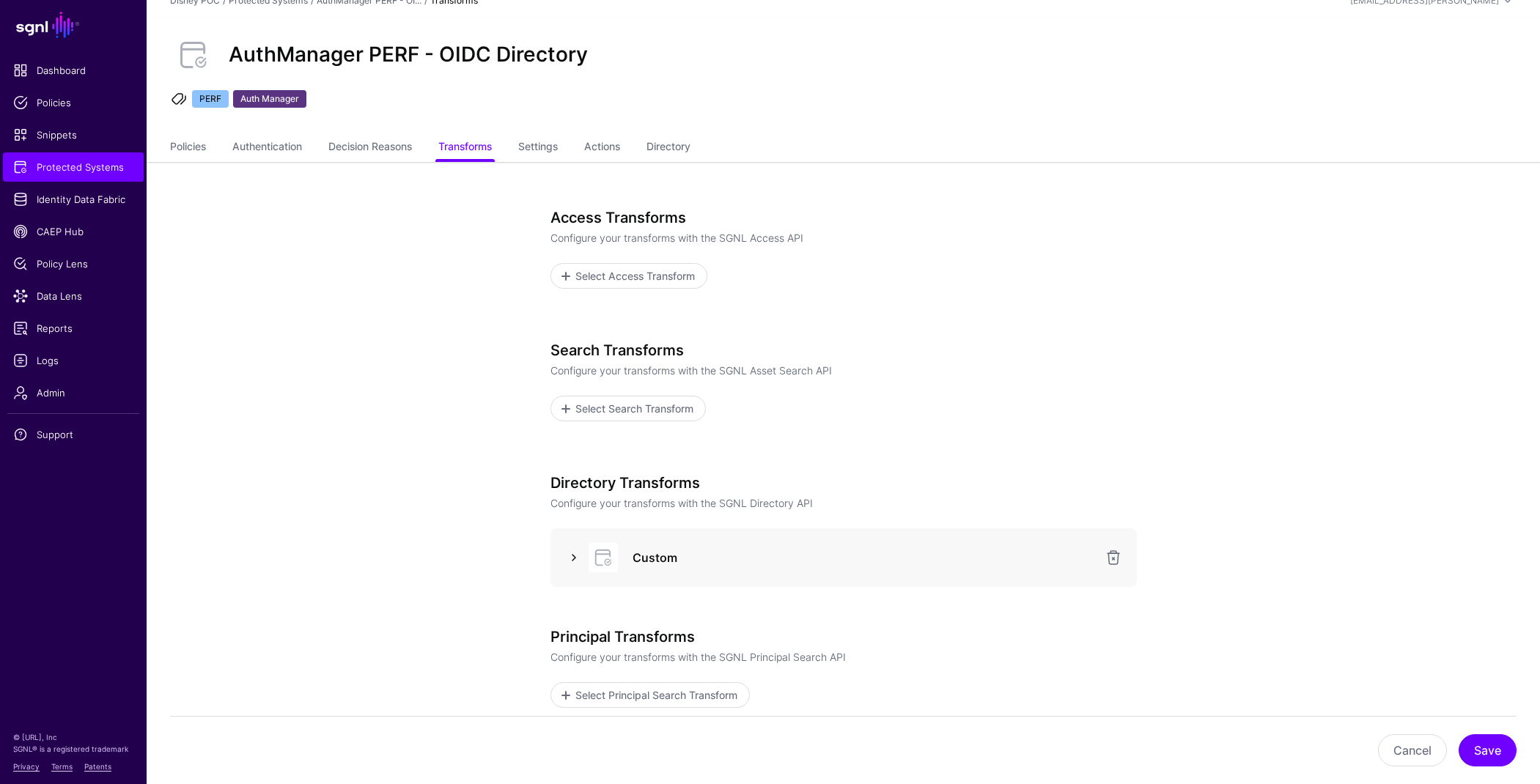
click at [565, 556] on link at bounding box center [574, 558] width 18 height 18
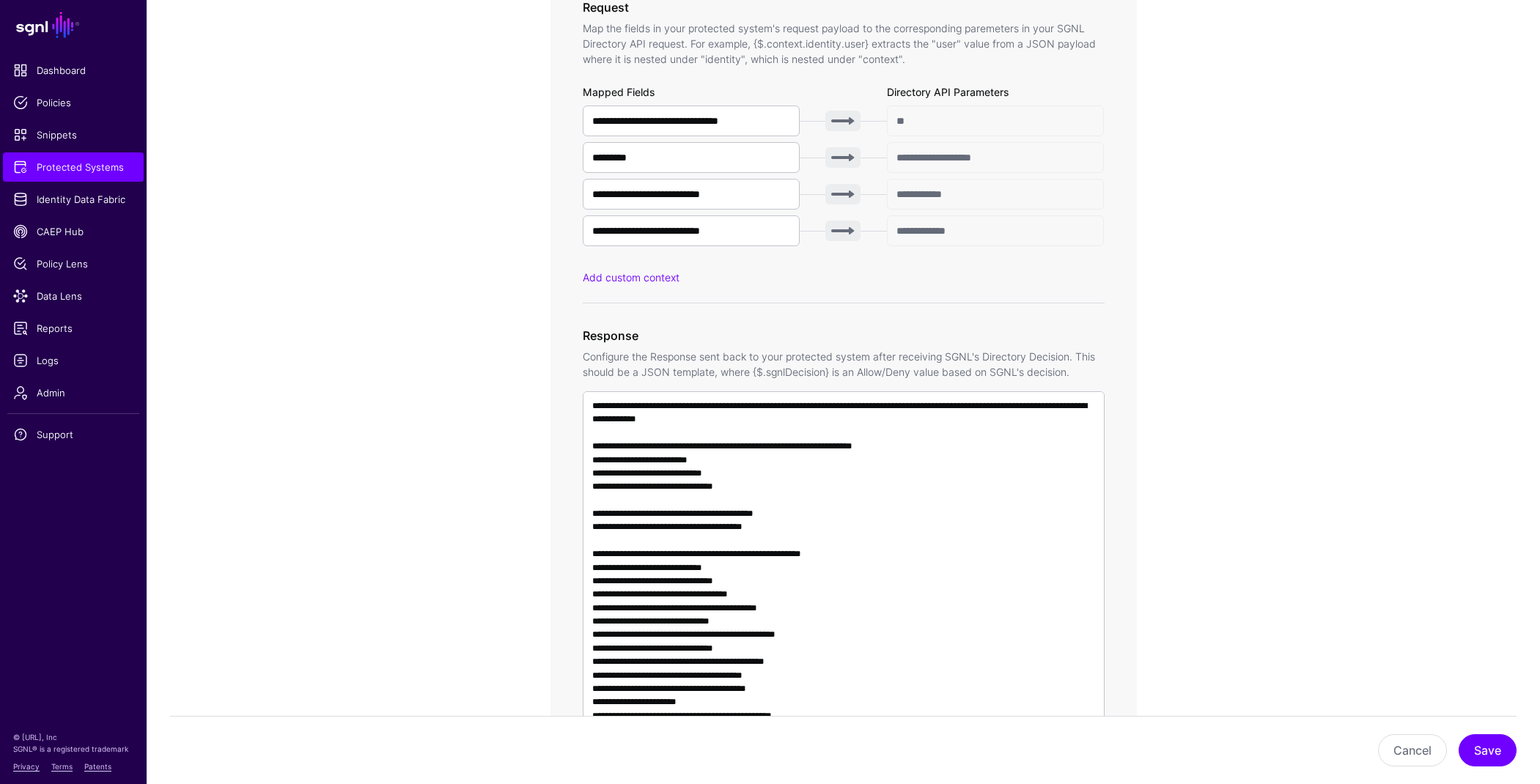
scroll to position [919, 0]
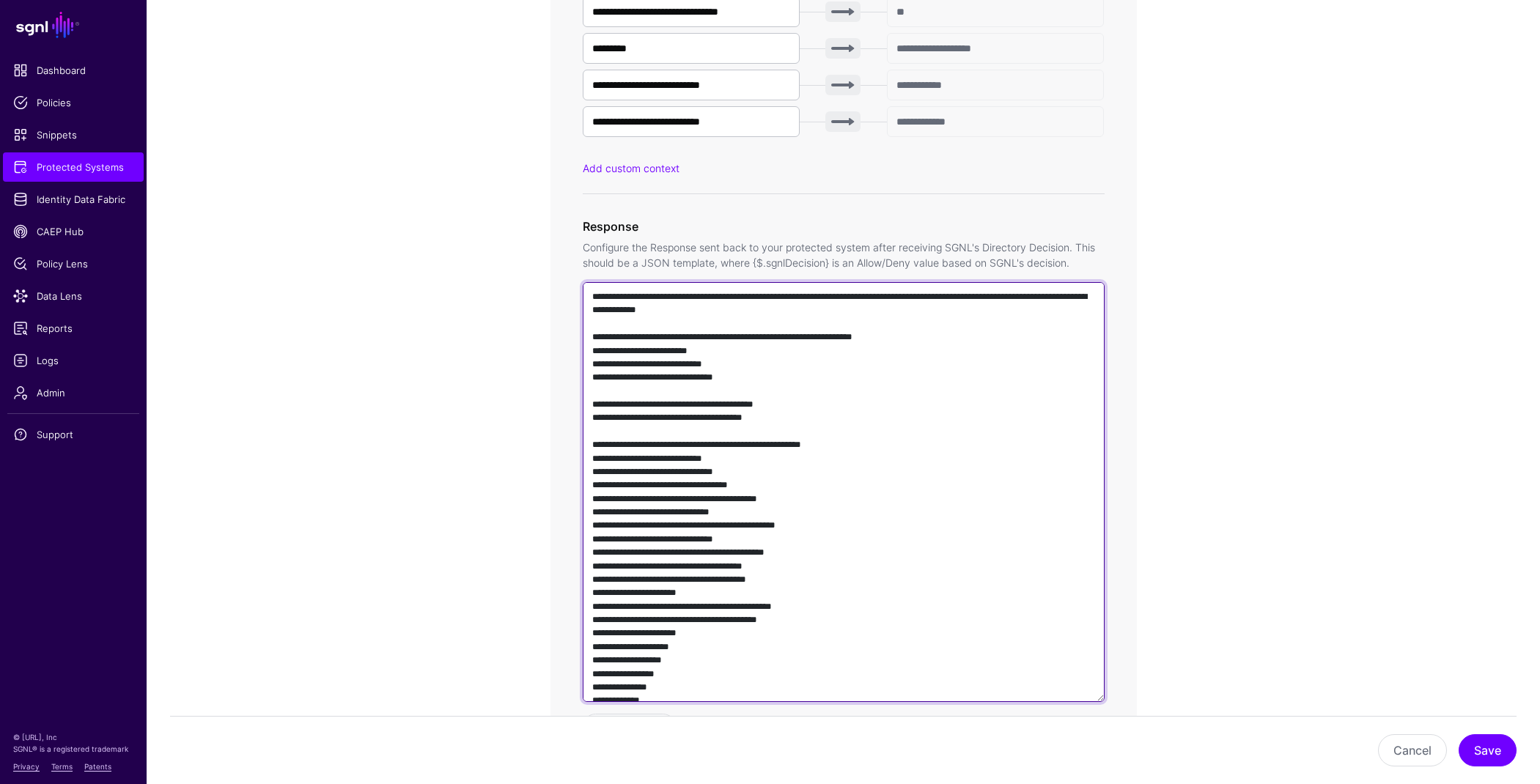
click at [730, 502] on textarea at bounding box center [844, 492] width 522 height 420
paste textarea "**********"
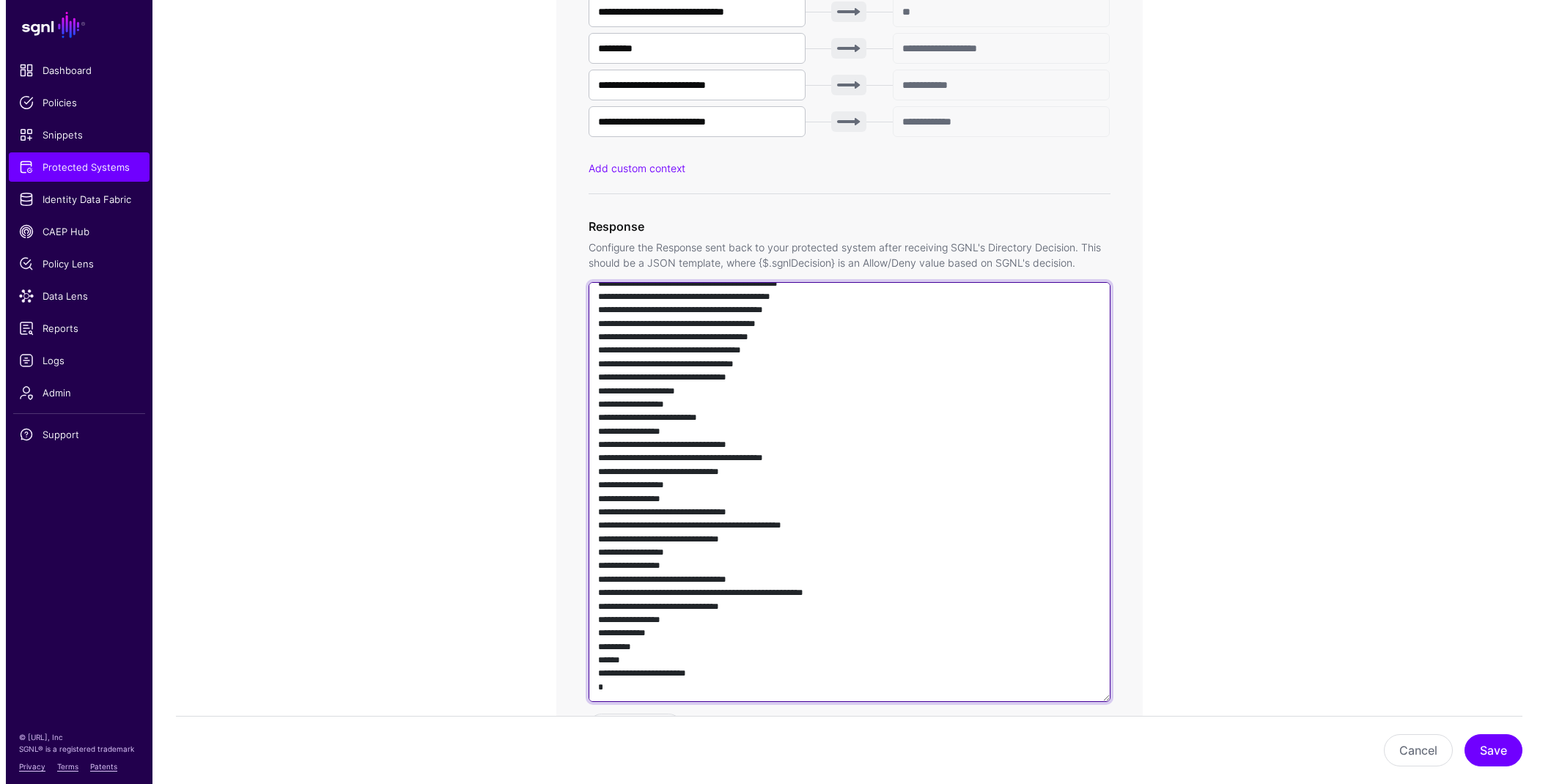
scroll to position [1203, 0]
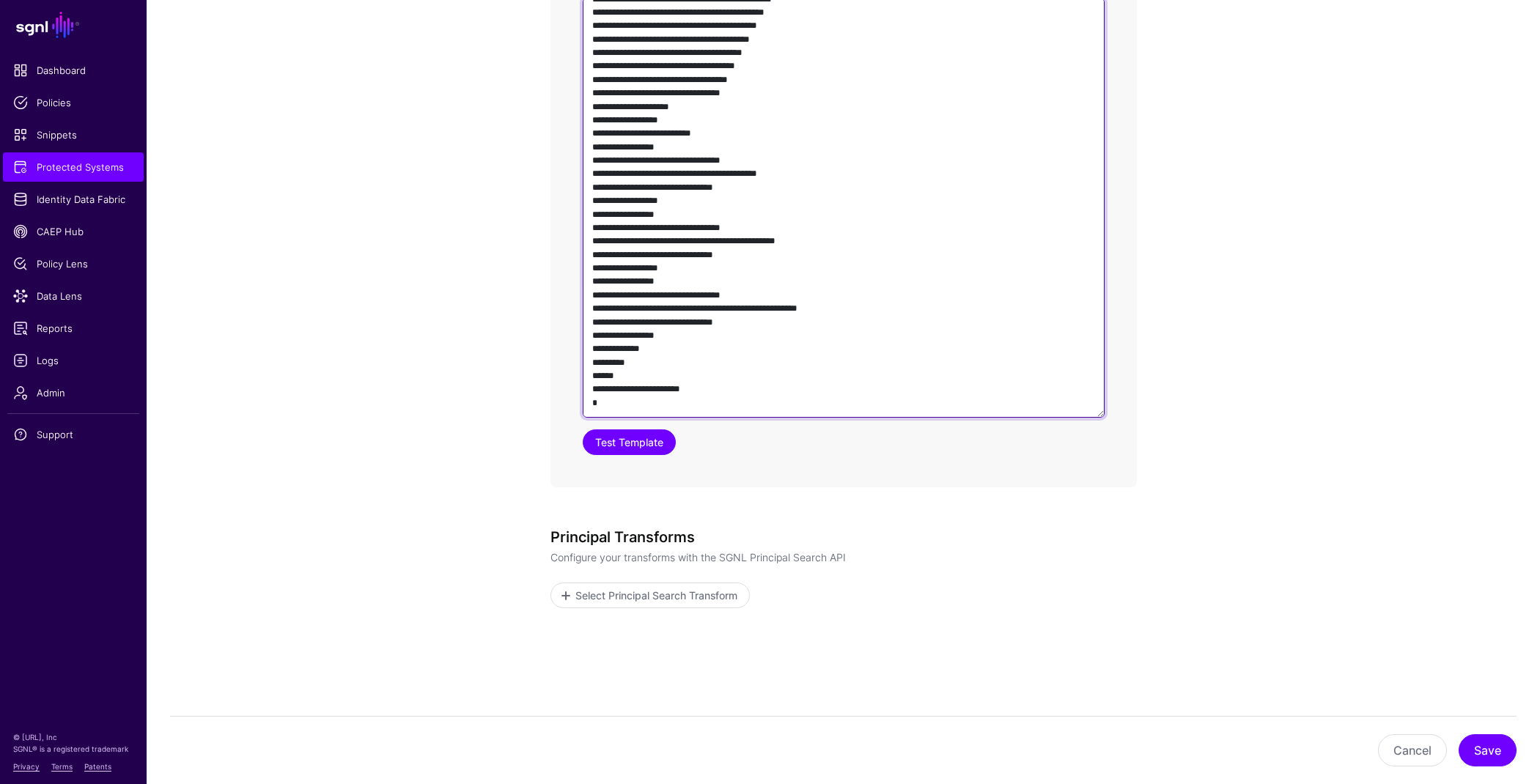
type textarea "**********"
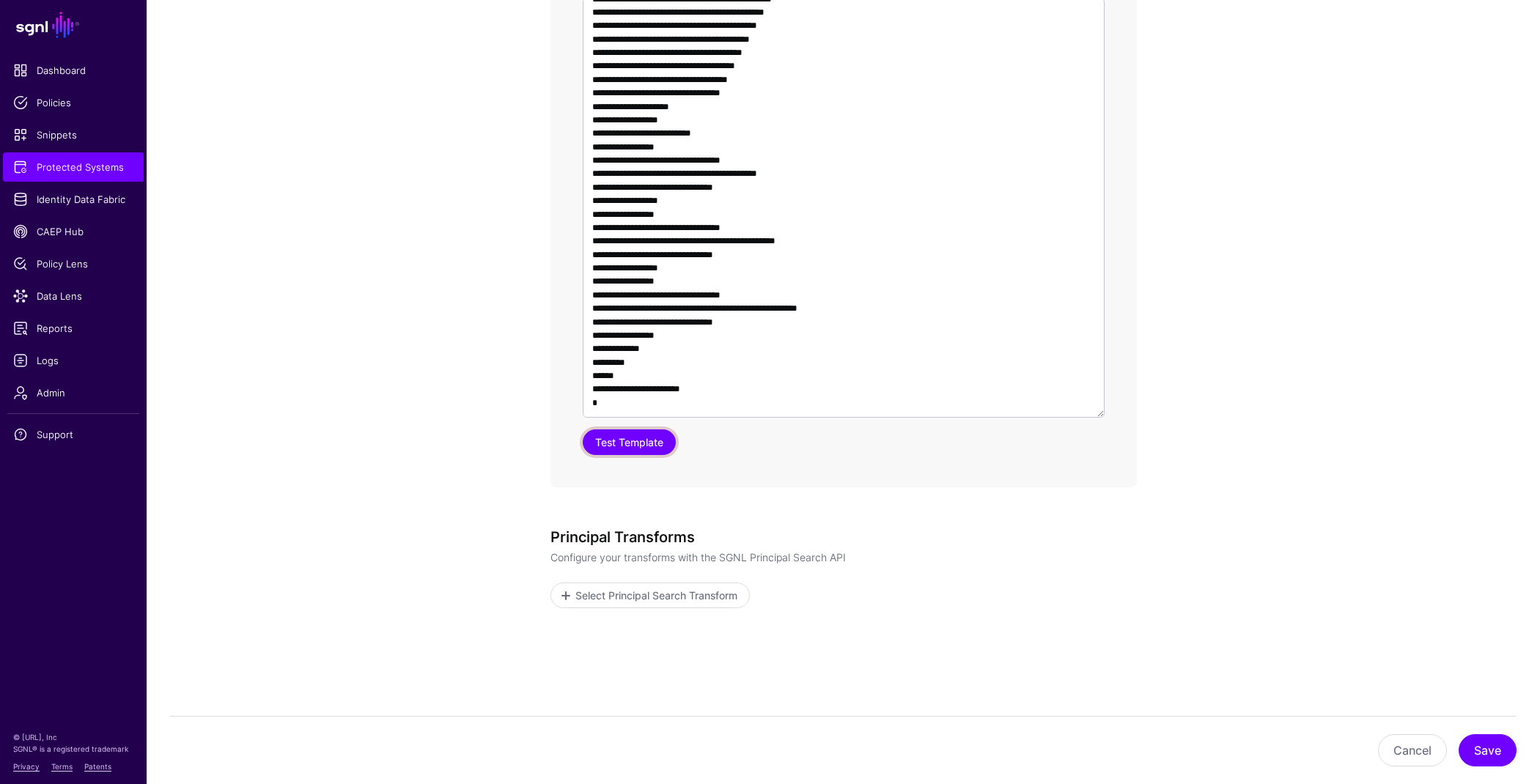
click at [635, 455] on button "Test Template" at bounding box center [629, 442] width 93 height 26
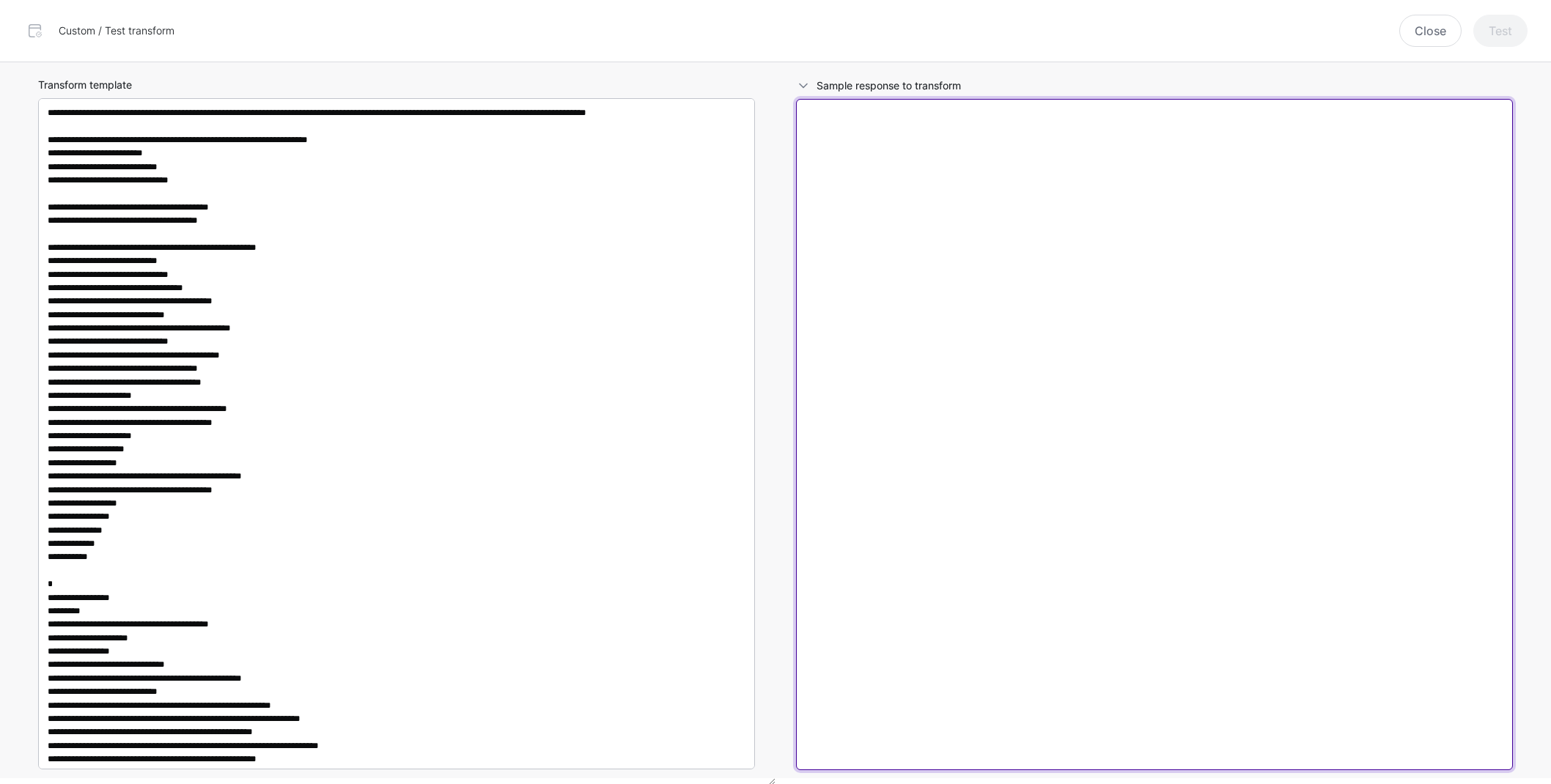
click at [1085, 416] on textarea at bounding box center [1154, 434] width 717 height 671
paste textarea "**********"
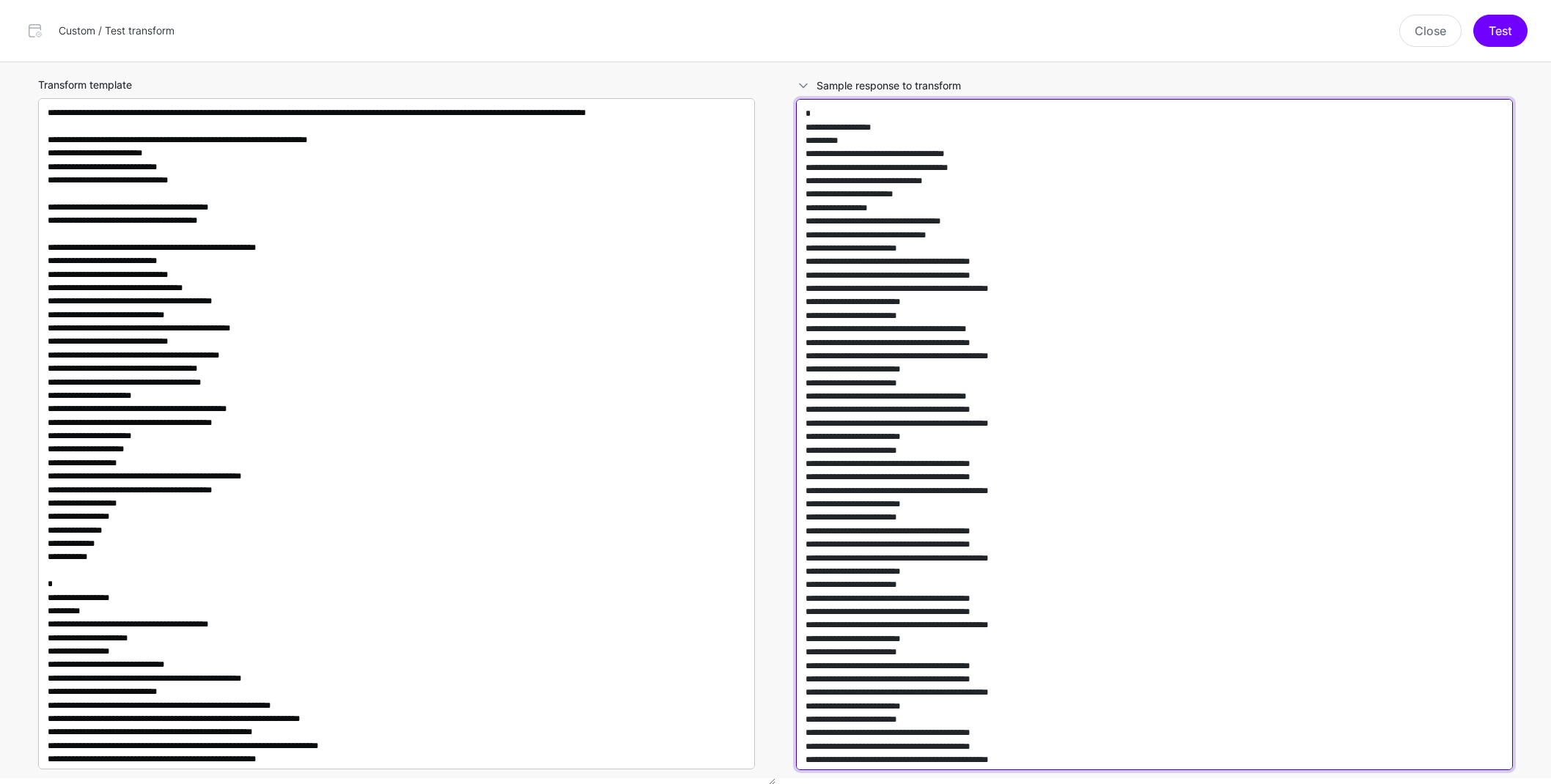
scroll to position [7468, 0]
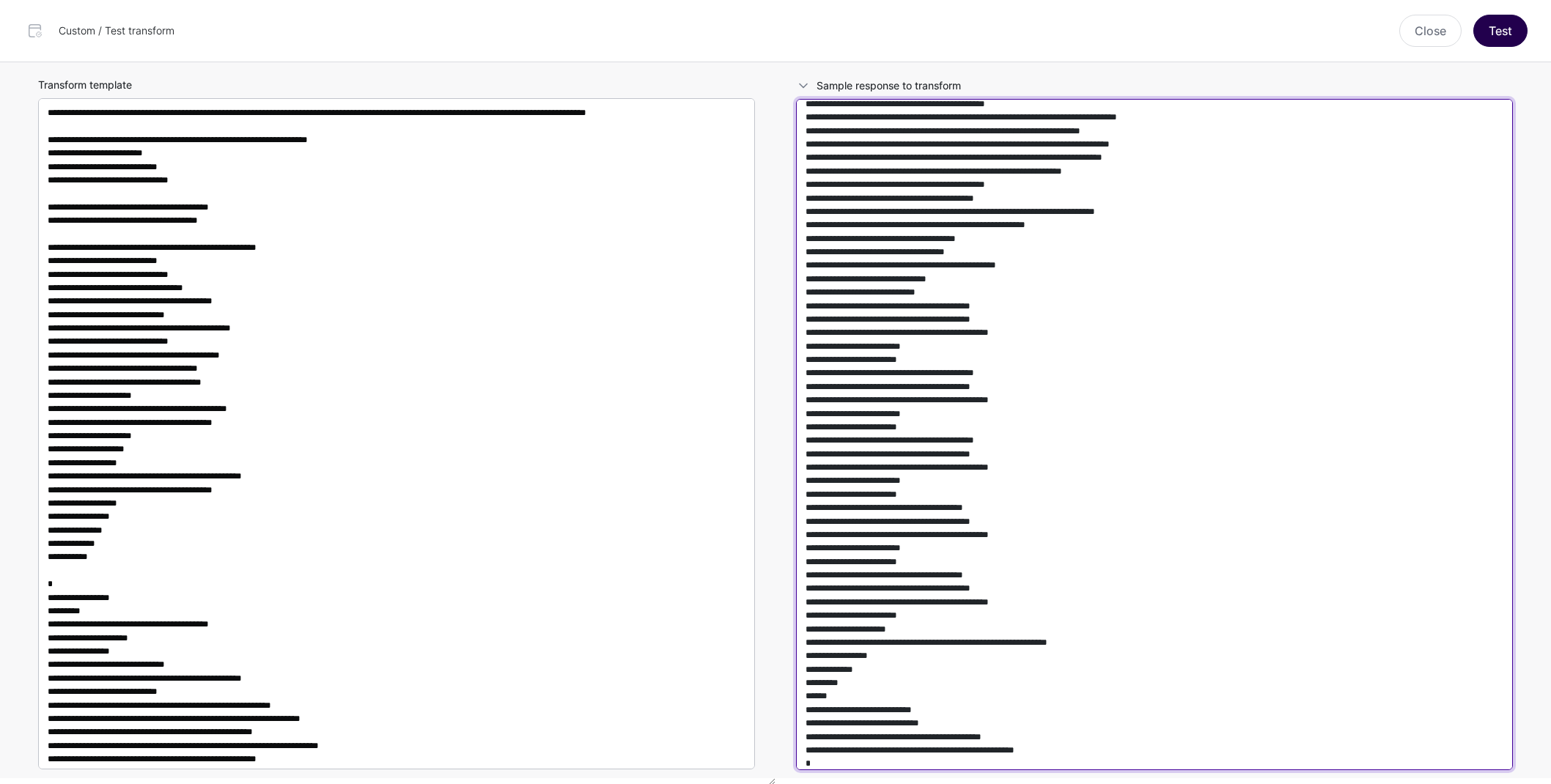
type textarea "**********"
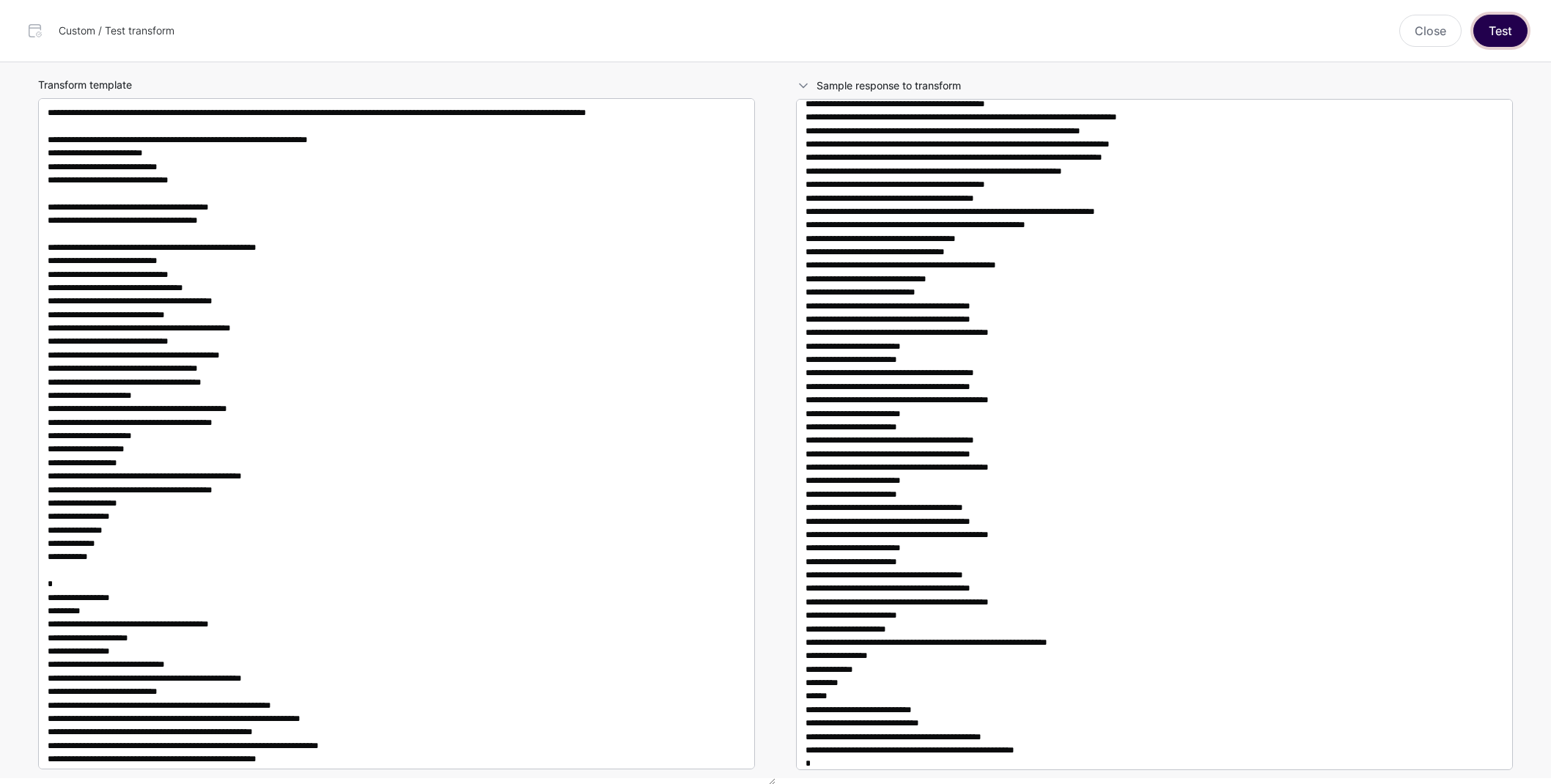
click at [1511, 36] on button "Test" at bounding box center [1500, 31] width 54 height 32
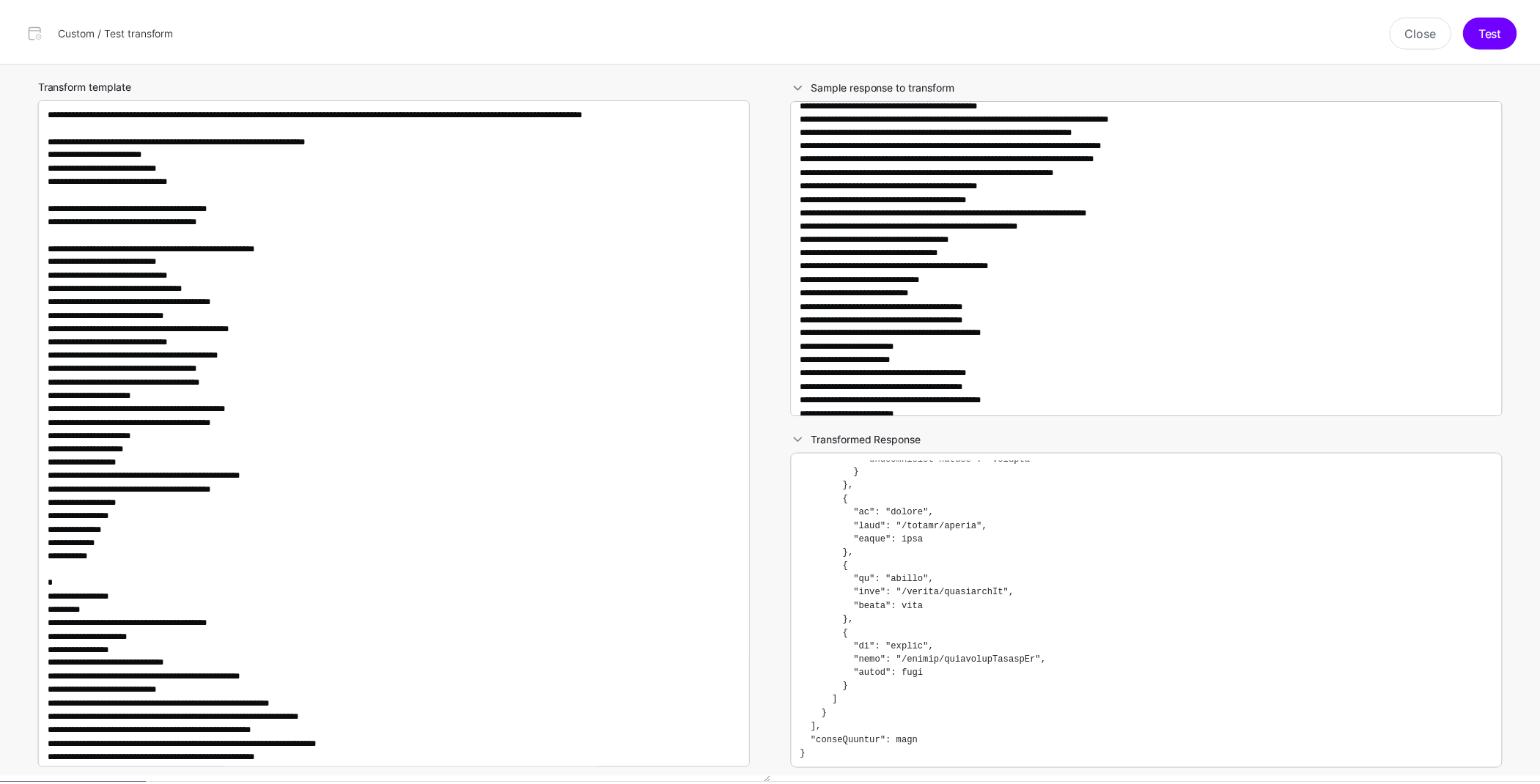
scroll to position [0, 0]
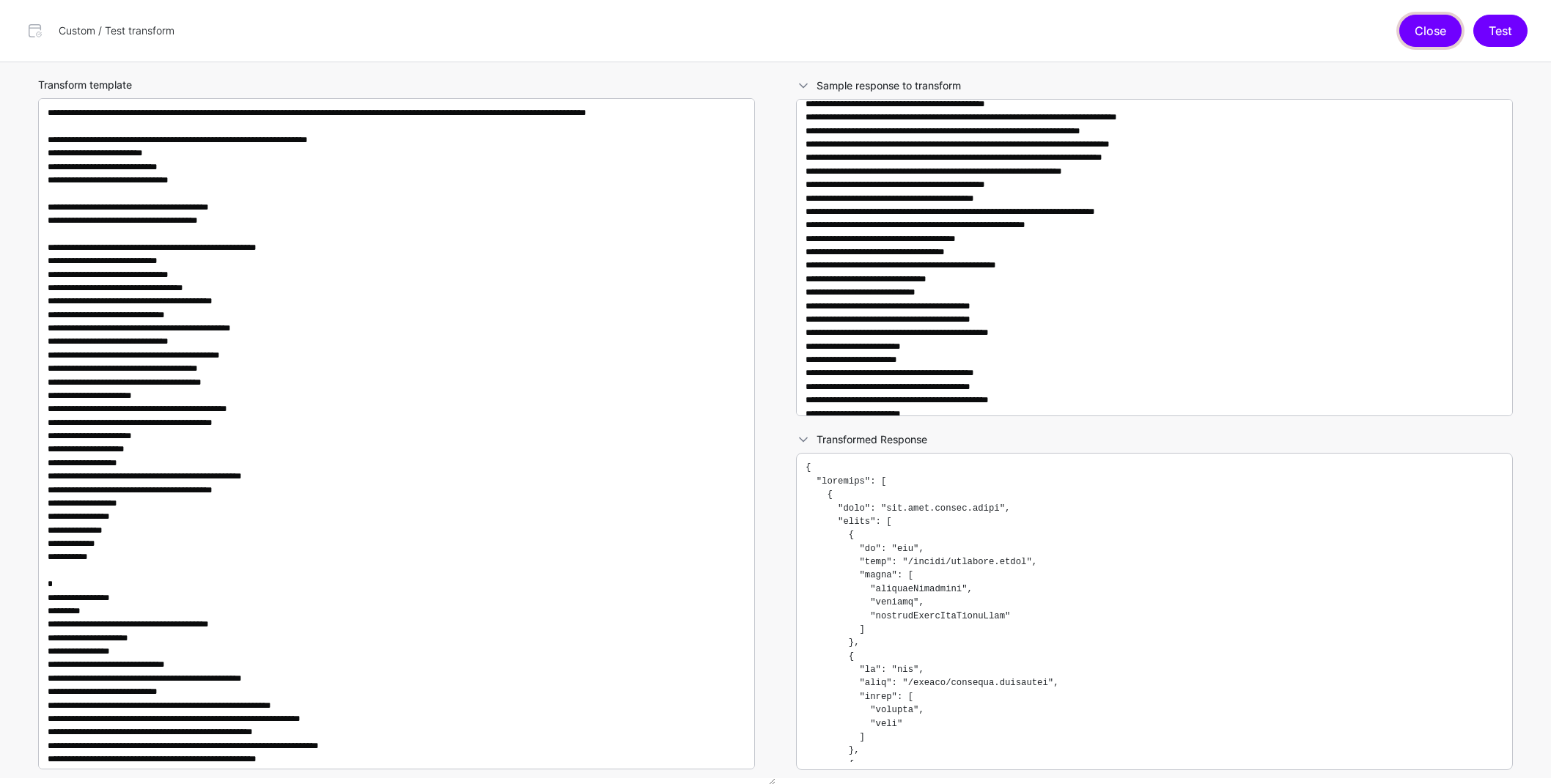
click at [1437, 36] on button "Close" at bounding box center [1430, 31] width 62 height 32
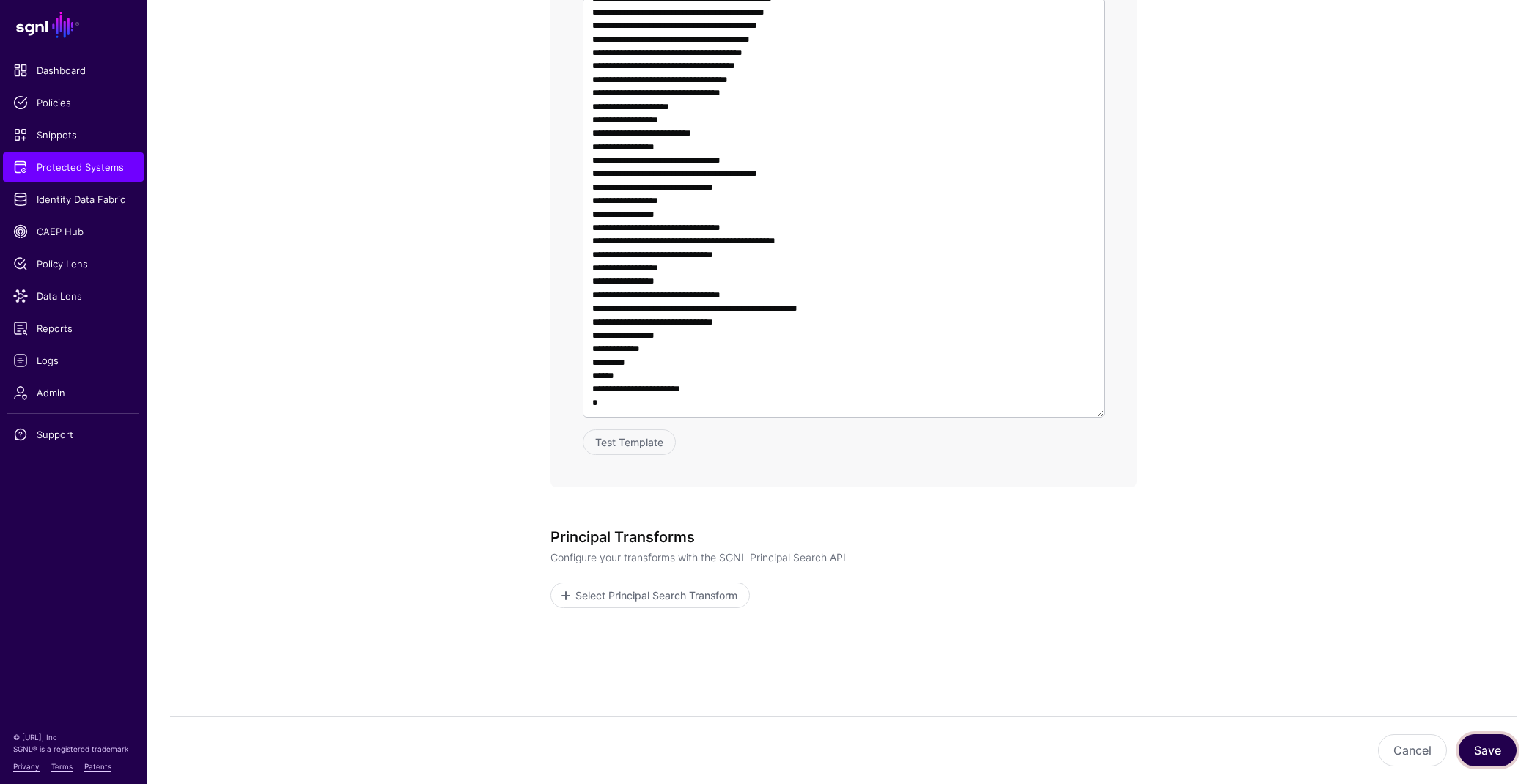
click at [1485, 748] on button "Save" at bounding box center [1487, 750] width 58 height 32
click at [1500, 748] on button "Save" at bounding box center [1487, 750] width 58 height 32
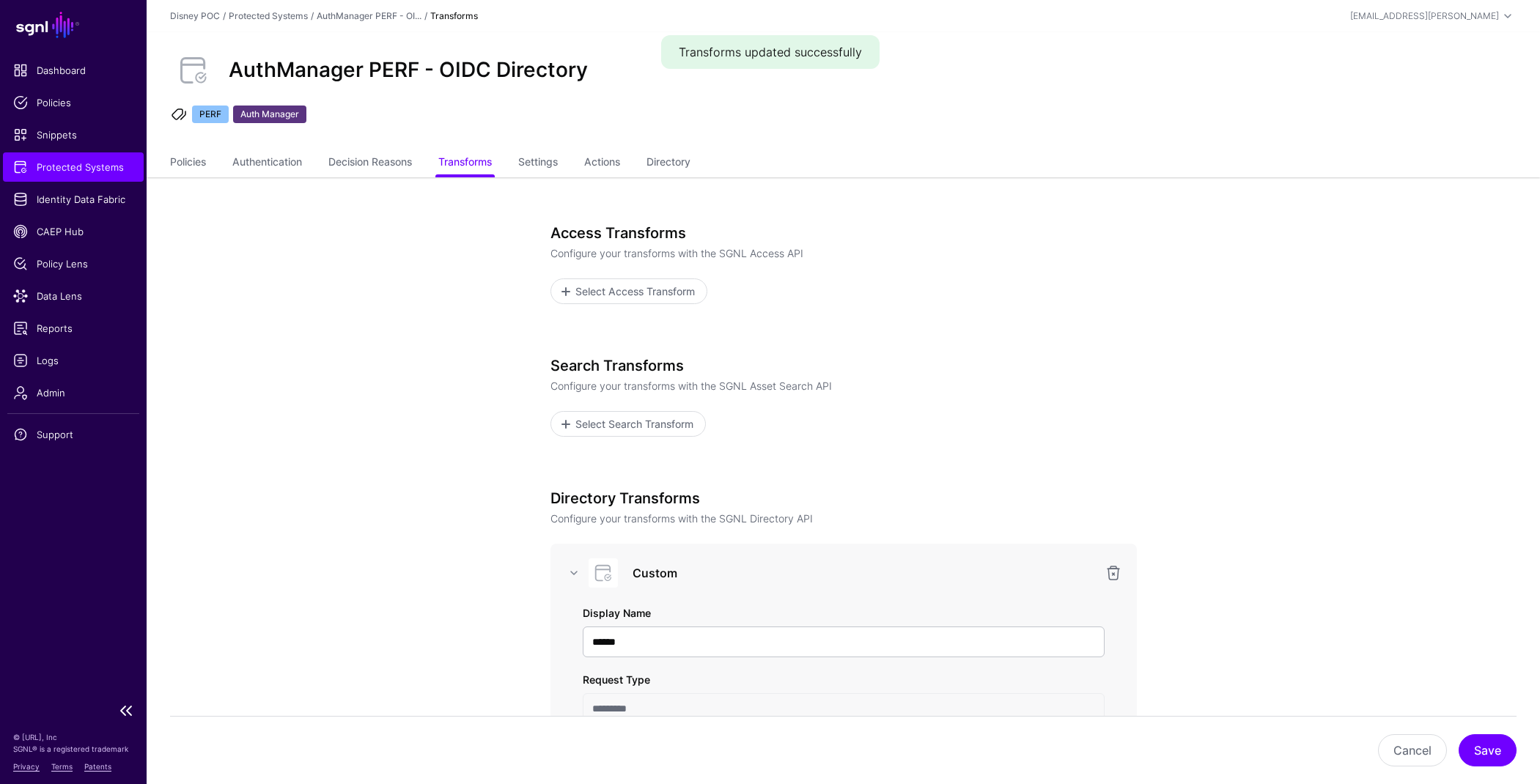
click at [82, 173] on span "Protected Systems" at bounding box center [73, 167] width 120 height 15
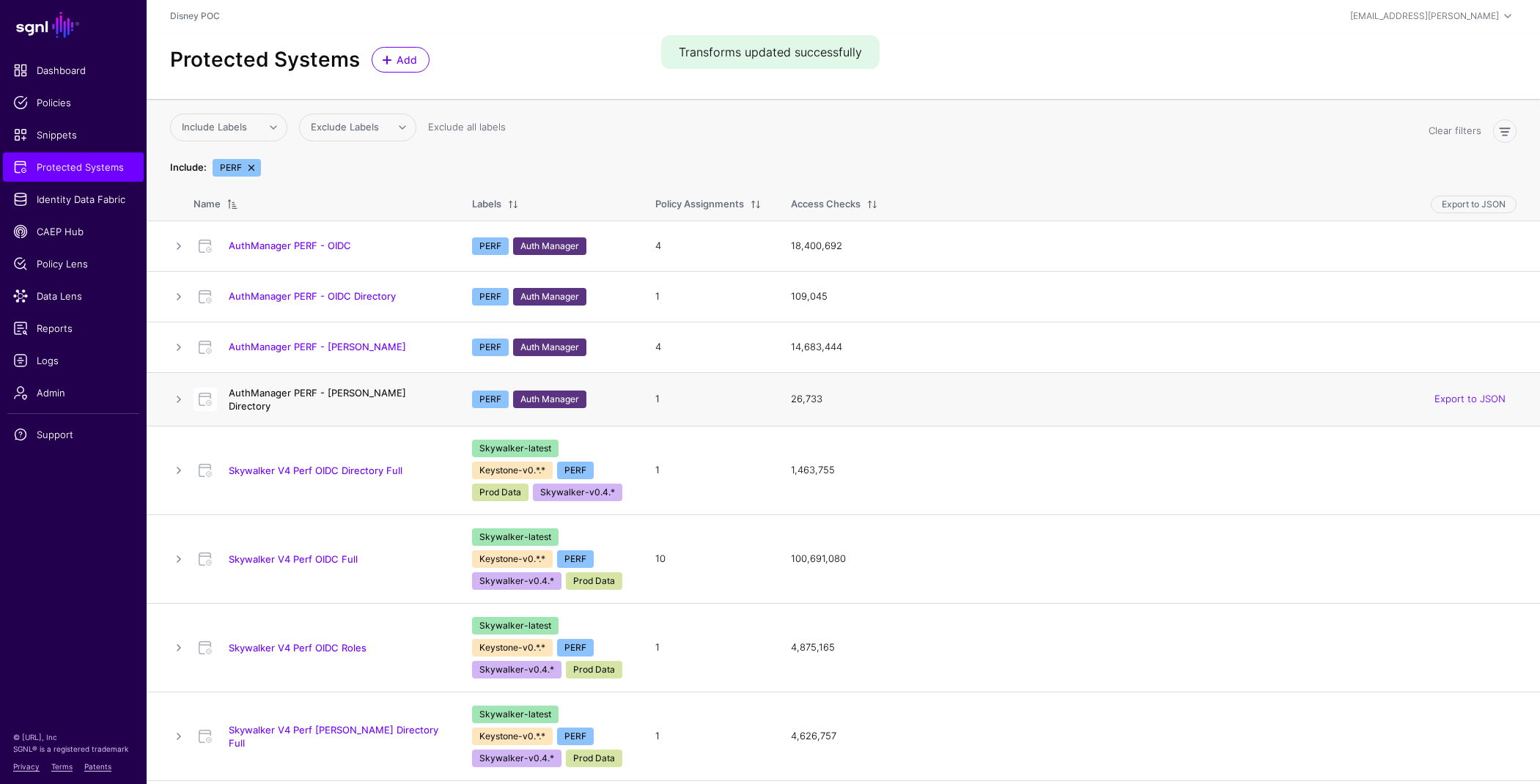
click at [348, 398] on link "AuthManager PERF - SAML Directory" at bounding box center [317, 400] width 178 height 25
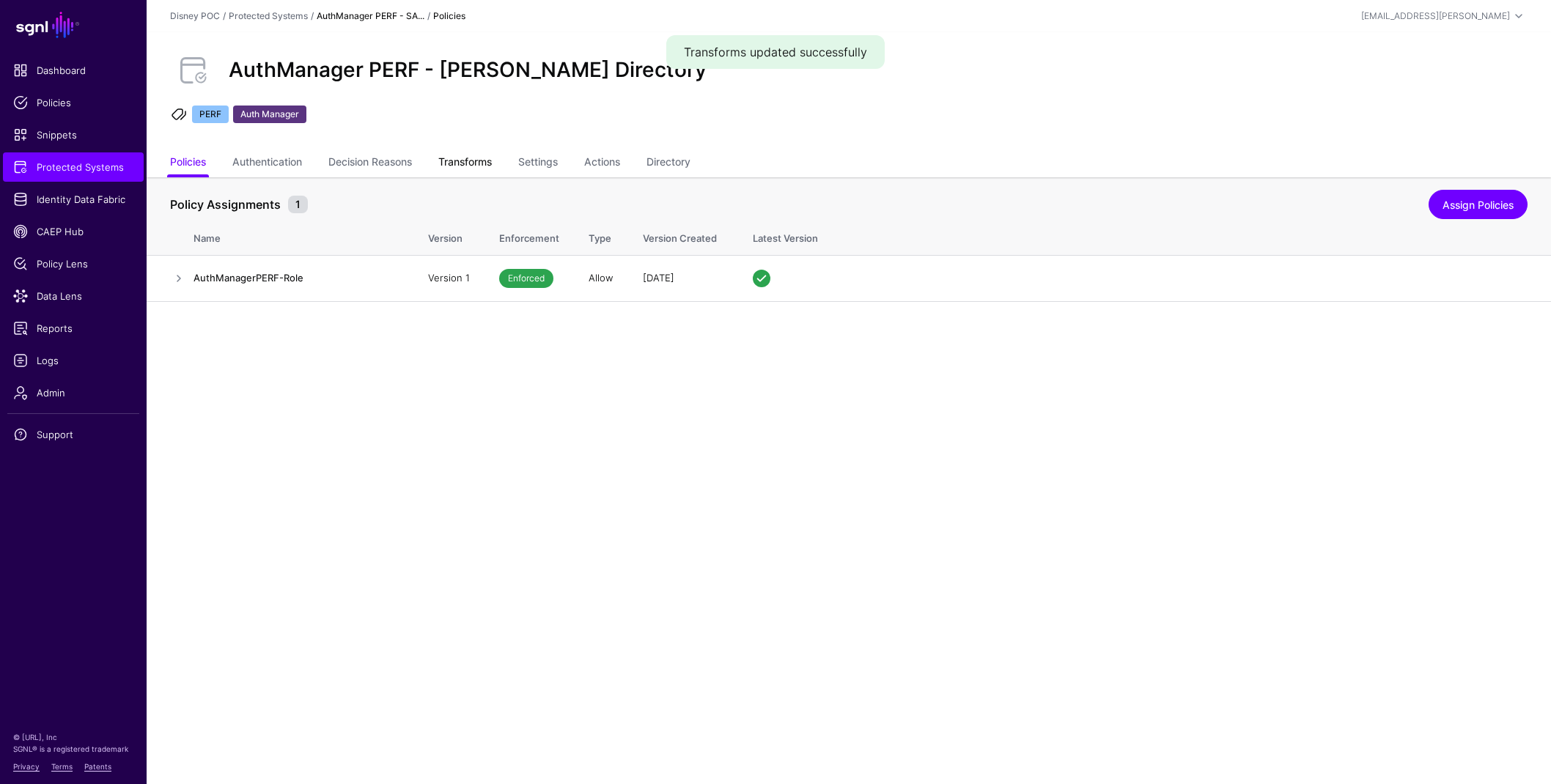
click at [467, 160] on link "Transforms" at bounding box center [465, 162] width 53 height 28
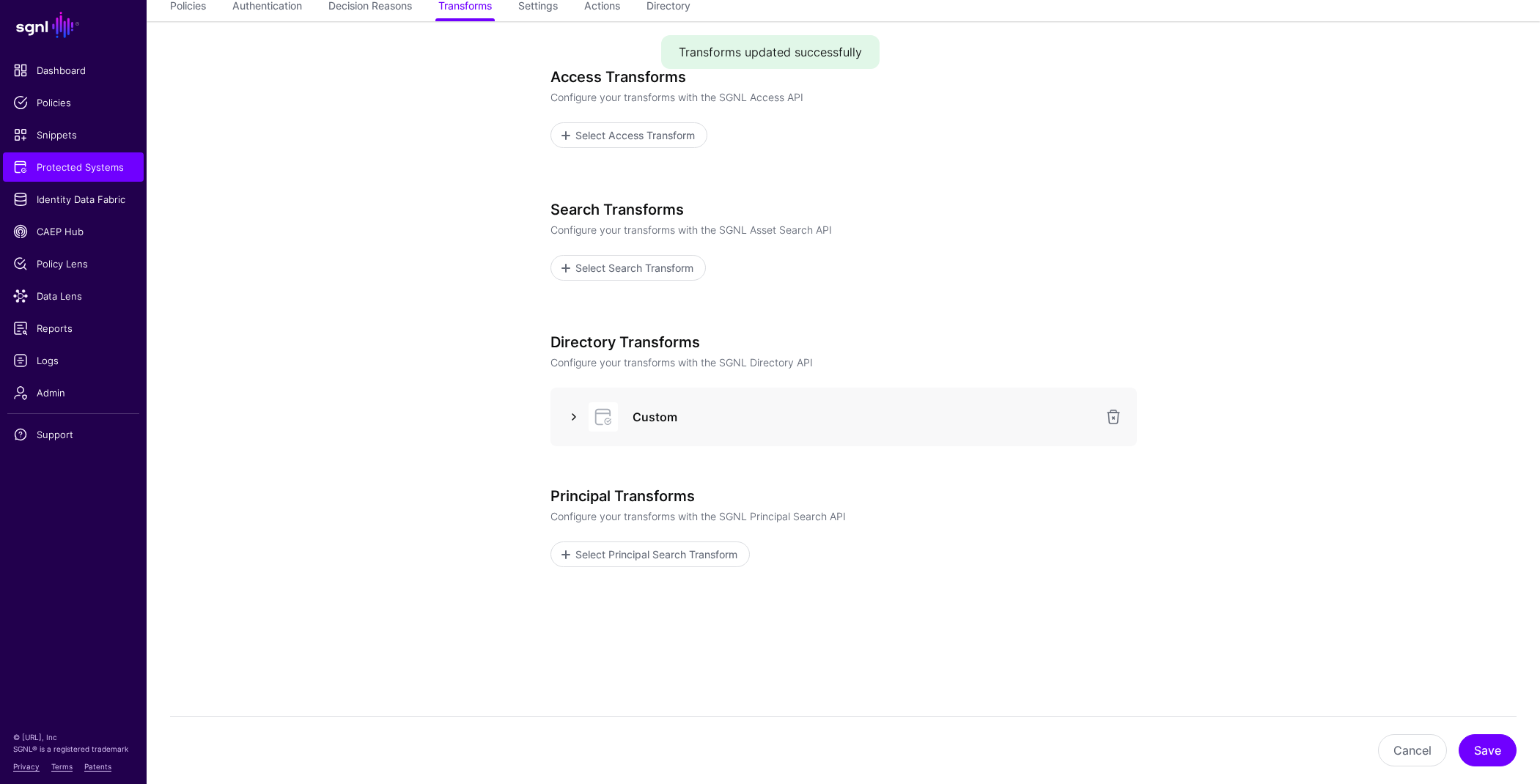
click at [568, 413] on link at bounding box center [574, 417] width 18 height 18
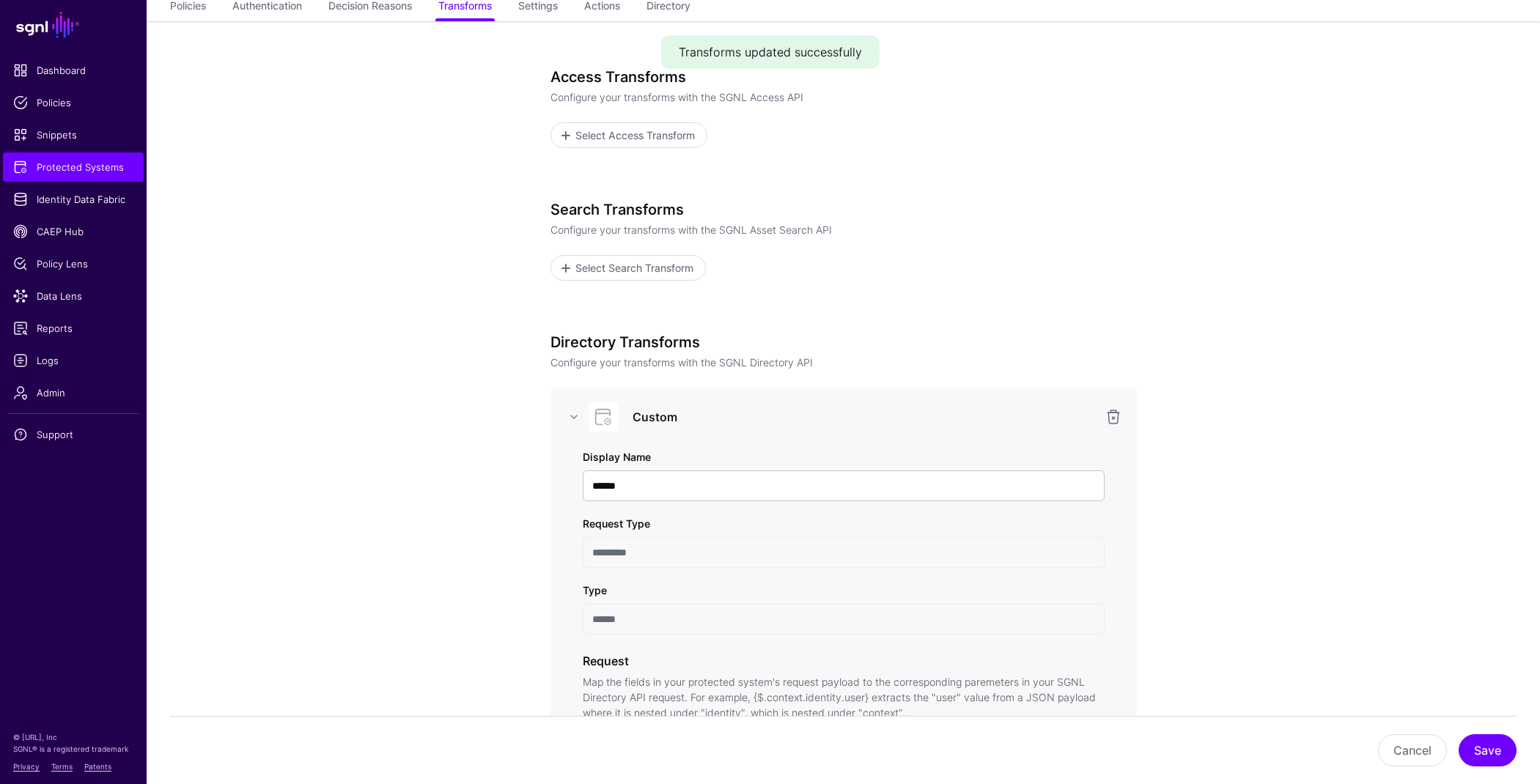
scroll to position [818, 0]
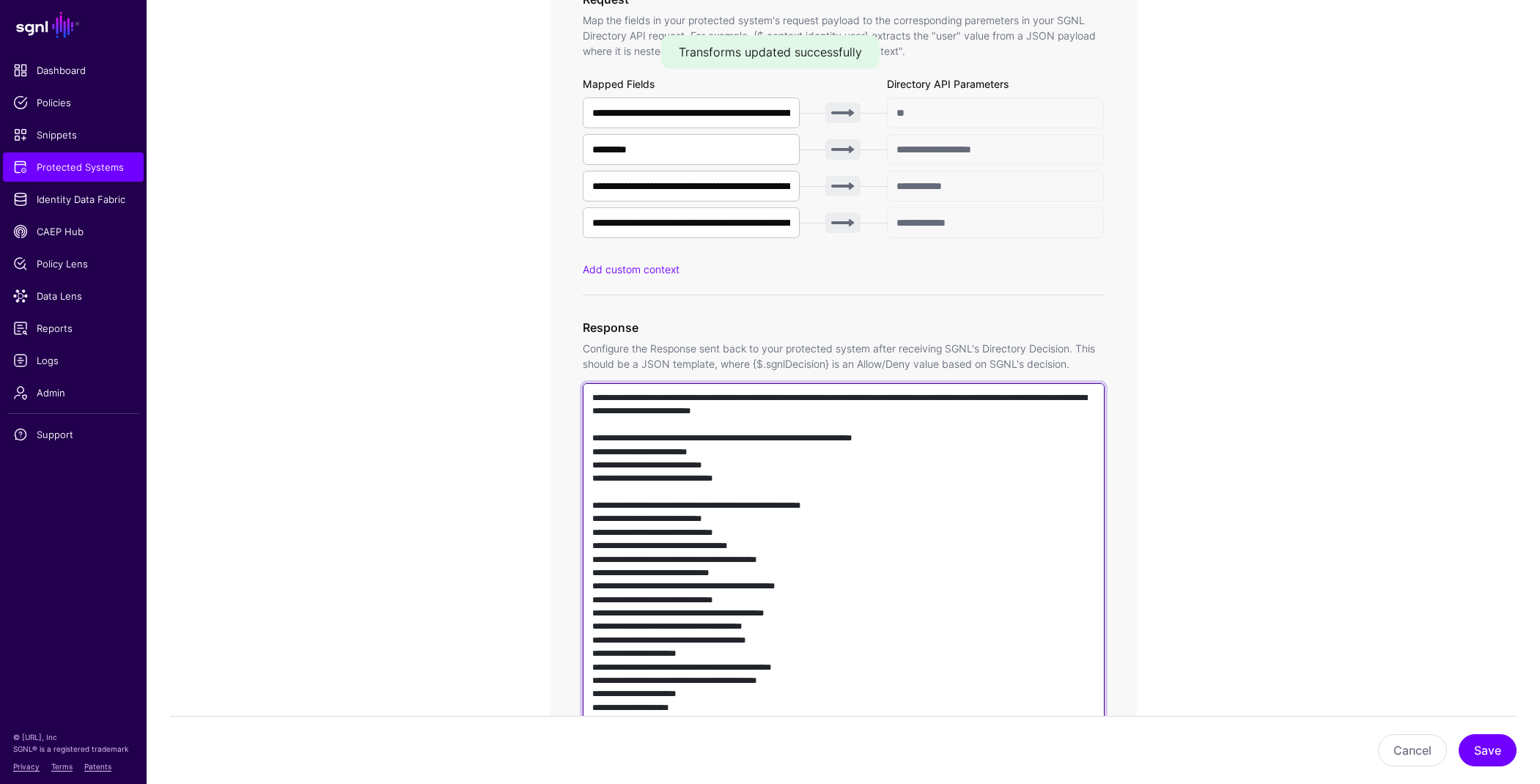
click at [774, 490] on textarea at bounding box center [844, 593] width 522 height 420
paste textarea "**********"
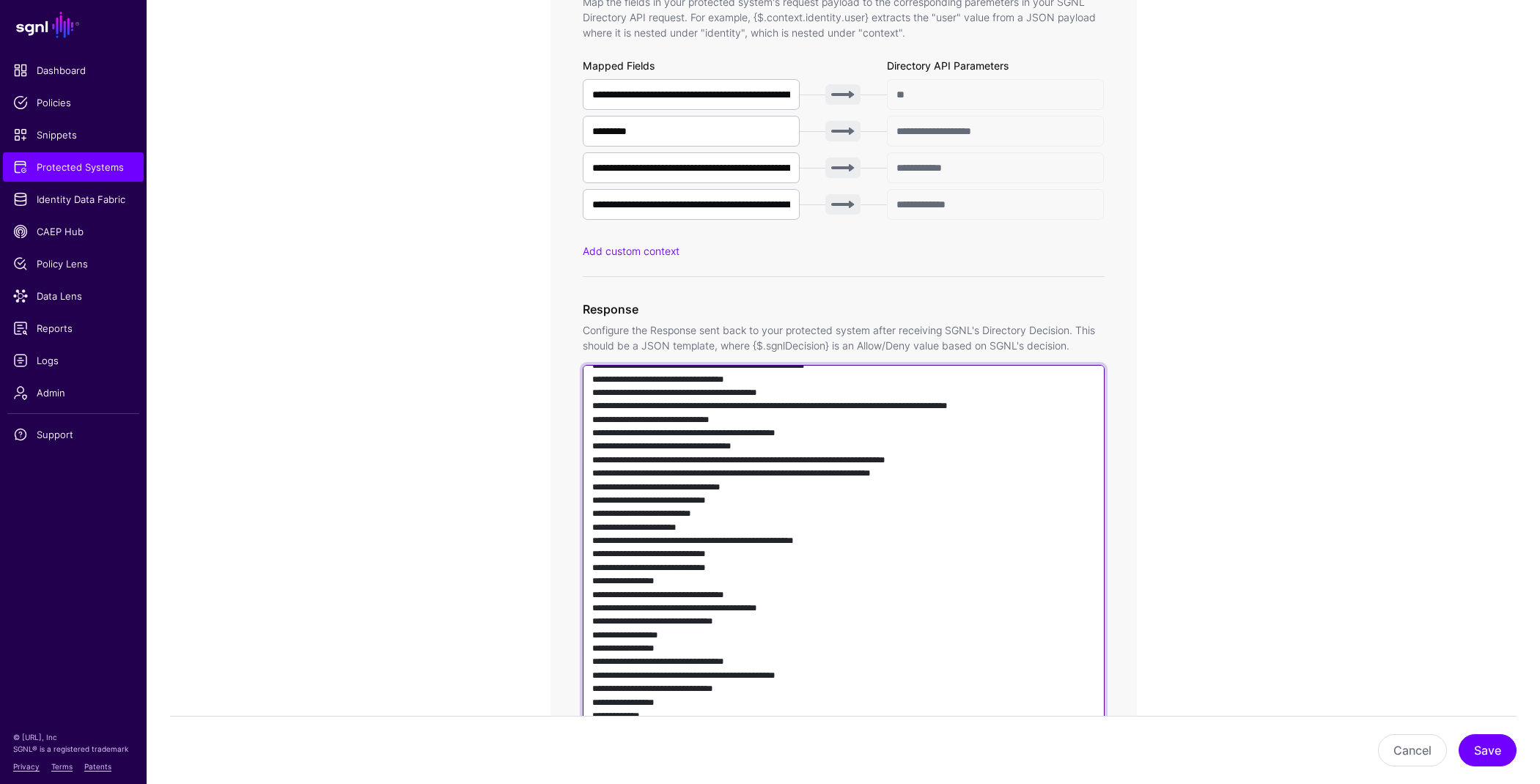
scroll to position [1244, 0]
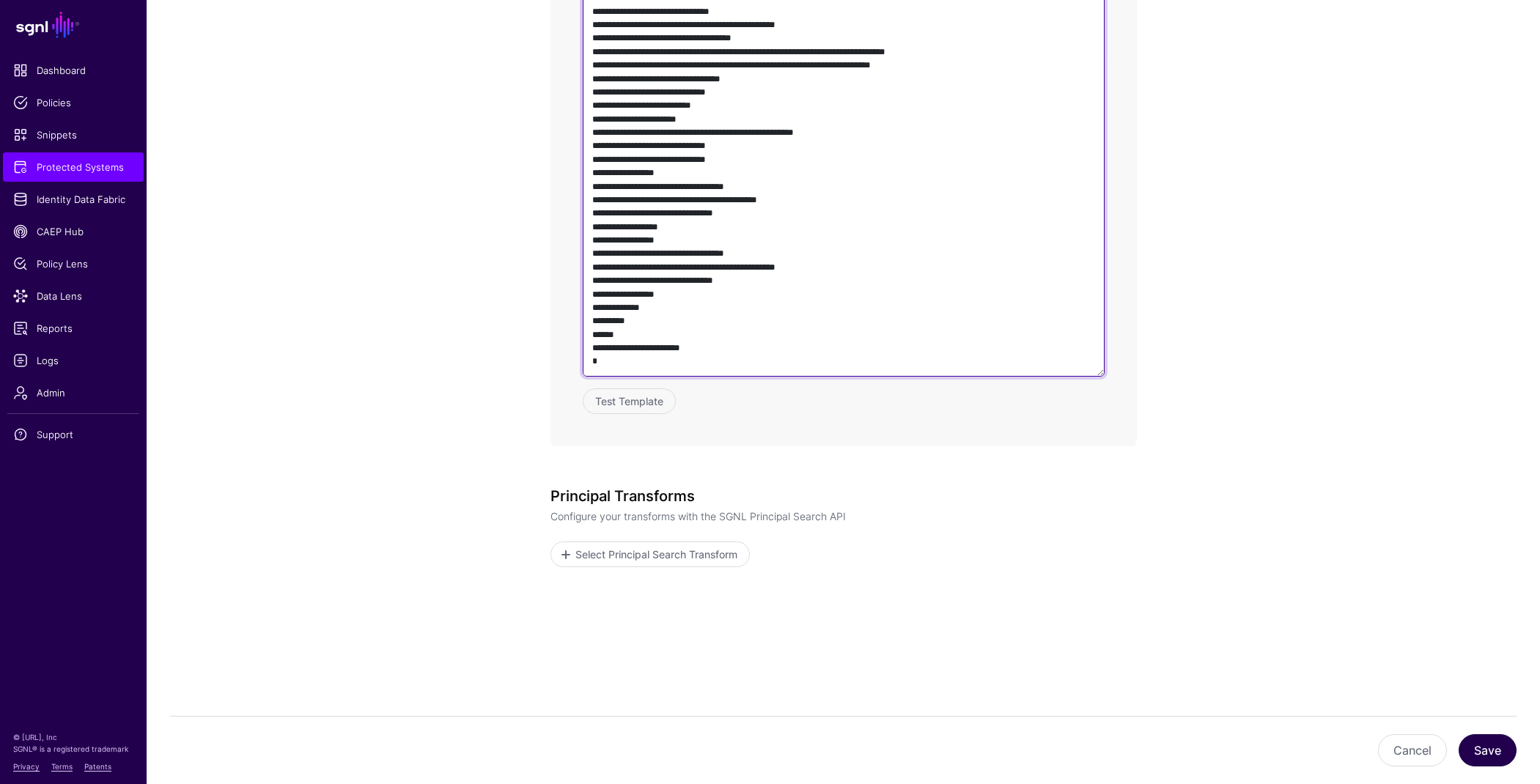
type textarea "**********"
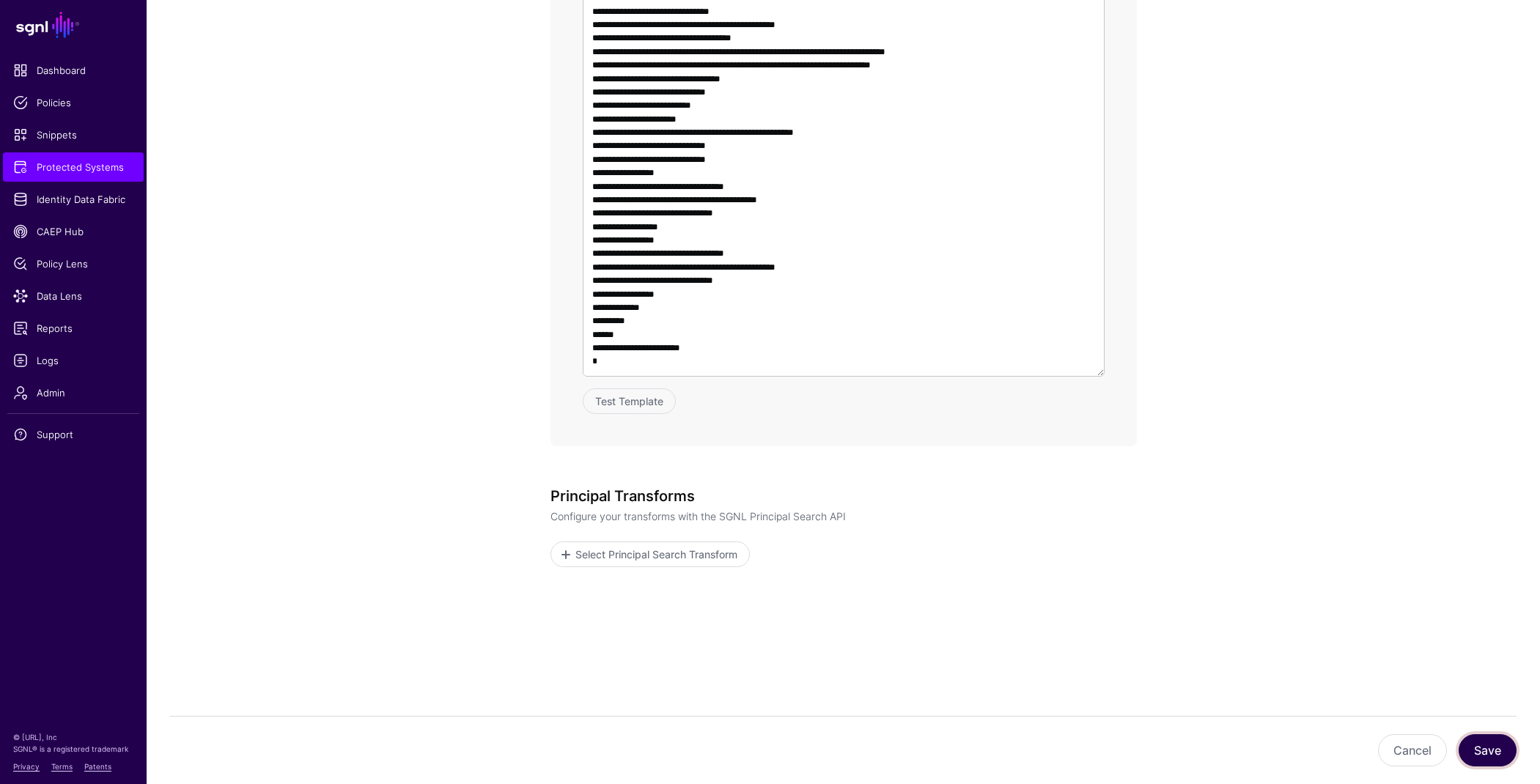
click at [1473, 755] on button "Save" at bounding box center [1487, 750] width 58 height 32
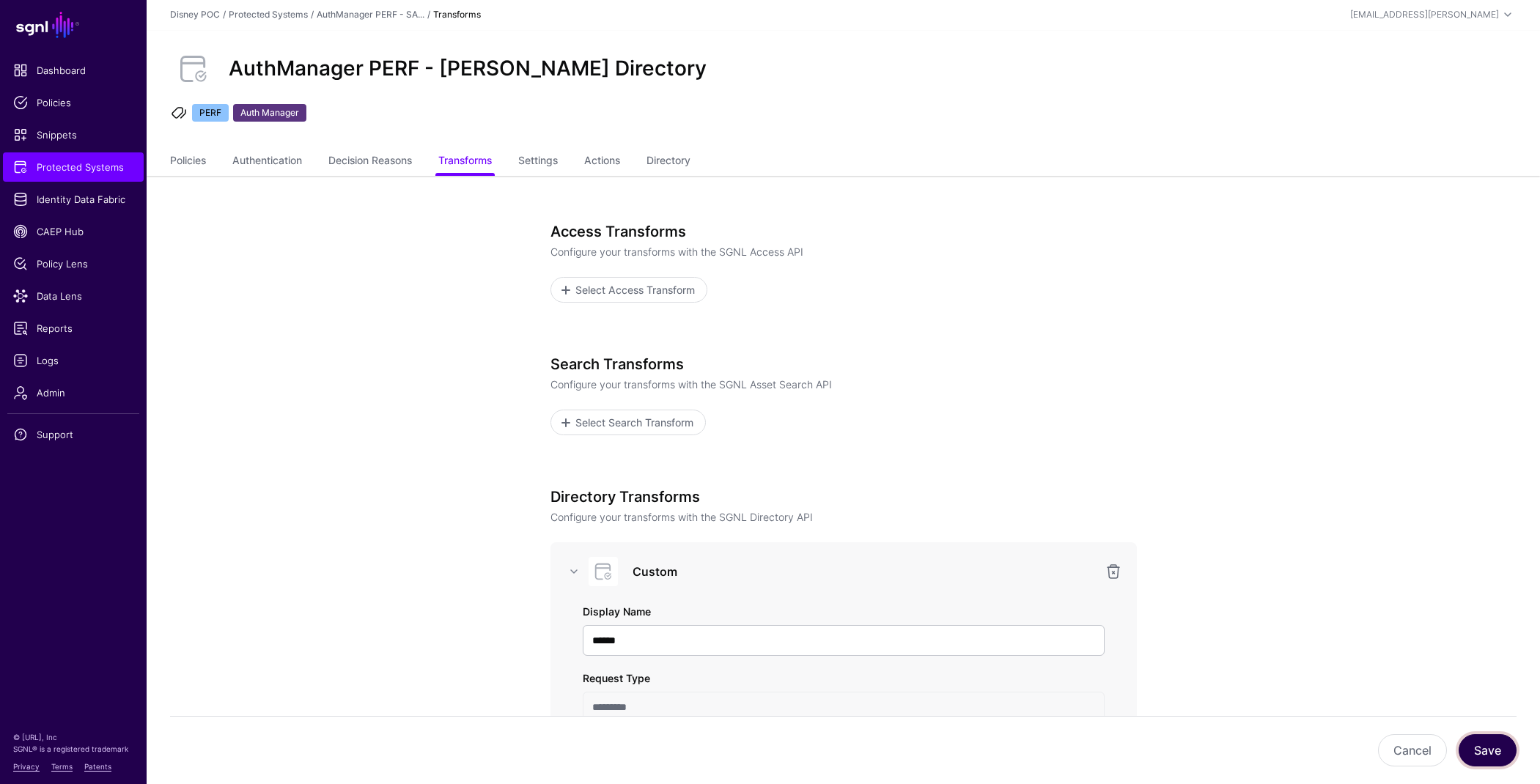
scroll to position [0, 0]
click at [668, 159] on link "Directory" at bounding box center [669, 162] width 44 height 28
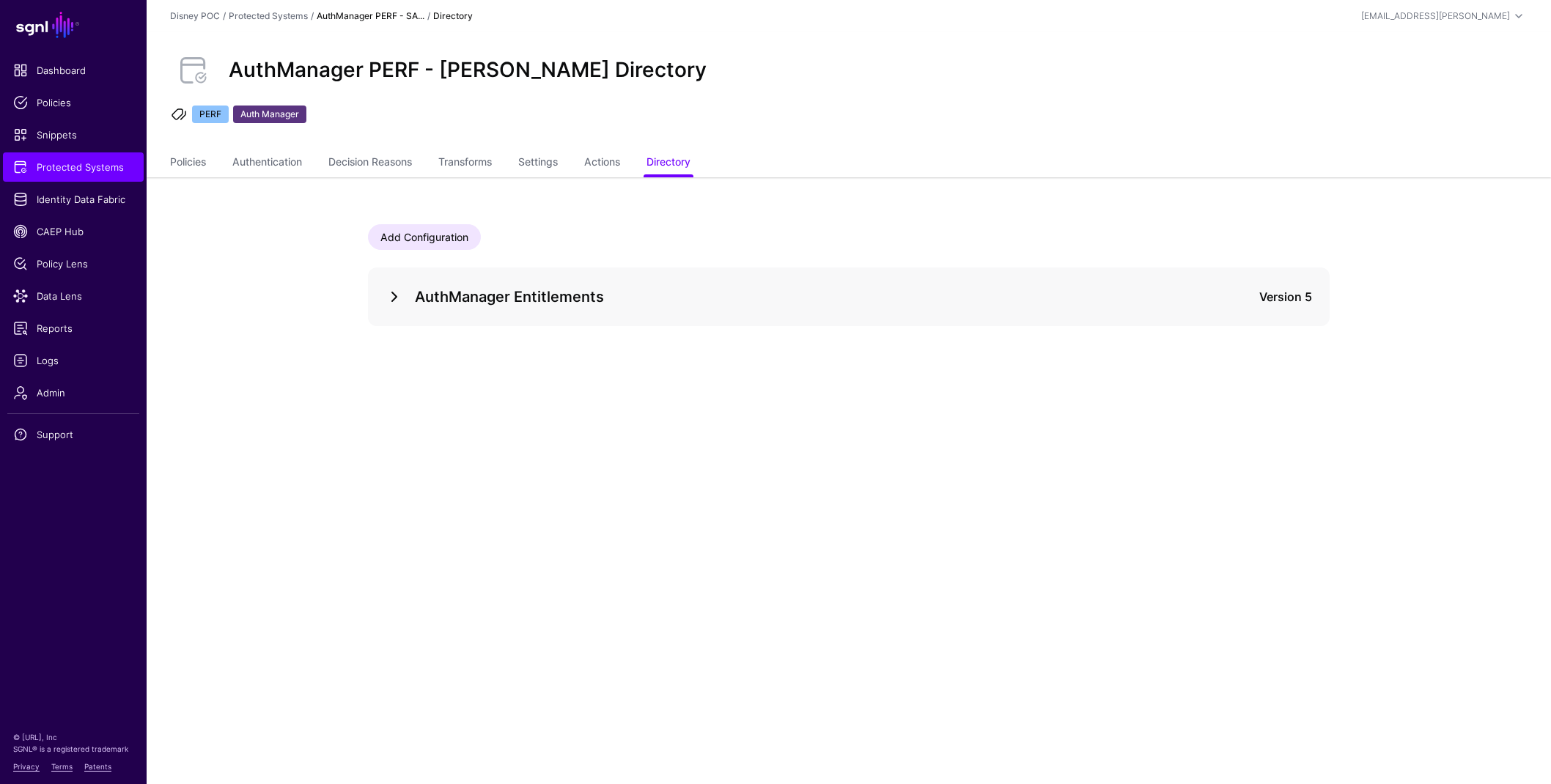
click at [396, 301] on link at bounding box center [394, 297] width 18 height 18
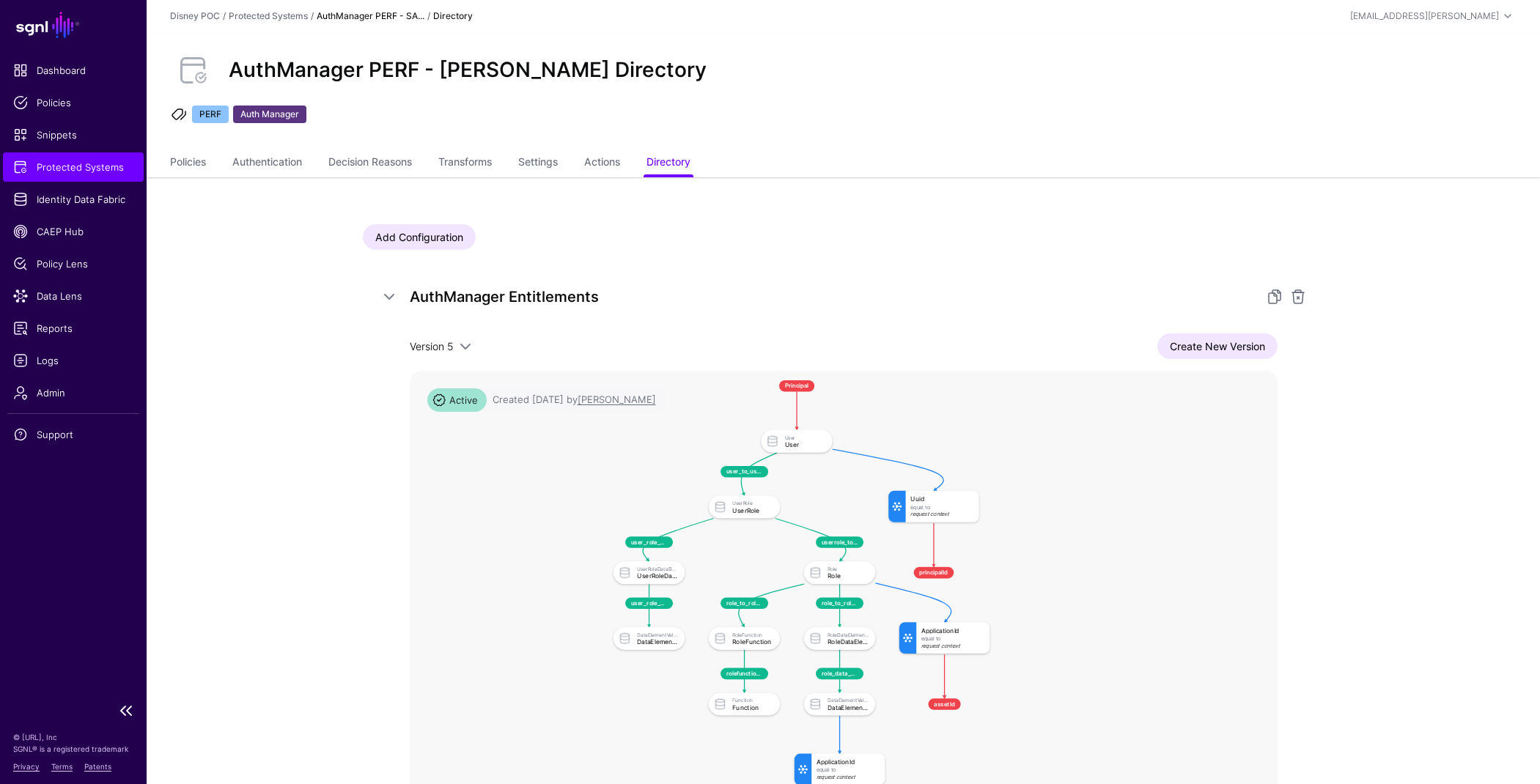
click at [77, 168] on span "Protected Systems" at bounding box center [73, 167] width 120 height 15
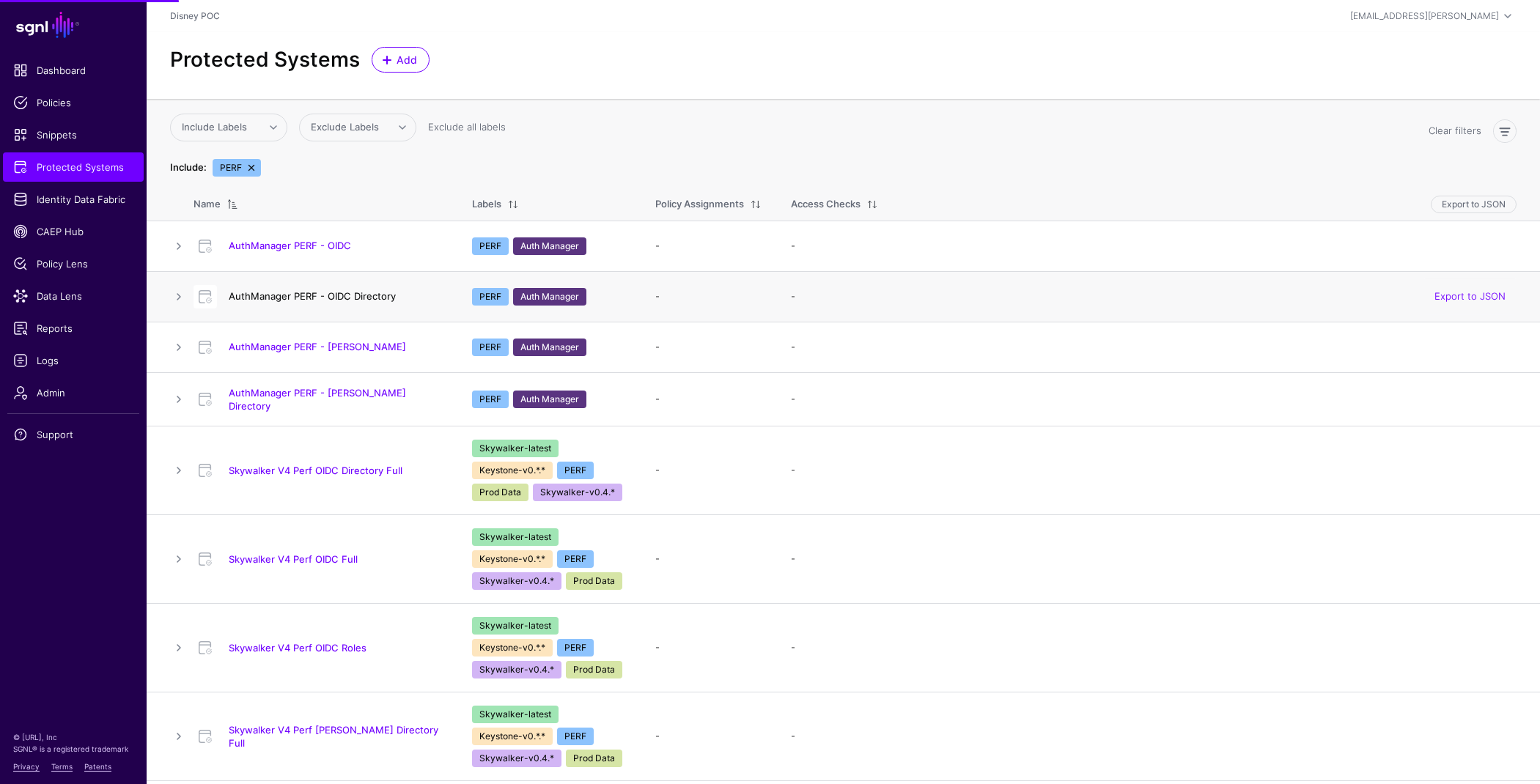
click at [347, 296] on link "AuthManager PERF - OIDC Directory" at bounding box center [312, 296] width 167 height 12
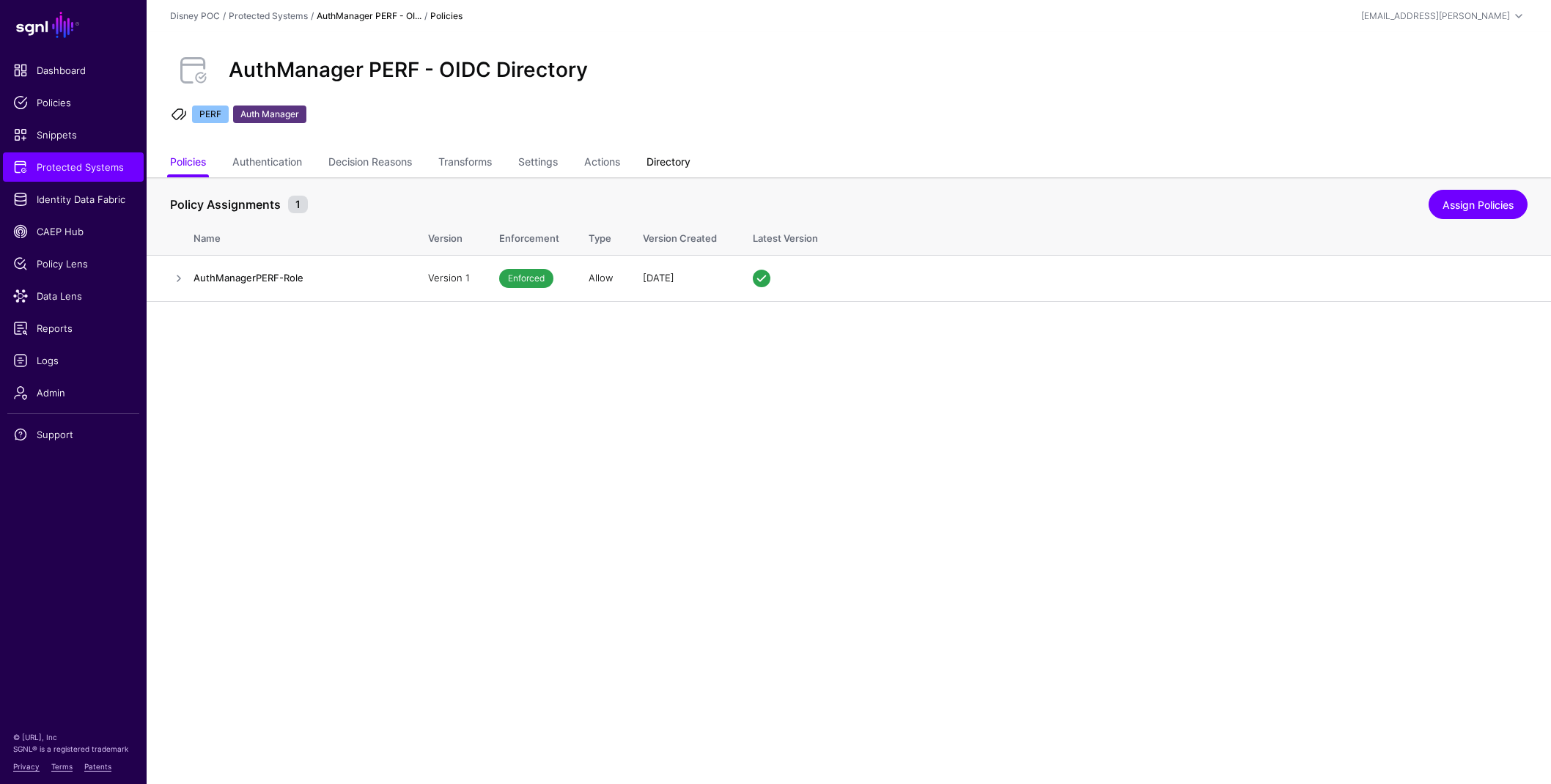
click at [676, 162] on link "Directory" at bounding box center [669, 162] width 44 height 28
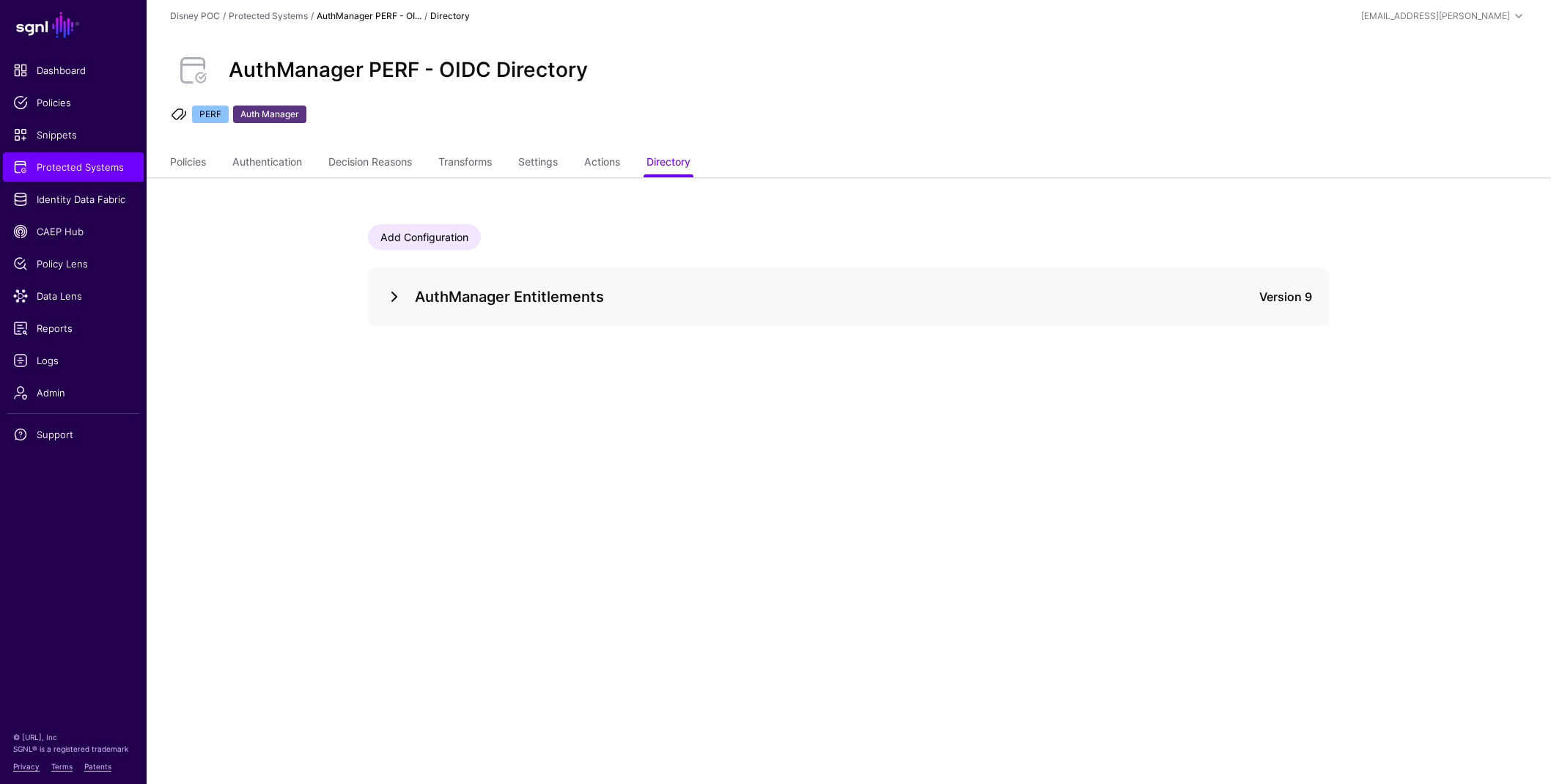
click at [384, 297] on div "AuthManager Entitlements Version 9" at bounding box center [848, 297] width 962 height 59
click at [404, 302] on div at bounding box center [400, 297] width 29 height 18
click at [392, 297] on link at bounding box center [394, 297] width 18 height 18
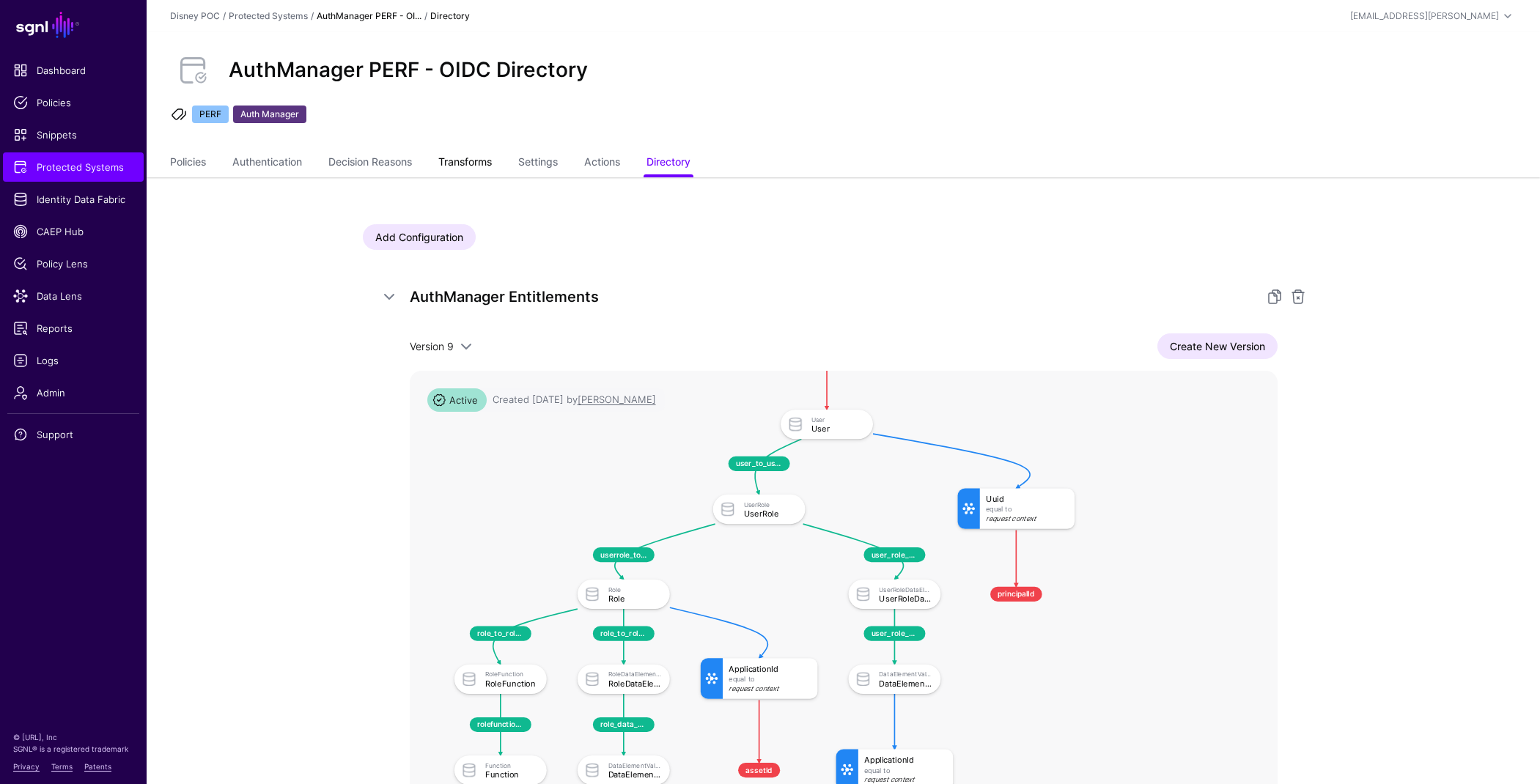
click at [467, 156] on link "Transforms" at bounding box center [464, 162] width 53 height 28
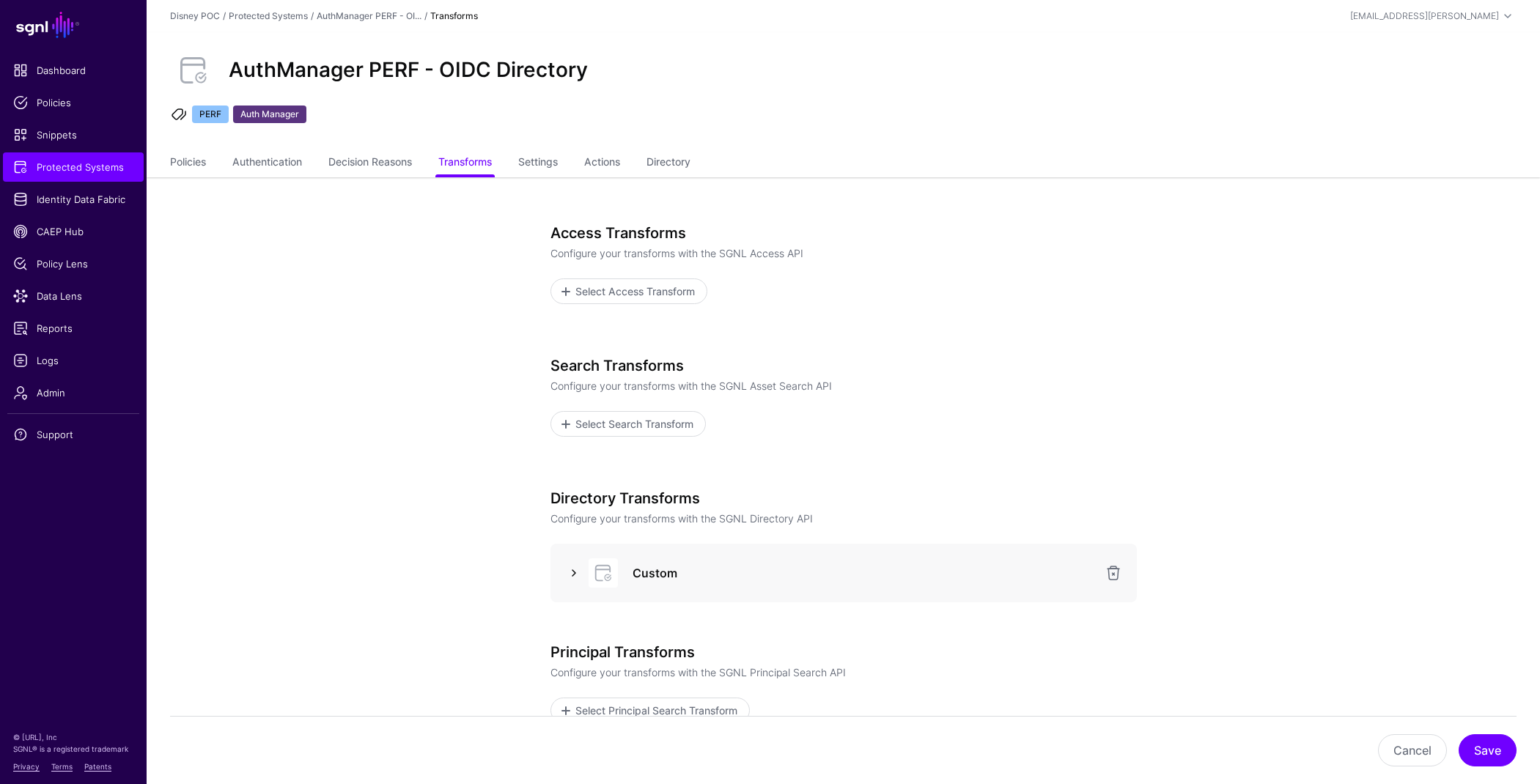
click at [571, 571] on link at bounding box center [574, 573] width 18 height 18
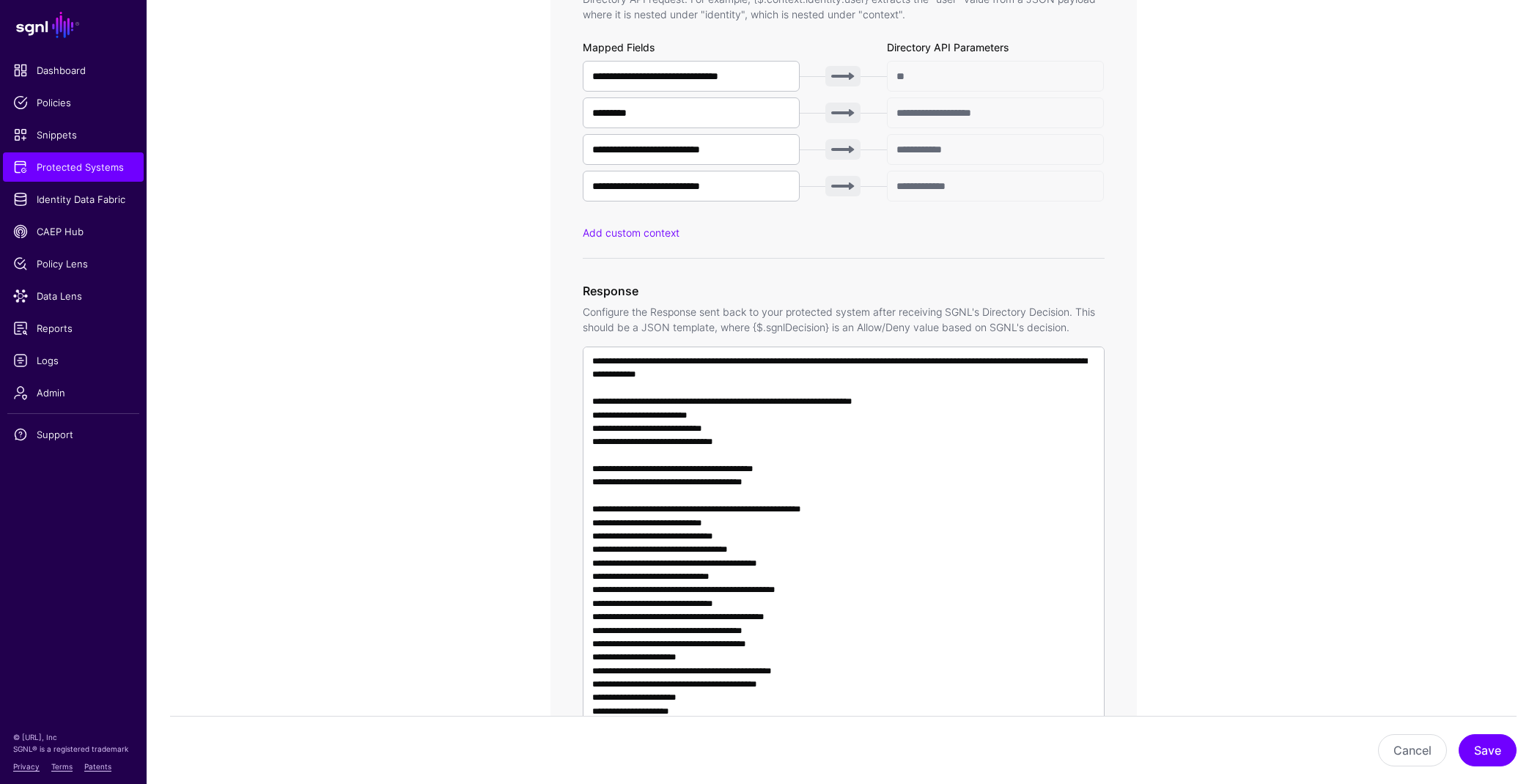
scroll to position [859, 0]
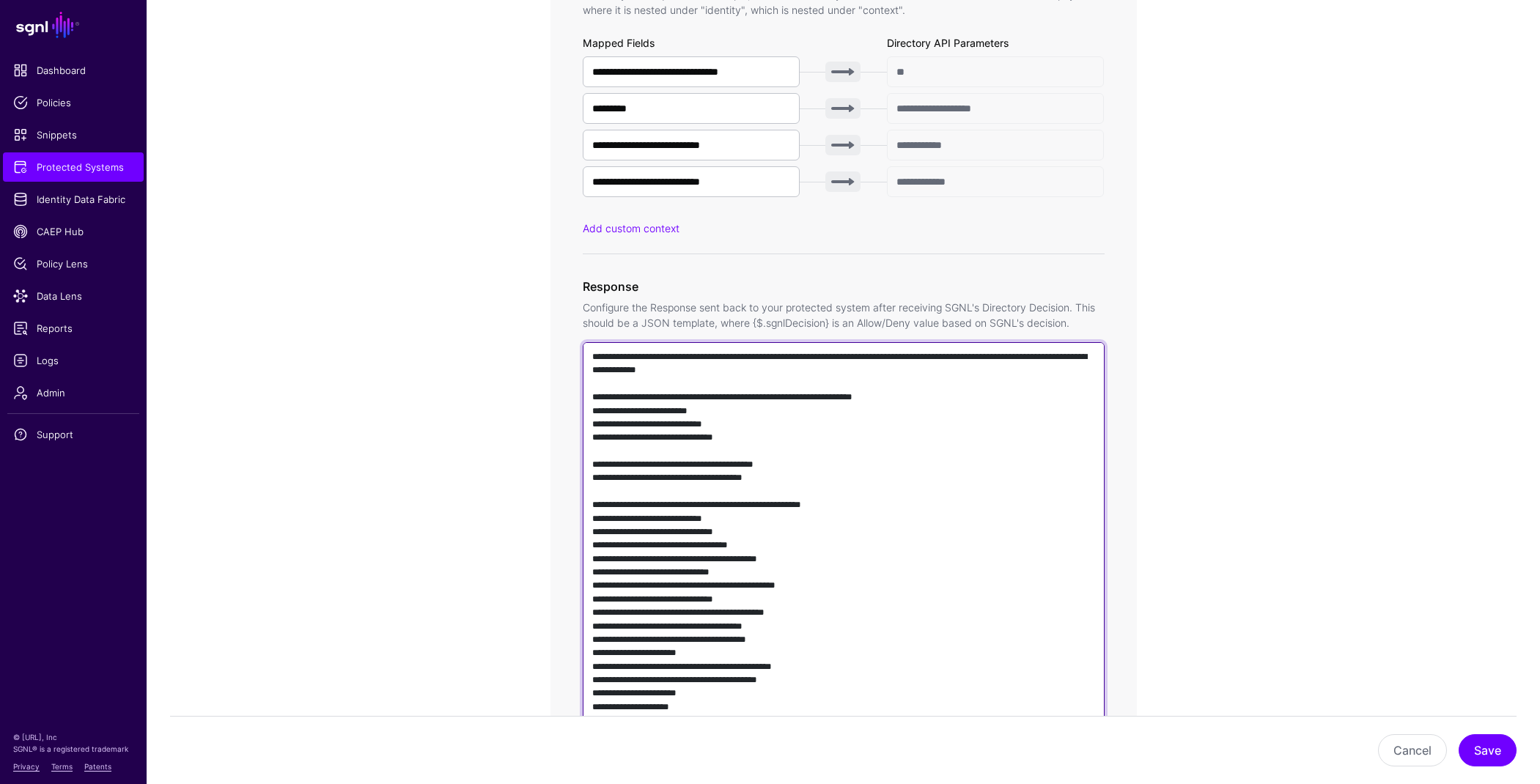
click at [805, 483] on textarea at bounding box center [844, 551] width 522 height 420
paste textarea "**********"
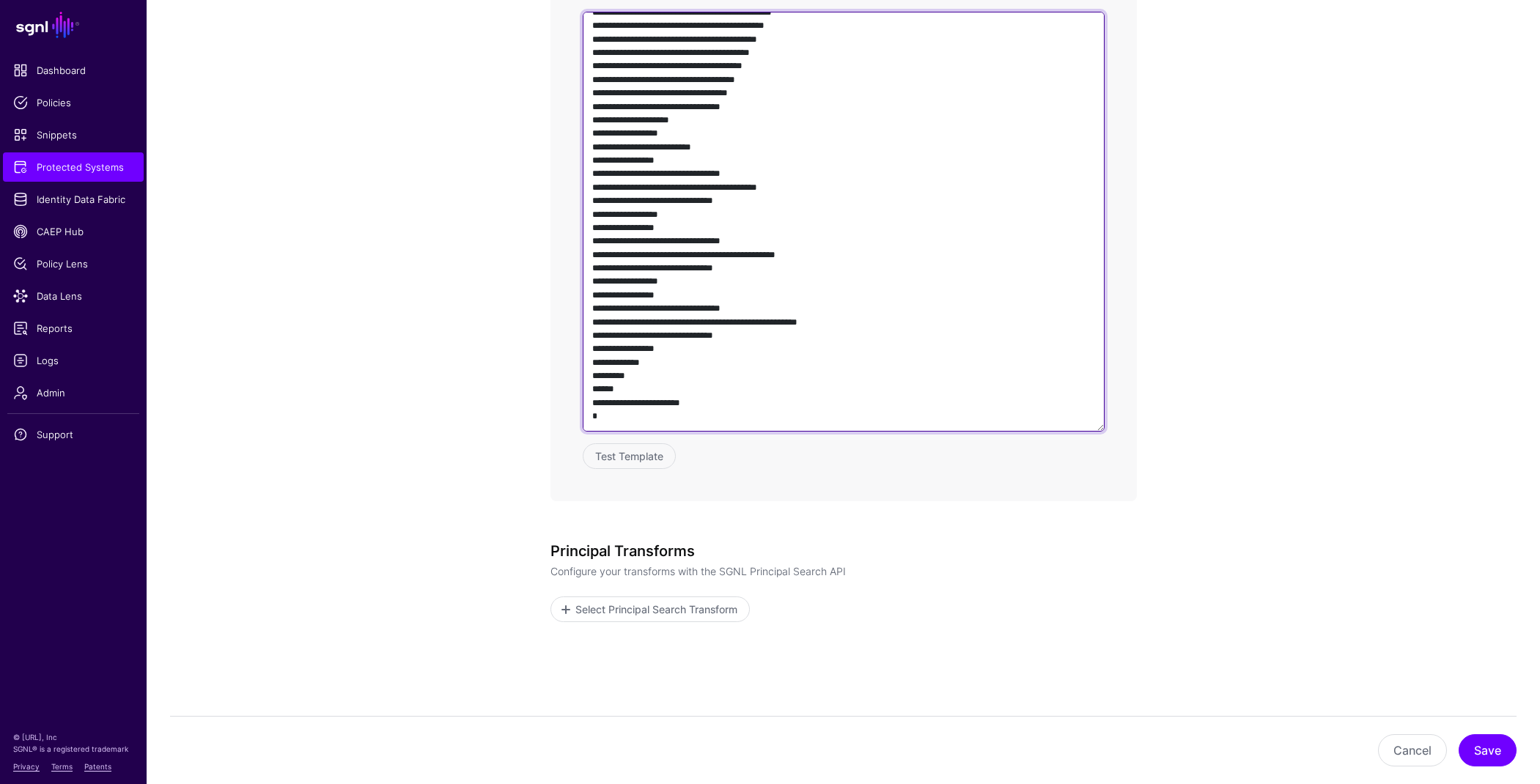
scroll to position [1244, 0]
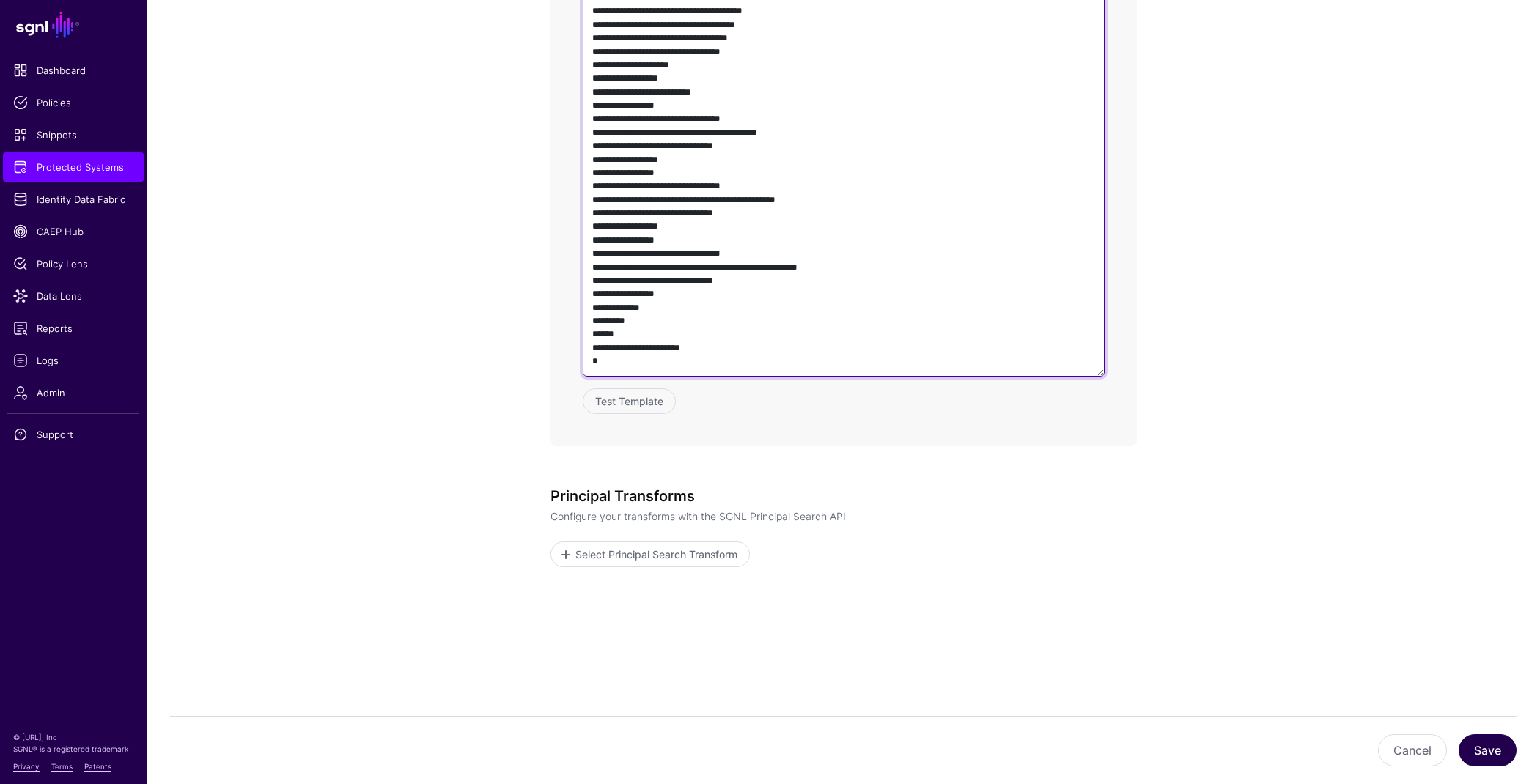
type textarea "**********"
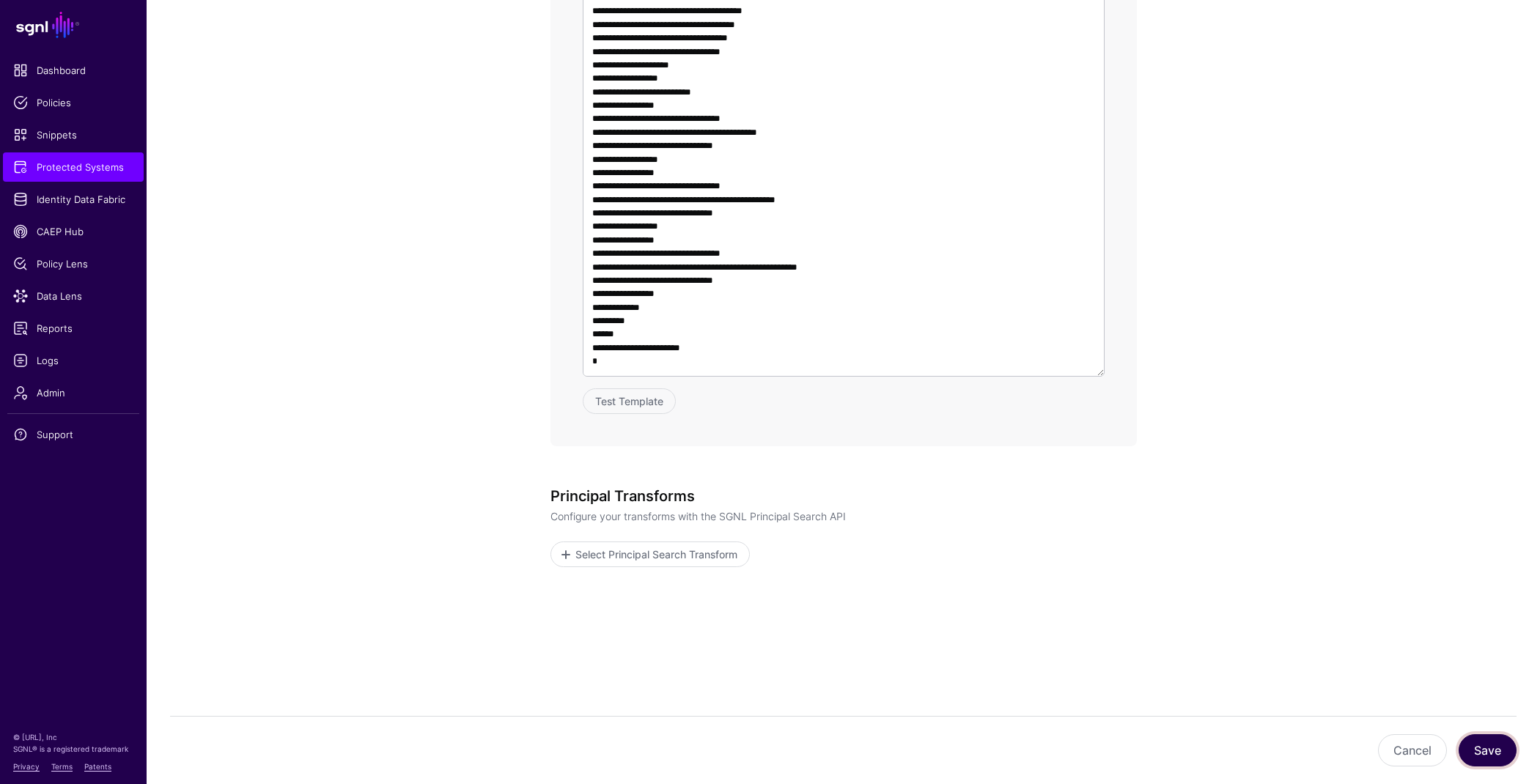
click at [1500, 756] on button "Save" at bounding box center [1487, 750] width 58 height 32
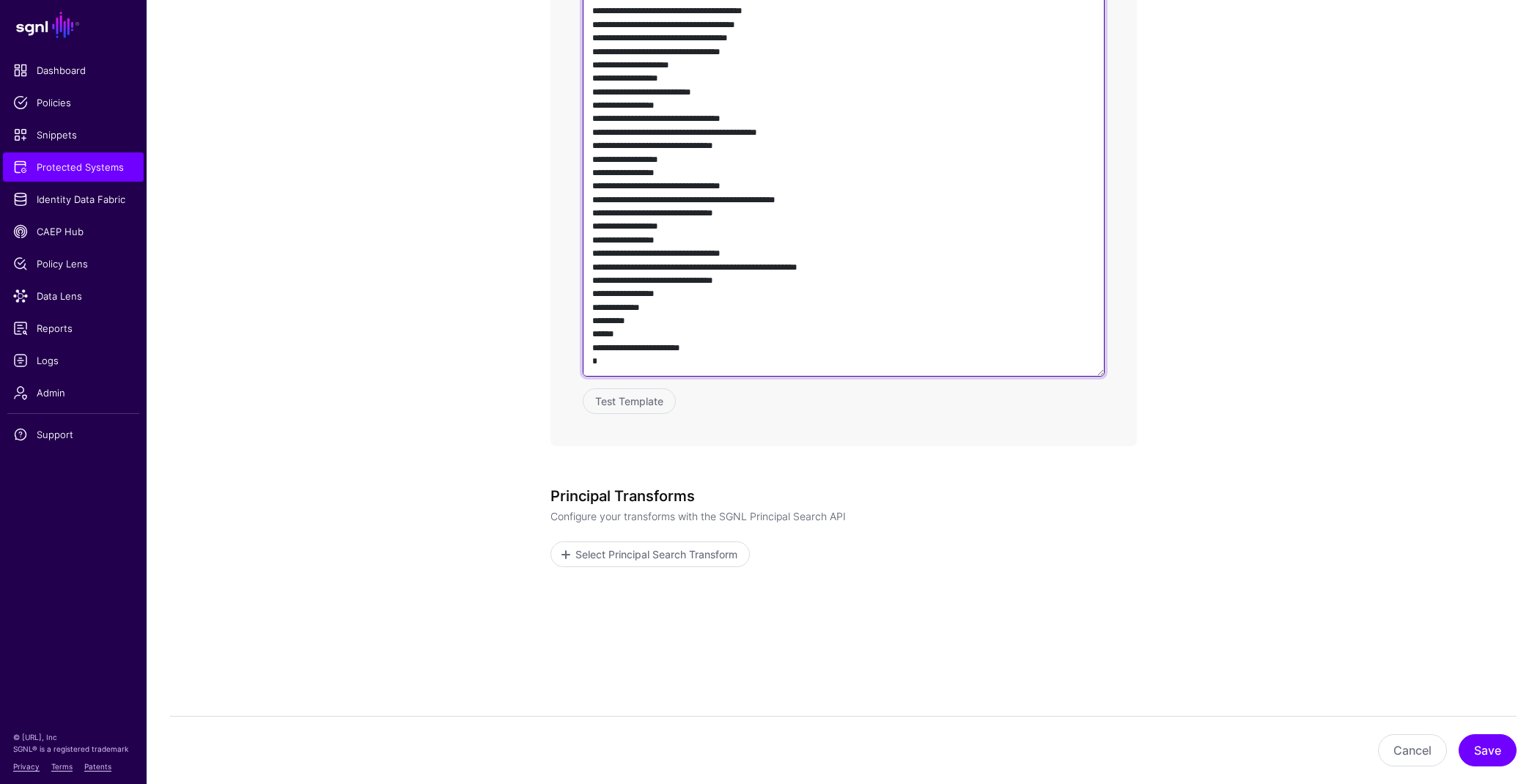
click at [899, 286] on textarea at bounding box center [844, 166] width 522 height 420
paste textarea "**********"
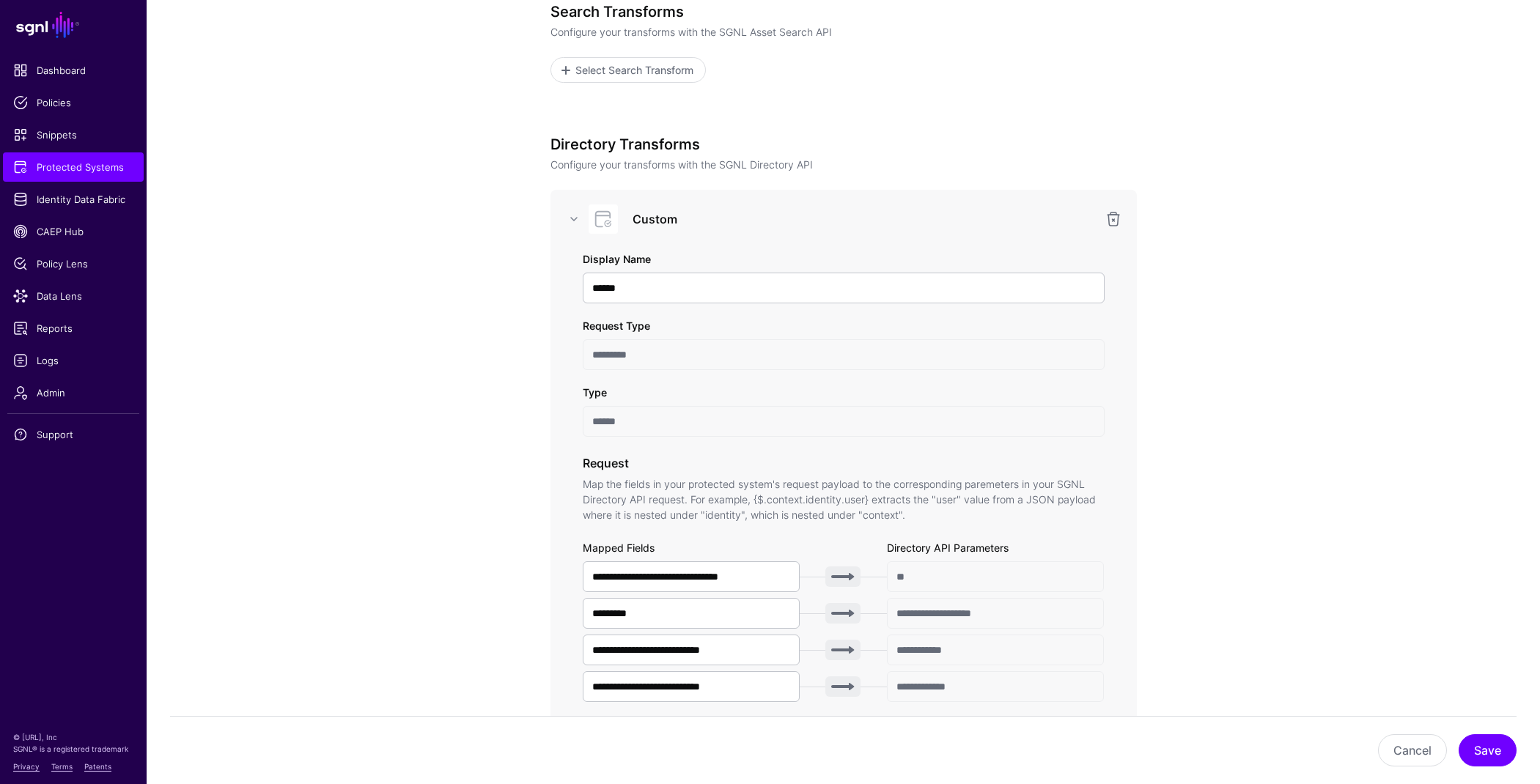
scroll to position [0, 0]
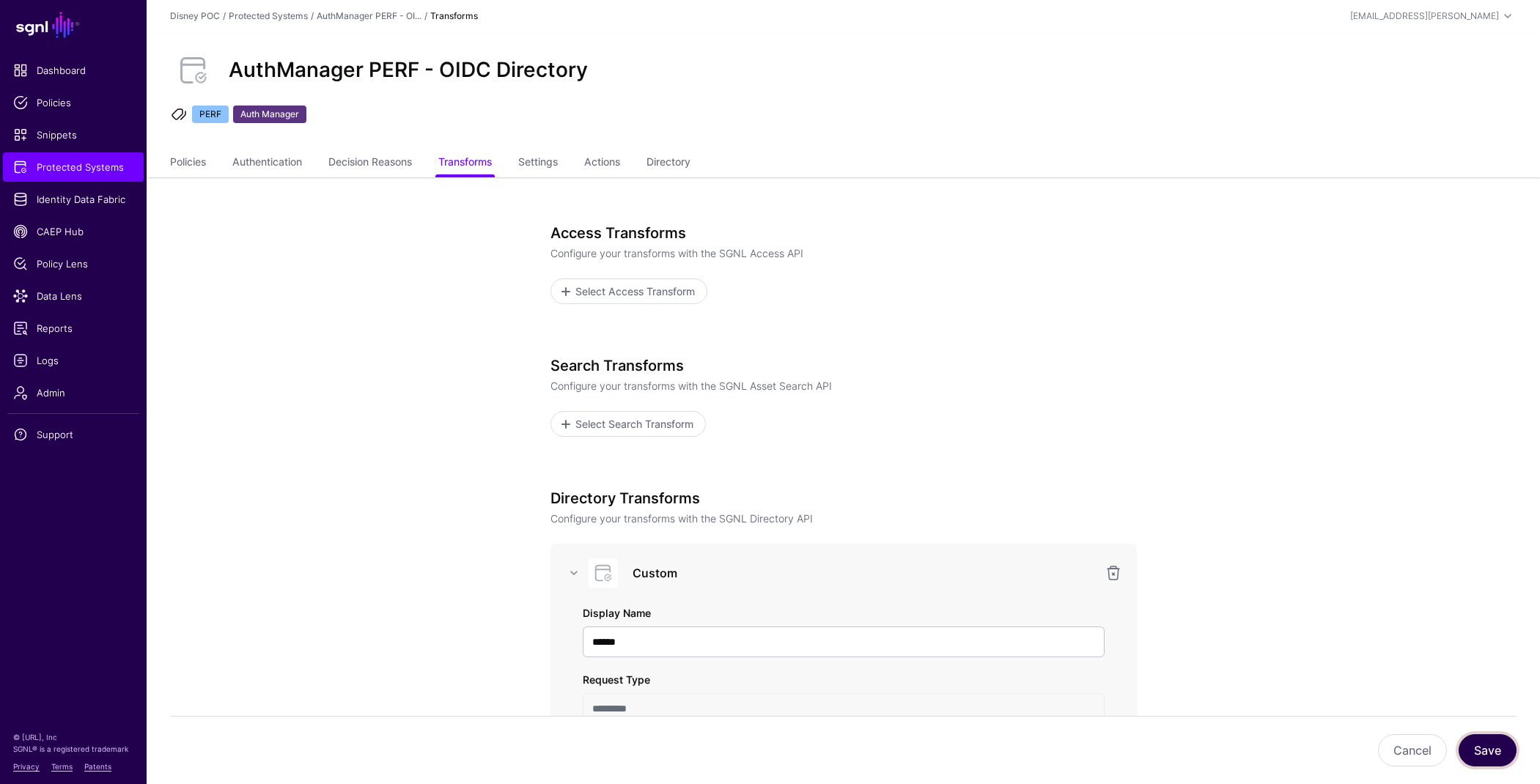
click at [1498, 754] on button "Save" at bounding box center [1487, 750] width 58 height 32
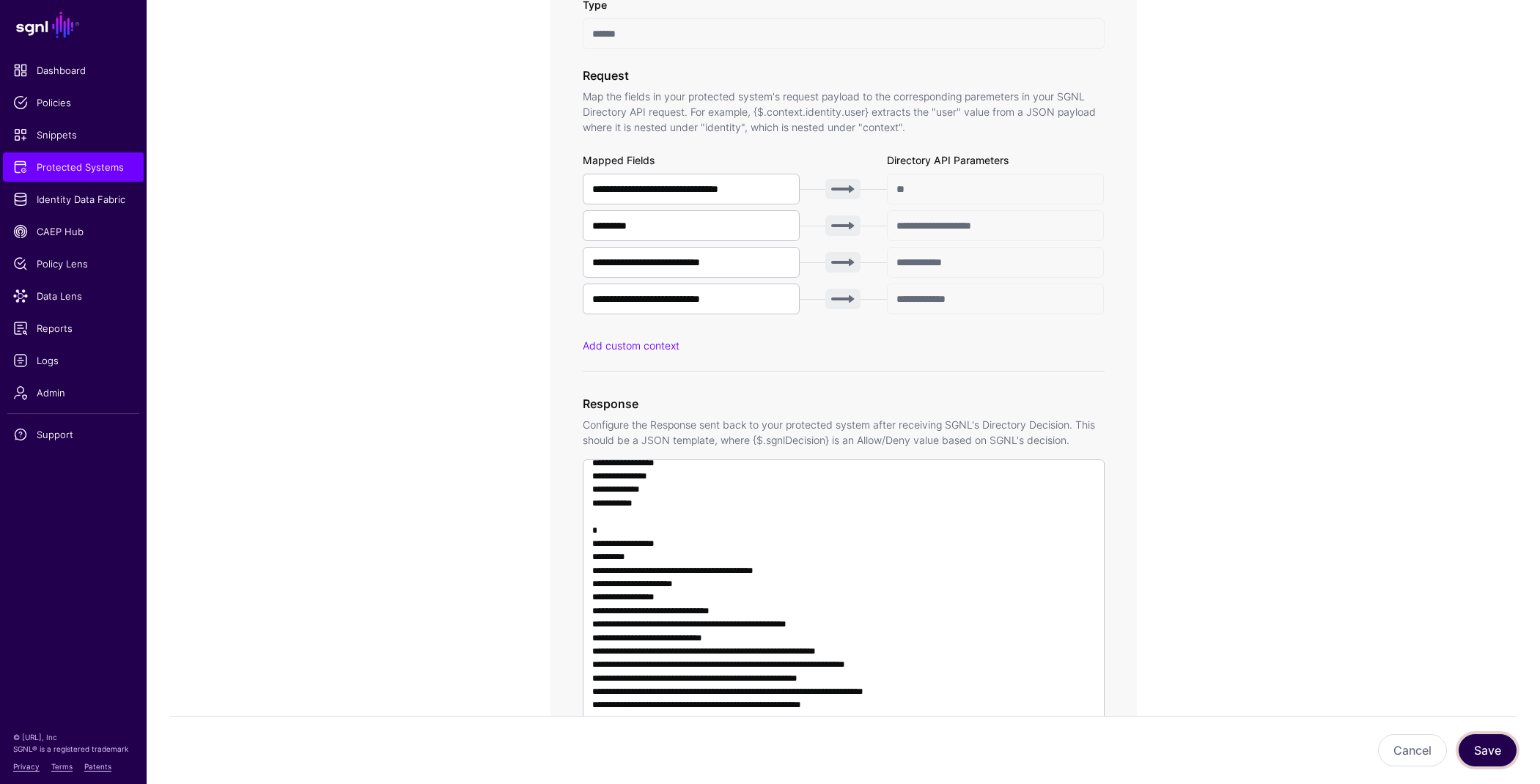
scroll to position [917, 0]
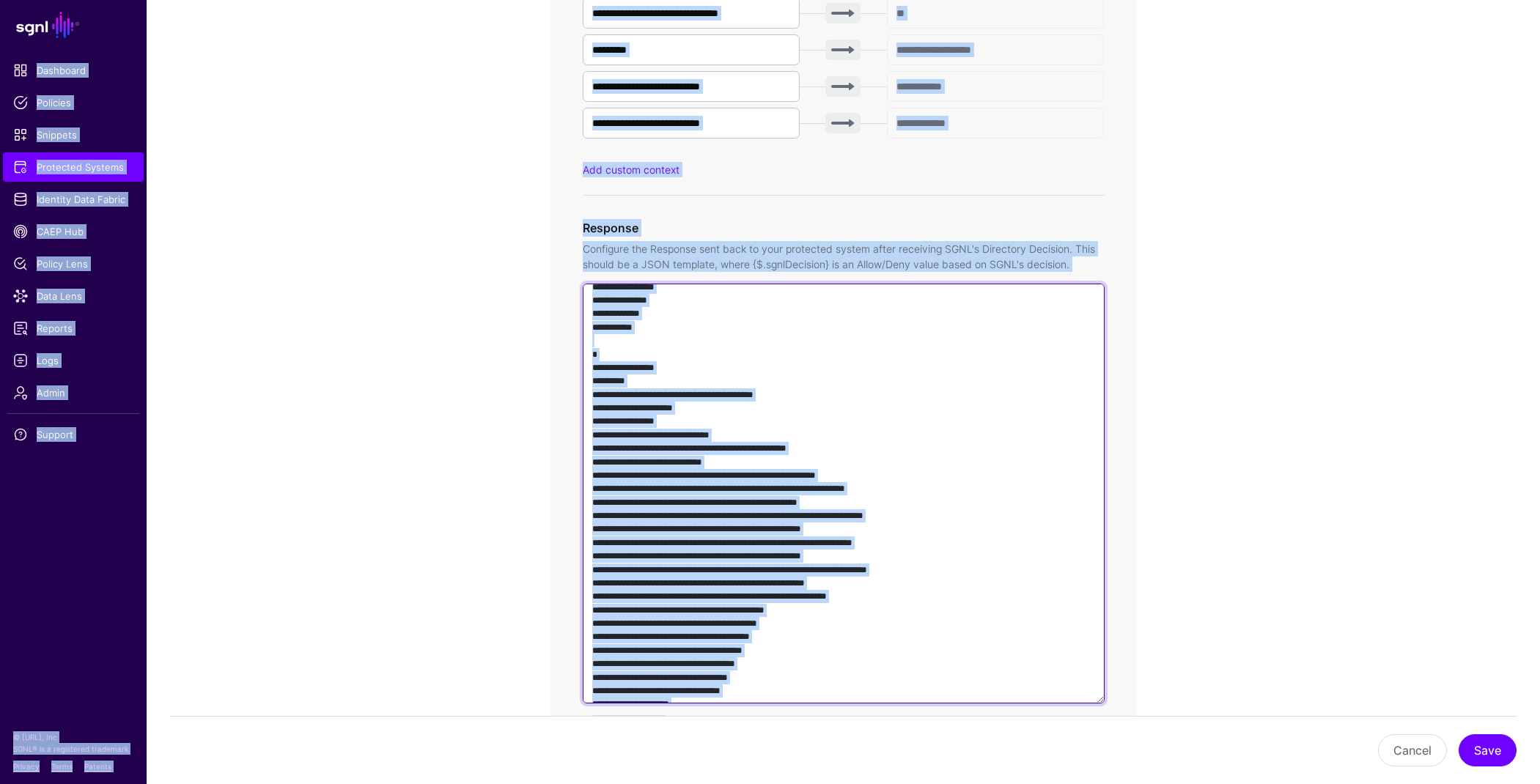
click at [861, 480] on textarea at bounding box center [844, 493] width 522 height 420
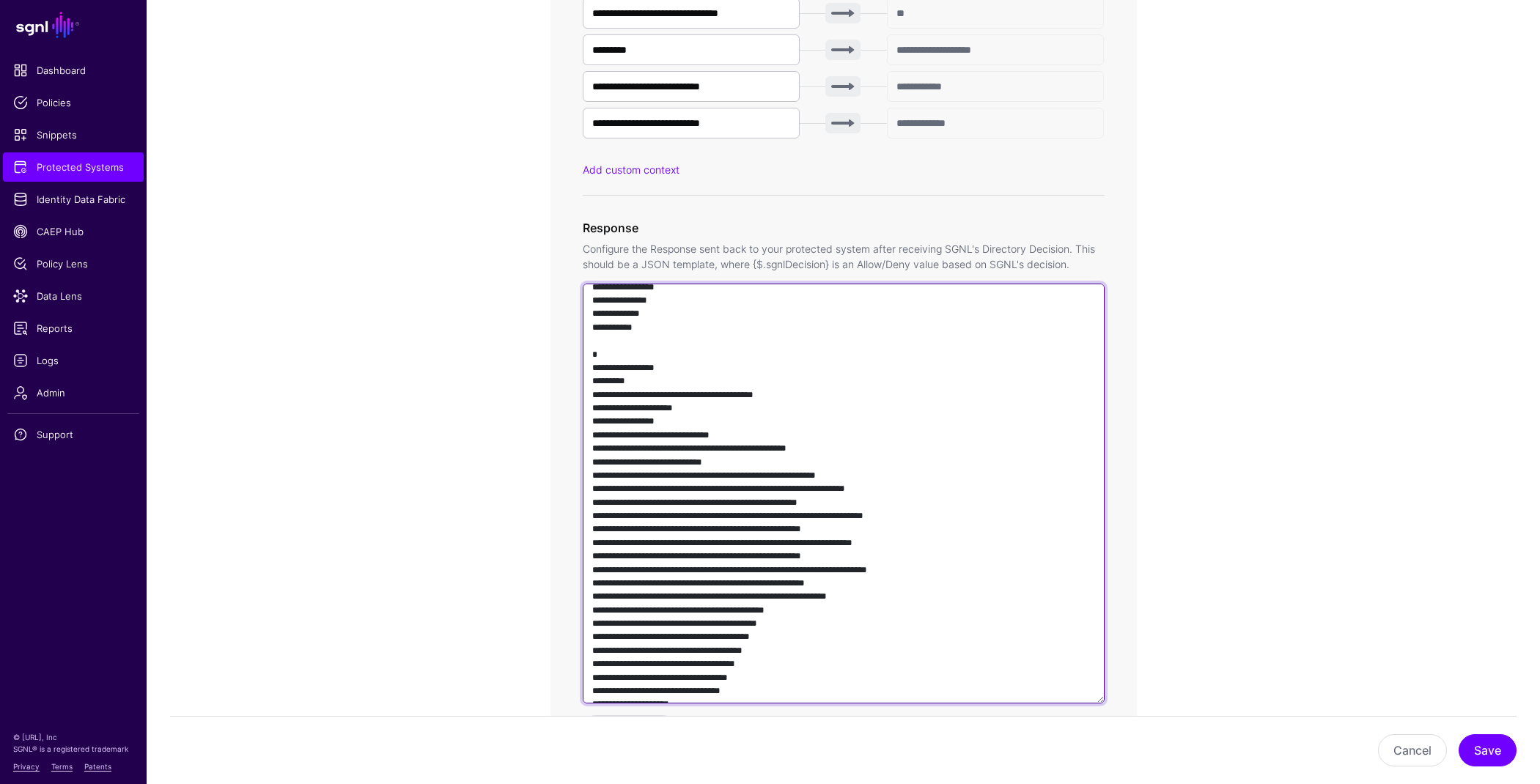
paste textarea "**********"
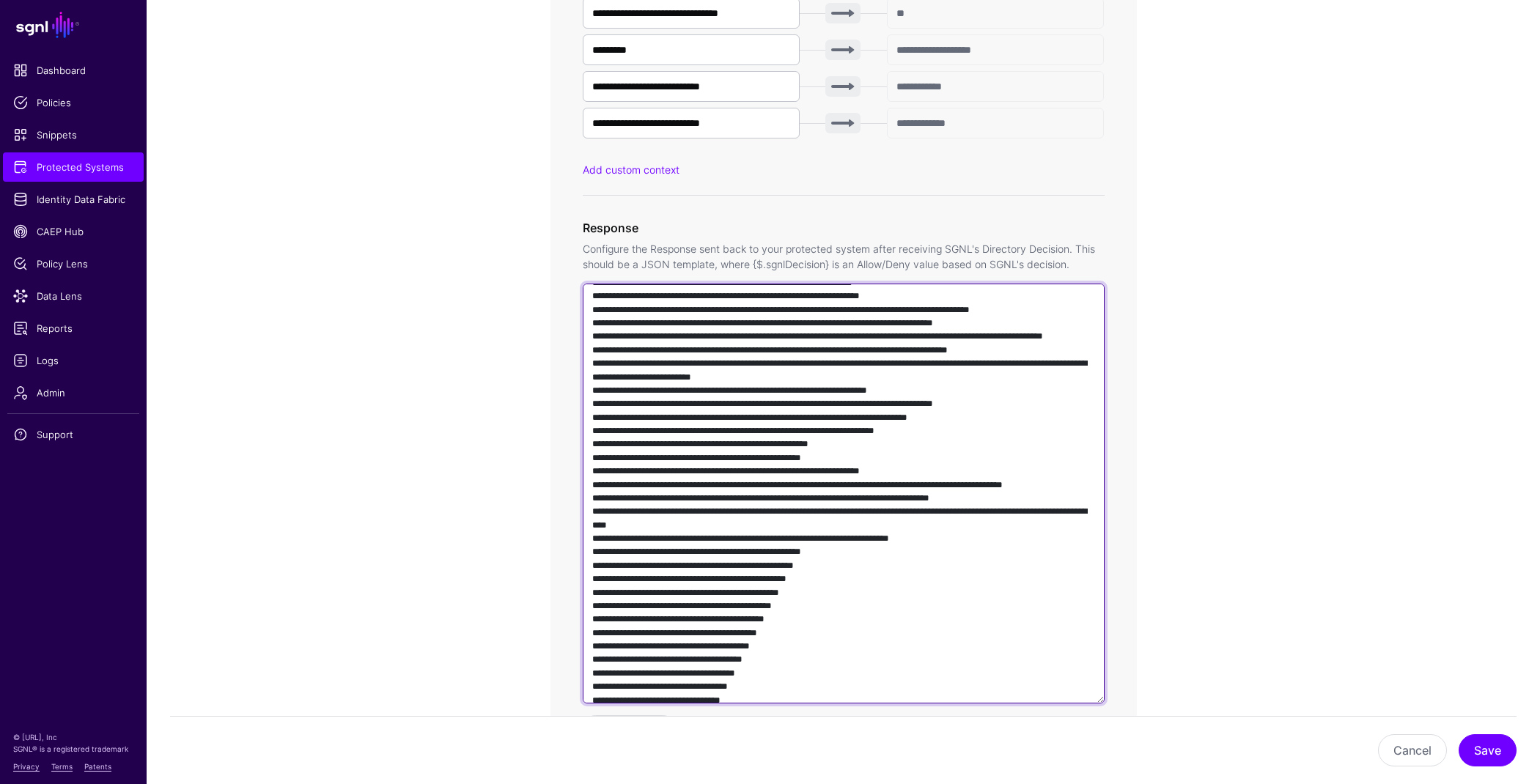
scroll to position [1537, 0]
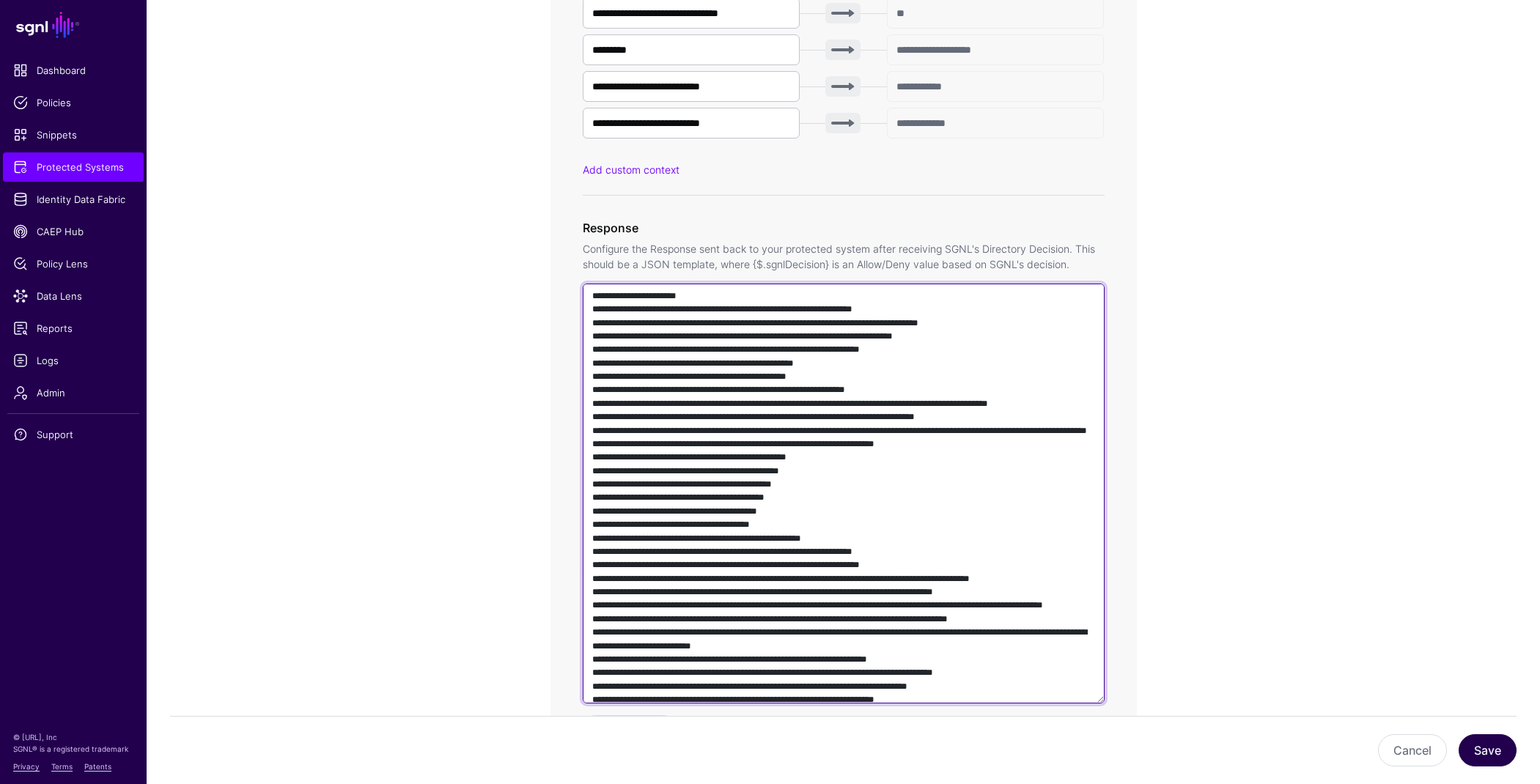
type textarea "**********"
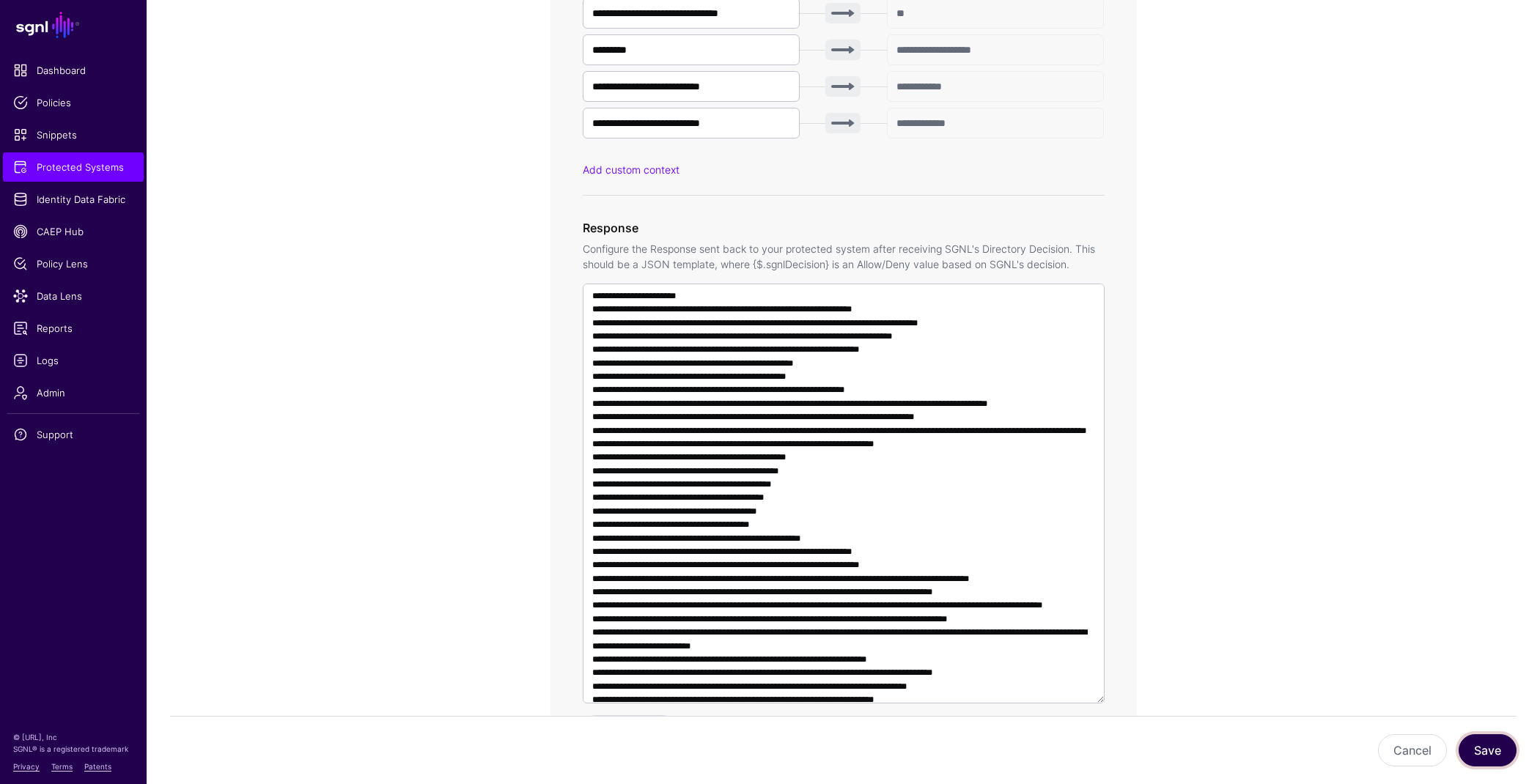
click at [1480, 744] on button "Save" at bounding box center [1487, 750] width 58 height 32
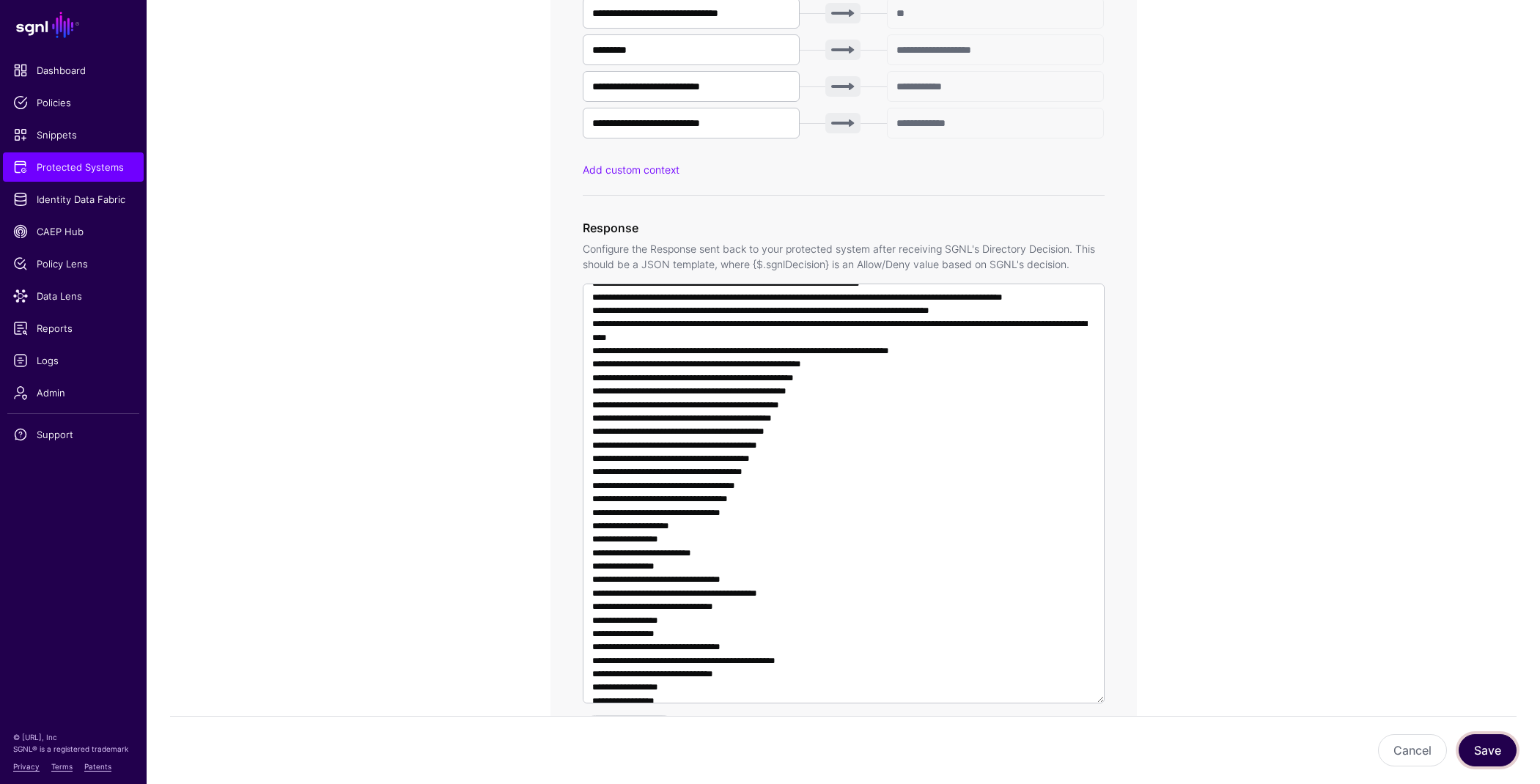
scroll to position [2316, 0]
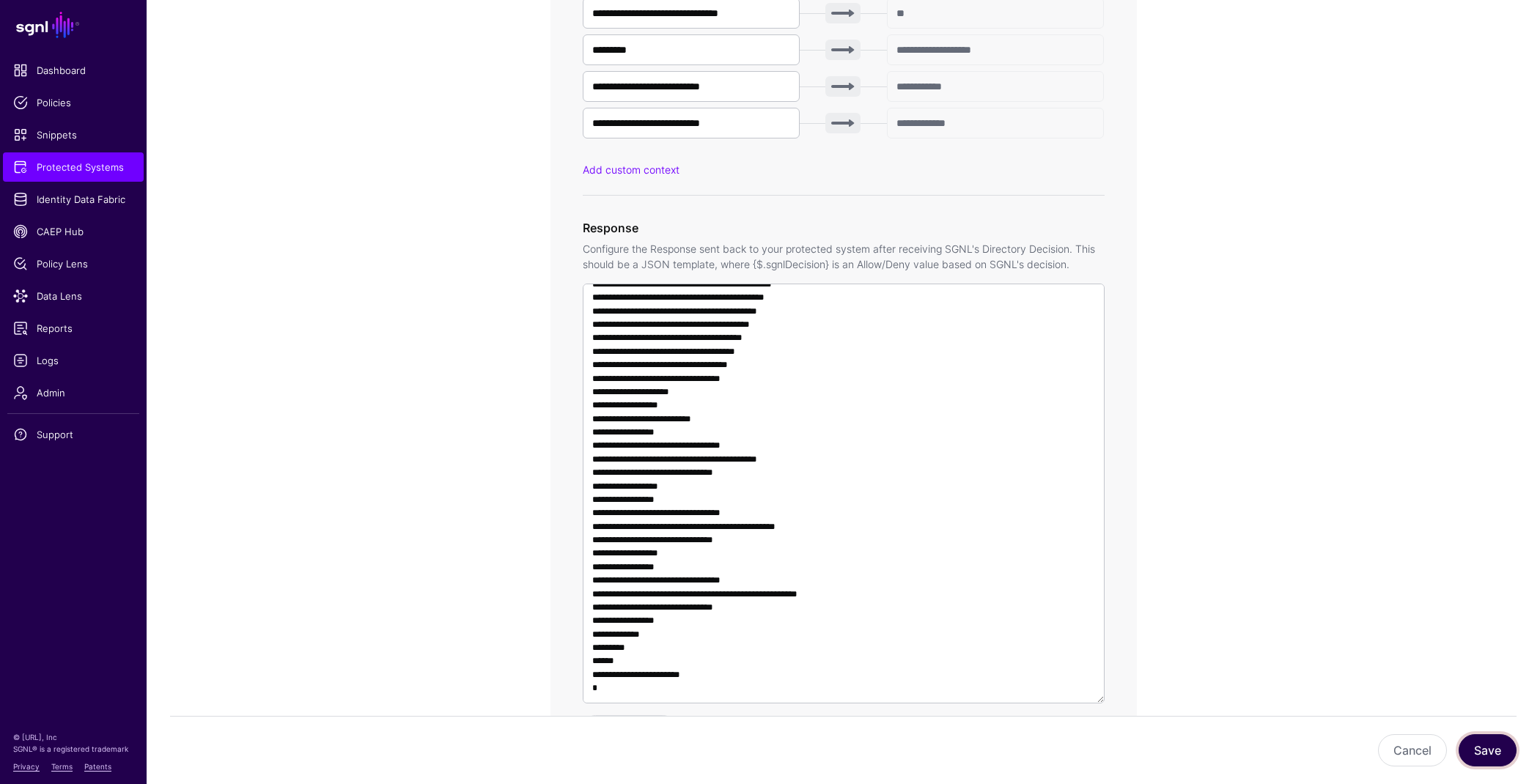
click at [1486, 739] on button "Save" at bounding box center [1487, 750] width 58 height 32
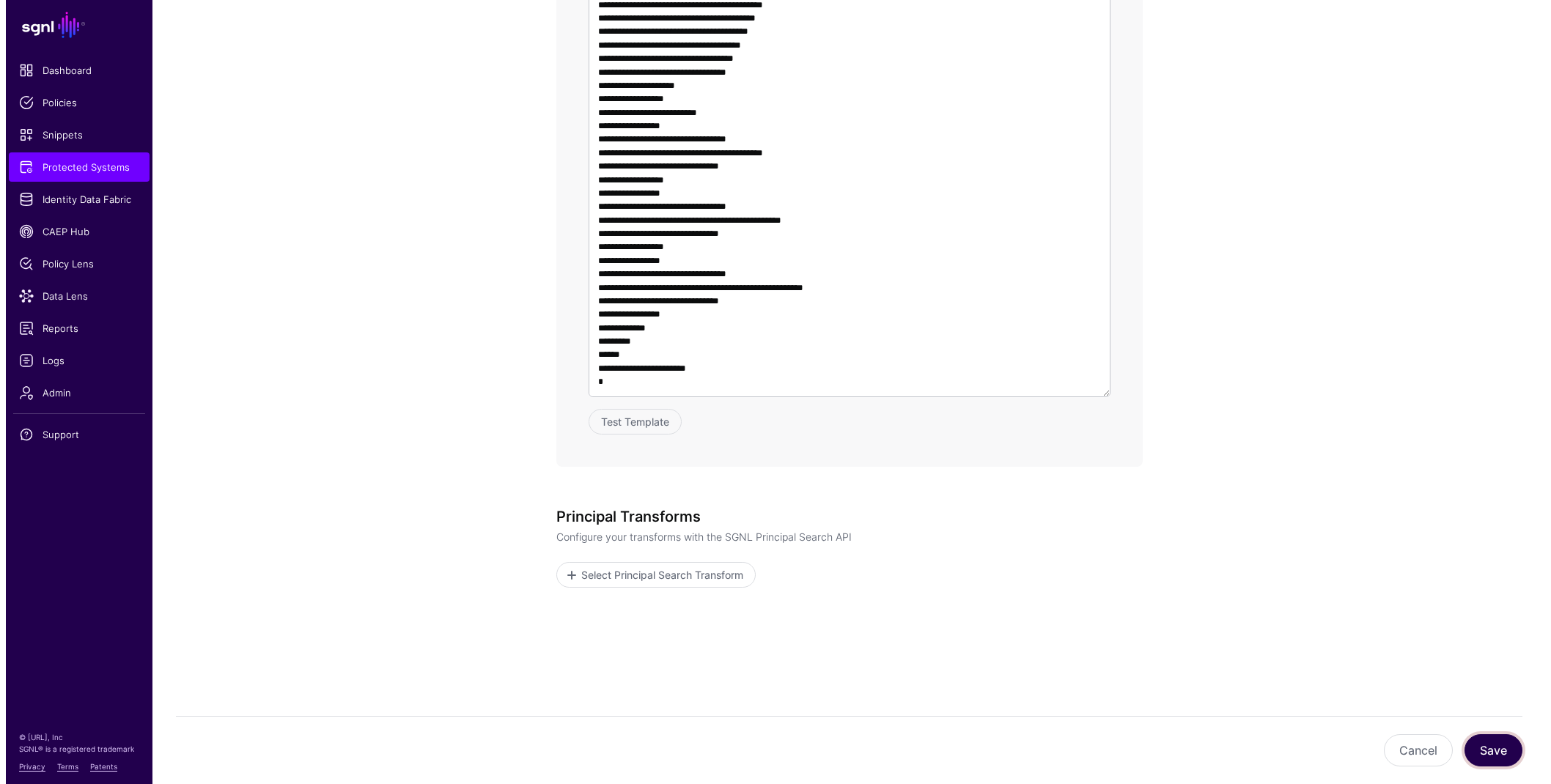
scroll to position [1244, 0]
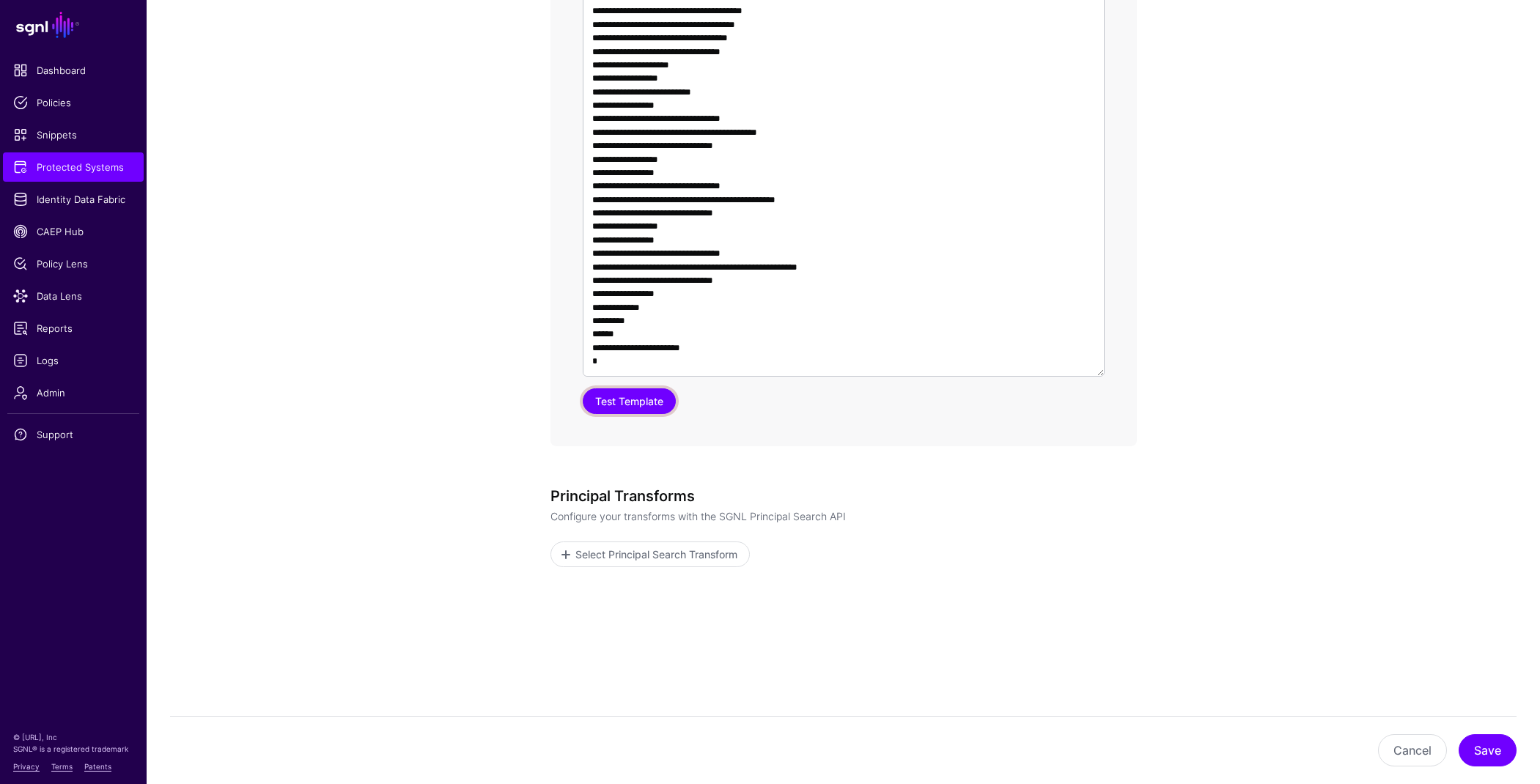
click at [626, 399] on button "Test Template" at bounding box center [629, 400] width 93 height 26
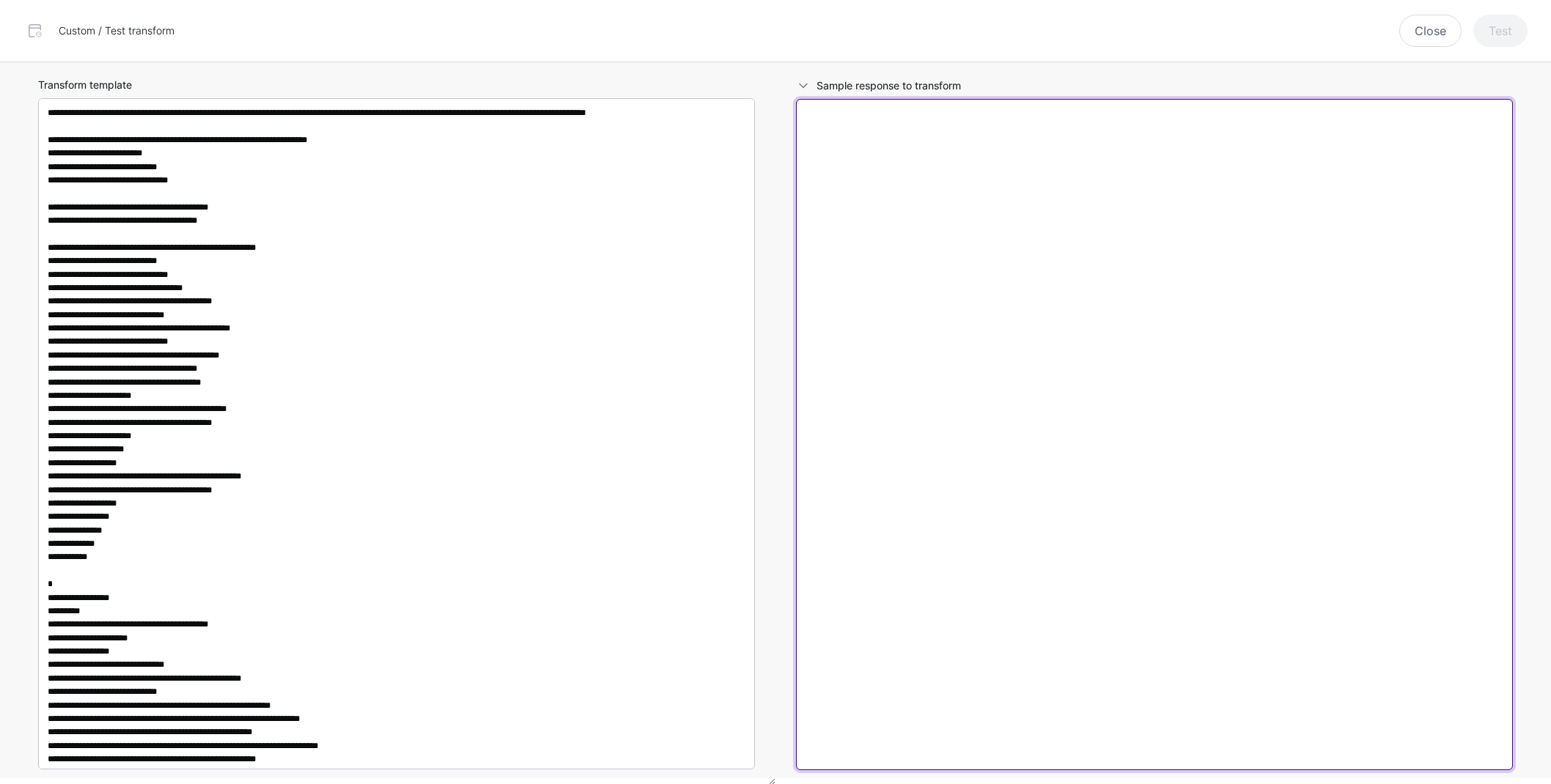
click at [1019, 377] on textarea at bounding box center [1154, 434] width 717 height 671
paste textarea "**********"
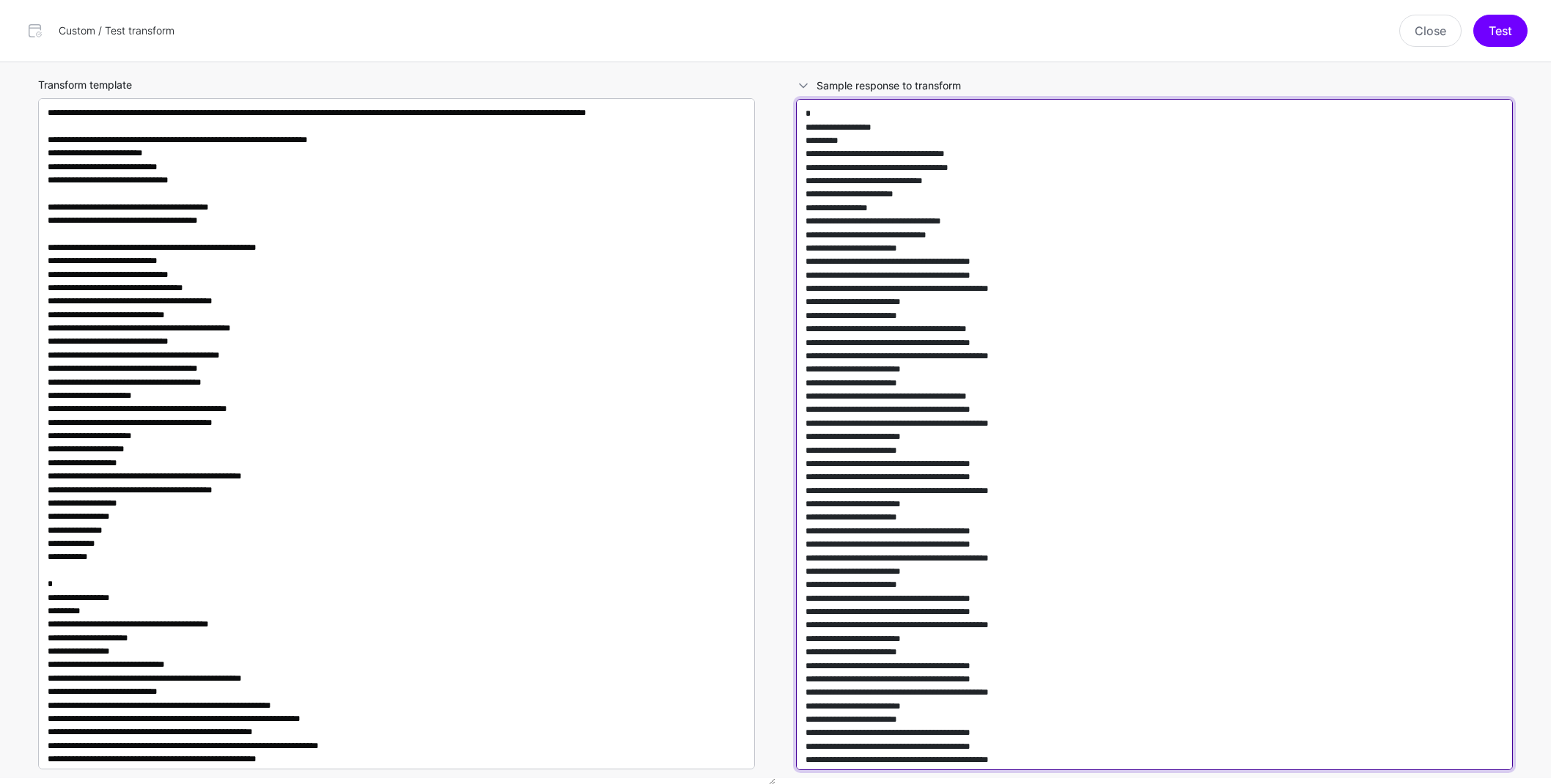
scroll to position [7468, 0]
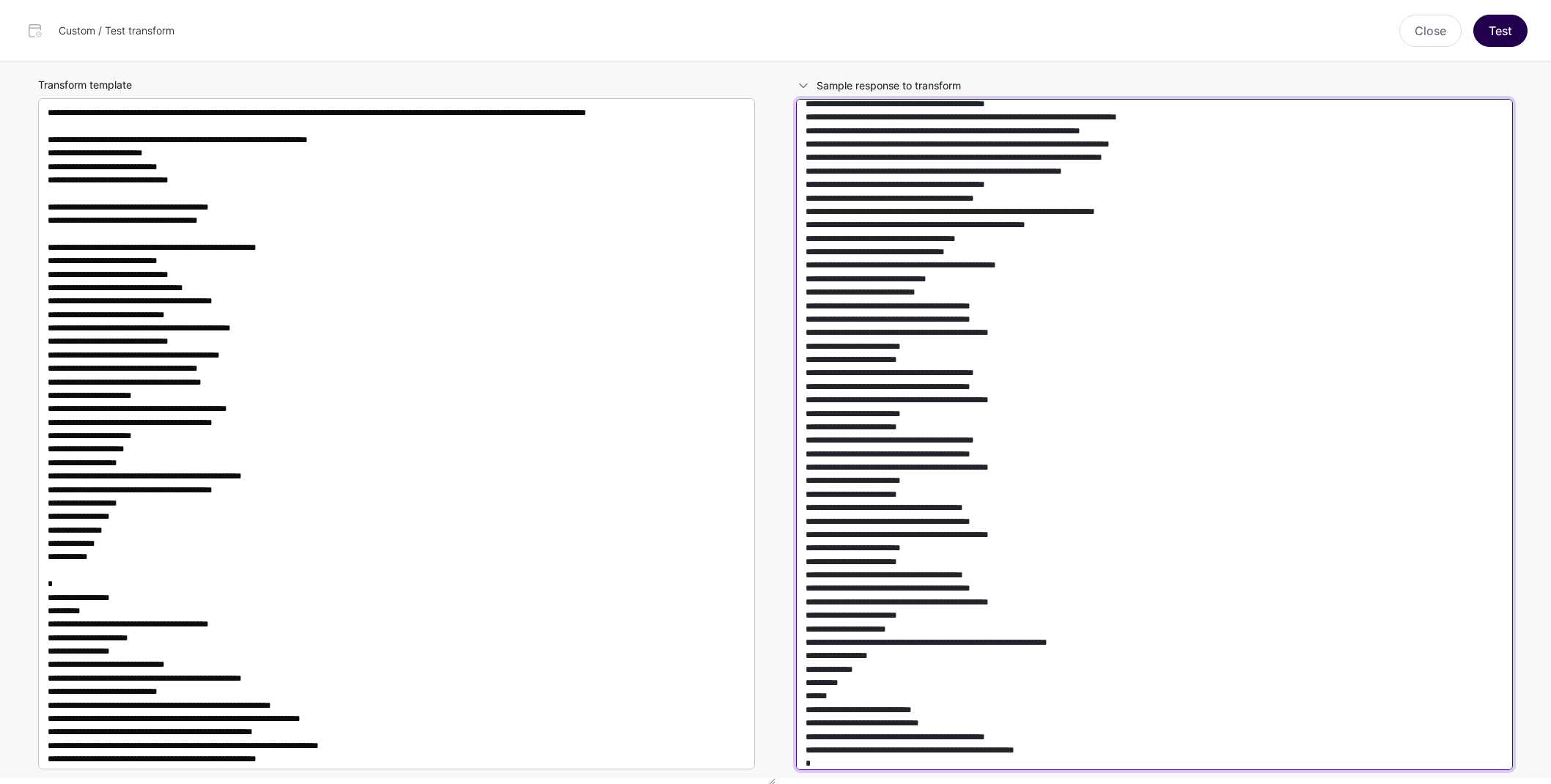
type textarea "**********"
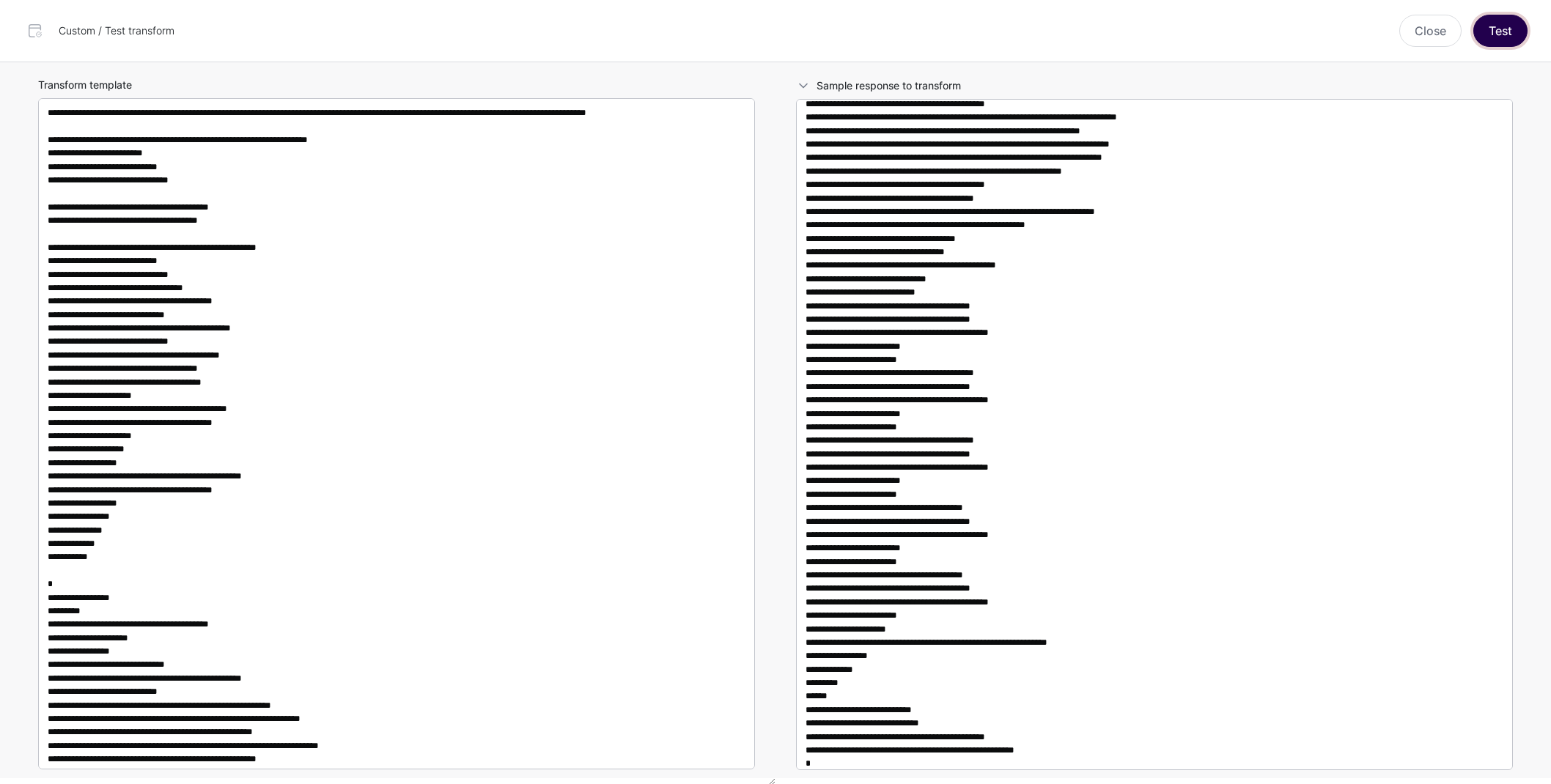
click at [1511, 34] on button "Test" at bounding box center [1500, 31] width 54 height 32
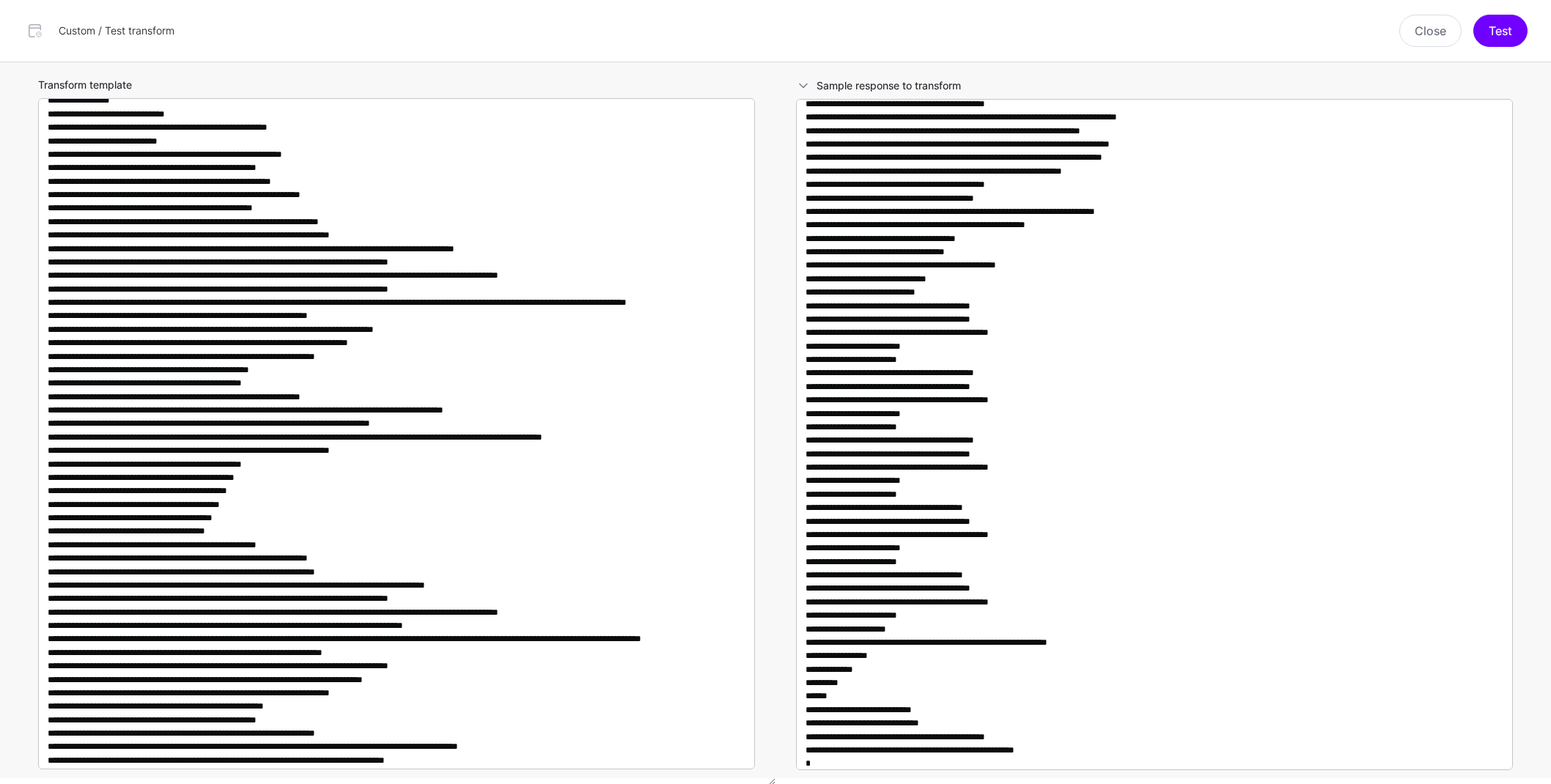
scroll to position [1287, 0]
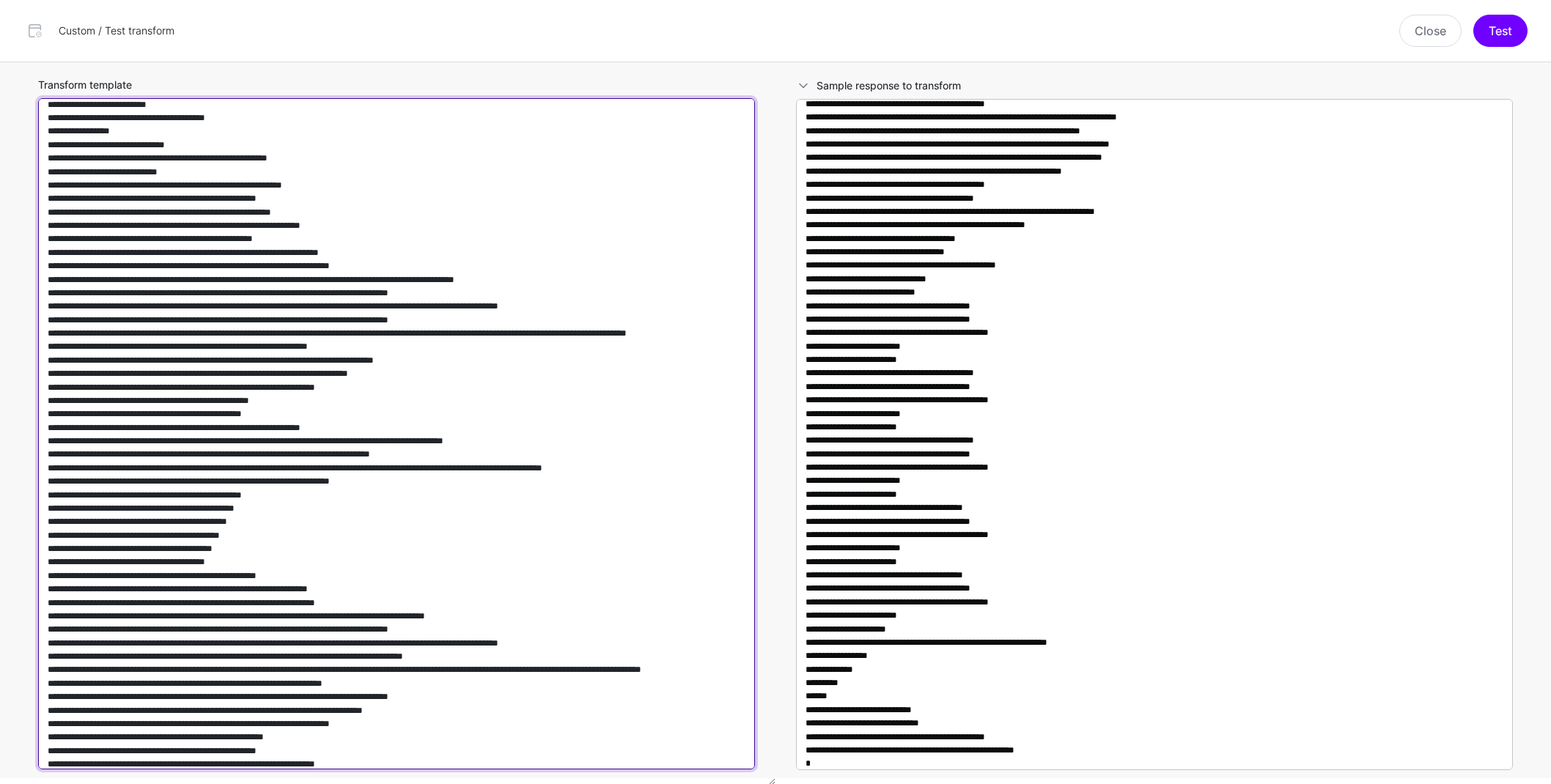
click at [468, 456] on textarea "Transform template" at bounding box center [396, 434] width 717 height 671
paste textarea "**********"
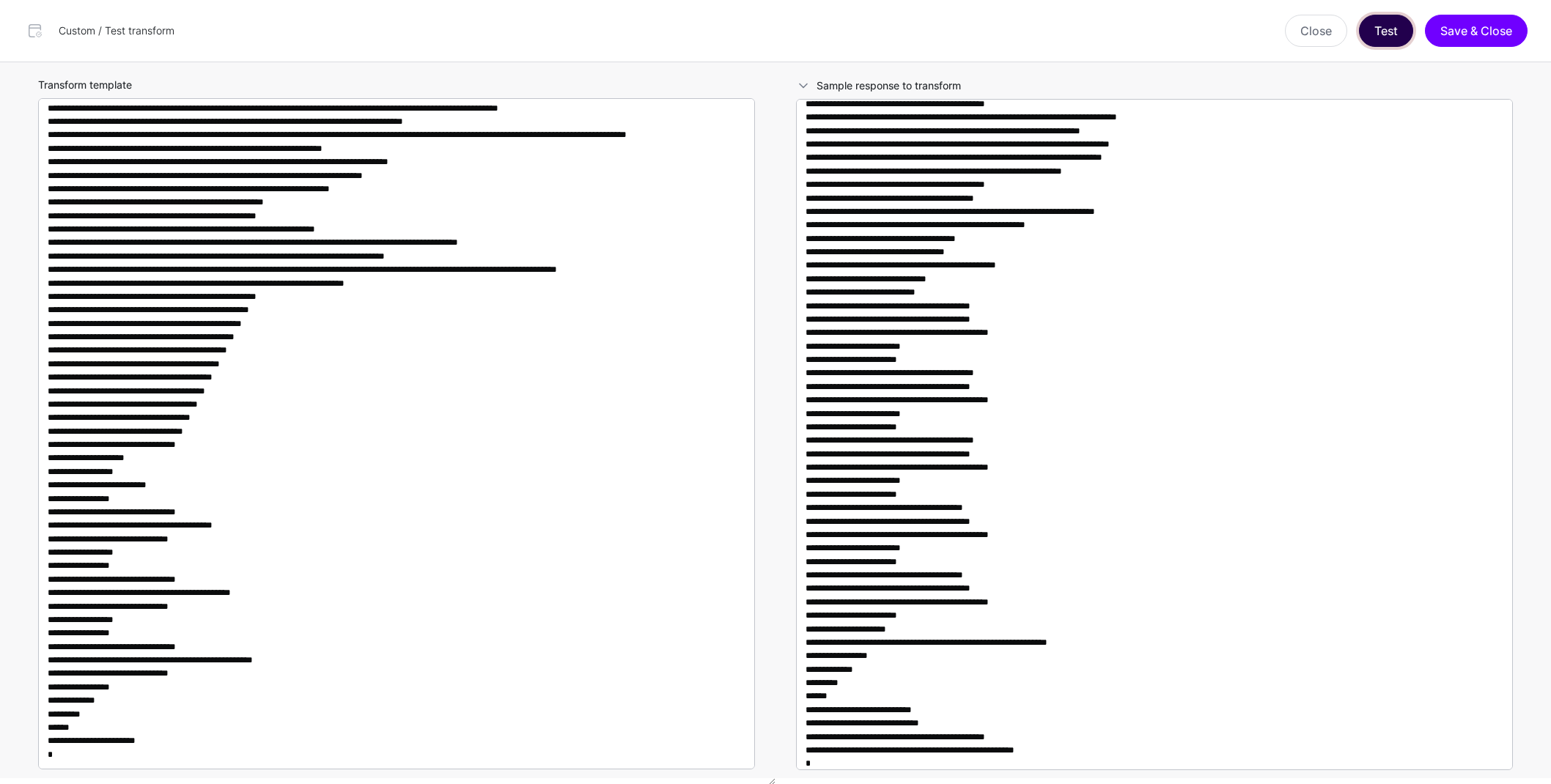
click at [1393, 36] on button "Test" at bounding box center [1386, 31] width 54 height 32
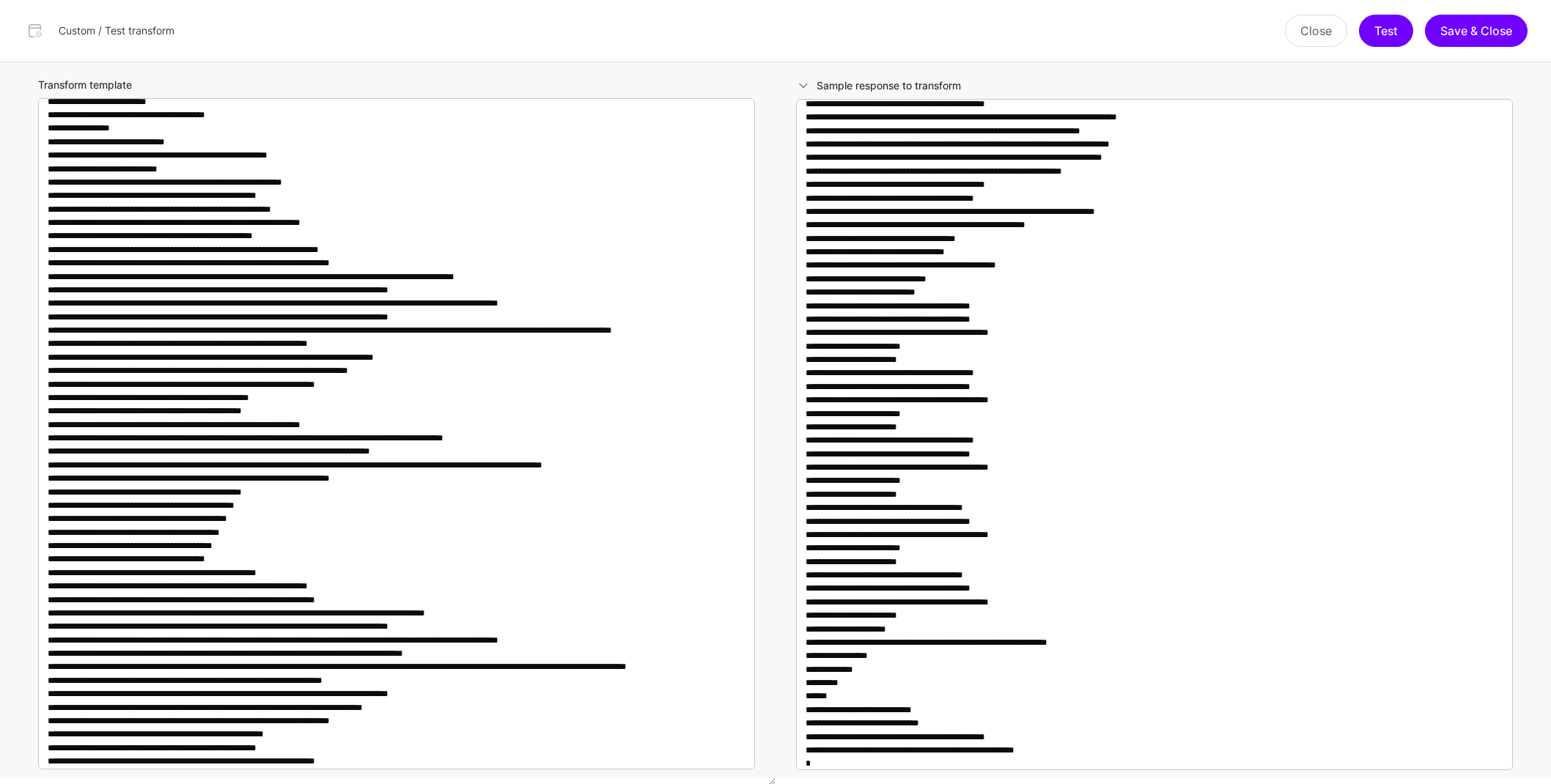
scroll to position [1112, 0]
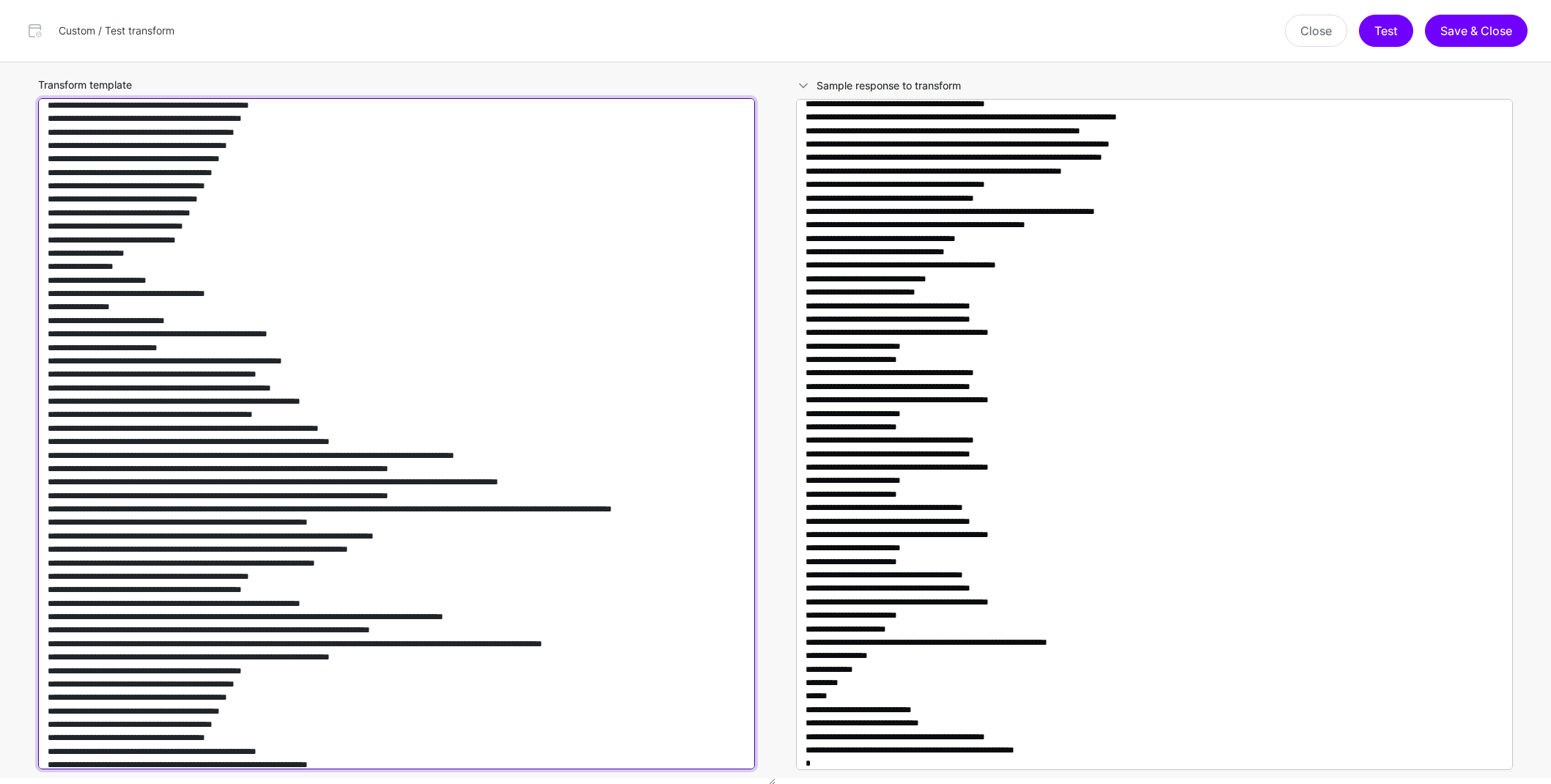
click at [442, 476] on textarea "Transform template" at bounding box center [396, 434] width 717 height 671
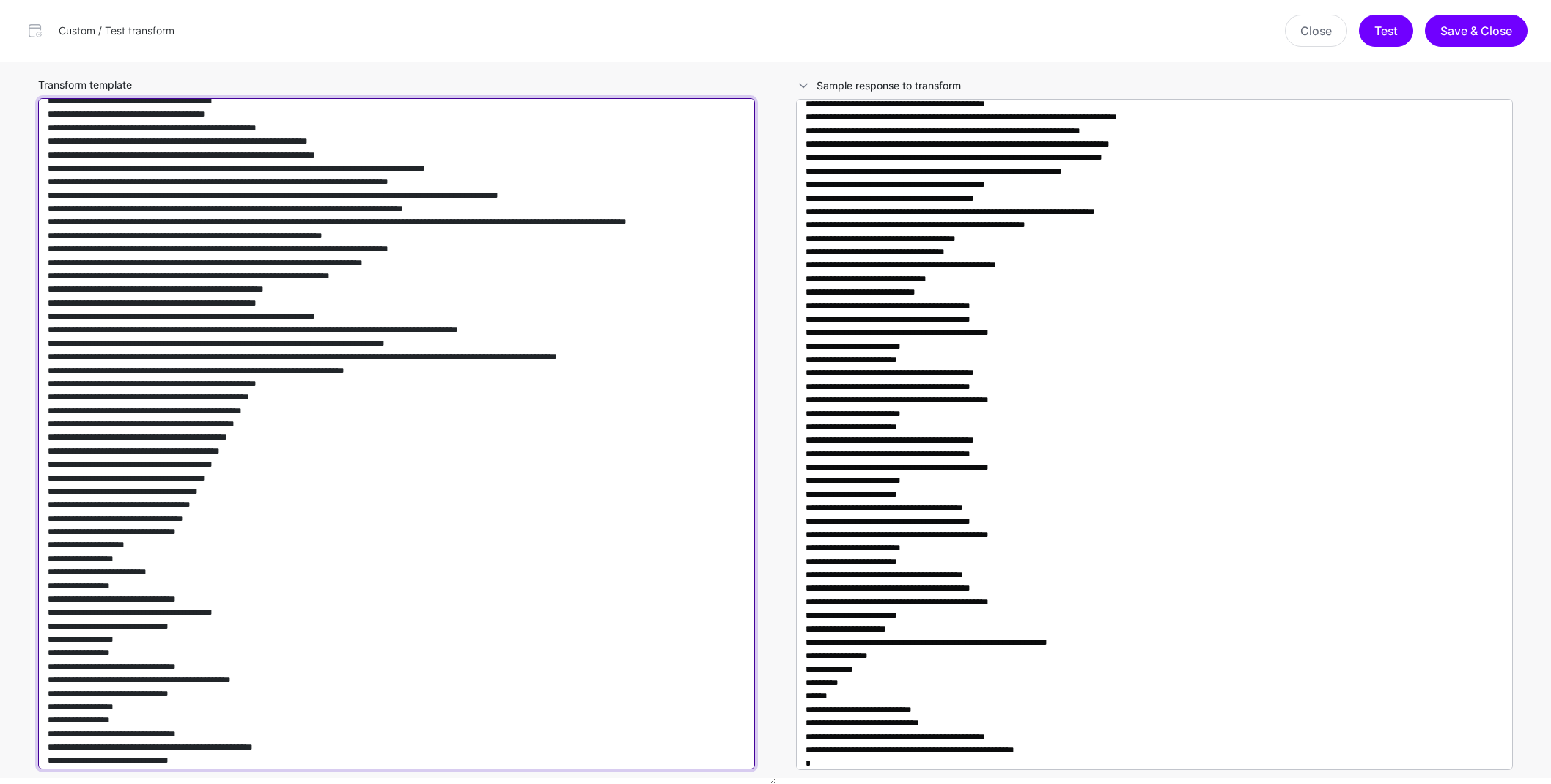
scroll to position [1667, 0]
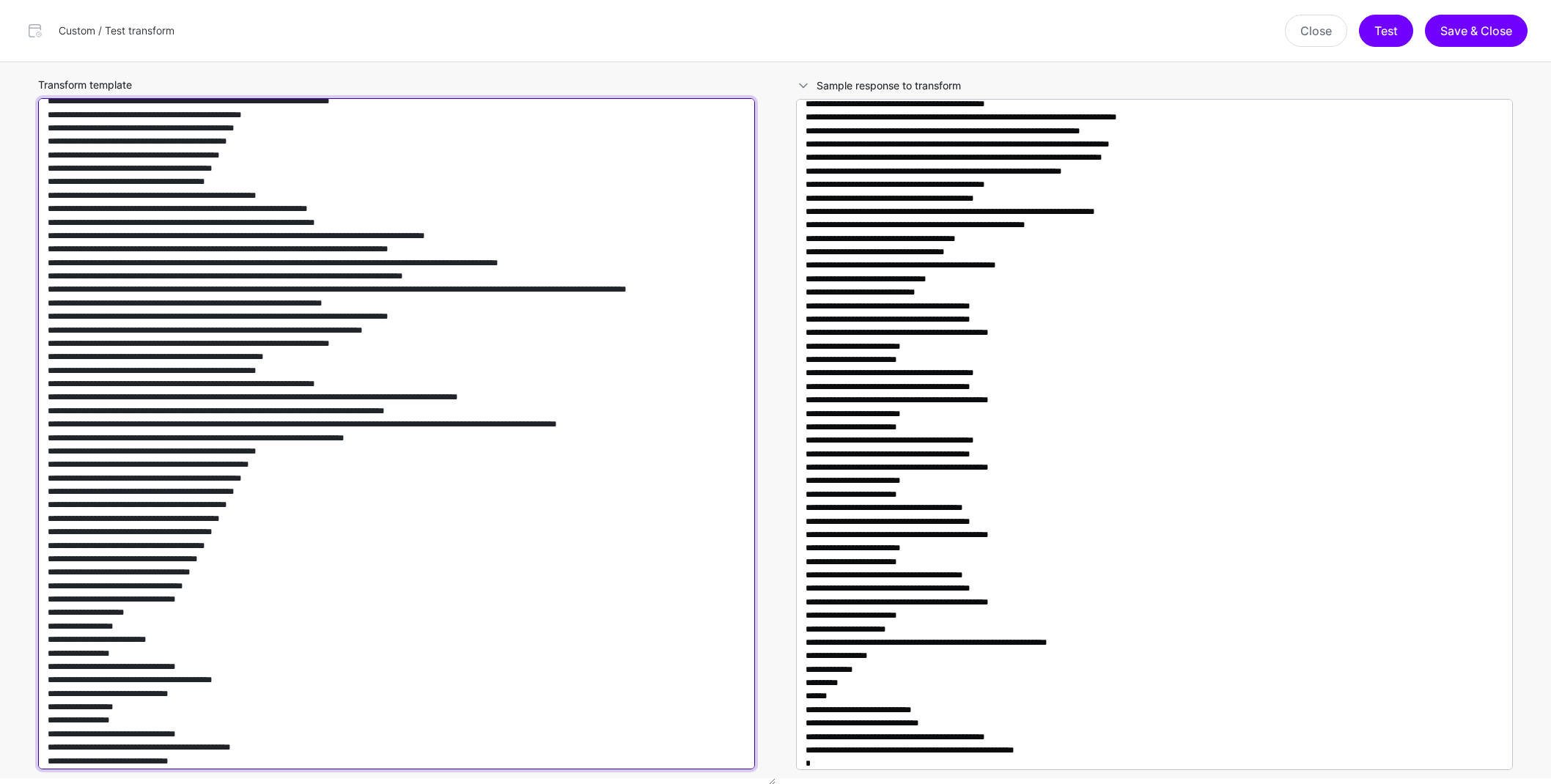
click at [409, 313] on textarea "Transform template" at bounding box center [396, 434] width 717 height 671
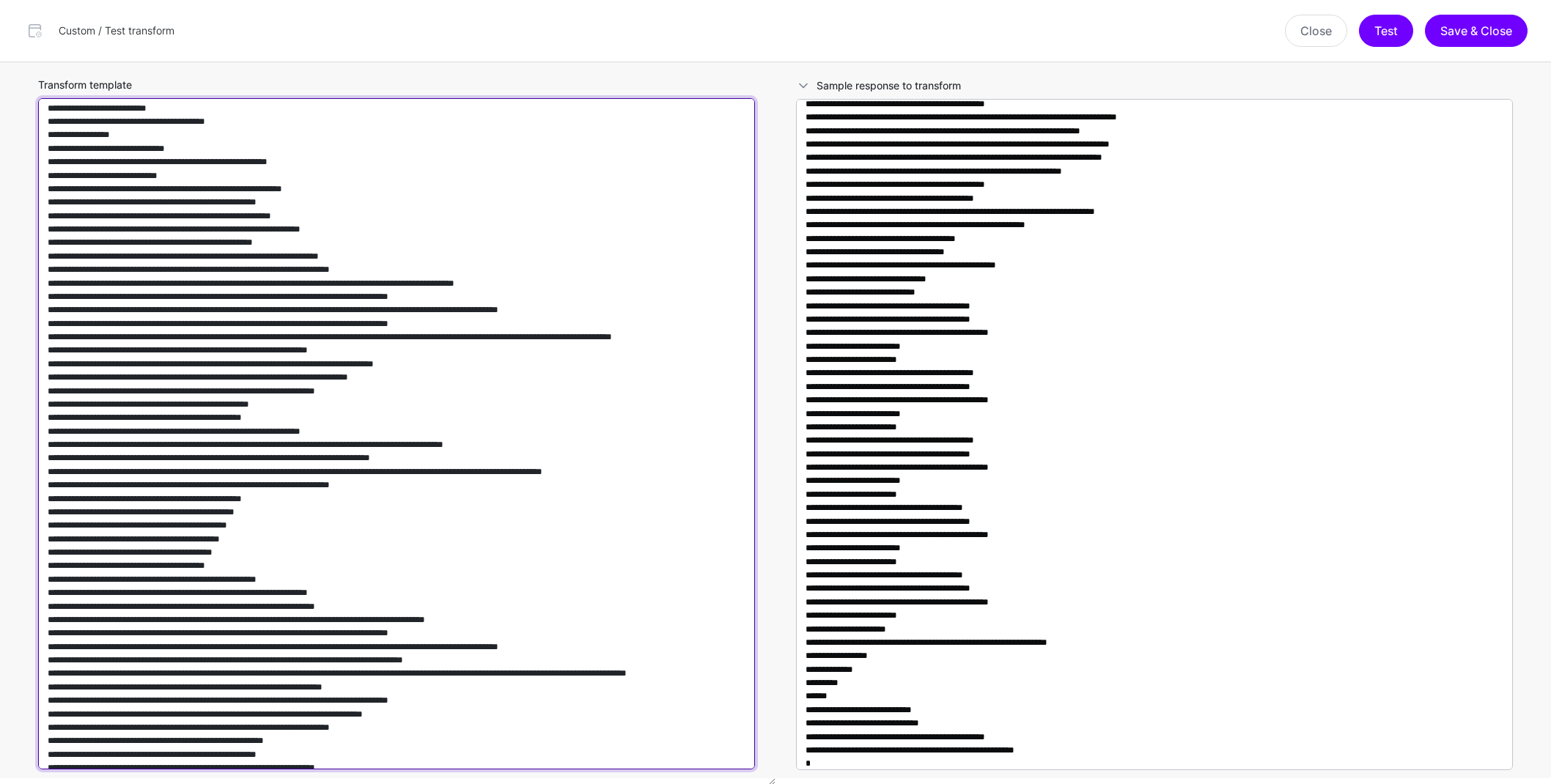
scroll to position [1283, 0]
click at [370, 308] on textarea "Transform template" at bounding box center [396, 434] width 717 height 671
click at [475, 349] on textarea "Transform template" at bounding box center [396, 434] width 717 height 671
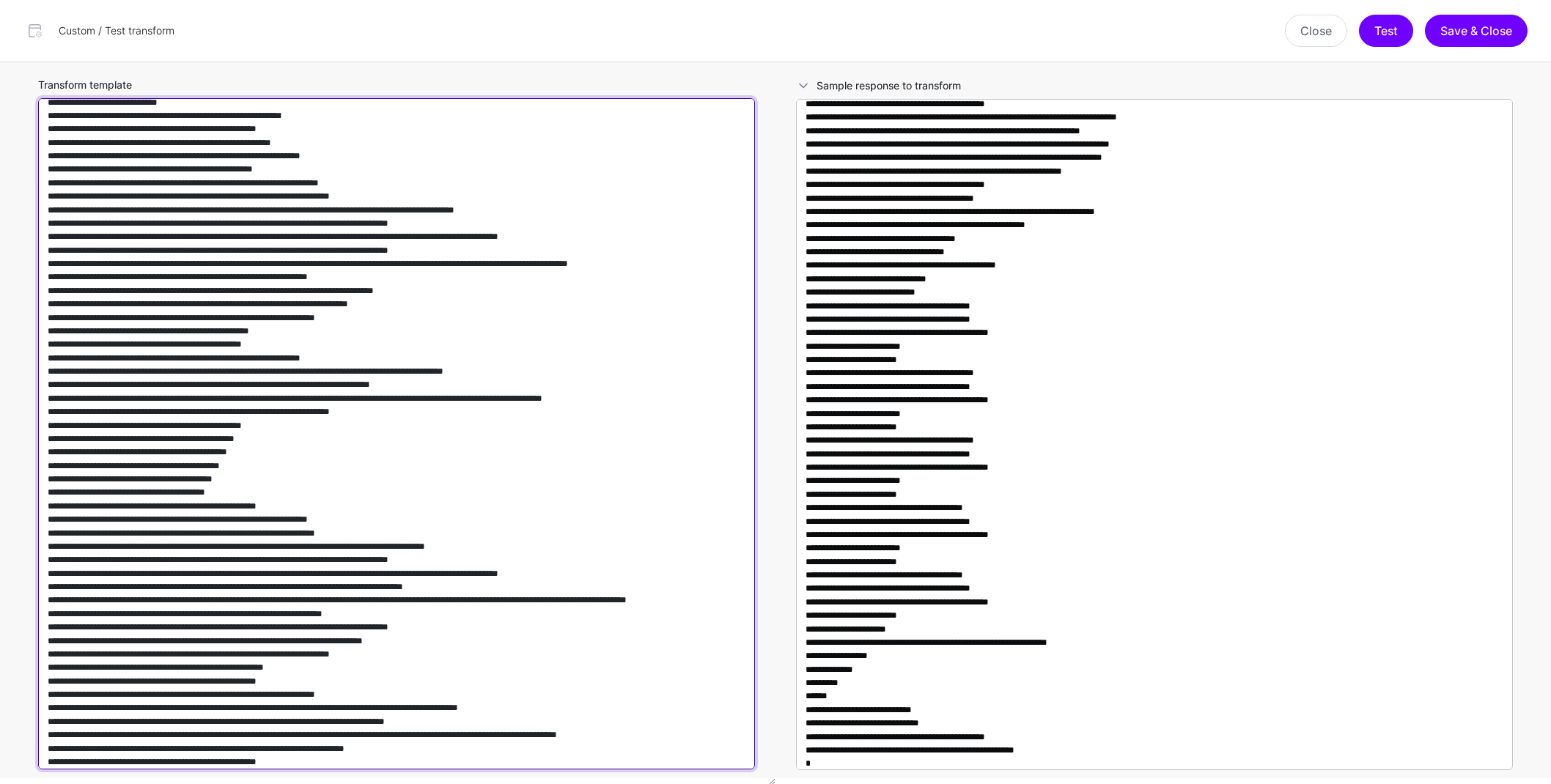
scroll to position [1366, 0]
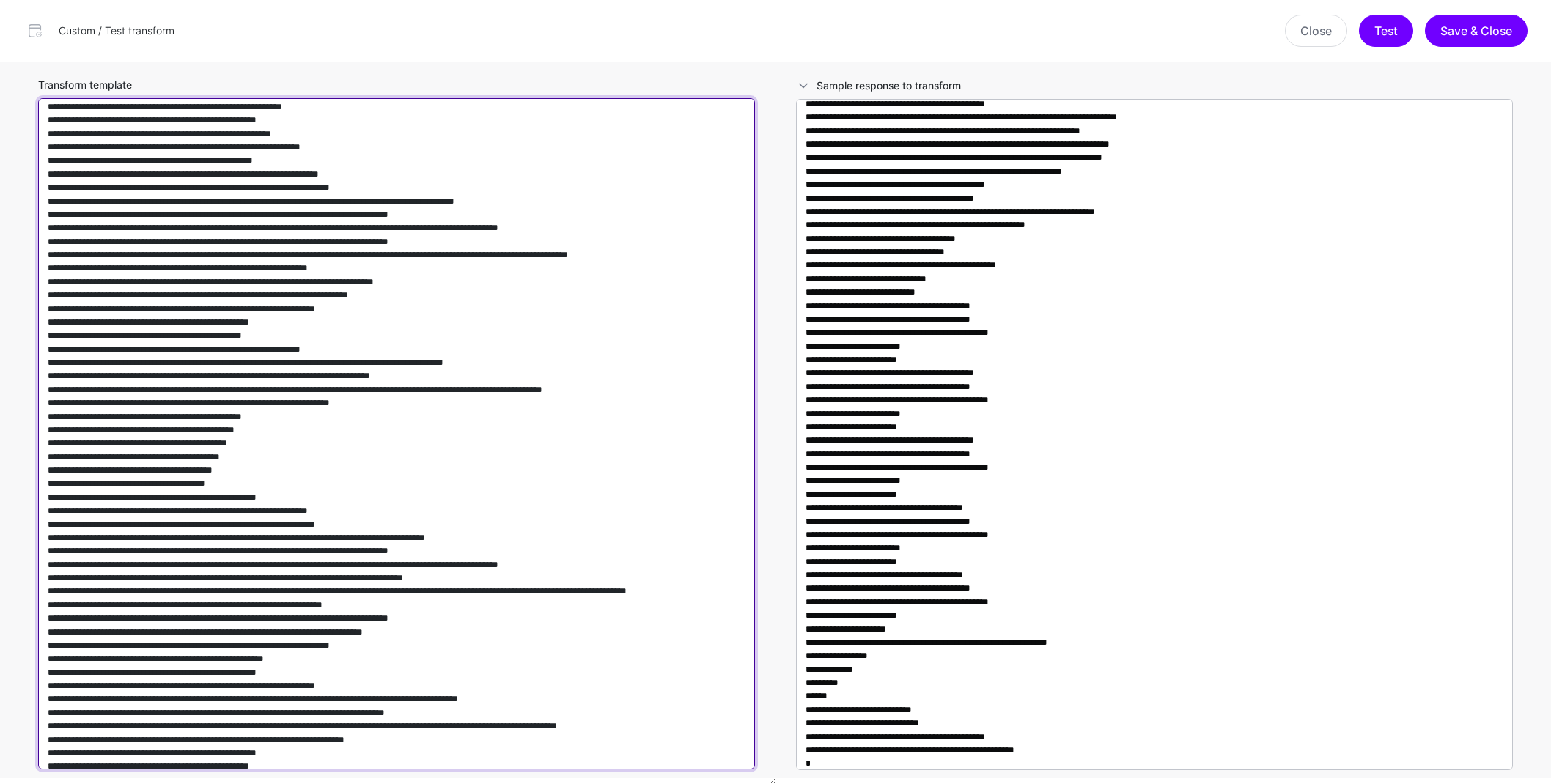
click at [497, 634] on textarea "Transform template" at bounding box center [396, 434] width 717 height 671
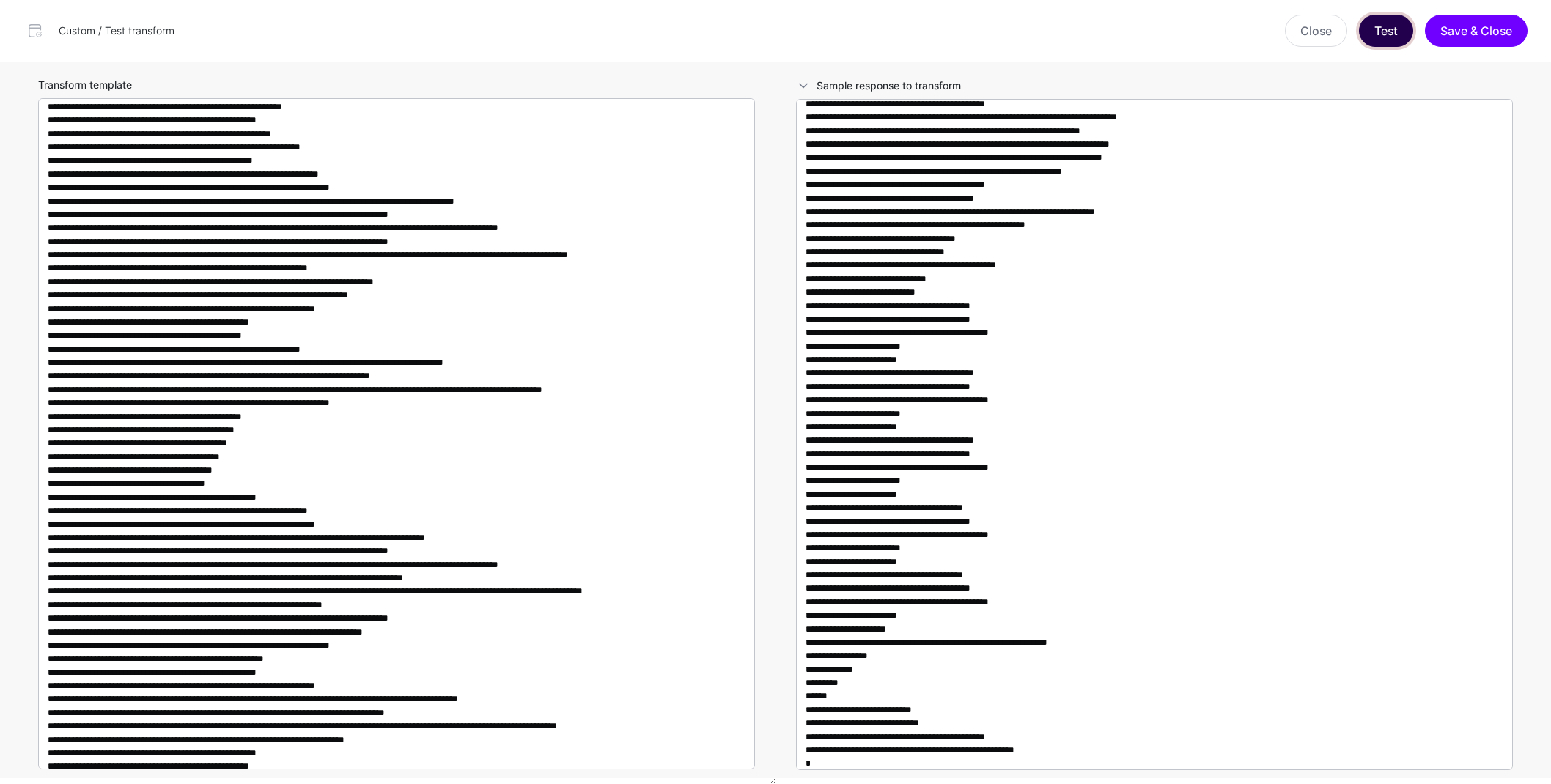
click at [1379, 38] on button "Test" at bounding box center [1386, 31] width 54 height 32
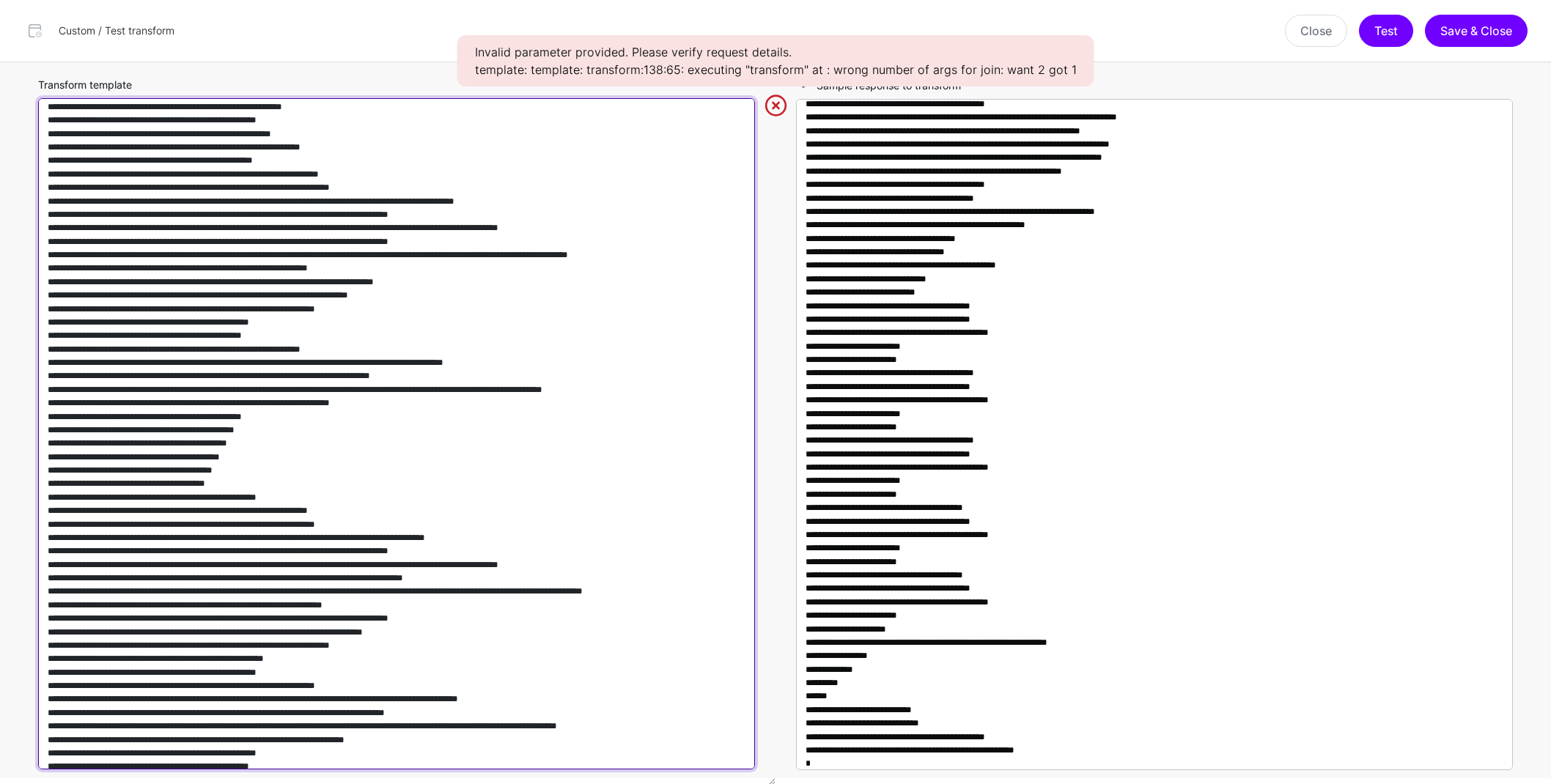
click at [421, 266] on textarea "Transform template" at bounding box center [396, 434] width 717 height 671
click at [419, 270] on textarea "Transform template" at bounding box center [396, 434] width 717 height 671
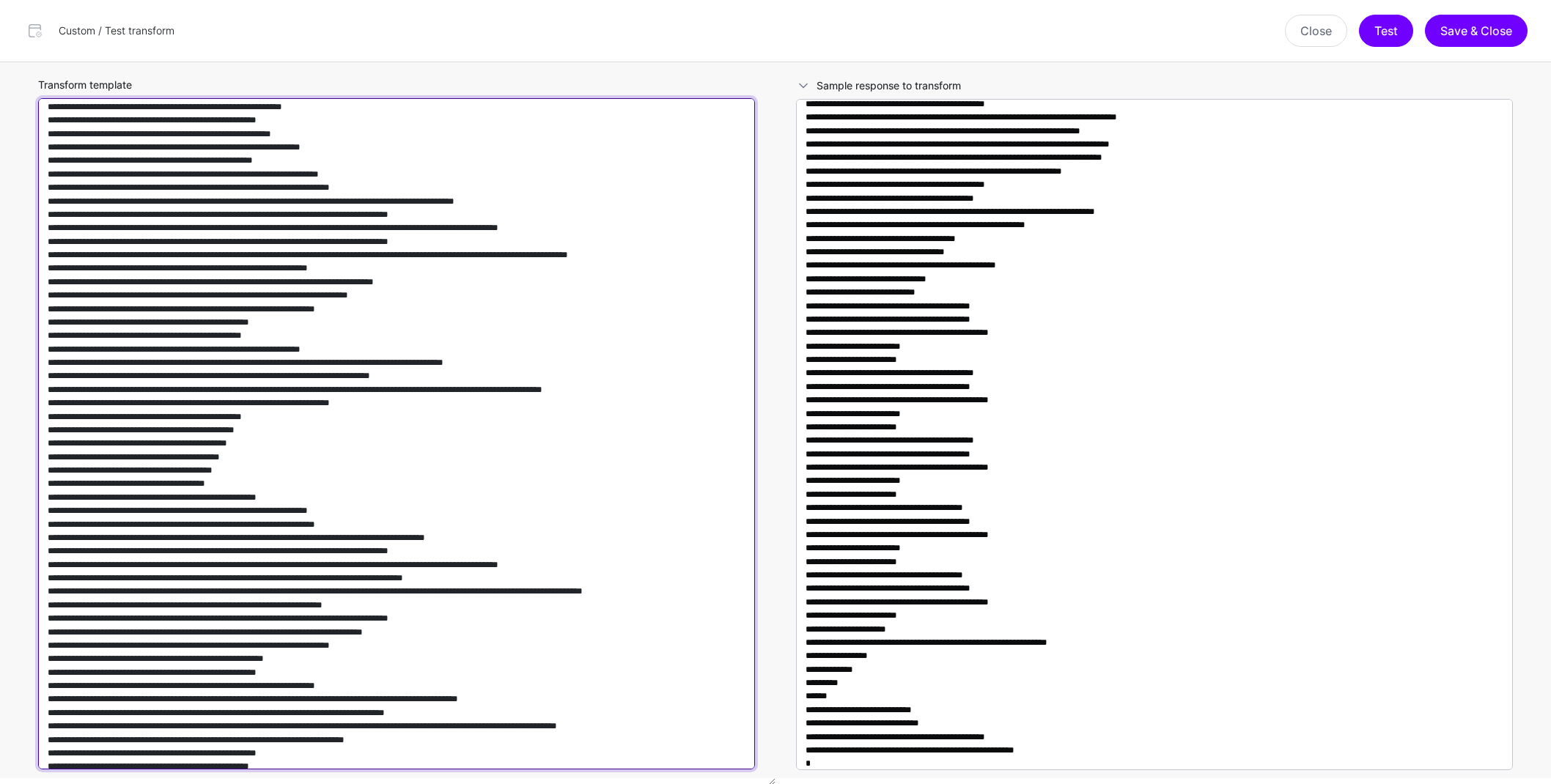
click at [409, 267] on textarea "Transform template" at bounding box center [396, 434] width 717 height 671
drag, startPoint x: 641, startPoint y: 268, endPoint x: 652, endPoint y: 284, distance: 19.4
click at [641, 268] on textarea "Transform template" at bounding box center [396, 434] width 717 height 671
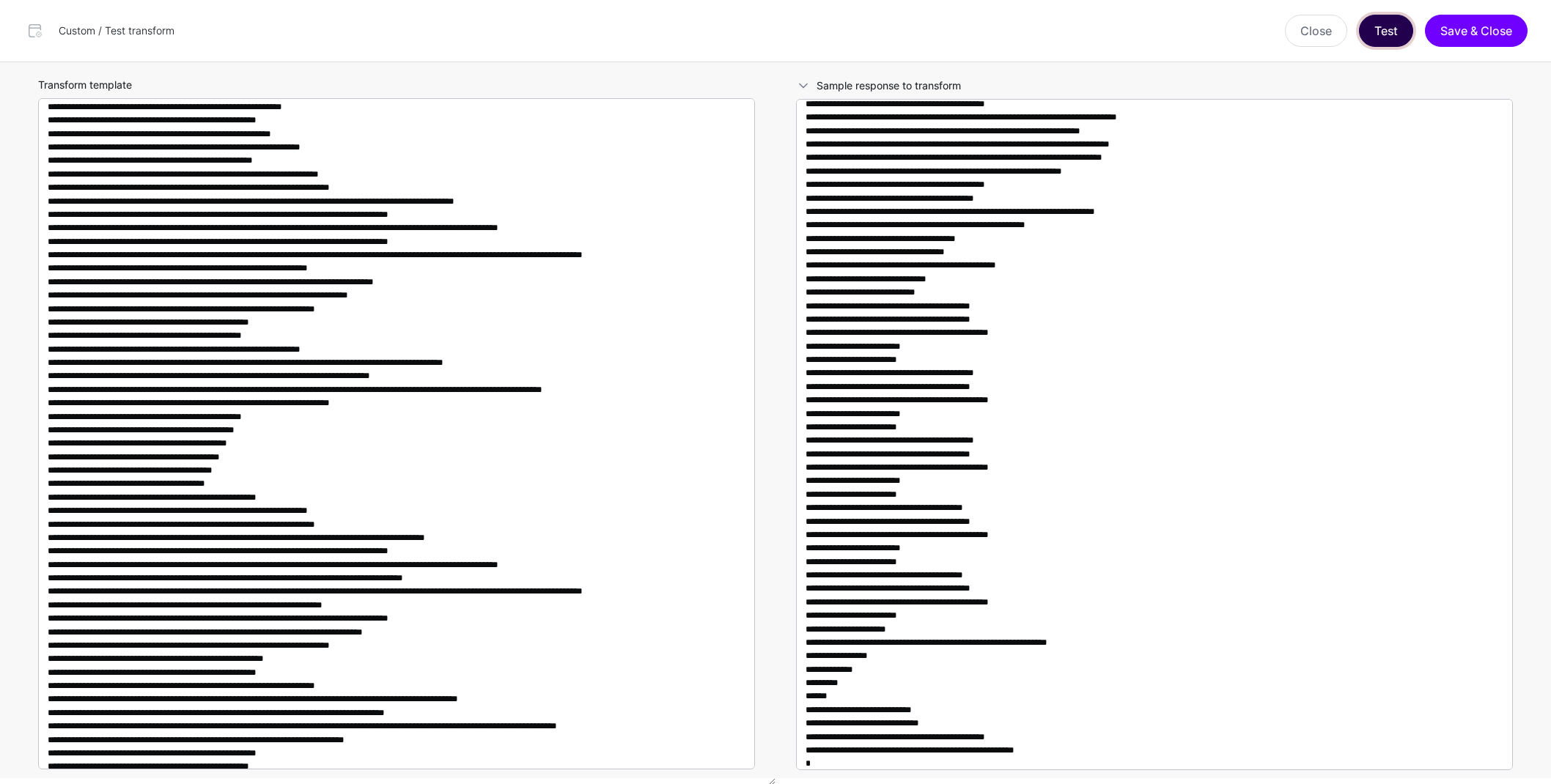
click at [1391, 28] on button "Test" at bounding box center [1386, 31] width 54 height 32
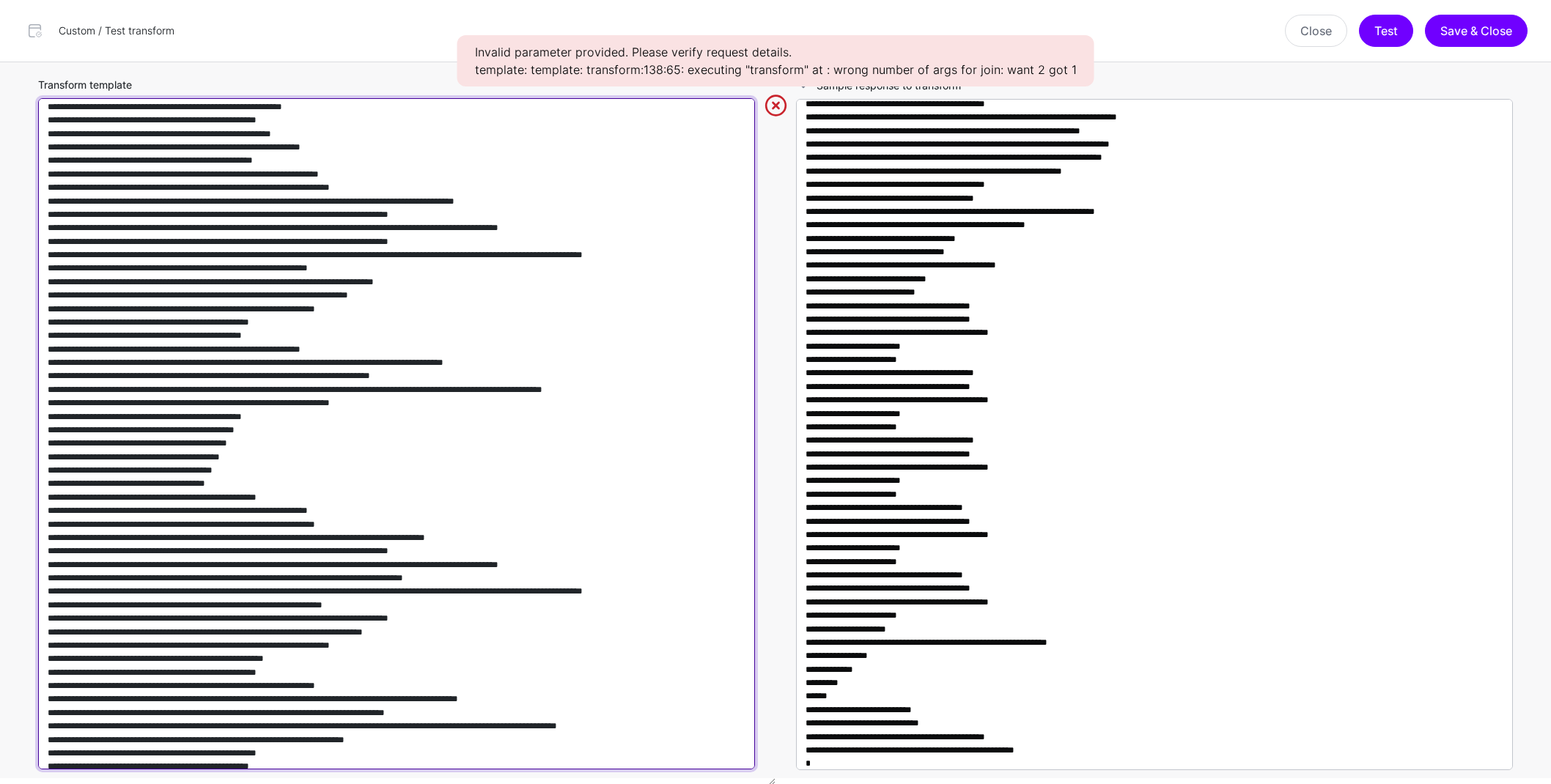
click at [560, 327] on textarea "Transform template" at bounding box center [396, 434] width 717 height 671
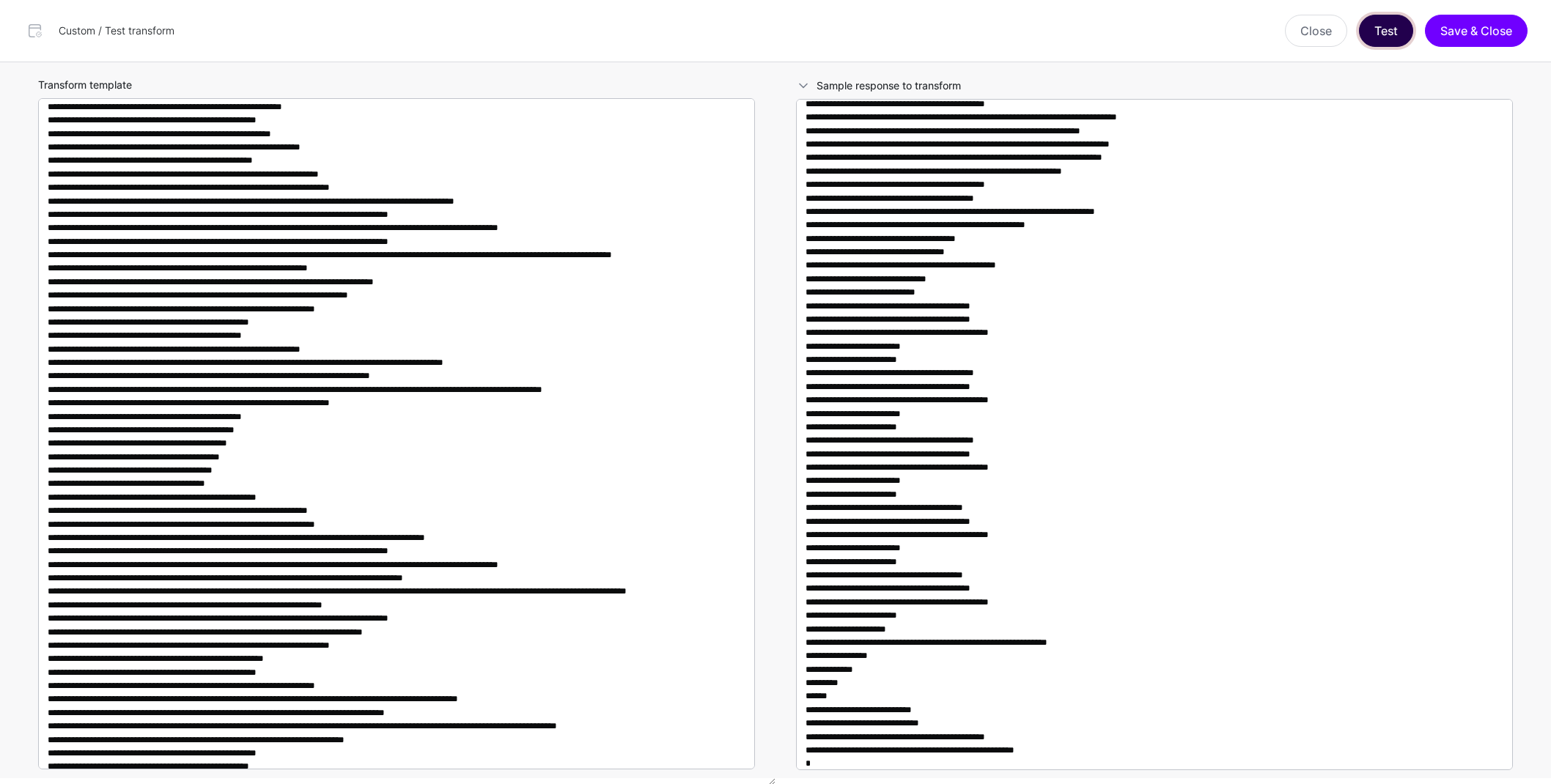
click at [1381, 31] on button "Test" at bounding box center [1386, 31] width 54 height 32
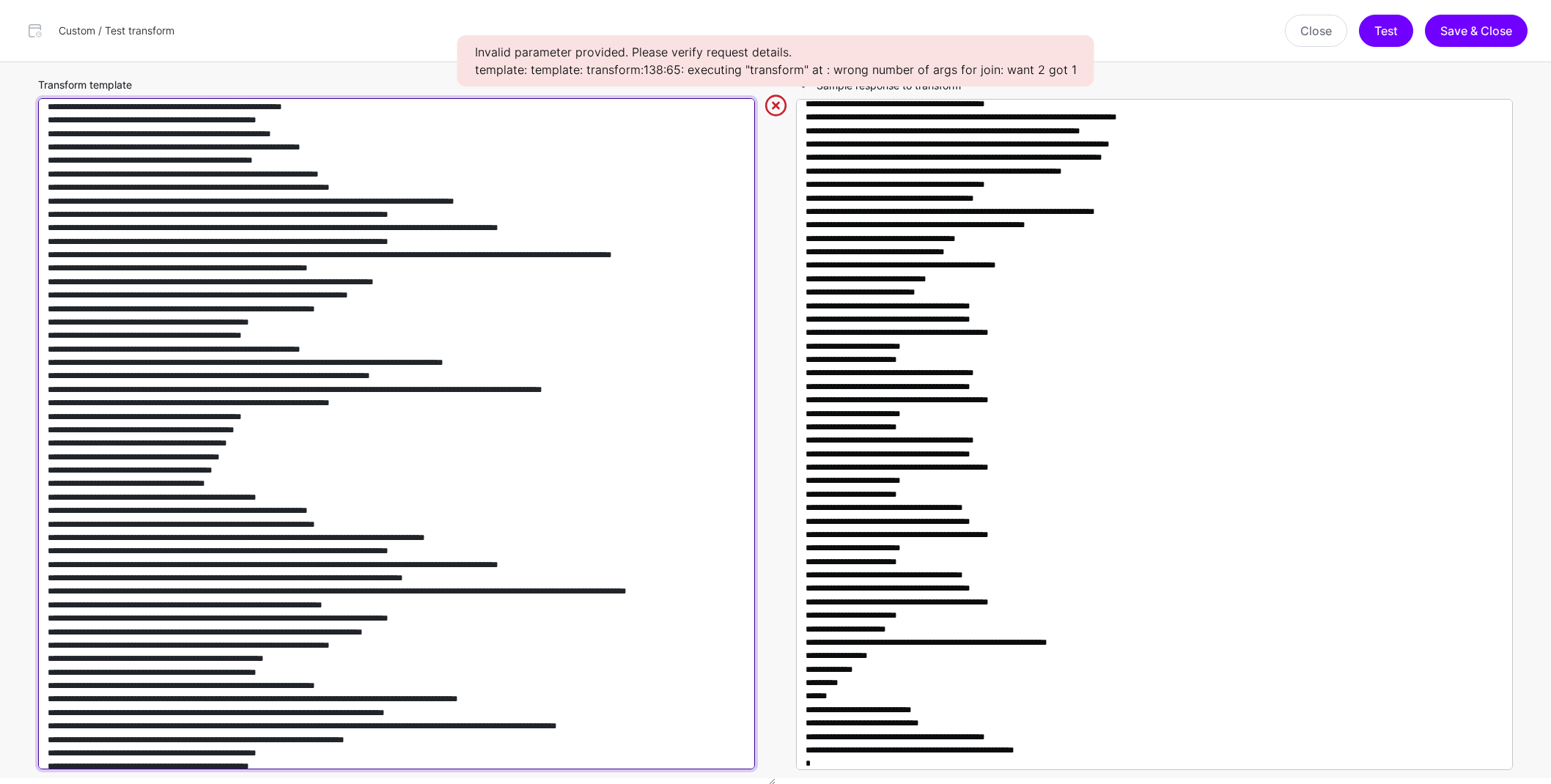
click at [385, 372] on textarea "Transform template" at bounding box center [396, 434] width 717 height 671
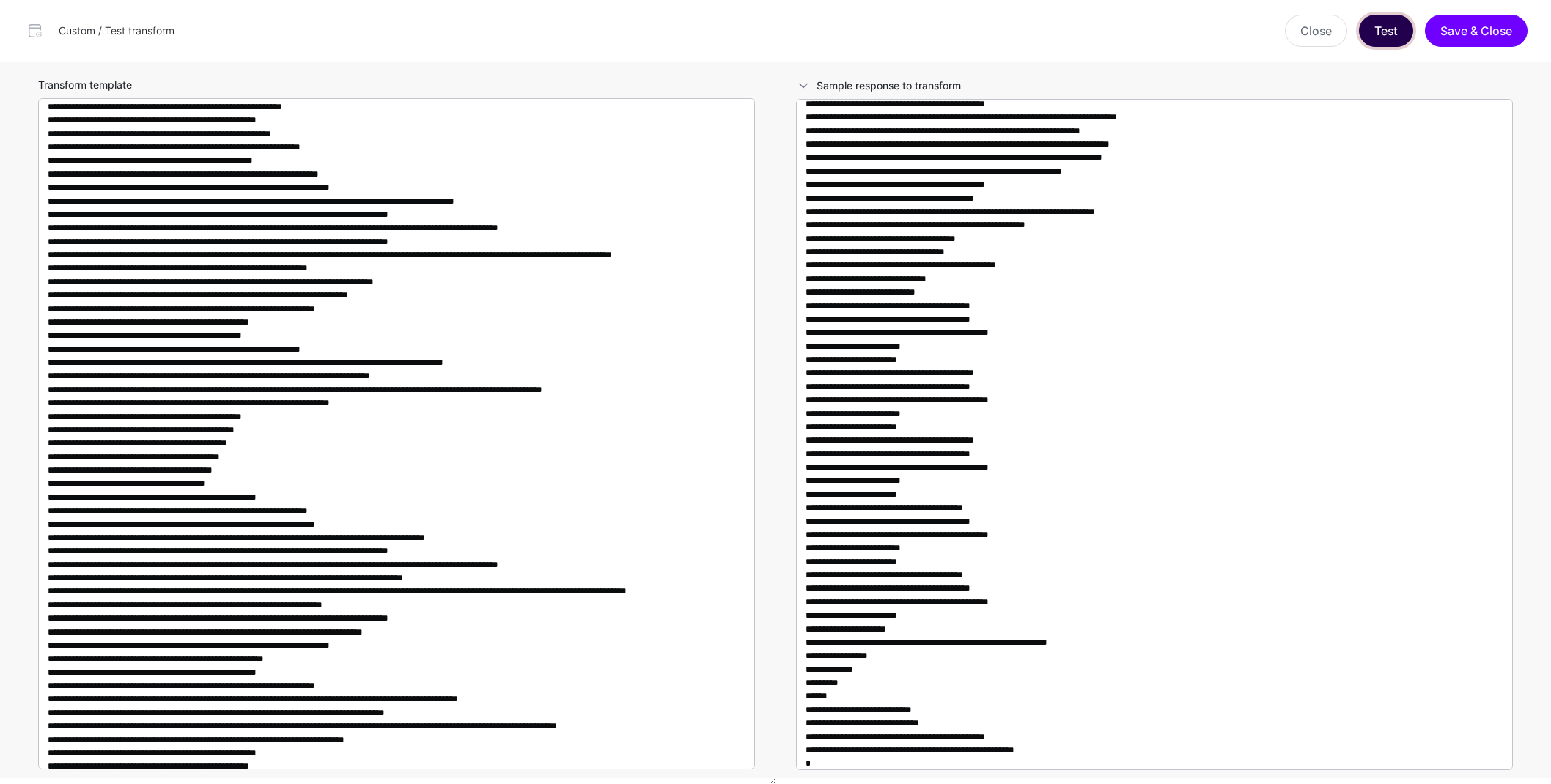
click at [1389, 34] on button "Test" at bounding box center [1386, 31] width 54 height 32
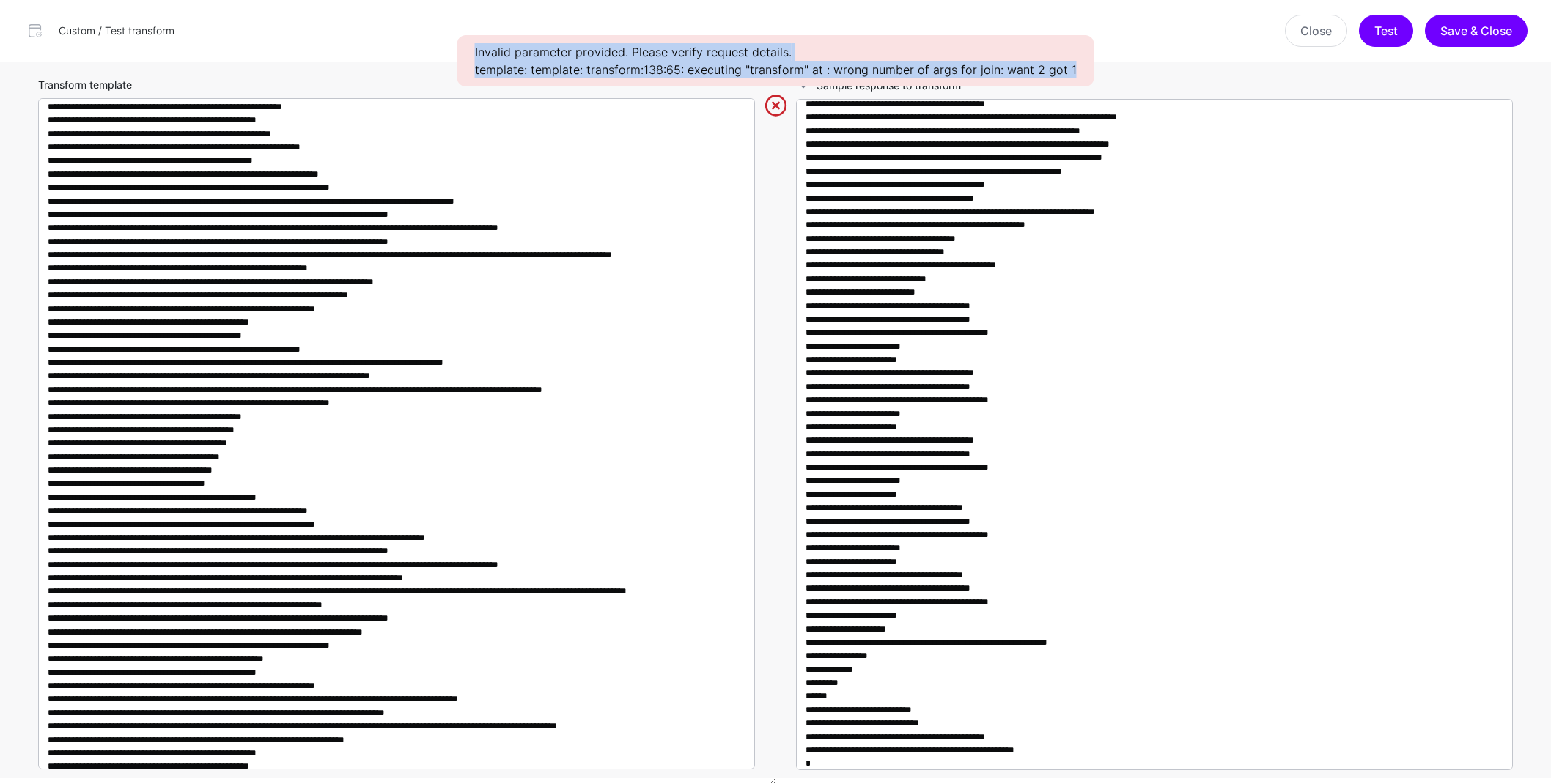
drag, startPoint x: 1072, startPoint y: 69, endPoint x: 464, endPoint y: 56, distance: 608.1
click at [464, 56] on div "Invalid parameter provided. Please verify request details. template: template: …" at bounding box center [776, 61] width 637 height 51
copy div "Invalid parameter provided. Please verify request details. template: template: …"
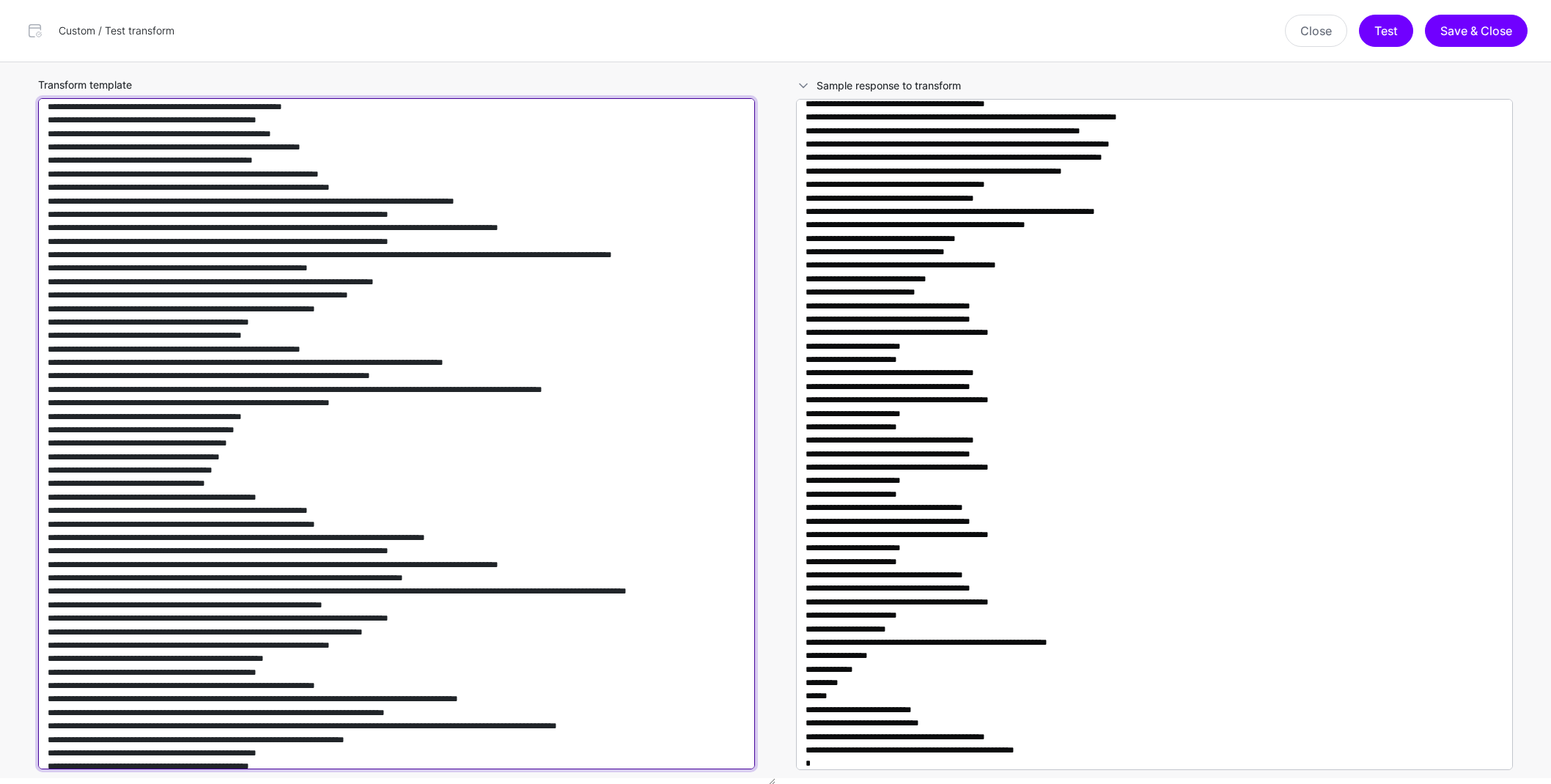
click at [658, 452] on textarea "Transform template" at bounding box center [396, 434] width 717 height 671
paste textarea "**********"
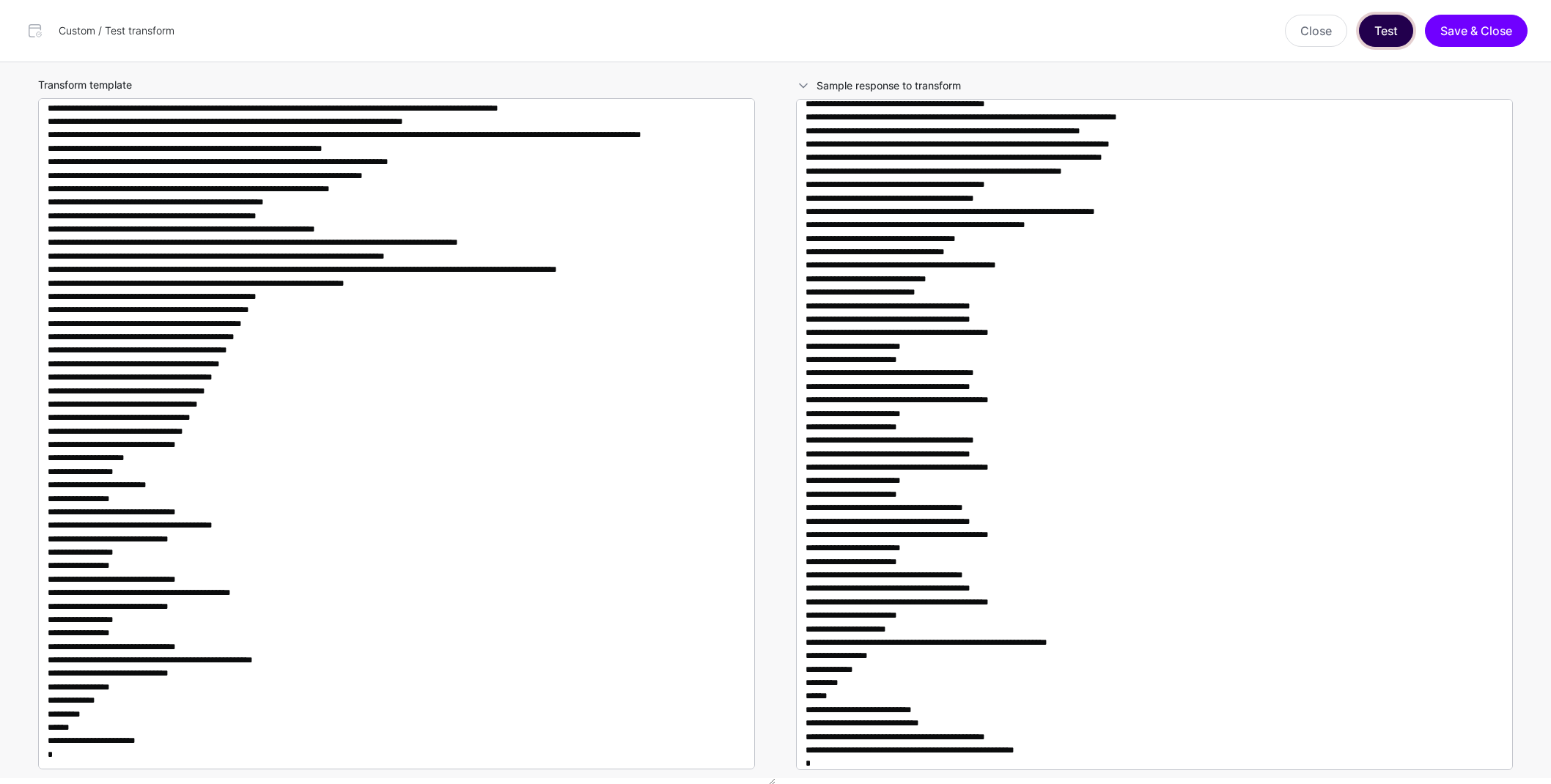
click at [1394, 36] on button "Test" at bounding box center [1386, 31] width 54 height 32
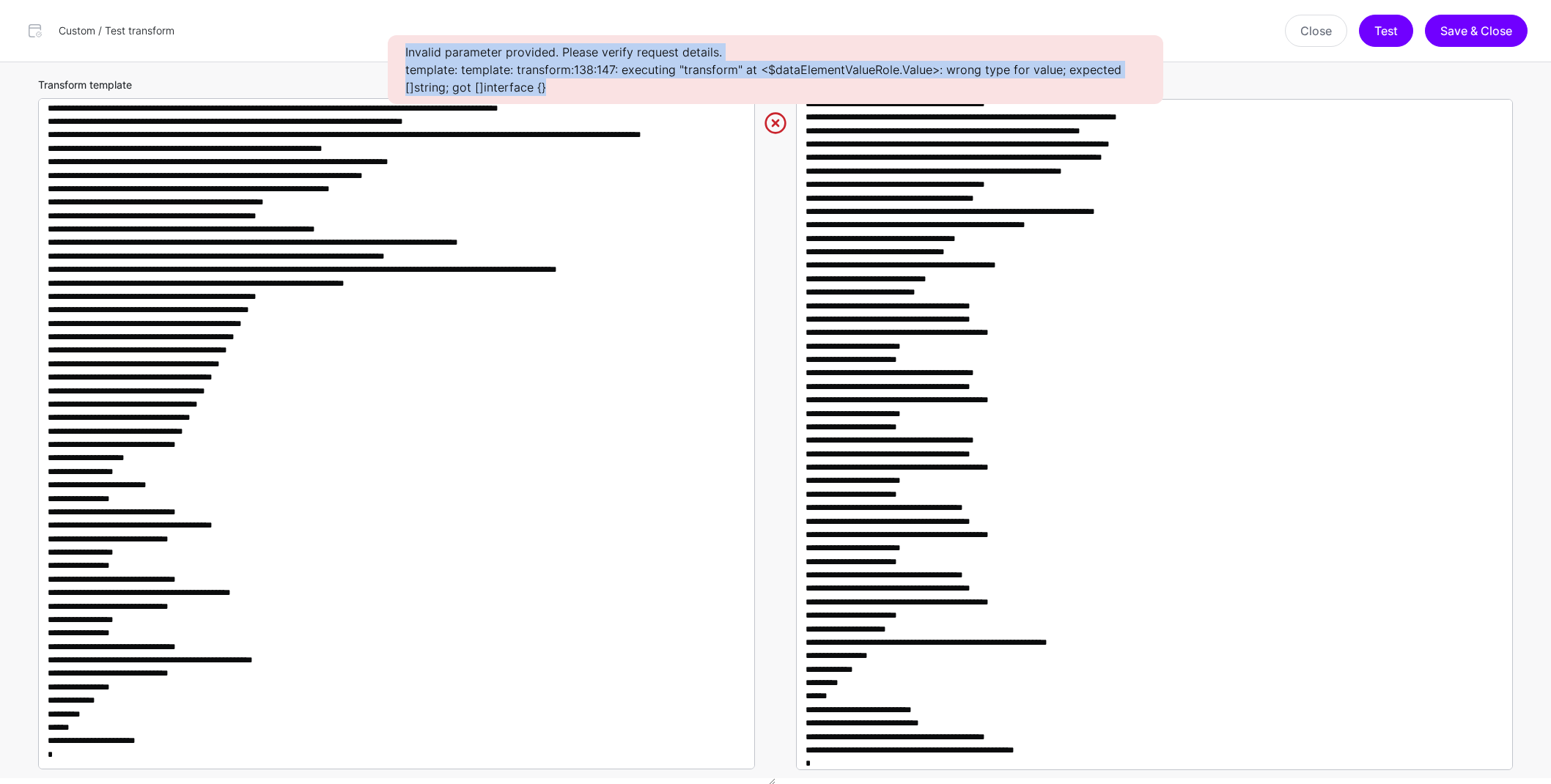
drag, startPoint x: 553, startPoint y: 90, endPoint x: 405, endPoint y: 47, distance: 154.1
click at [405, 47] on div "Invalid parameter provided. Please verify request details. template: template: …" at bounding box center [776, 70] width 776 height 69
copy div "Invalid parameter provided. Please verify request details. template: template: …"
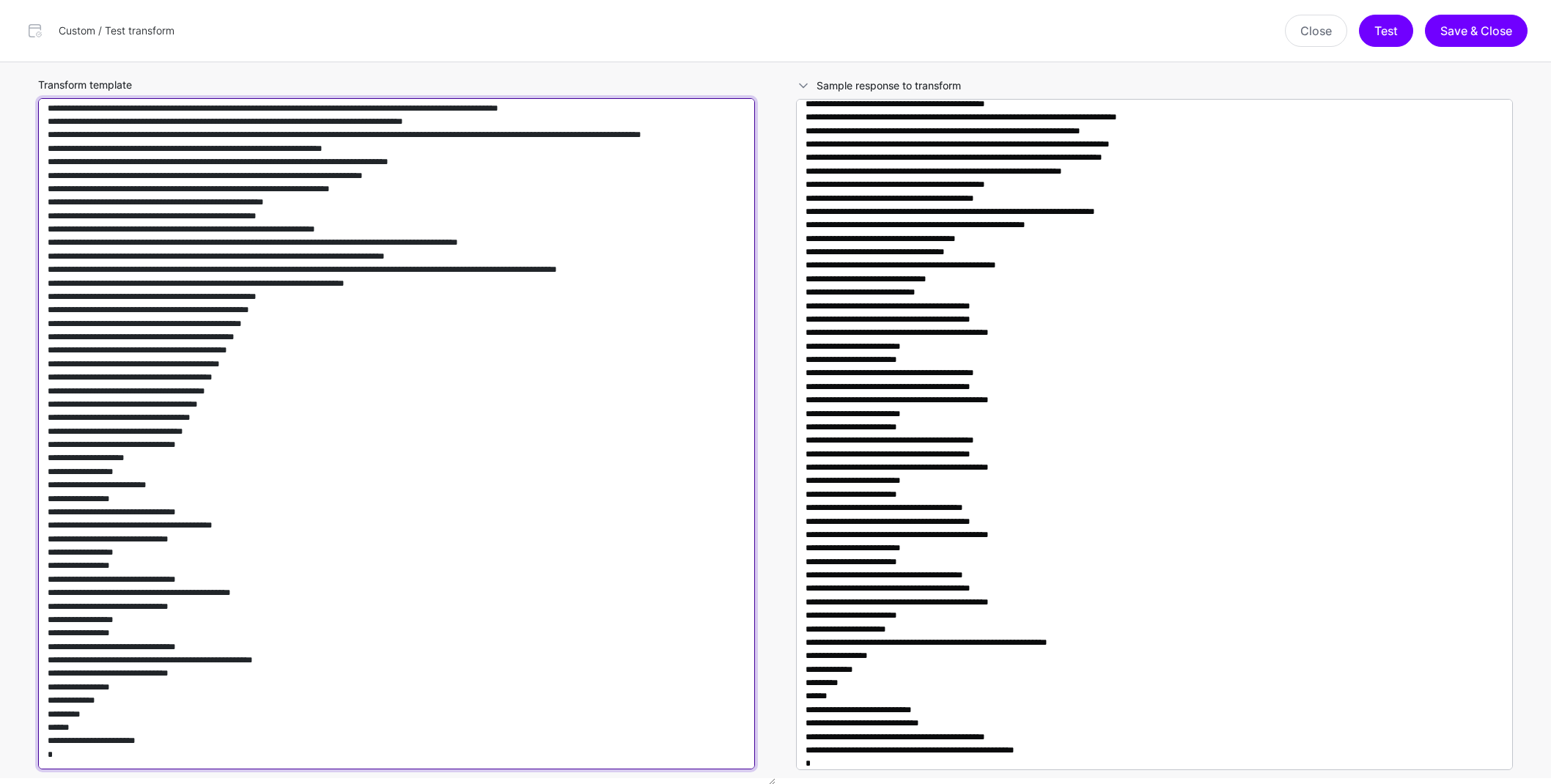
click at [425, 404] on textarea "Transform template" at bounding box center [396, 434] width 717 height 671
paste textarea "**********"
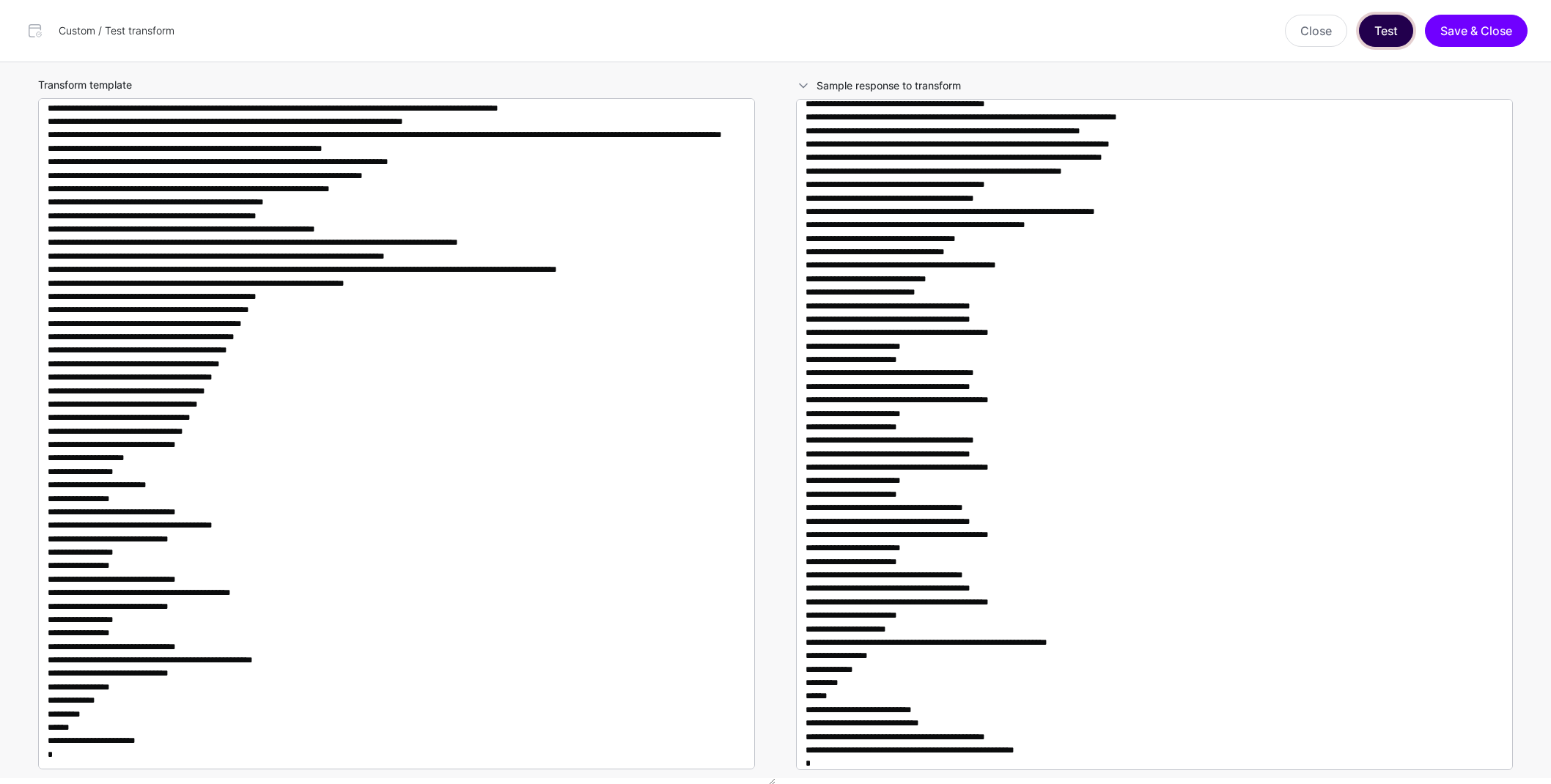
click at [1377, 36] on button "Test" at bounding box center [1386, 31] width 54 height 32
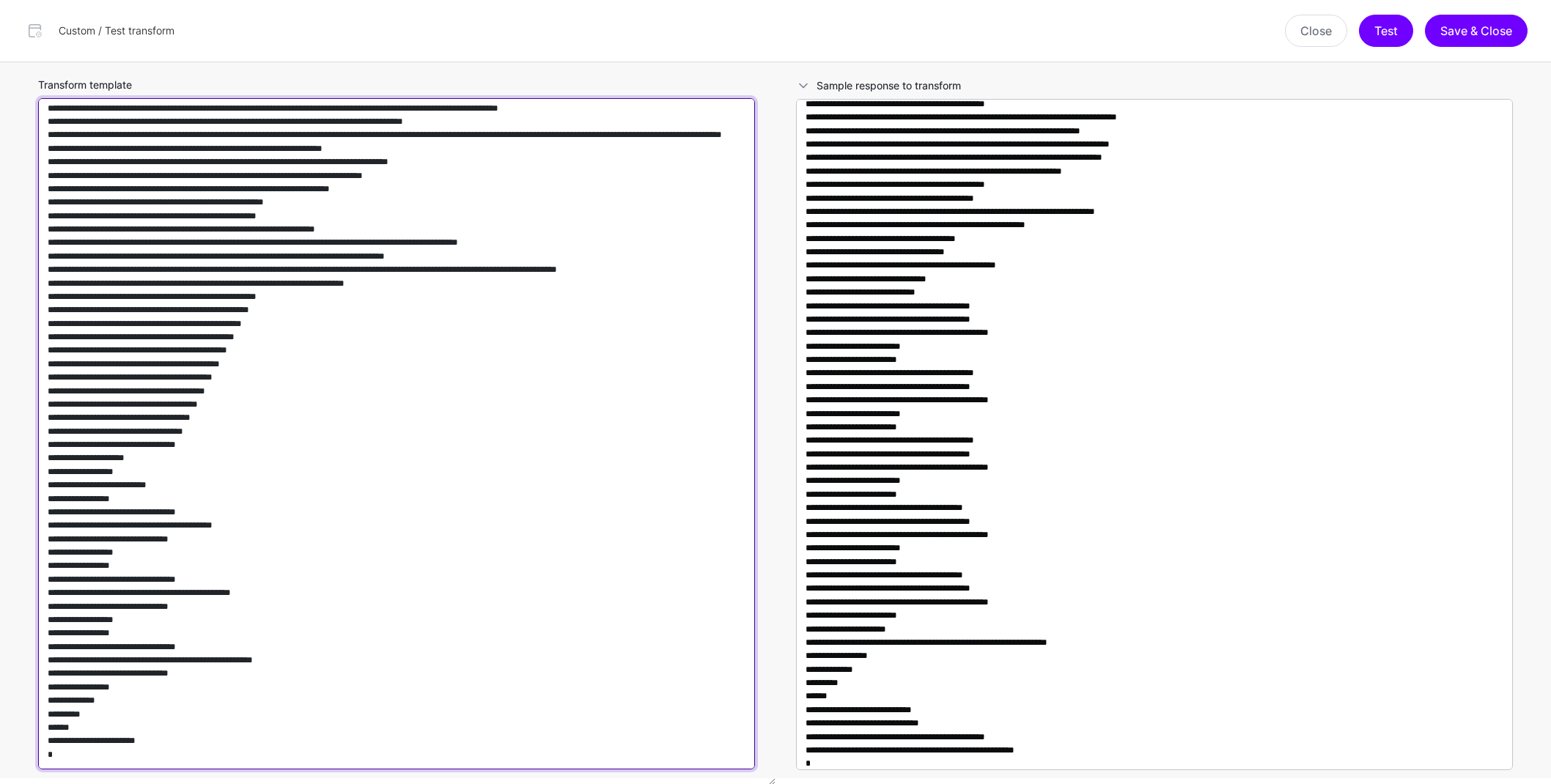
click at [659, 483] on textarea "Transform template" at bounding box center [396, 434] width 717 height 671
paste textarea "**********"
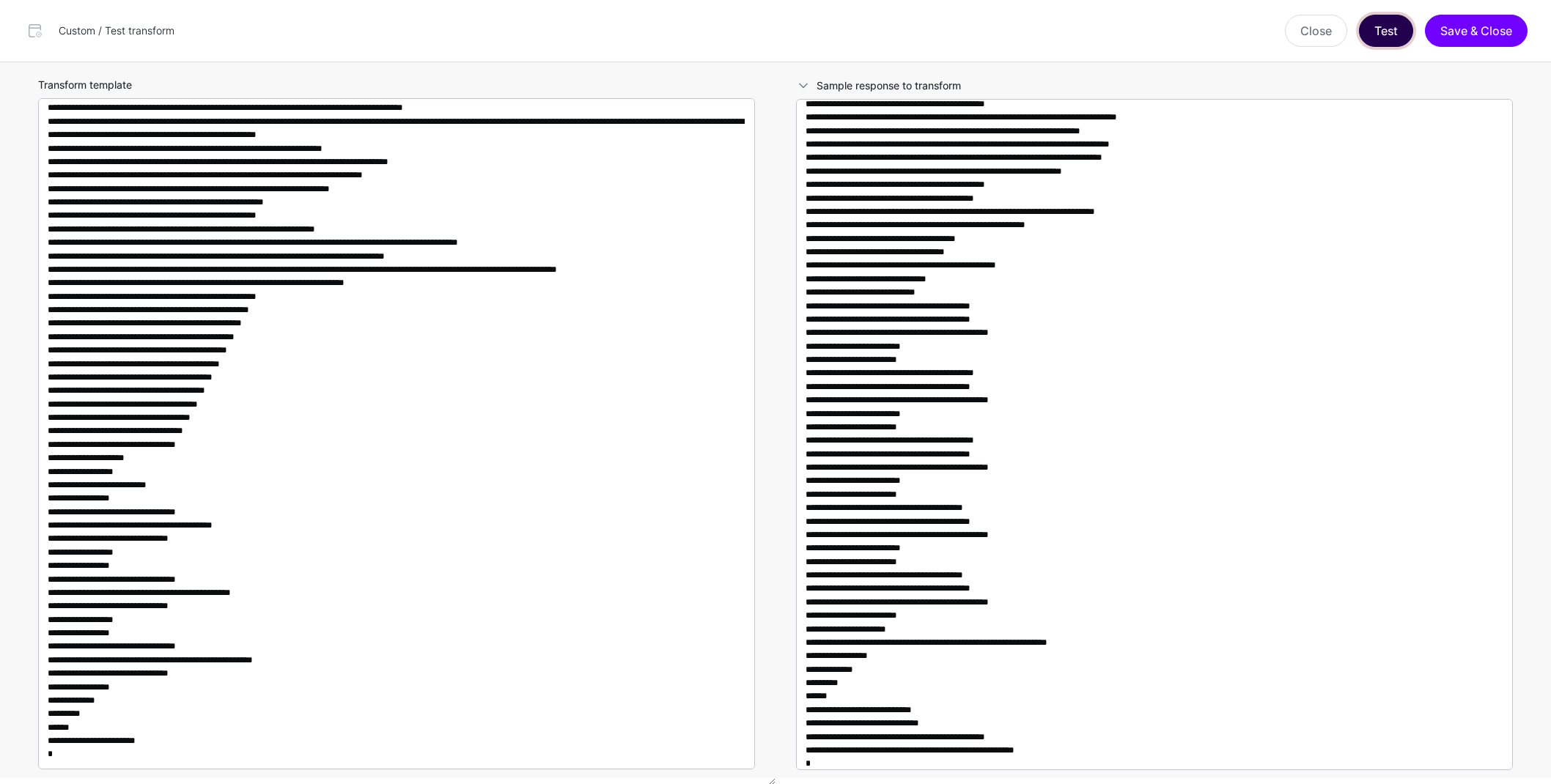
click at [1384, 33] on button "Test" at bounding box center [1386, 31] width 54 height 32
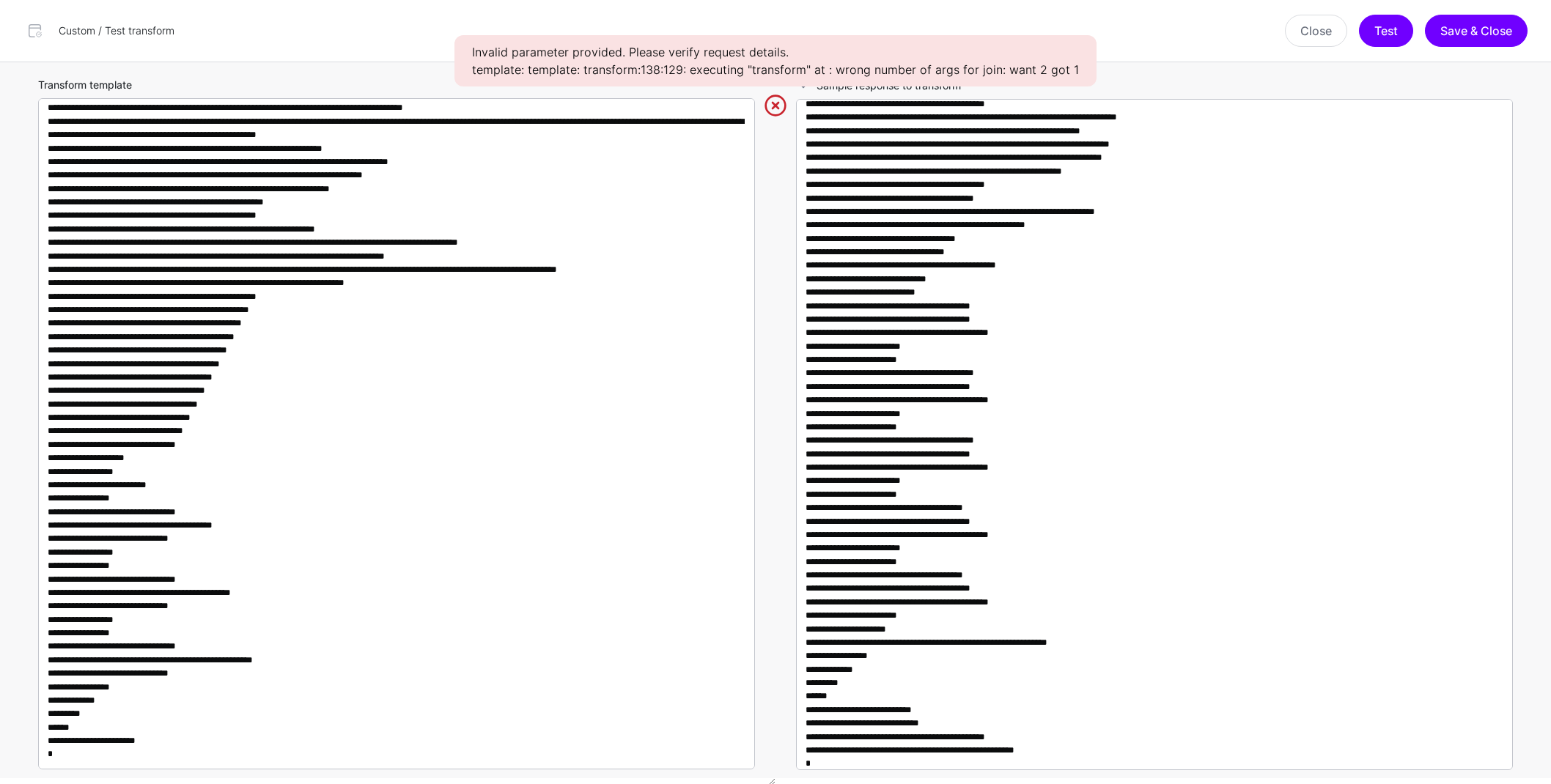
click at [946, 65] on div "Invalid parameter provided. Please verify request details. template: template: …" at bounding box center [776, 61] width 642 height 51
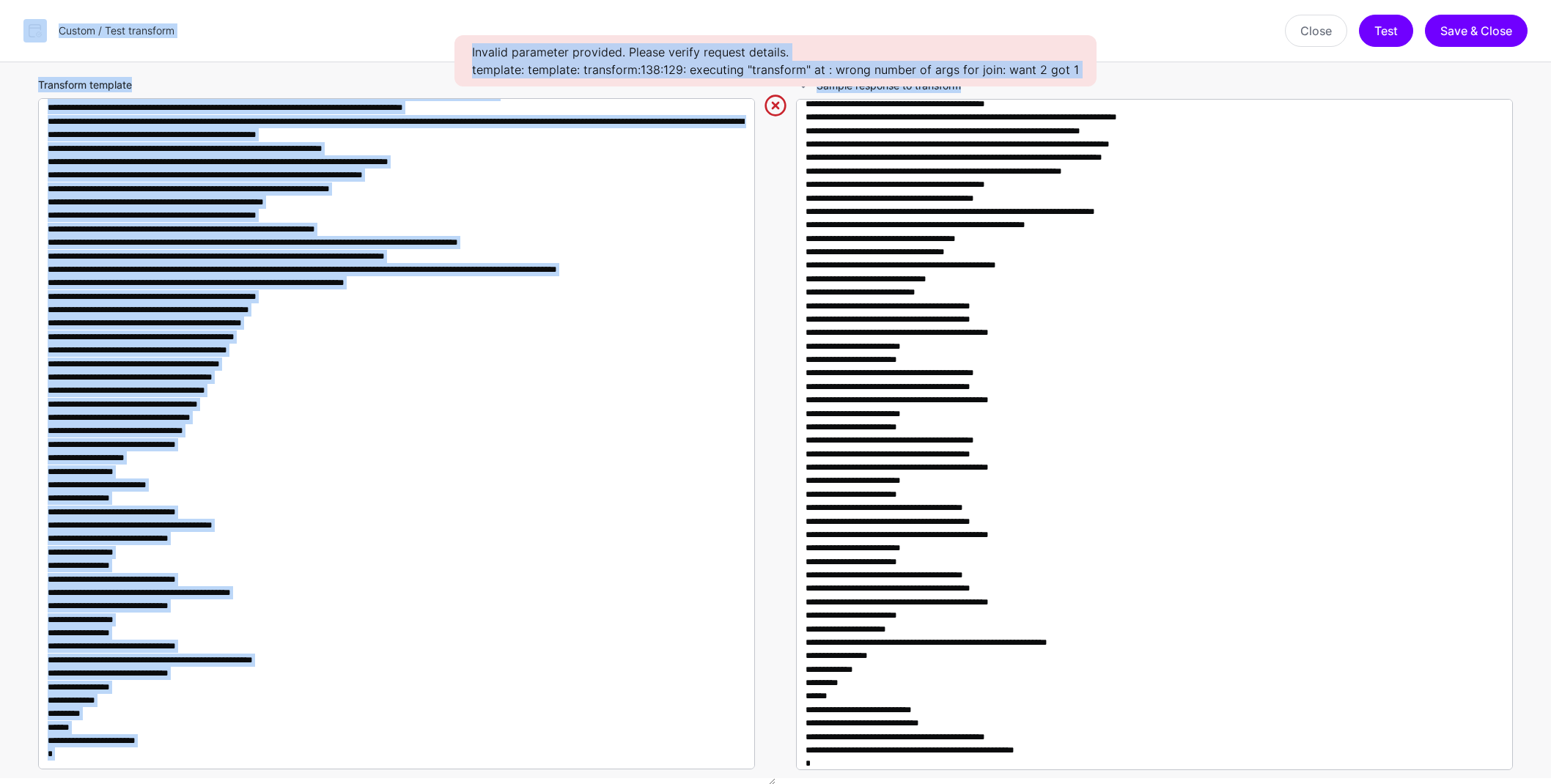
click at [946, 65] on div "Invalid parameter provided. Please verify request details. template: template: …" at bounding box center [776, 61] width 642 height 51
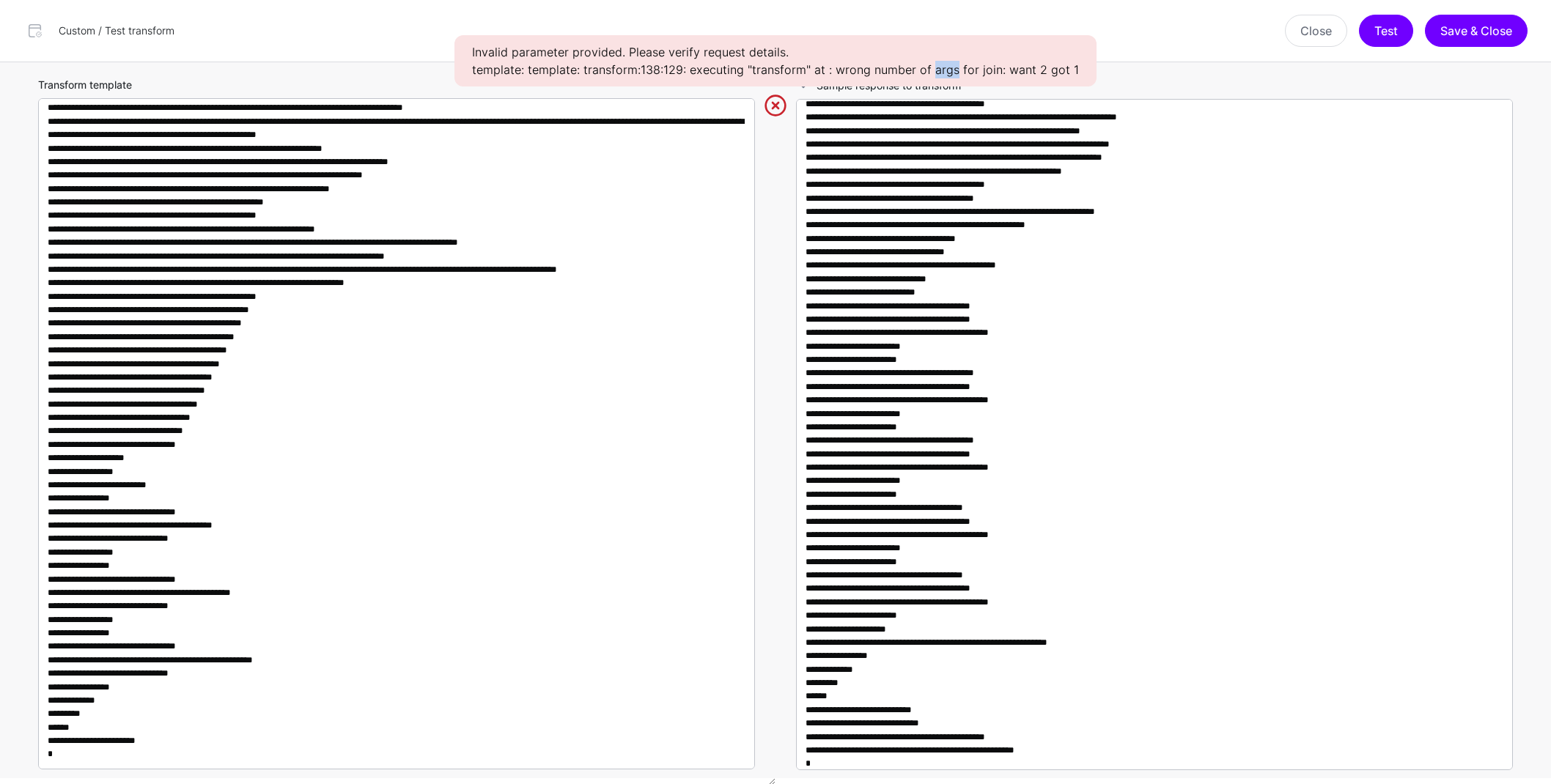
click at [946, 65] on div "Invalid parameter provided. Please verify request details. template: template: …" at bounding box center [776, 61] width 642 height 51
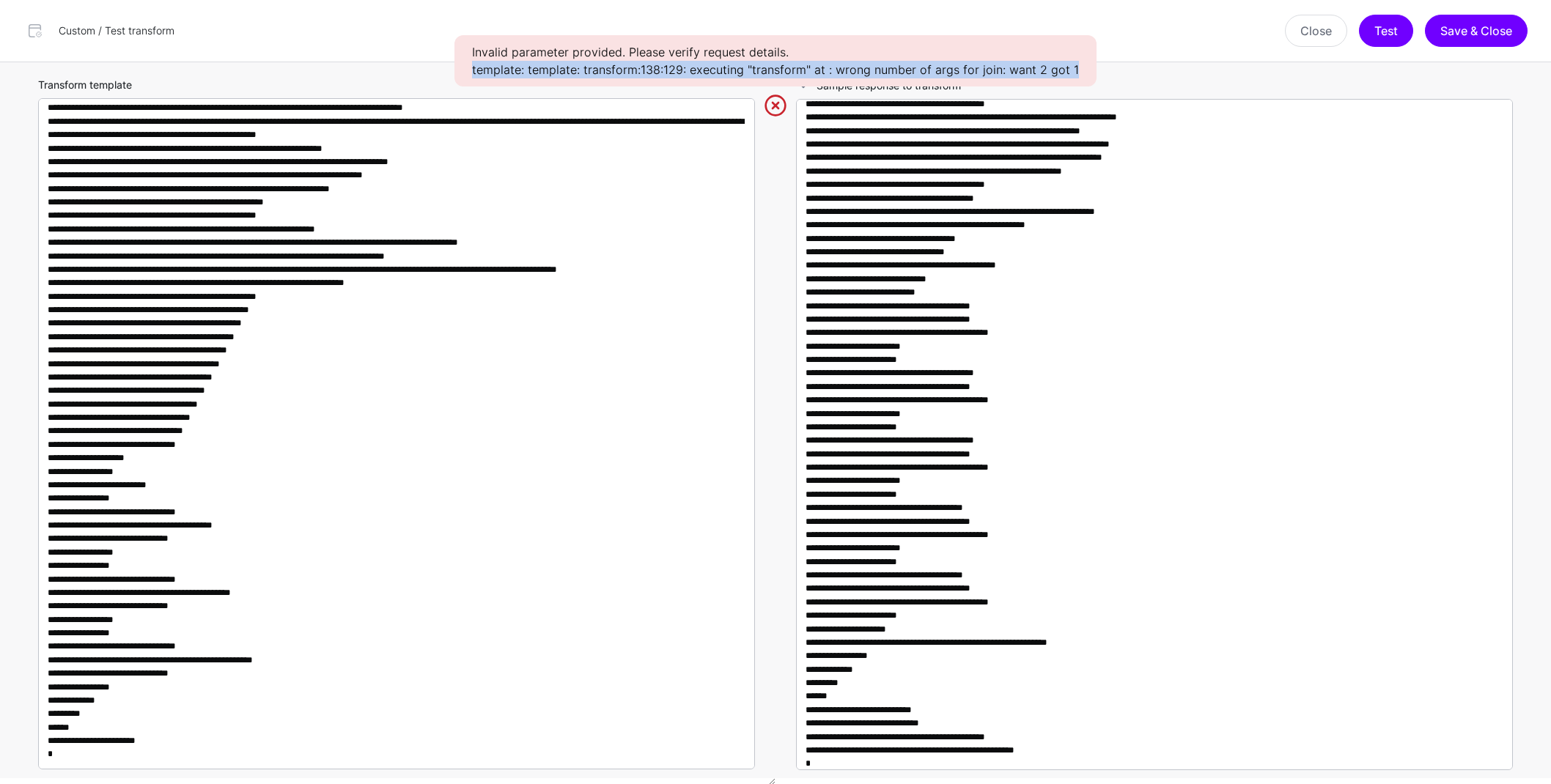
click at [946, 65] on div "Invalid parameter provided. Please verify request details. template: template: …" at bounding box center [776, 61] width 642 height 51
click at [1068, 60] on div "Invalid parameter provided. Please verify request details. template: template: …" at bounding box center [776, 61] width 642 height 51
drag, startPoint x: 1077, startPoint y: 66, endPoint x: 463, endPoint y: 45, distance: 614.4
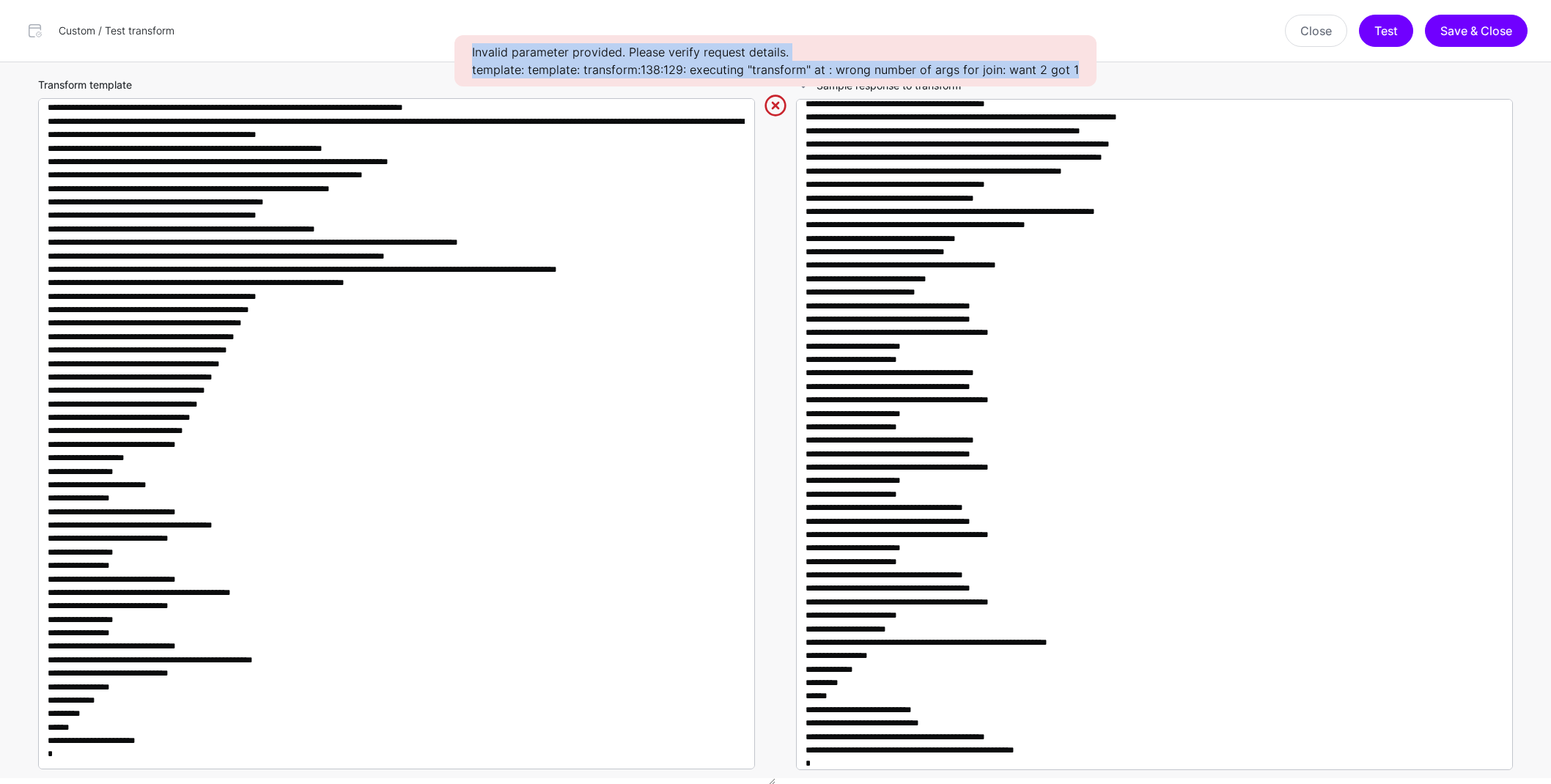
click at [463, 45] on div "Invalid parameter provided. Please verify request details. template: template: …" at bounding box center [776, 61] width 642 height 51
copy div "Invalid parameter provided. Please verify request details. template: template: …"
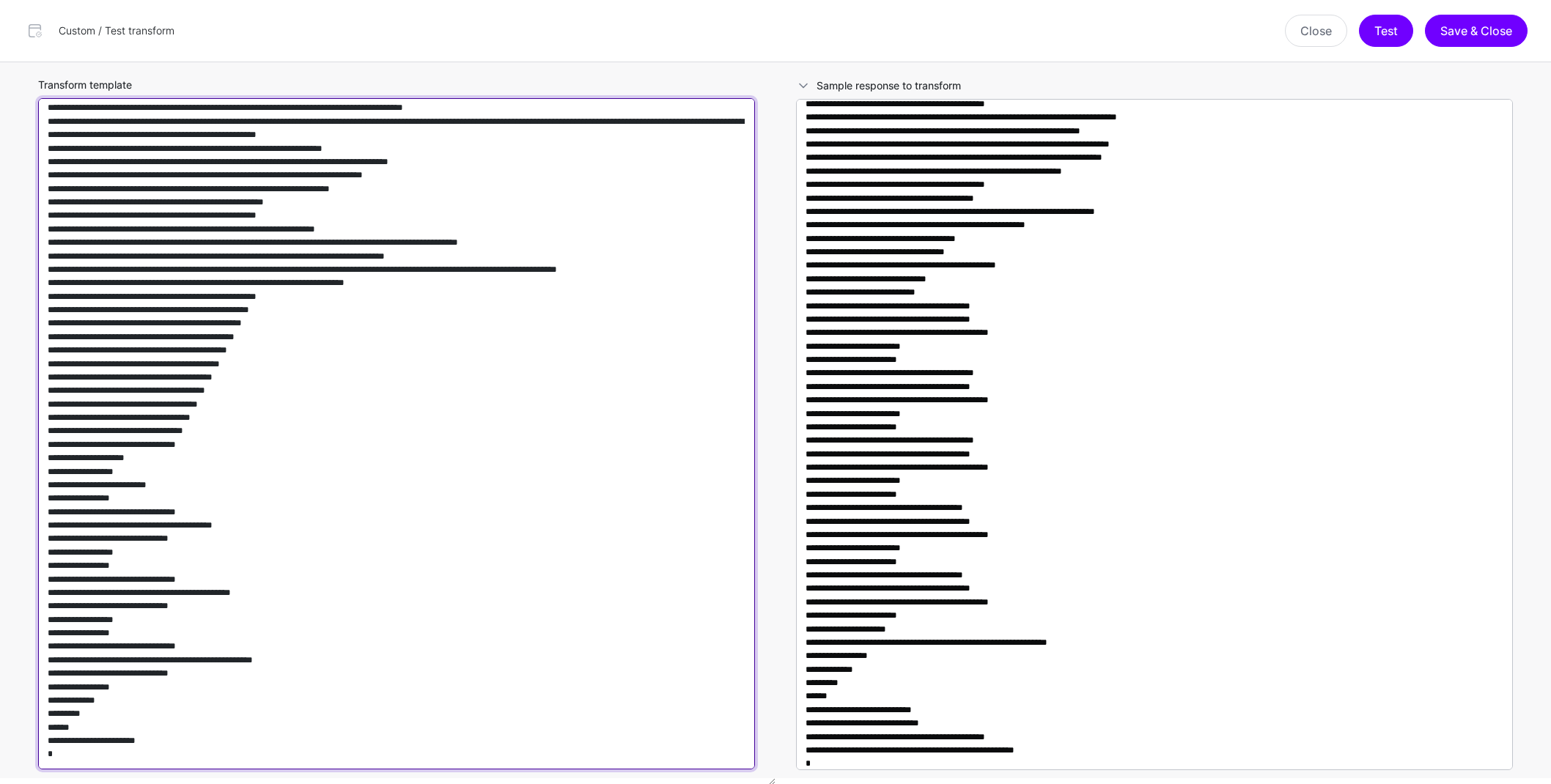
click at [569, 472] on textarea "Transform template" at bounding box center [396, 434] width 717 height 671
paste textarea "**********"
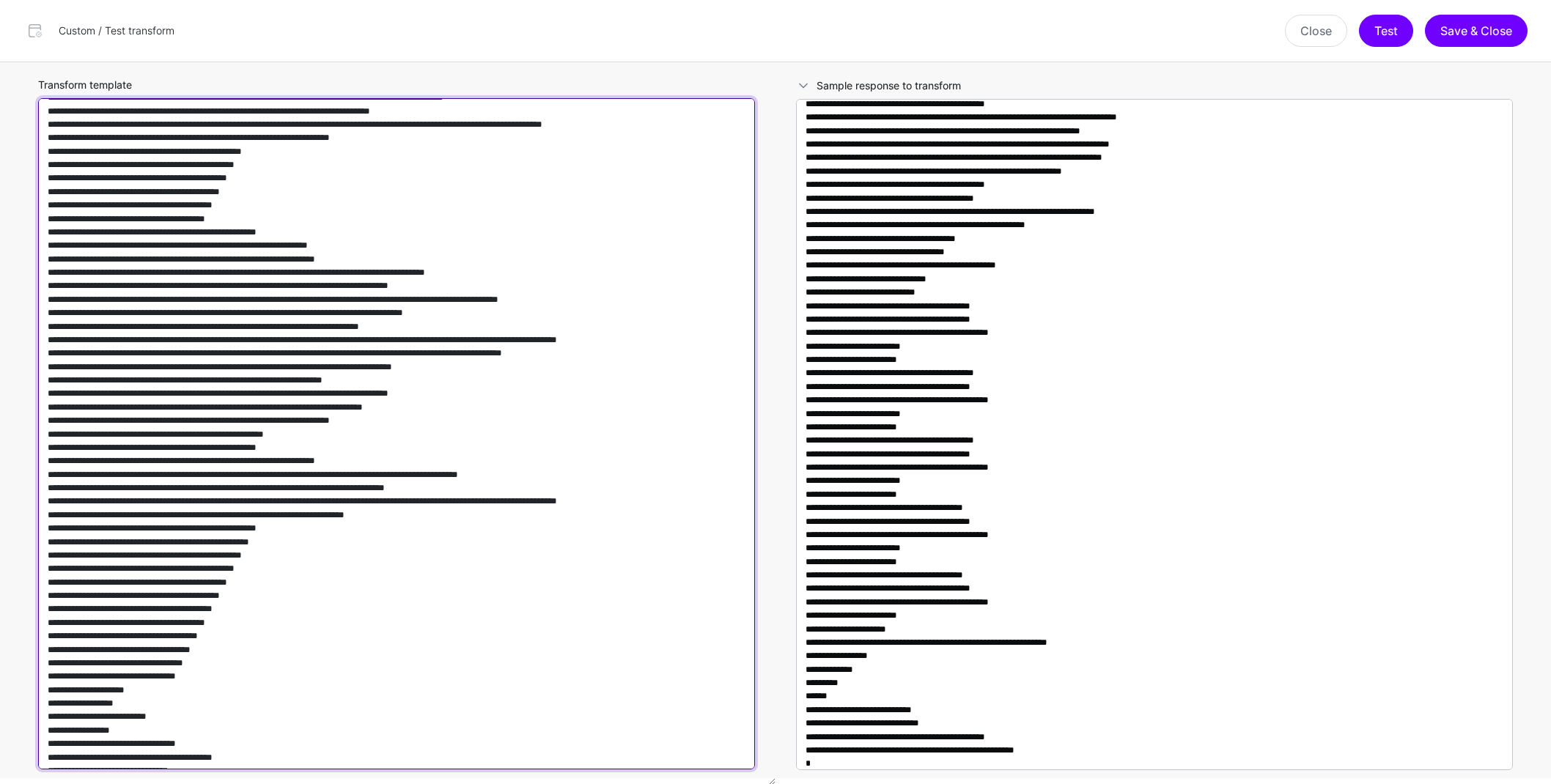
scroll to position [1509, 0]
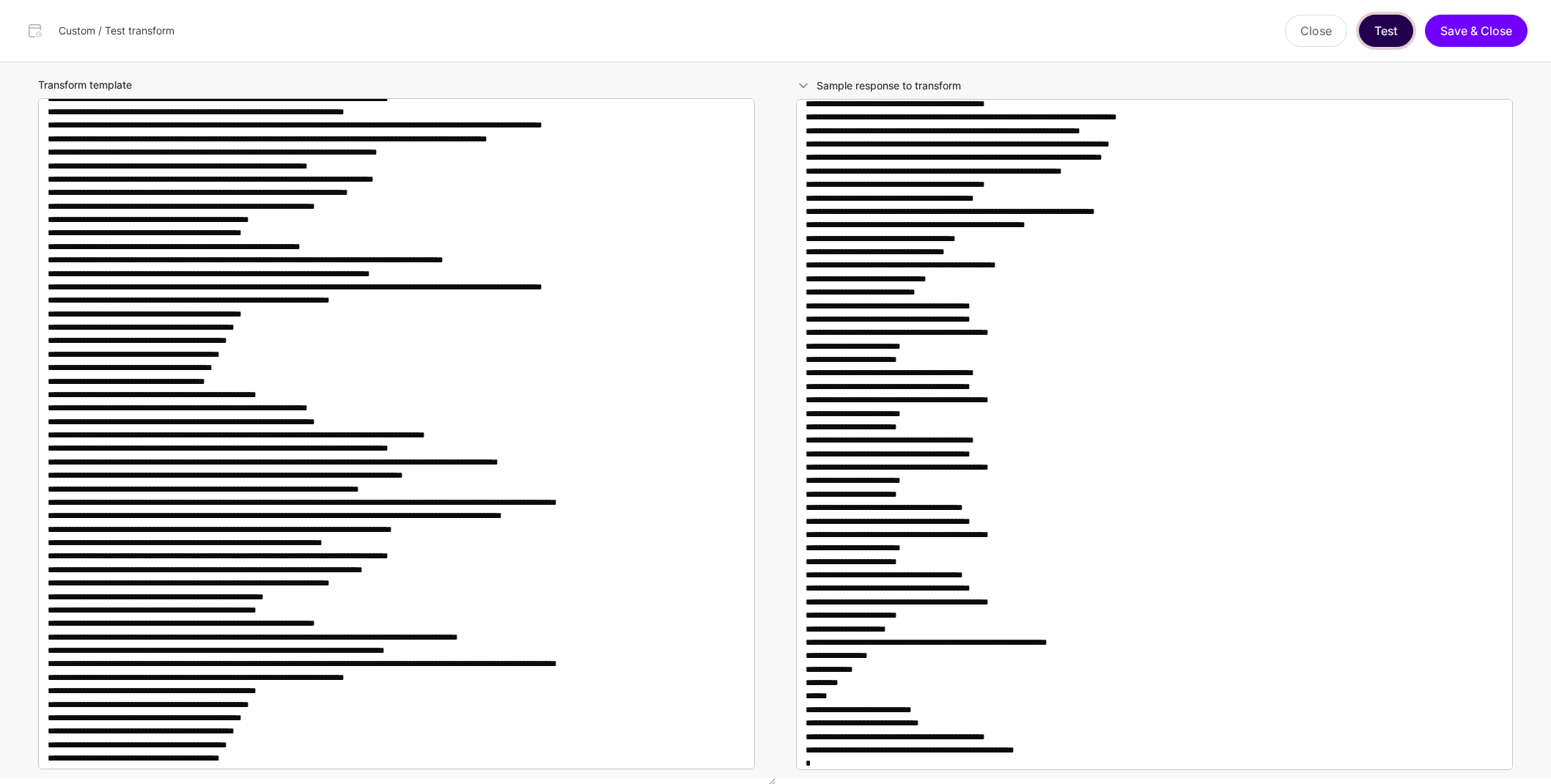
click at [1392, 26] on button "Test" at bounding box center [1386, 31] width 54 height 32
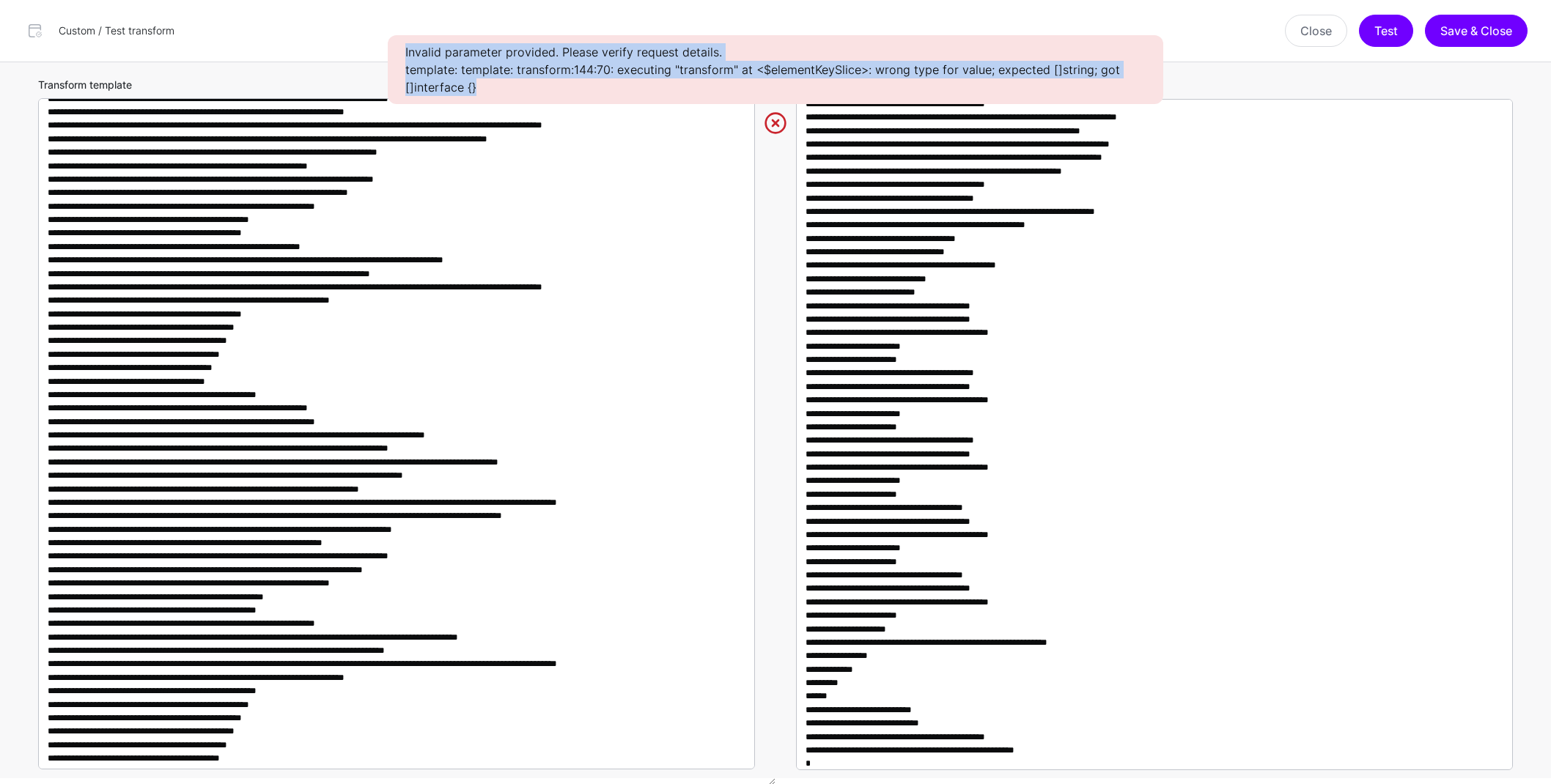
drag, startPoint x: 493, startPoint y: 87, endPoint x: 398, endPoint y: 50, distance: 102.0
click at [398, 50] on div "Invalid parameter provided. Please verify request details. template: template: …" at bounding box center [776, 70] width 776 height 69
copy div "Invalid parameter provided. Please verify request details. template: template: …"
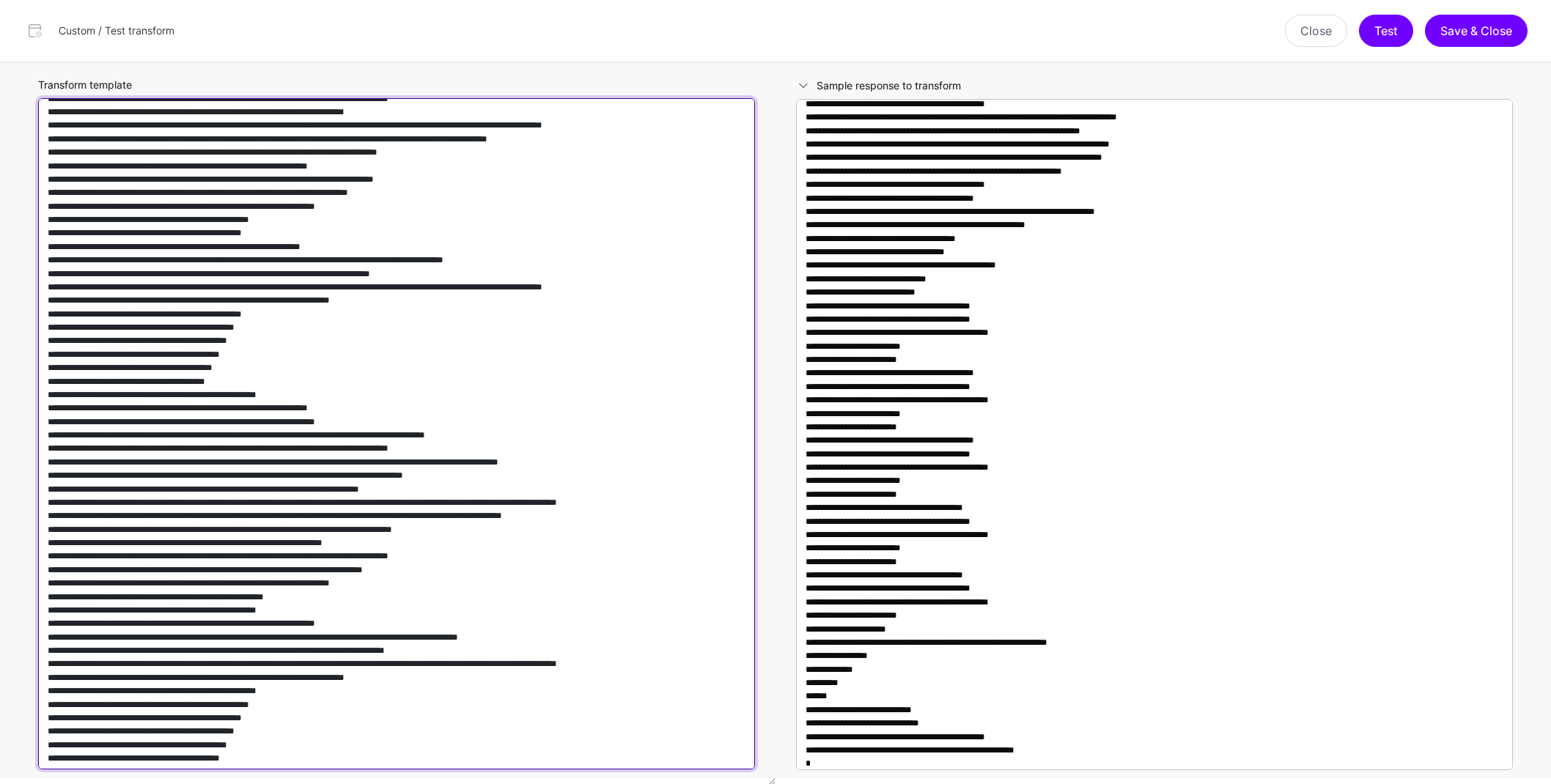
click at [669, 435] on textarea "Transform template" at bounding box center [396, 434] width 717 height 671
paste textarea "**********"
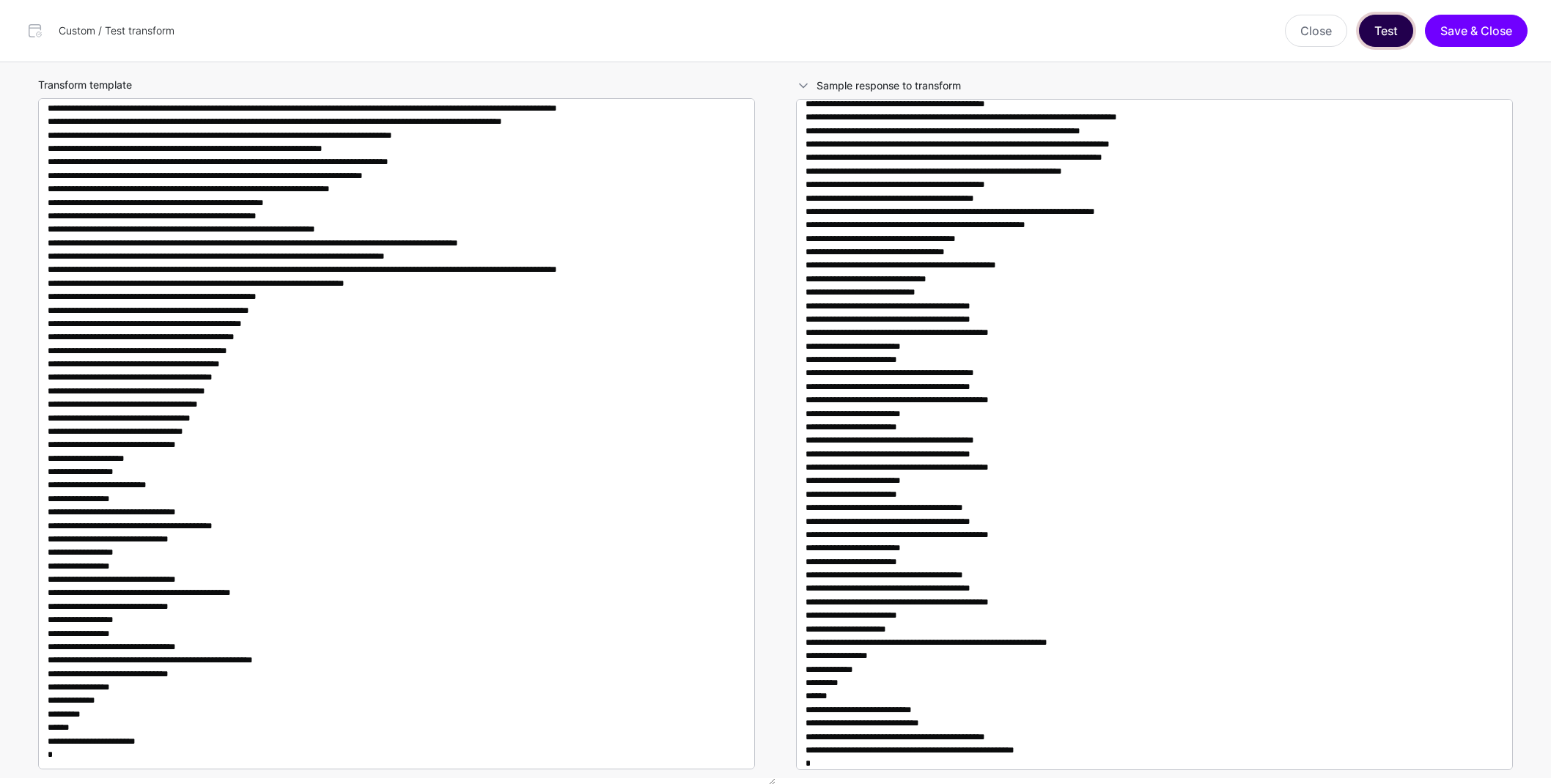
click at [1377, 28] on button "Test" at bounding box center [1386, 31] width 54 height 32
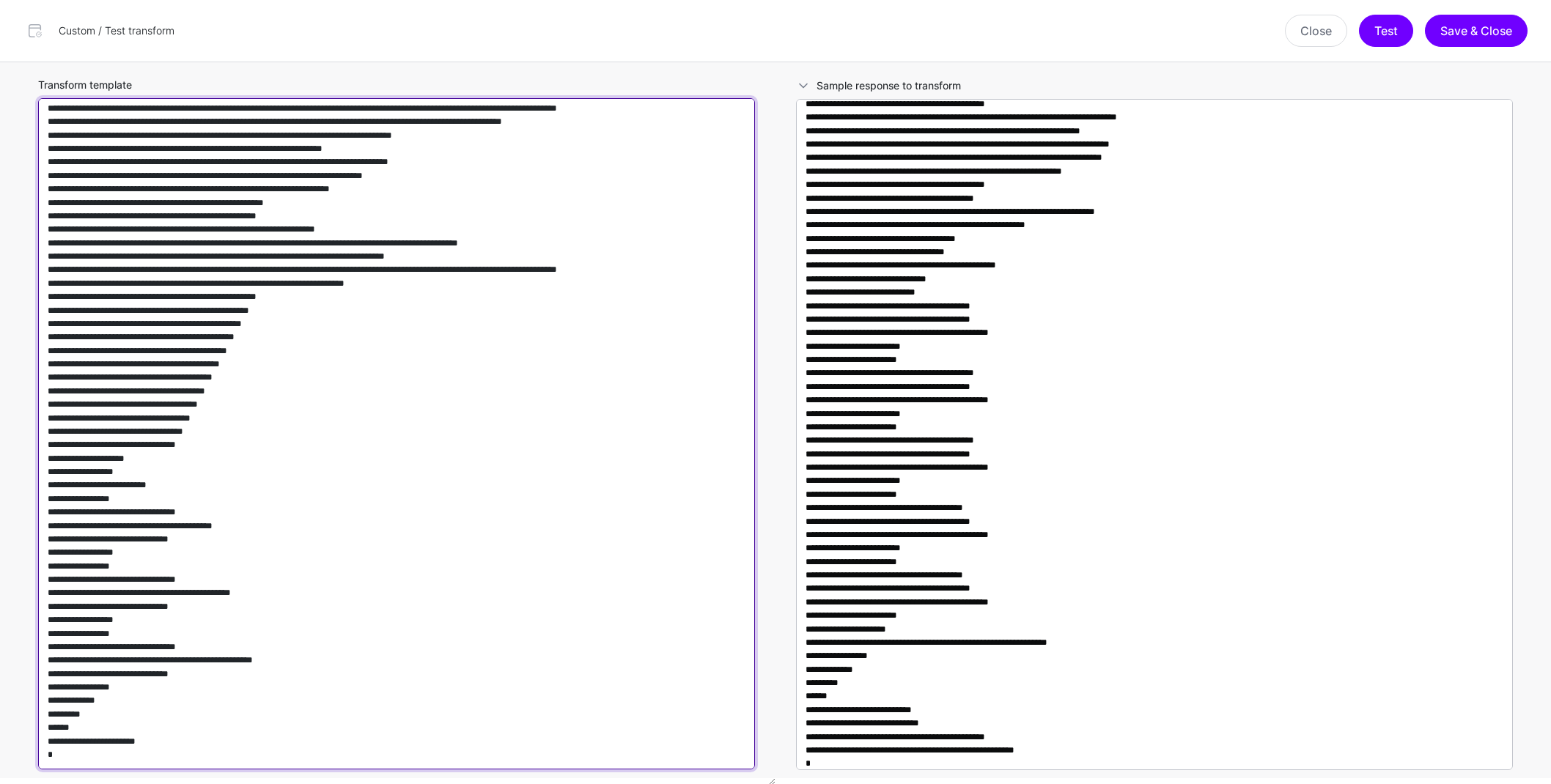
click at [621, 546] on textarea "Transform template" at bounding box center [396, 434] width 717 height 671
paste textarea "**********"
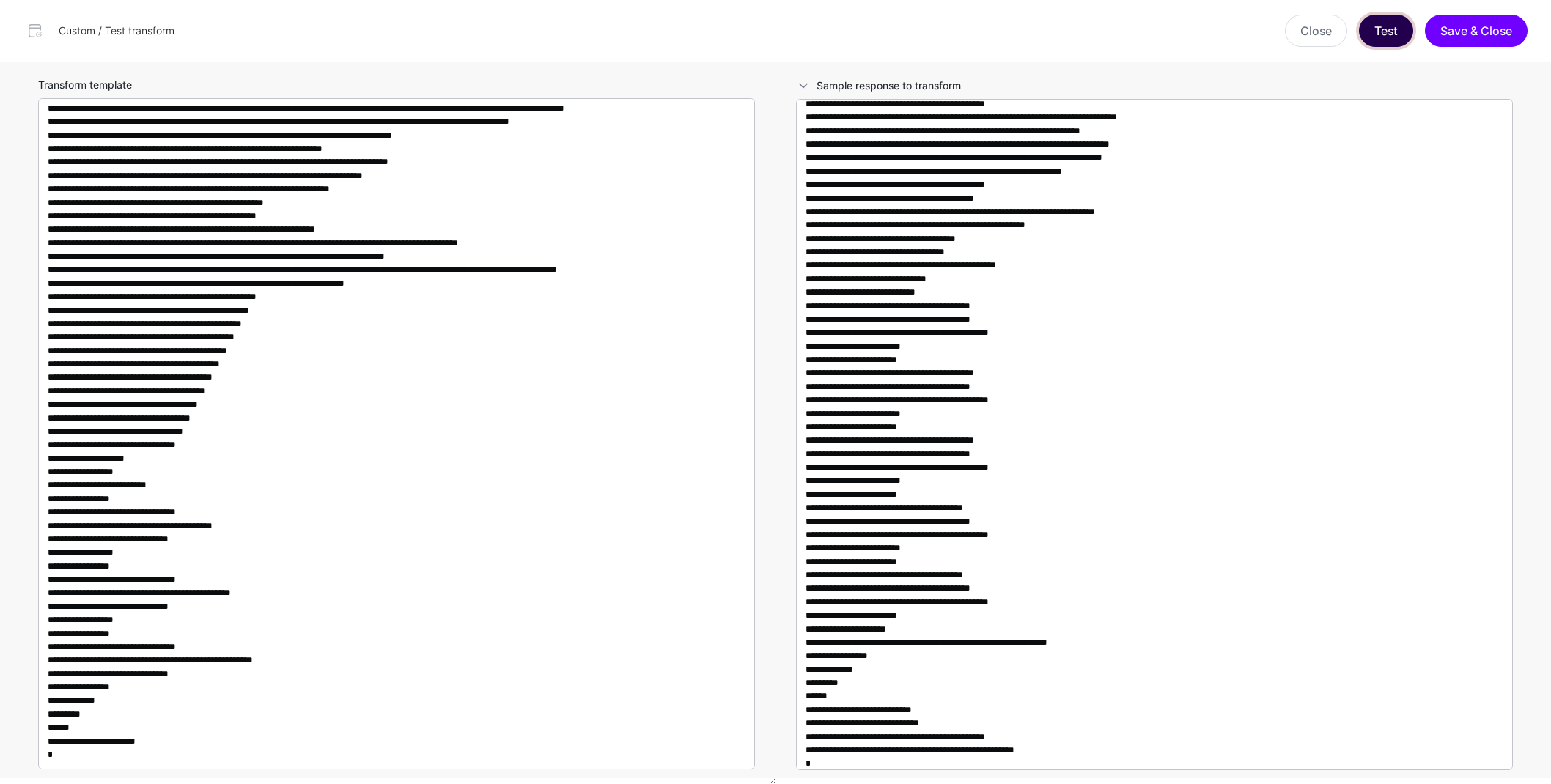
click at [1388, 27] on button "Test" at bounding box center [1386, 31] width 54 height 32
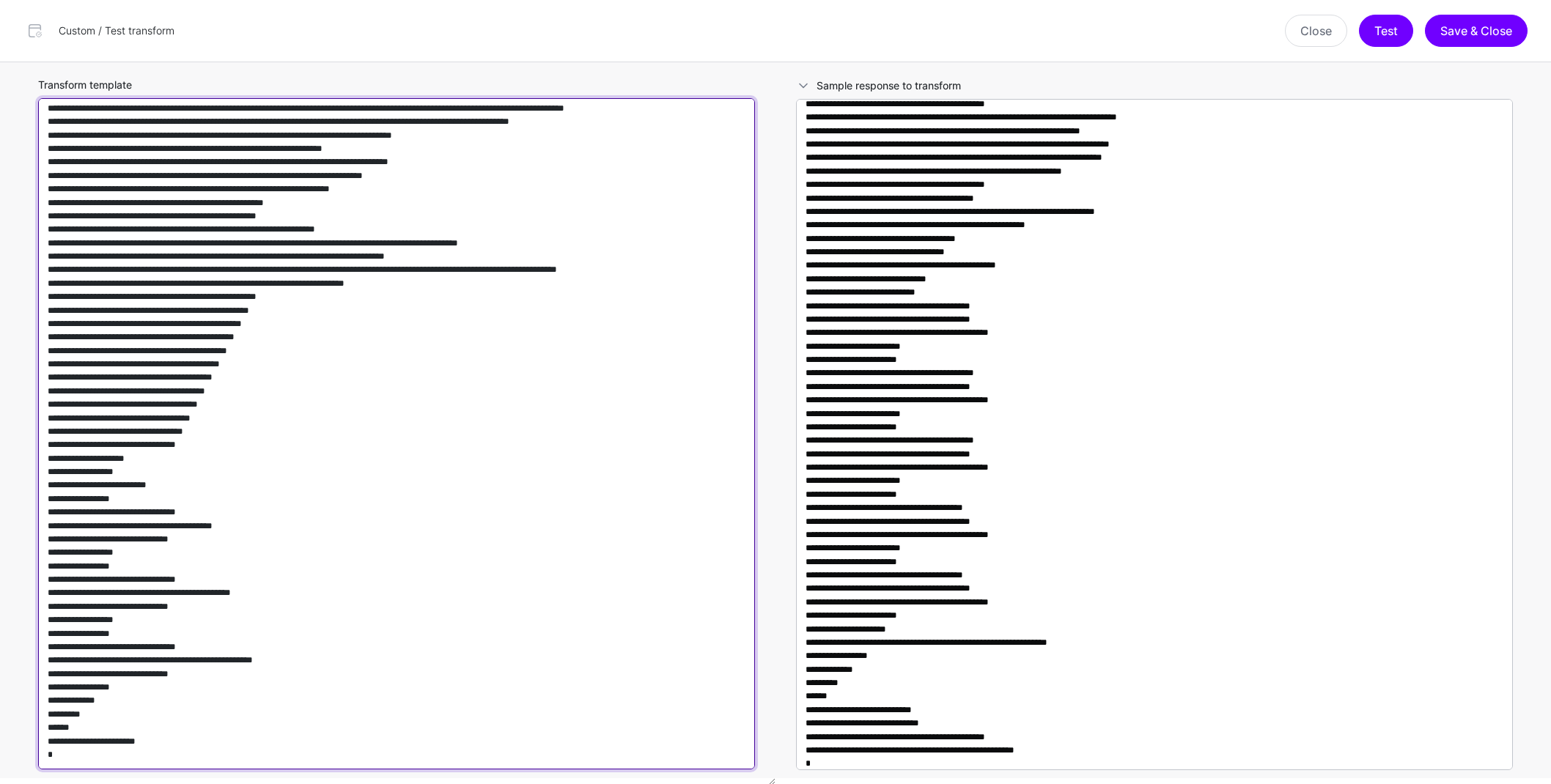
click at [654, 430] on textarea "Transform template" at bounding box center [396, 434] width 717 height 671
paste textarea "**********"
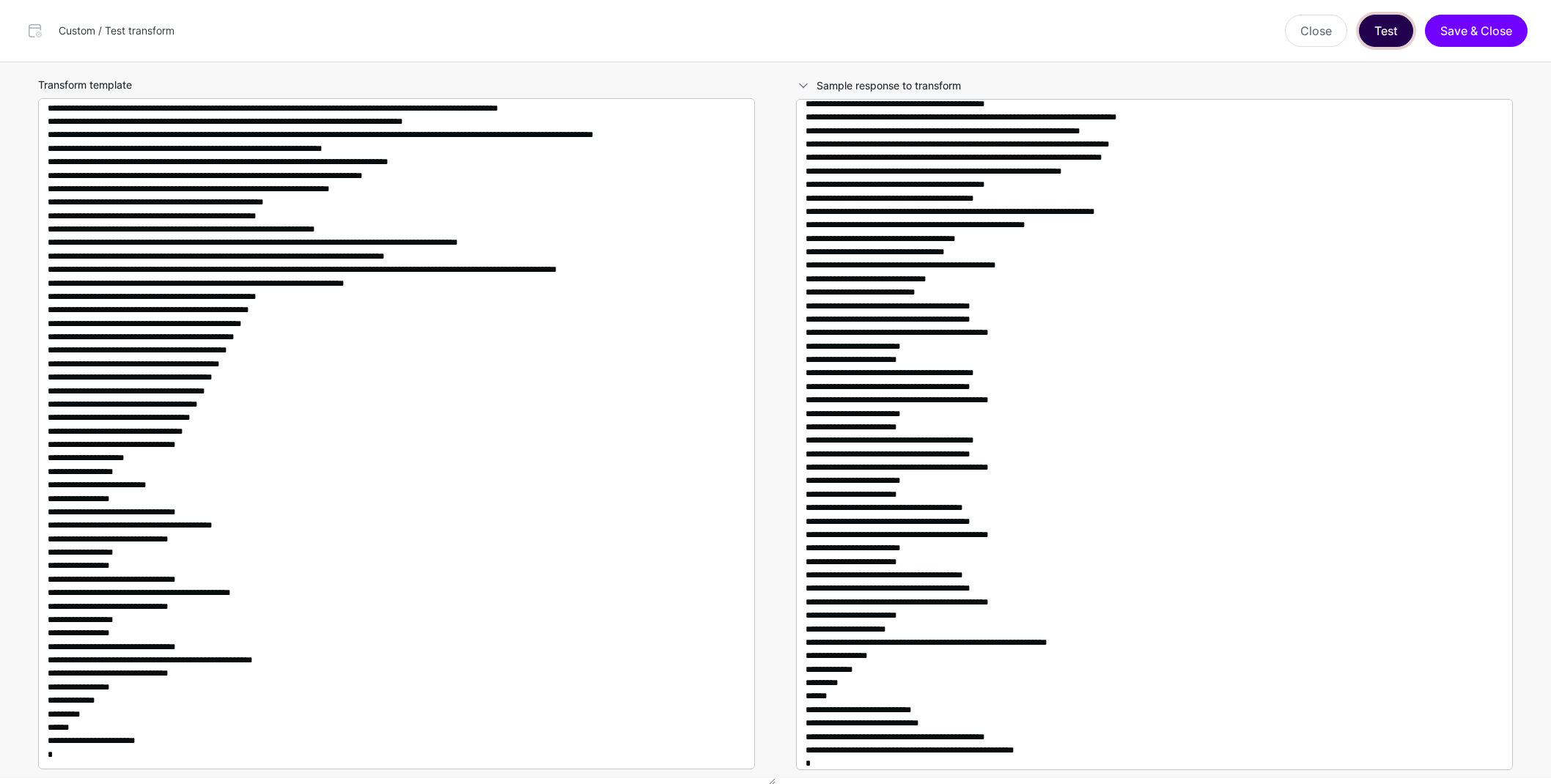
click at [1378, 32] on button "Test" at bounding box center [1386, 31] width 54 height 32
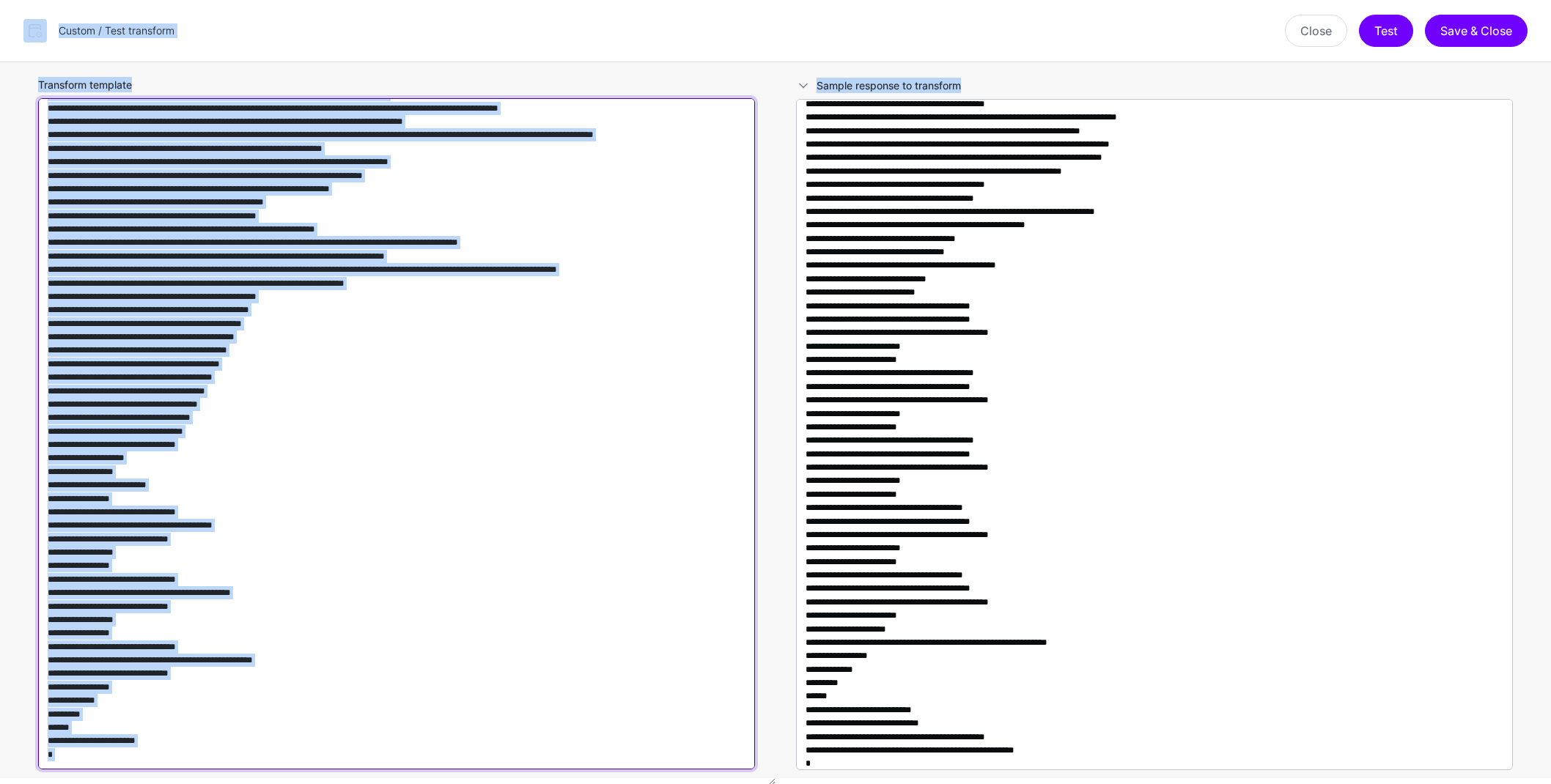
click at [670, 413] on textarea "Transform template" at bounding box center [396, 434] width 717 height 671
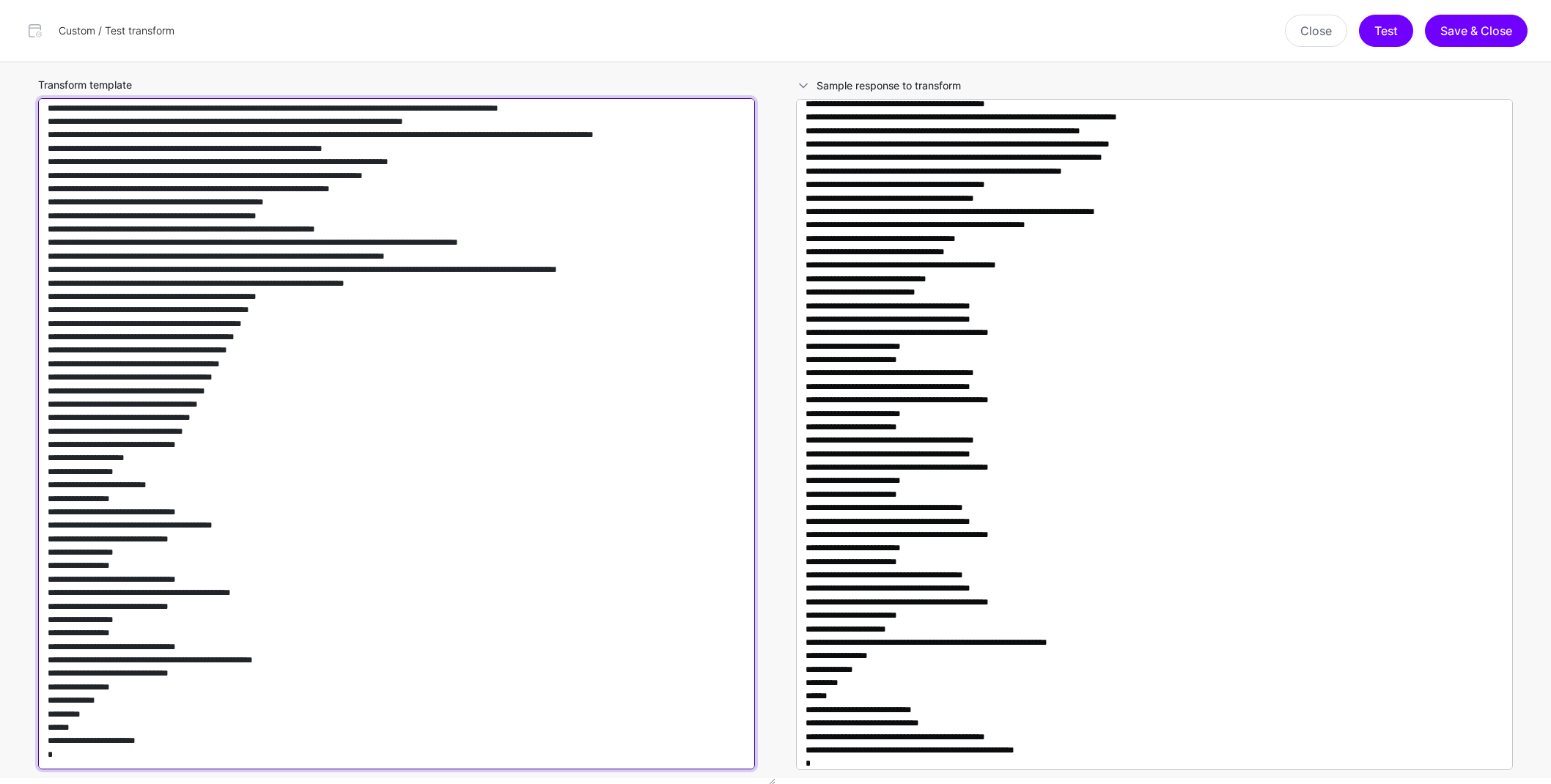
paste textarea
type textarea "**********"
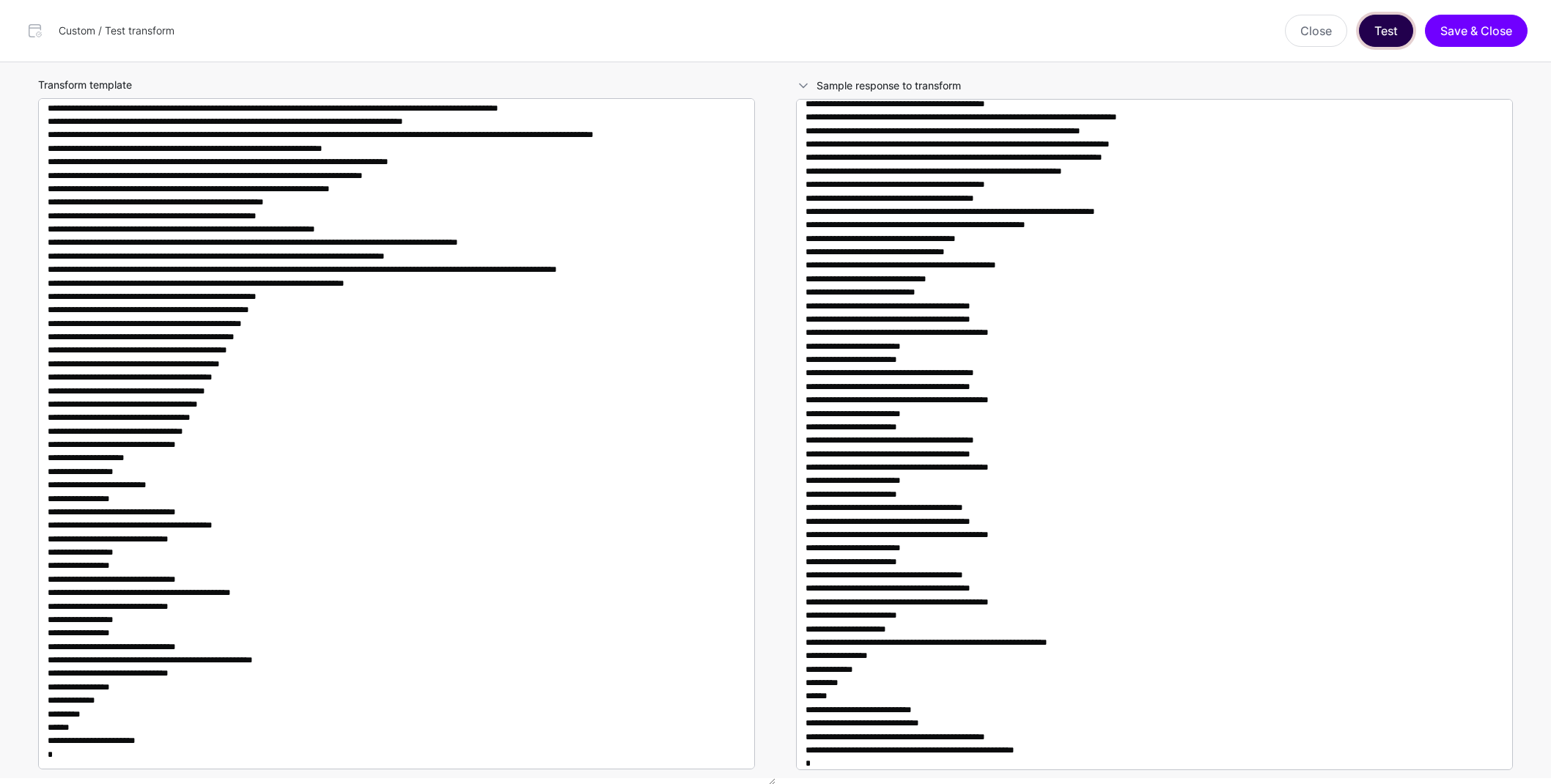
click at [1377, 33] on button "Test" at bounding box center [1386, 31] width 54 height 32
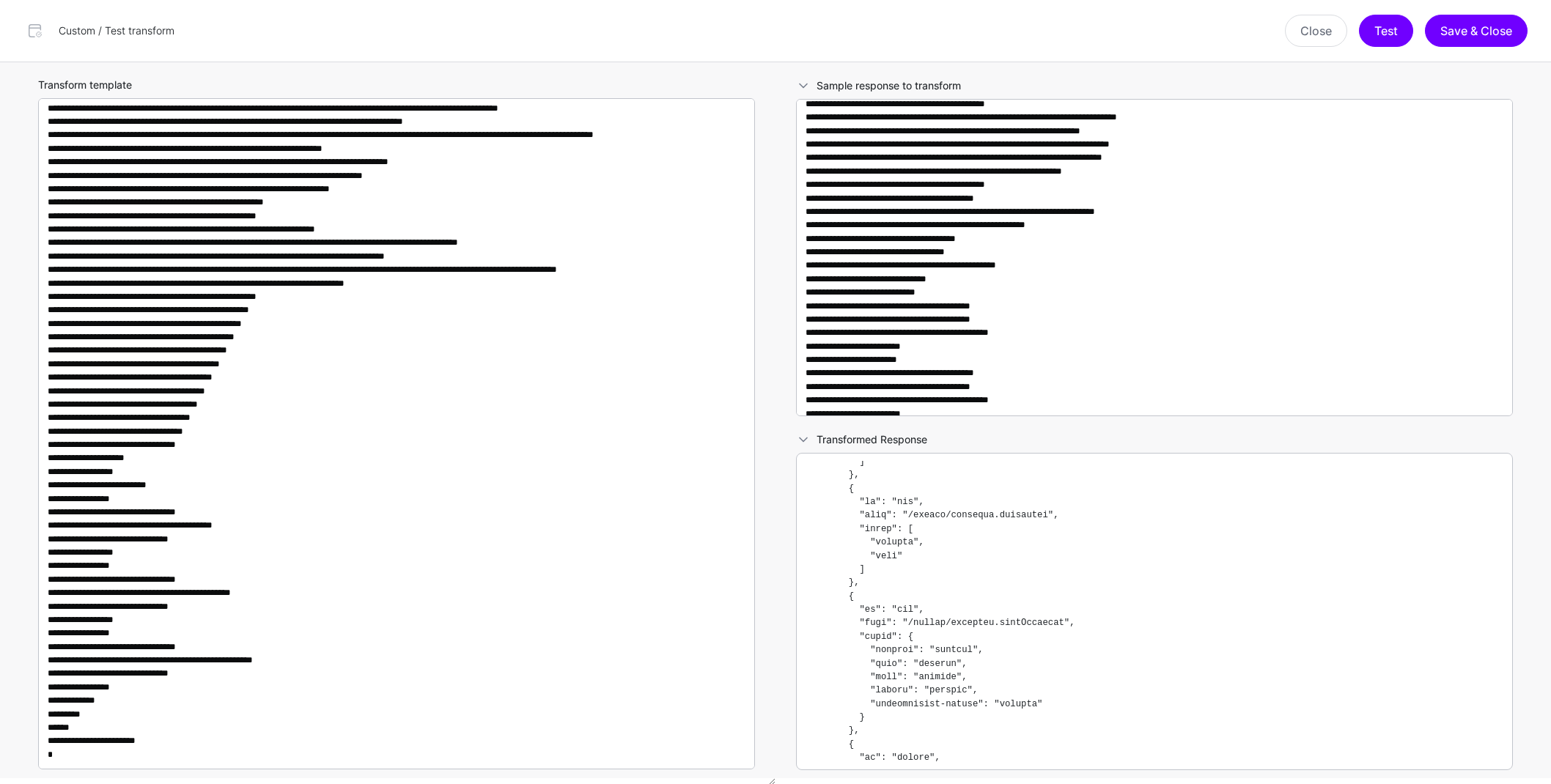
scroll to position [0, 0]
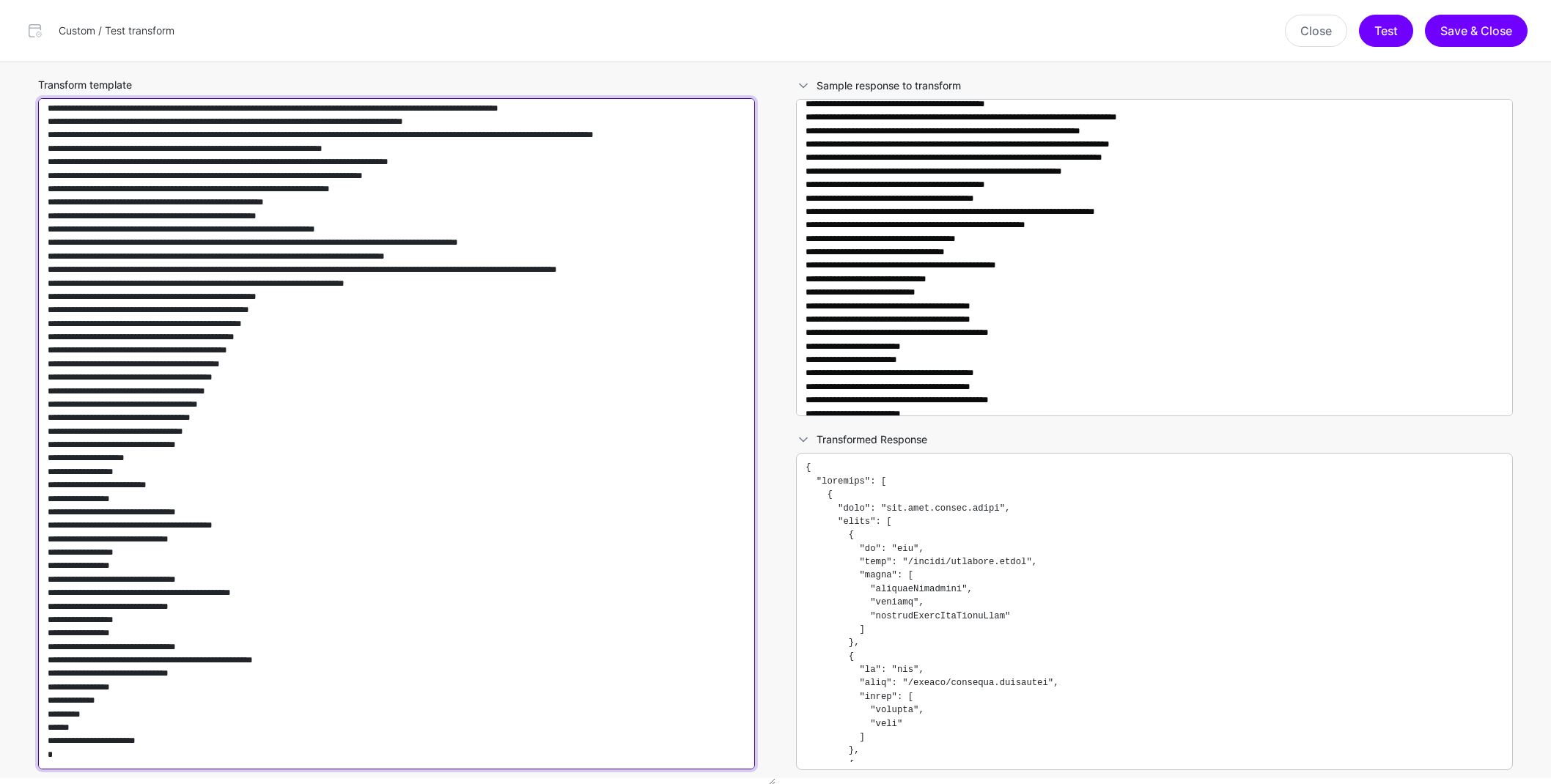
click at [375, 520] on textarea "Transform template" at bounding box center [396, 434] width 717 height 671
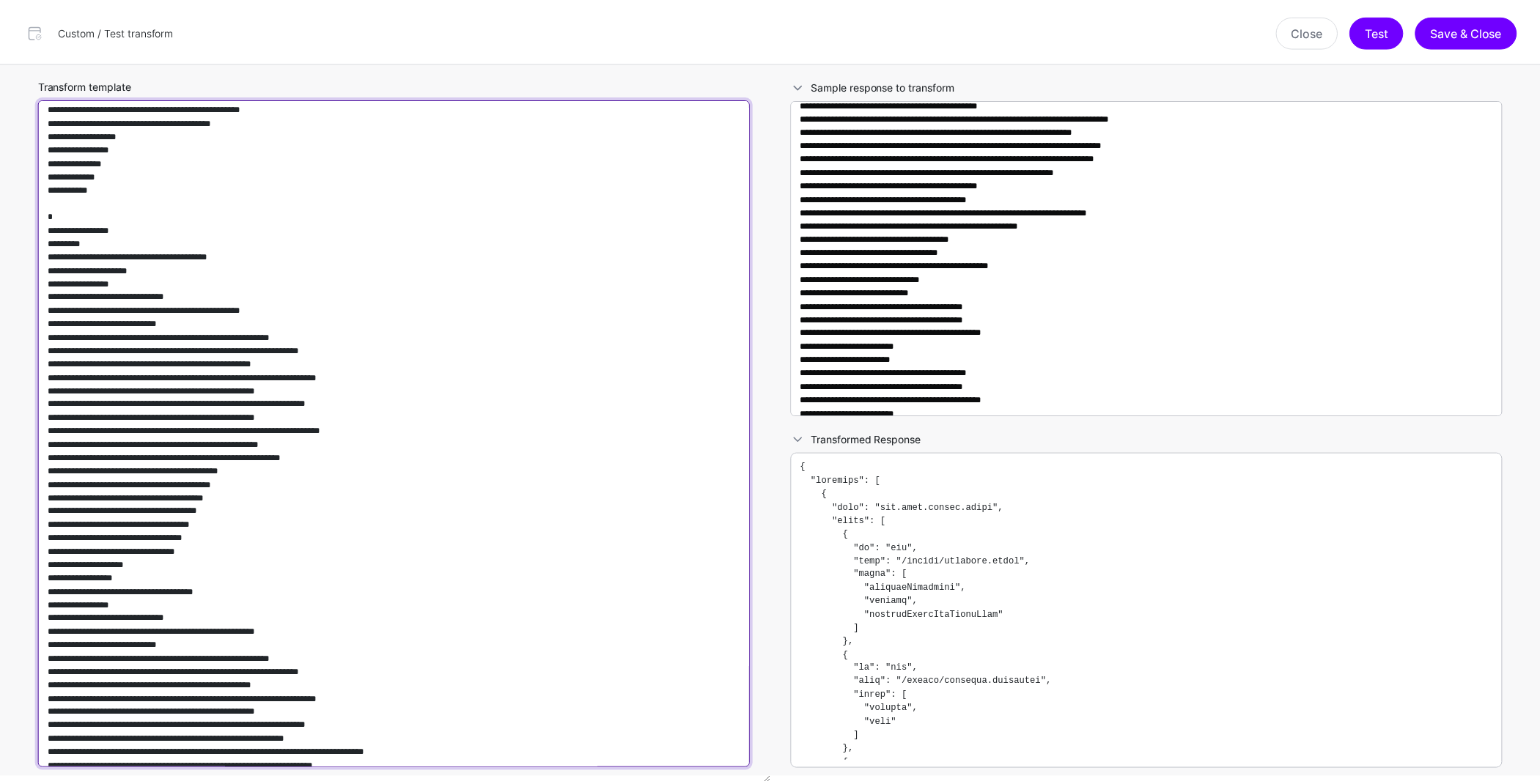
scroll to position [351, 0]
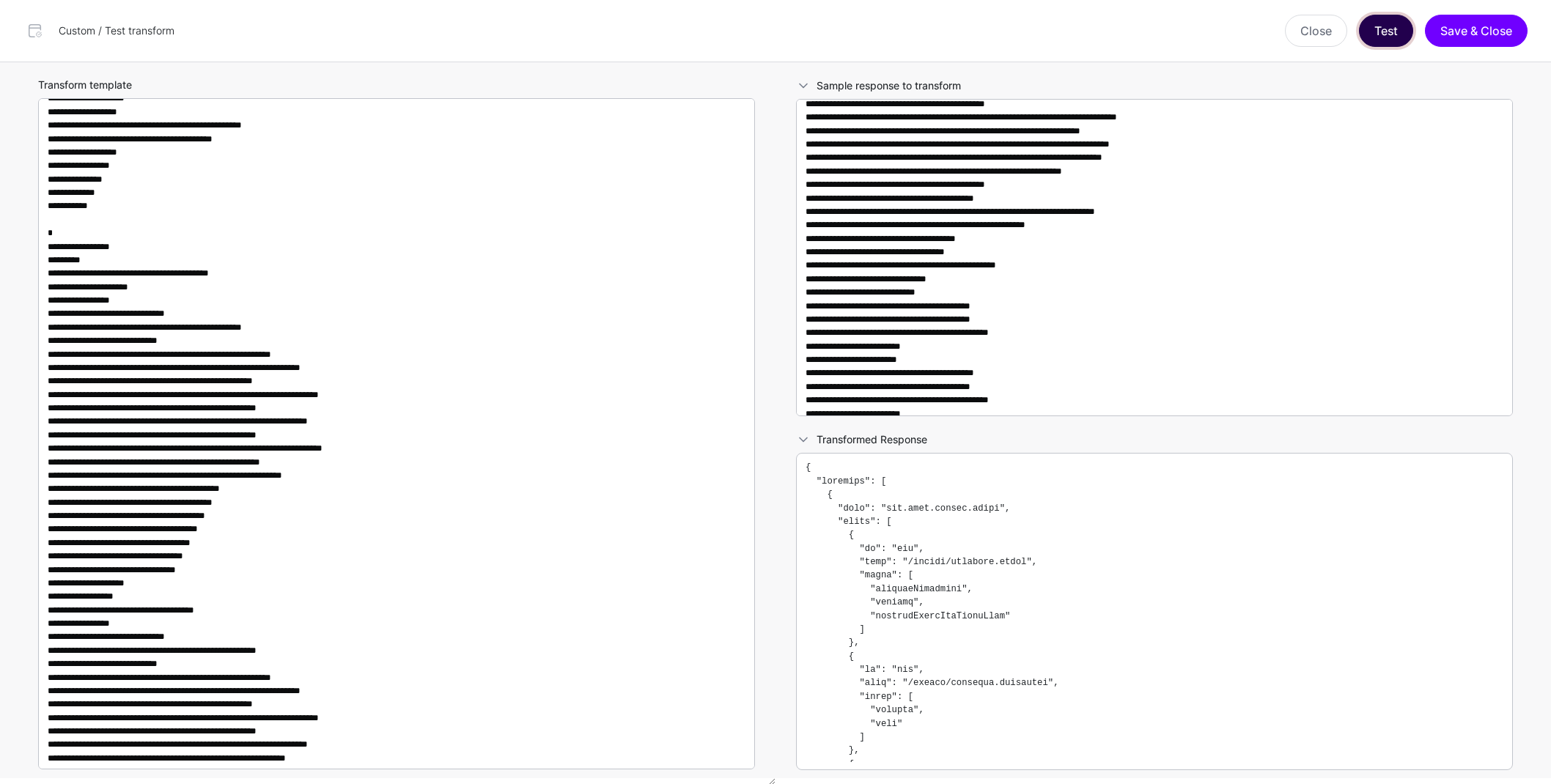
click at [1388, 23] on button "Test" at bounding box center [1386, 31] width 54 height 32
click at [1493, 32] on button "Save & Close" at bounding box center [1476, 31] width 103 height 32
type textarea "**********"
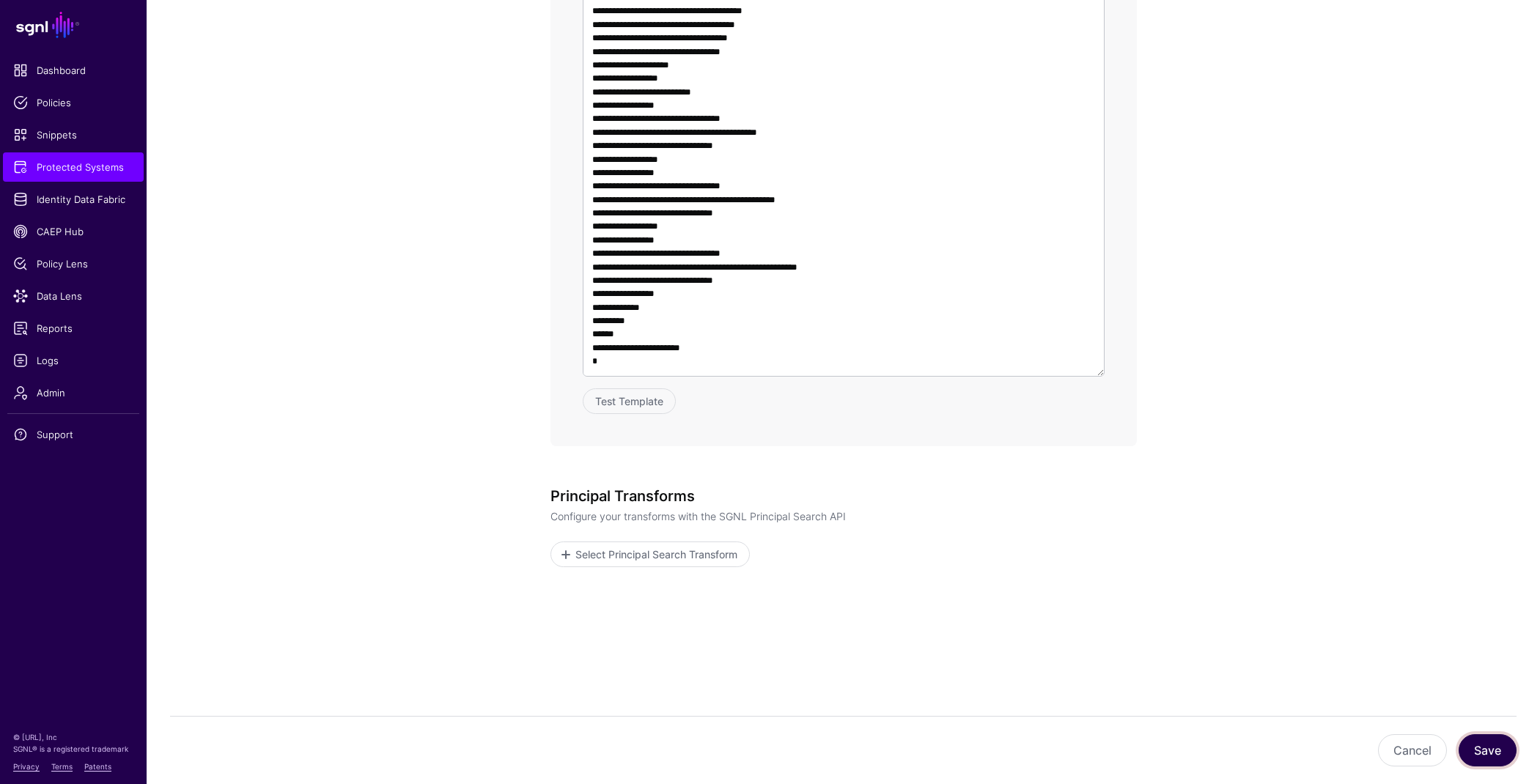
click at [1481, 763] on button "Save" at bounding box center [1487, 750] width 58 height 32
click at [1487, 740] on button "Save" at bounding box center [1487, 750] width 58 height 32
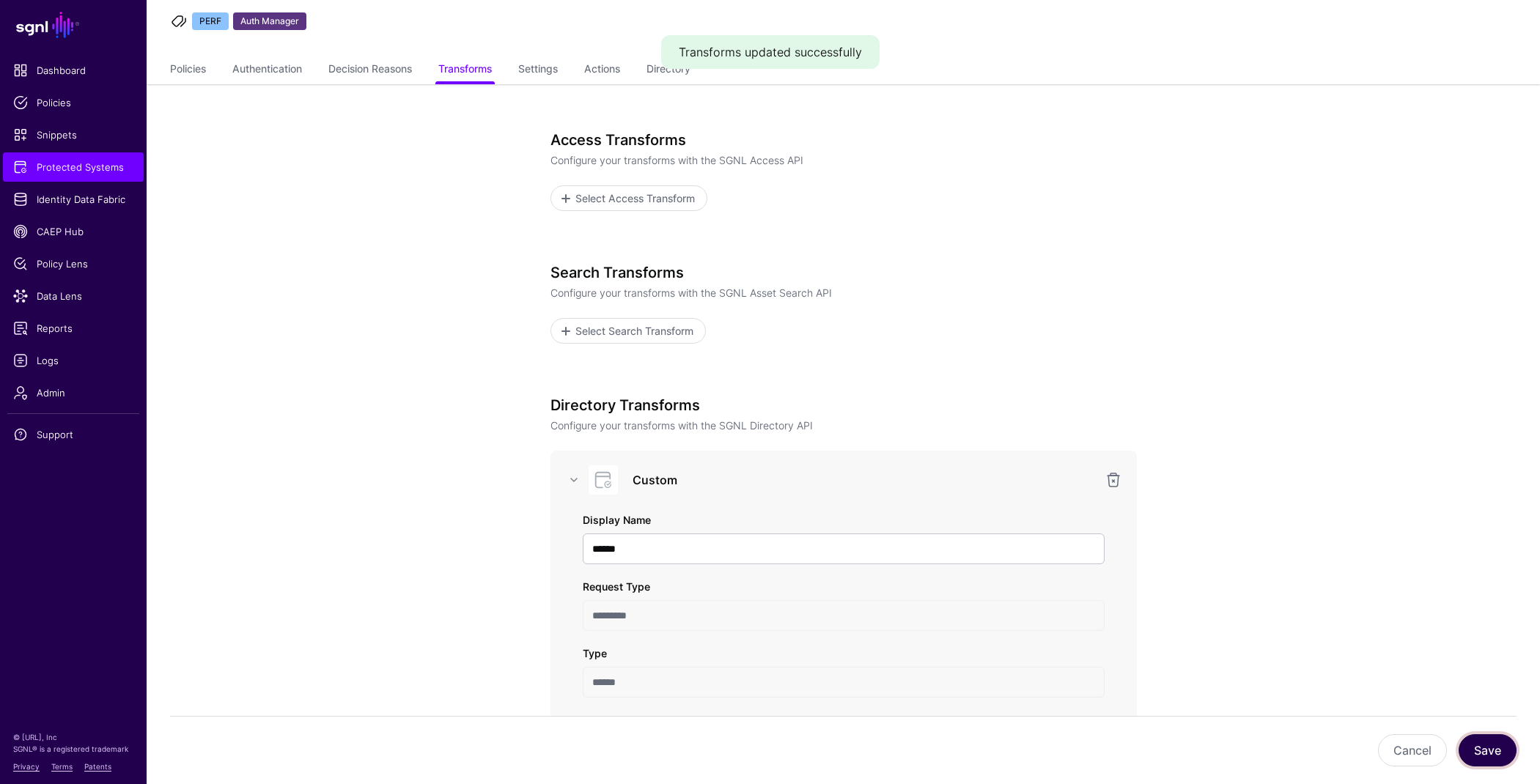
scroll to position [0, 0]
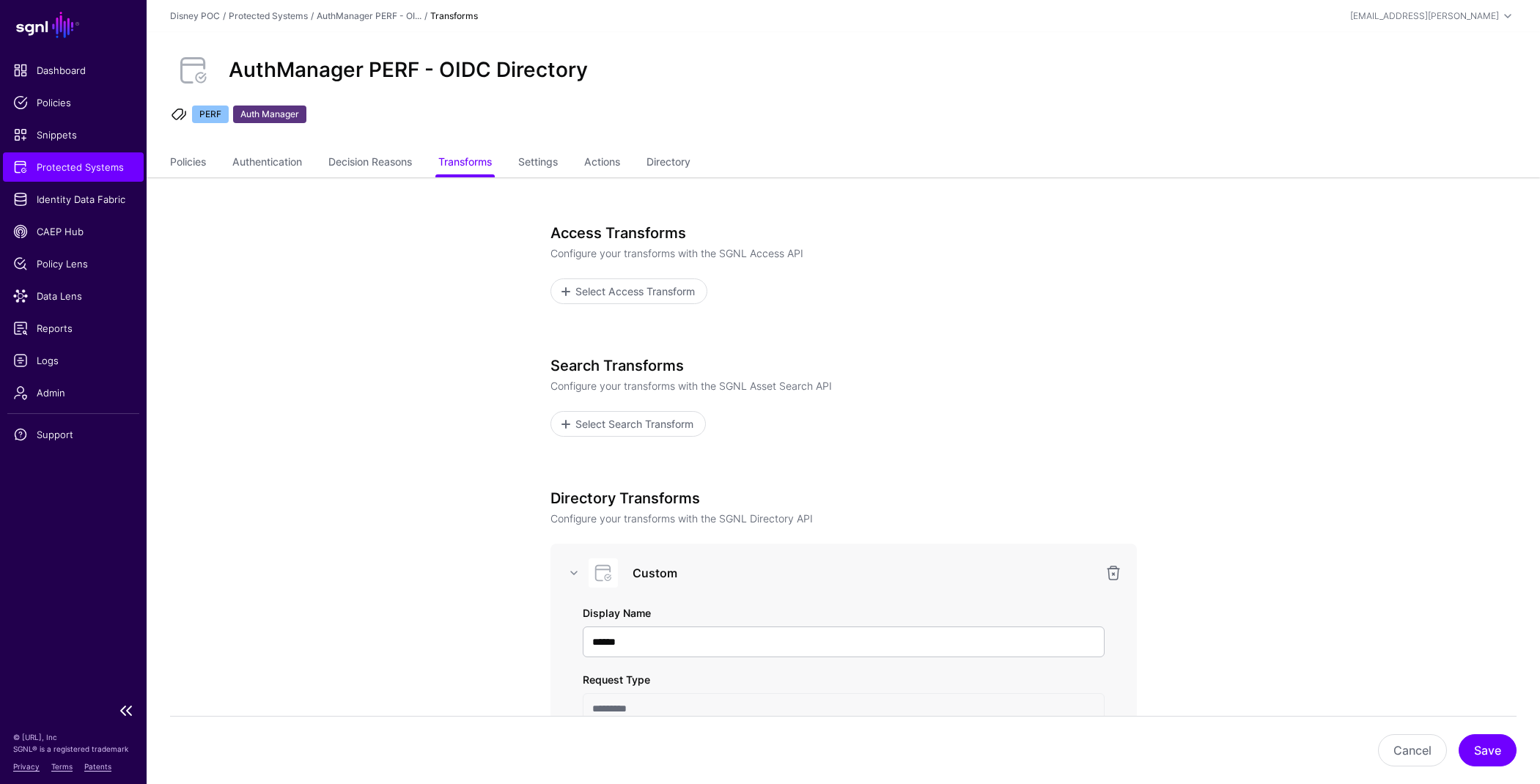
click at [74, 169] on span "Protected Systems" at bounding box center [73, 167] width 120 height 15
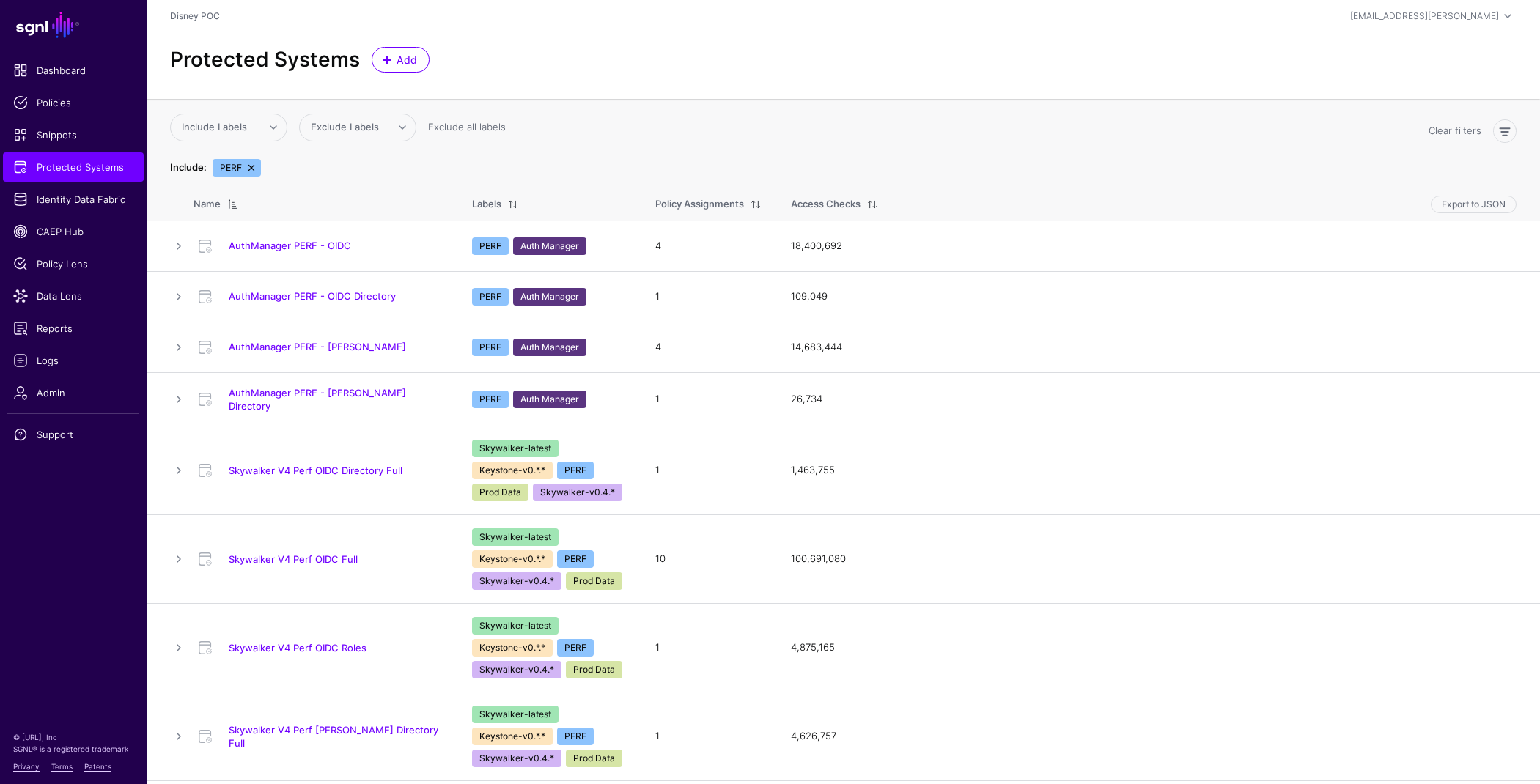
click at [329, 393] on link "AuthManager PERF - SAML Directory" at bounding box center [317, 400] width 178 height 25
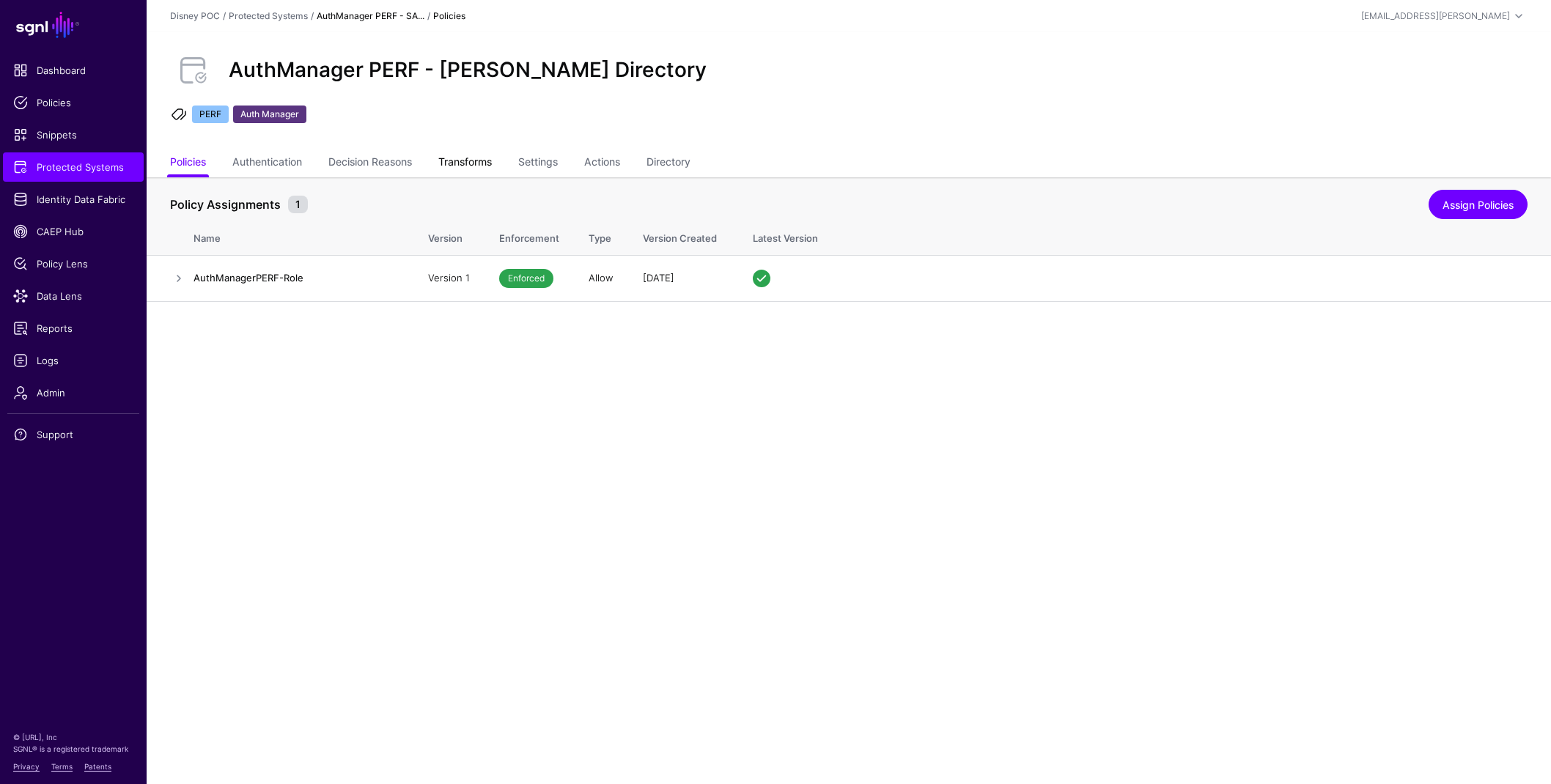
click at [480, 164] on link "Transforms" at bounding box center [465, 162] width 53 height 28
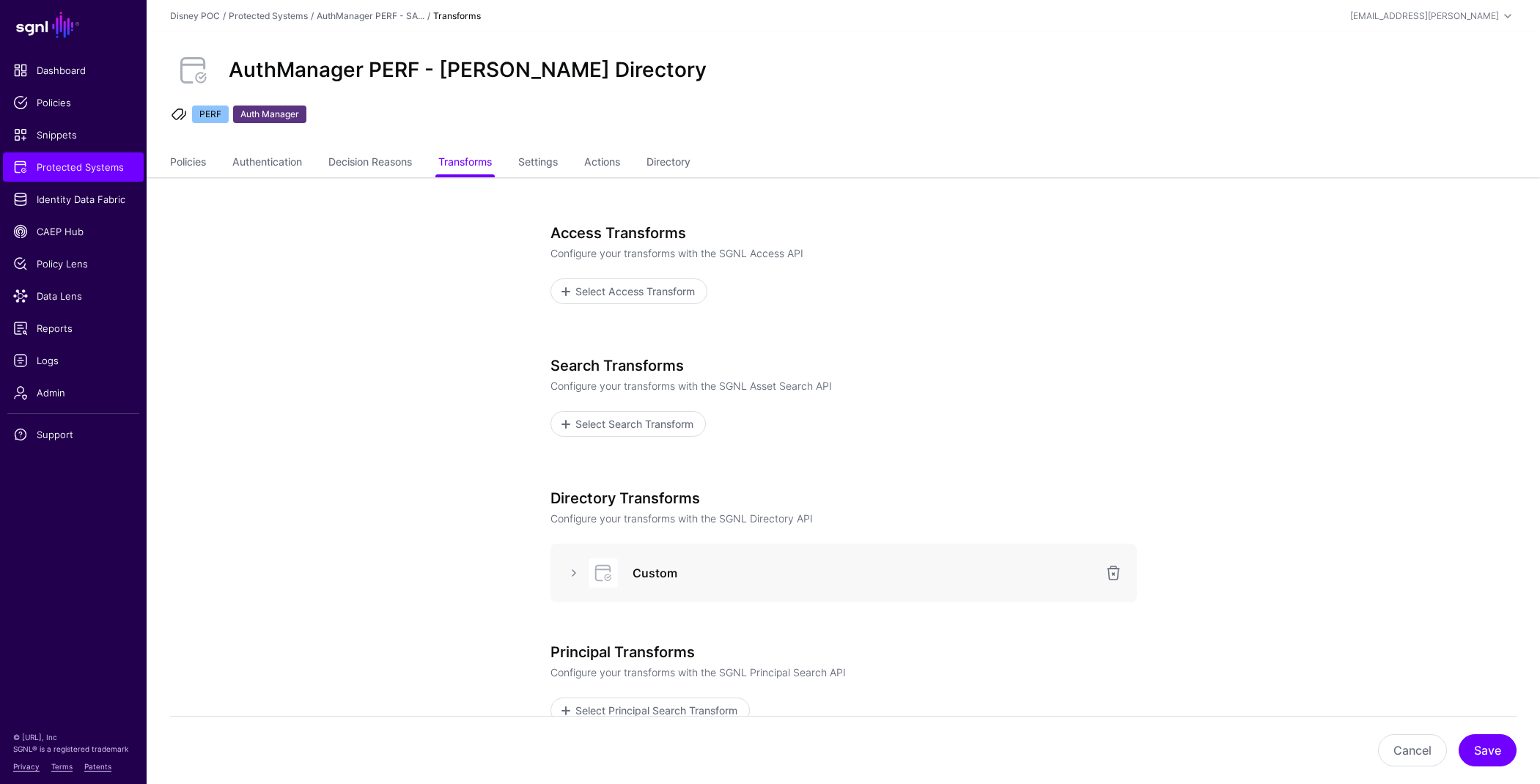
scroll to position [156, 0]
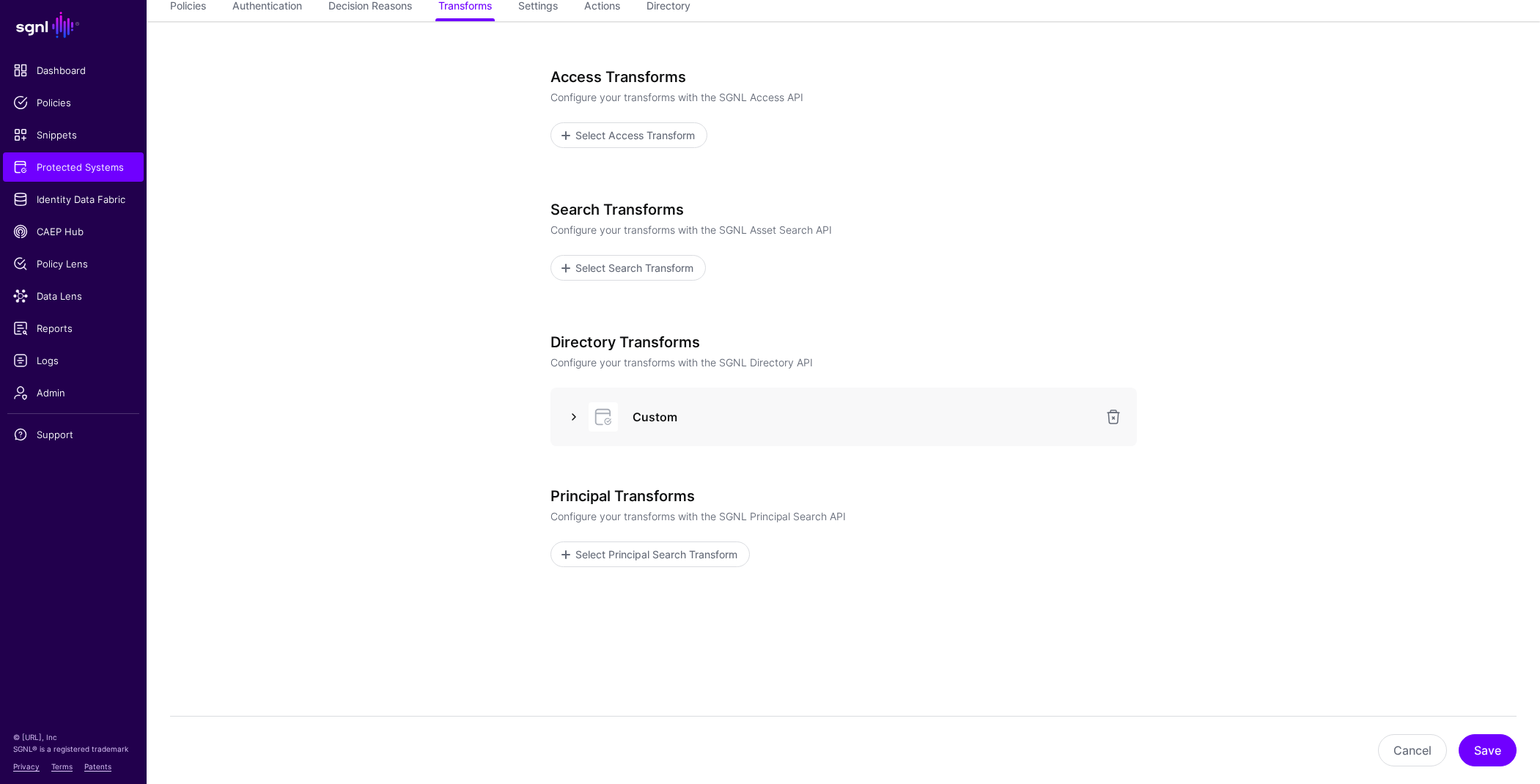
click at [575, 416] on link at bounding box center [574, 417] width 18 height 18
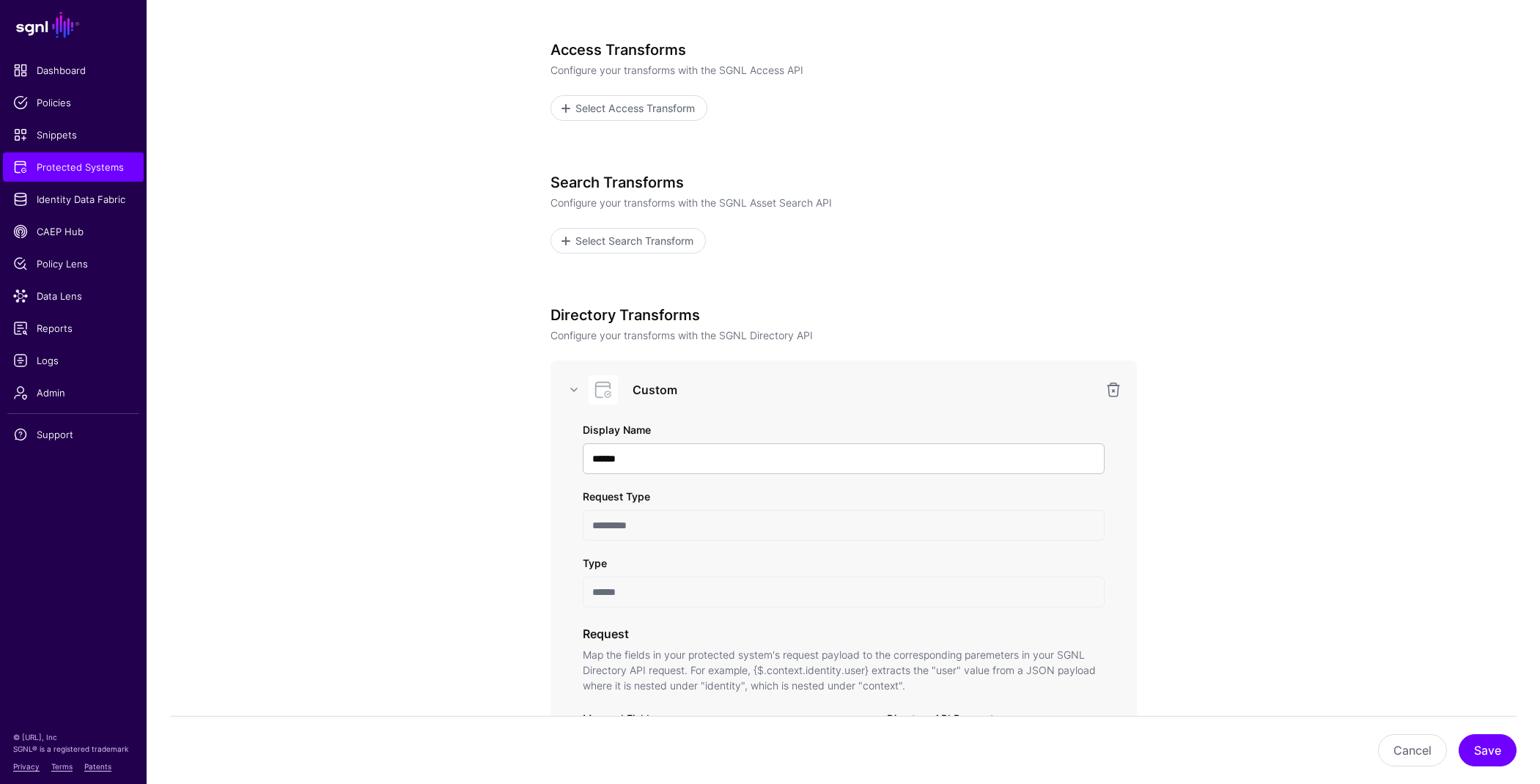
scroll to position [740, 0]
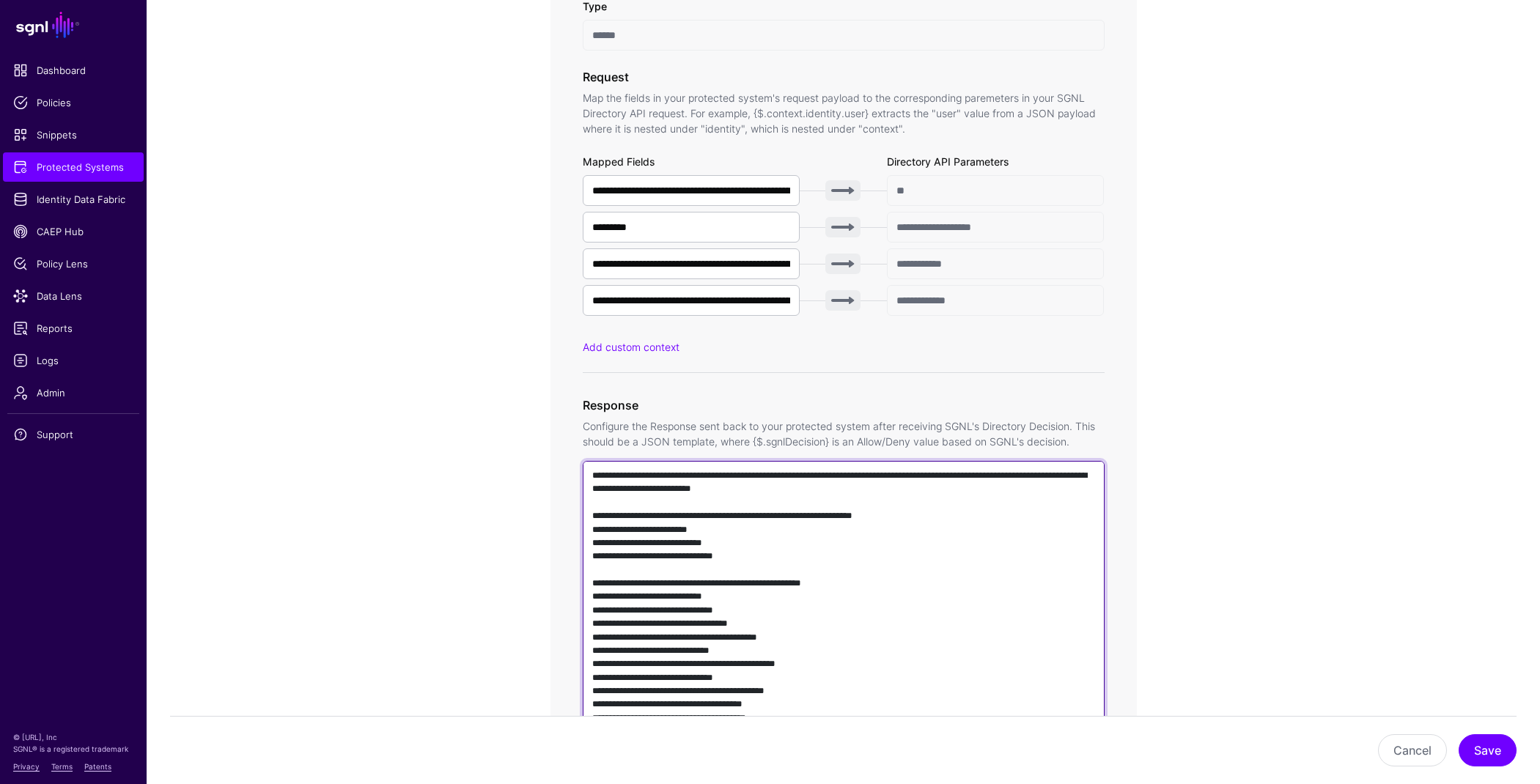
click at [786, 520] on textarea at bounding box center [844, 670] width 522 height 420
paste textarea "**********"
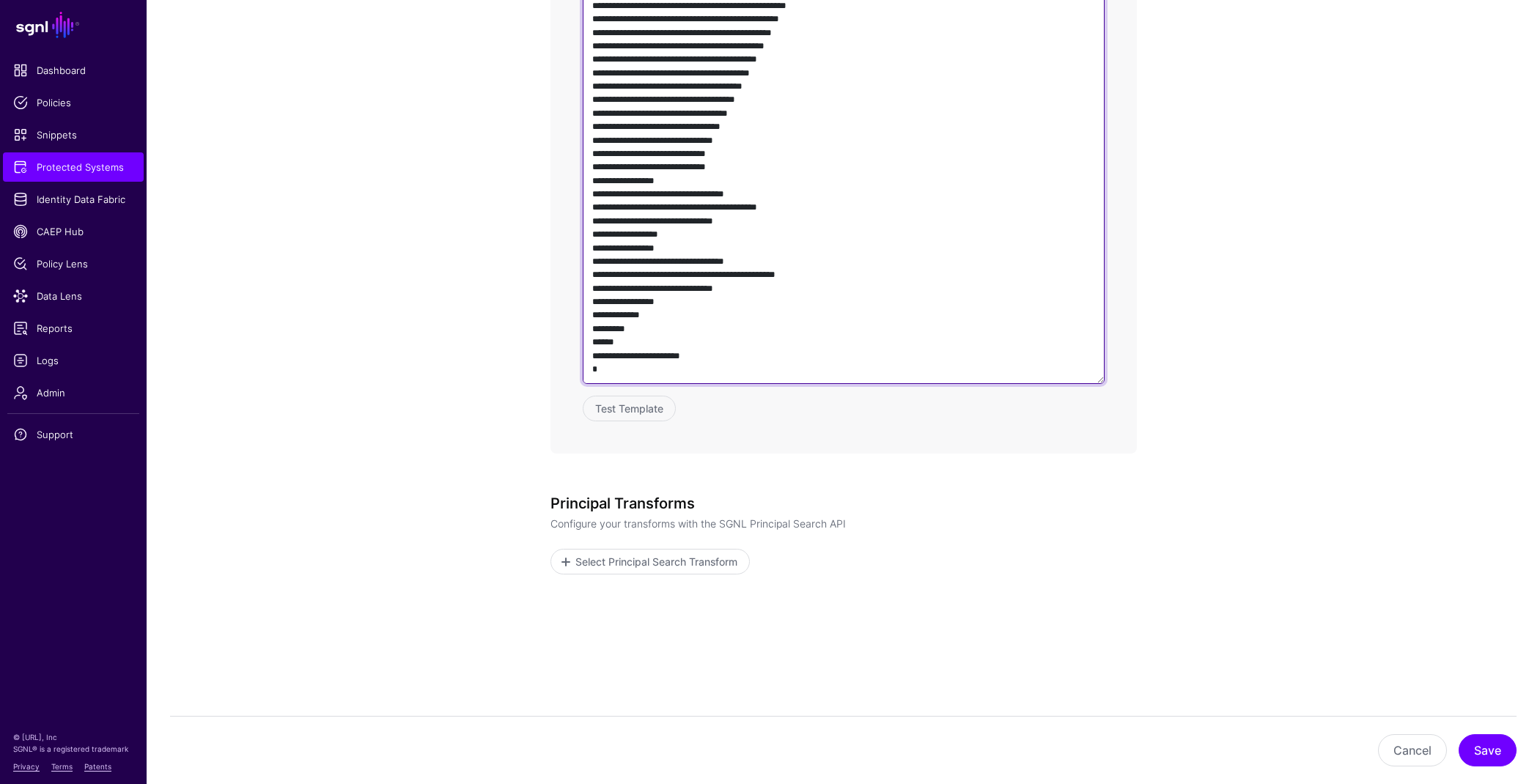
scroll to position [1244, 0]
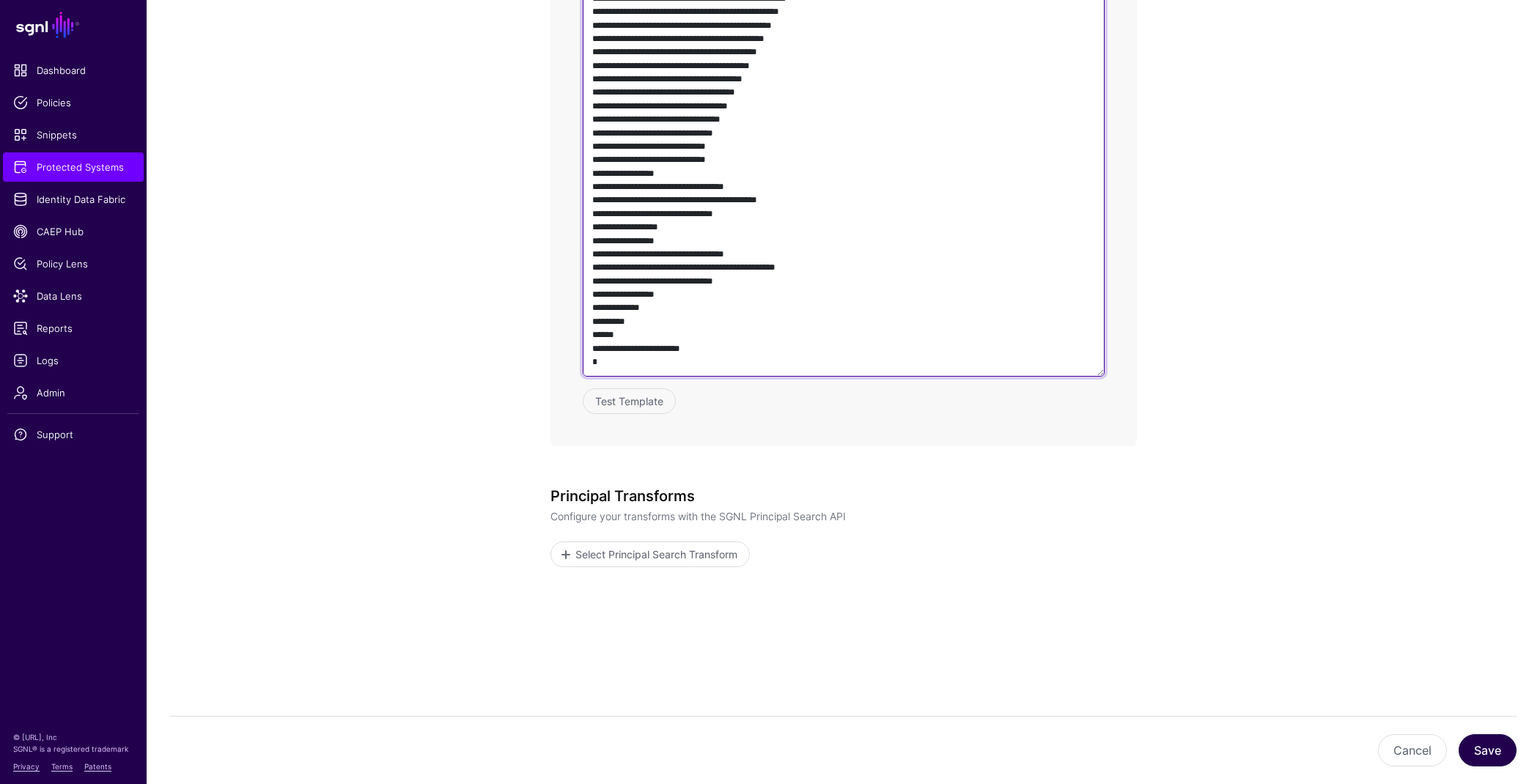
type textarea "**********"
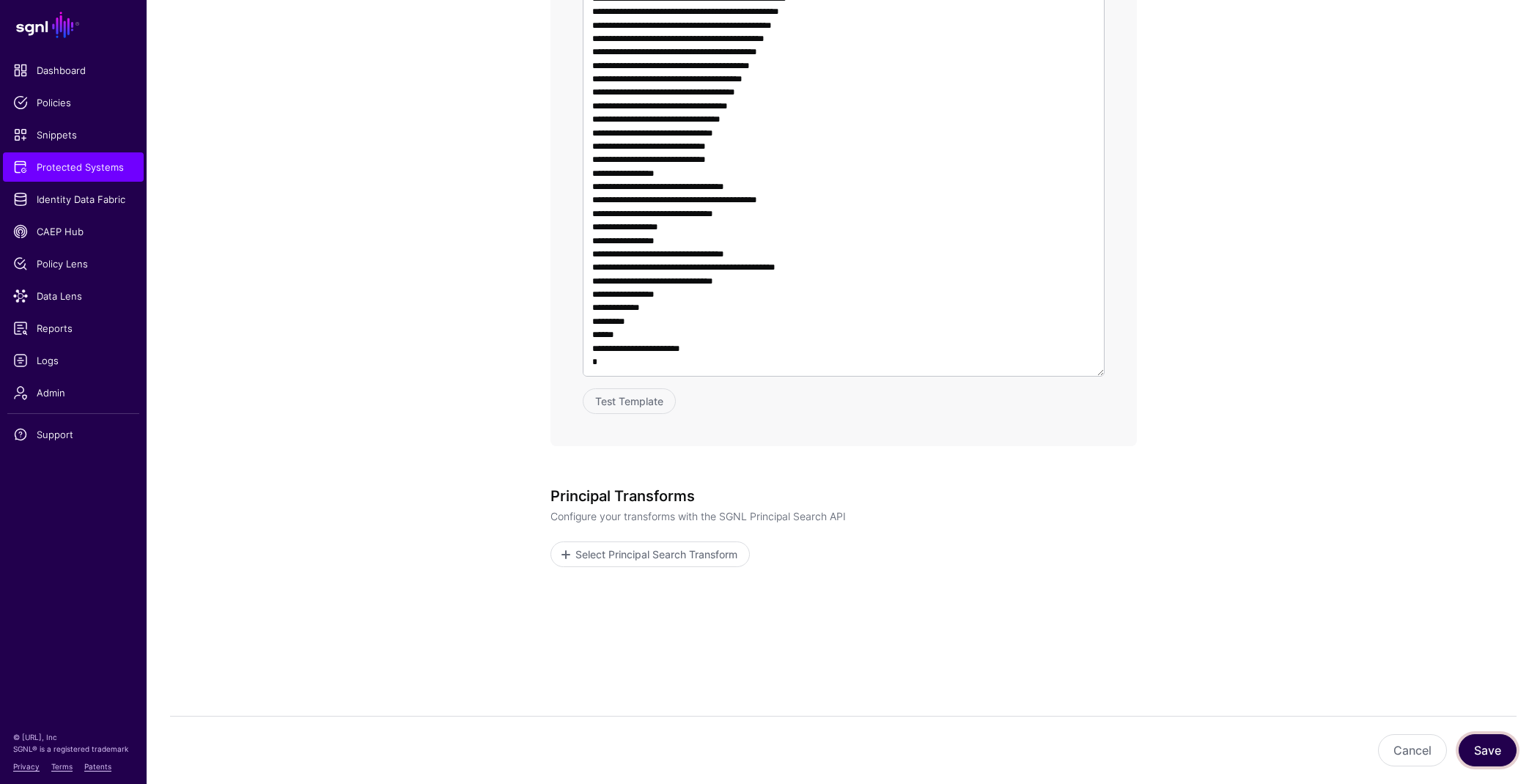
click at [1486, 749] on button "Save" at bounding box center [1487, 750] width 58 height 32
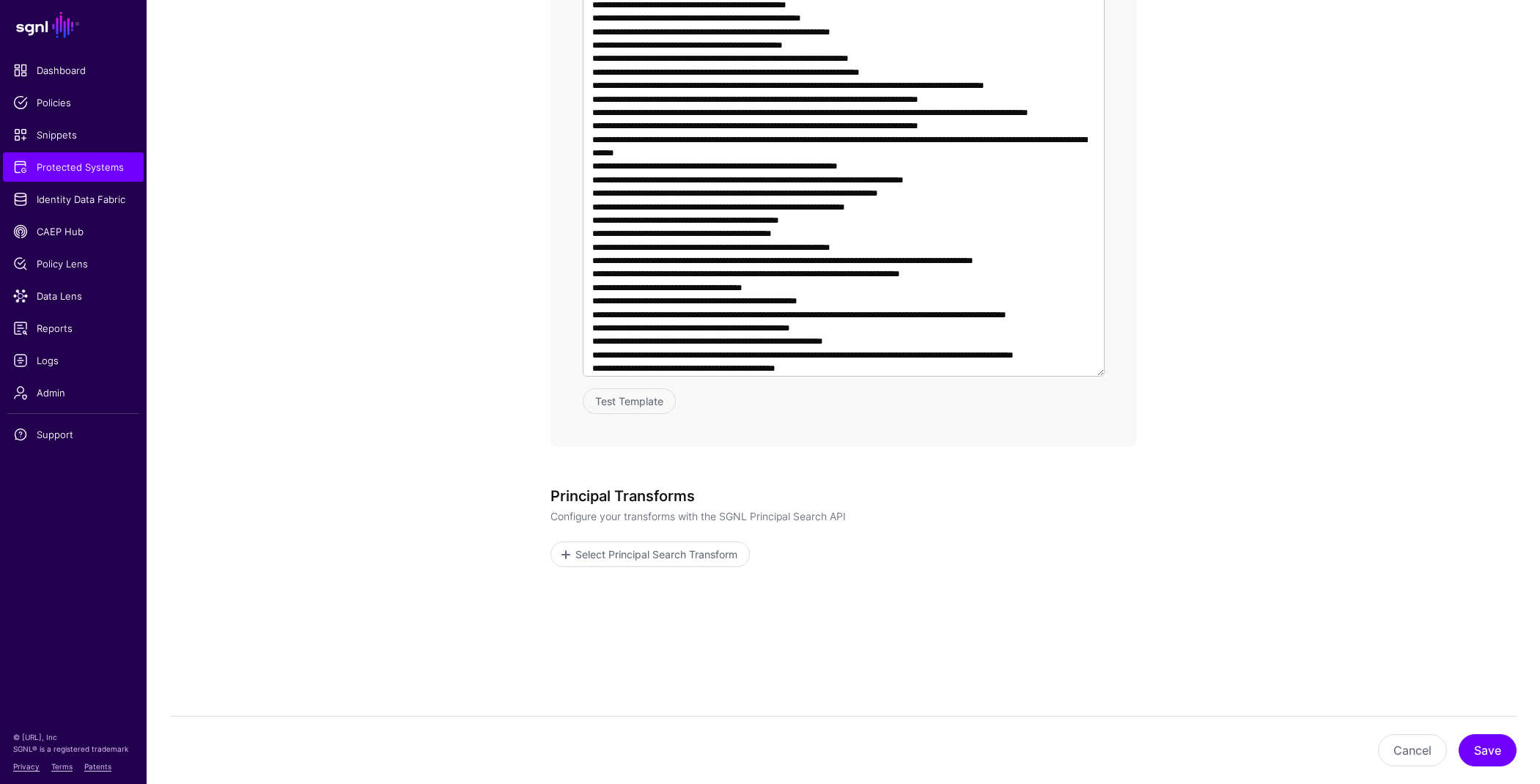
scroll to position [1959, 0]
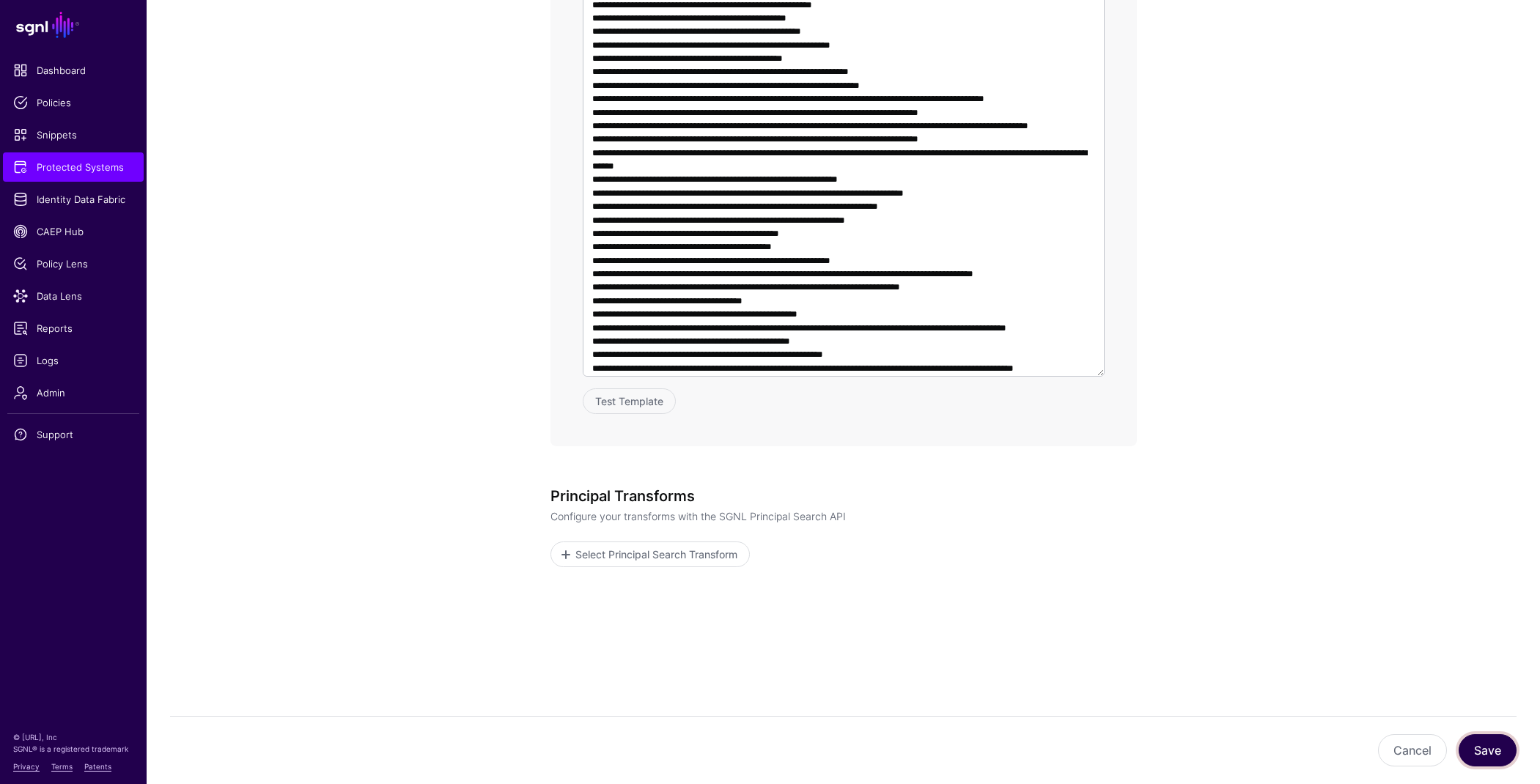
click at [1473, 750] on button "Save" at bounding box center [1487, 750] width 58 height 32
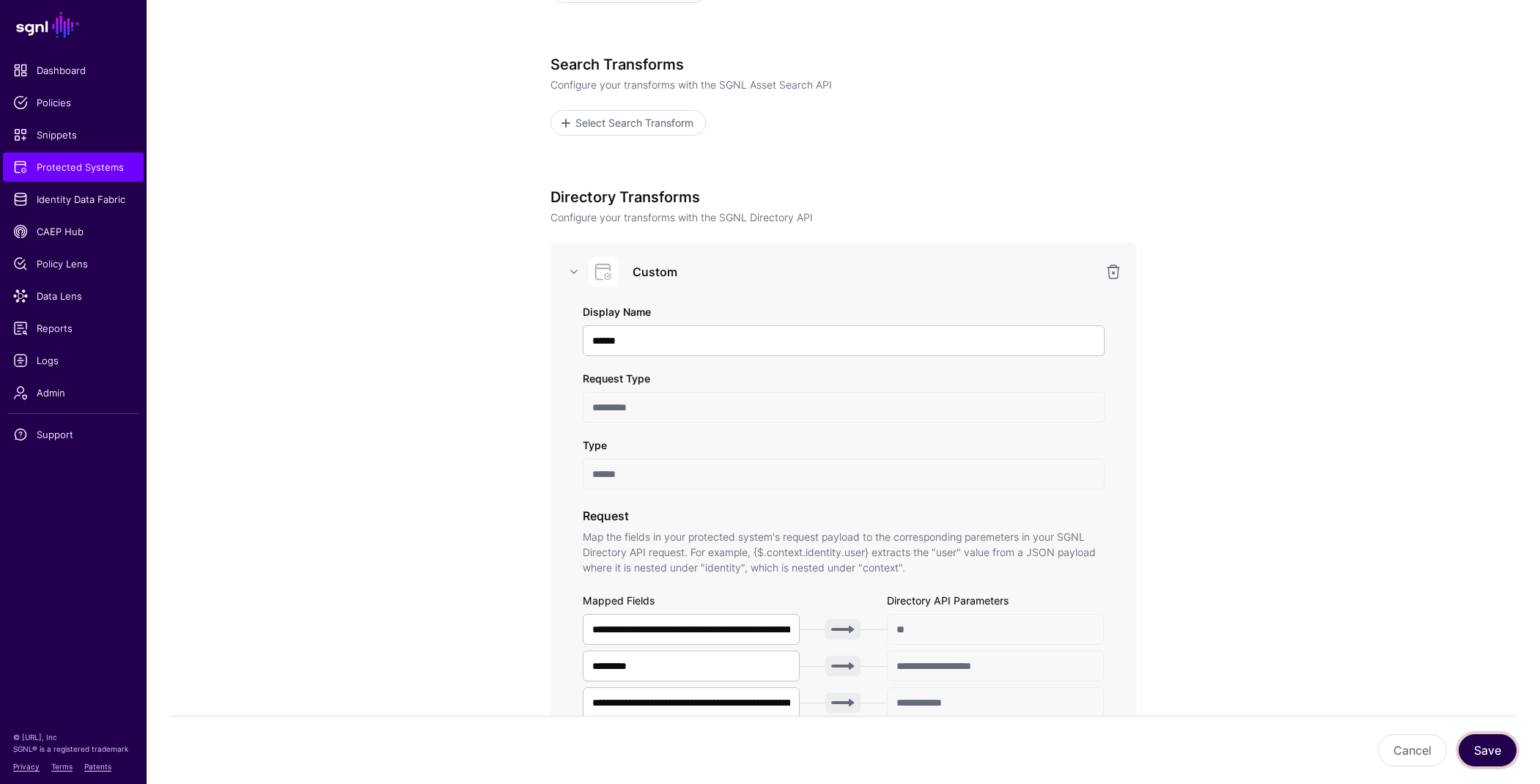
scroll to position [0, 0]
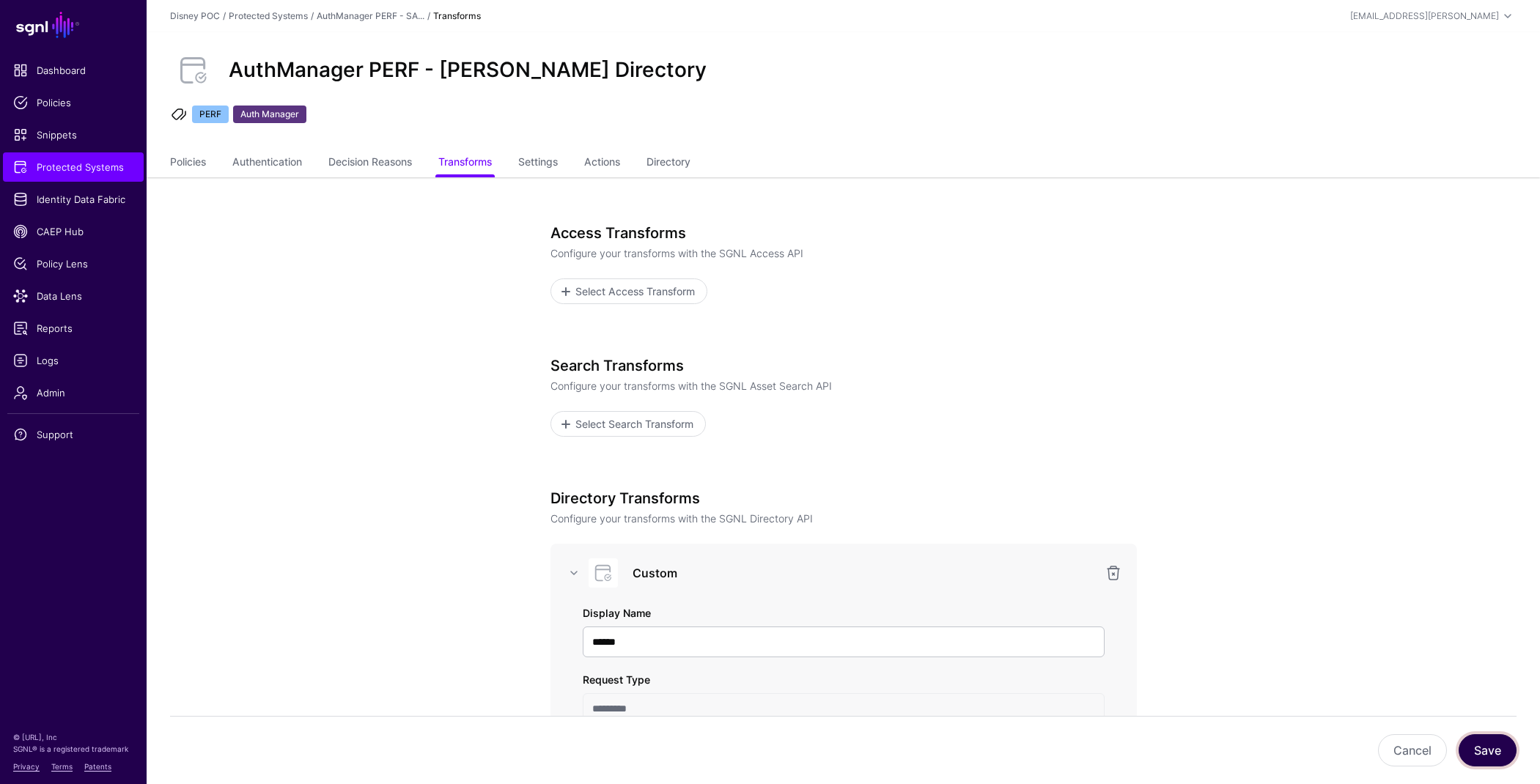
click at [1474, 752] on button "Save" at bounding box center [1487, 750] width 58 height 32
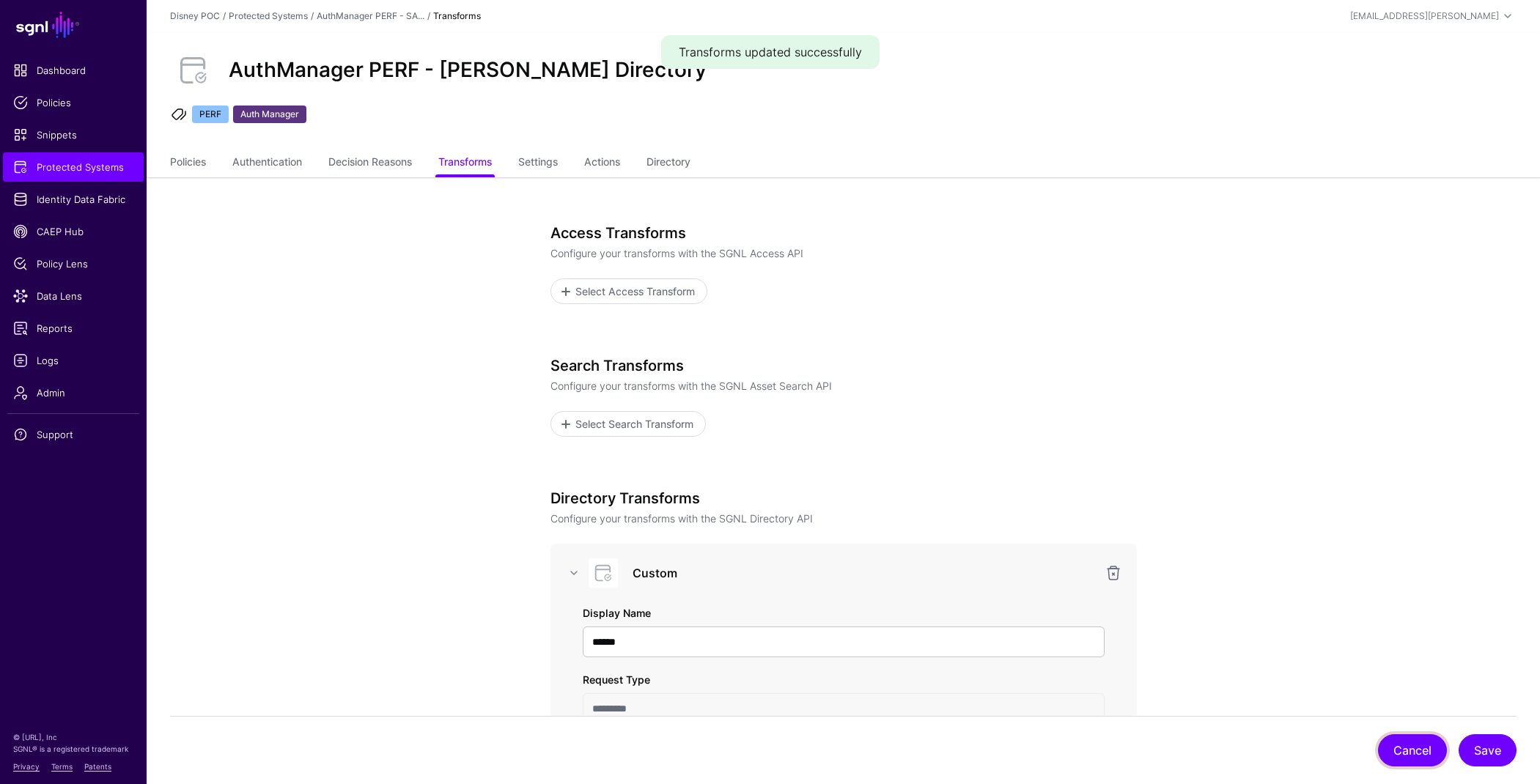
drag, startPoint x: 1417, startPoint y: 752, endPoint x: 1396, endPoint y: 693, distance: 62.6
click at [1417, 752] on button "Cancel" at bounding box center [1412, 750] width 69 height 32
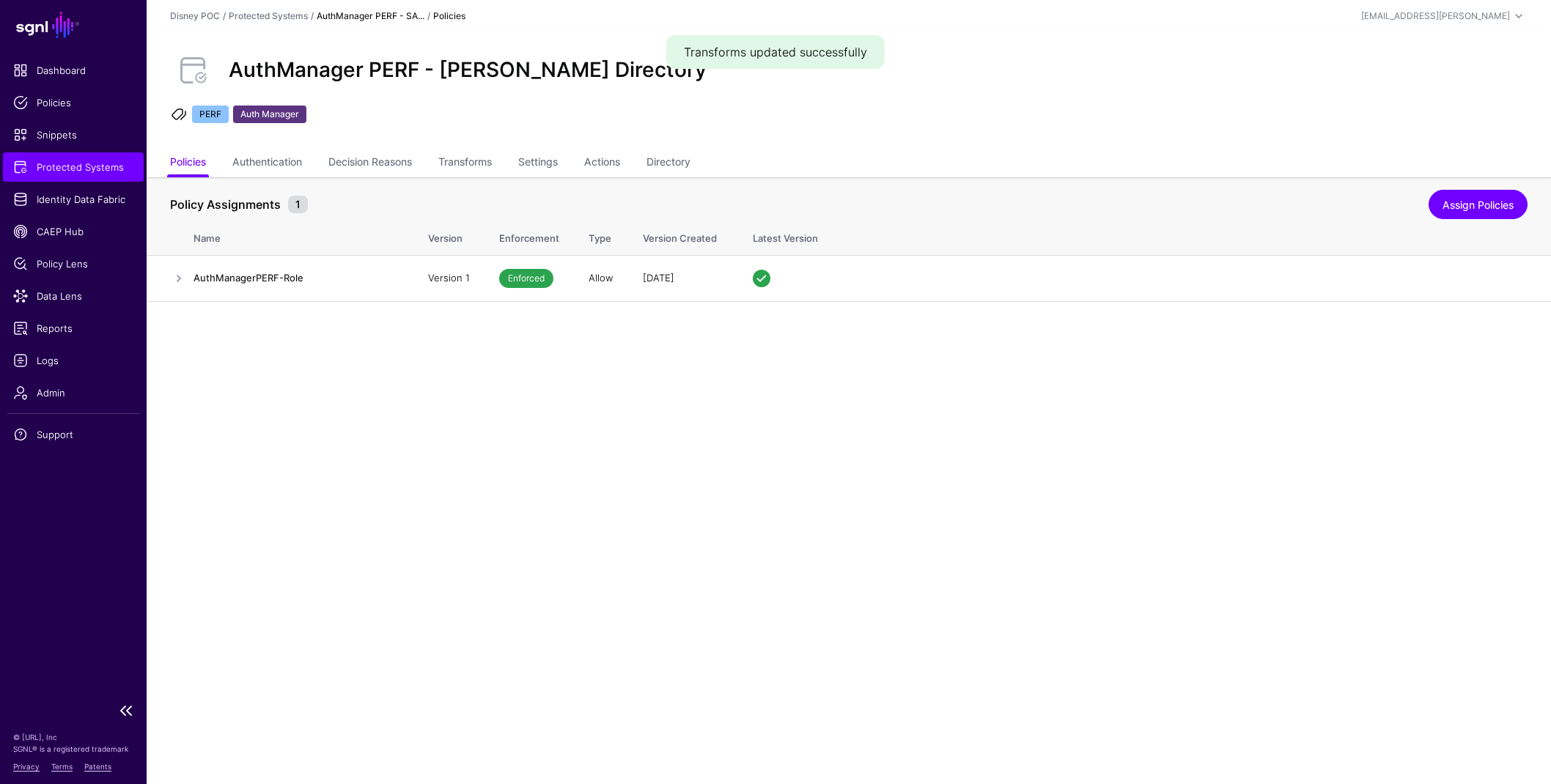
click at [69, 173] on span "Protected Systems" at bounding box center [73, 167] width 120 height 15
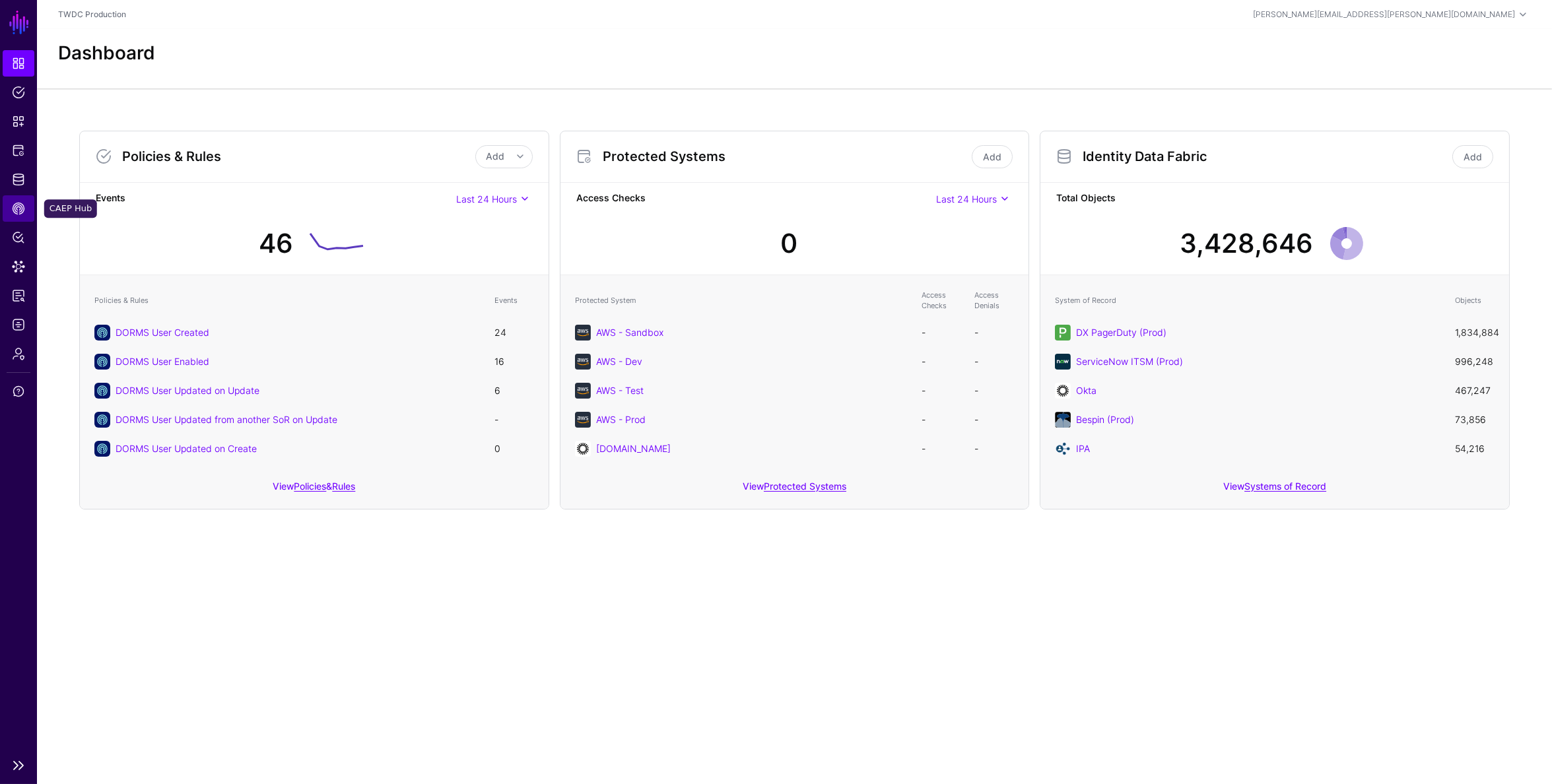
click at [13, 206] on span "CAEP Hub" at bounding box center [18, 208] width 14 height 14
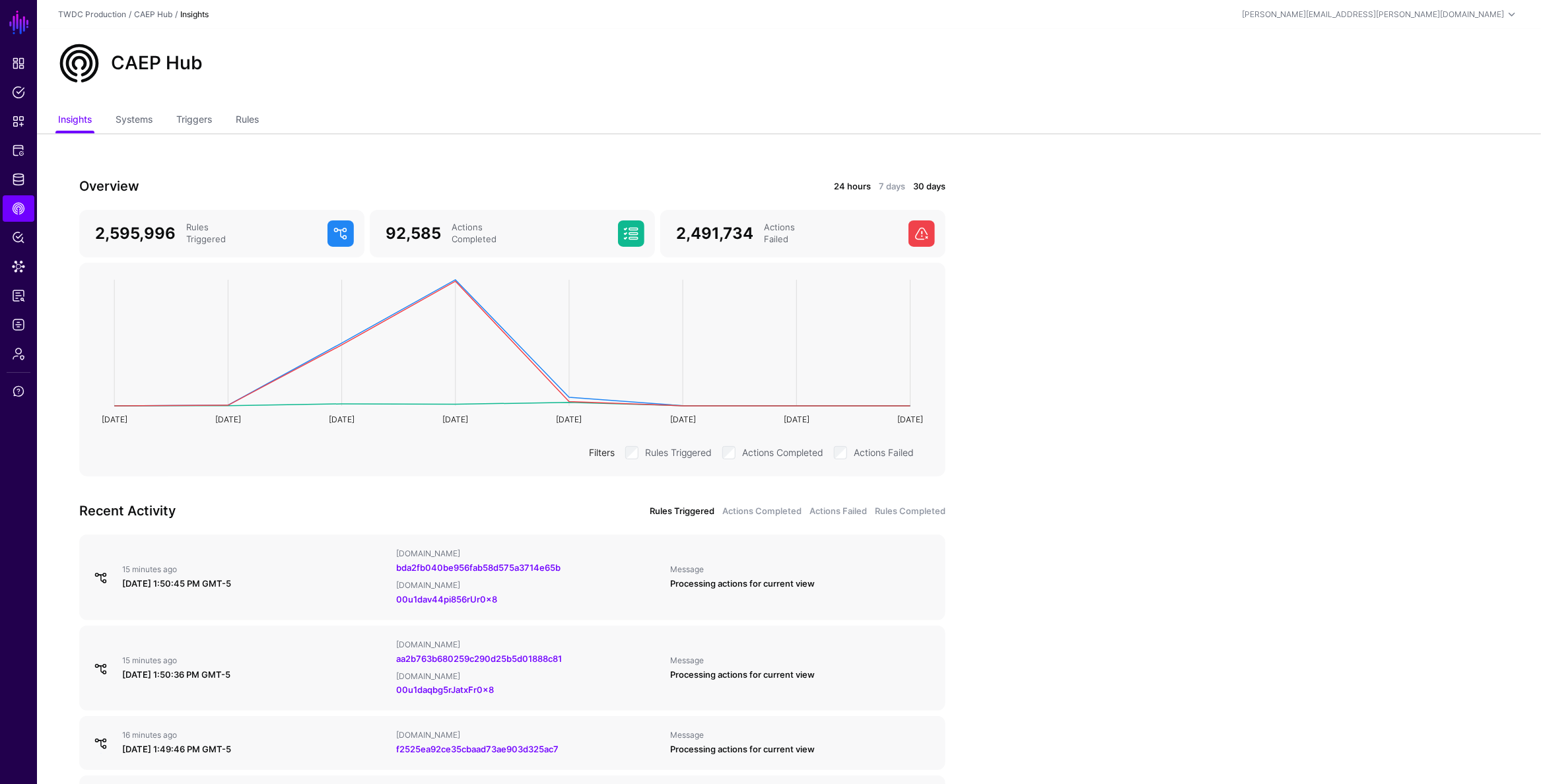
click at [849, 183] on link "24 hours" at bounding box center [852, 186] width 37 height 14
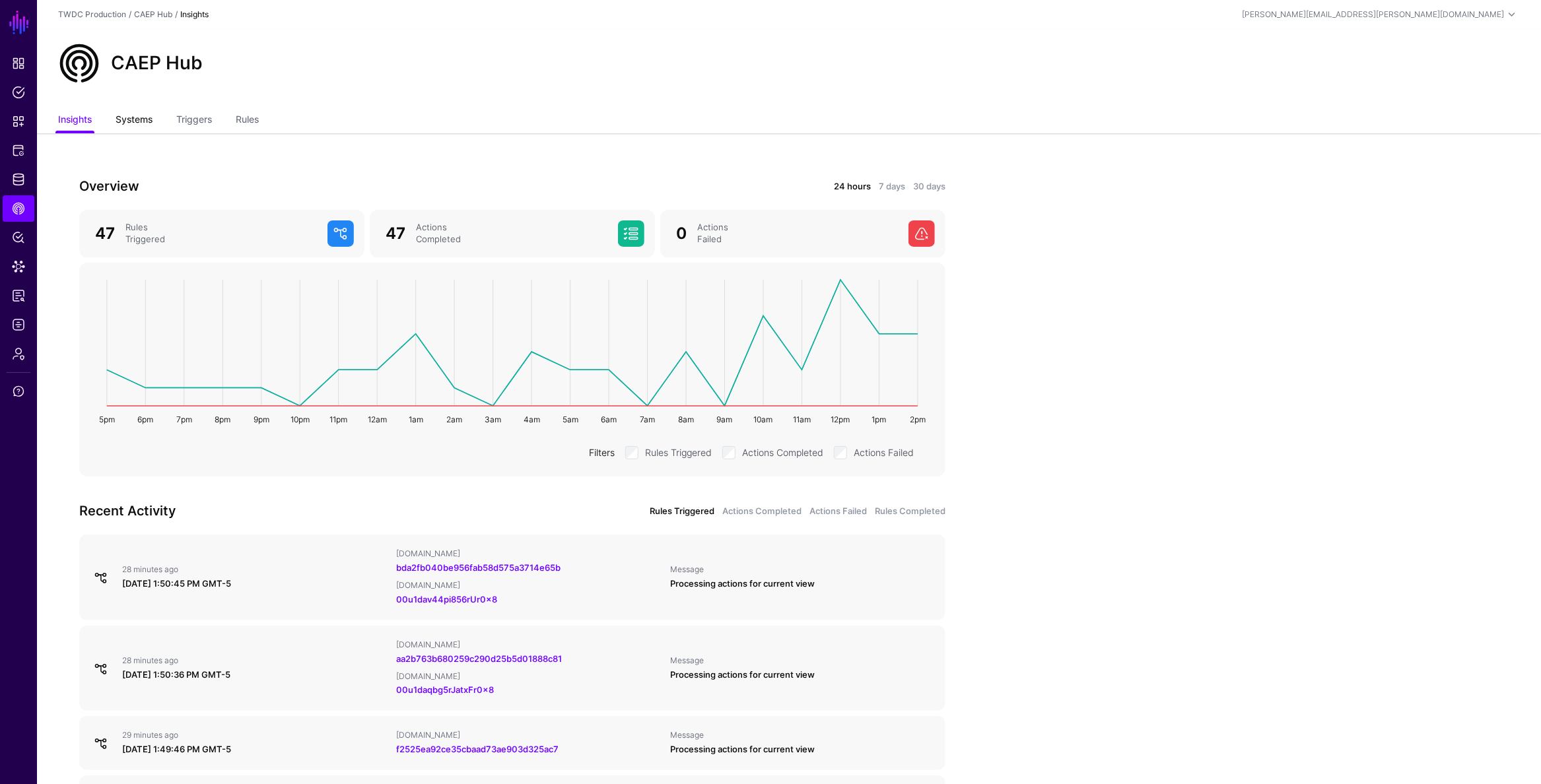
click at [134, 124] on link "Systems" at bounding box center [134, 120] width 37 height 25
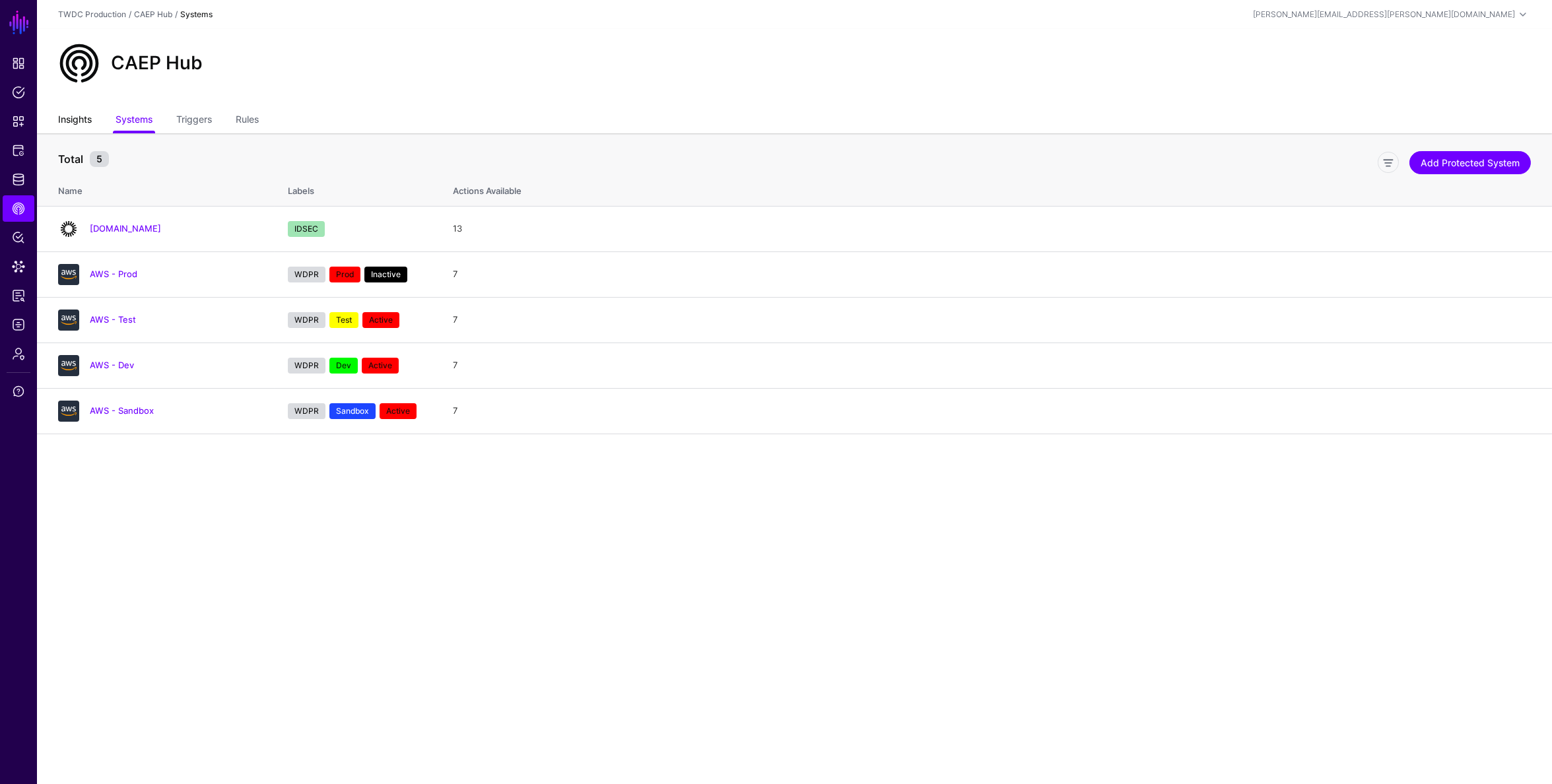
click at [70, 125] on link "Insights" at bounding box center [75, 120] width 34 height 25
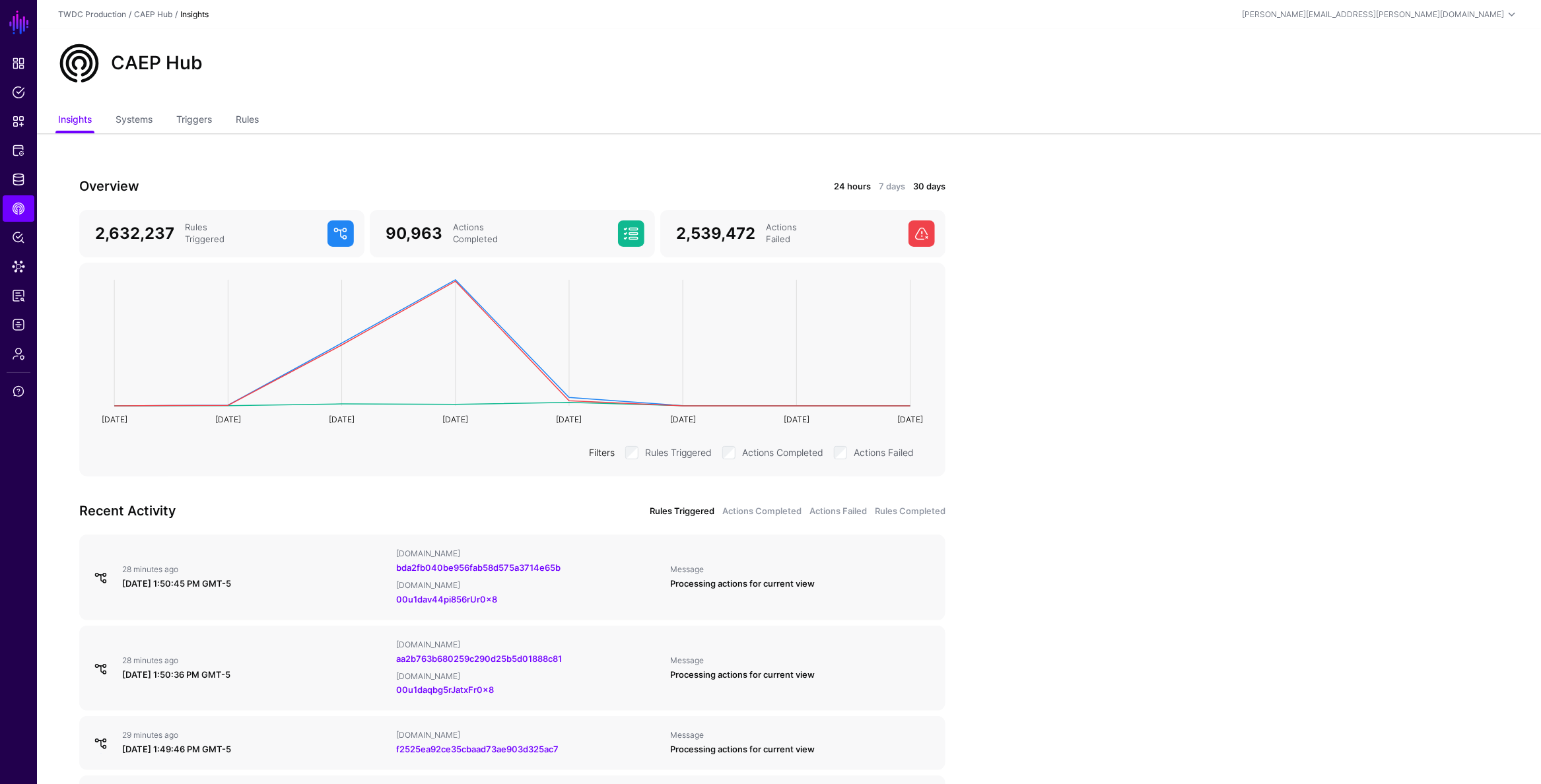
click at [834, 189] on link "24 hours" at bounding box center [852, 186] width 37 height 14
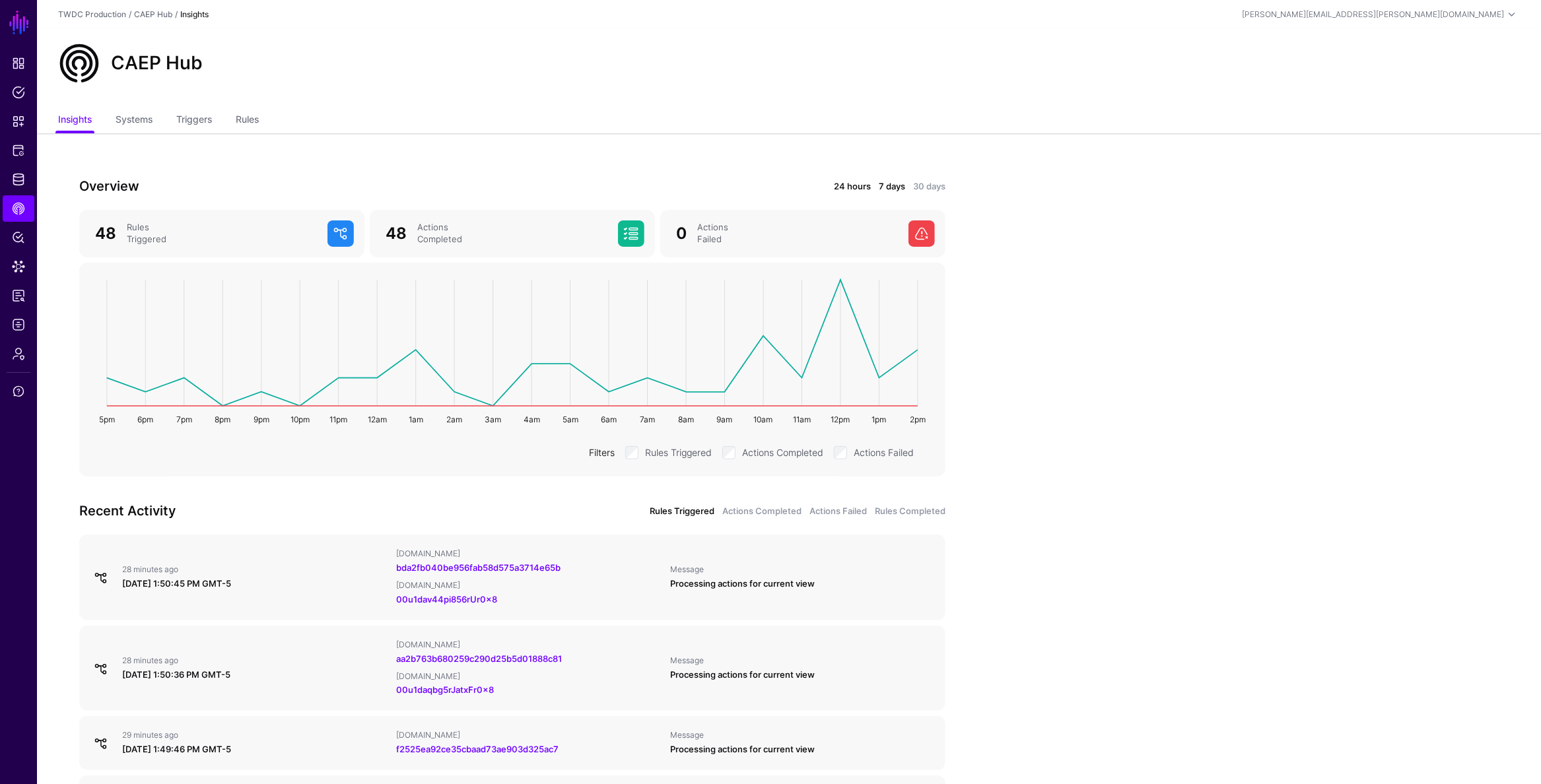
click at [893, 187] on link "7 days" at bounding box center [891, 186] width 26 height 14
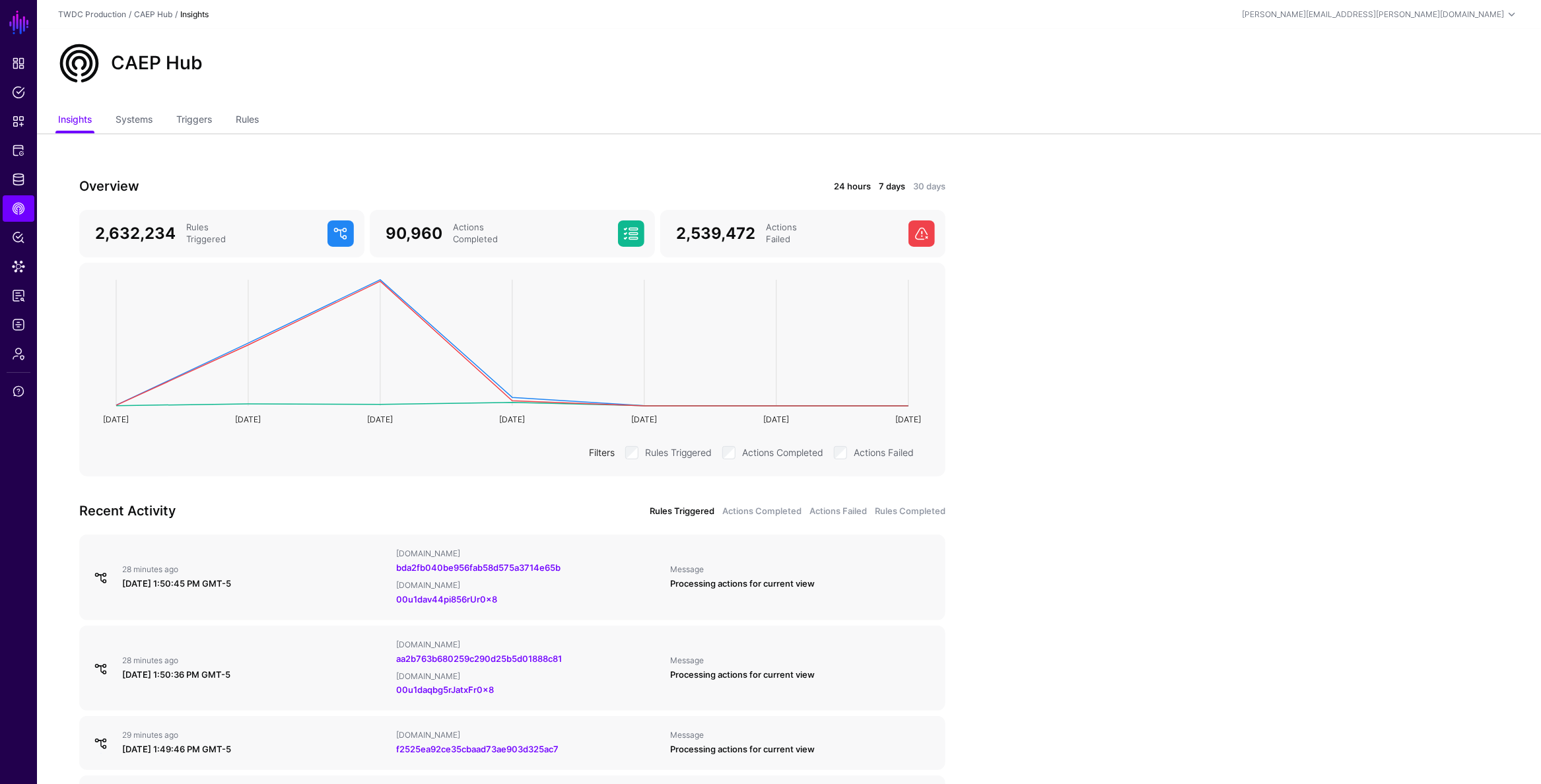
click at [855, 187] on link "24 hours" at bounding box center [852, 186] width 37 height 14
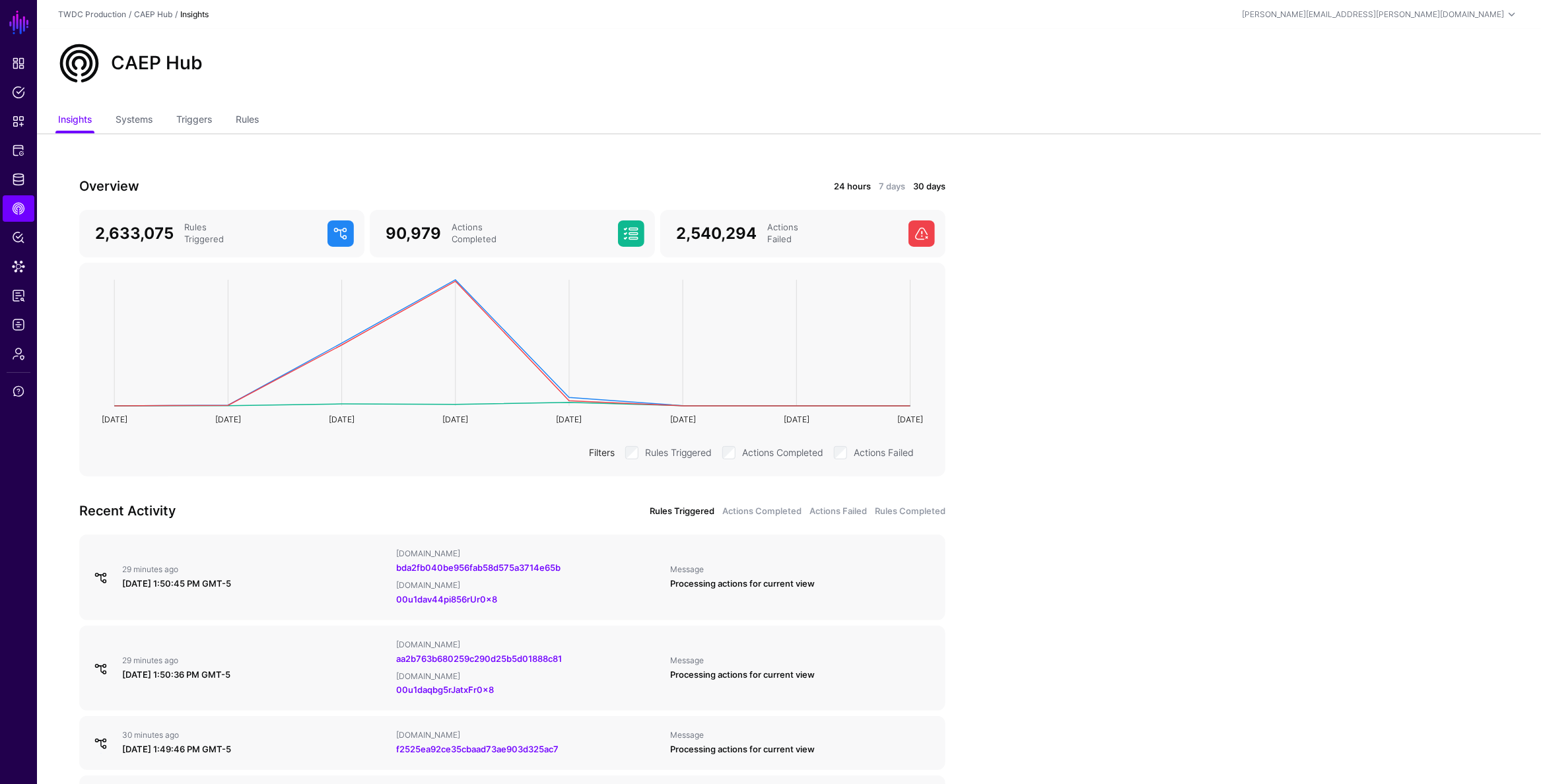
click at [840, 190] on link "24 hours" at bounding box center [852, 186] width 37 height 14
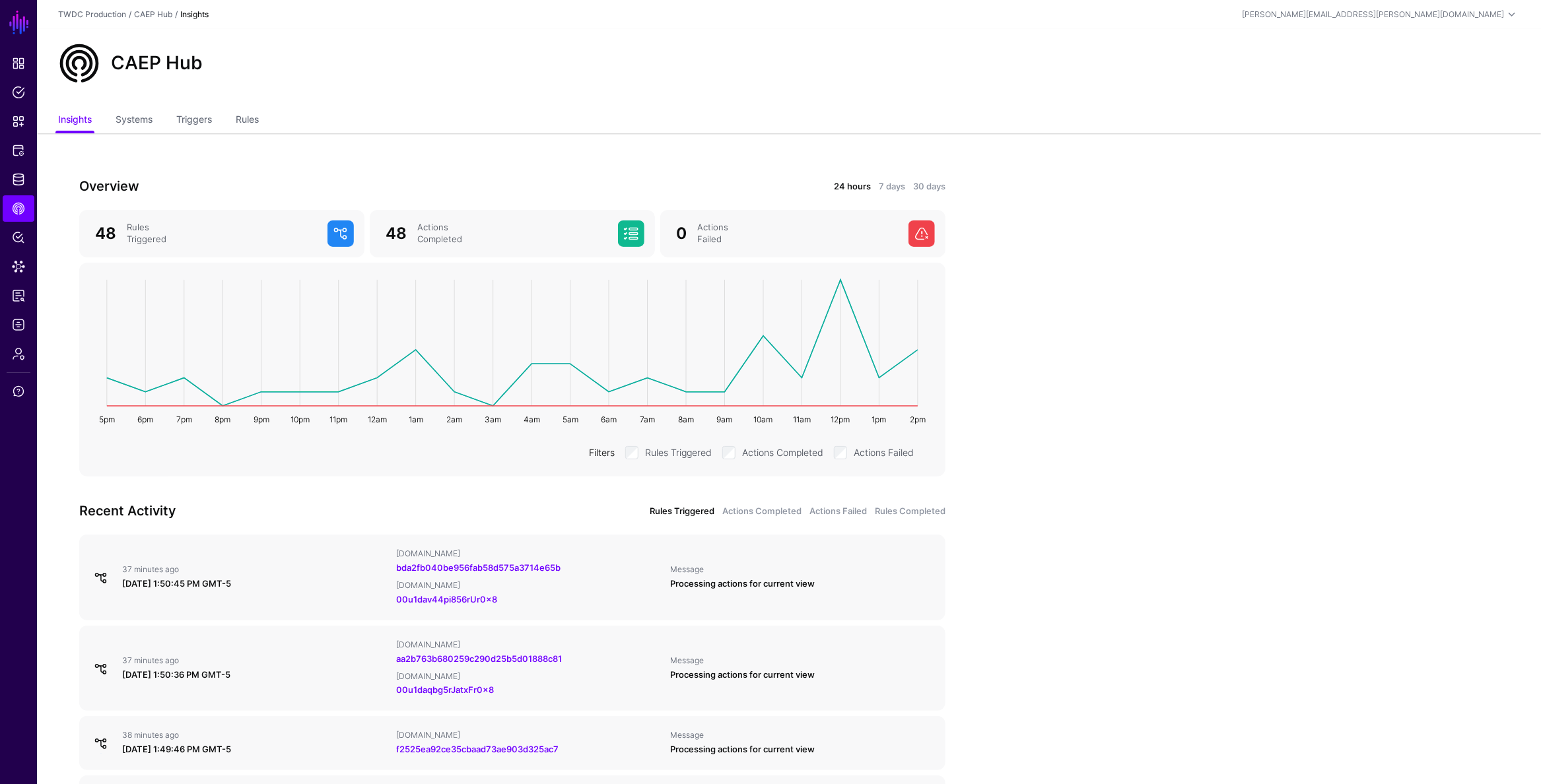
click at [1053, 353] on app-caephub-insights "Overview 24 hours 7 days 30 days 48 Rules Triggered 48 Actions Completed 0 Acti…" at bounding box center [789, 693] width 1504 height 1118
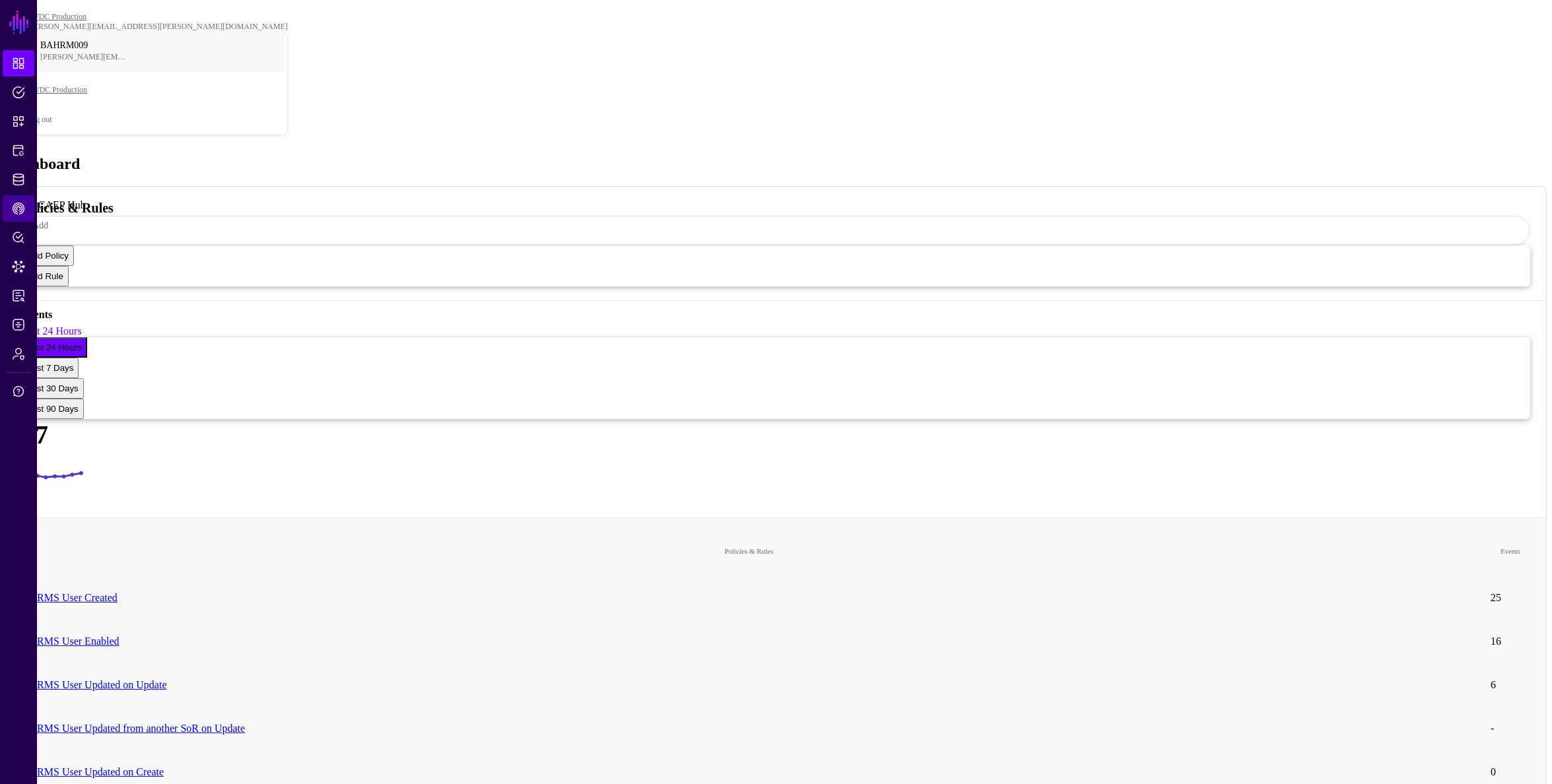
drag, startPoint x: 17, startPoint y: 211, endPoint x: 25, endPoint y: 210, distance: 8.1
click at [18, 210] on span "CAEP Hub" at bounding box center [18, 208] width 14 height 14
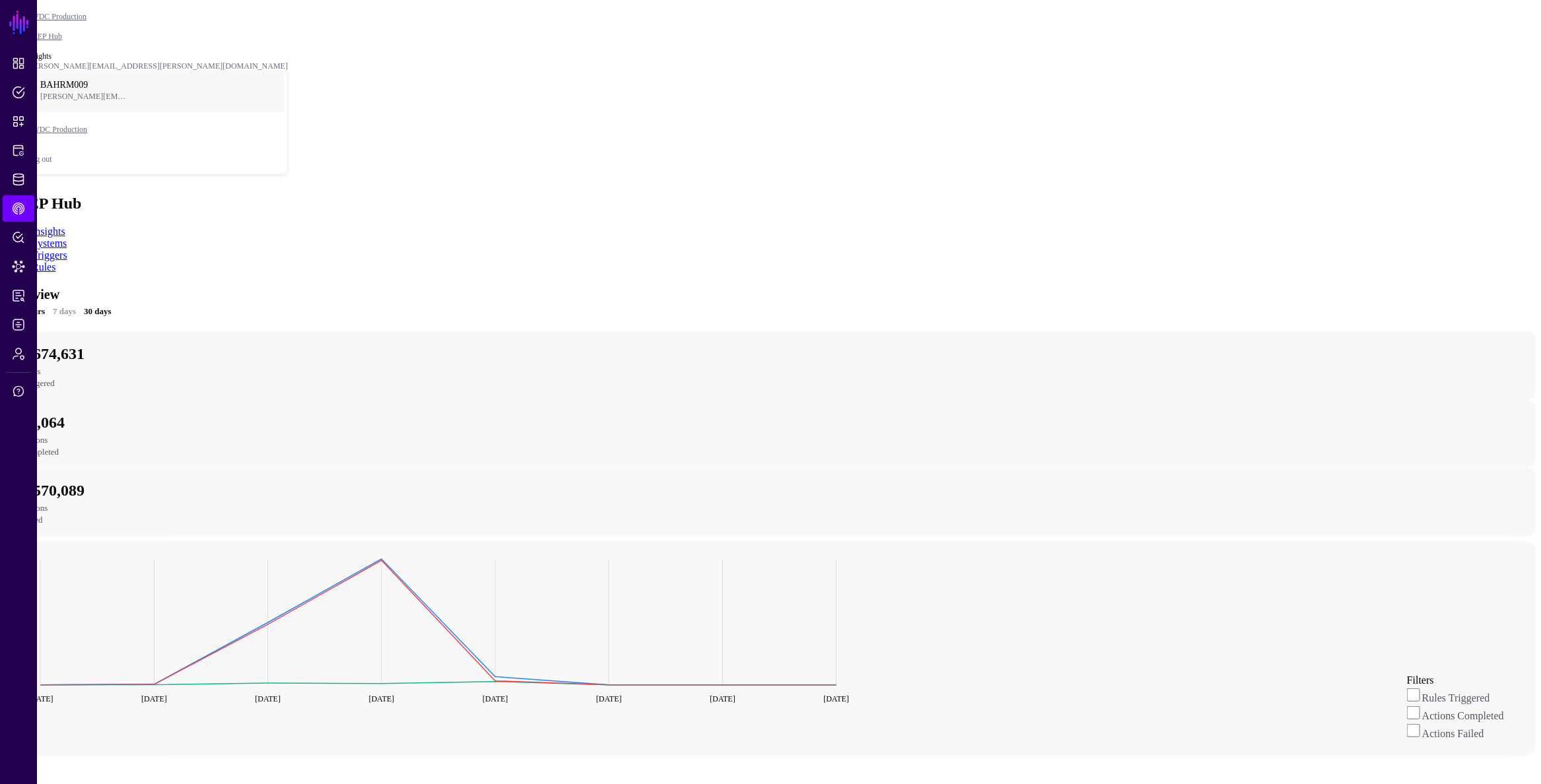
click at [45, 305] on link "24 hours" at bounding box center [30, 311] width 32 height 14
